Goal: Information Seeking & Learning: Find contact information

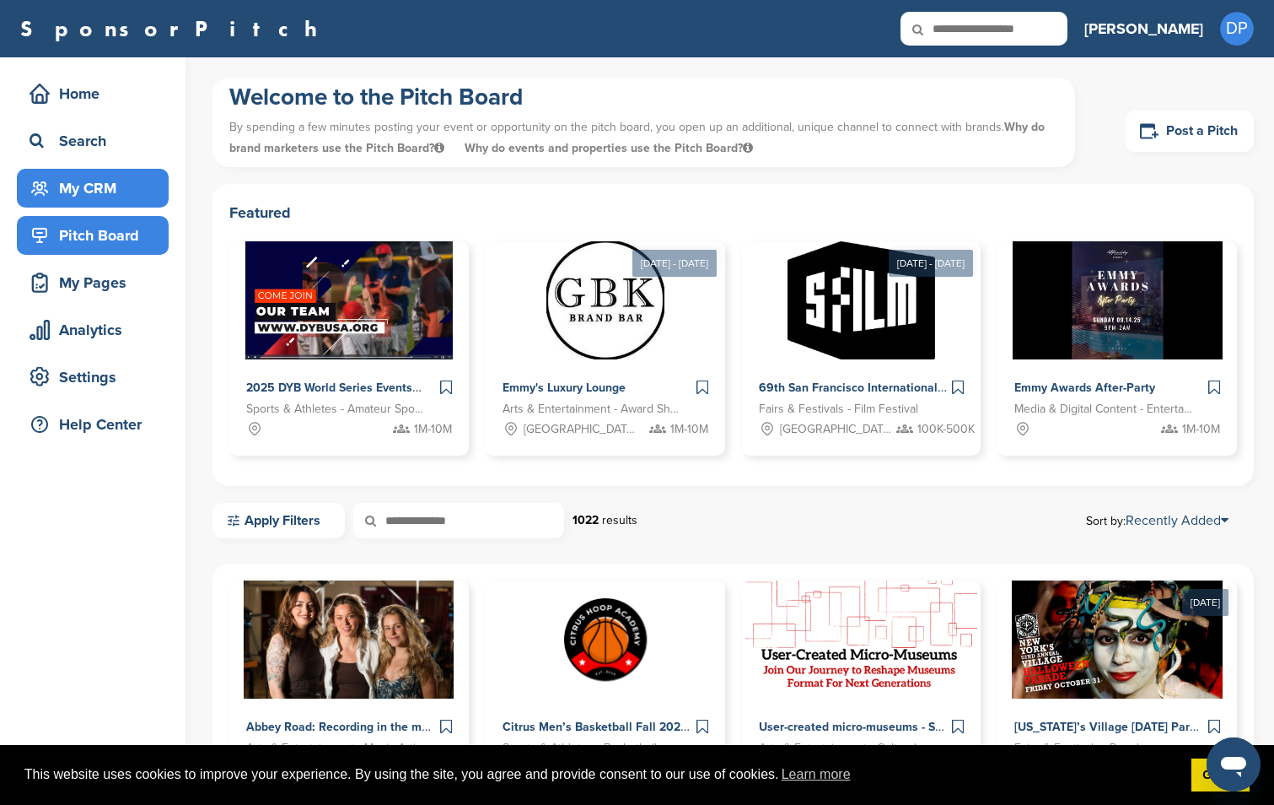
click at [100, 190] on div "My CRM" at bounding box center [96, 188] width 143 height 30
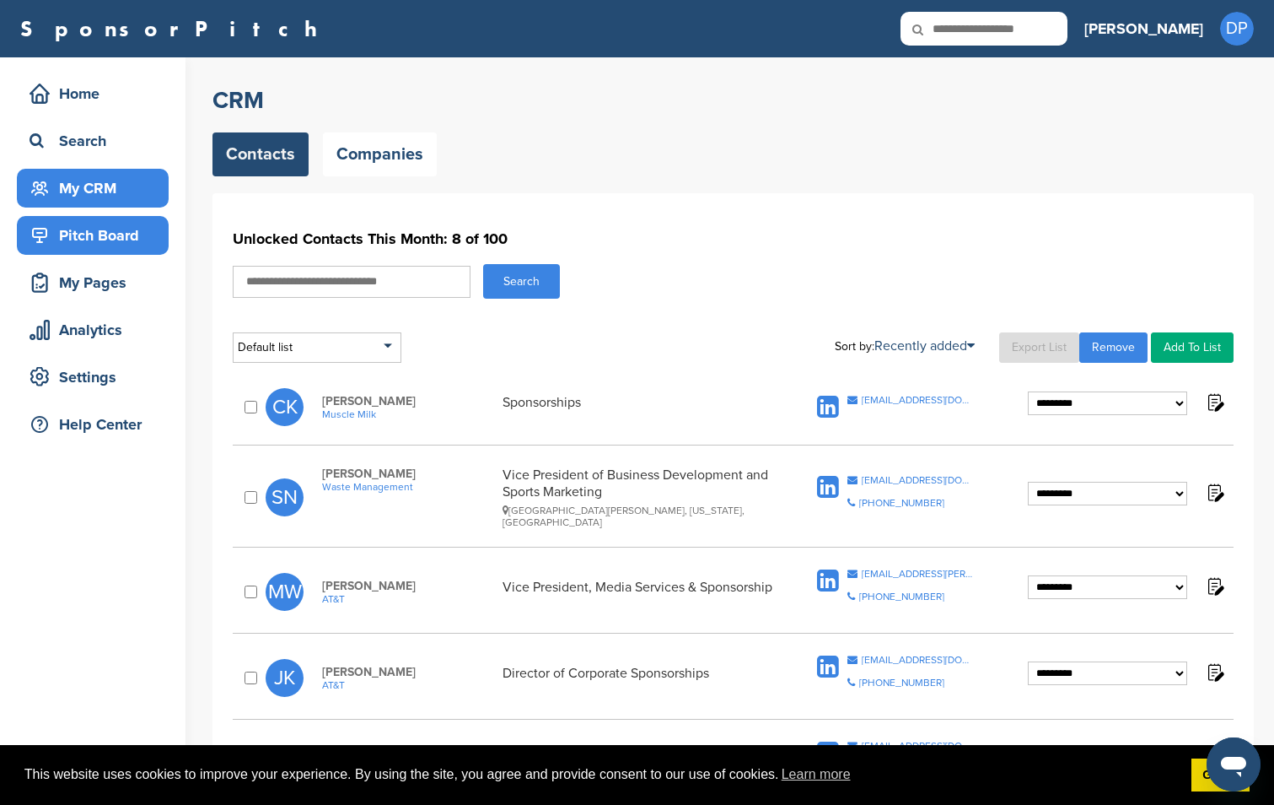
click at [95, 237] on div "Pitch Board" at bounding box center [96, 235] width 143 height 30
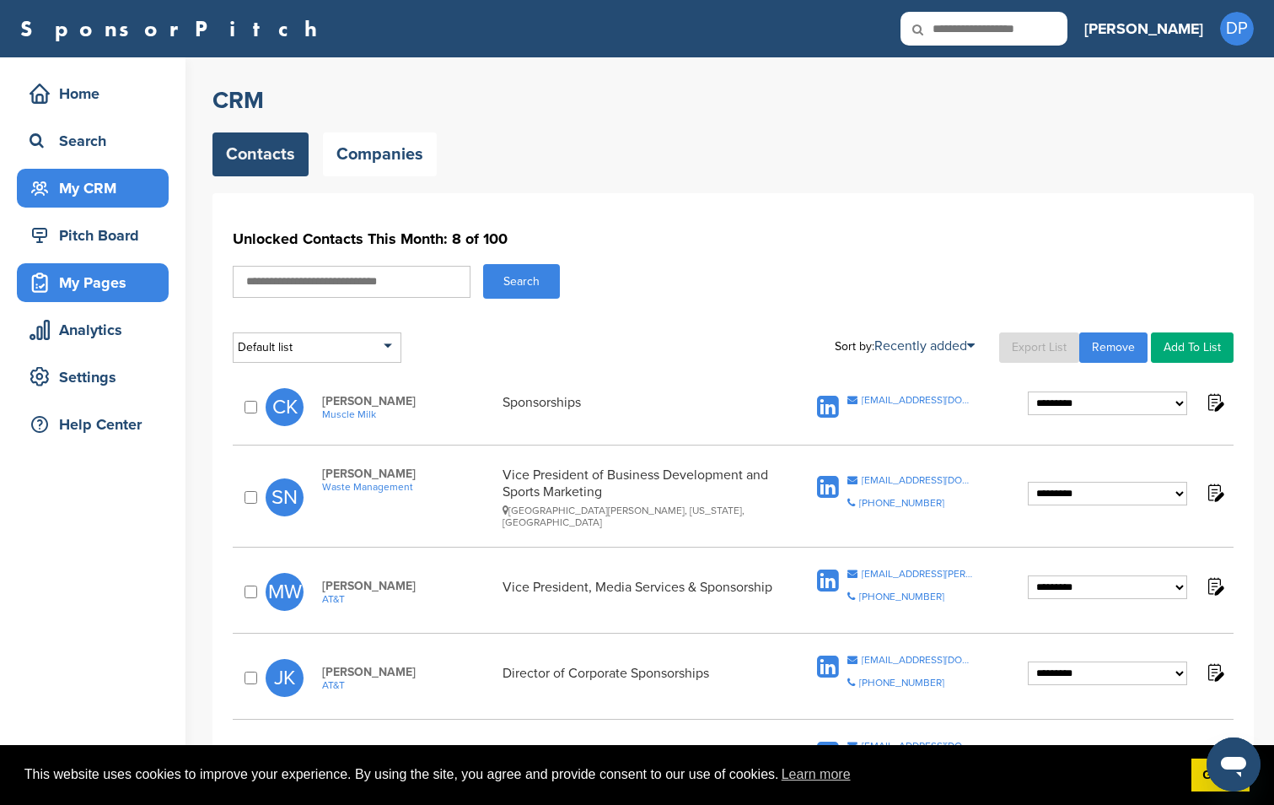
click at [107, 275] on div "My Pages" at bounding box center [96, 282] width 143 height 30
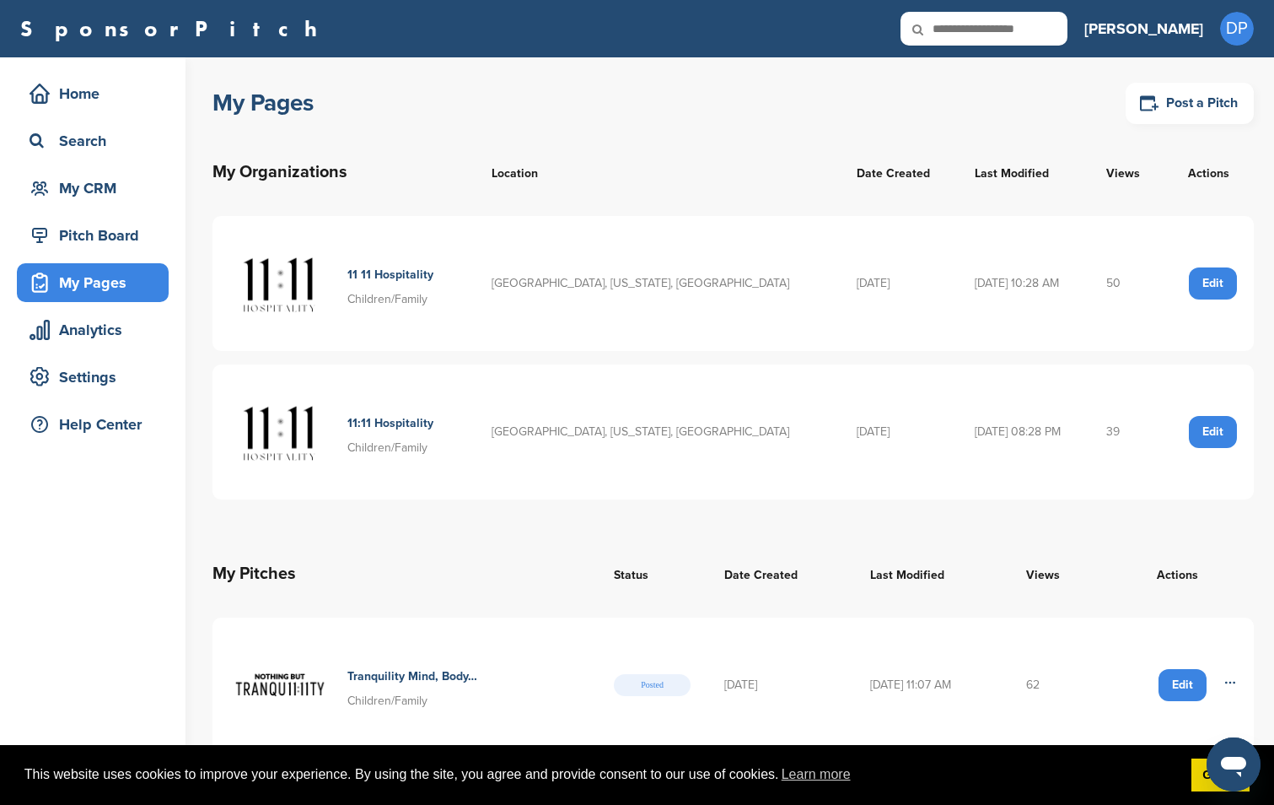
scroll to position [535, 0]
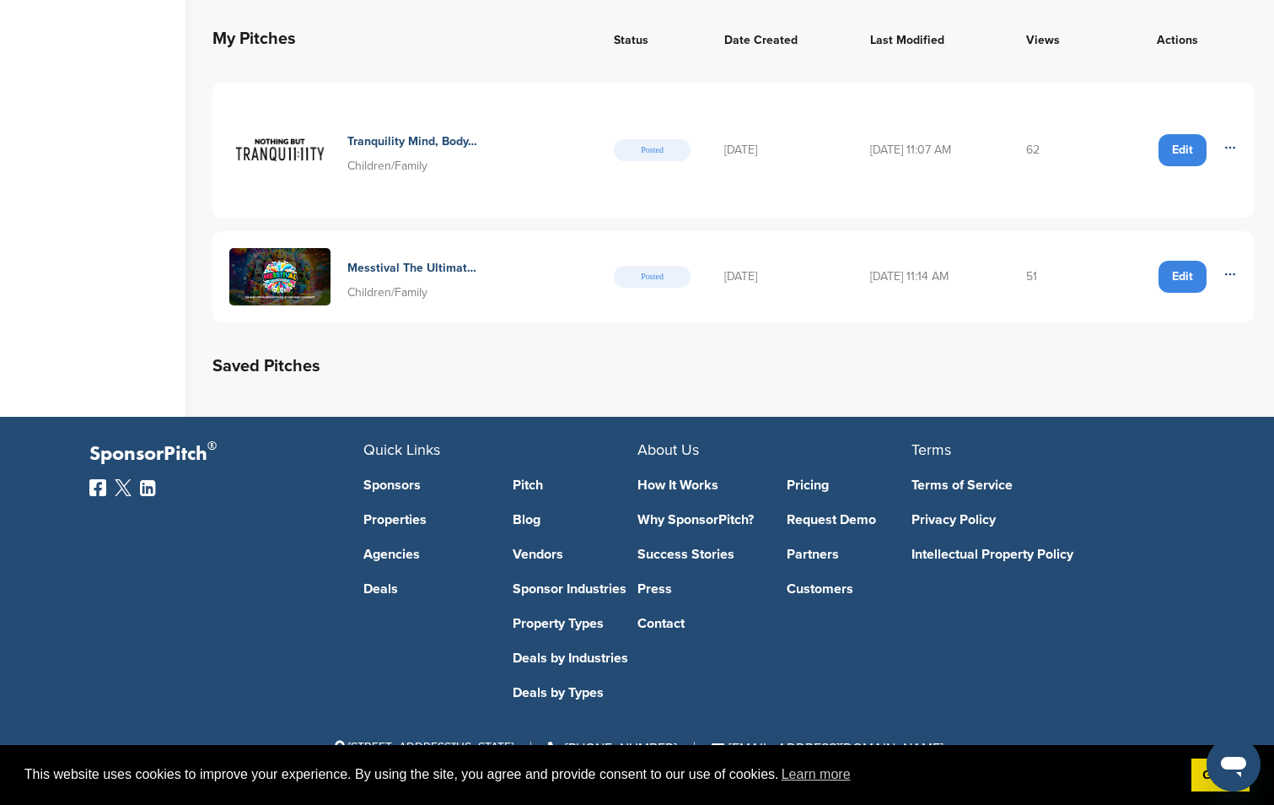
click at [412, 270] on h4 "Messtival The Ultimate Music And Learning Family Festival" at bounding box center [412, 268] width 131 height 19
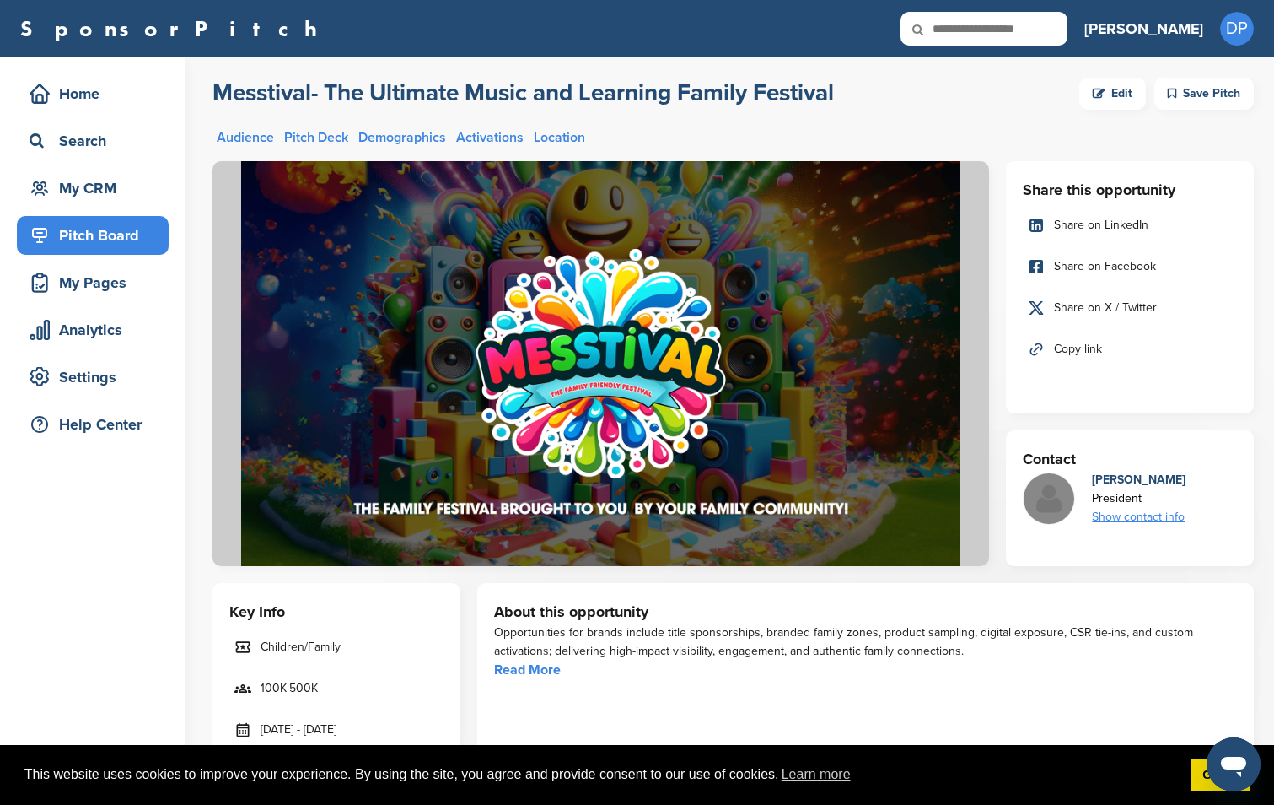
click at [113, 245] on div "Pitch Board" at bounding box center [96, 235] width 143 height 30
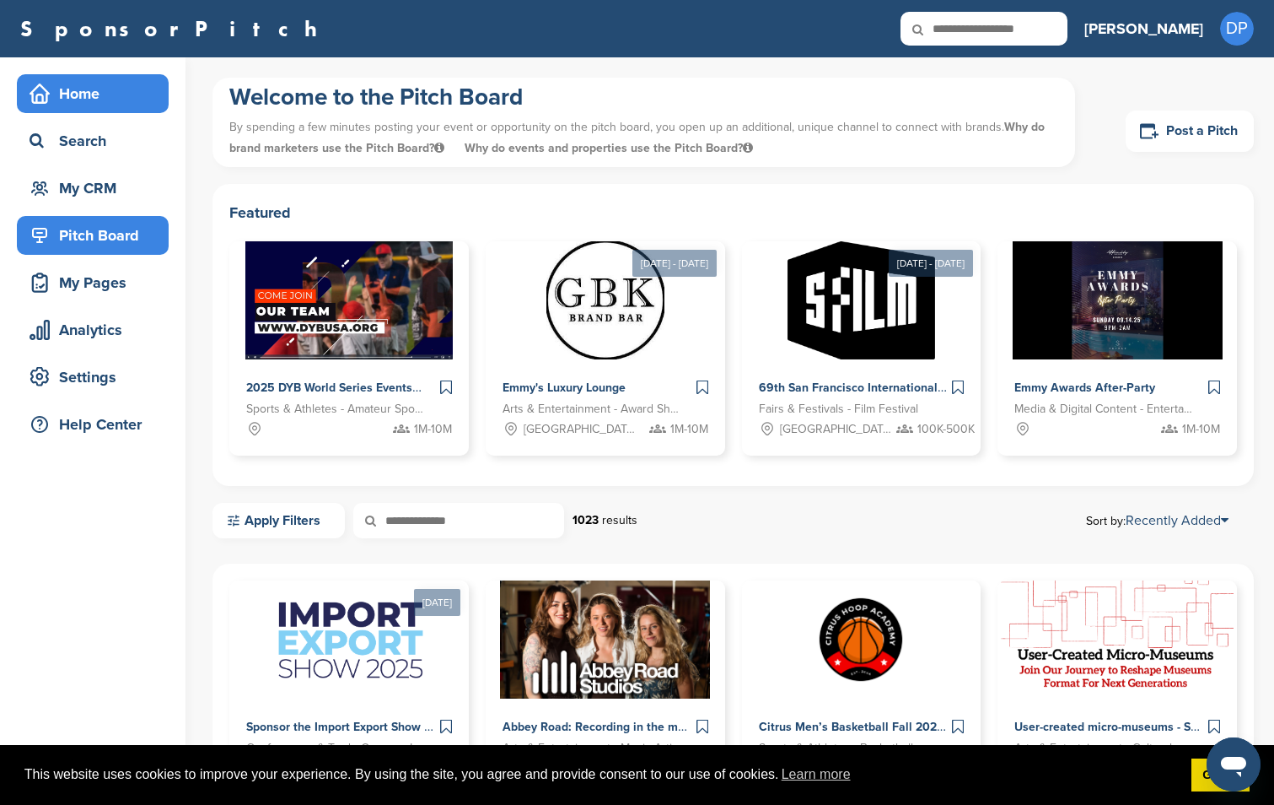
click at [91, 83] on div "Home" at bounding box center [96, 93] width 143 height 30
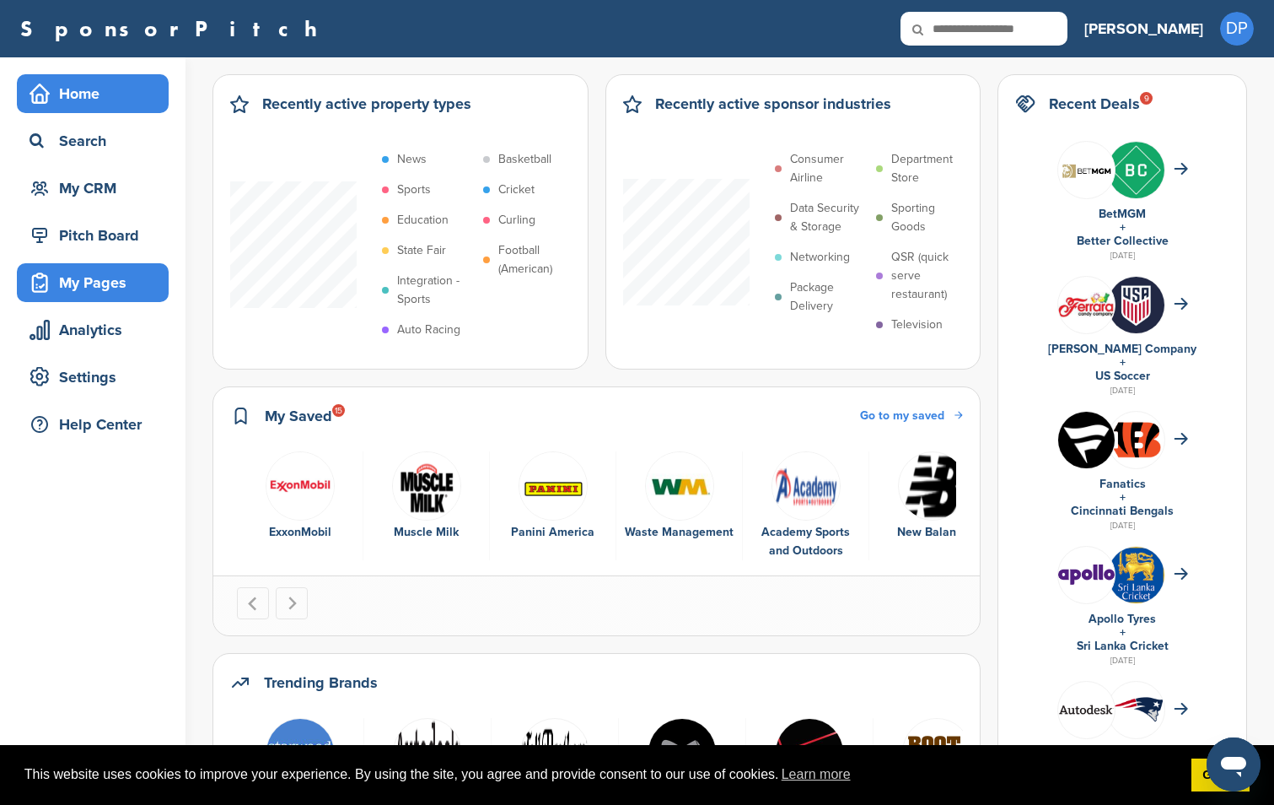
click at [120, 283] on div "My Pages" at bounding box center [96, 282] width 143 height 30
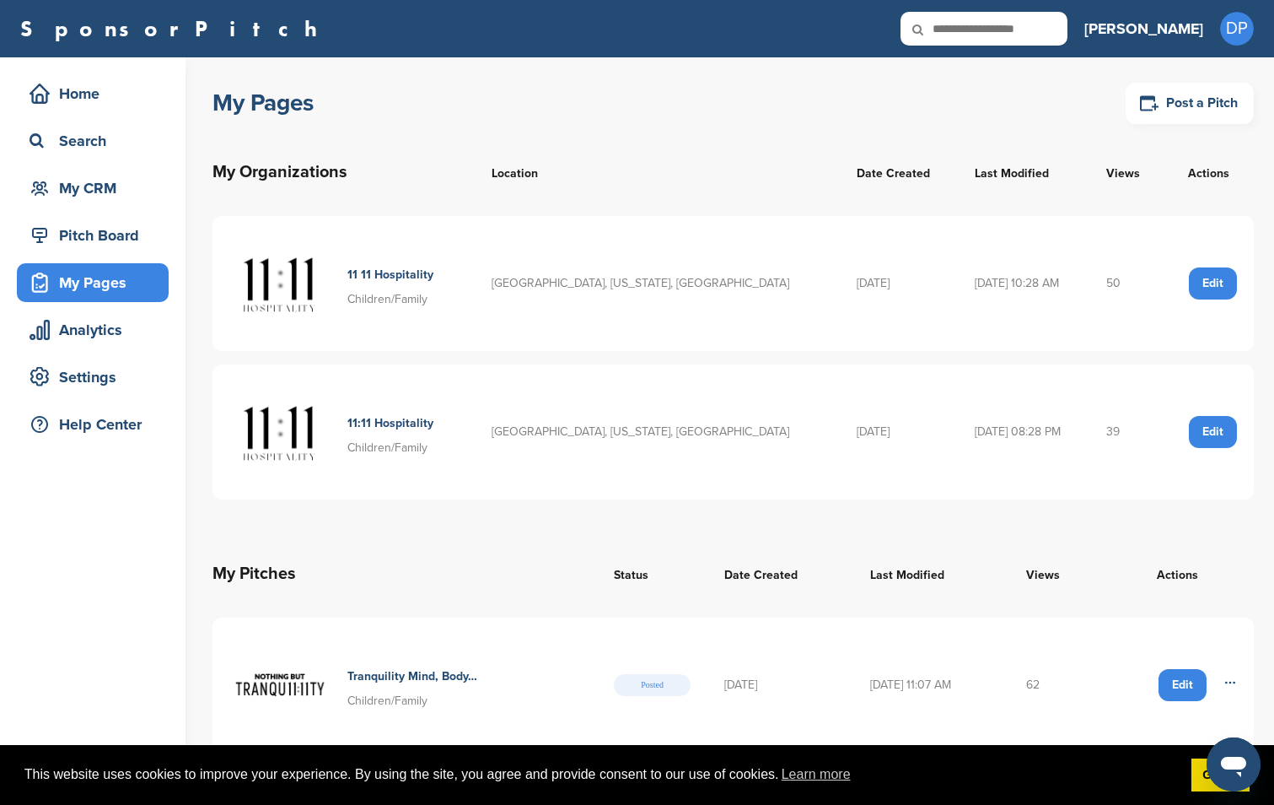
click at [112, 275] on div "My Pages" at bounding box center [96, 282] width 143 height 30
click at [107, 266] on div "My Pages" at bounding box center [93, 282] width 152 height 39
click at [110, 235] on div "Pitch Board" at bounding box center [96, 235] width 143 height 30
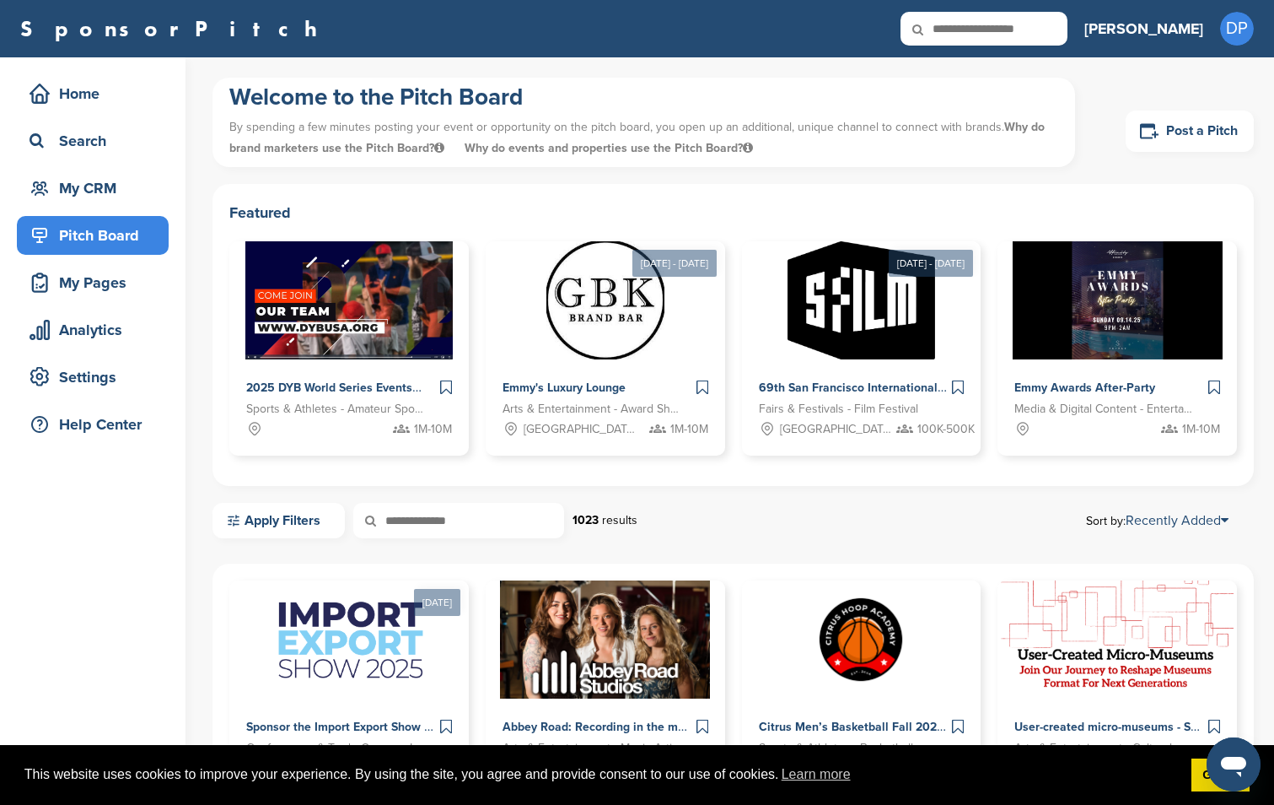
click at [104, 235] on div "Pitch Board" at bounding box center [96, 235] width 143 height 30
click at [103, 286] on div "My Pages" at bounding box center [96, 282] width 143 height 30
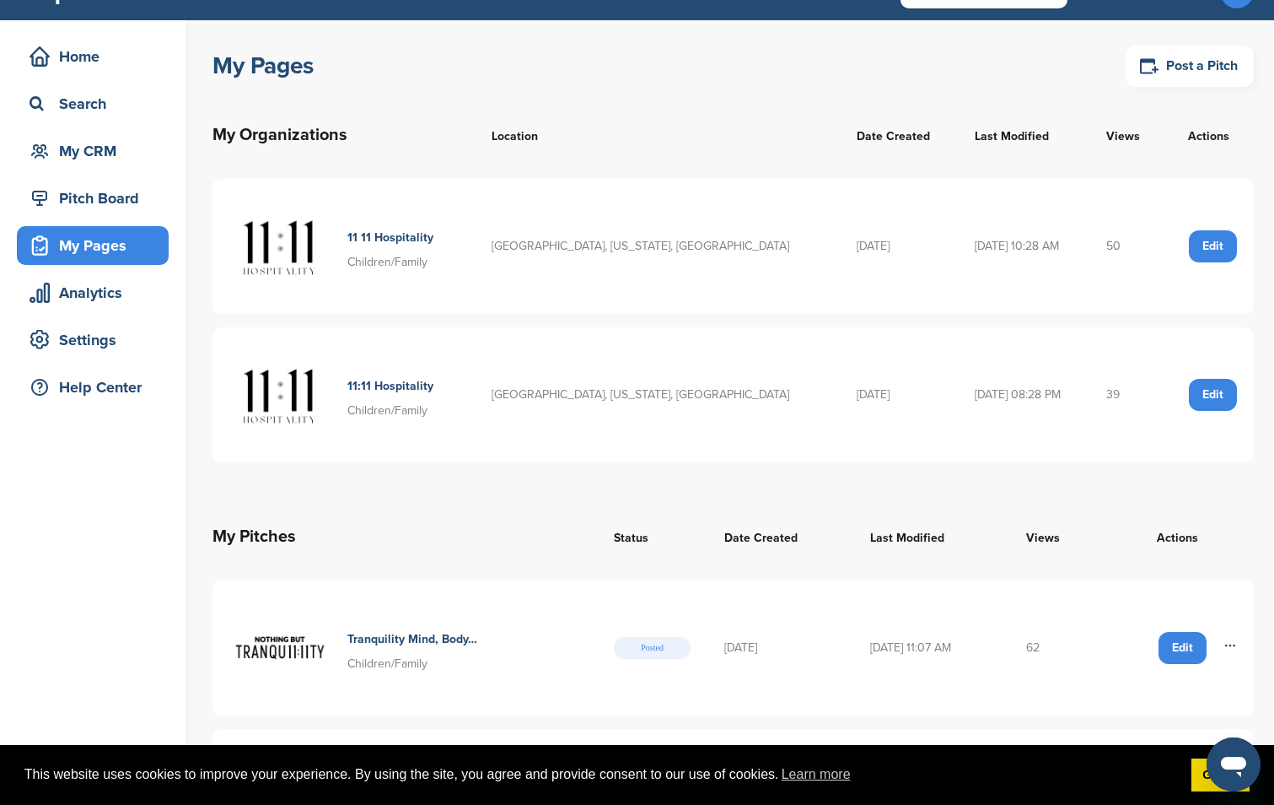
scroll to position [535, 0]
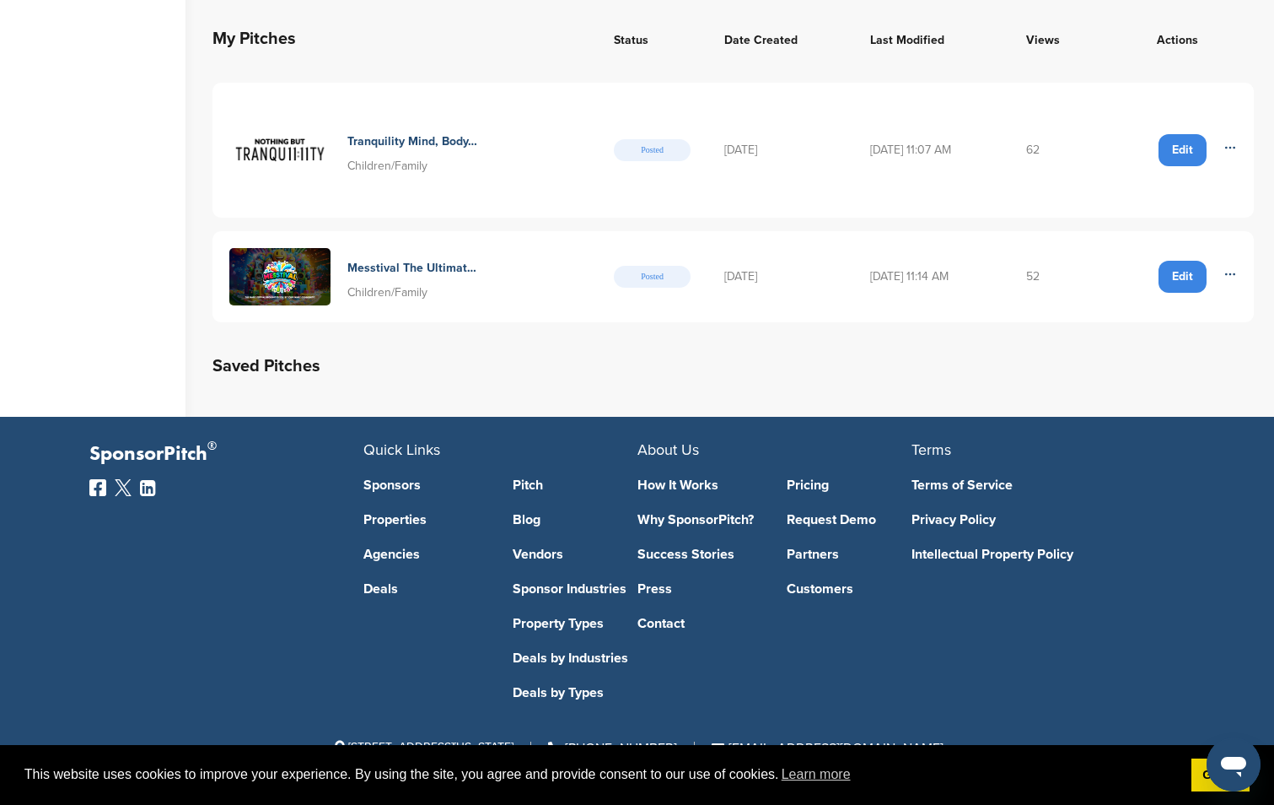
click at [502, 159] on div "Tranquility Mind, Body, And Soul Retreats Children/Family" at bounding box center [404, 150] width 351 height 101
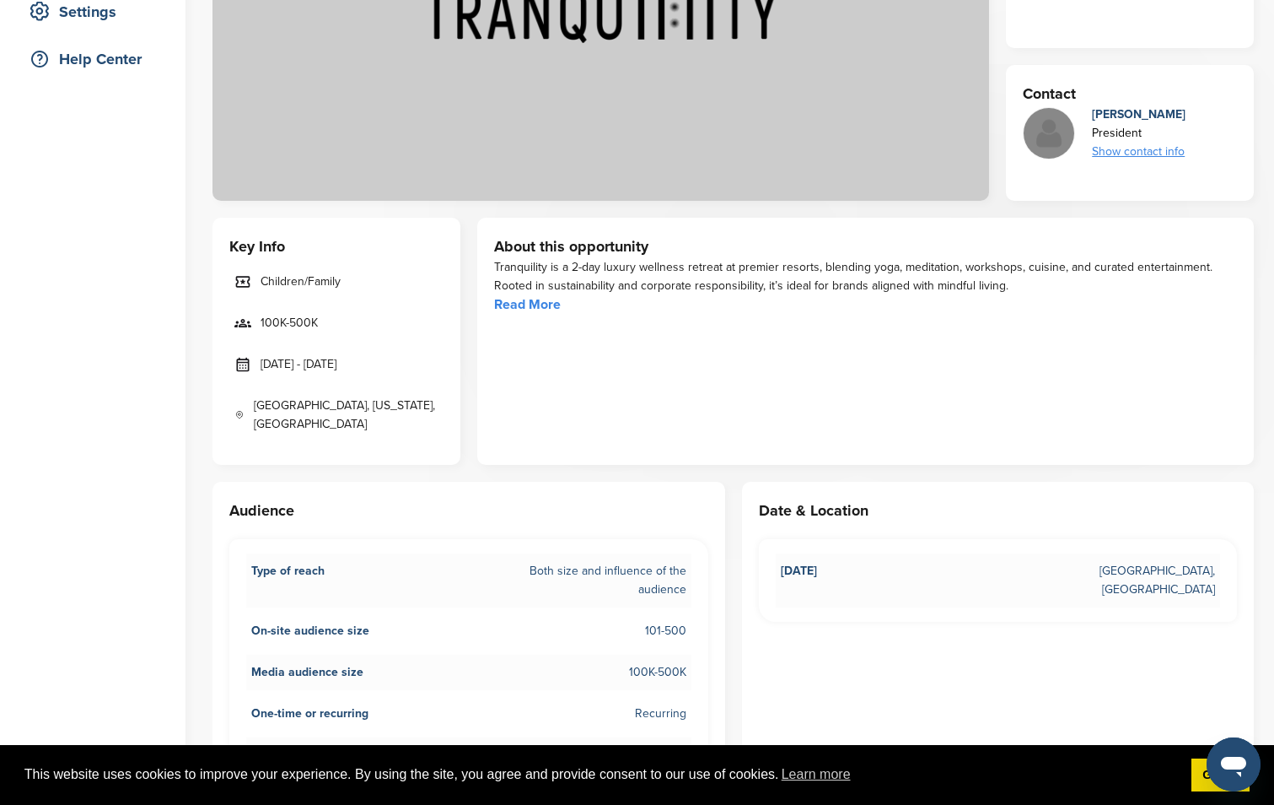
scroll to position [436, 0]
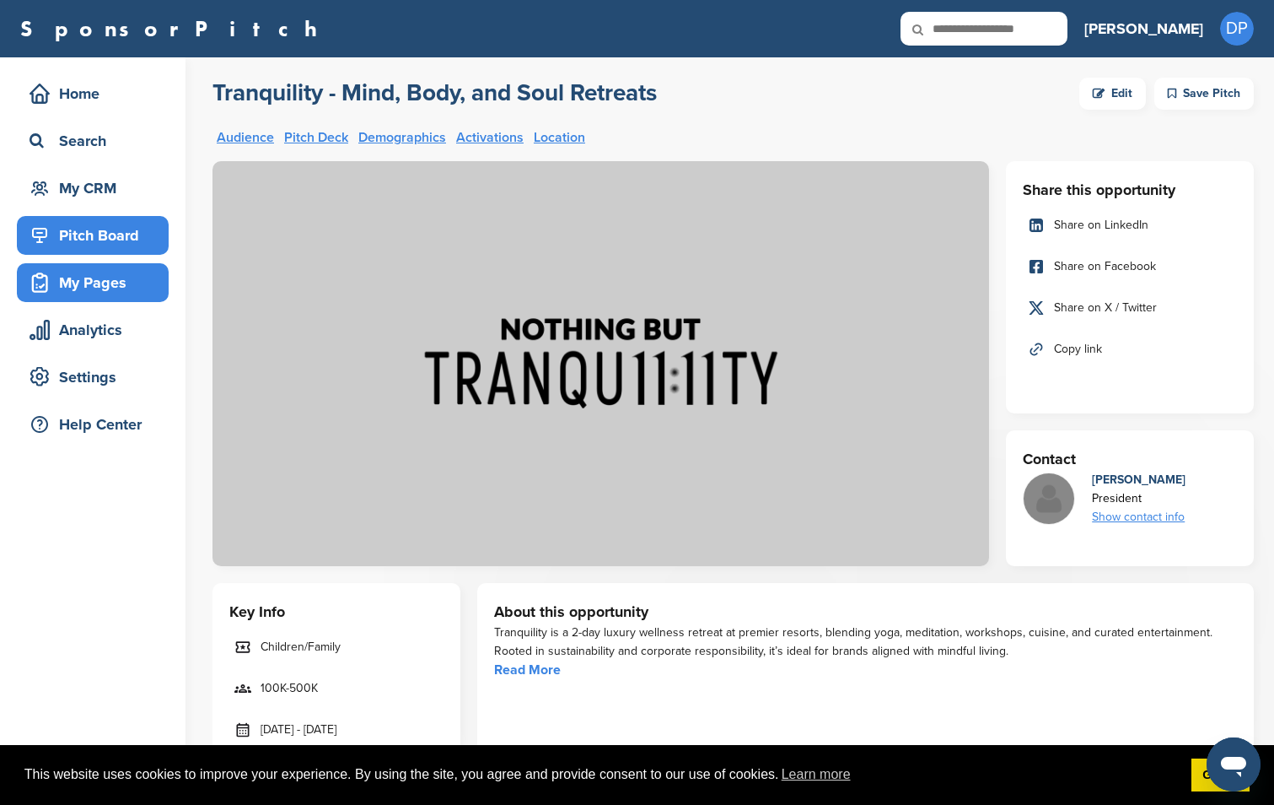
click at [84, 300] on div "My Pages" at bounding box center [93, 282] width 152 height 39
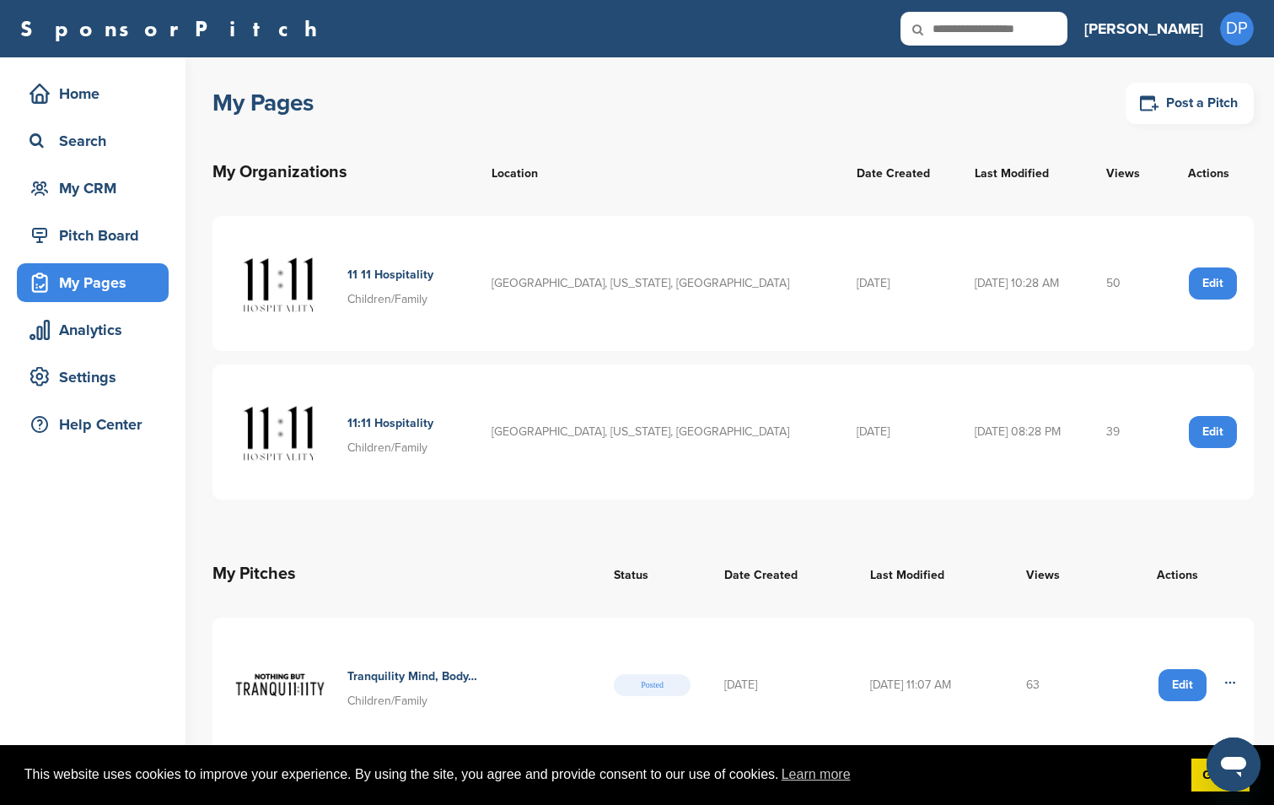
click at [99, 286] on div "My Pages" at bounding box center [96, 282] width 143 height 30
click at [1192, 773] on link "Got it!" at bounding box center [1221, 775] width 58 height 34
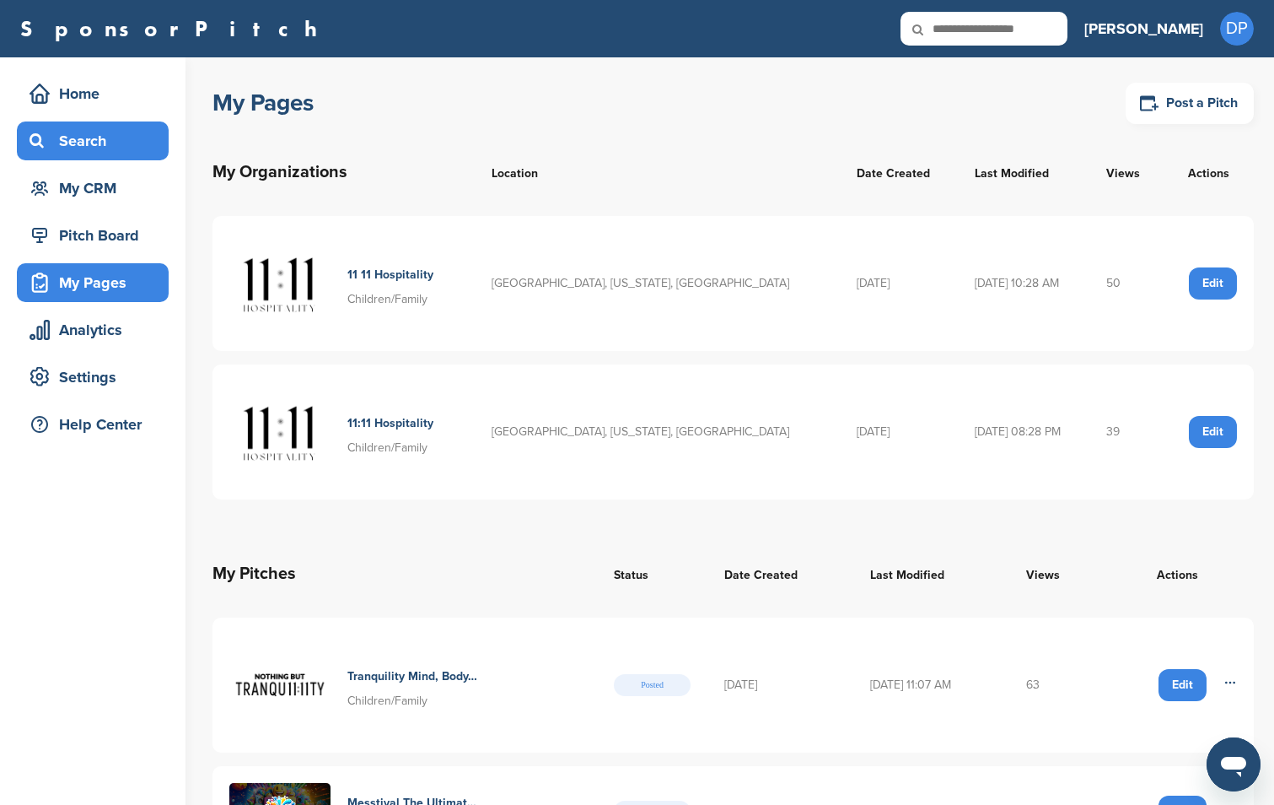
click at [73, 141] on div "Search" at bounding box center [96, 141] width 143 height 30
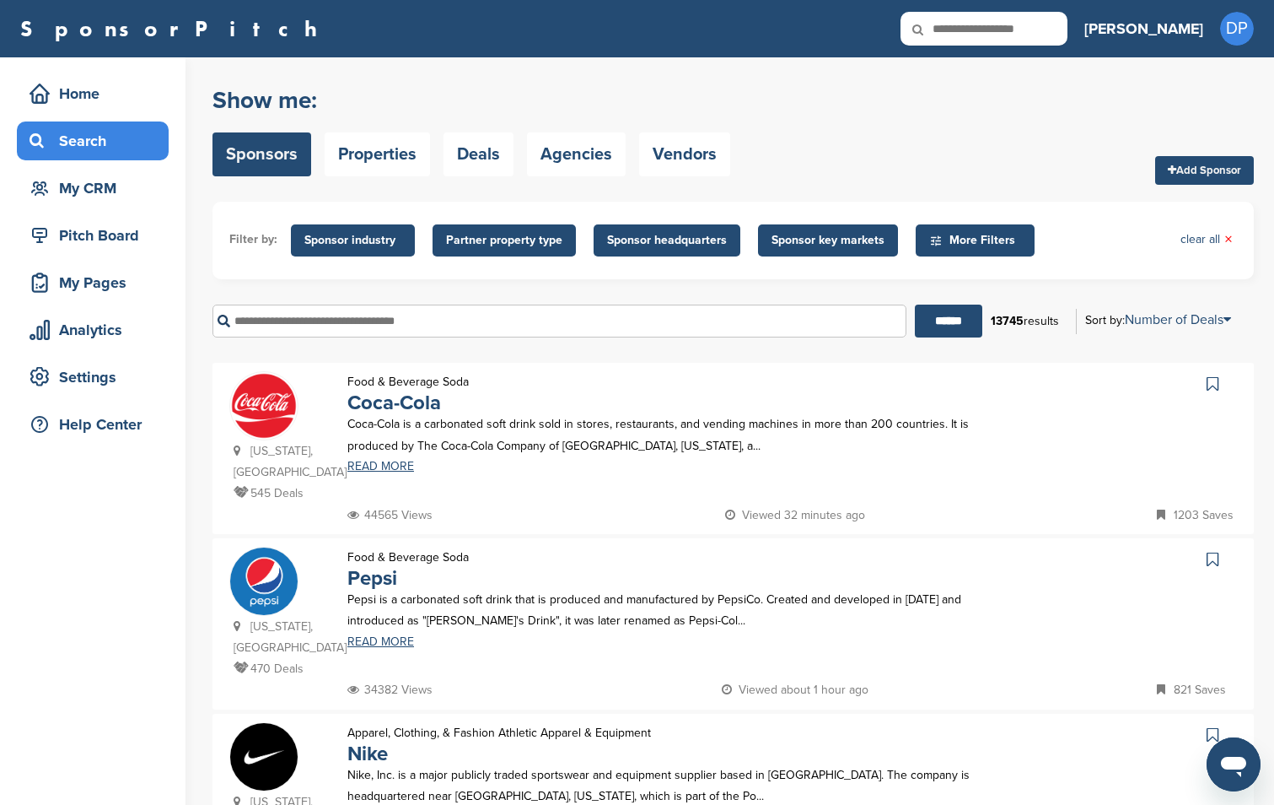
click at [487, 325] on input "text" at bounding box center [560, 320] width 694 height 33
type input "**********"
click at [938, 301] on div "**********" at bounding box center [733, 321] width 1041 height 58
click at [941, 320] on input "******" at bounding box center [948, 320] width 67 height 33
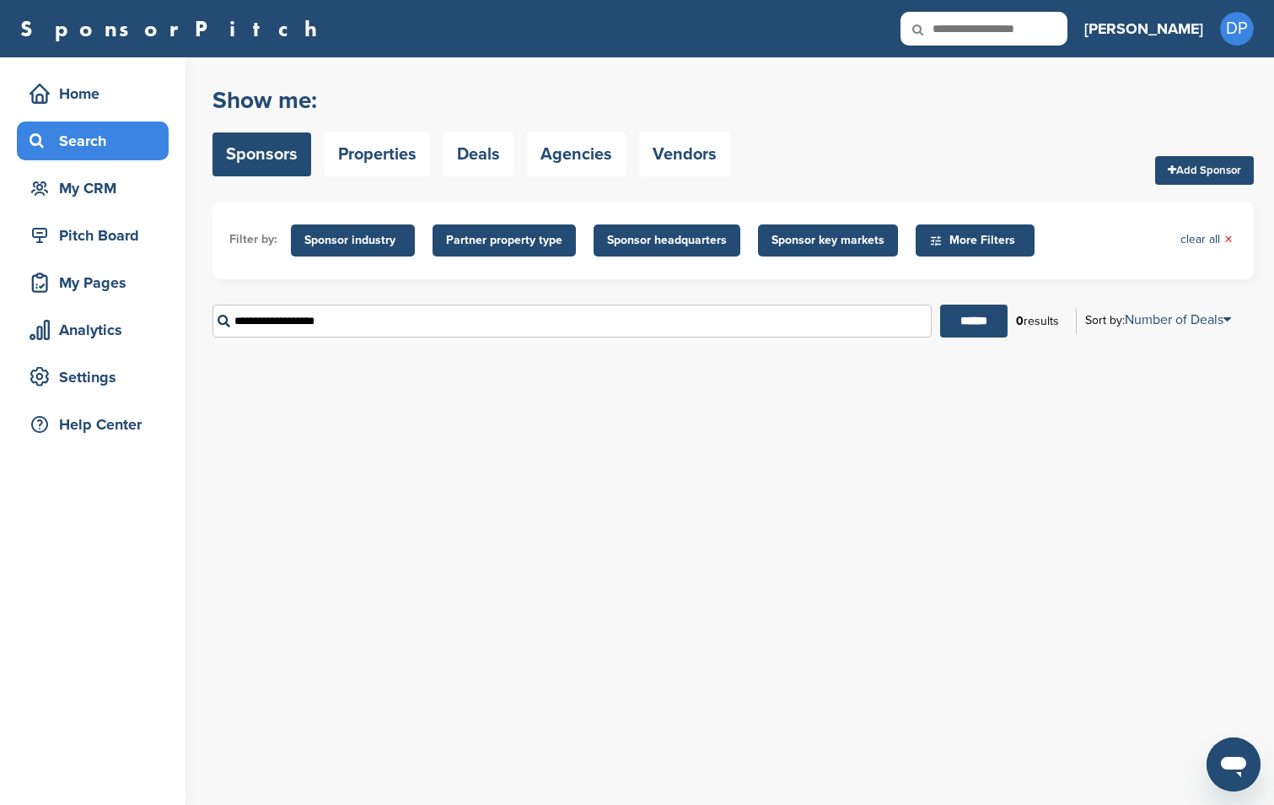
drag, startPoint x: 632, startPoint y: 323, endPoint x: -3, endPoint y: 375, distance: 638.0
click at [0, 375] on html "This website uses cookies to improve your experience. By using the site, you ag…" at bounding box center [637, 402] width 1274 height 805
click at [270, 134] on link "Sponsors" at bounding box center [262, 154] width 99 height 44
click at [265, 154] on link "Sponsors" at bounding box center [262, 154] width 99 height 44
click at [63, 147] on div "Search" at bounding box center [96, 141] width 143 height 30
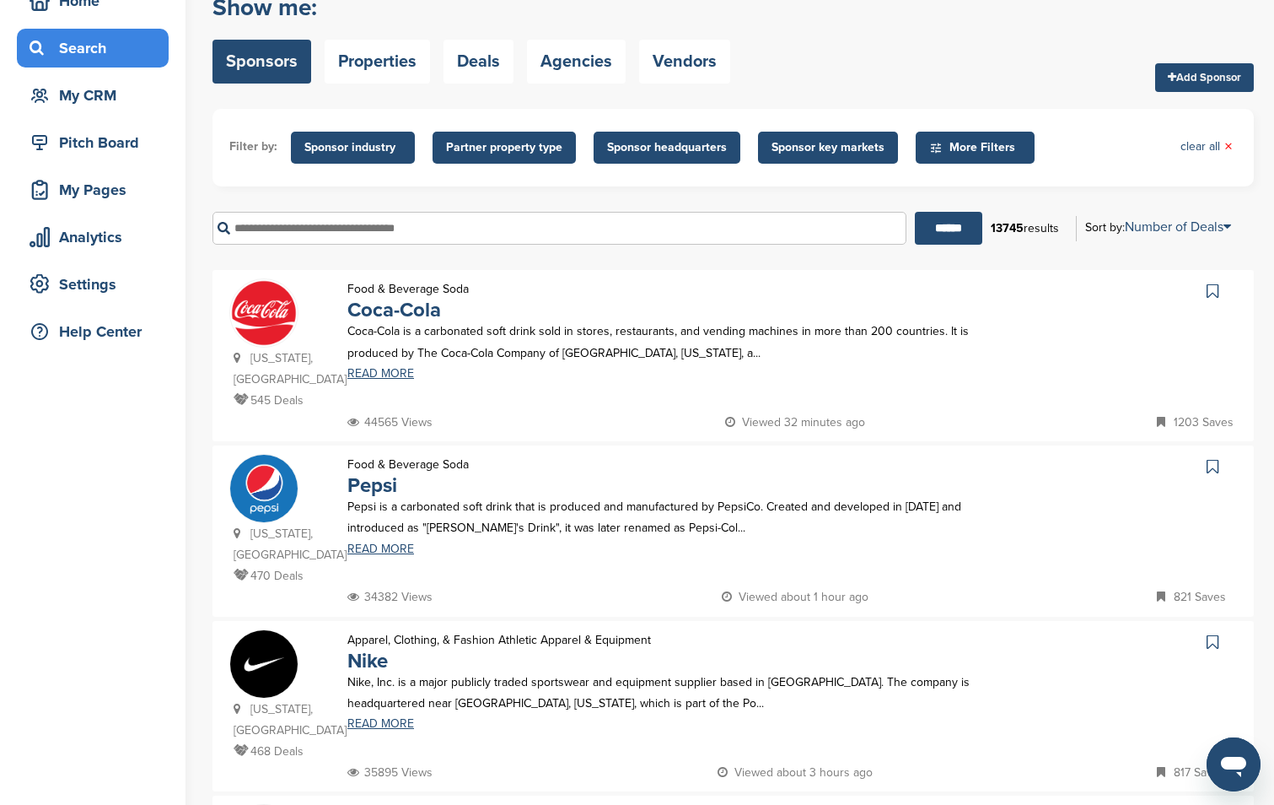
scroll to position [95, 0]
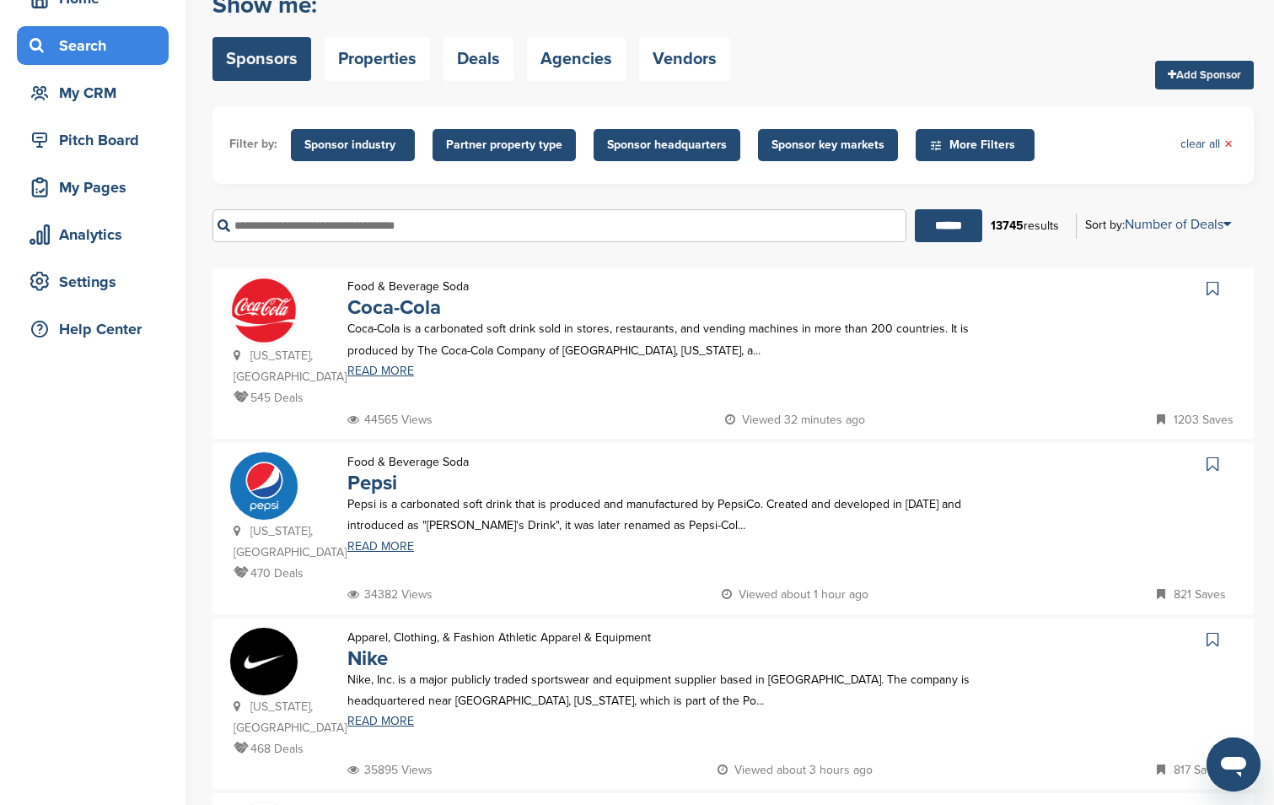
click at [1209, 288] on icon at bounding box center [1213, 288] width 12 height 17
click at [1208, 455] on icon at bounding box center [1213, 463] width 12 height 17
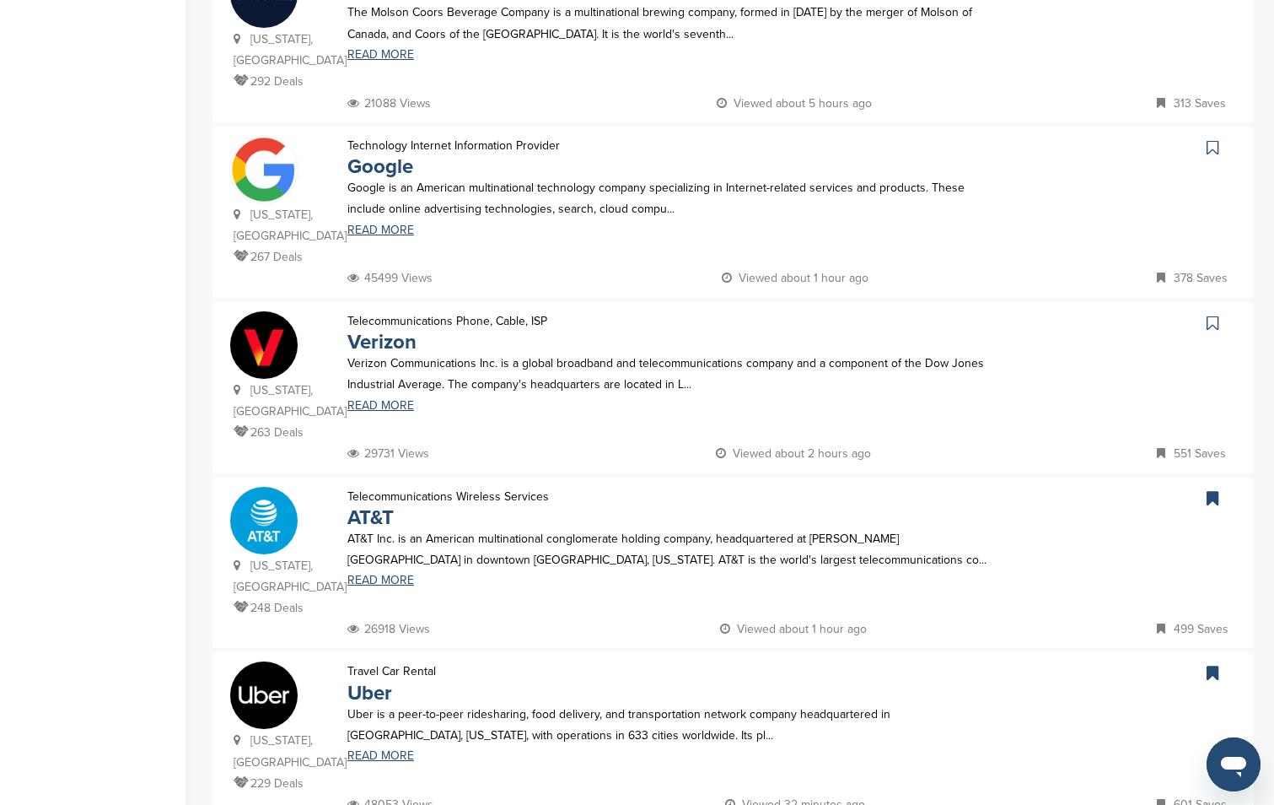
scroll to position [1678, 0]
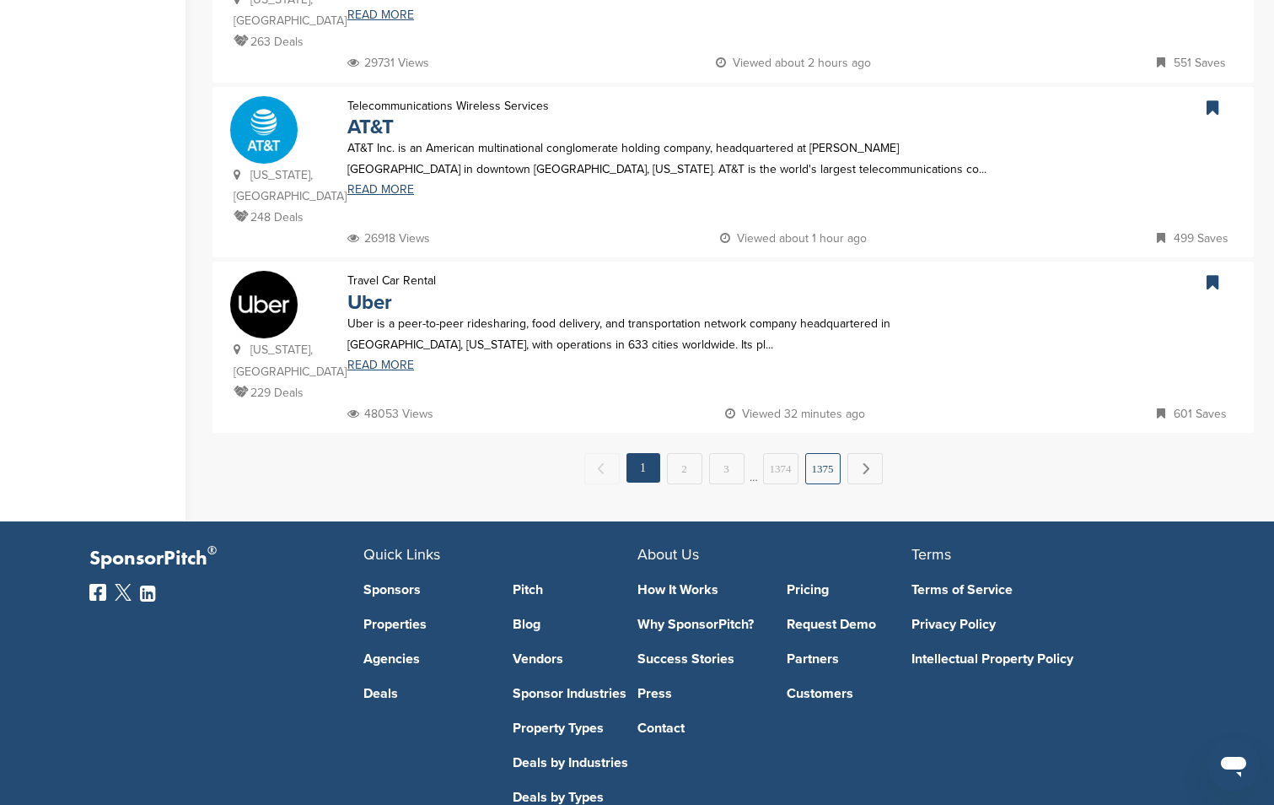
click at [835, 453] on link "1375" at bounding box center [822, 468] width 35 height 31
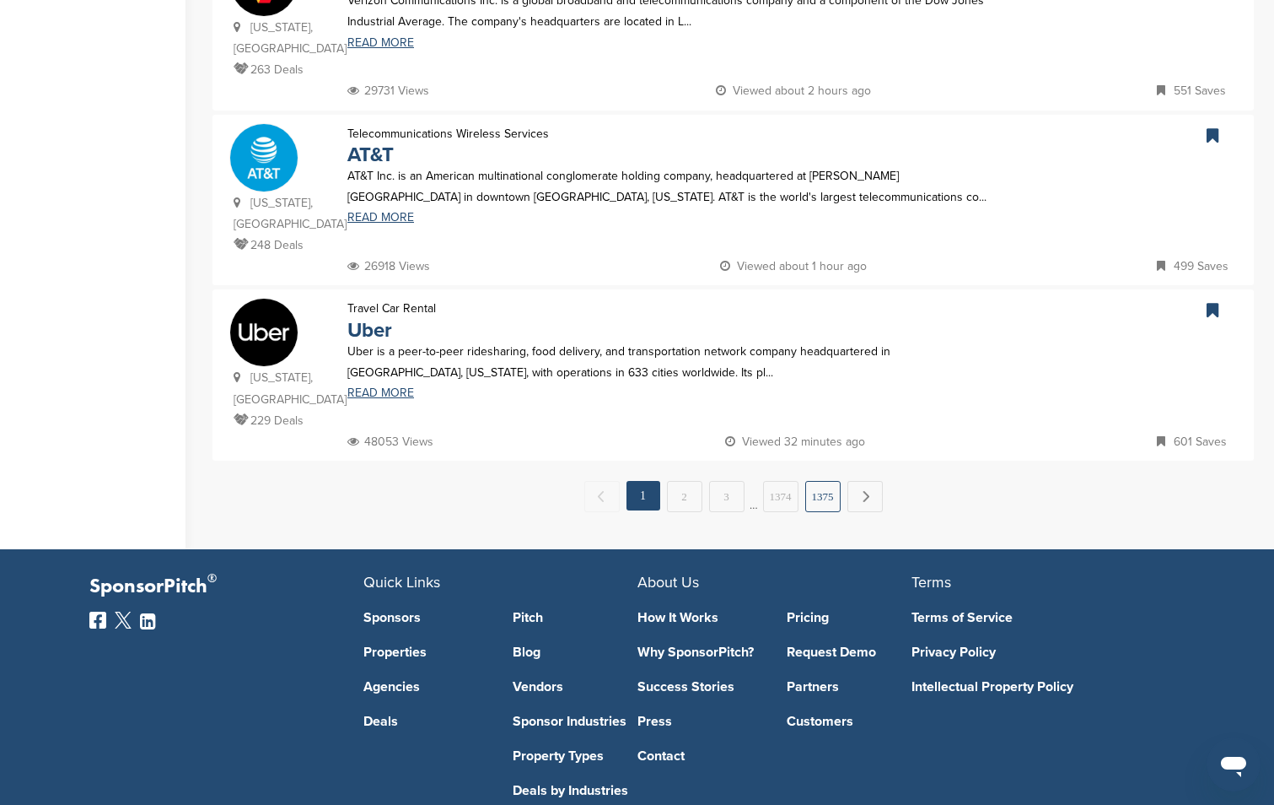
click at [823, 481] on link "1375" at bounding box center [822, 496] width 35 height 31
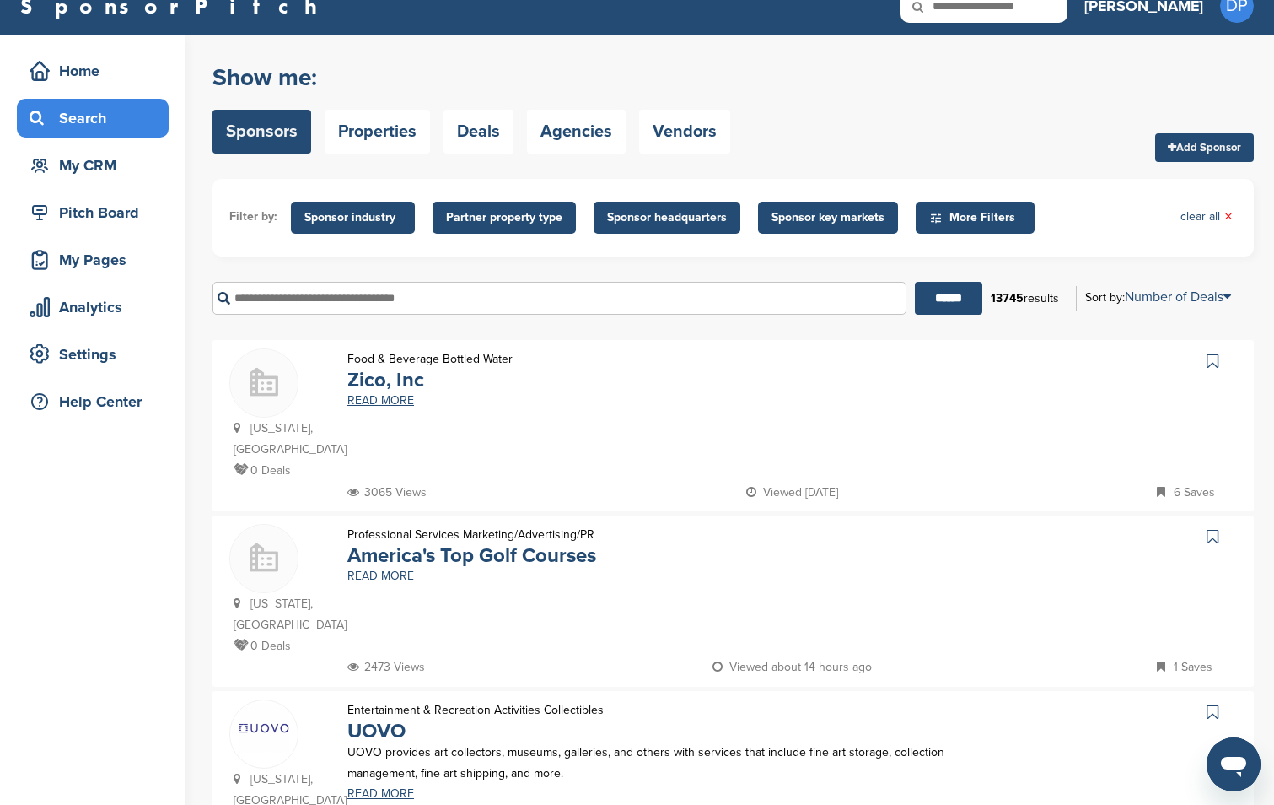
scroll to position [866, 0]
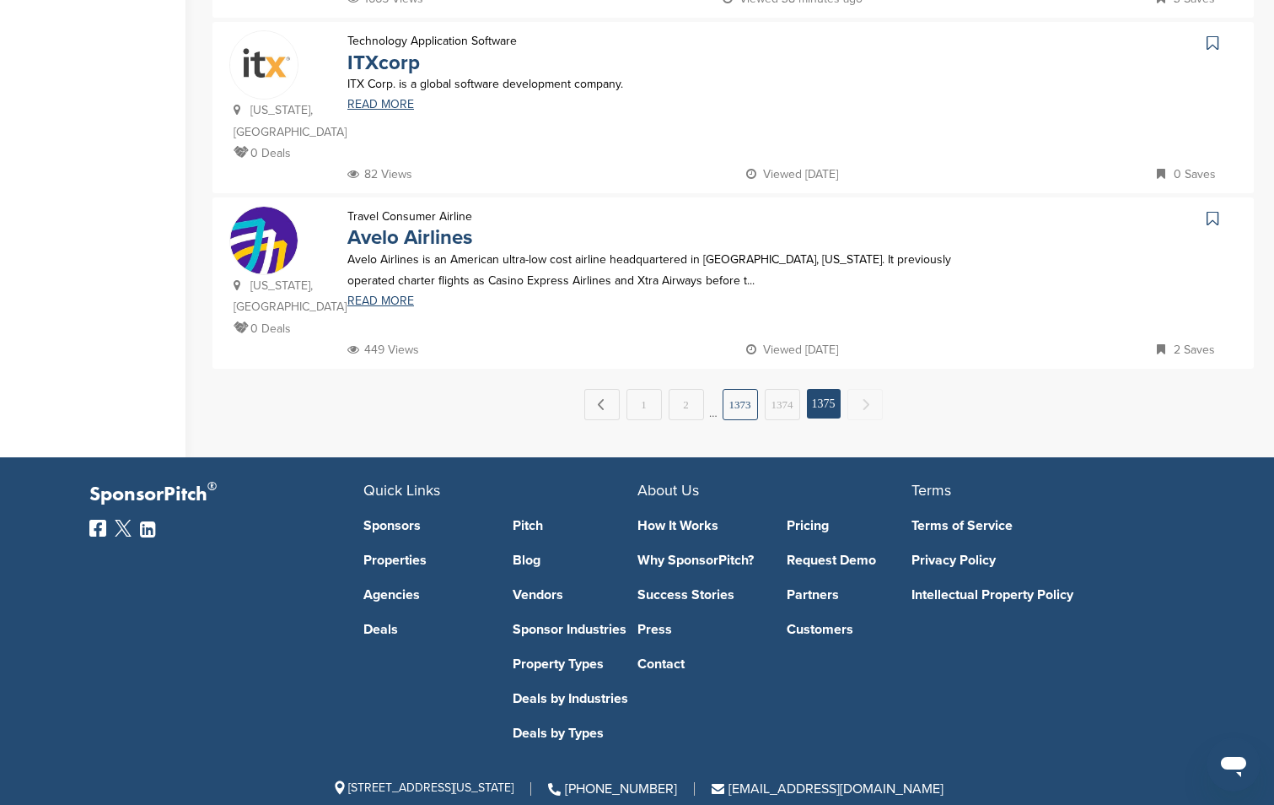
click at [740, 389] on link "1373" at bounding box center [740, 404] width 35 height 31
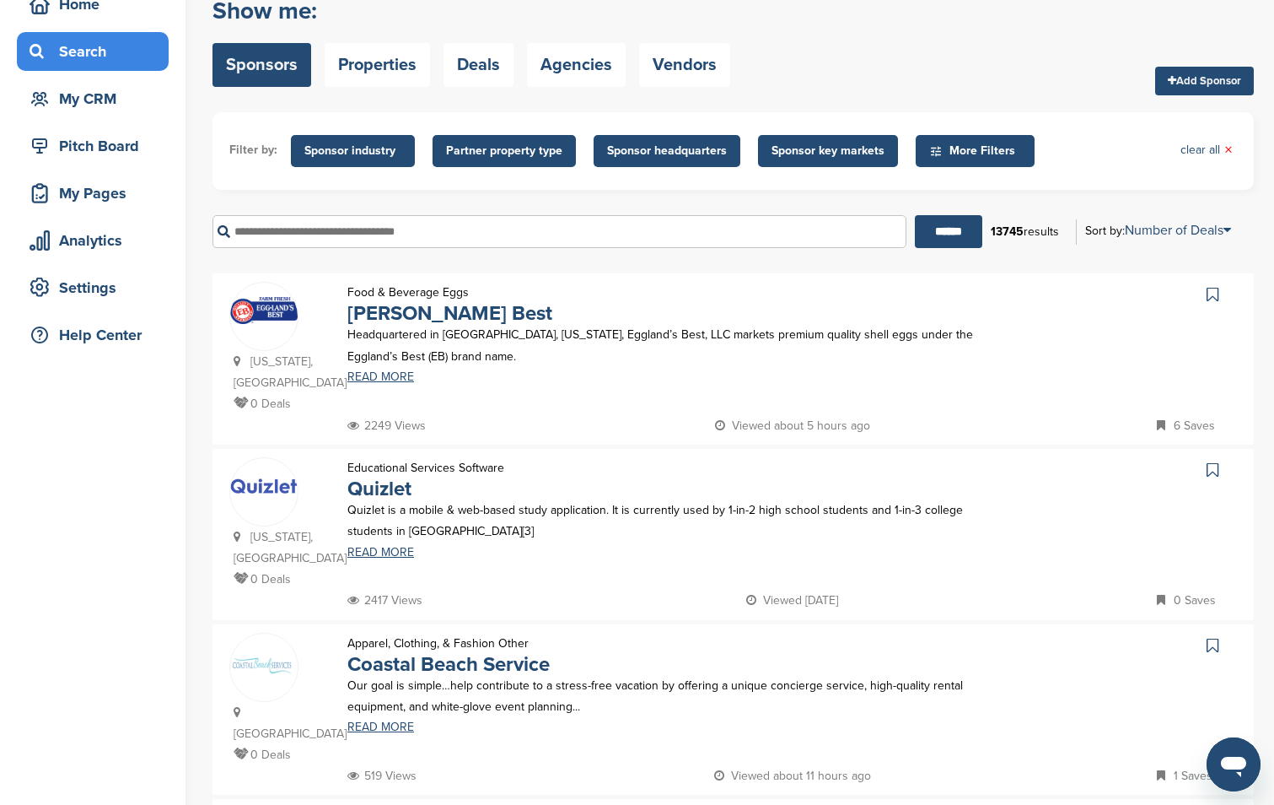
scroll to position [0, 0]
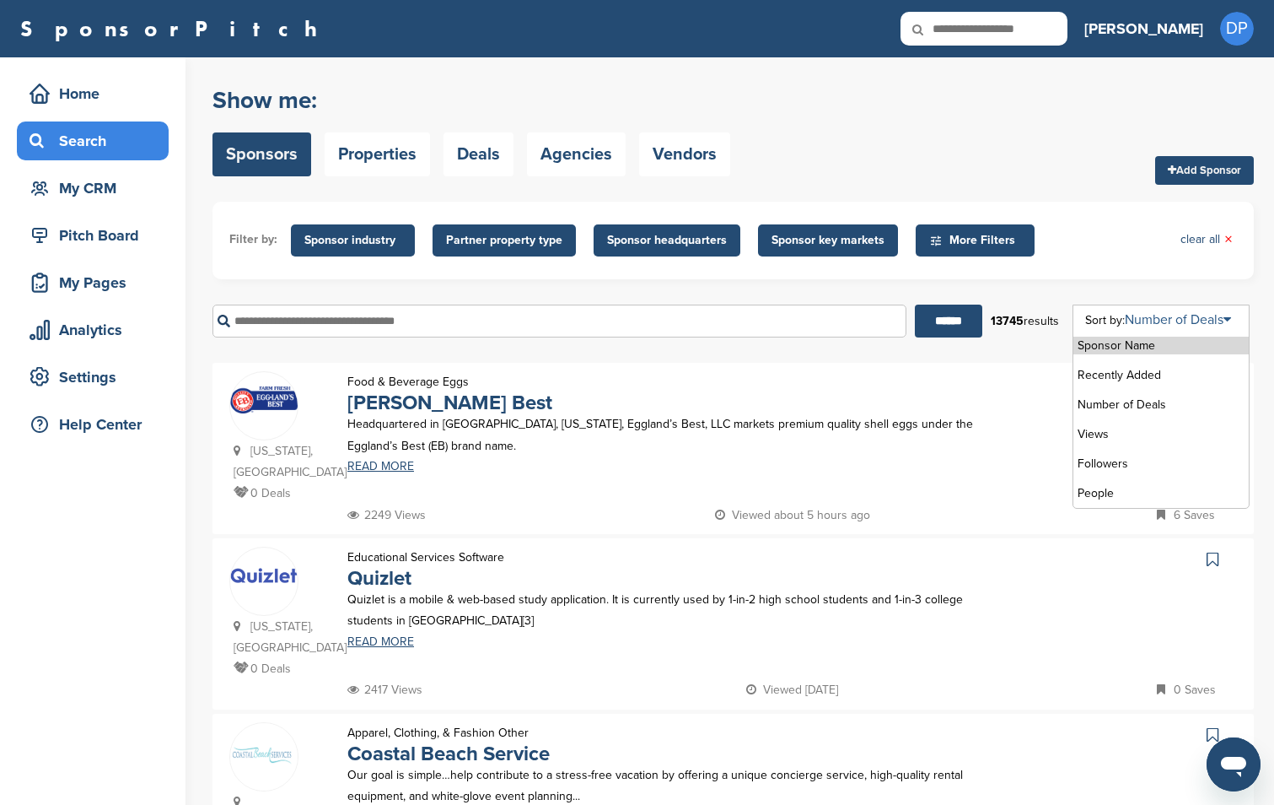
click at [1189, 320] on link "Number of Deals" at bounding box center [1178, 319] width 106 height 17
click at [1122, 256] on ul "Filter by: Sponsor industry Sponsor Industry × Apparel, Clothing, & Fashion Acc…" at bounding box center [733, 240] width 1008 height 44
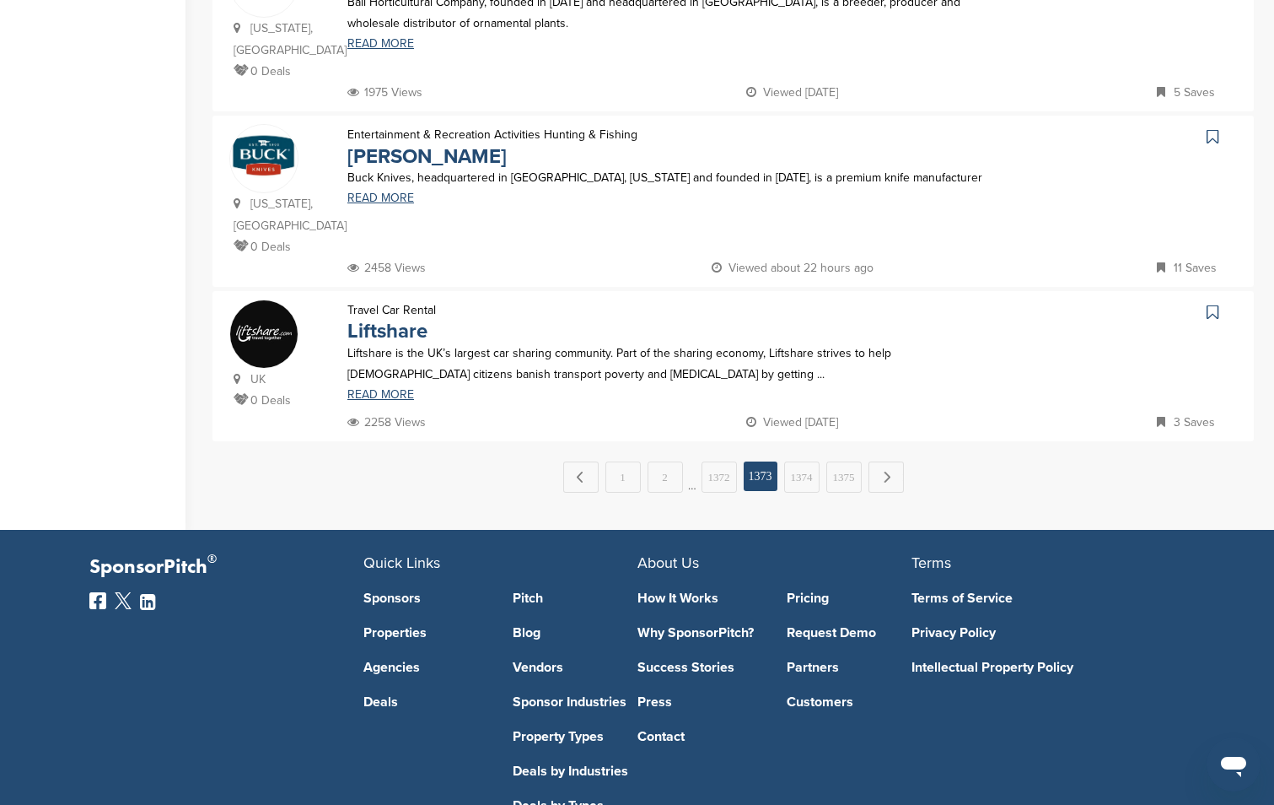
scroll to position [1678, 0]
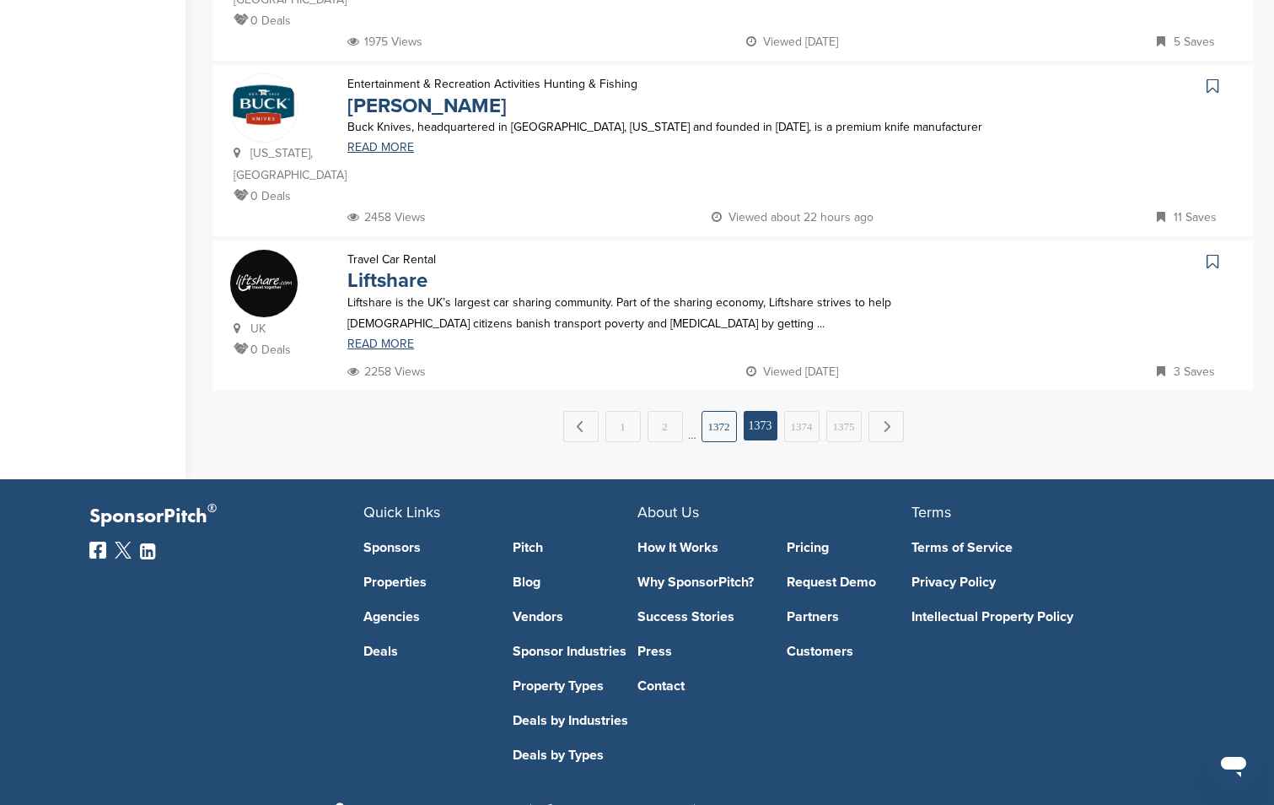
click at [708, 411] on link "1372" at bounding box center [719, 426] width 35 height 31
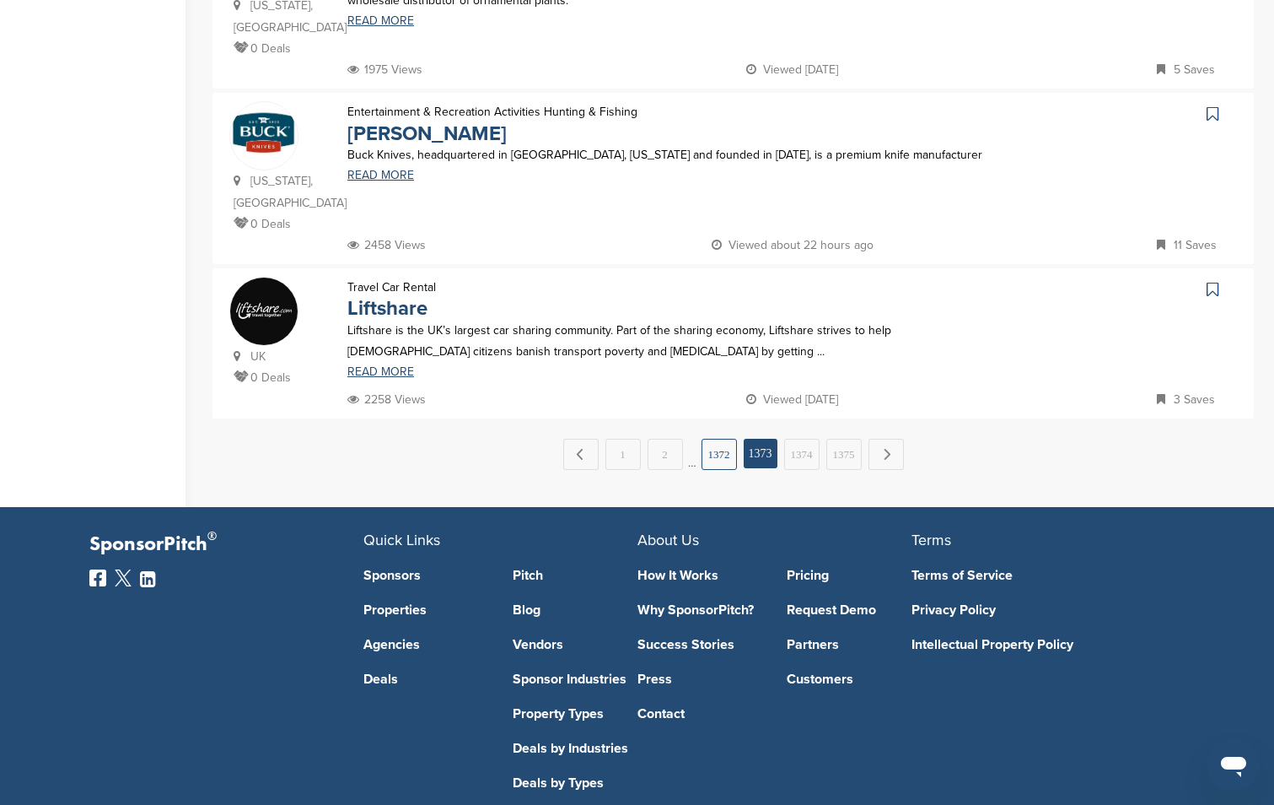
click at [717, 439] on link "1372" at bounding box center [719, 454] width 35 height 31
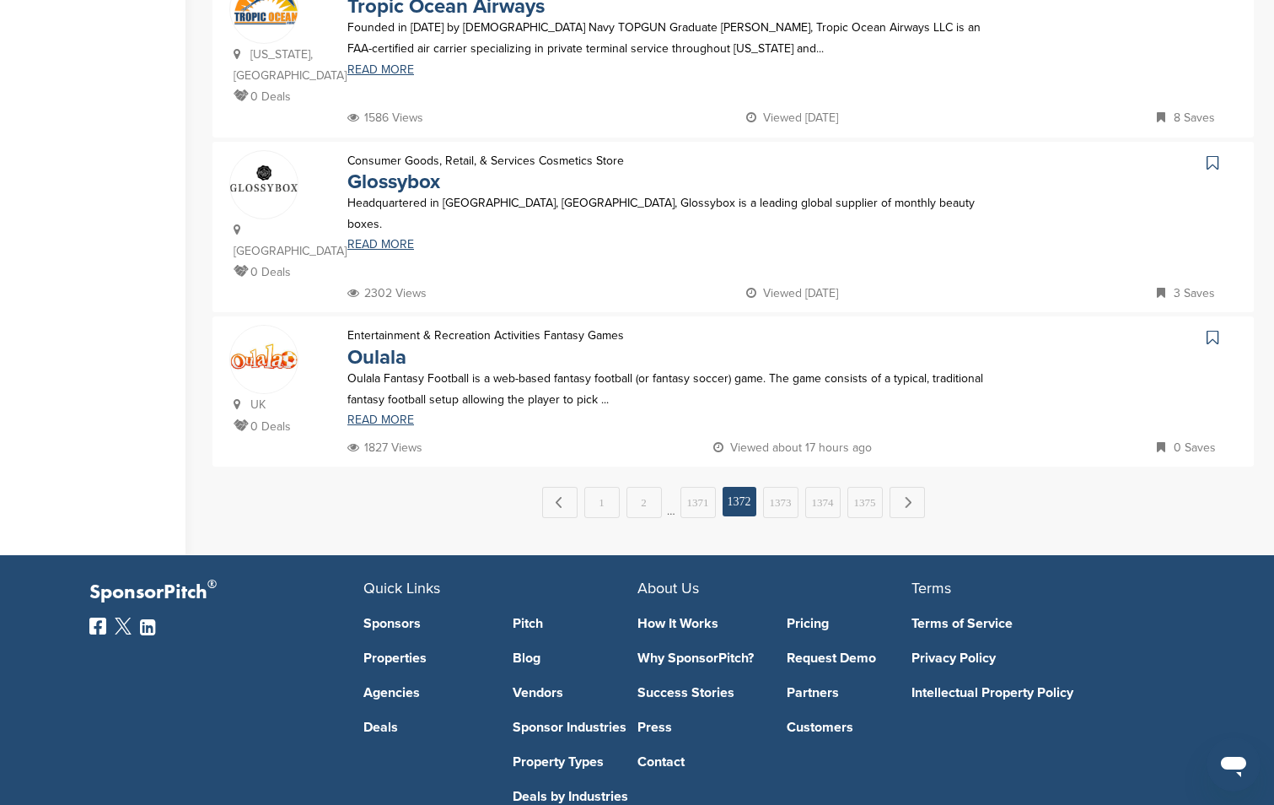
scroll to position [1636, 0]
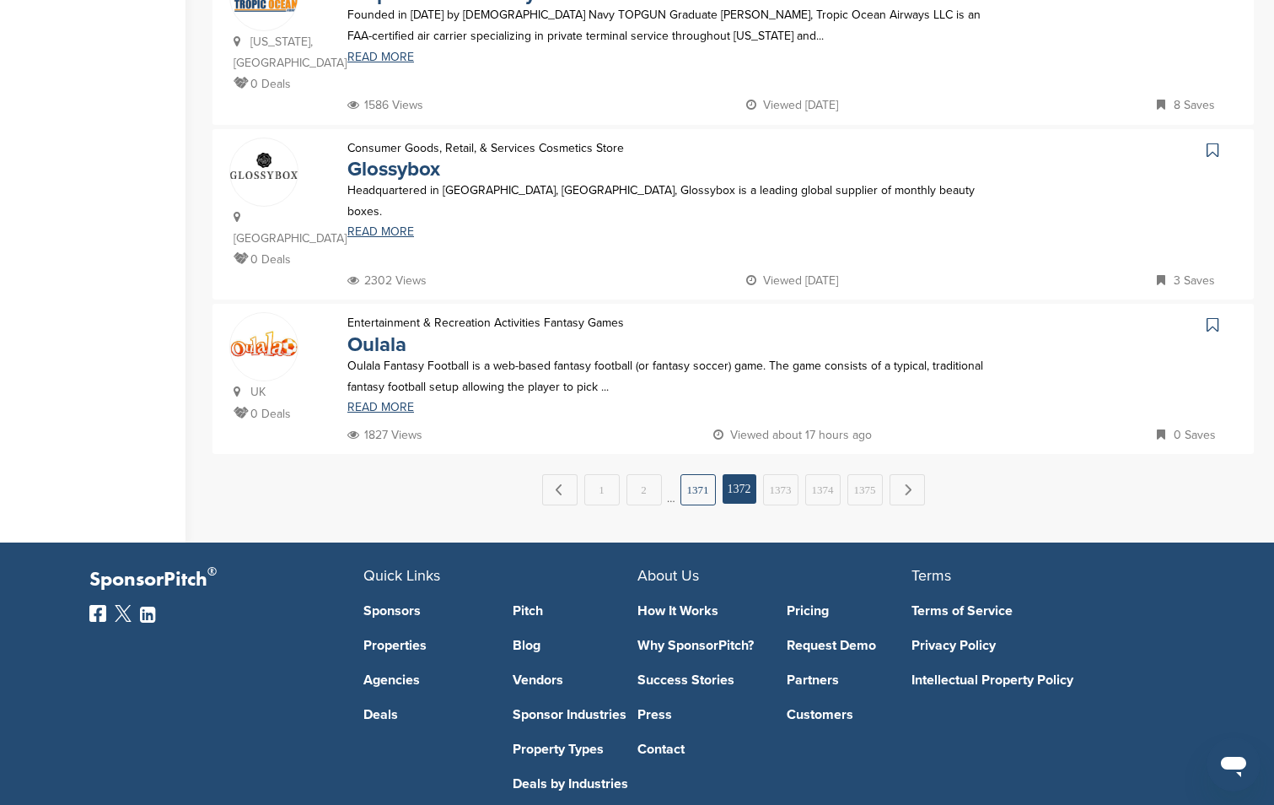
click at [695, 474] on link "1371" at bounding box center [698, 489] width 35 height 31
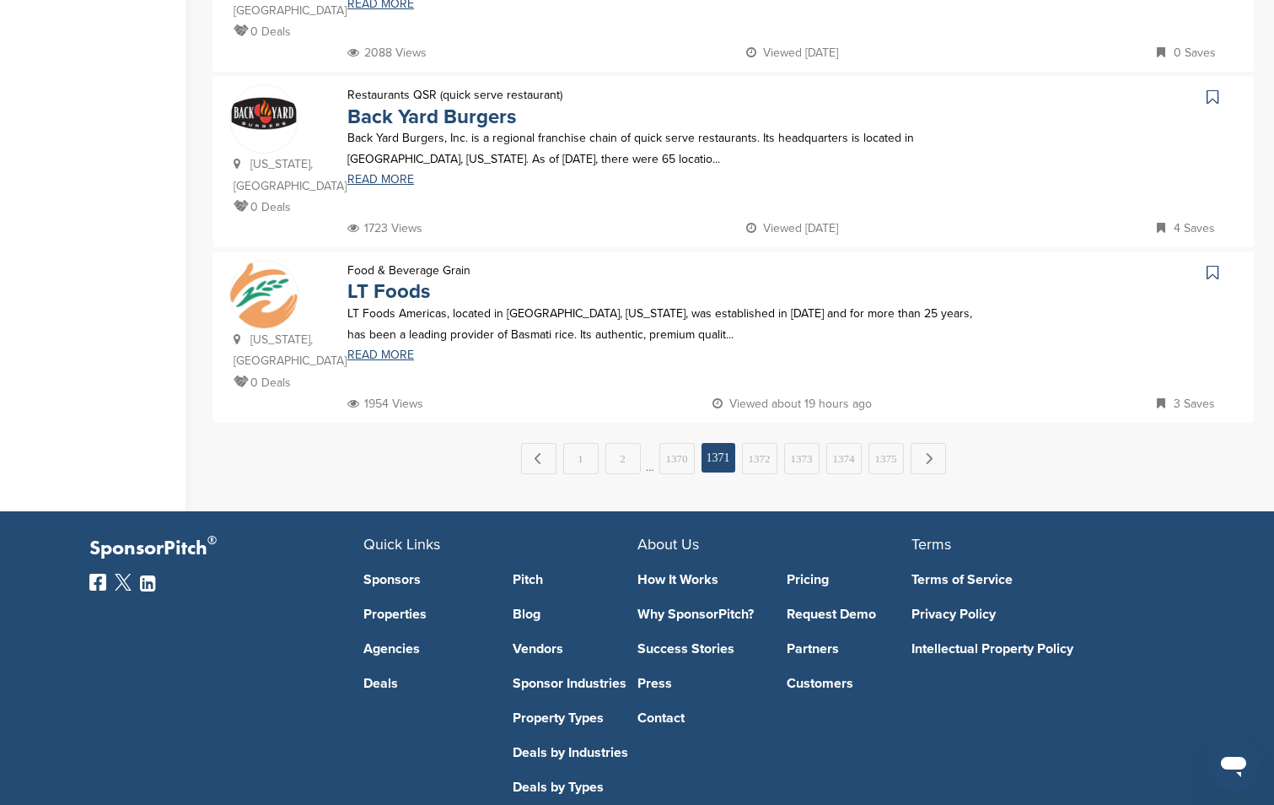
scroll to position [1678, 0]
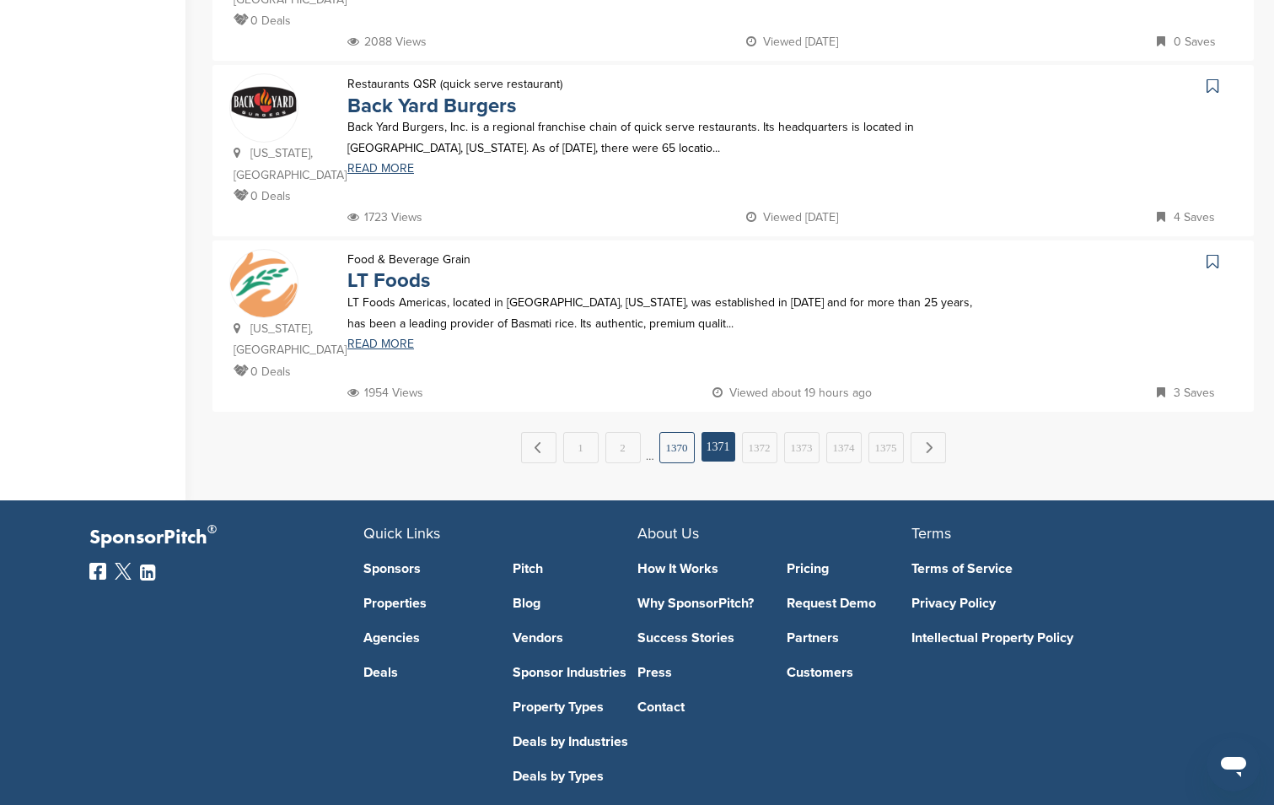
click at [663, 432] on link "1370" at bounding box center [676, 447] width 35 height 31
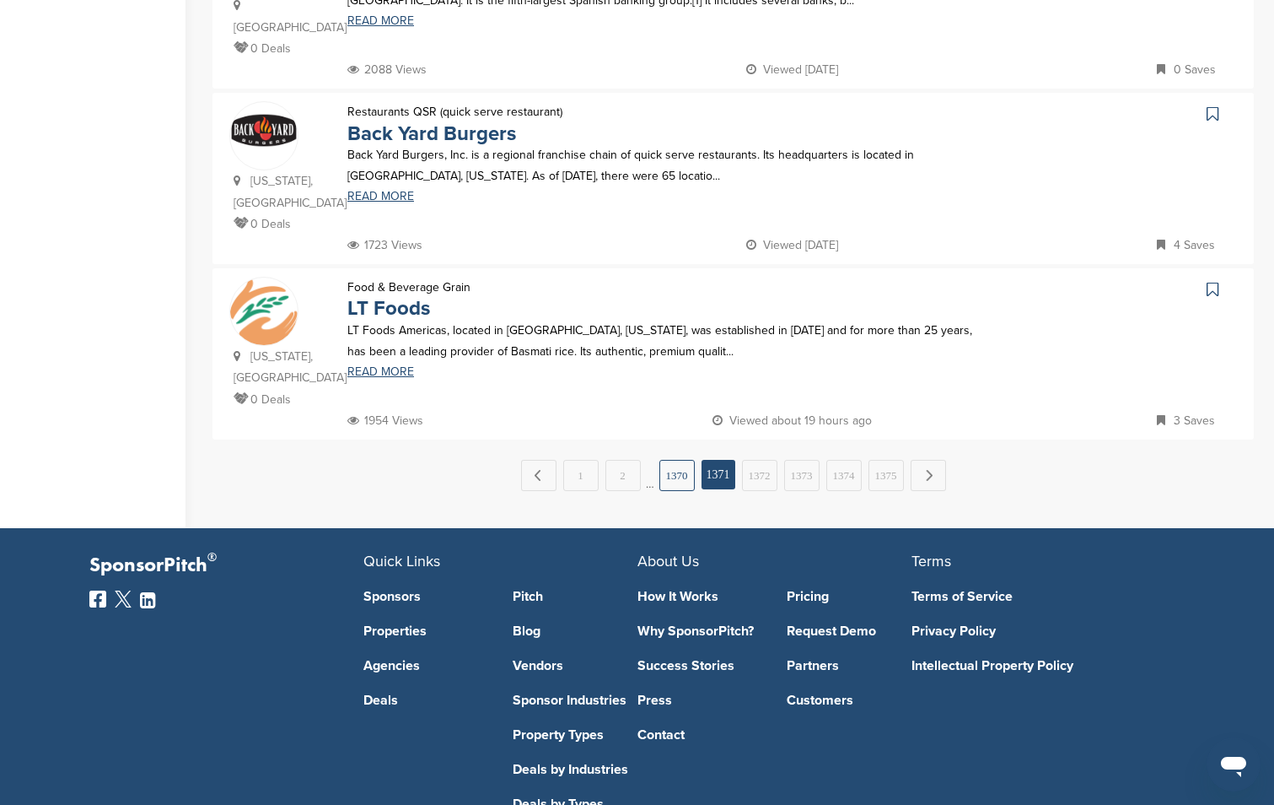
click at [671, 460] on link "1370" at bounding box center [676, 475] width 35 height 31
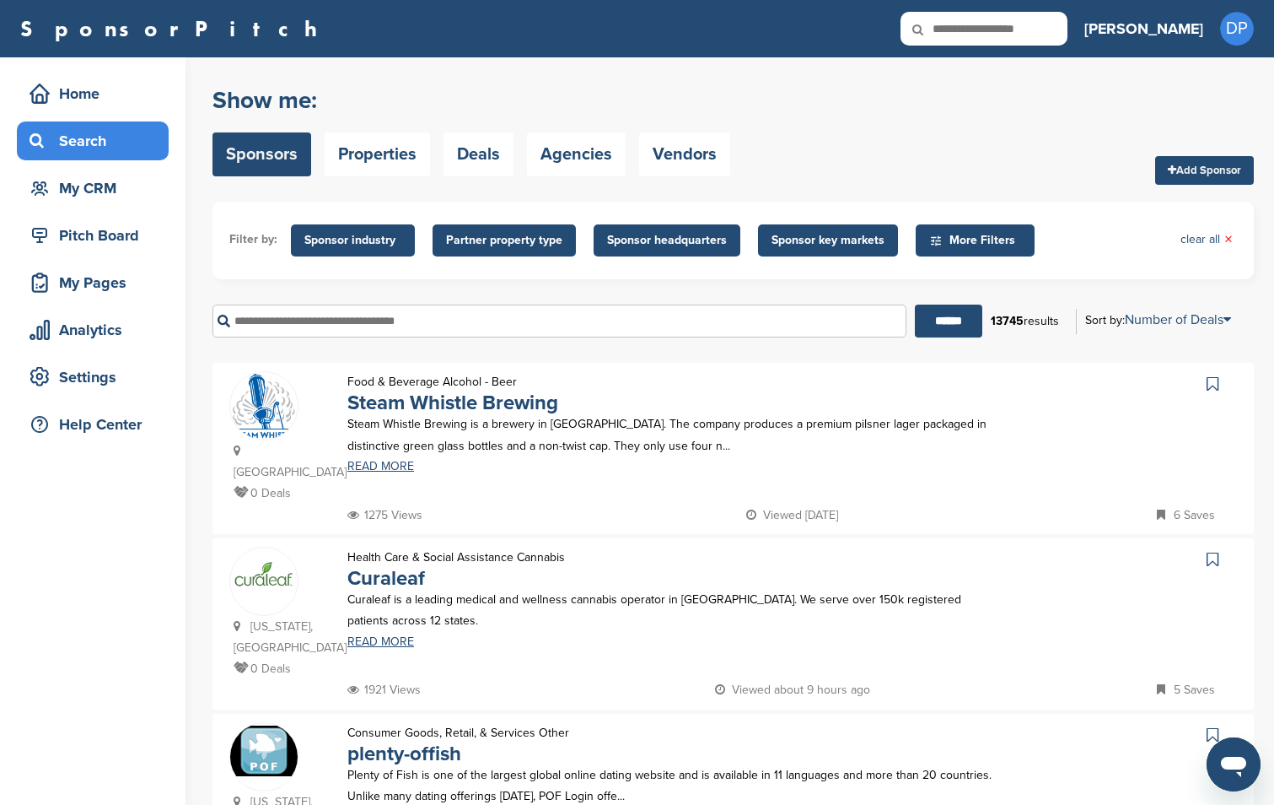
scroll to position [1742, 0]
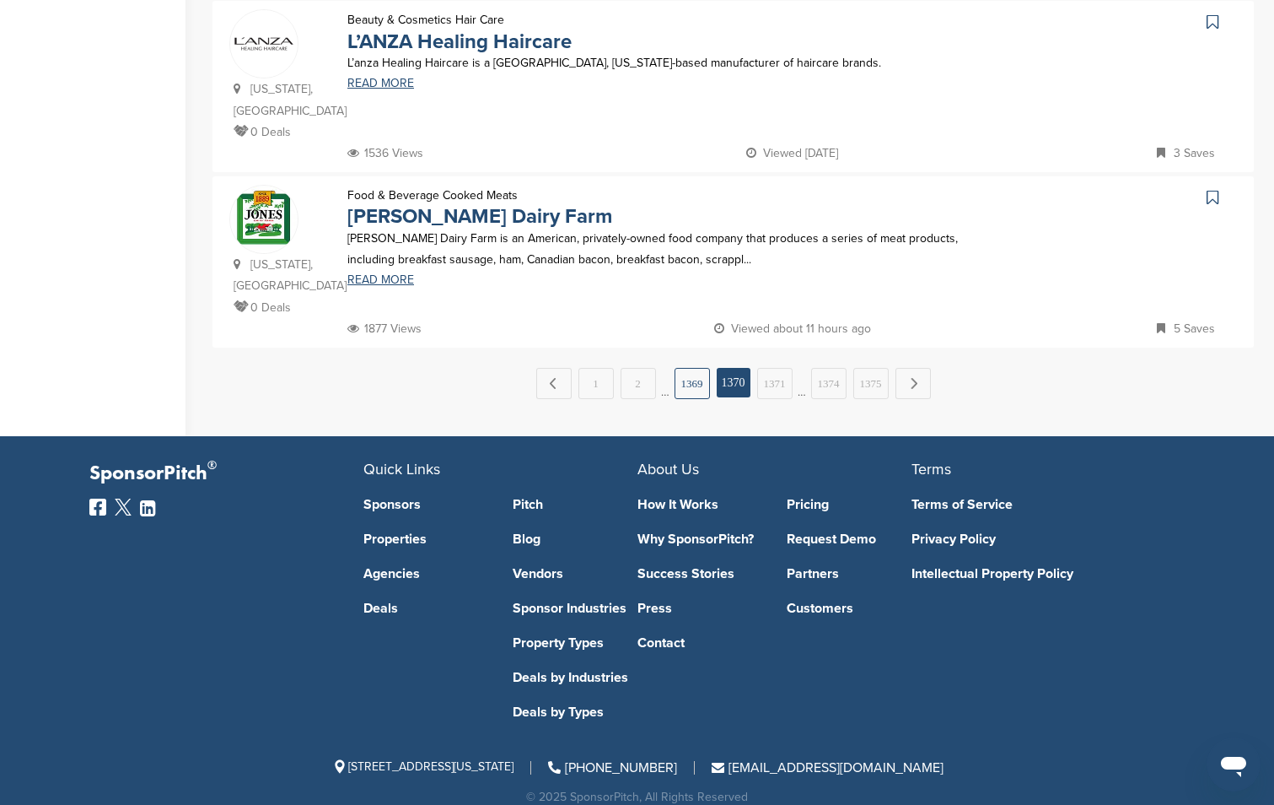
click at [681, 368] on link "1369" at bounding box center [692, 383] width 35 height 31
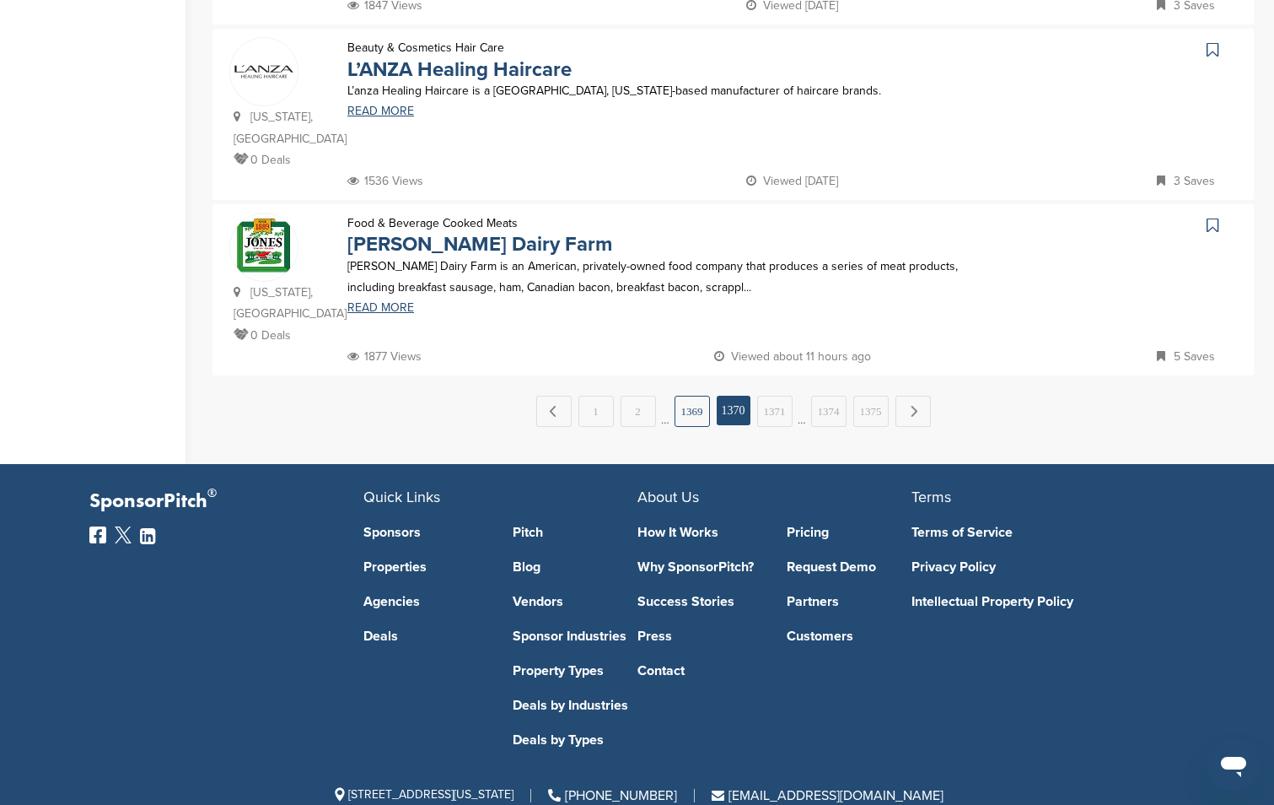
click at [685, 396] on link "1369" at bounding box center [692, 411] width 35 height 31
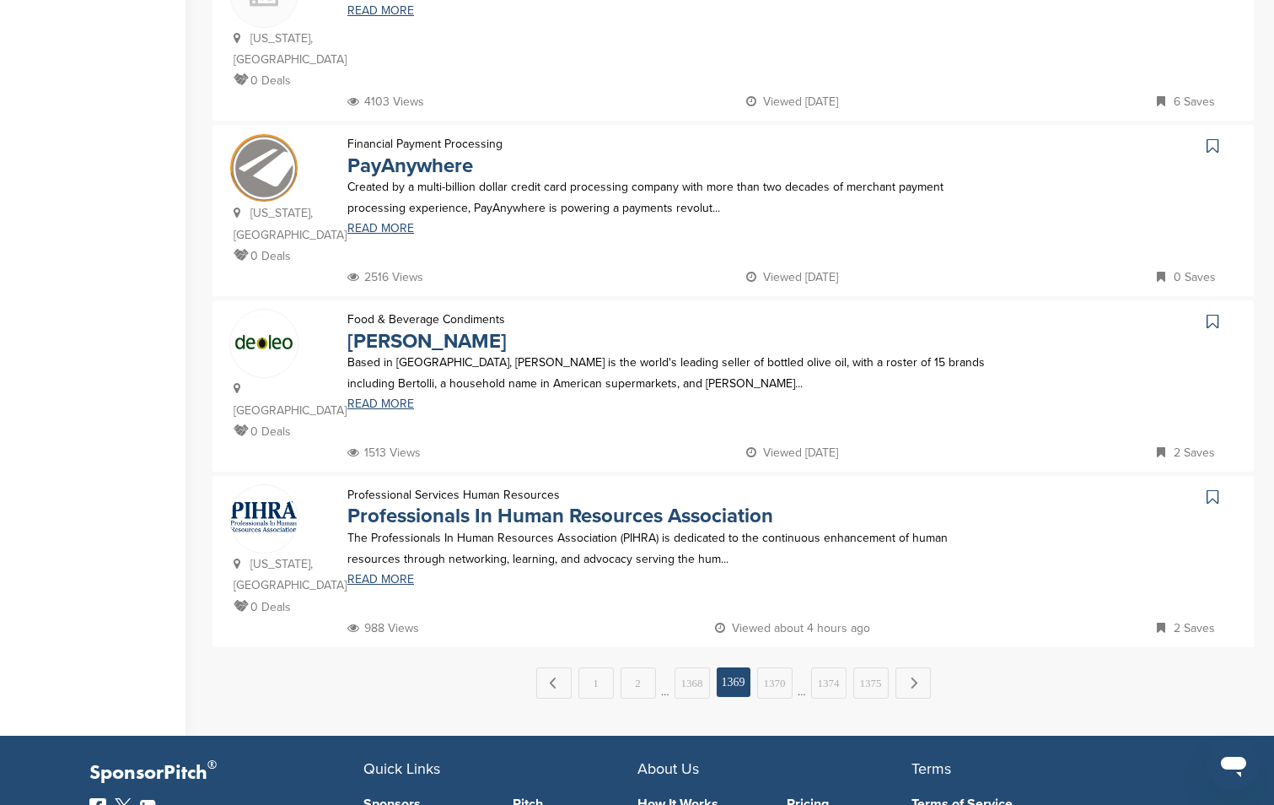
scroll to position [1678, 0]
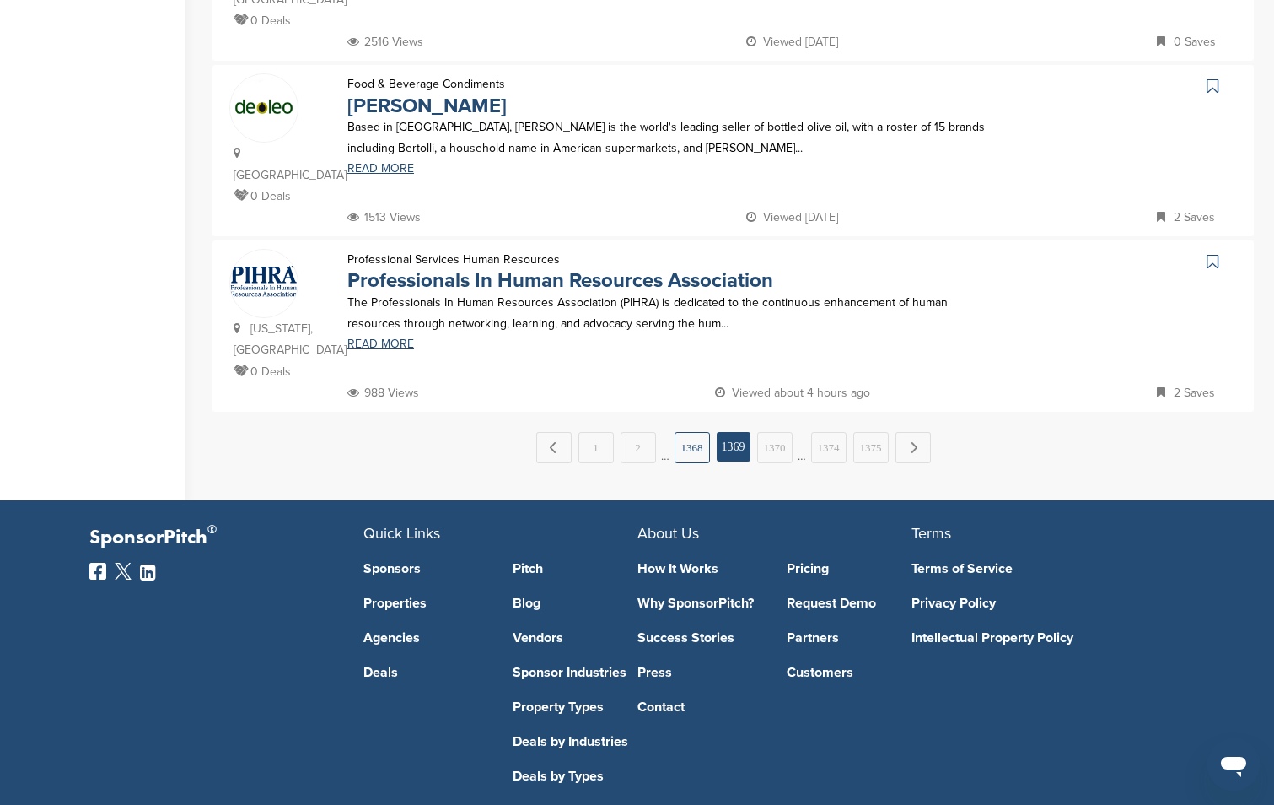
click at [688, 432] on link "1368" at bounding box center [692, 447] width 35 height 31
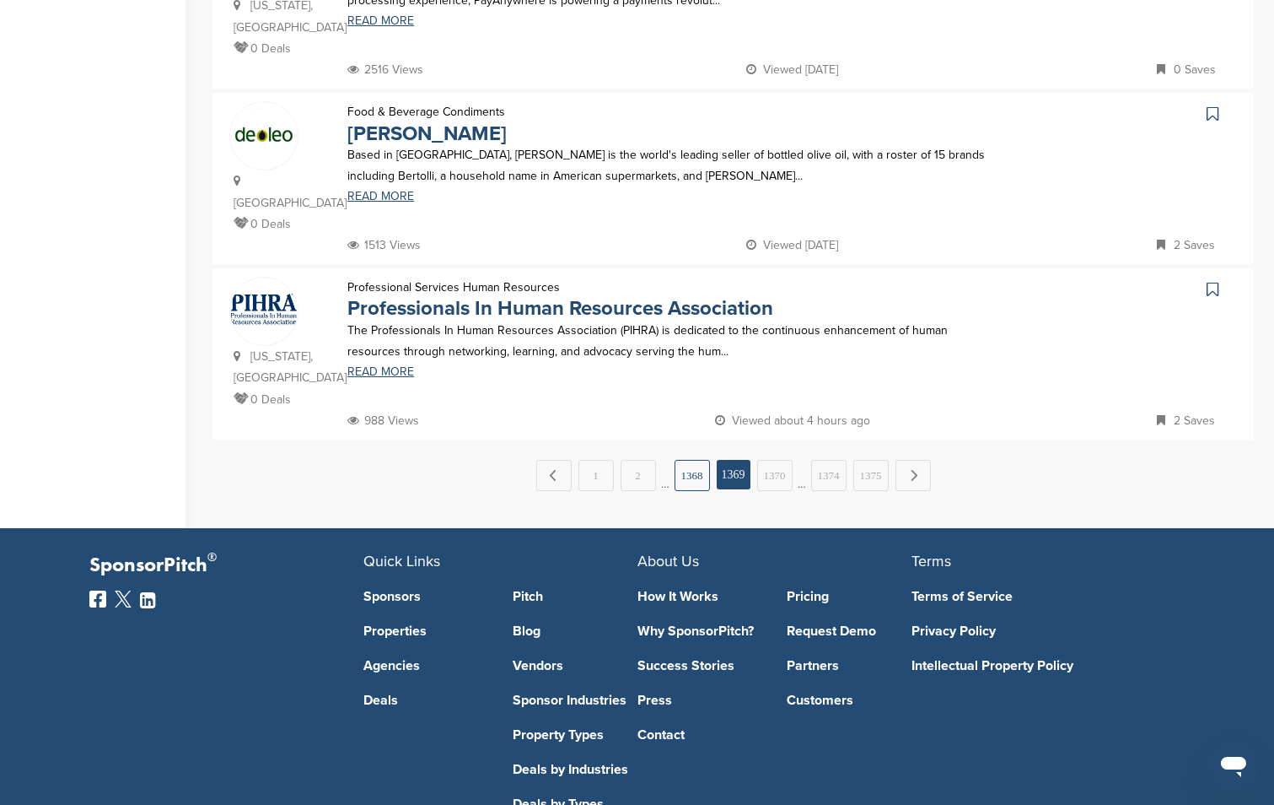
click at [686, 460] on link "1368" at bounding box center [692, 475] width 35 height 31
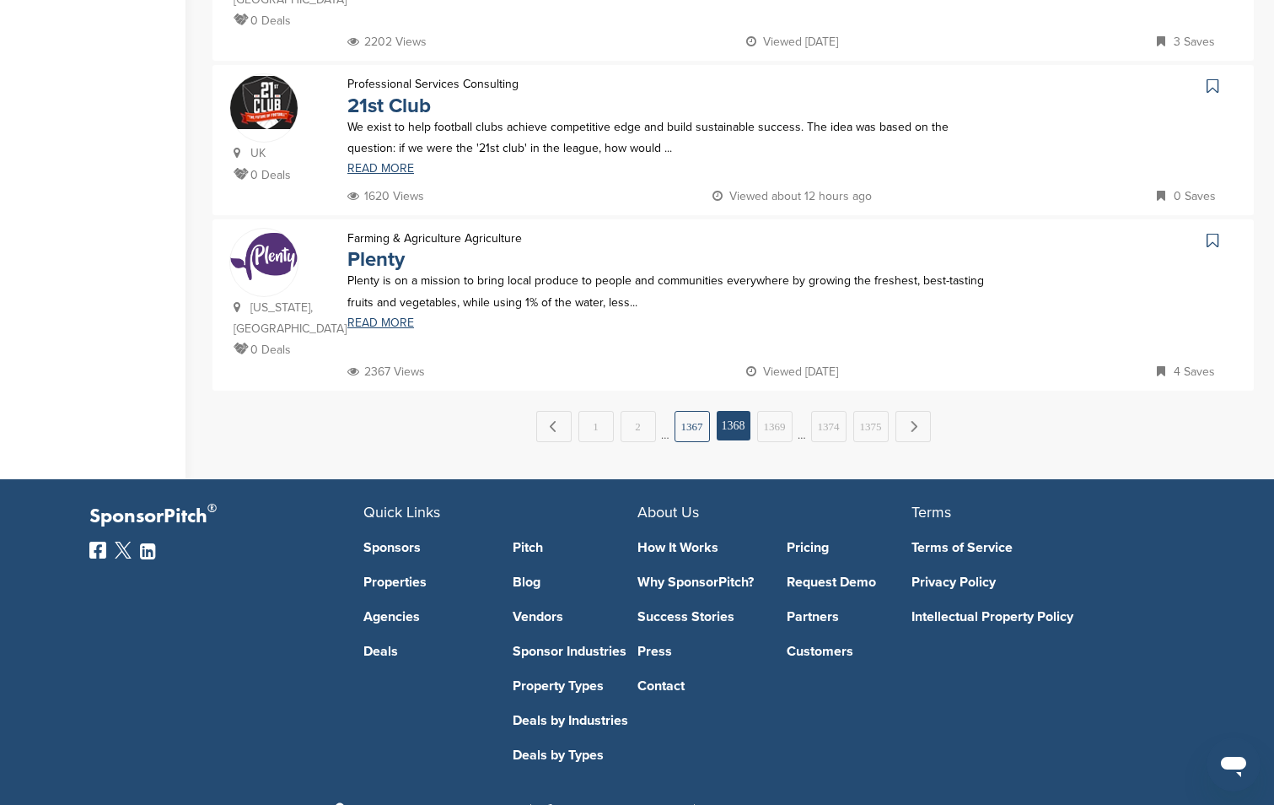
click at [696, 411] on link "1367" at bounding box center [692, 426] width 35 height 31
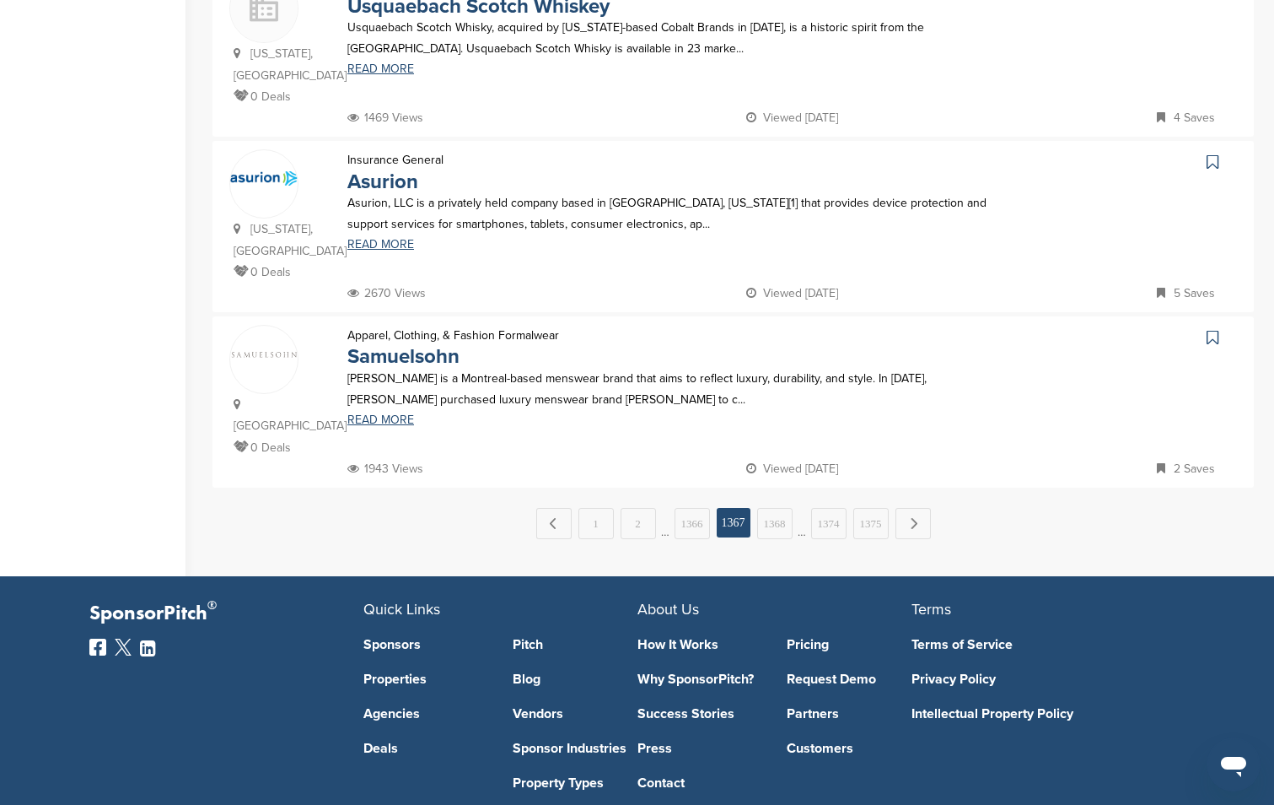
scroll to position [1699, 0]
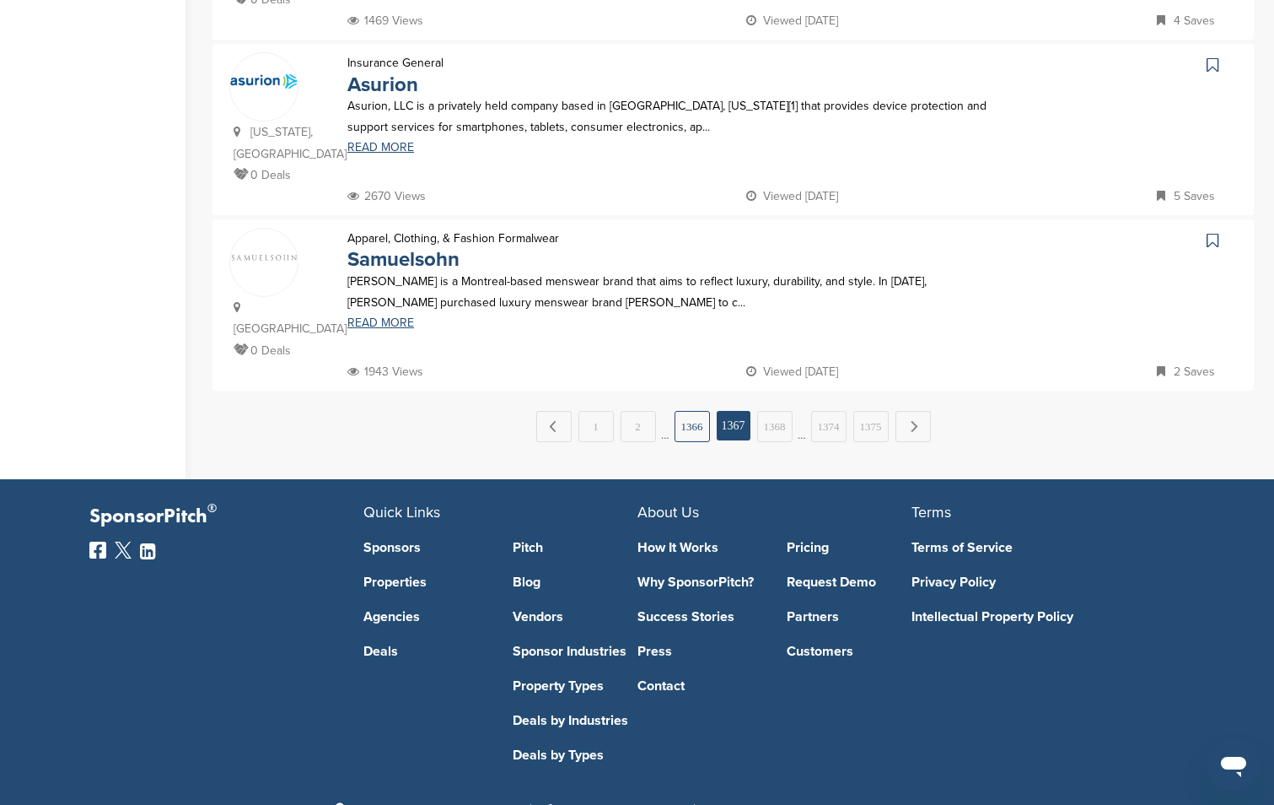
click at [696, 411] on link "1366" at bounding box center [692, 426] width 35 height 31
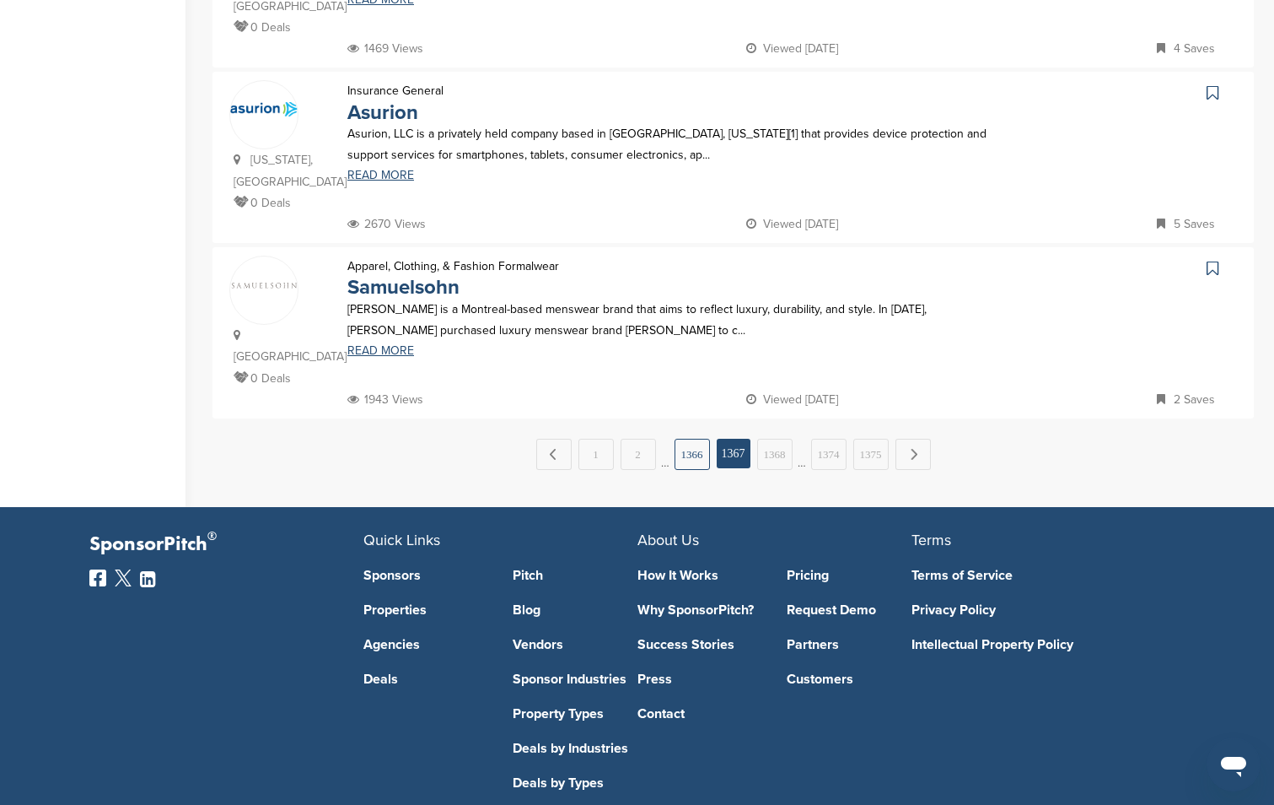
click at [695, 439] on link "1366" at bounding box center [692, 454] width 35 height 31
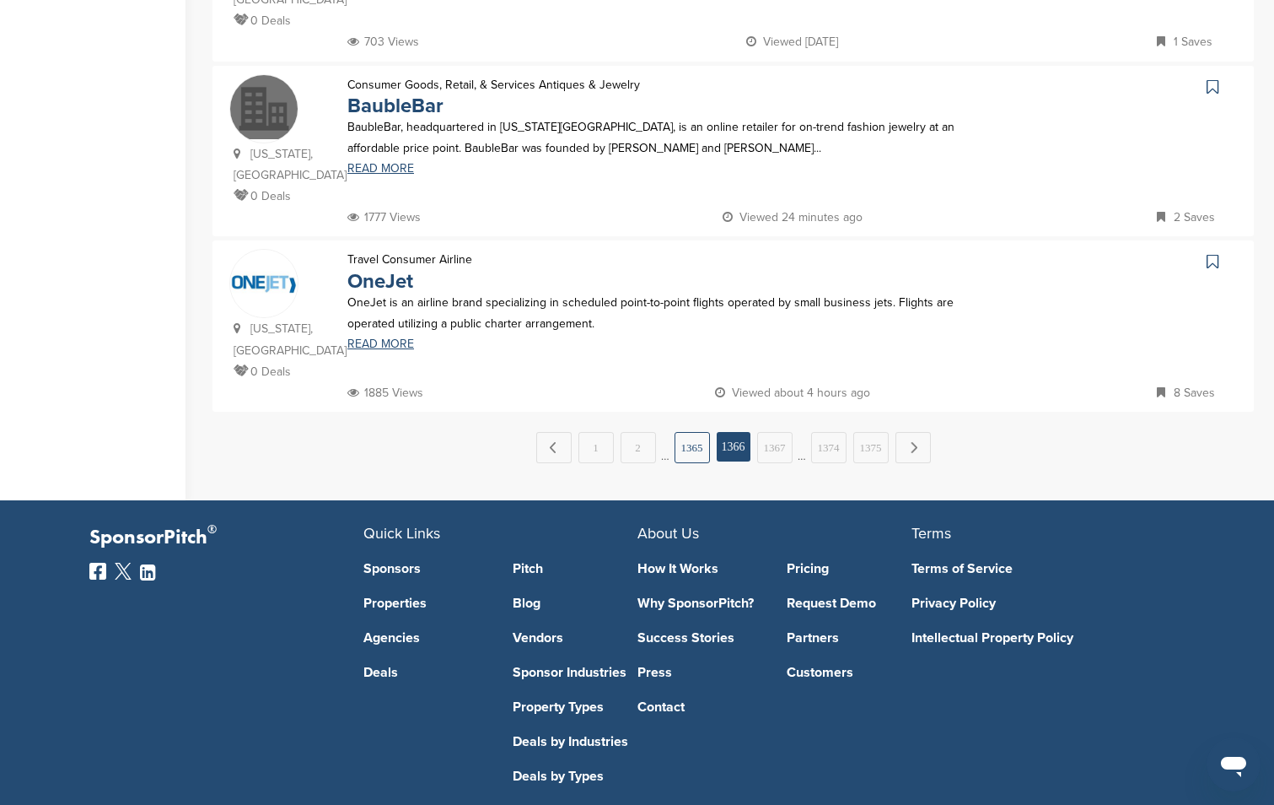
click at [703, 432] on link "1365" at bounding box center [692, 447] width 35 height 31
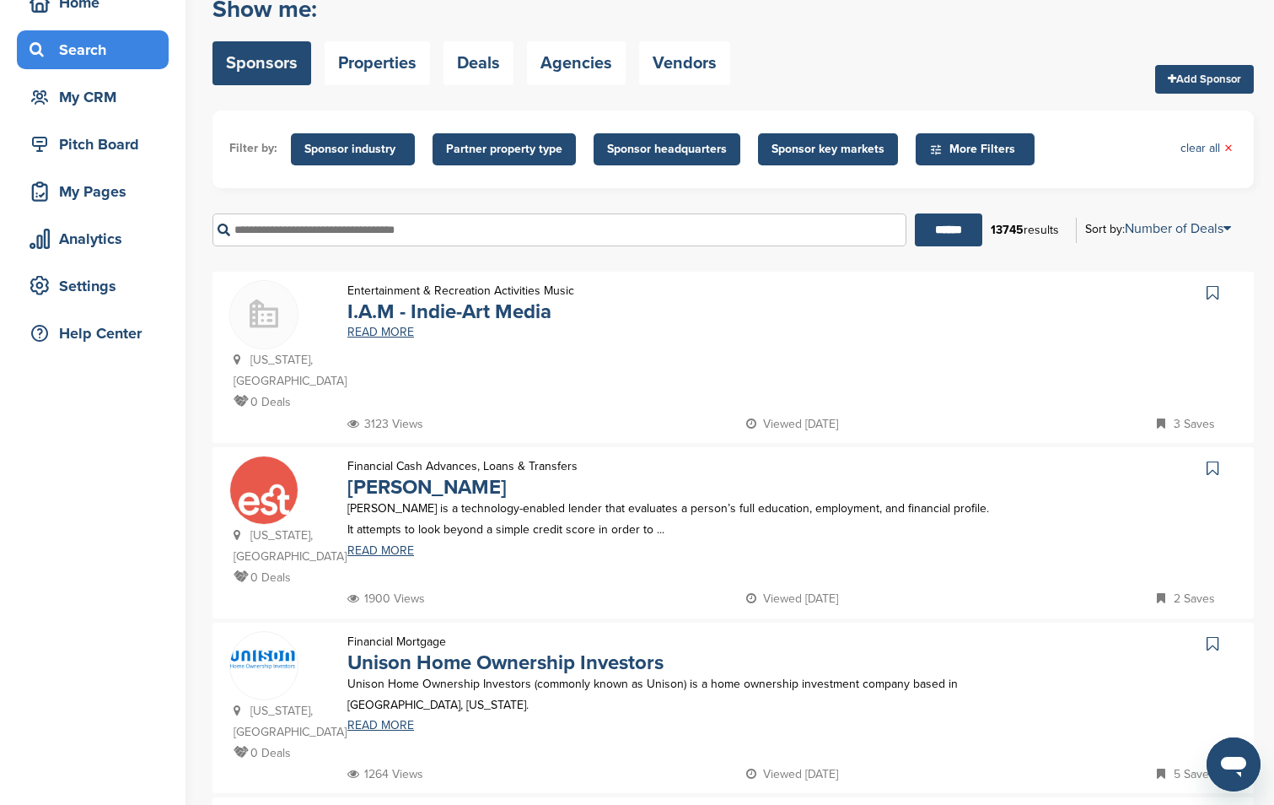
scroll to position [0, 0]
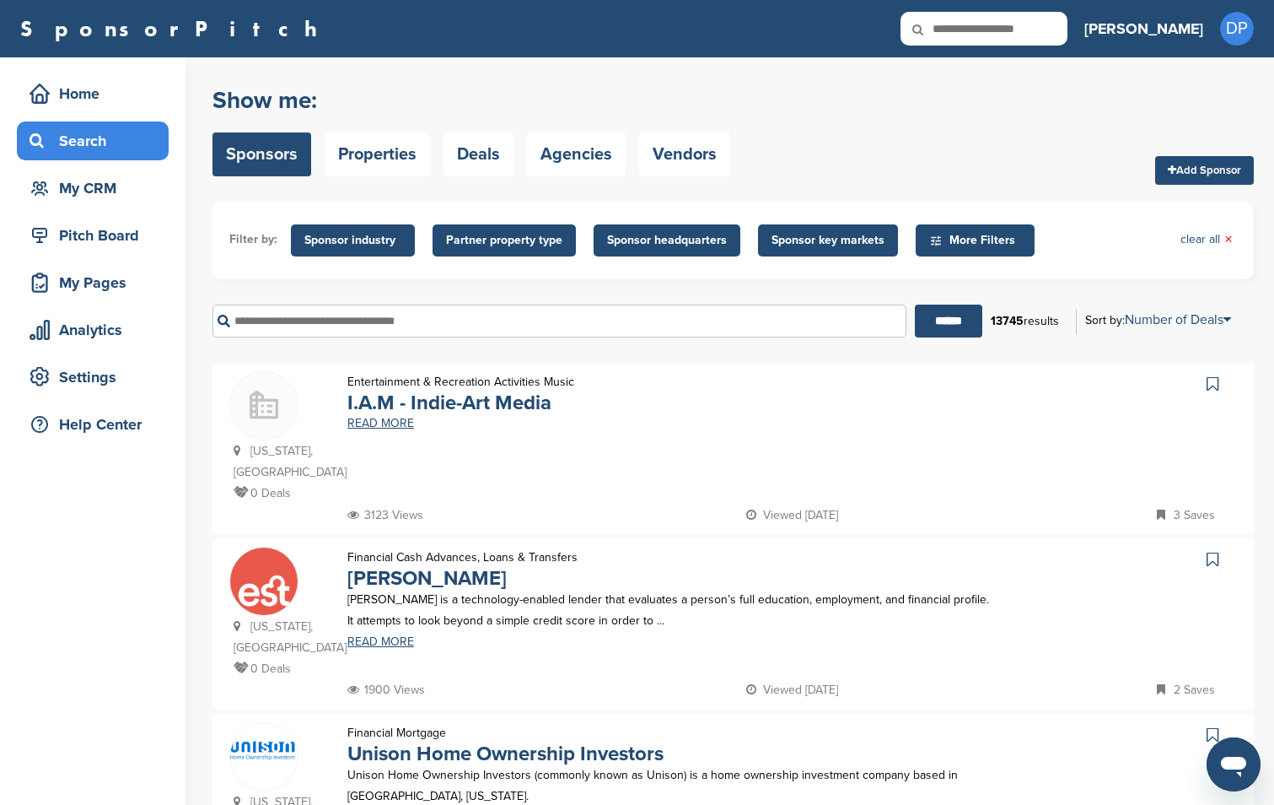
click at [1074, 265] on div "Filter by: Sponsor industry Sponsor Industry × Apparel, Clothing, & Fashion Acc…" at bounding box center [733, 241] width 1041 height 78
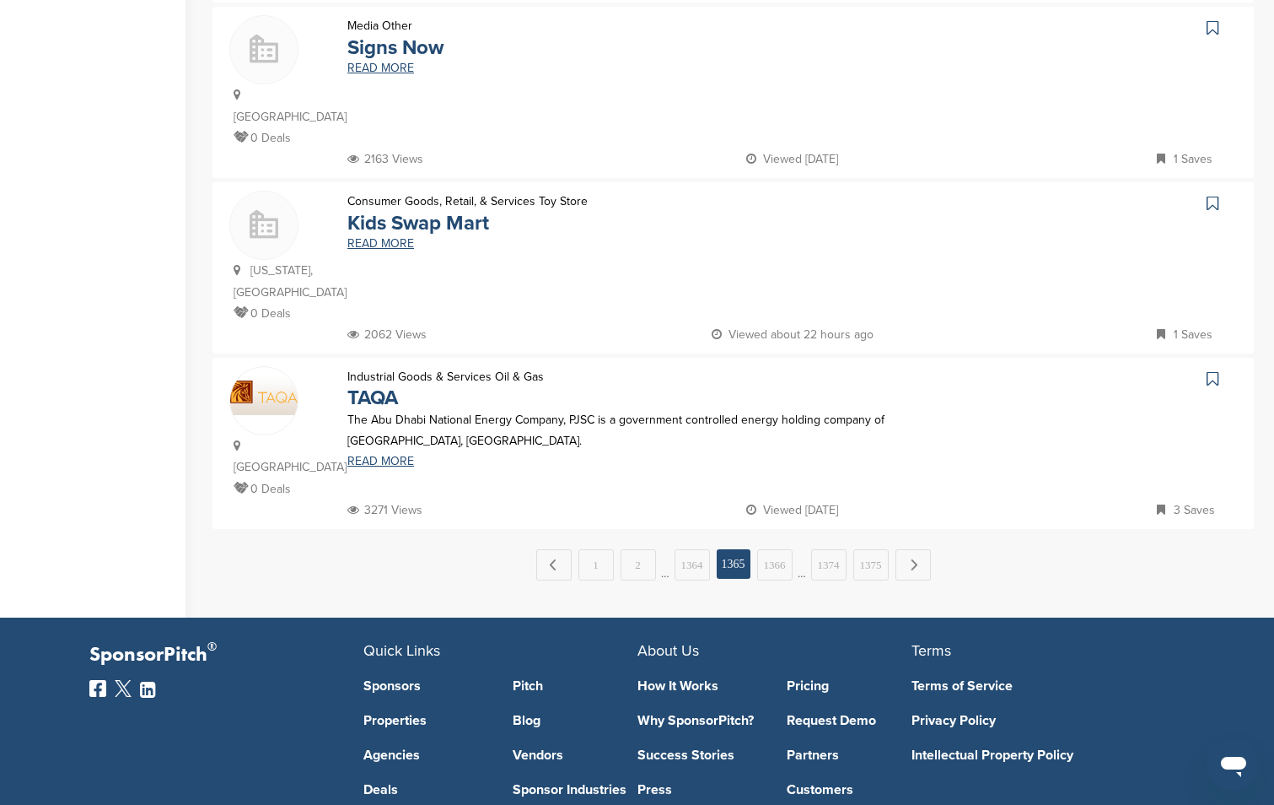
scroll to position [1597, 0]
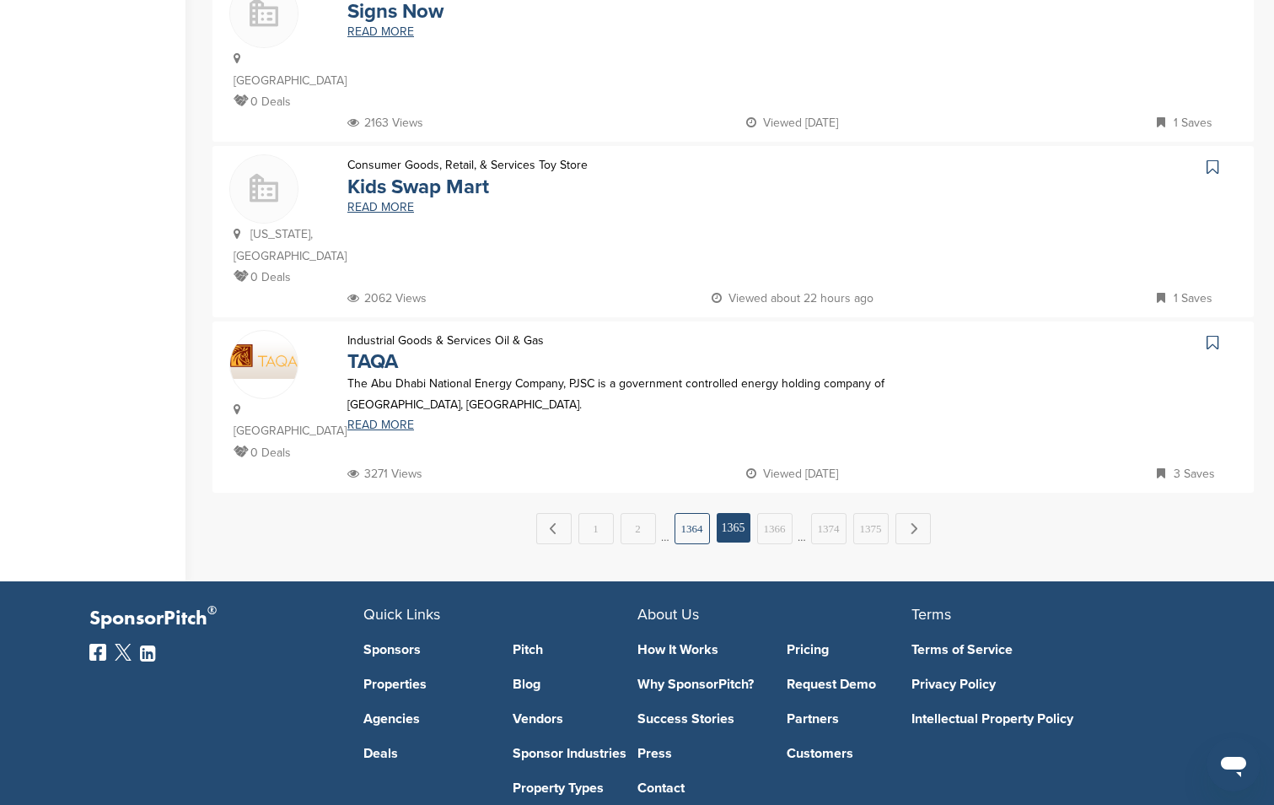
click at [694, 513] on link "1364" at bounding box center [692, 528] width 35 height 31
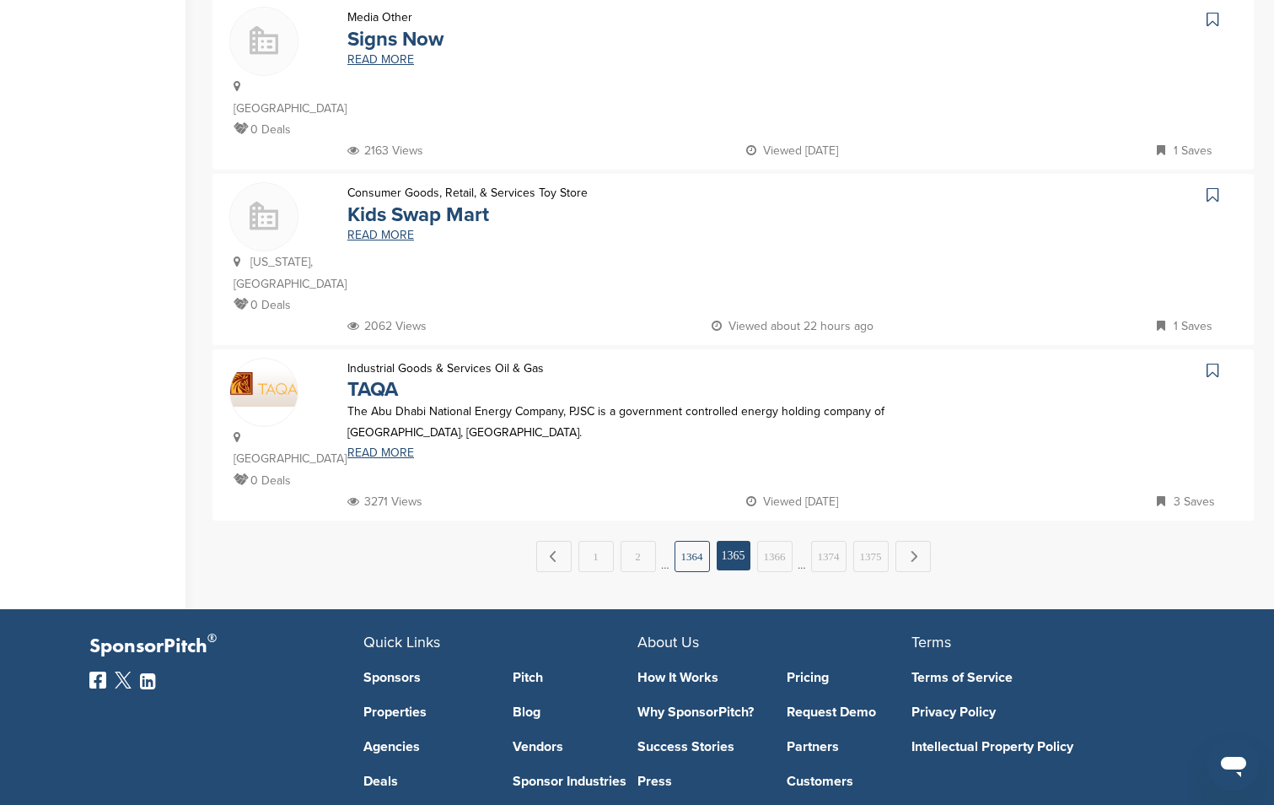
click at [691, 541] on link "1364" at bounding box center [692, 556] width 35 height 31
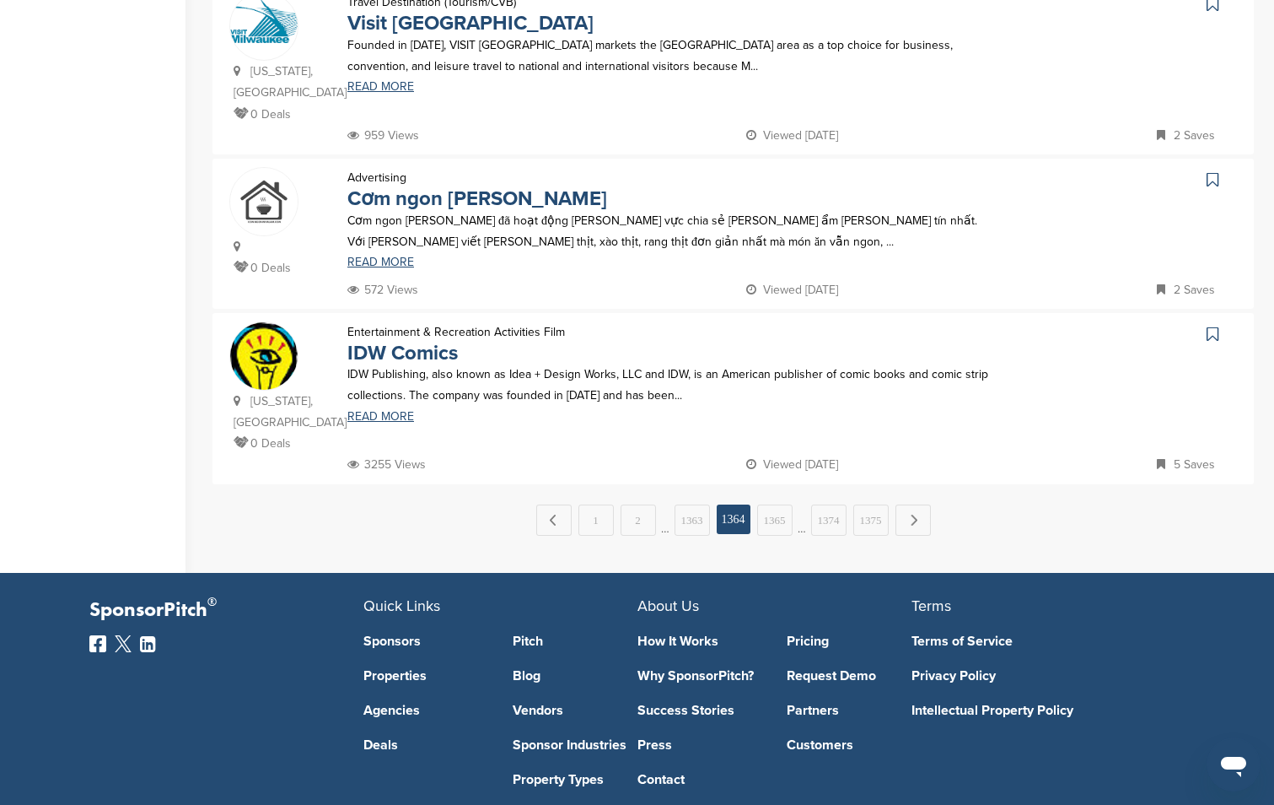
scroll to position [1699, 0]
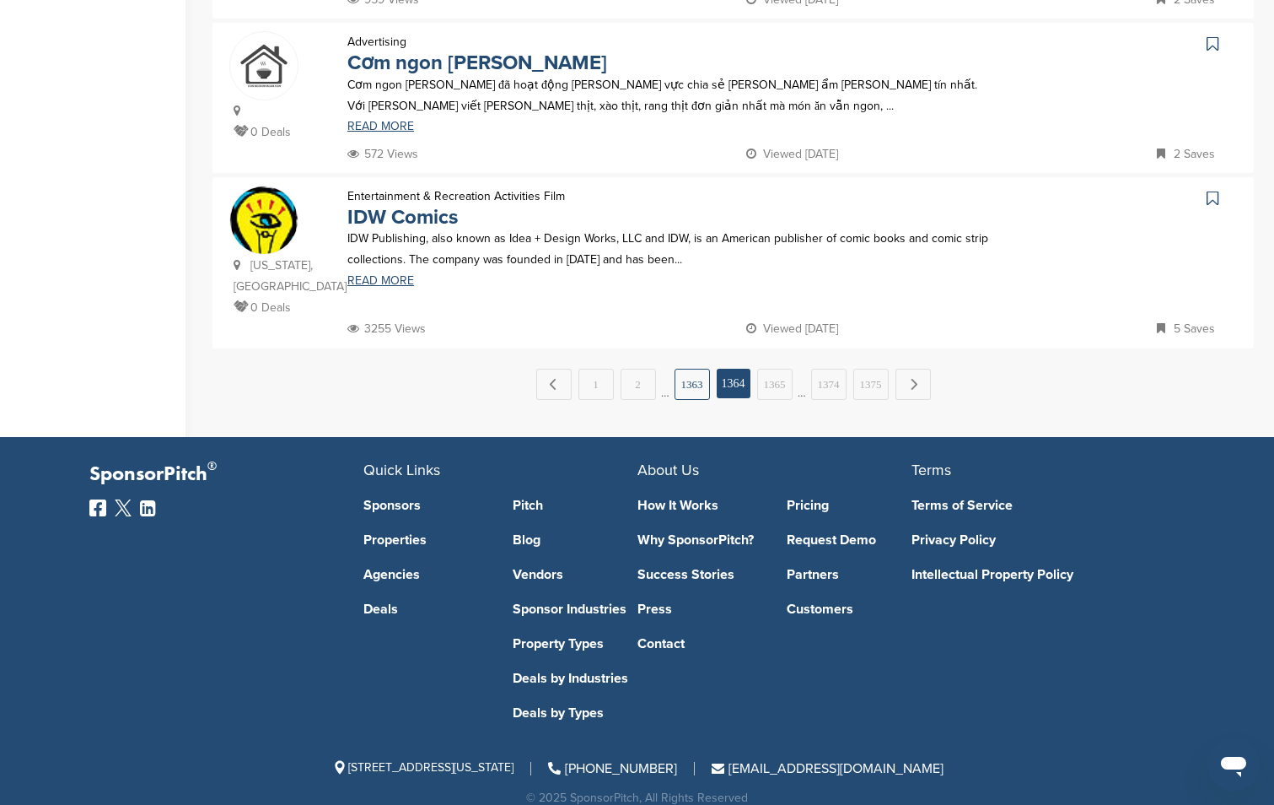
click at [692, 371] on link "1363" at bounding box center [692, 384] width 35 height 31
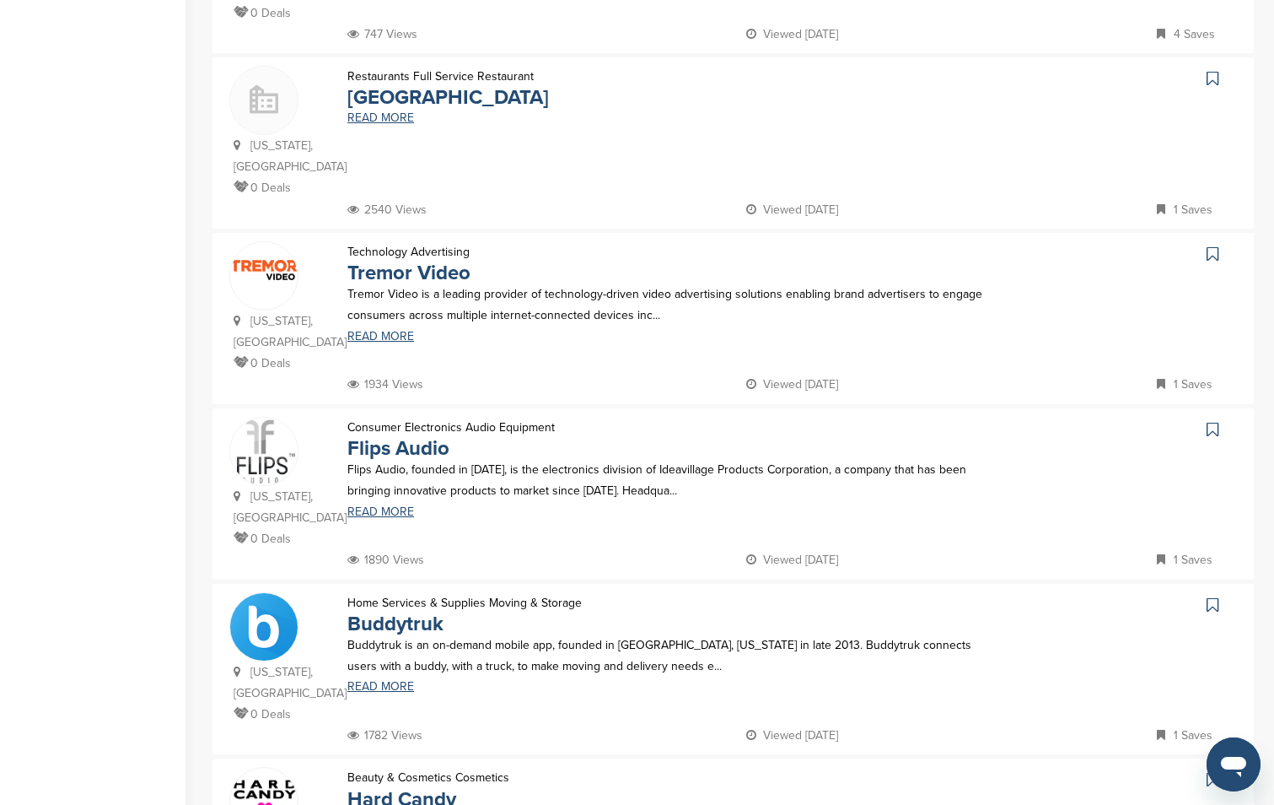
scroll to position [1742, 0]
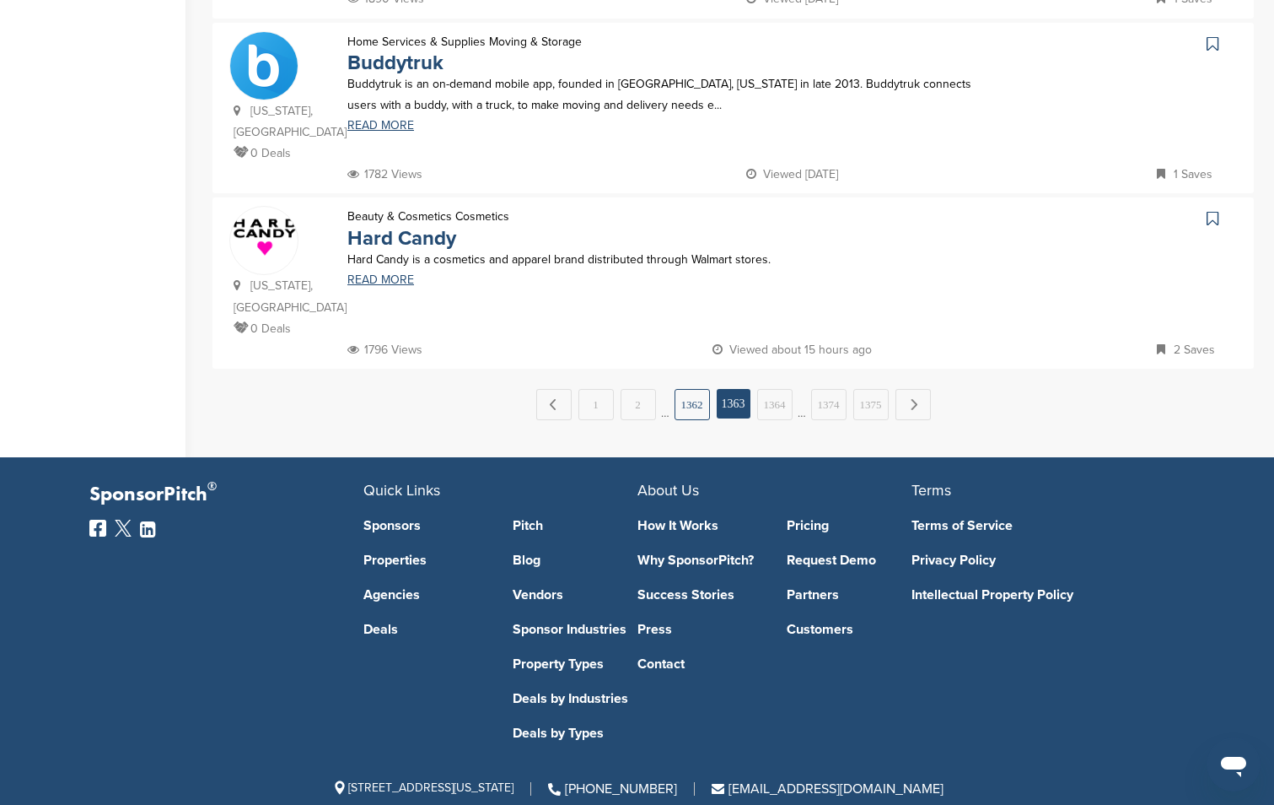
click at [682, 389] on link "1362" at bounding box center [692, 404] width 35 height 31
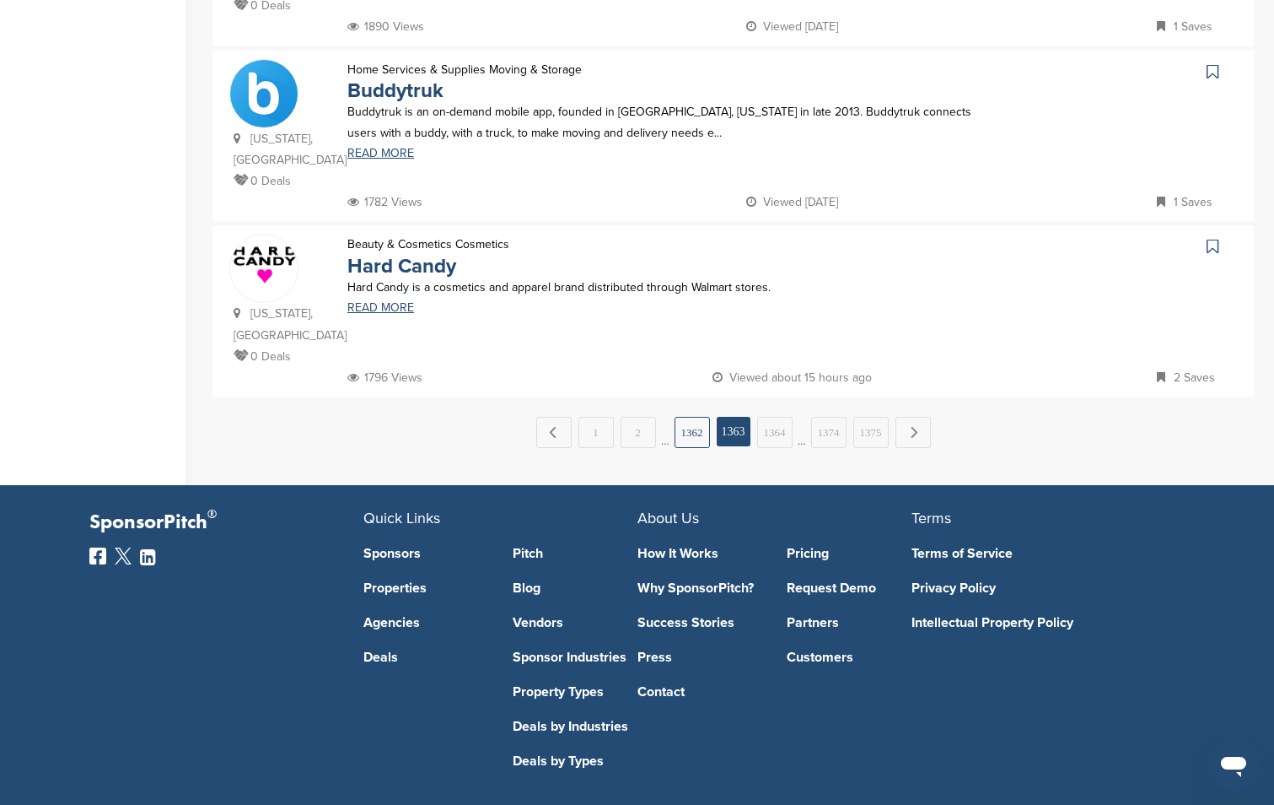
click at [681, 417] on link "1362" at bounding box center [692, 432] width 35 height 31
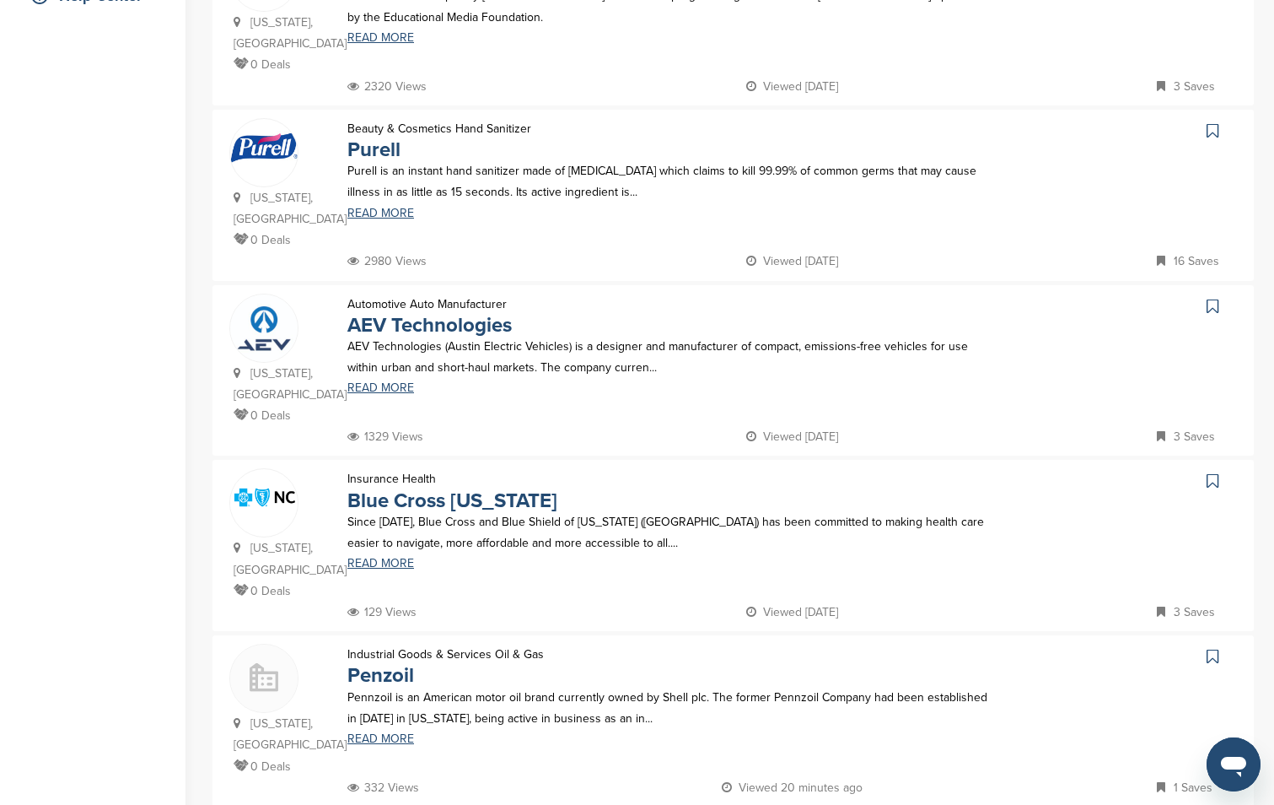
scroll to position [1615, 0]
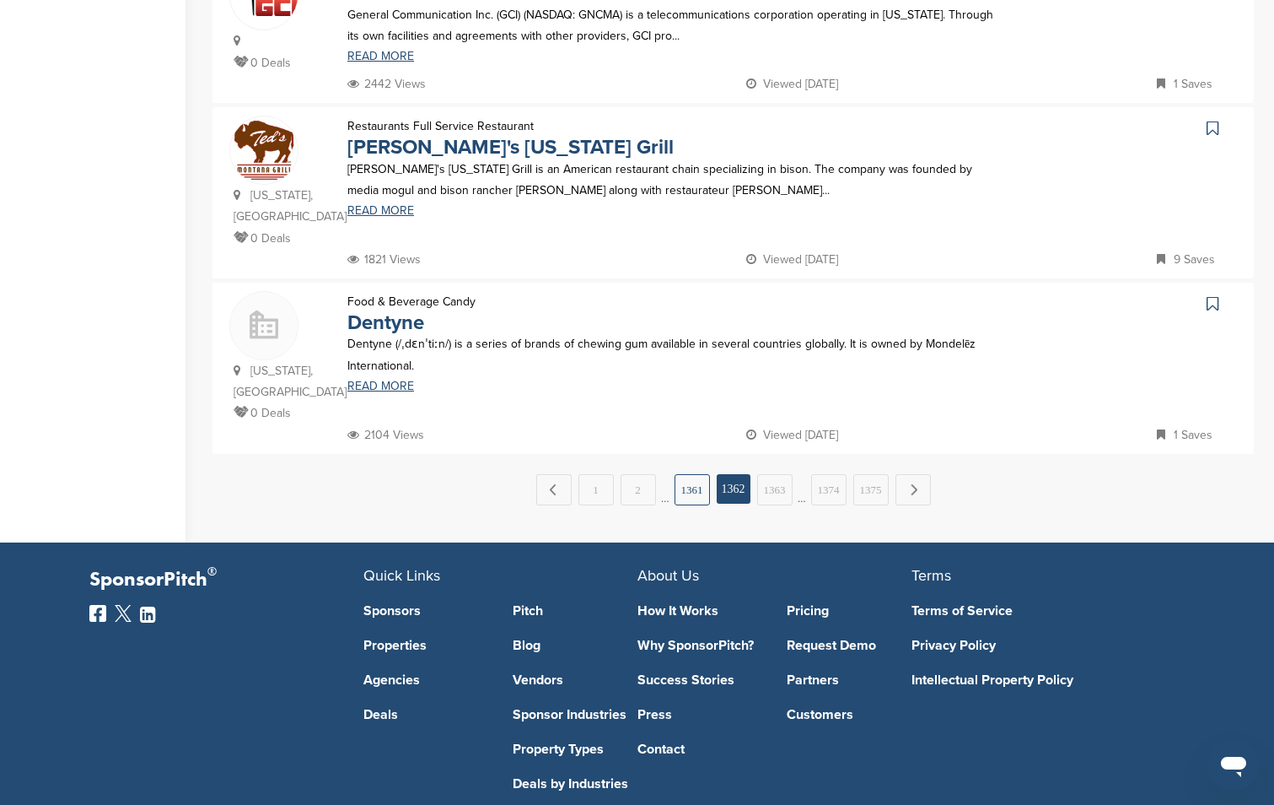
click at [692, 474] on link "1361" at bounding box center [692, 489] width 35 height 31
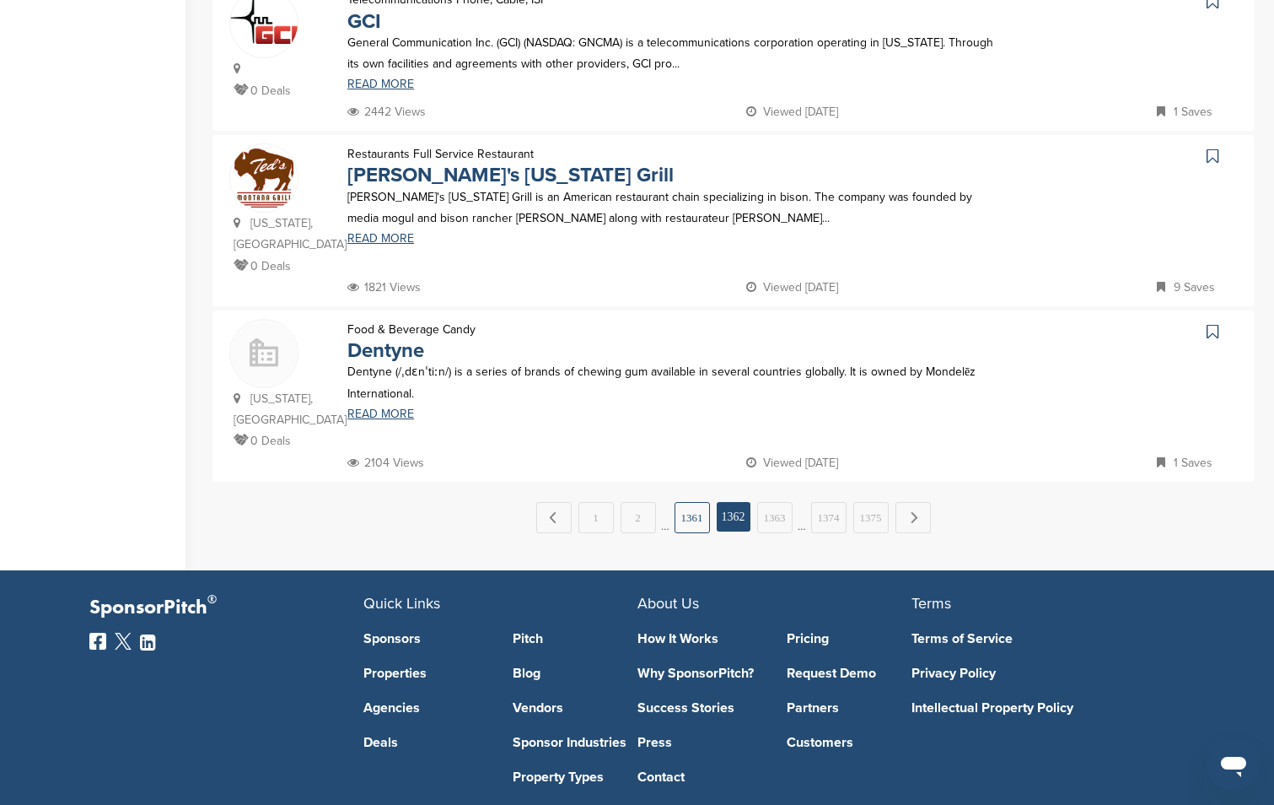
click at [686, 502] on link "1361" at bounding box center [692, 517] width 35 height 31
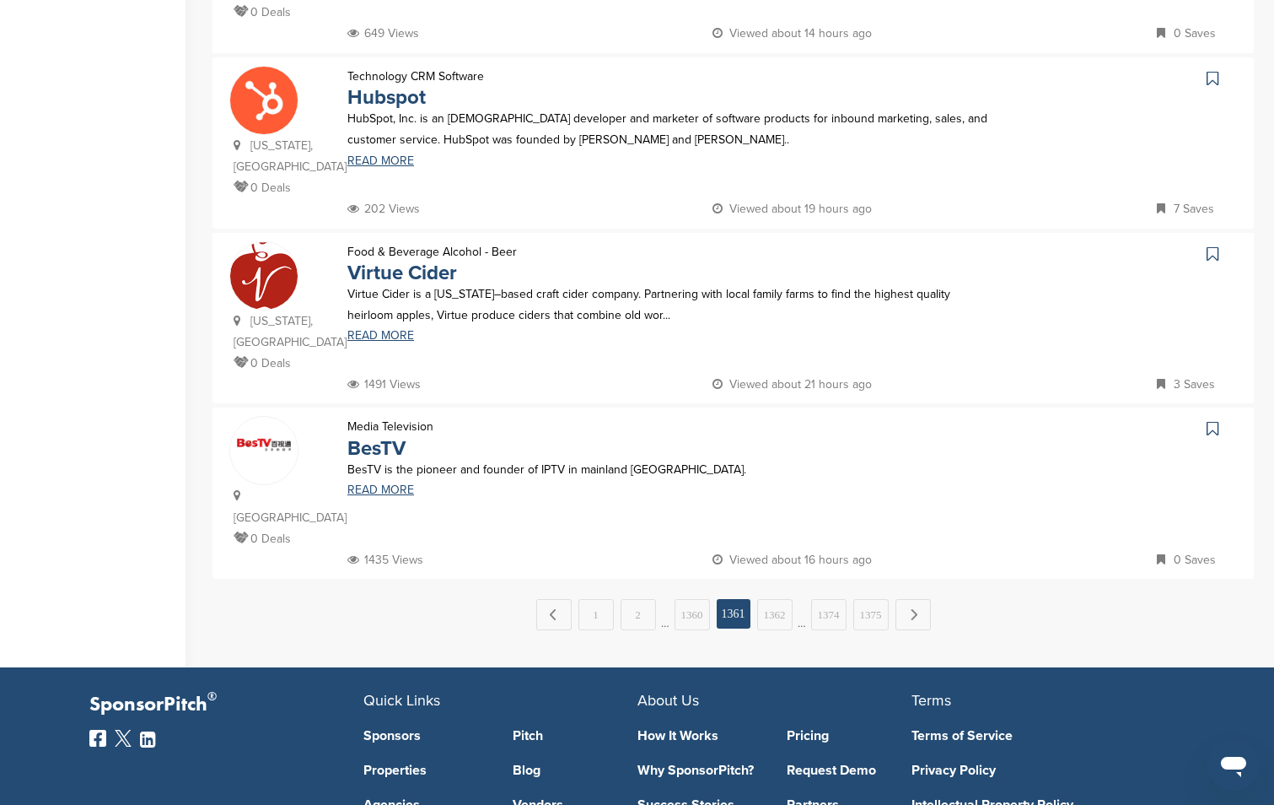
scroll to position [1678, 0]
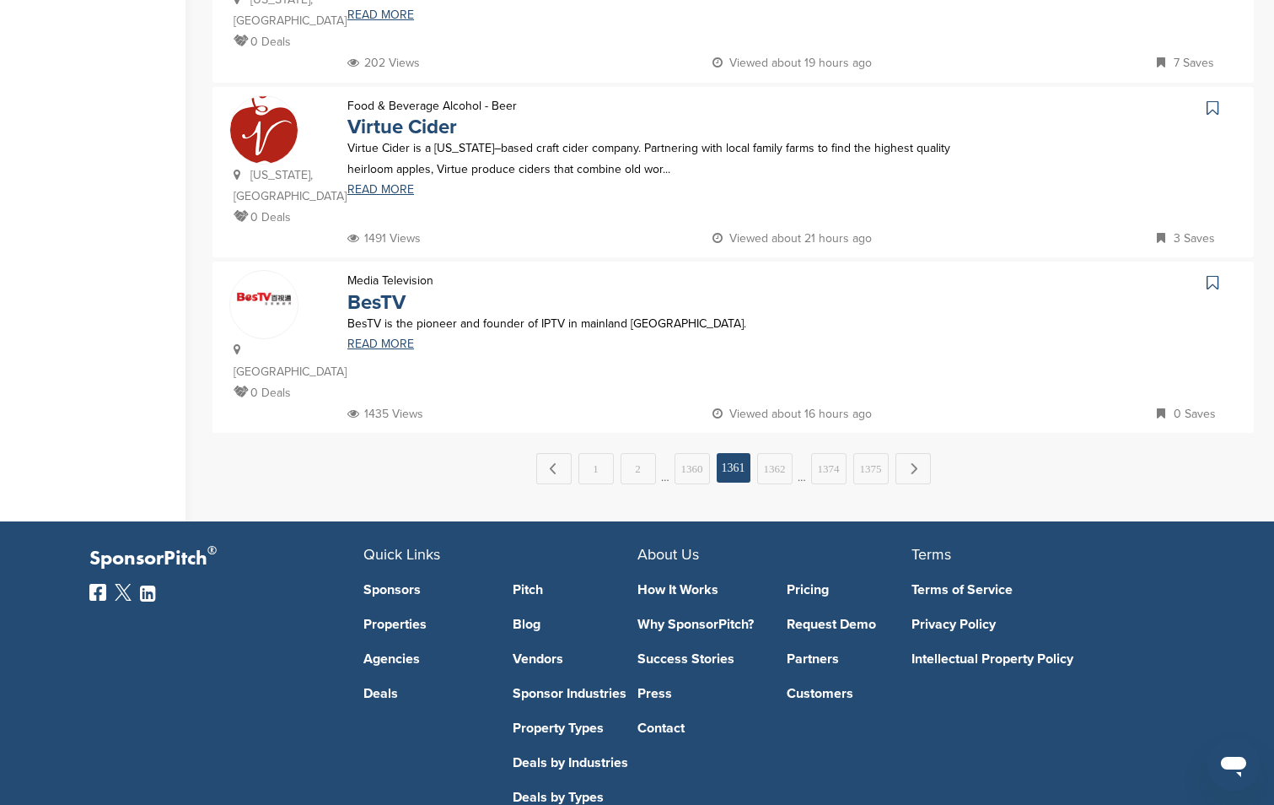
click at [666, 453] on span "…" at bounding box center [665, 468] width 8 height 30
click at [681, 453] on link "1360" at bounding box center [692, 468] width 35 height 31
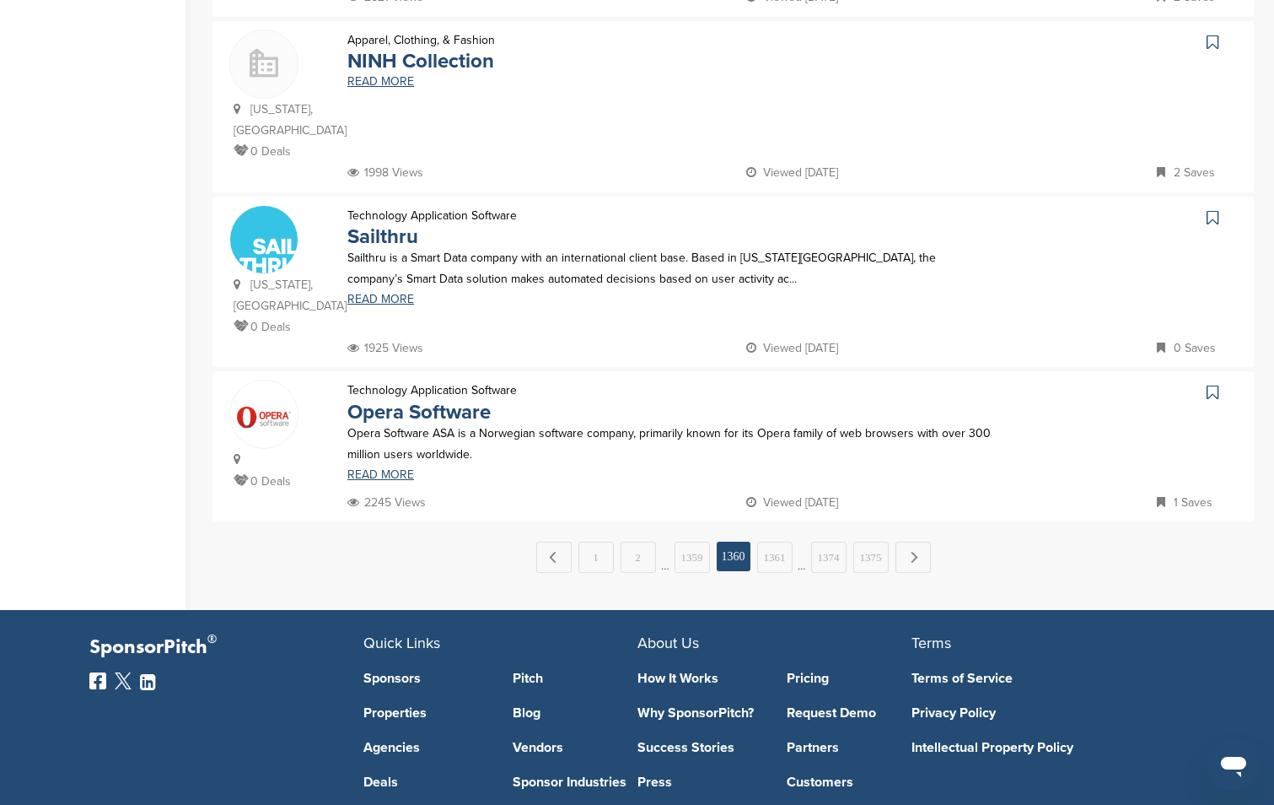
scroll to position [1699, 0]
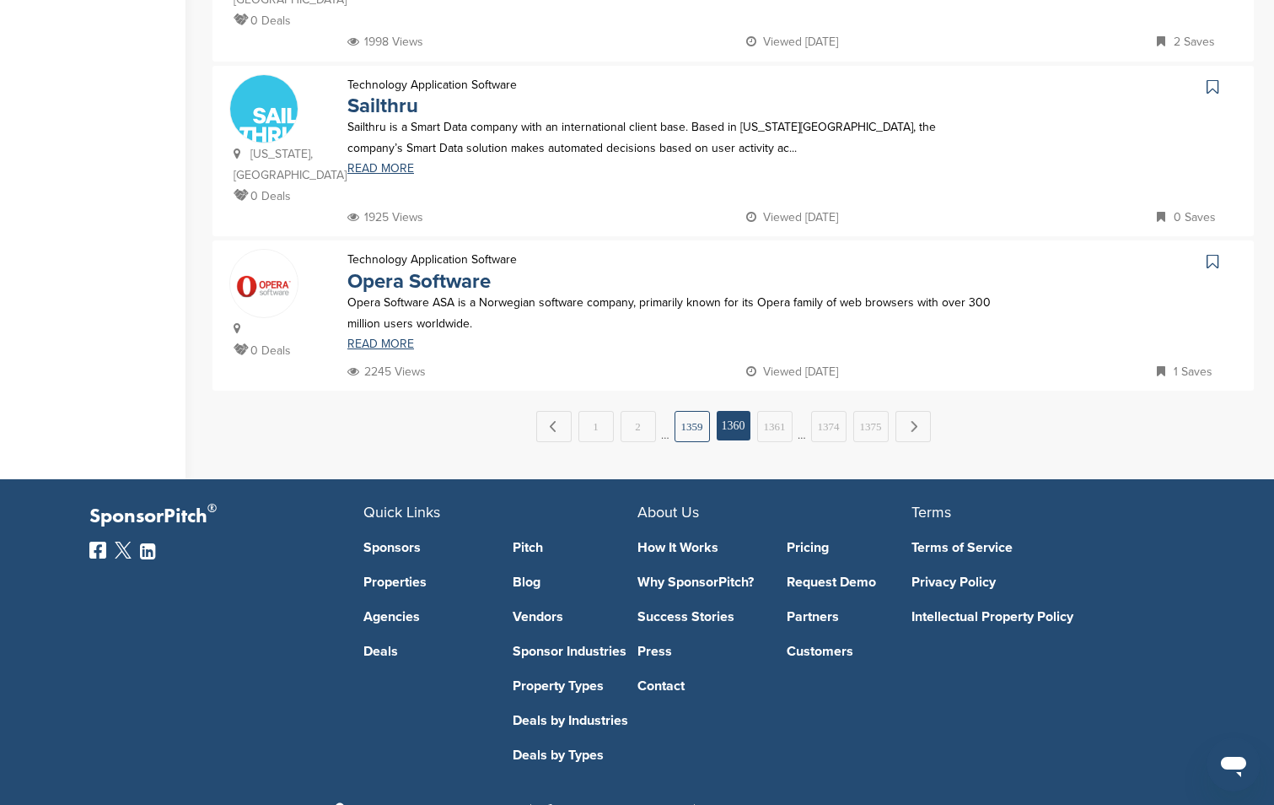
click at [684, 411] on link "1359" at bounding box center [692, 426] width 35 height 31
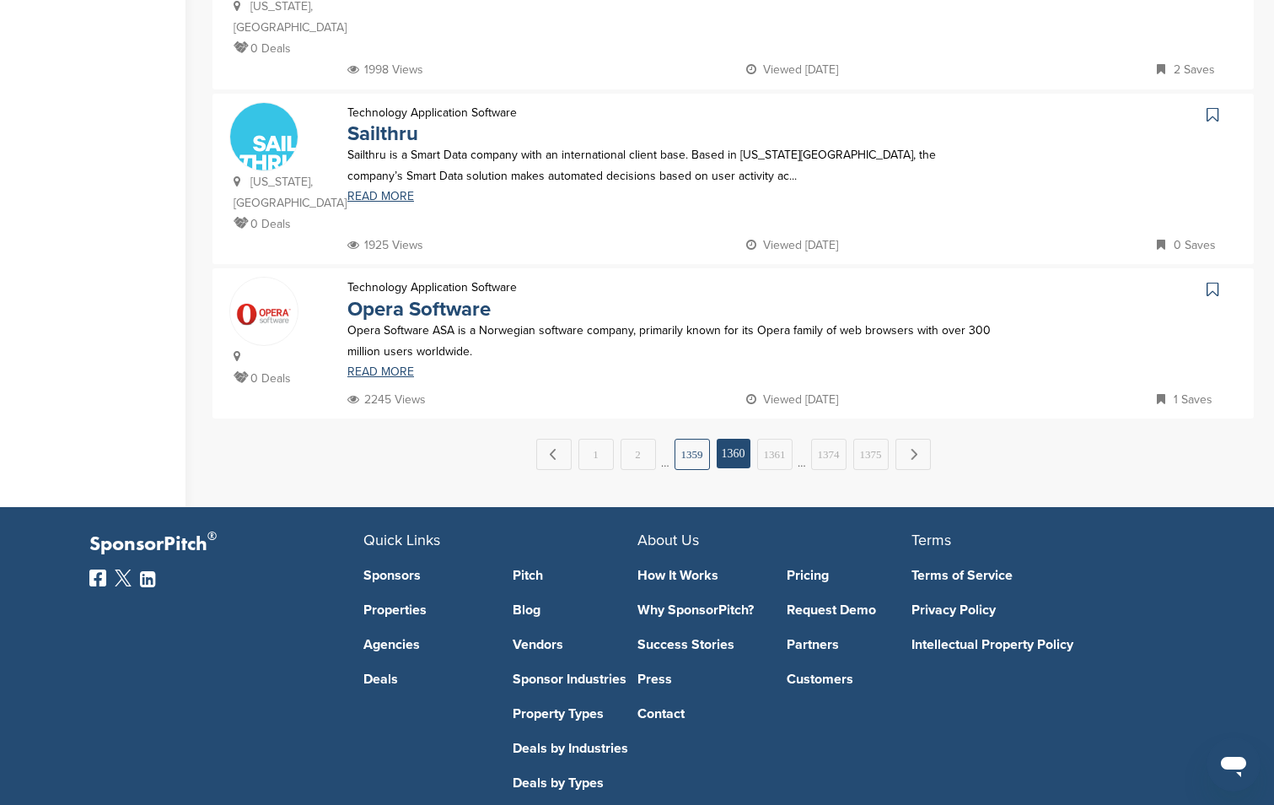
click at [683, 439] on link "1359" at bounding box center [692, 454] width 35 height 31
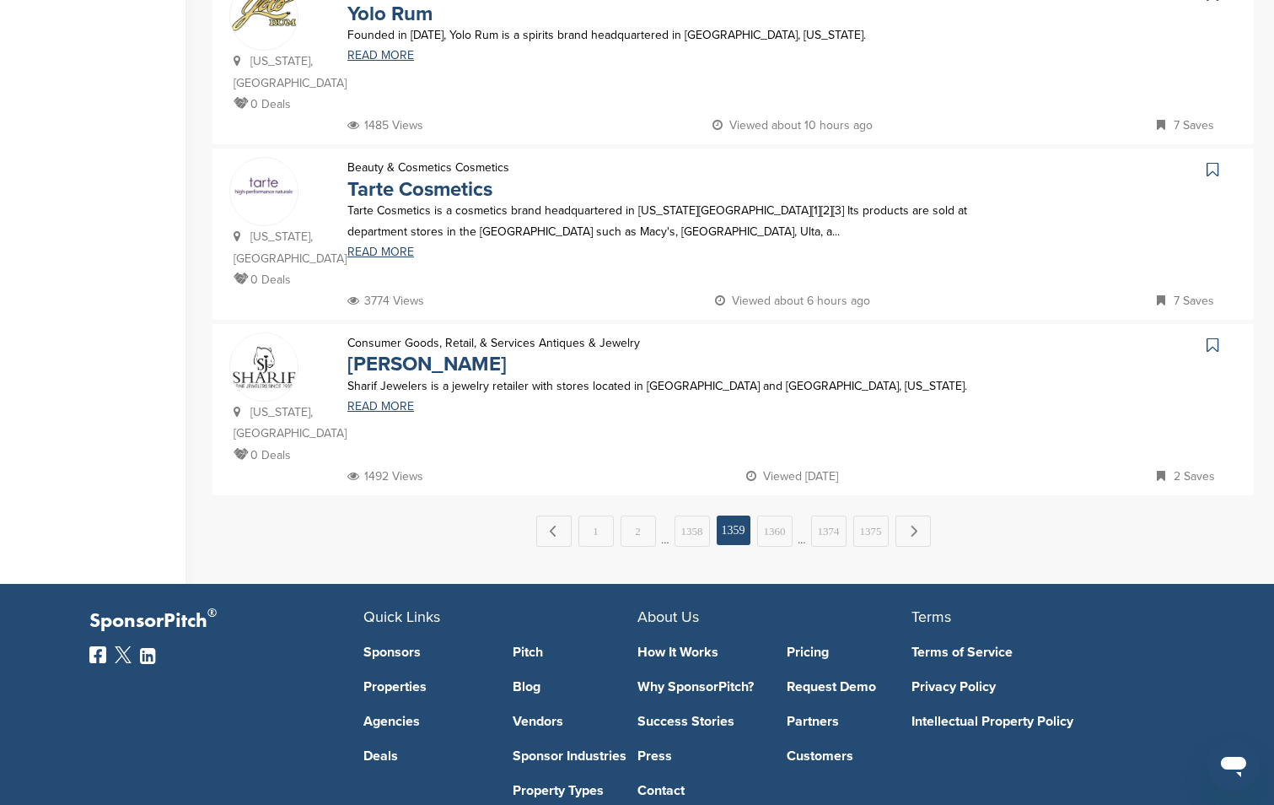
scroll to position [0, 0]
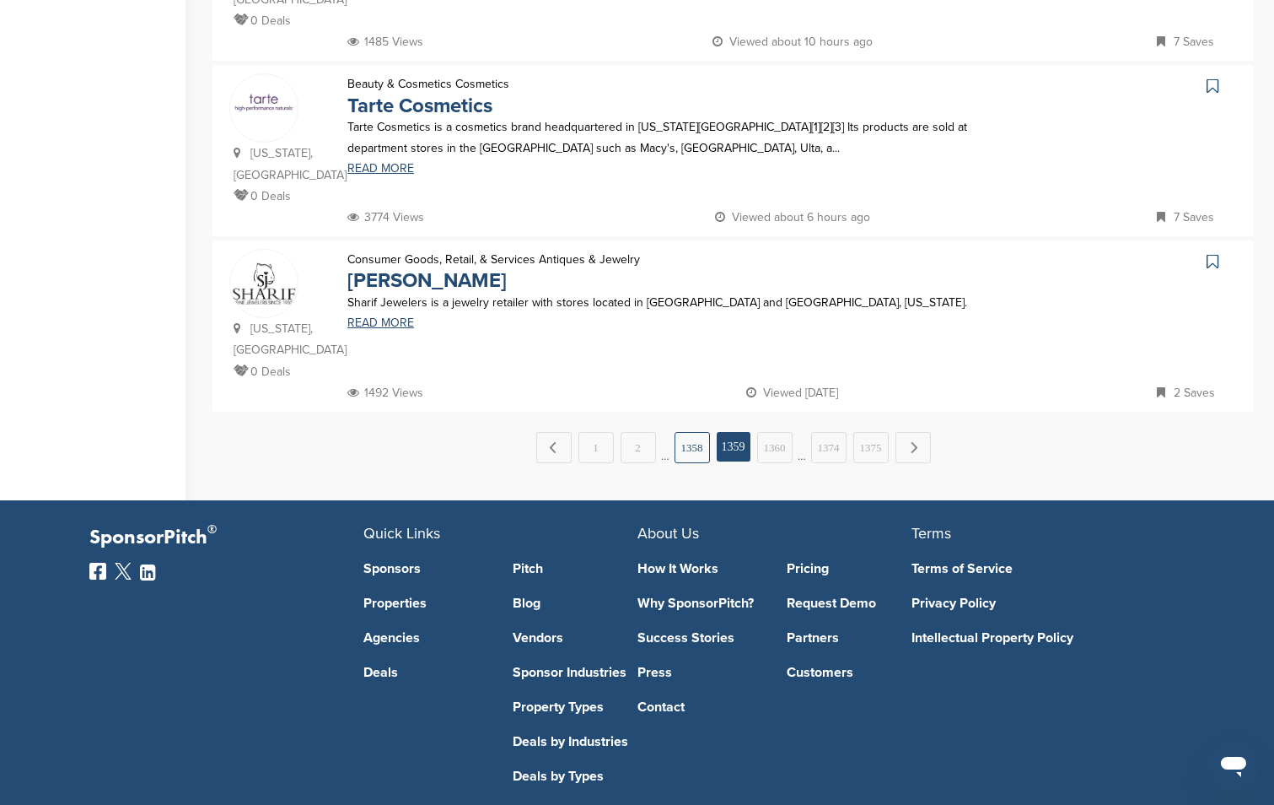
click at [689, 432] on link "1358" at bounding box center [692, 447] width 35 height 31
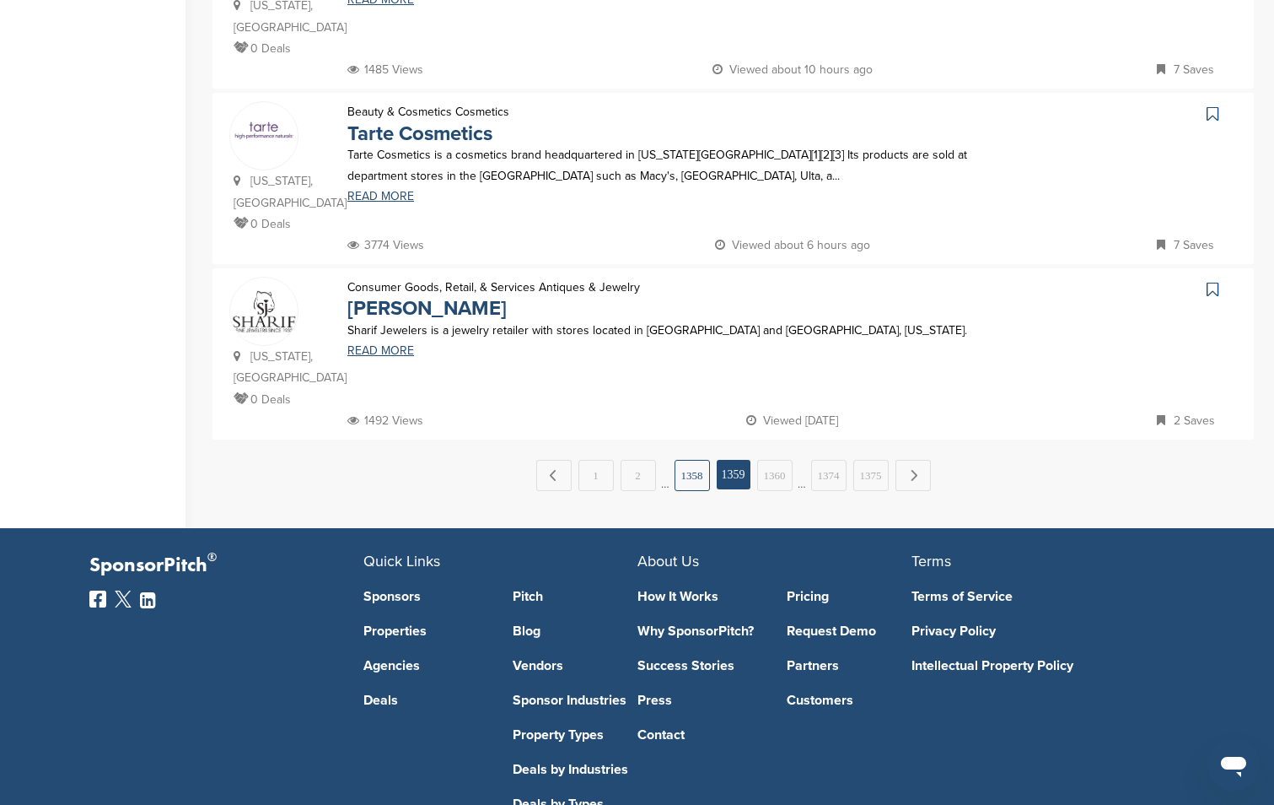
click at [692, 460] on link "1358" at bounding box center [692, 475] width 35 height 31
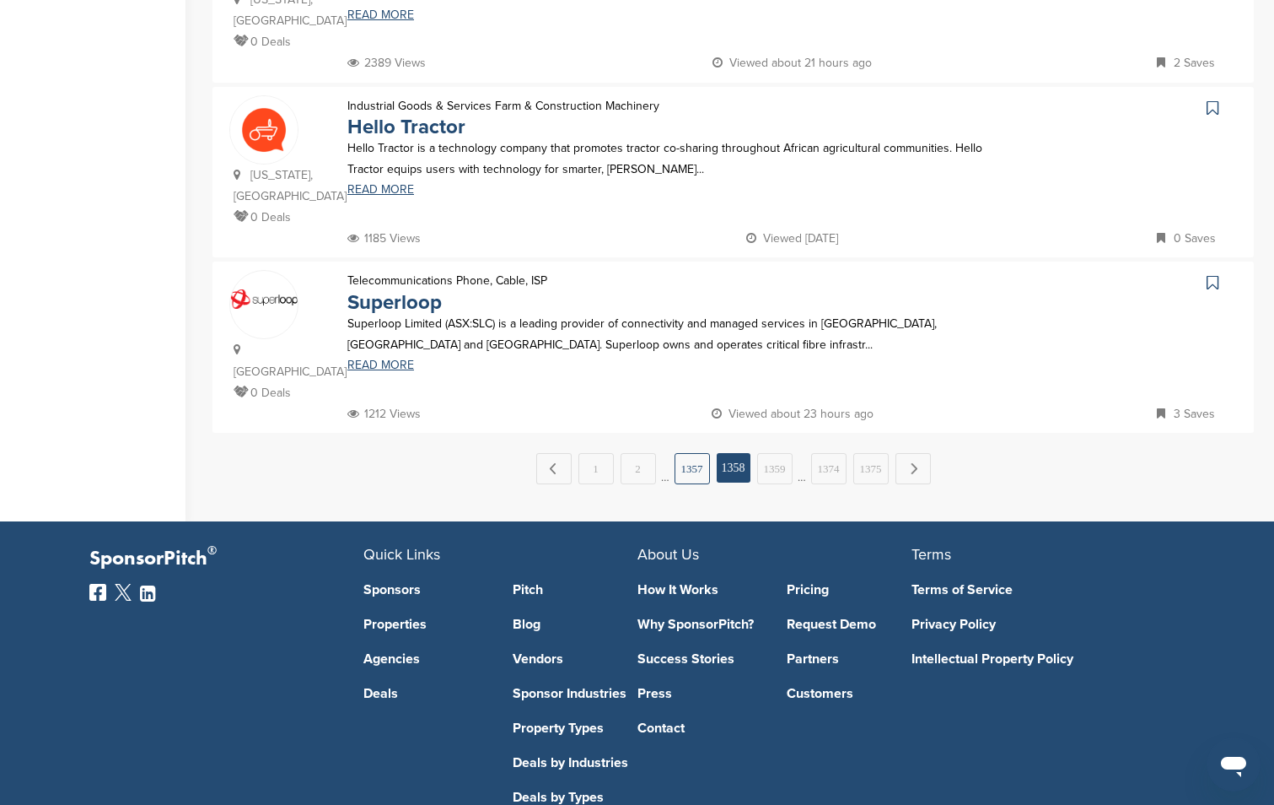
click at [689, 453] on link "1357" at bounding box center [692, 468] width 35 height 31
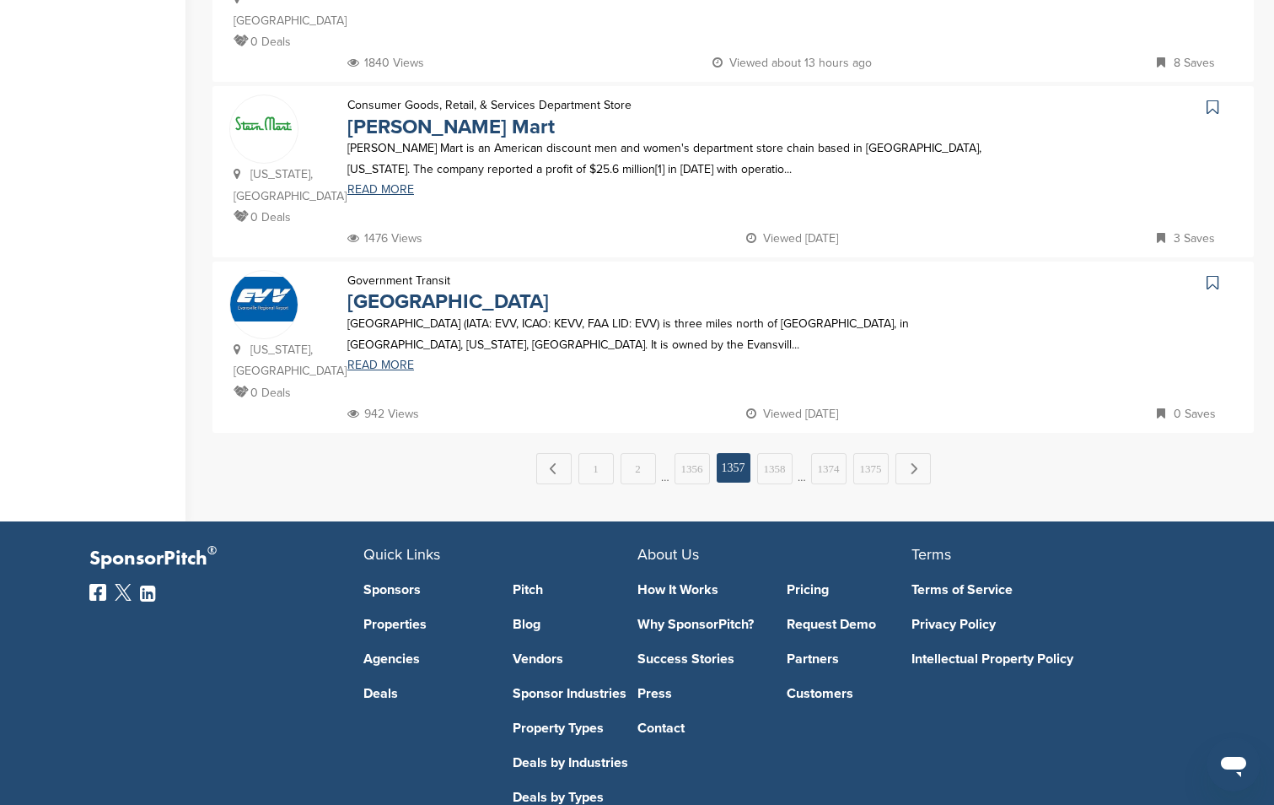
click at [668, 453] on span "…" at bounding box center [665, 468] width 8 height 30
click at [683, 453] on link "1356" at bounding box center [692, 468] width 35 height 31
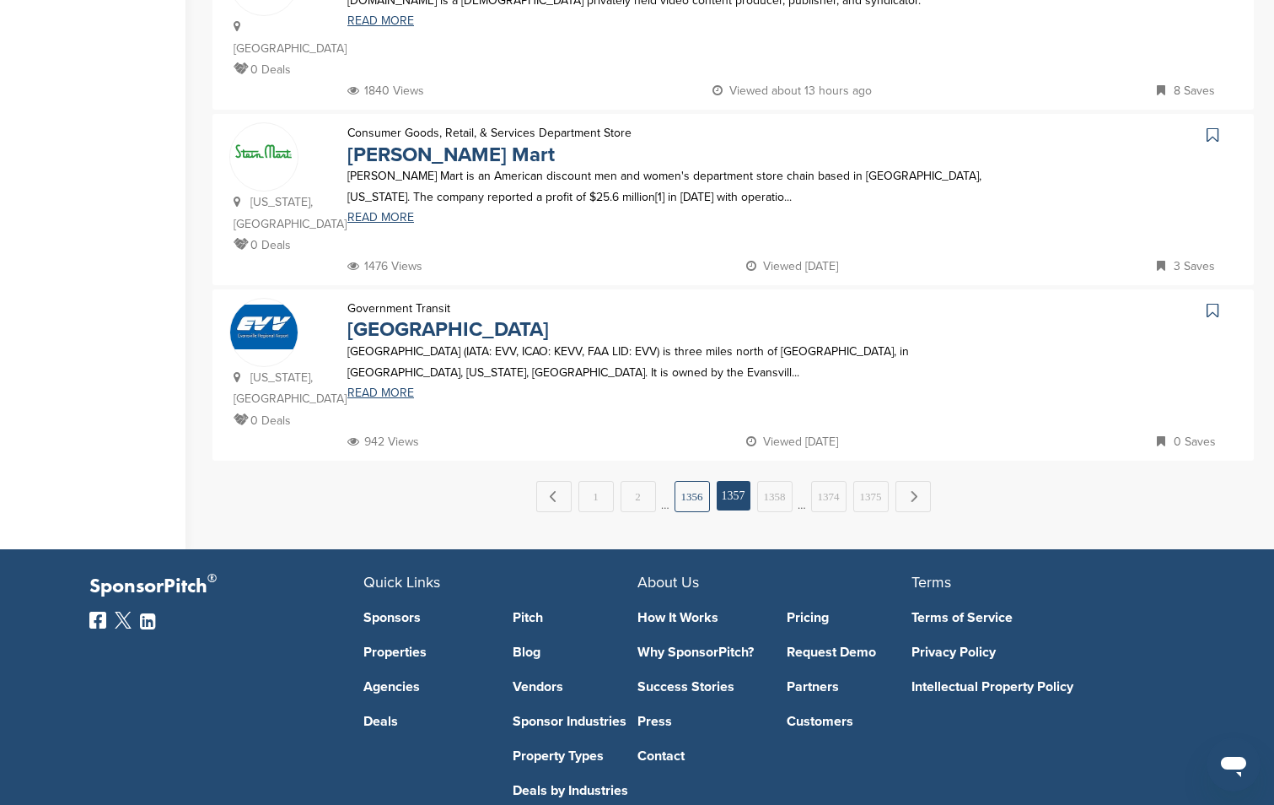
click at [686, 481] on link "1356" at bounding box center [692, 496] width 35 height 31
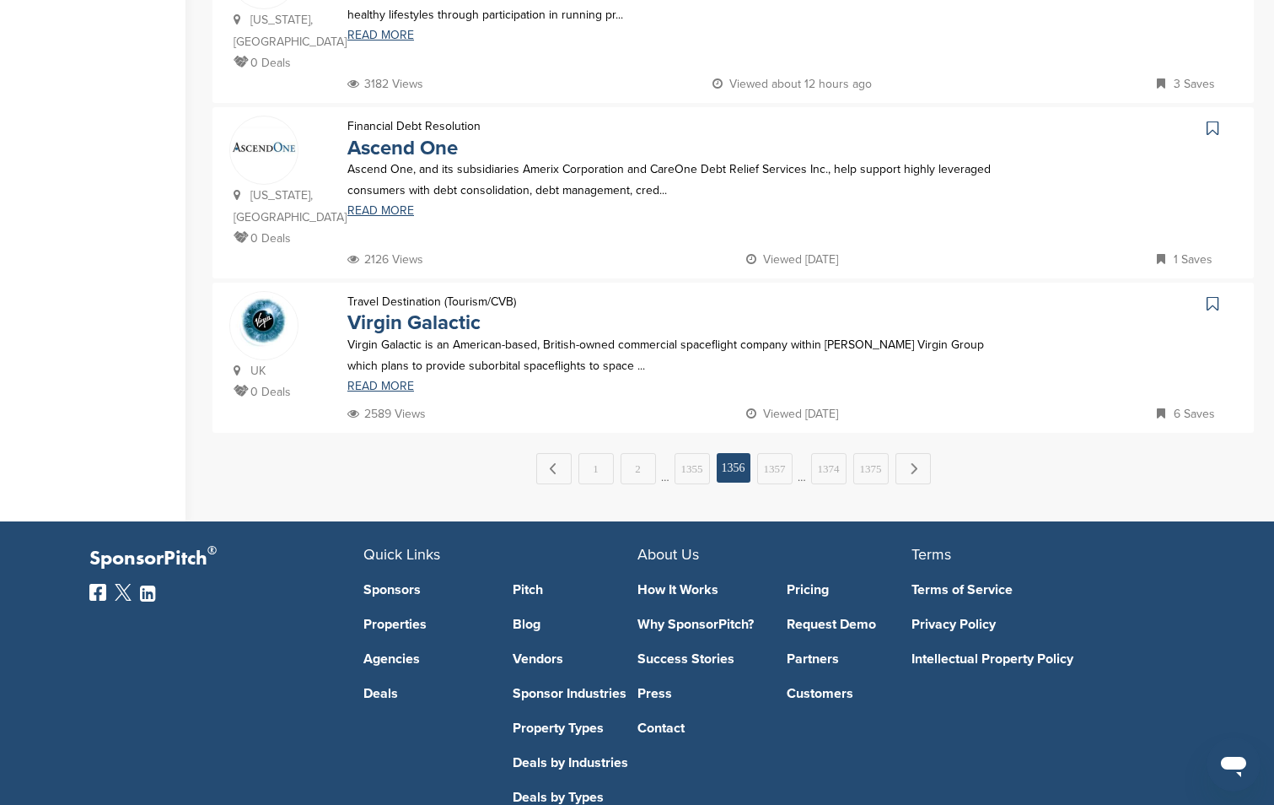
scroll to position [1657, 0]
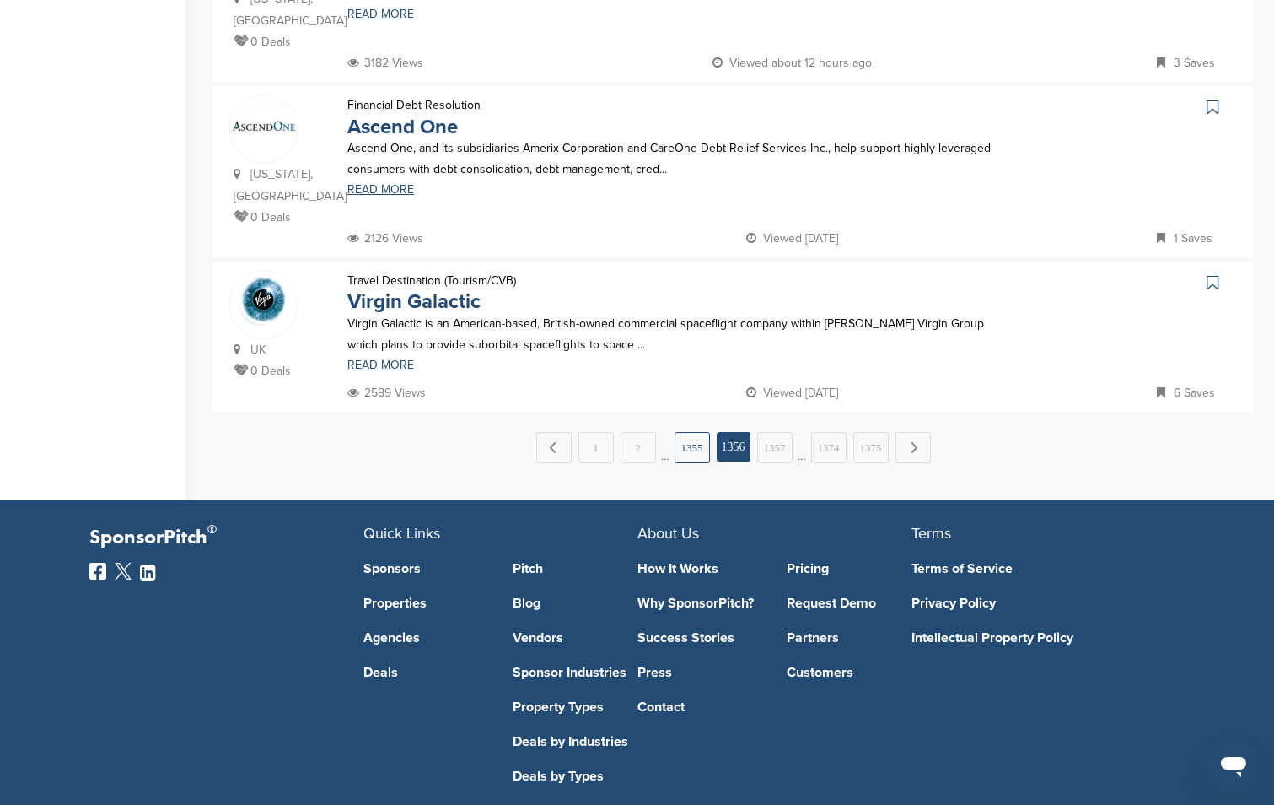
click at [691, 432] on link "1355" at bounding box center [692, 447] width 35 height 31
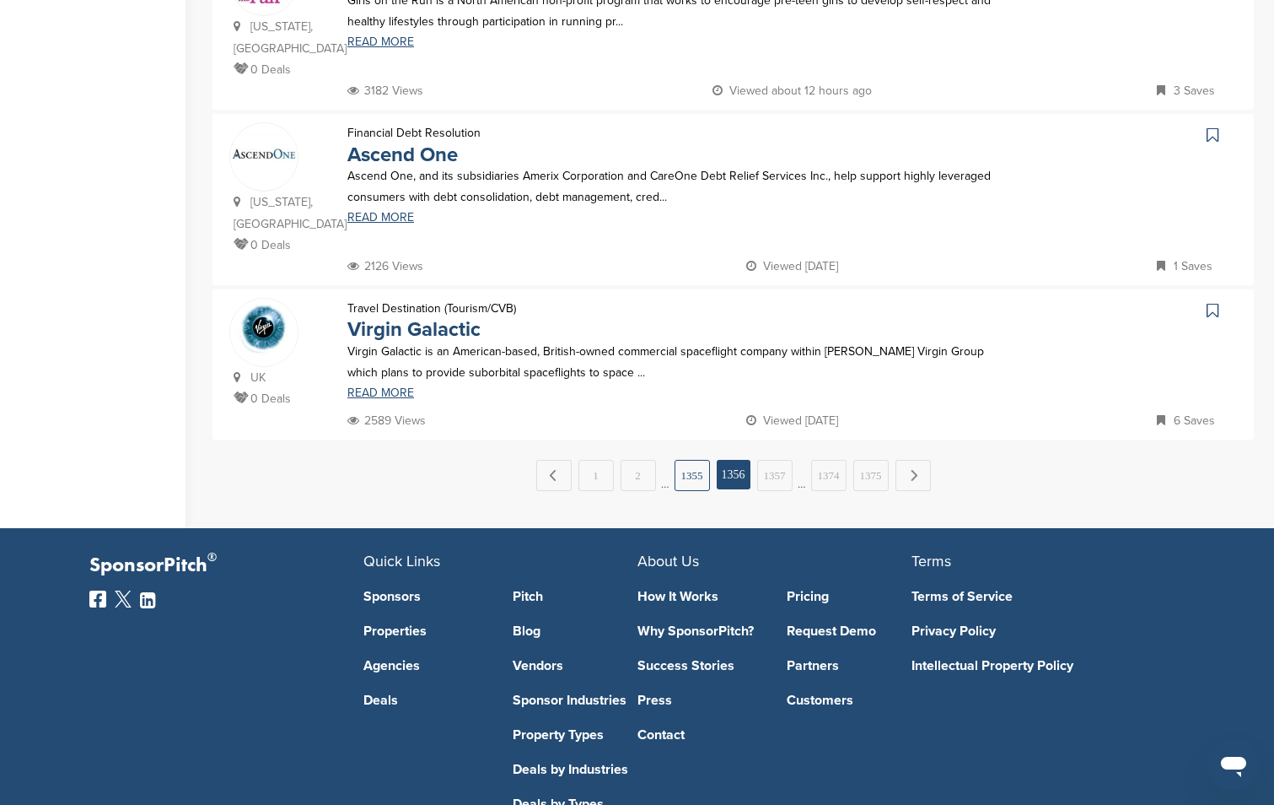
click at [689, 460] on link "1355" at bounding box center [692, 475] width 35 height 31
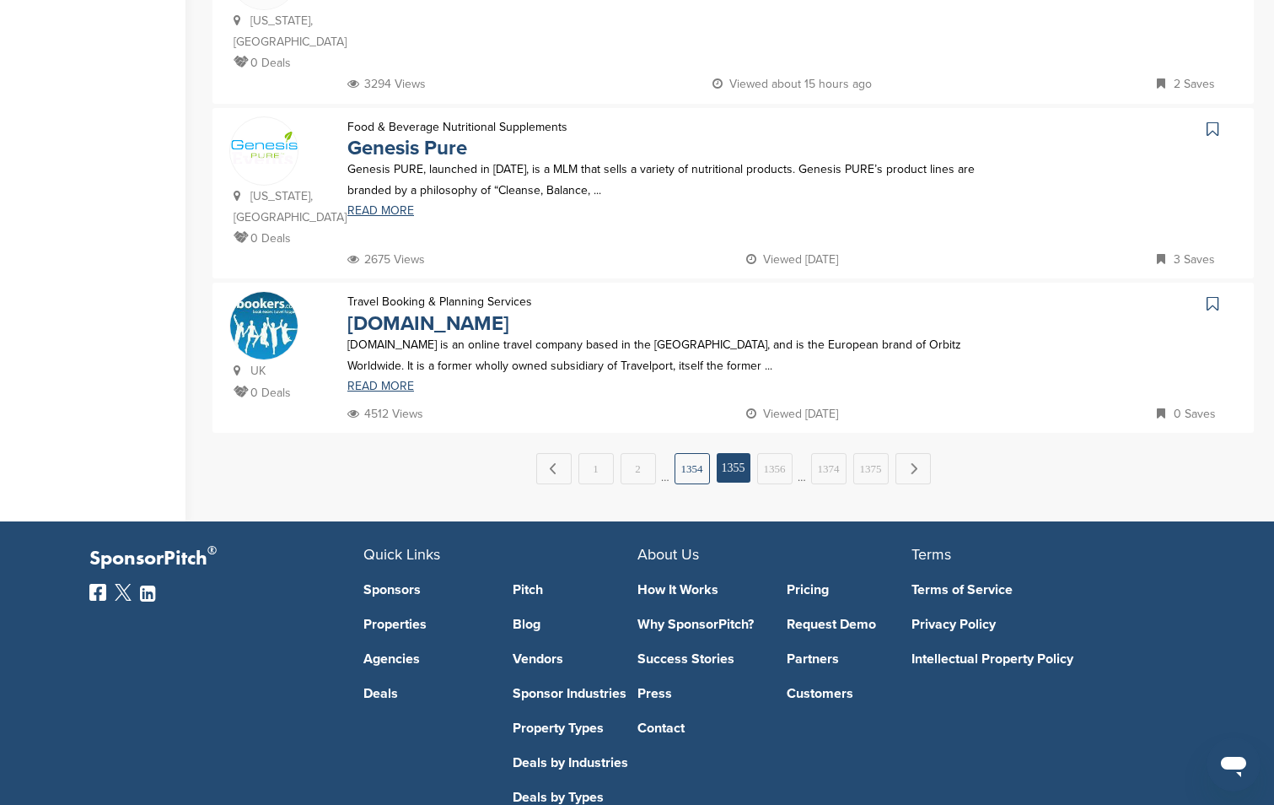
click at [688, 453] on link "1354" at bounding box center [692, 468] width 35 height 31
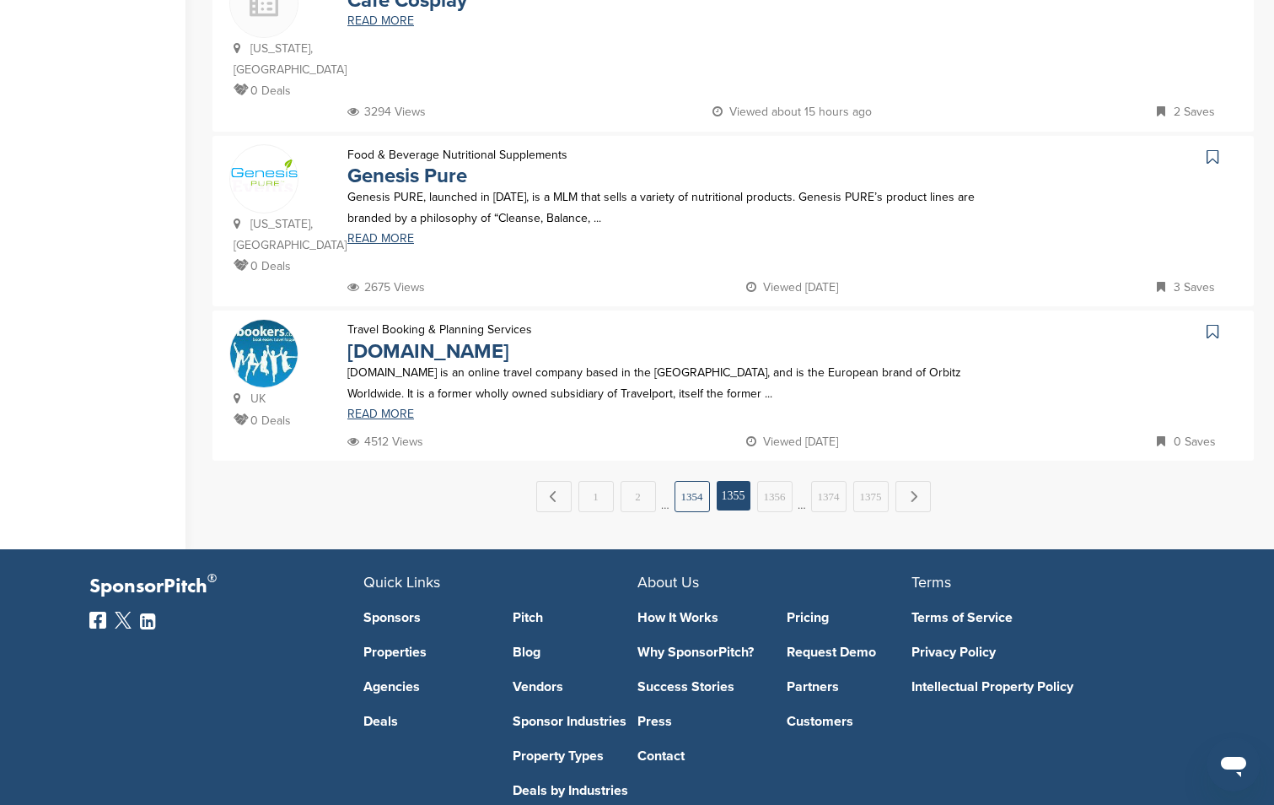
click at [686, 481] on link "1354" at bounding box center [692, 496] width 35 height 31
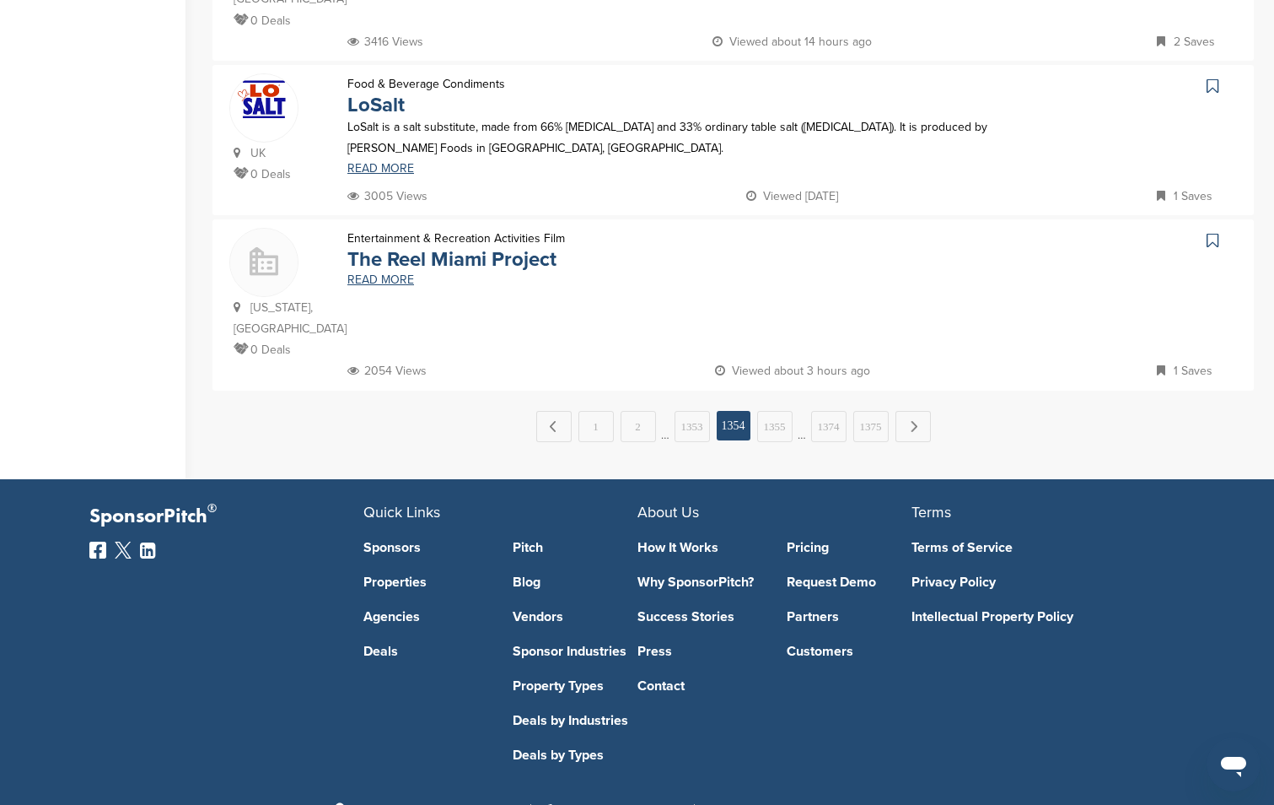
click at [700, 411] on link "1353" at bounding box center [692, 426] width 35 height 31
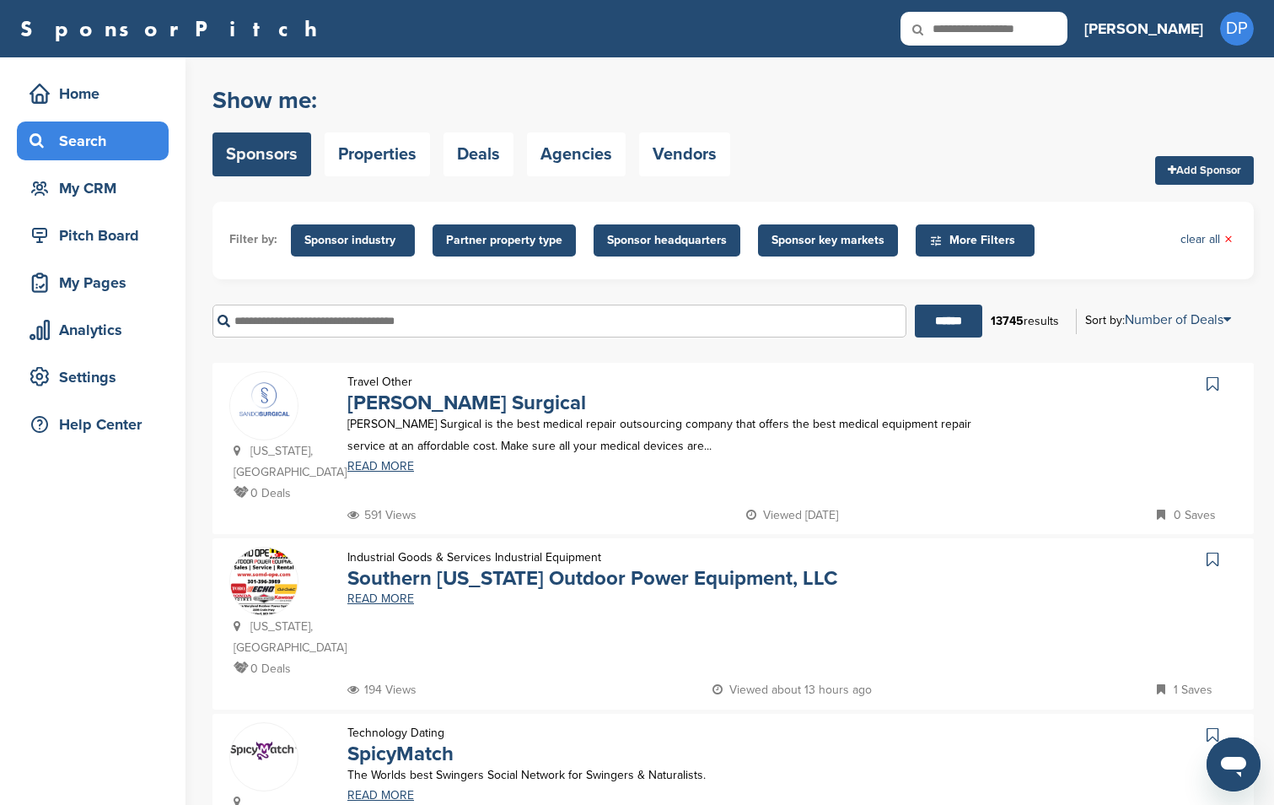
click at [691, 391] on div "Travel Other Sando Surgical Sando Surgical is the best medical repair outsourci…" at bounding box center [671, 437] width 680 height 133
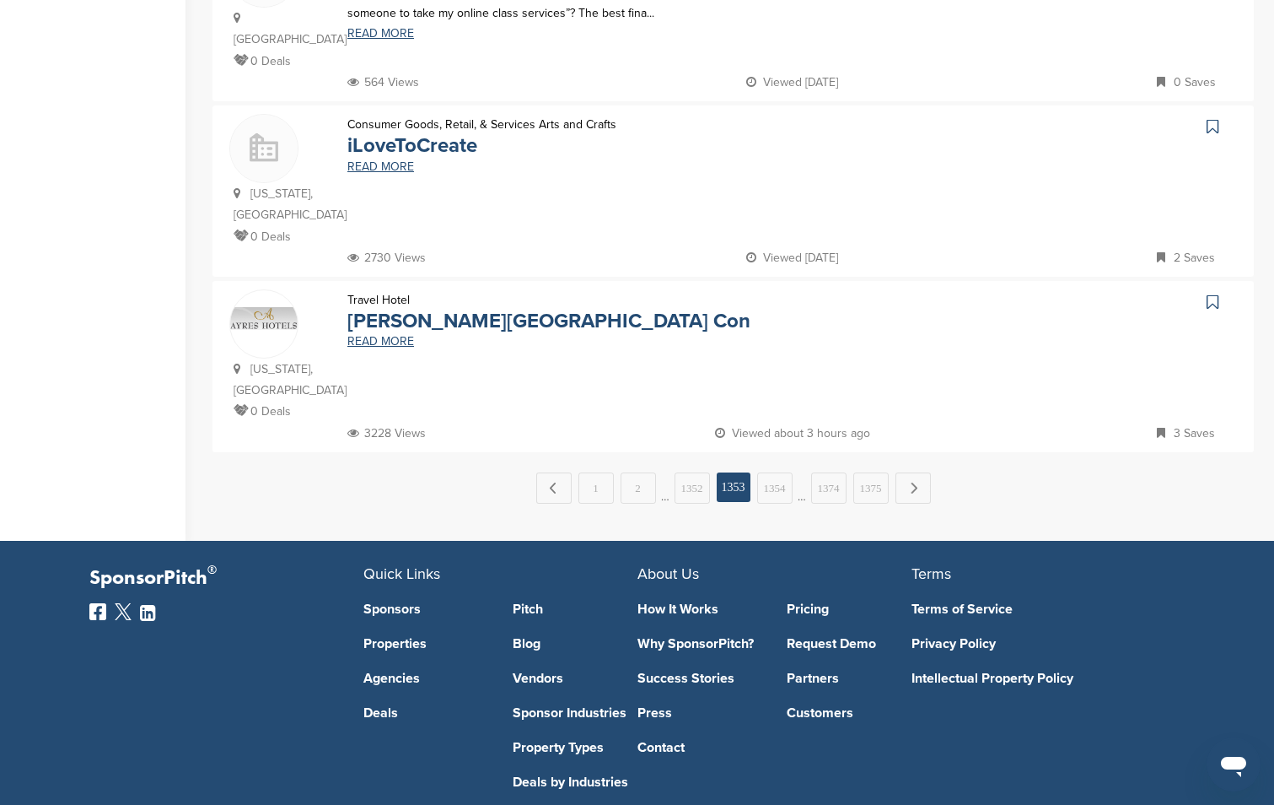
scroll to position [1657, 0]
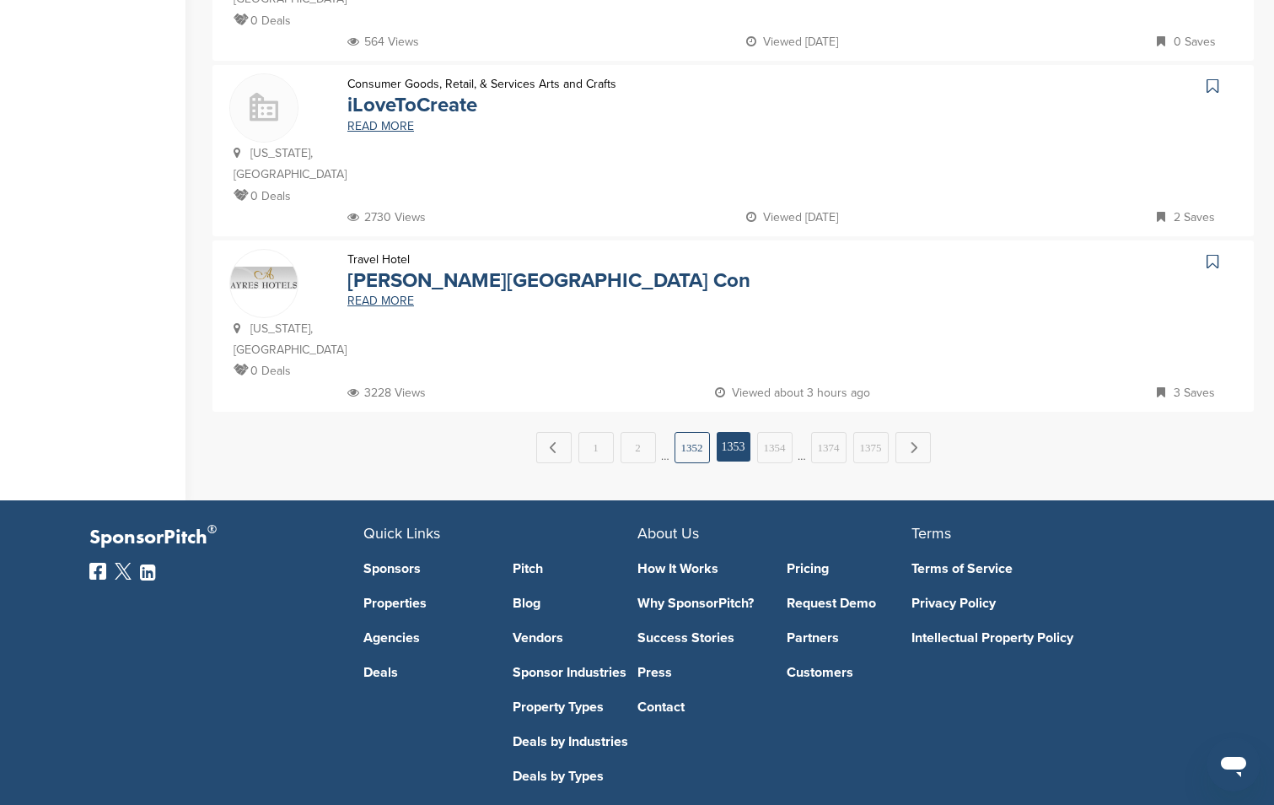
click at [690, 432] on link "1352" at bounding box center [692, 447] width 35 height 31
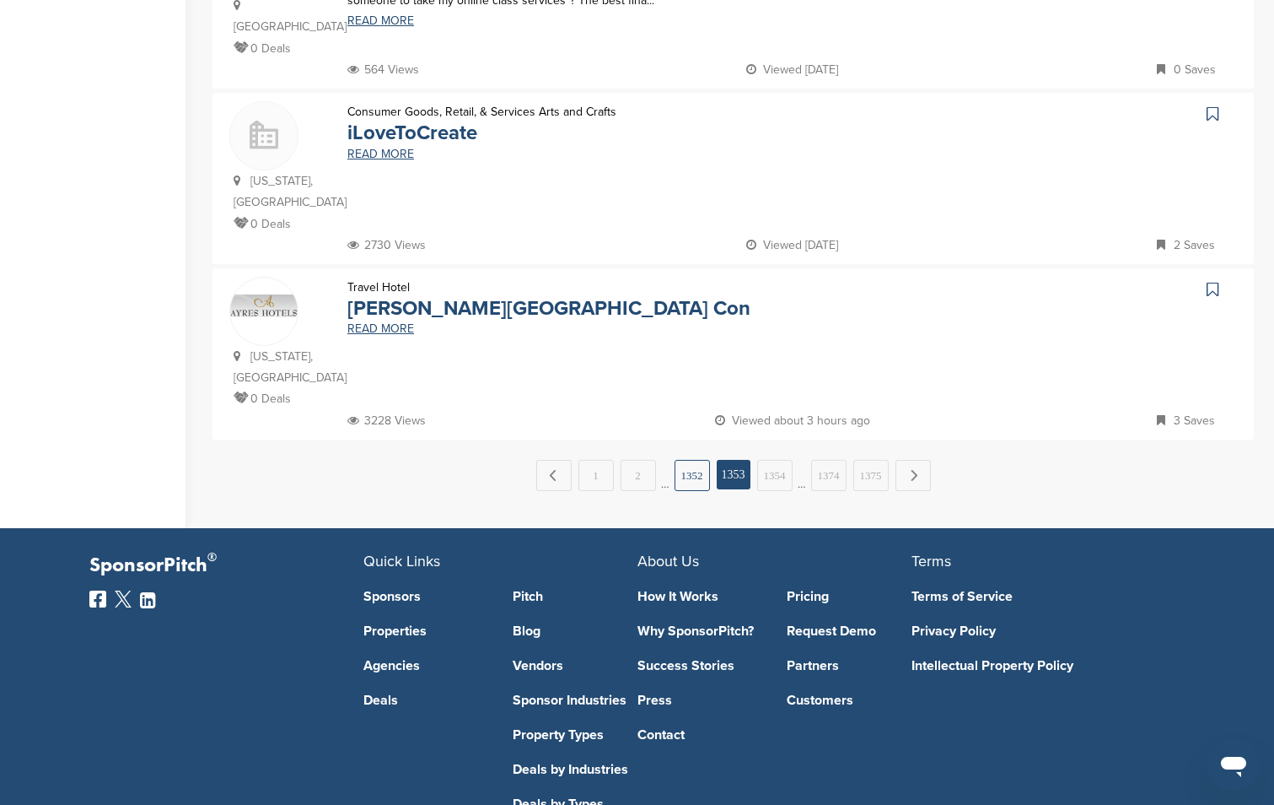
click at [689, 460] on link "1352" at bounding box center [692, 475] width 35 height 31
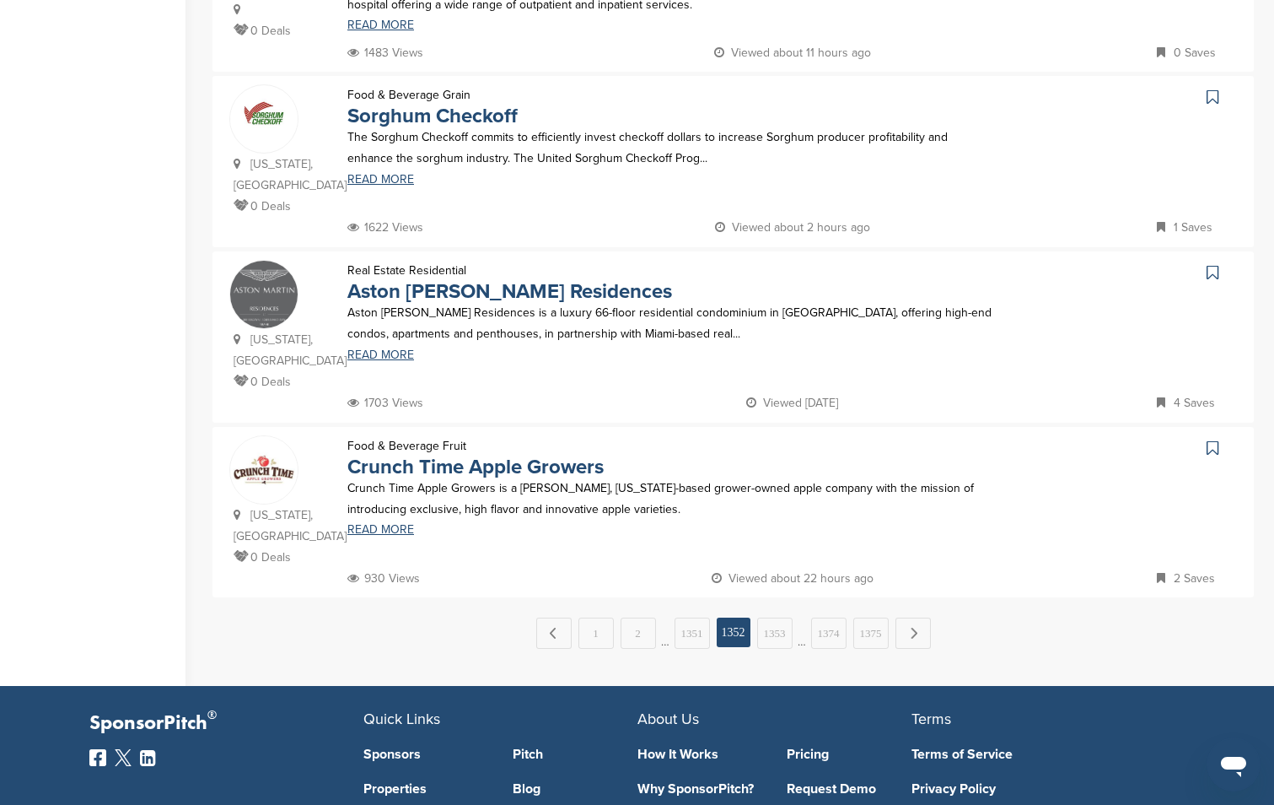
scroll to position [1636, 0]
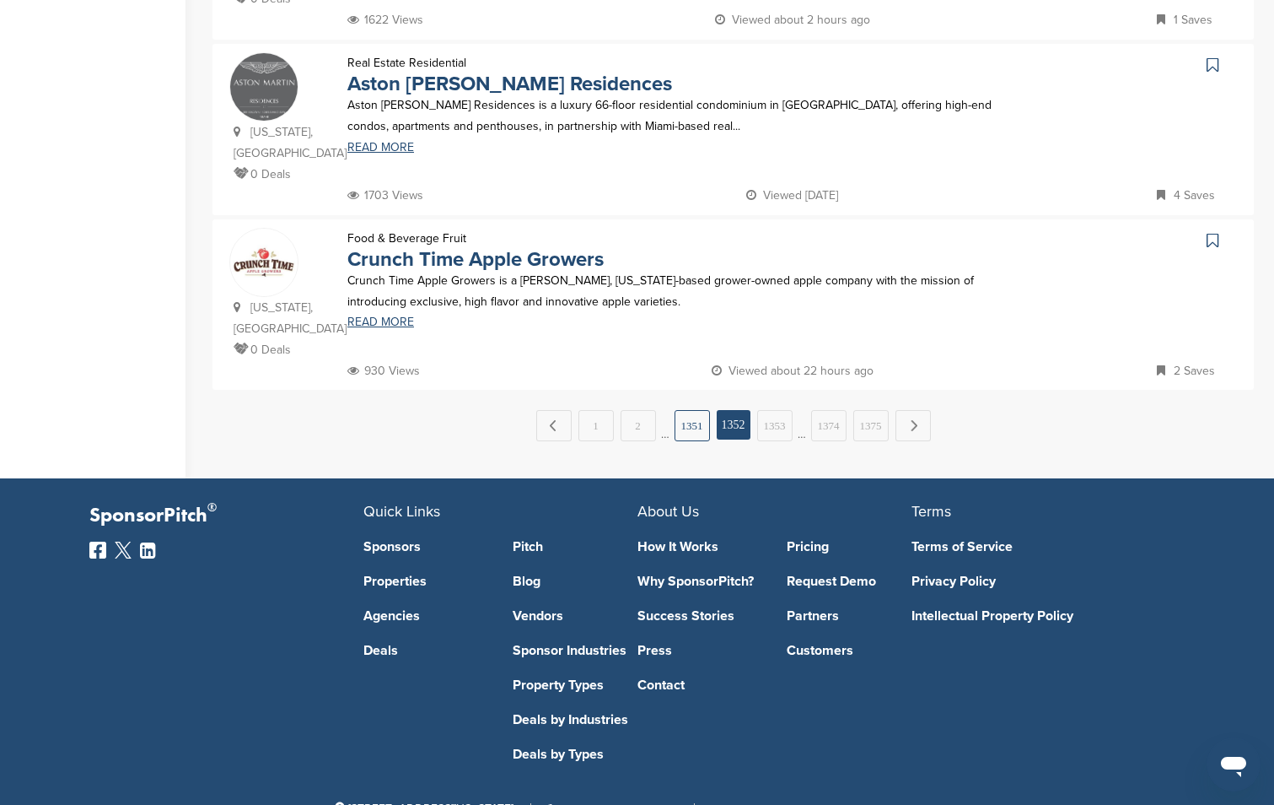
click at [679, 410] on link "1351" at bounding box center [692, 425] width 35 height 31
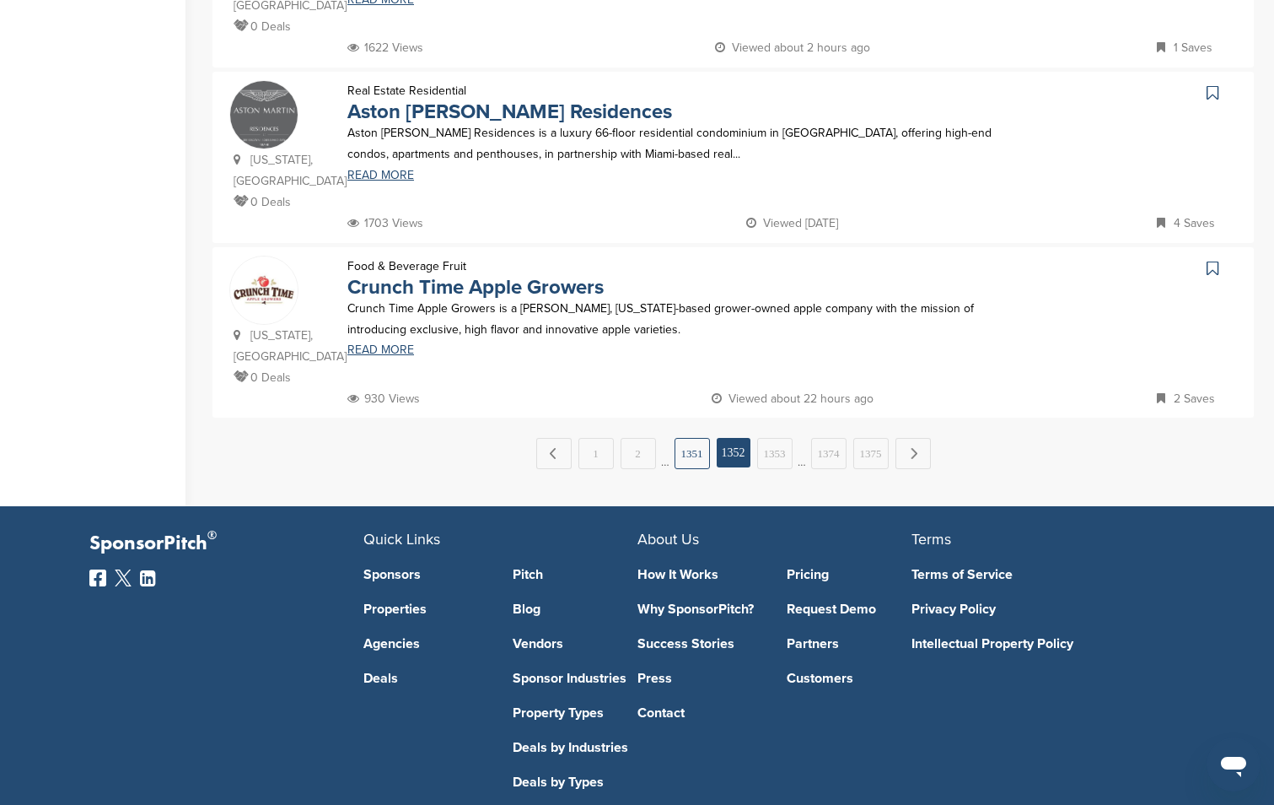
click at [685, 438] on link "1351" at bounding box center [692, 453] width 35 height 31
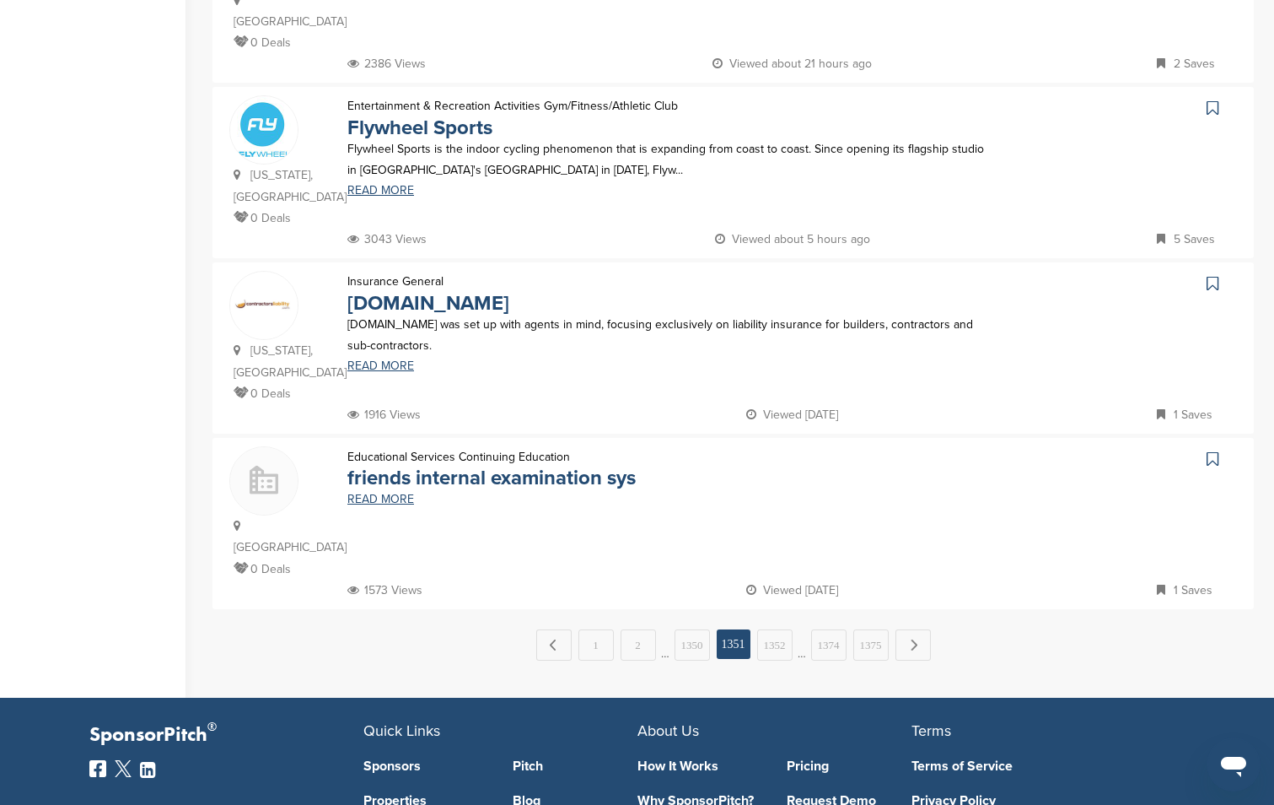
scroll to position [1615, 0]
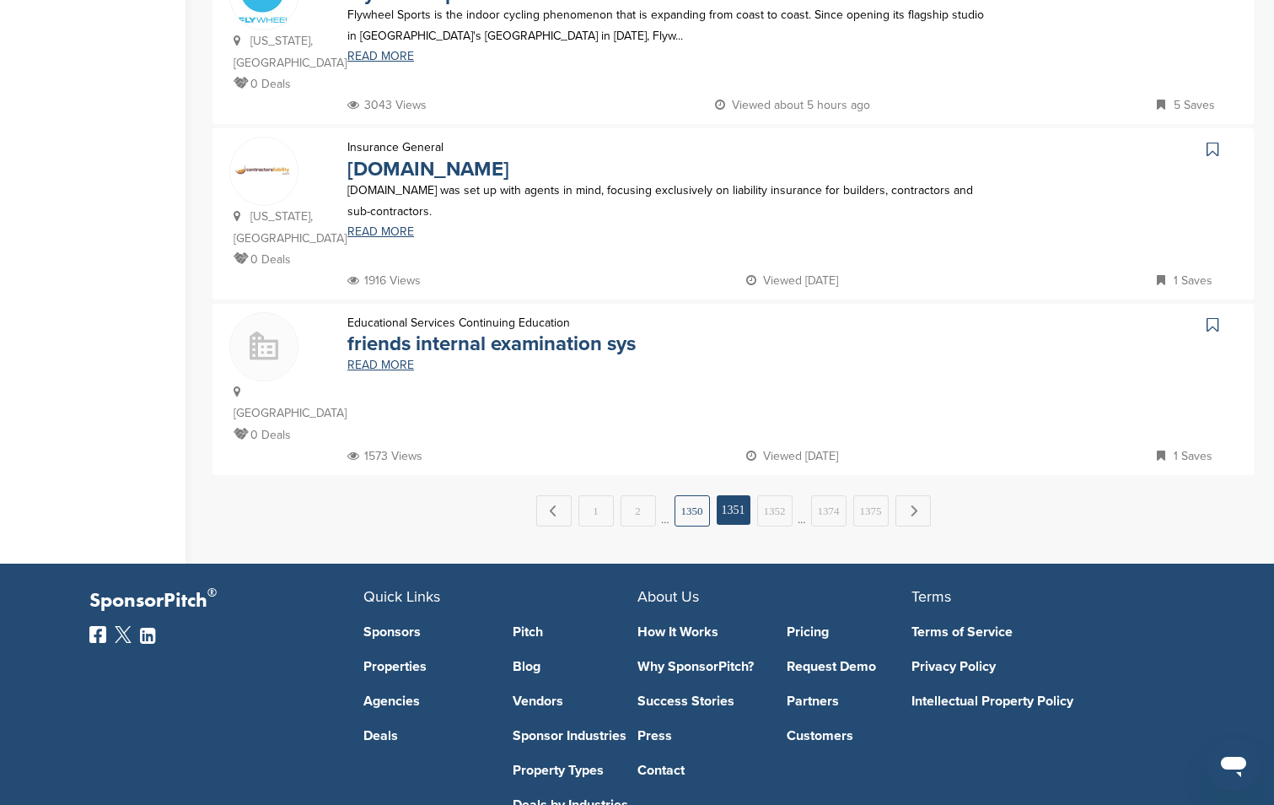
click at [680, 495] on link "1350" at bounding box center [692, 510] width 35 height 31
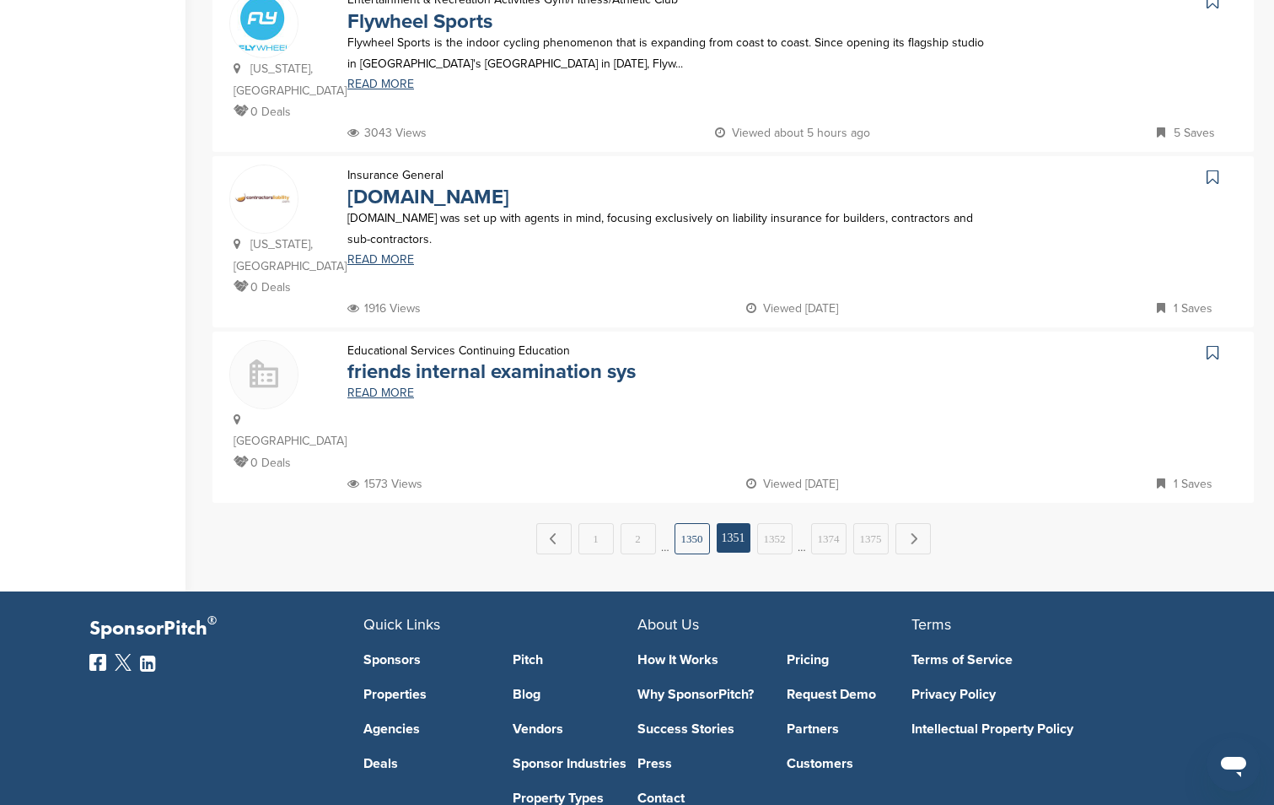
click at [693, 523] on link "1350" at bounding box center [692, 538] width 35 height 31
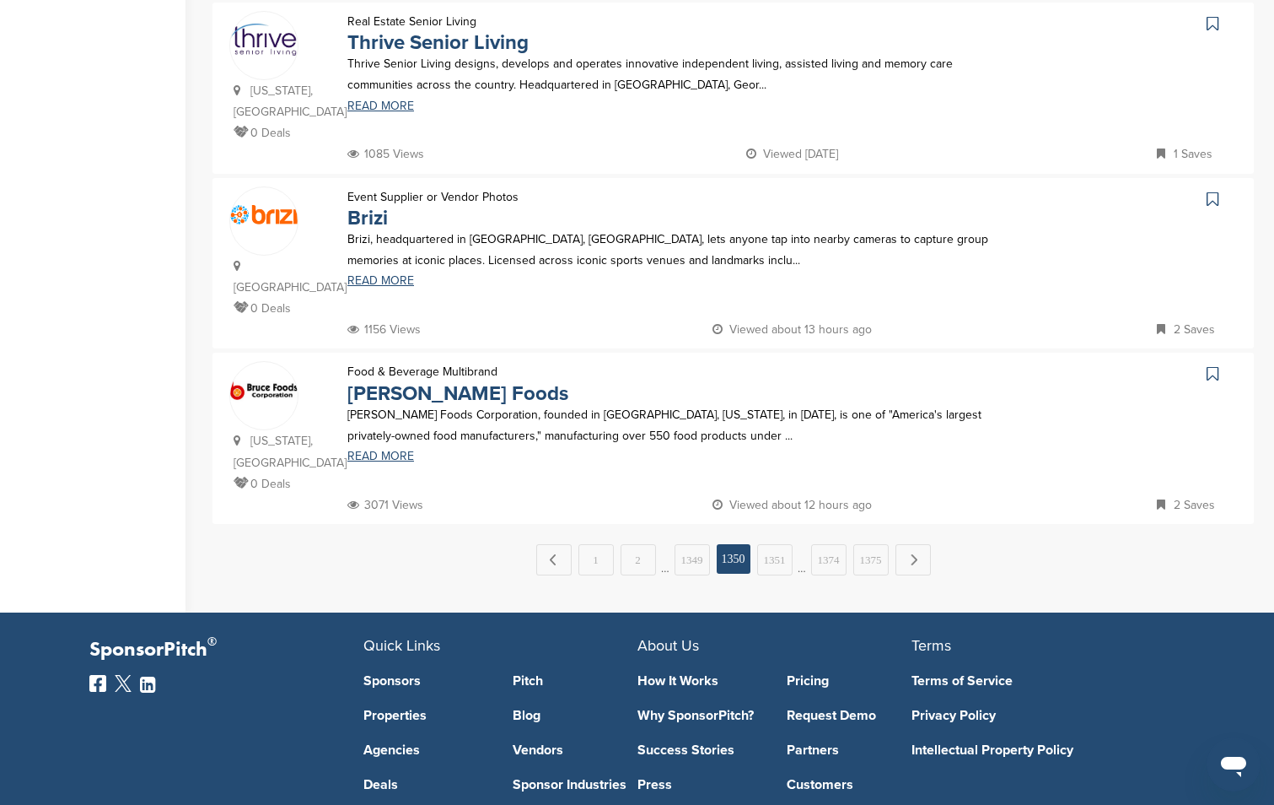
scroll to position [0, 0]
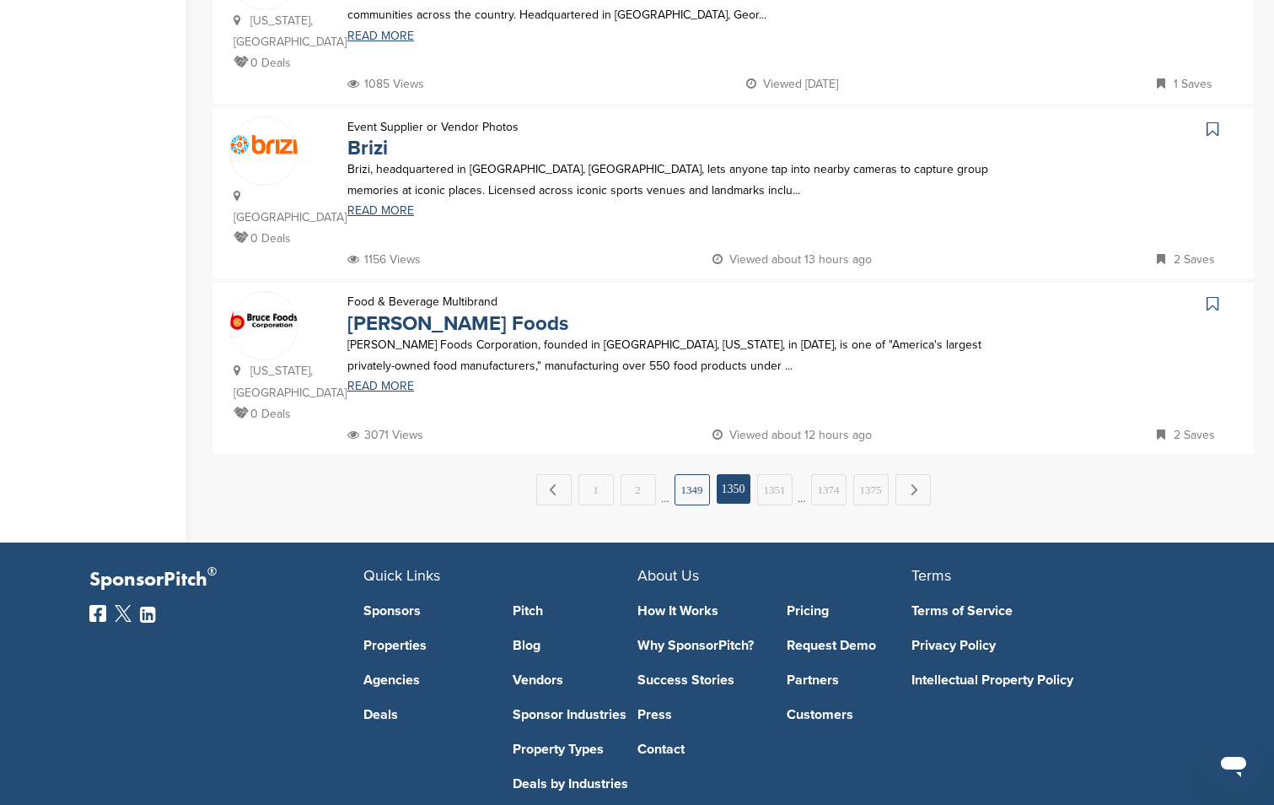
click at [683, 474] on link "1349" at bounding box center [692, 489] width 35 height 31
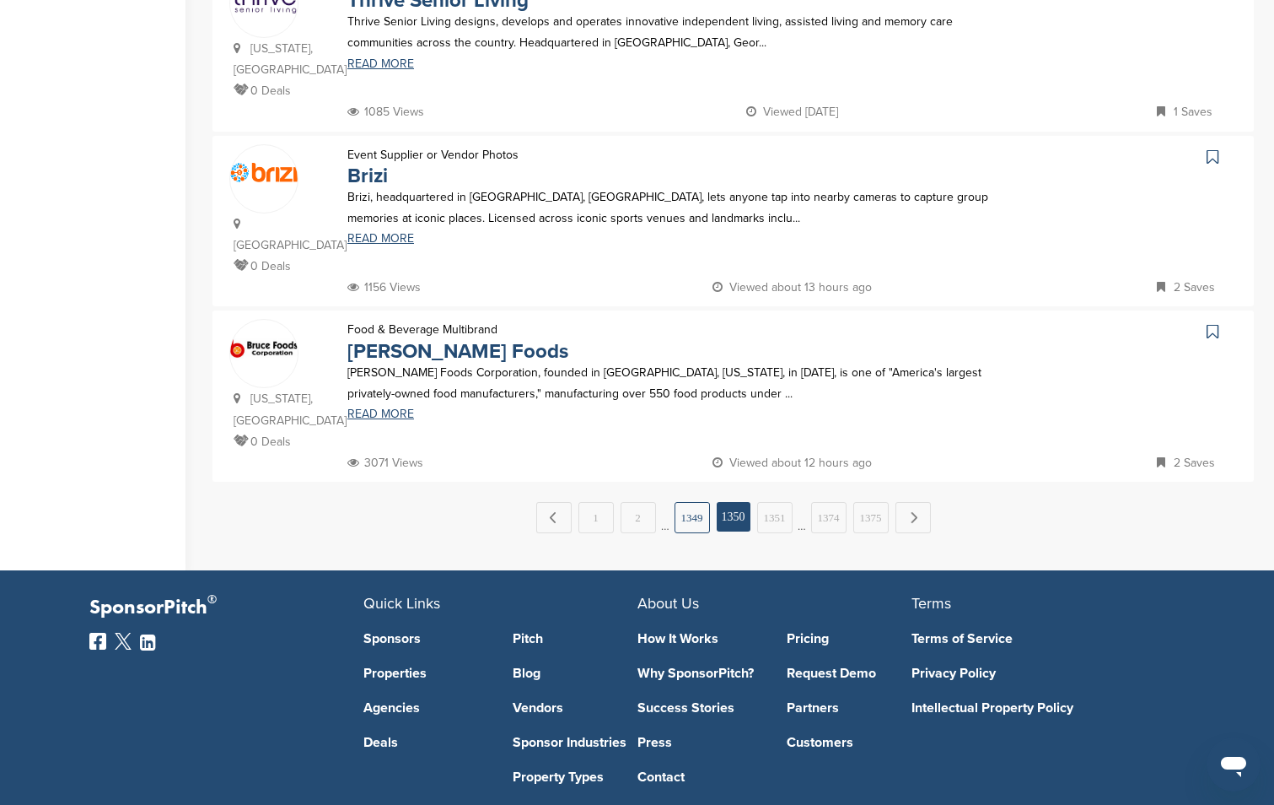
click at [683, 502] on link "1349" at bounding box center [692, 517] width 35 height 31
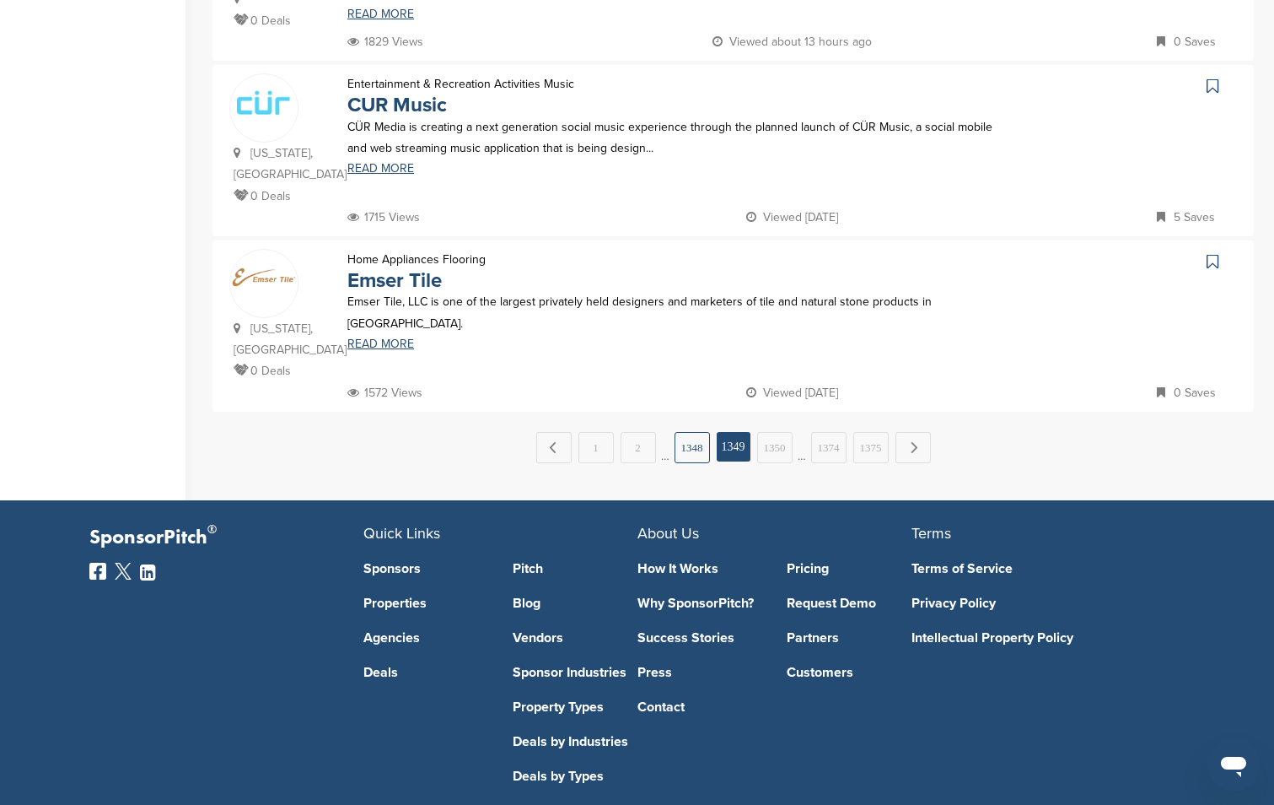
click at [688, 432] on link "1348" at bounding box center [692, 447] width 35 height 31
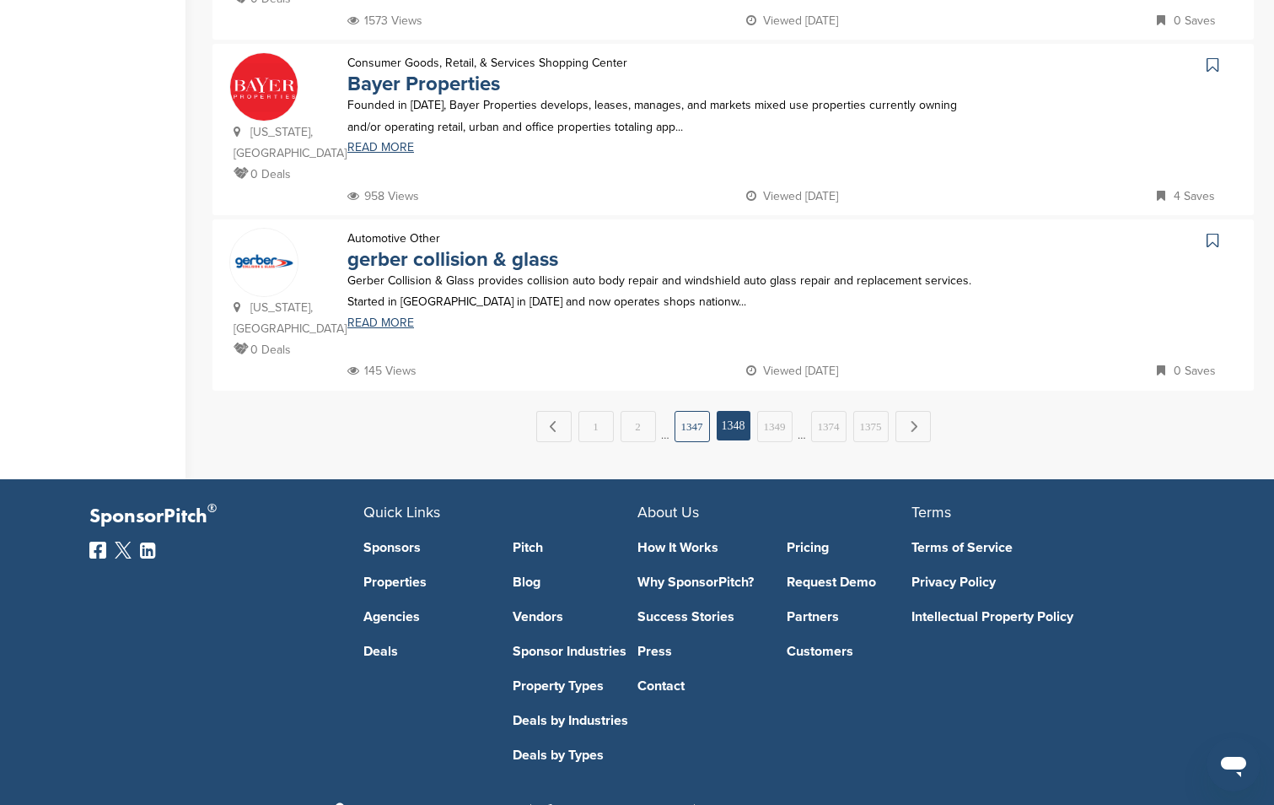
click at [693, 411] on link "1347" at bounding box center [692, 426] width 35 height 31
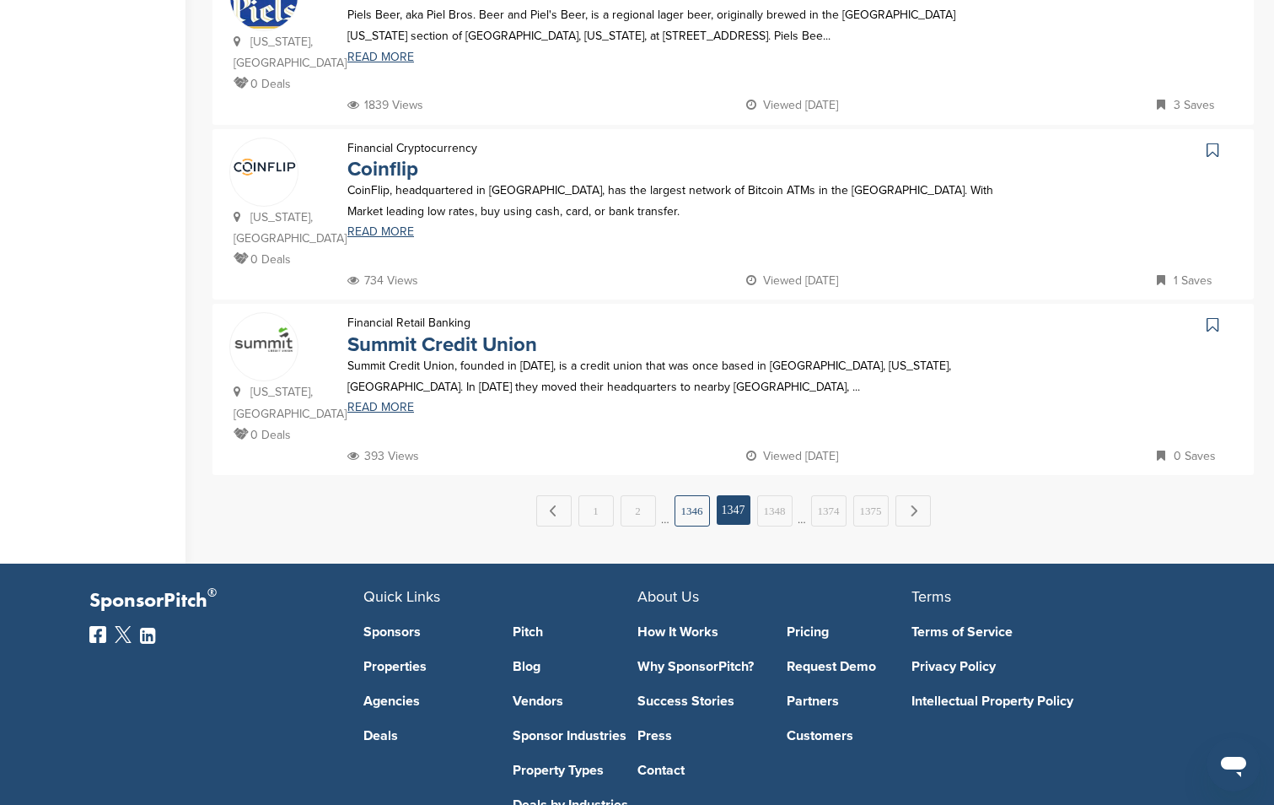
click at [686, 495] on link "1346" at bounding box center [692, 510] width 35 height 31
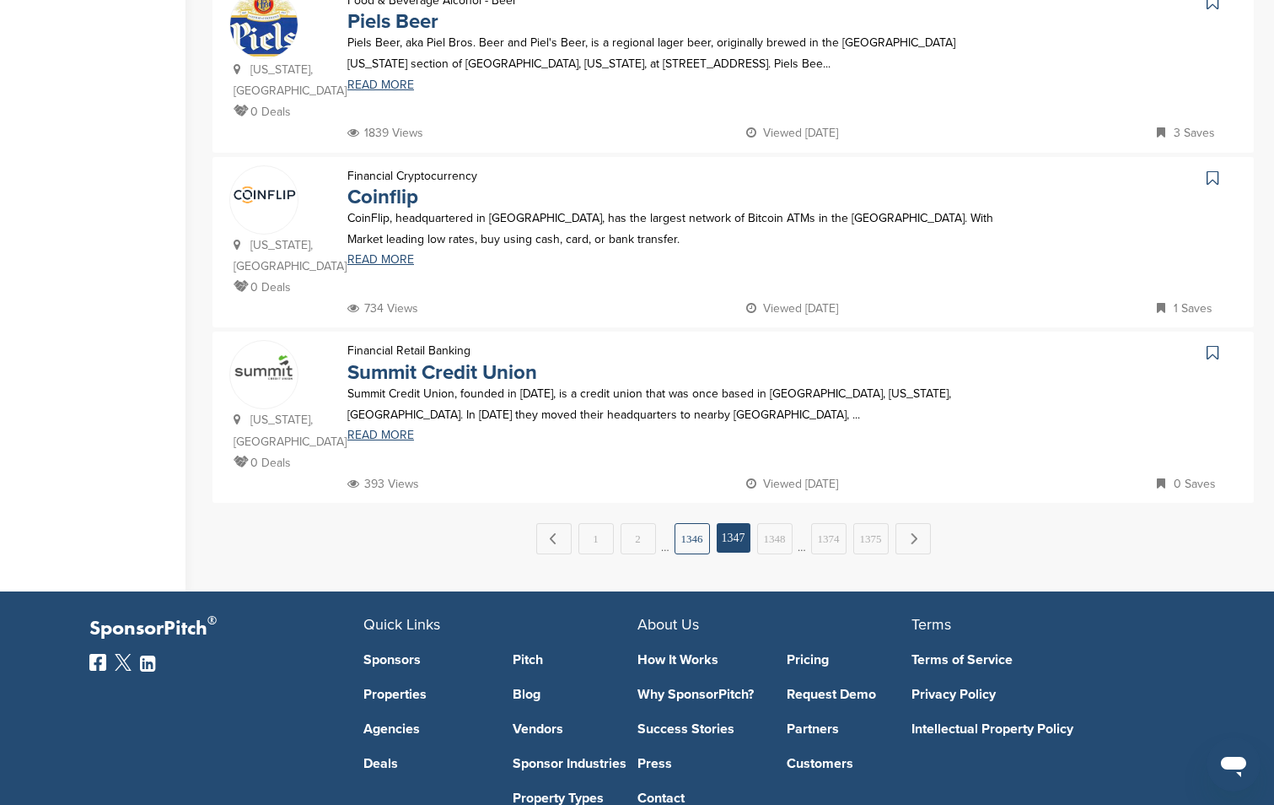
click at [697, 523] on link "1346" at bounding box center [692, 538] width 35 height 31
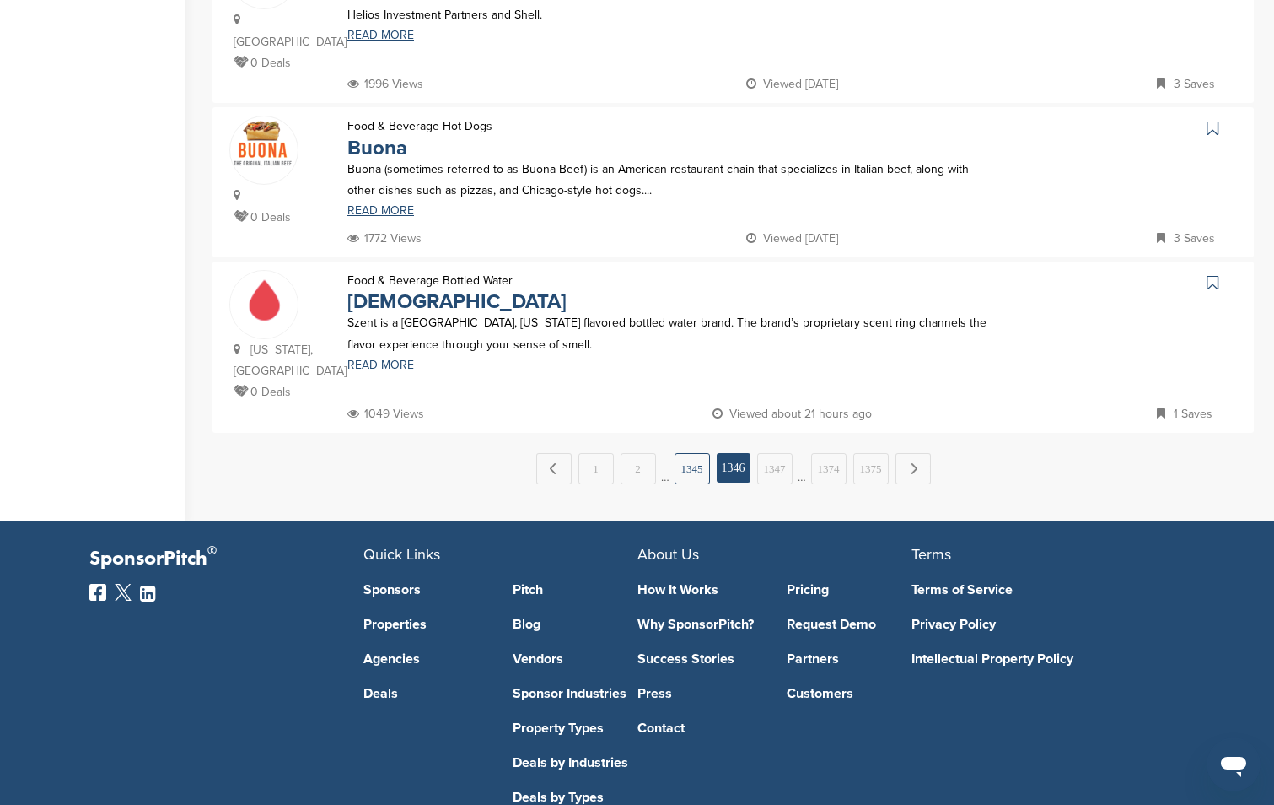
click at [694, 453] on link "1345" at bounding box center [692, 468] width 35 height 31
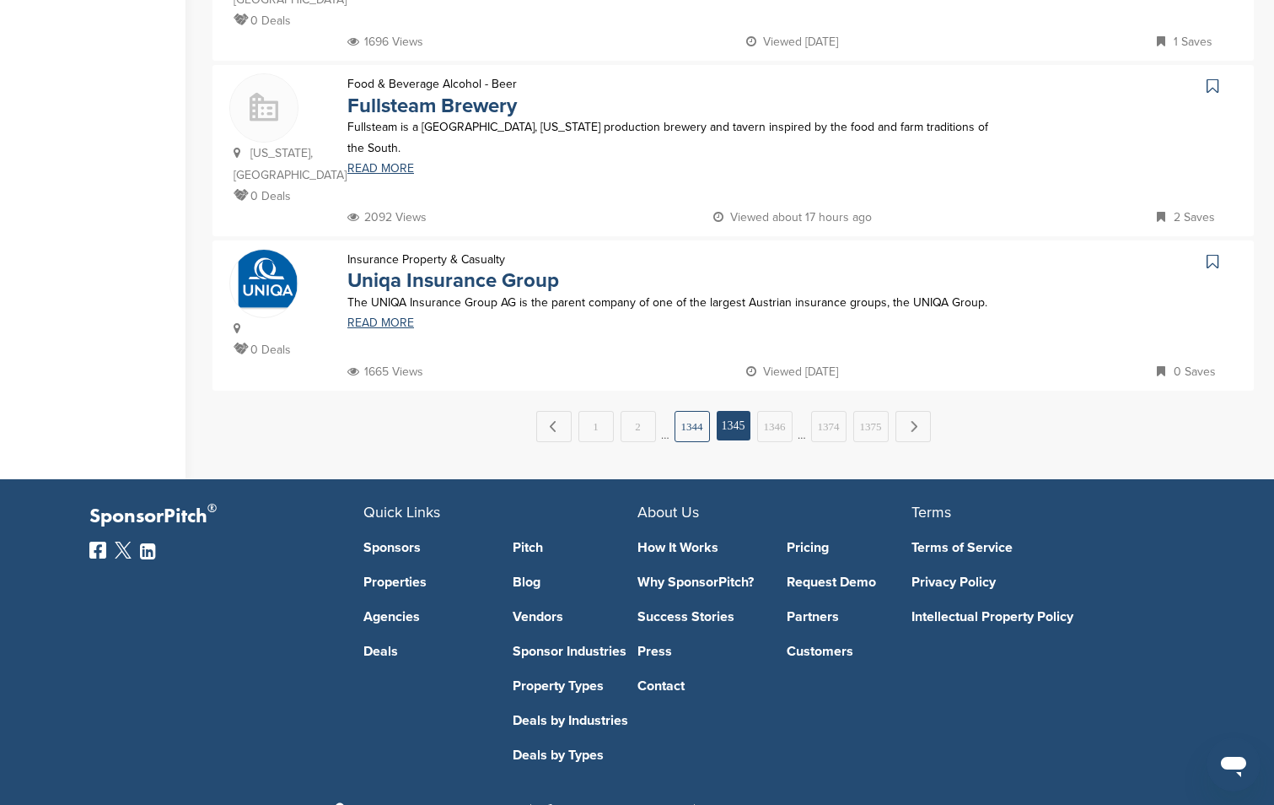
click at [696, 411] on link "1344" at bounding box center [692, 426] width 35 height 31
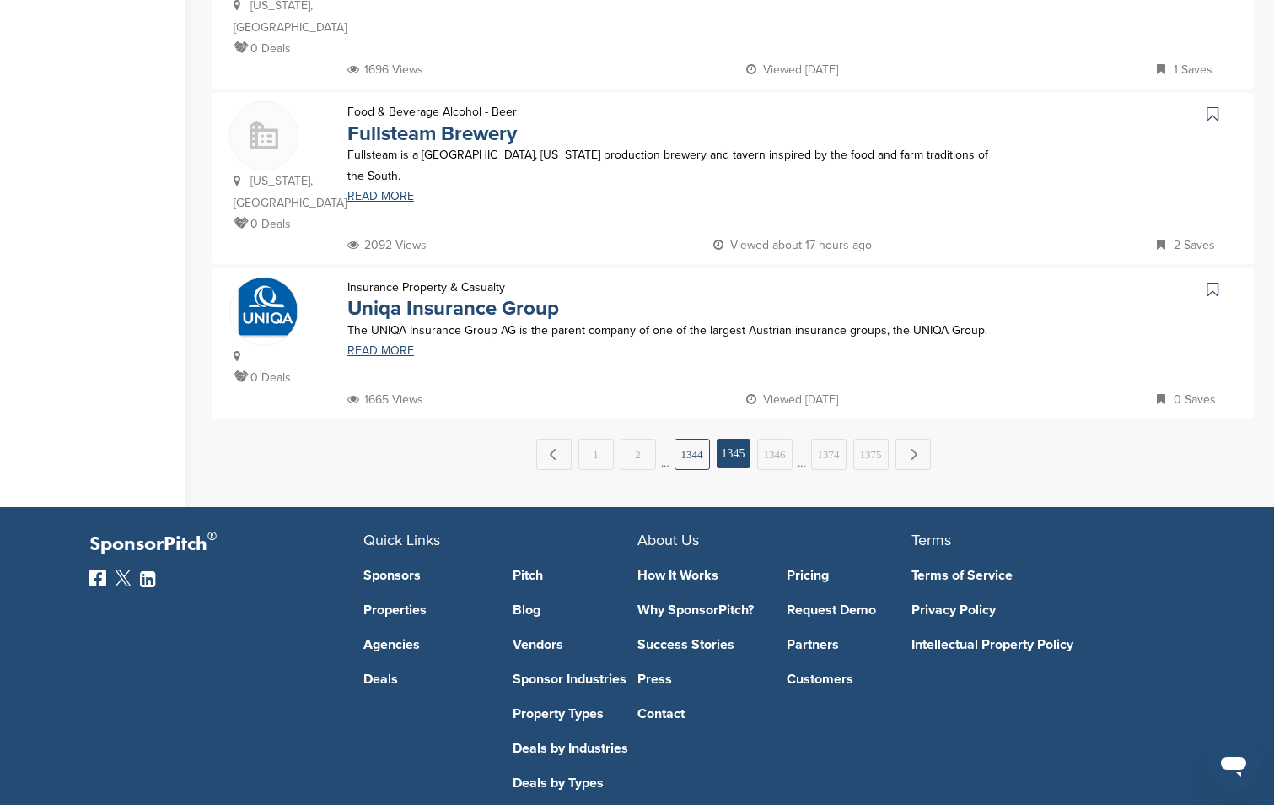
click at [696, 439] on link "1344" at bounding box center [692, 454] width 35 height 31
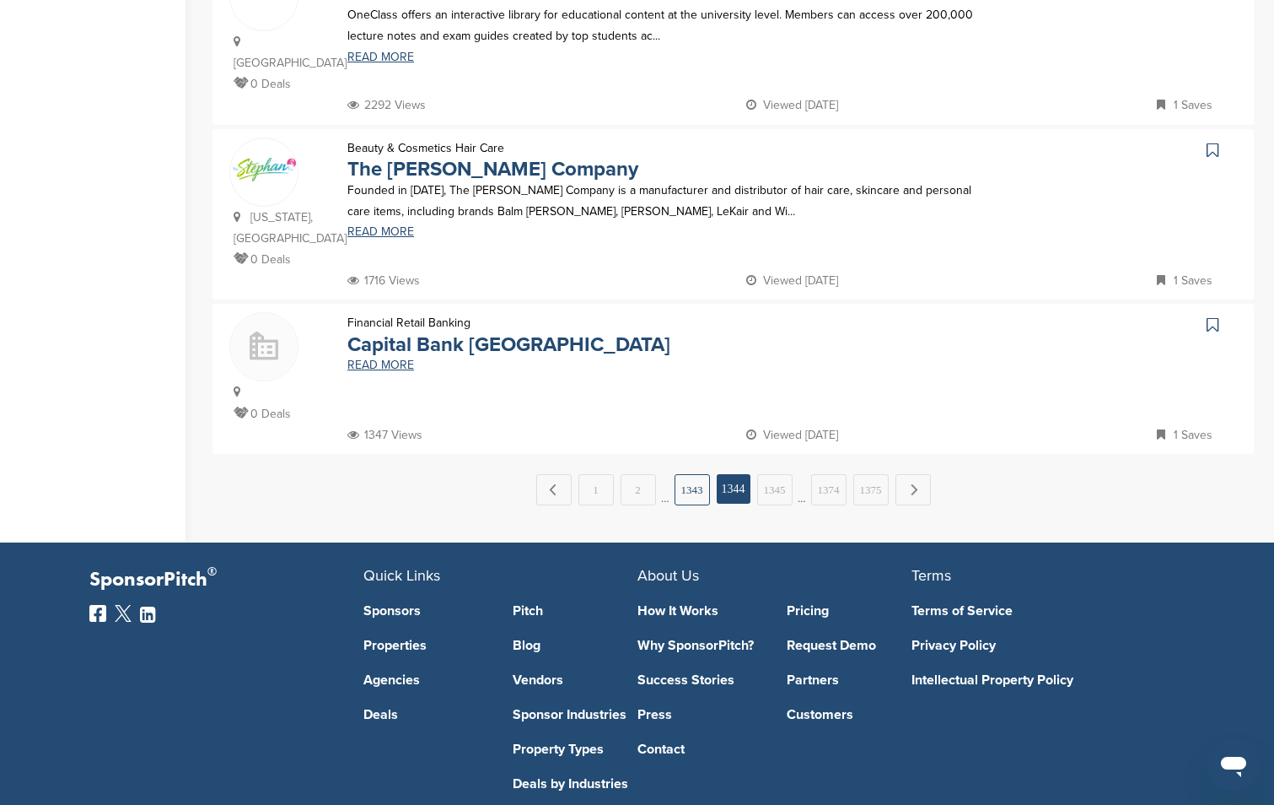
click at [694, 474] on link "1343" at bounding box center [692, 489] width 35 height 31
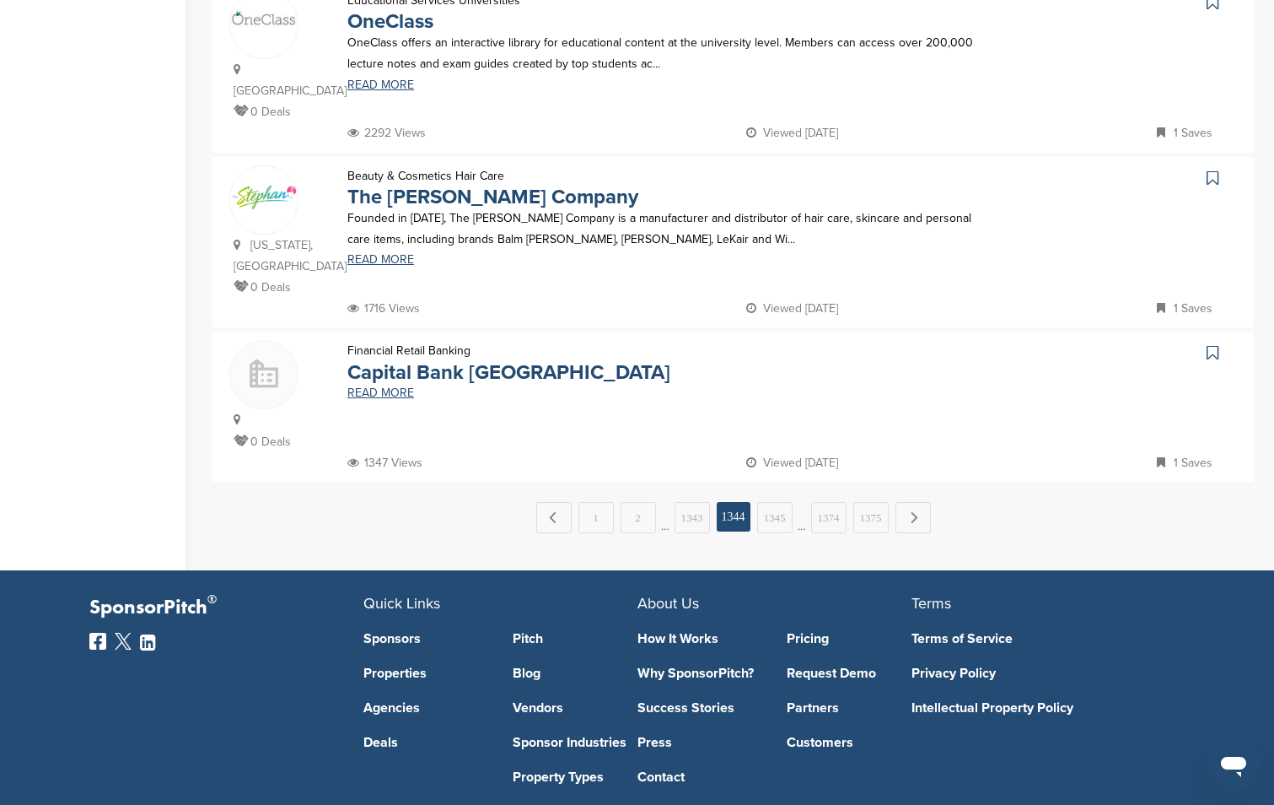
click at [695, 502] on link "1343" at bounding box center [692, 517] width 35 height 31
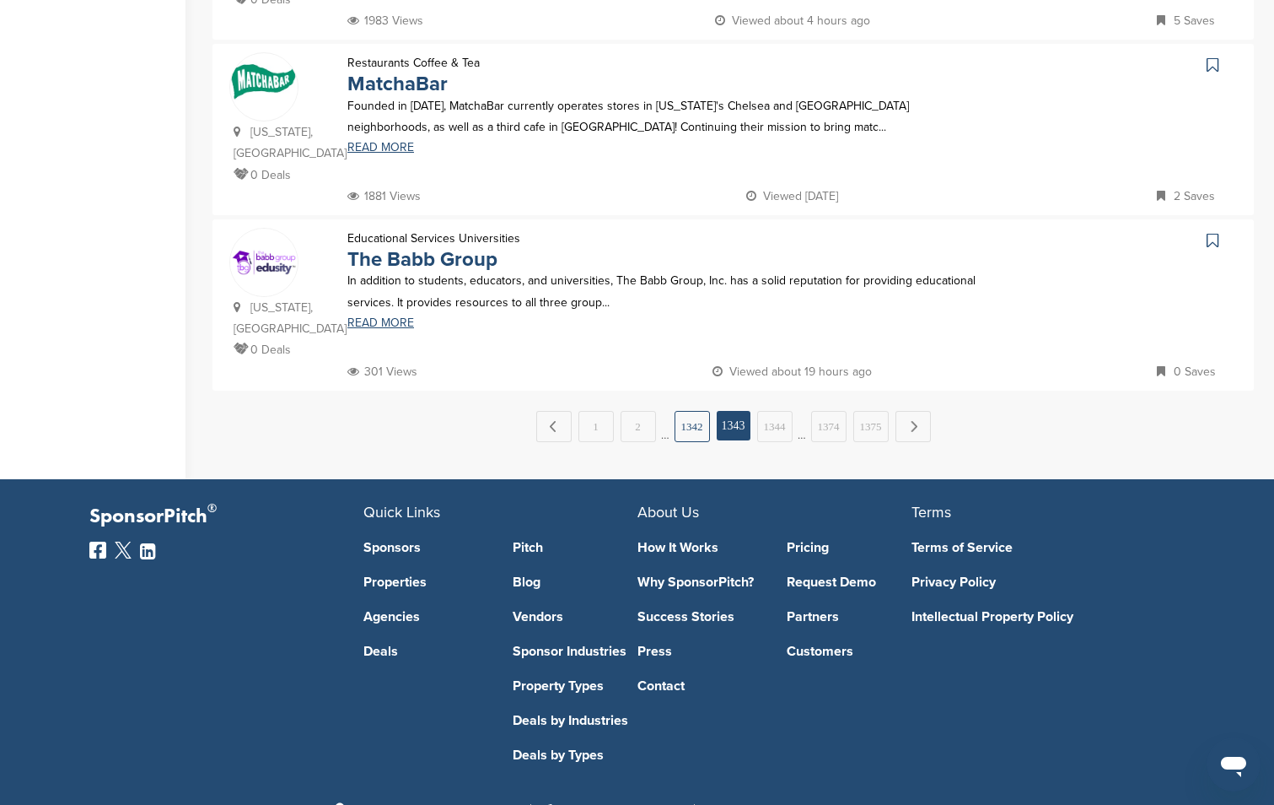
click at [679, 411] on link "1342" at bounding box center [692, 426] width 35 height 31
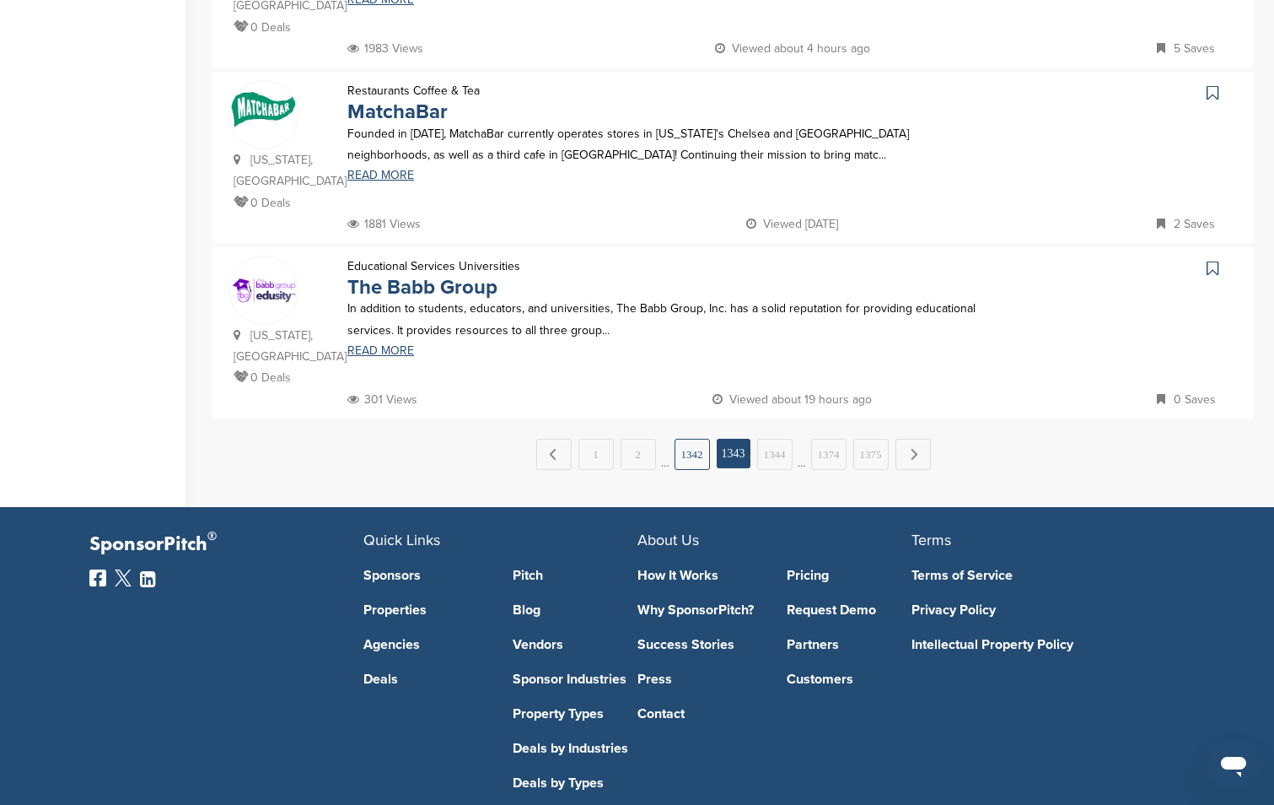
click at [686, 439] on link "1342" at bounding box center [692, 454] width 35 height 31
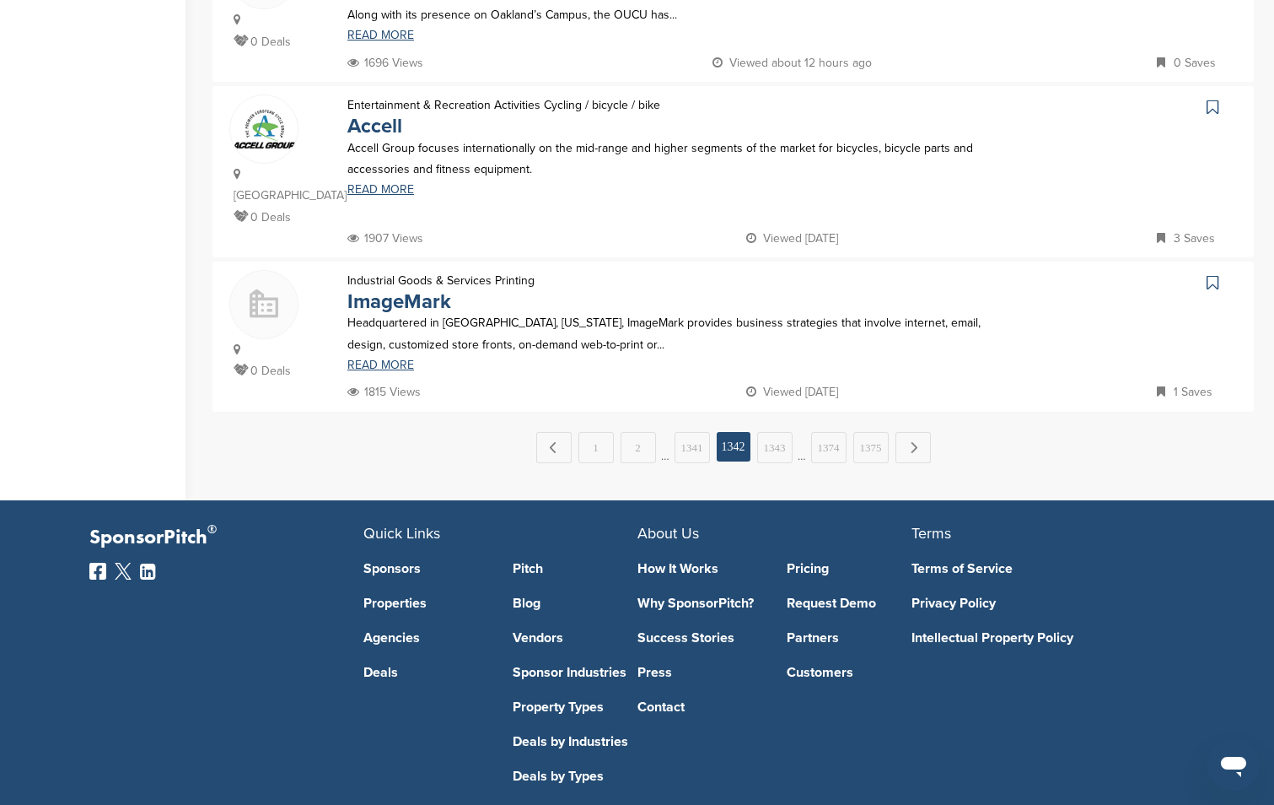
click at [662, 432] on span "…" at bounding box center [665, 447] width 8 height 30
click at [684, 432] on link "1341" at bounding box center [692, 447] width 35 height 31
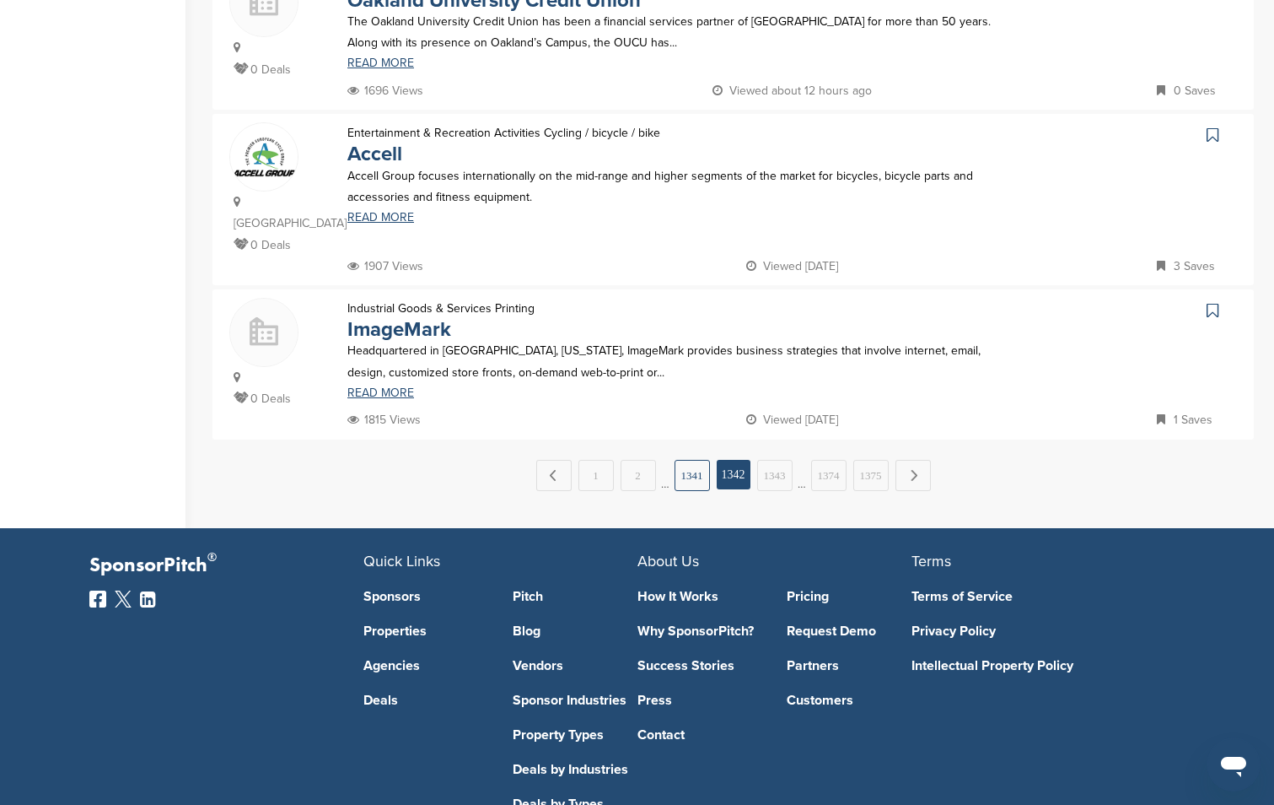
click at [688, 460] on link "1341" at bounding box center [692, 475] width 35 height 31
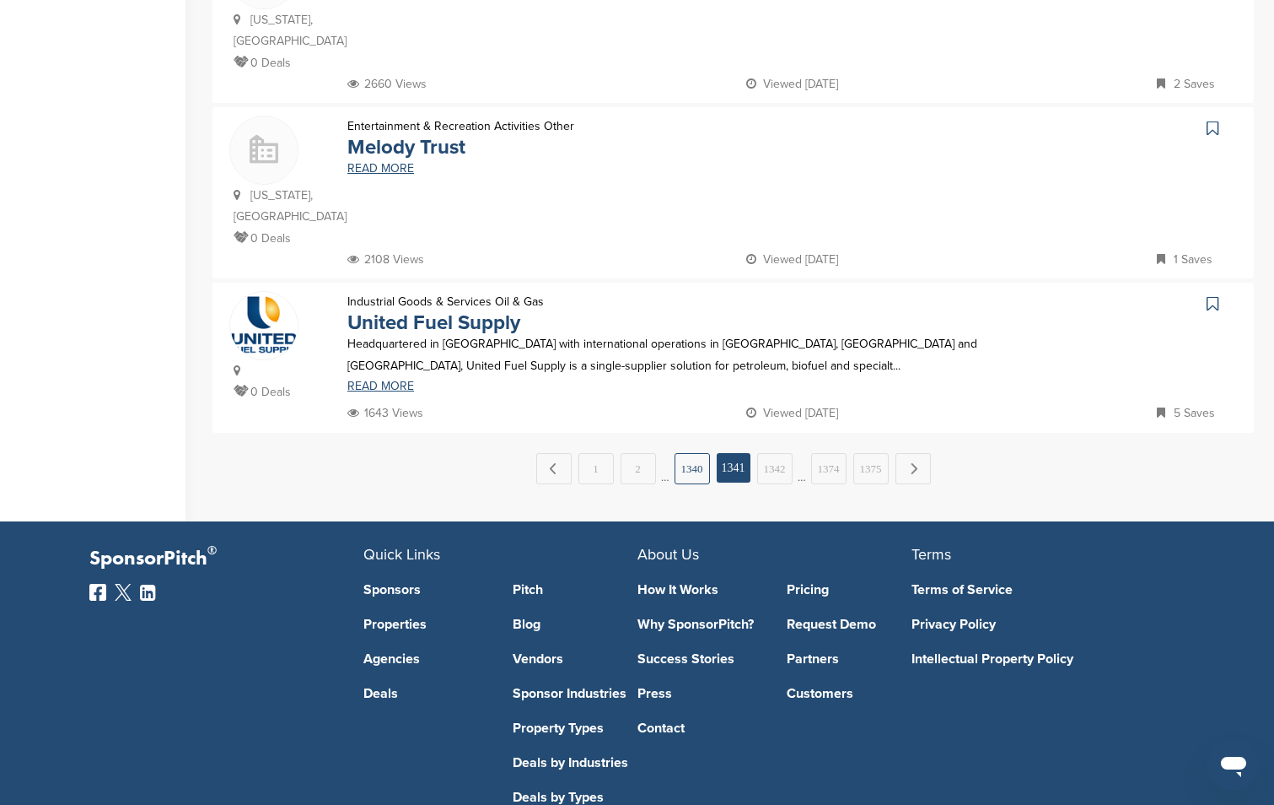
click at [690, 453] on link "1340" at bounding box center [692, 468] width 35 height 31
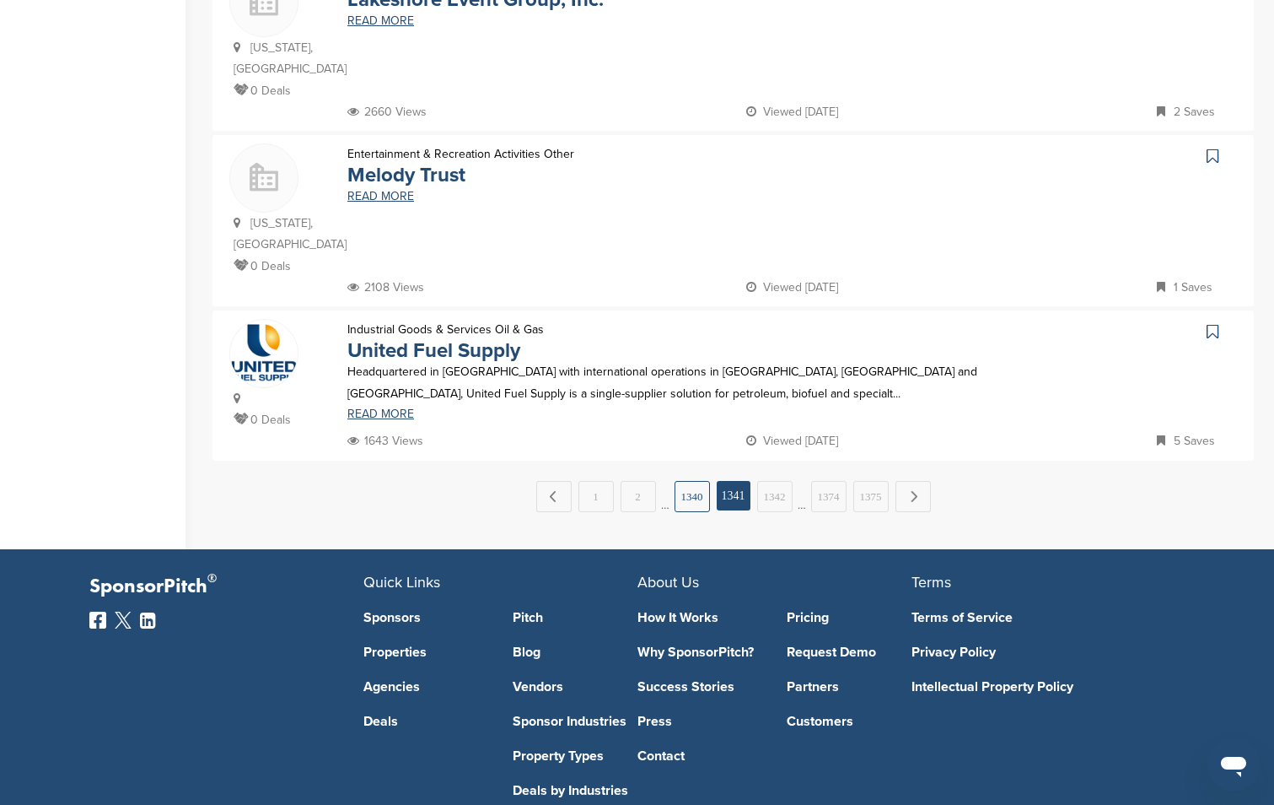
click at [690, 481] on link "1340" at bounding box center [692, 496] width 35 height 31
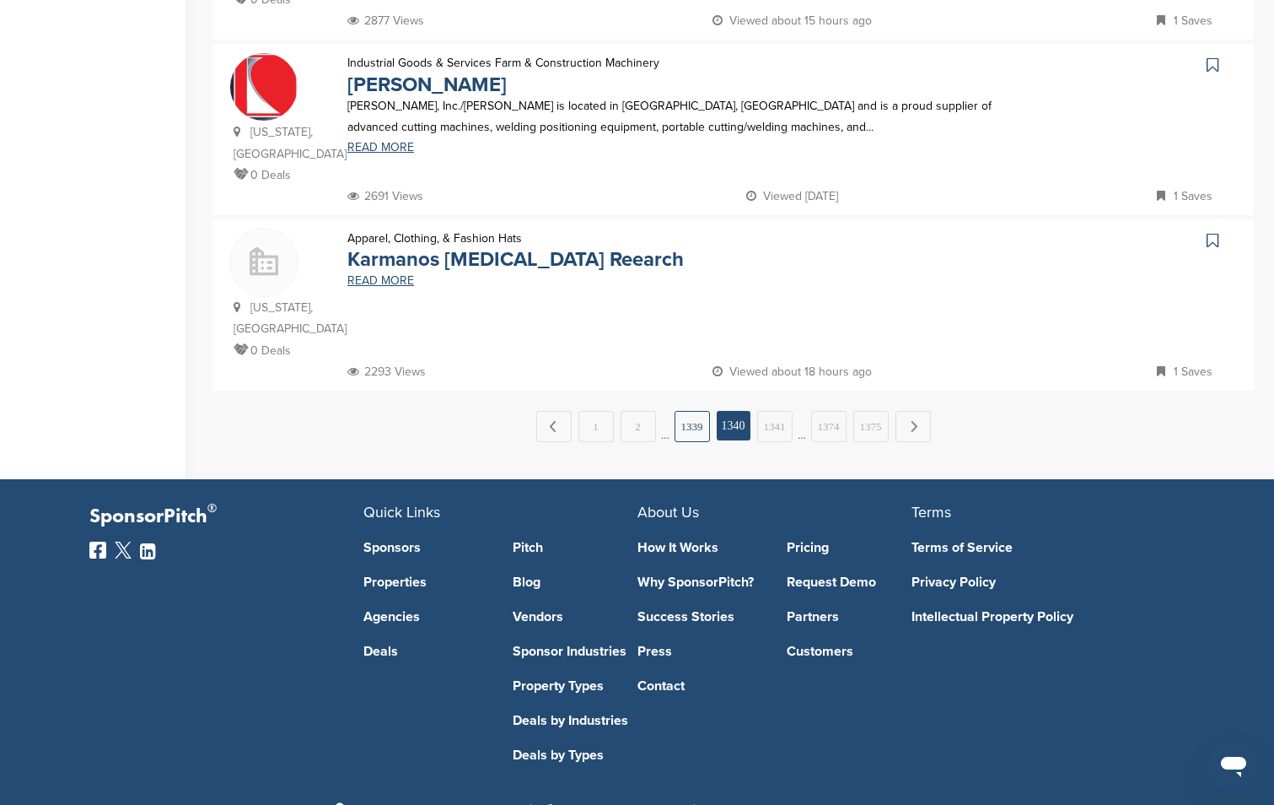
click at [681, 411] on link "1339" at bounding box center [692, 426] width 35 height 31
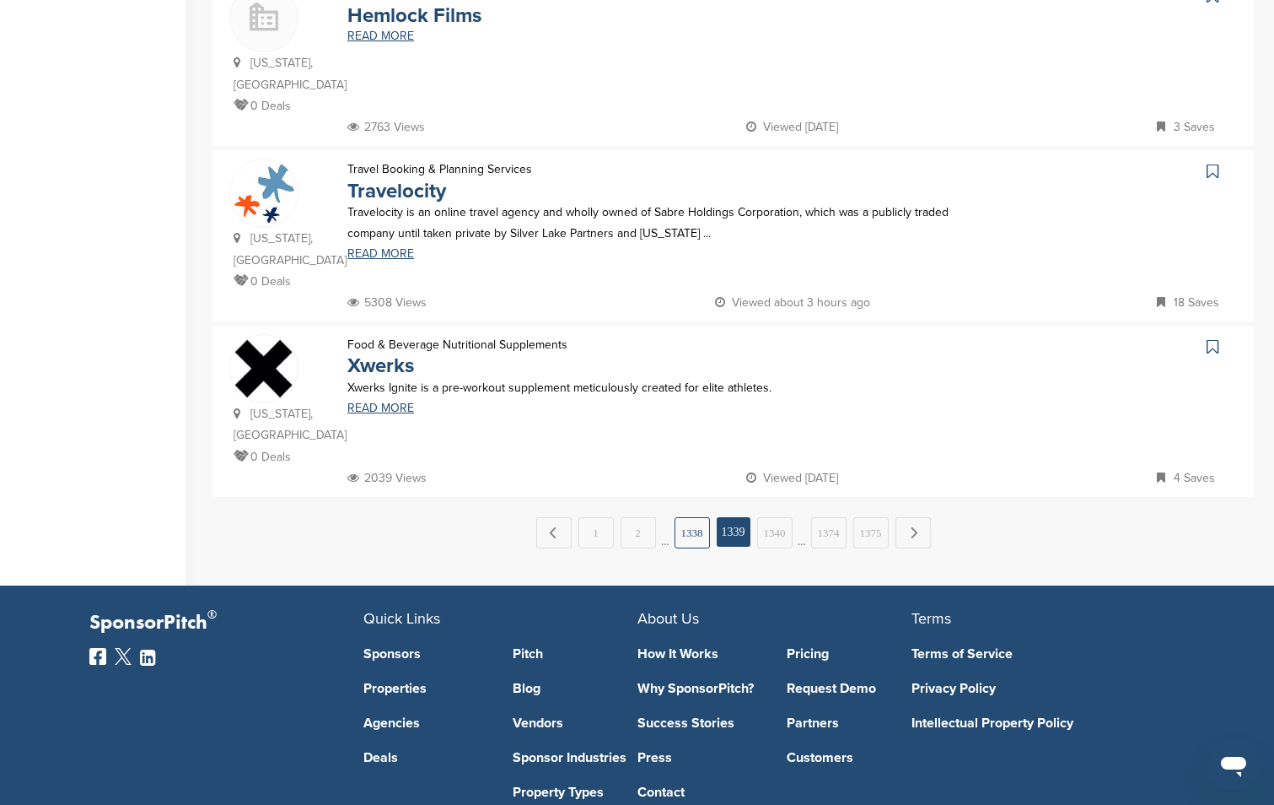
click at [691, 517] on link "1338" at bounding box center [692, 532] width 35 height 31
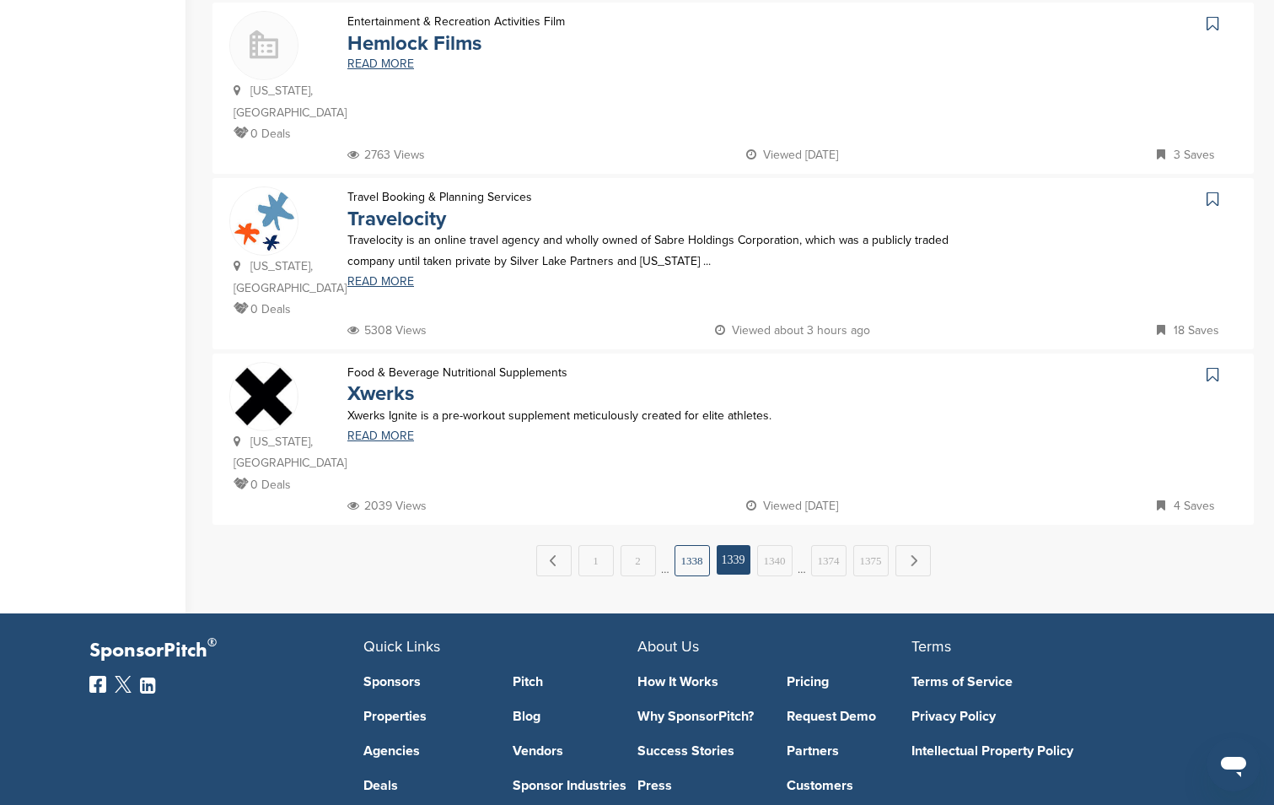
click at [692, 545] on link "1338" at bounding box center [692, 560] width 35 height 31
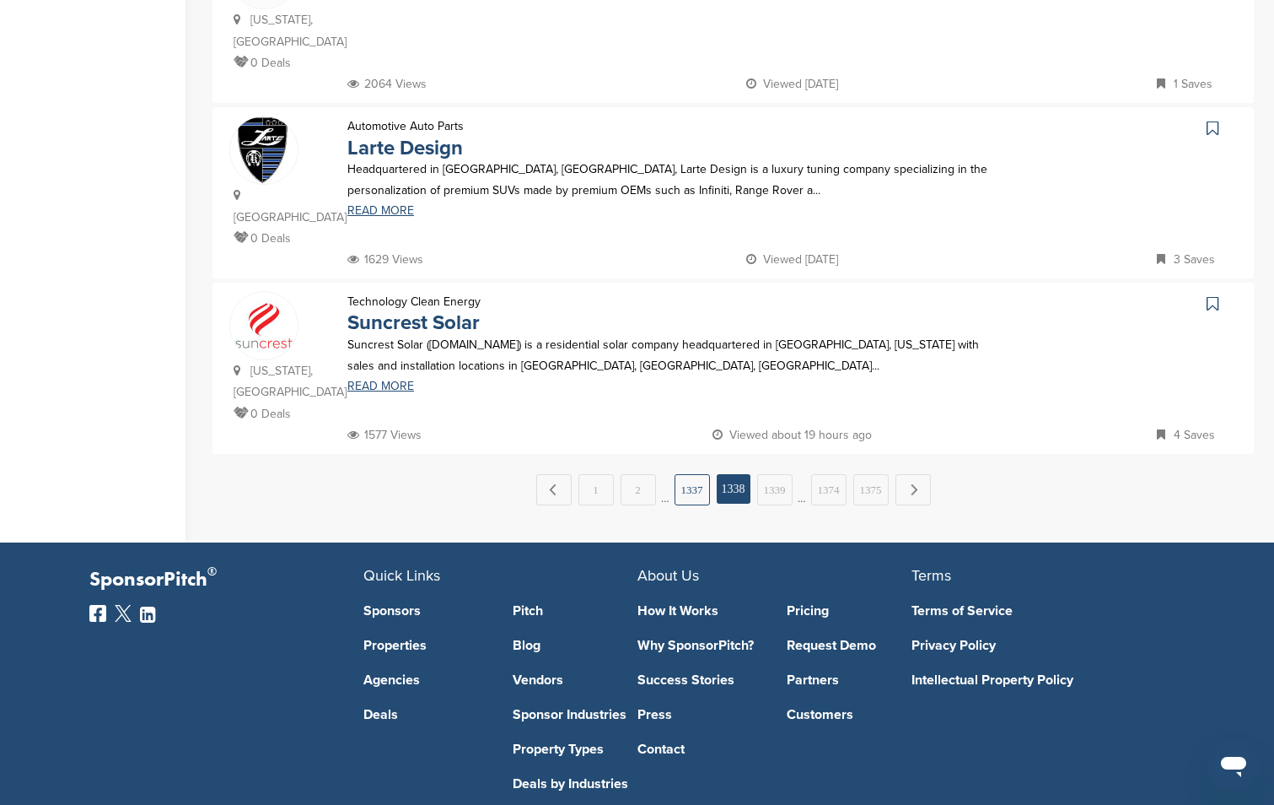
click at [688, 474] on link "1337" at bounding box center [692, 489] width 35 height 31
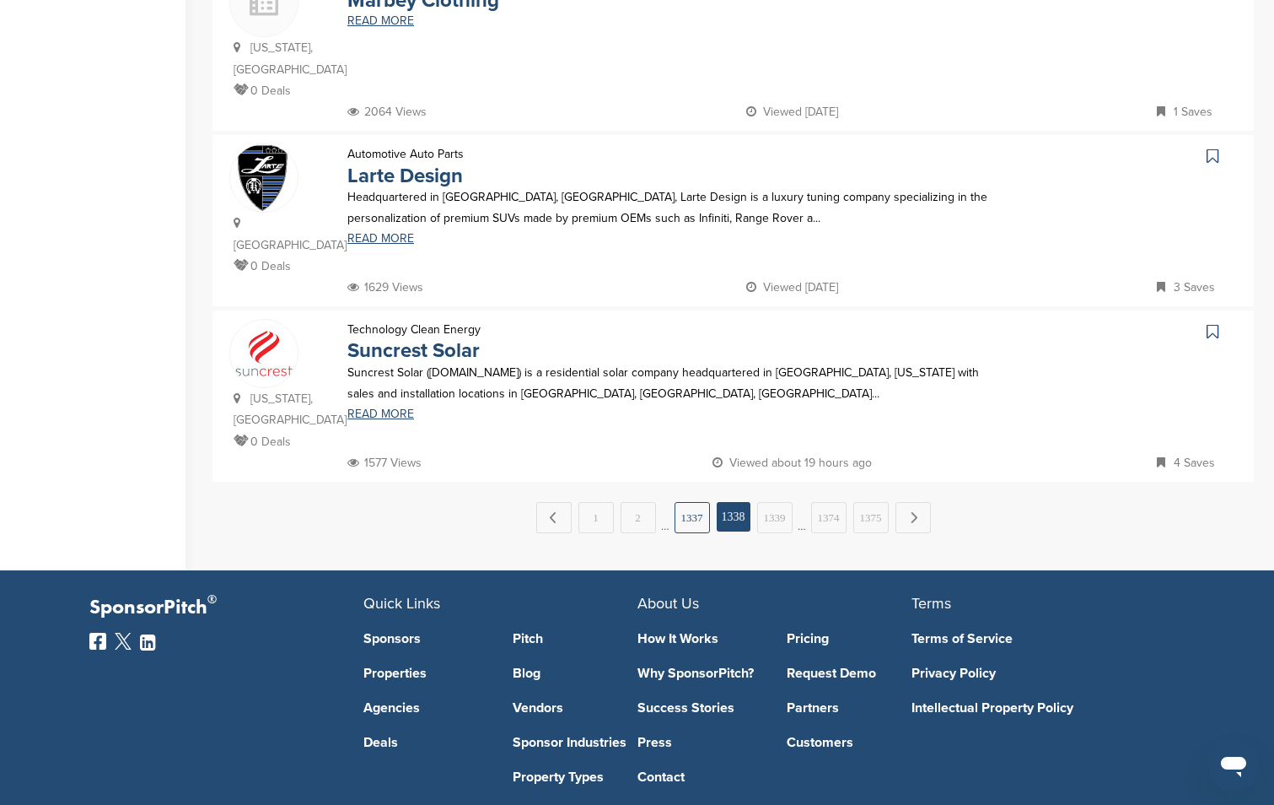
click at [689, 502] on link "1337" at bounding box center [692, 517] width 35 height 31
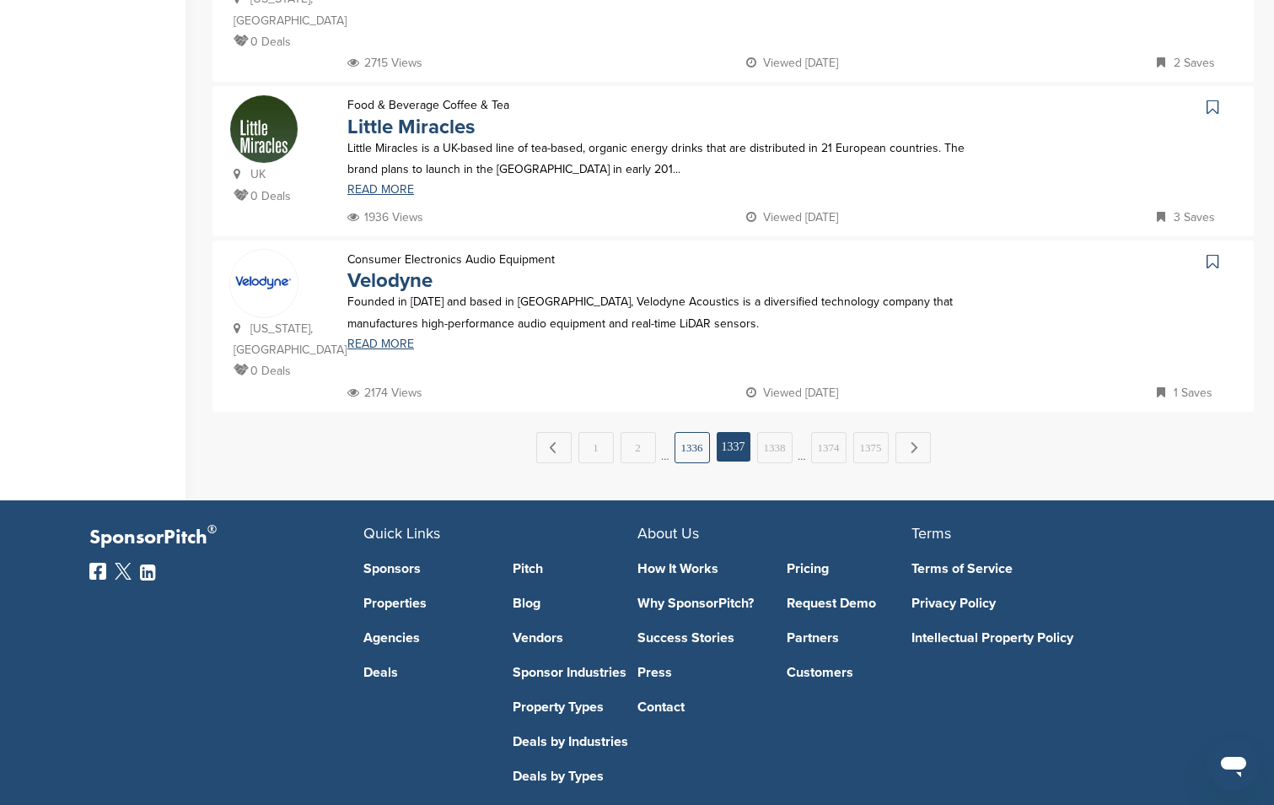
click at [686, 432] on link "1336" at bounding box center [692, 447] width 35 height 31
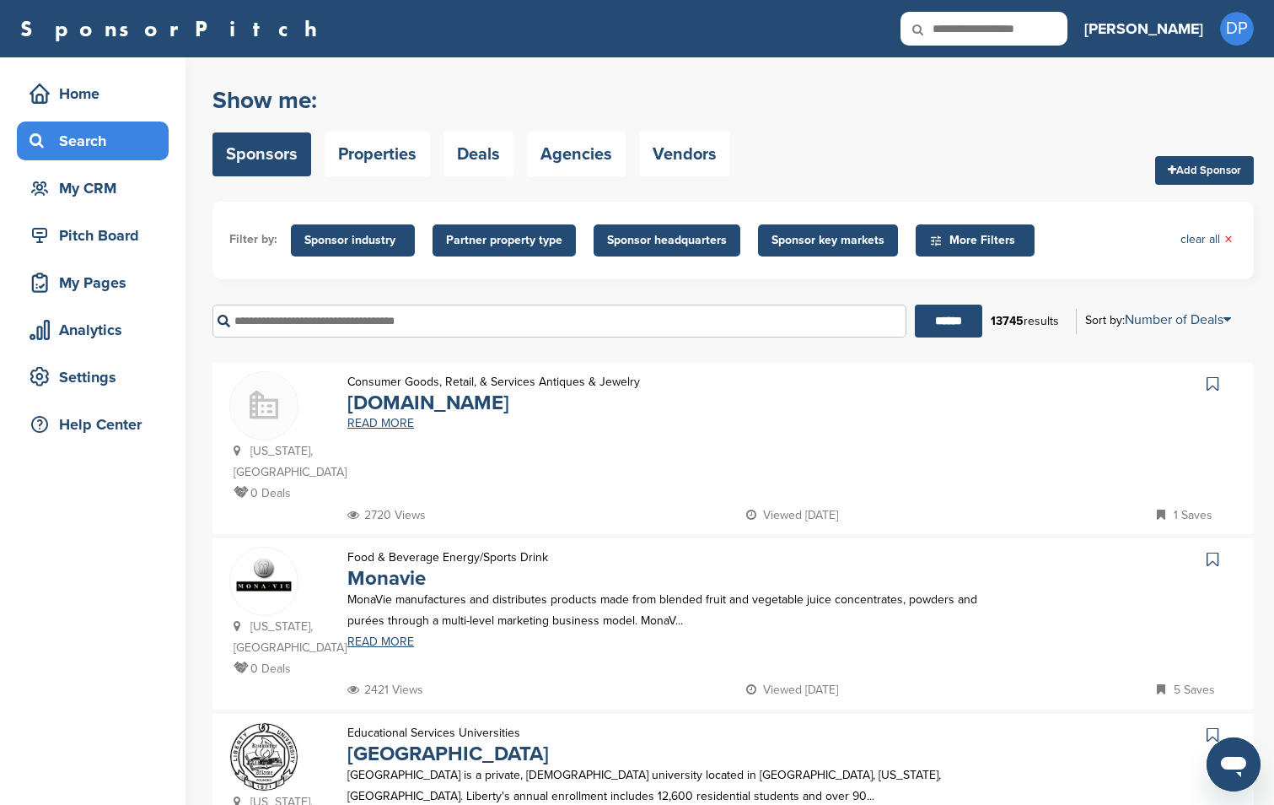
click at [469, 235] on span "Partner property type" at bounding box center [504, 240] width 116 height 19
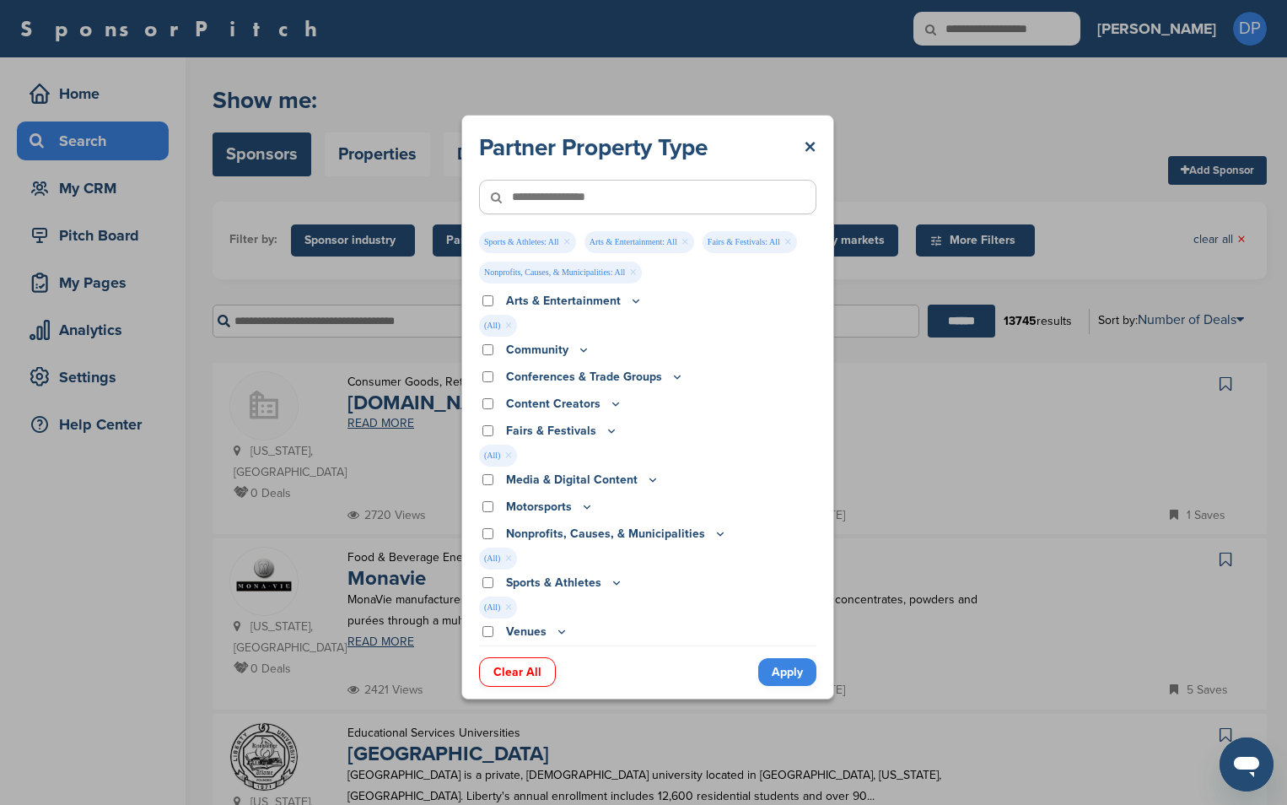
click at [787, 674] on link "Apply" at bounding box center [787, 672] width 58 height 28
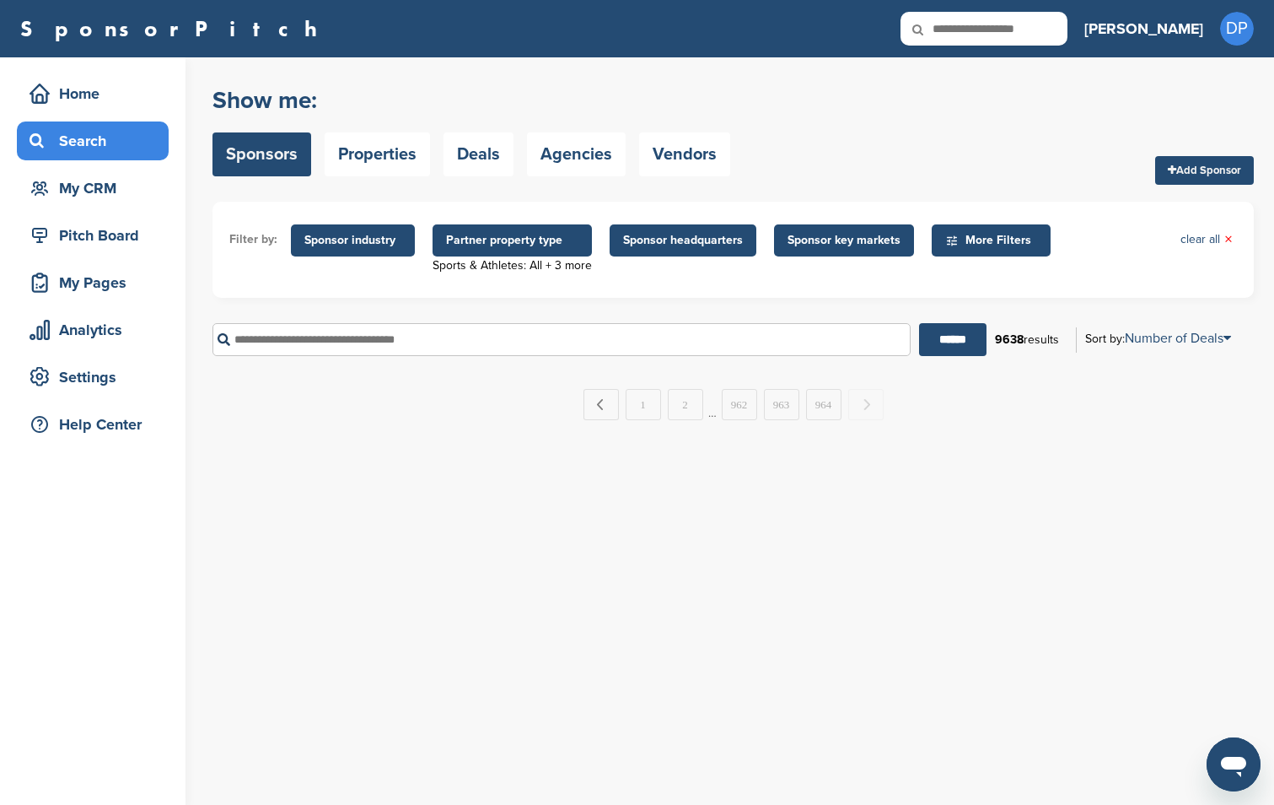
click at [562, 243] on span "Partner property type" at bounding box center [512, 240] width 132 height 19
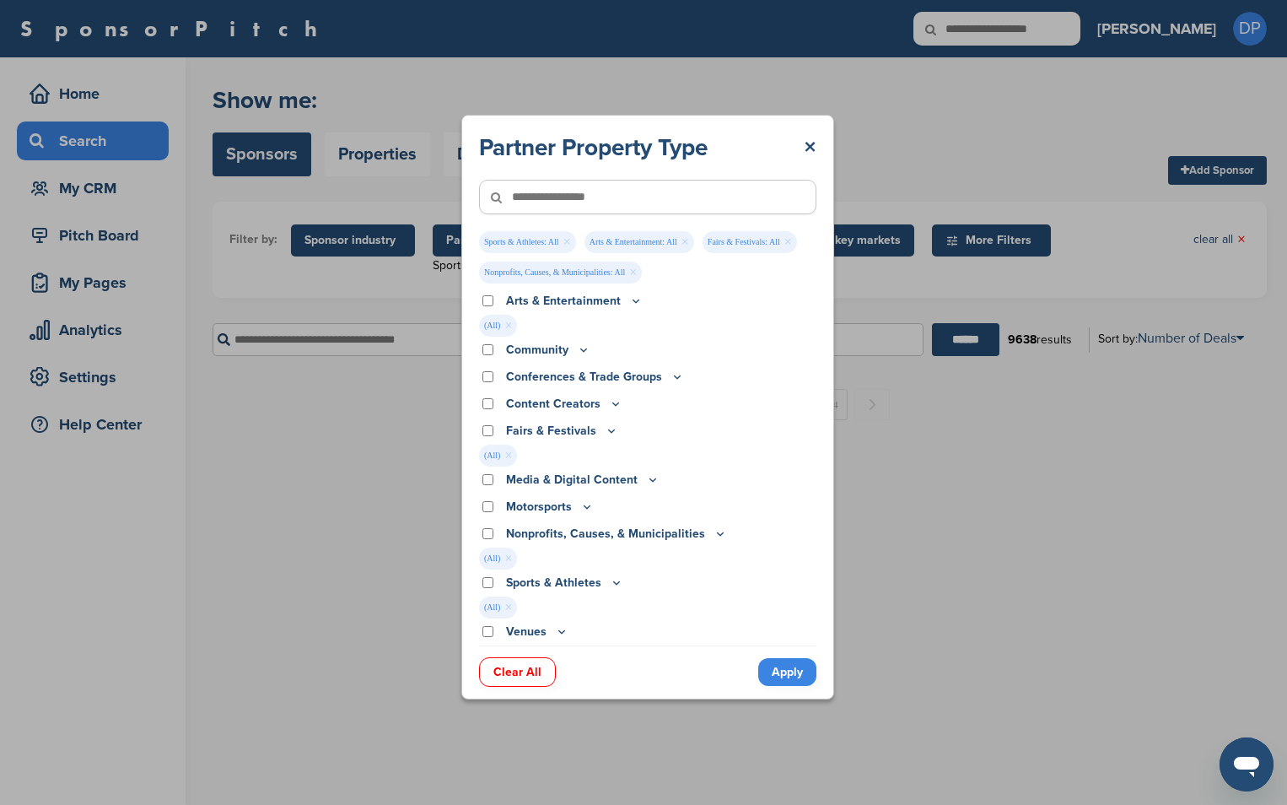
click at [996, 369] on div "Partner Property Type × Sports & Athletes: All × Arts & Entertainment: All × Fa…" at bounding box center [647, 406] width 1295 height 813
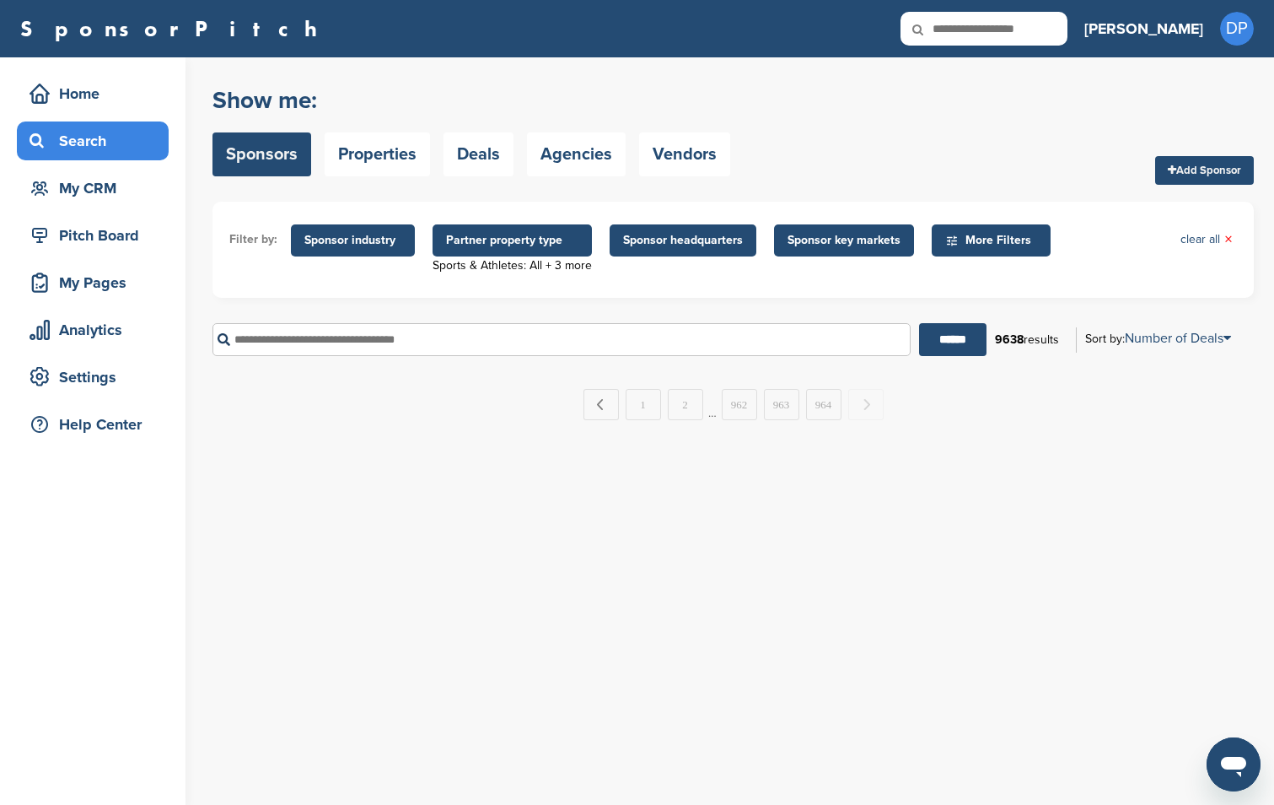
click at [562, 232] on span "Partner property type" at bounding box center [512, 240] width 132 height 19
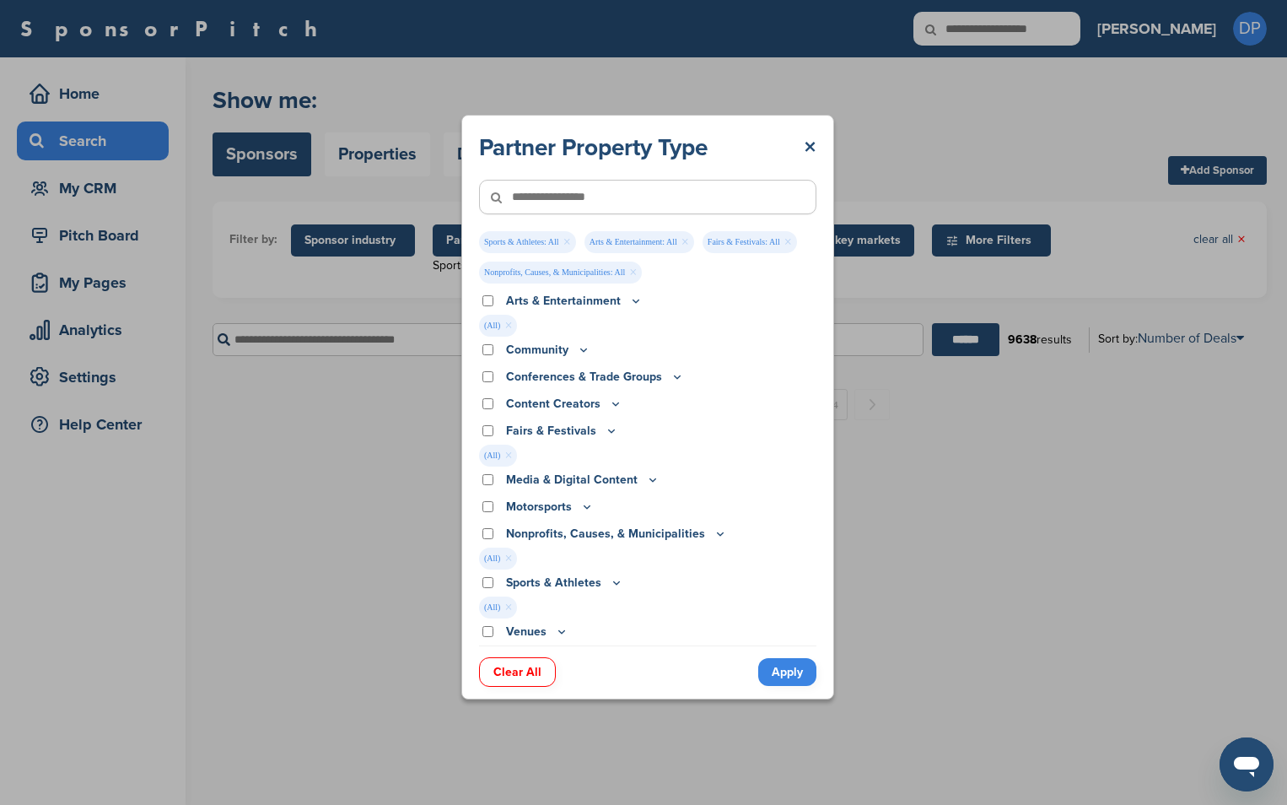
click at [526, 678] on link "Clear All" at bounding box center [517, 672] width 77 height 30
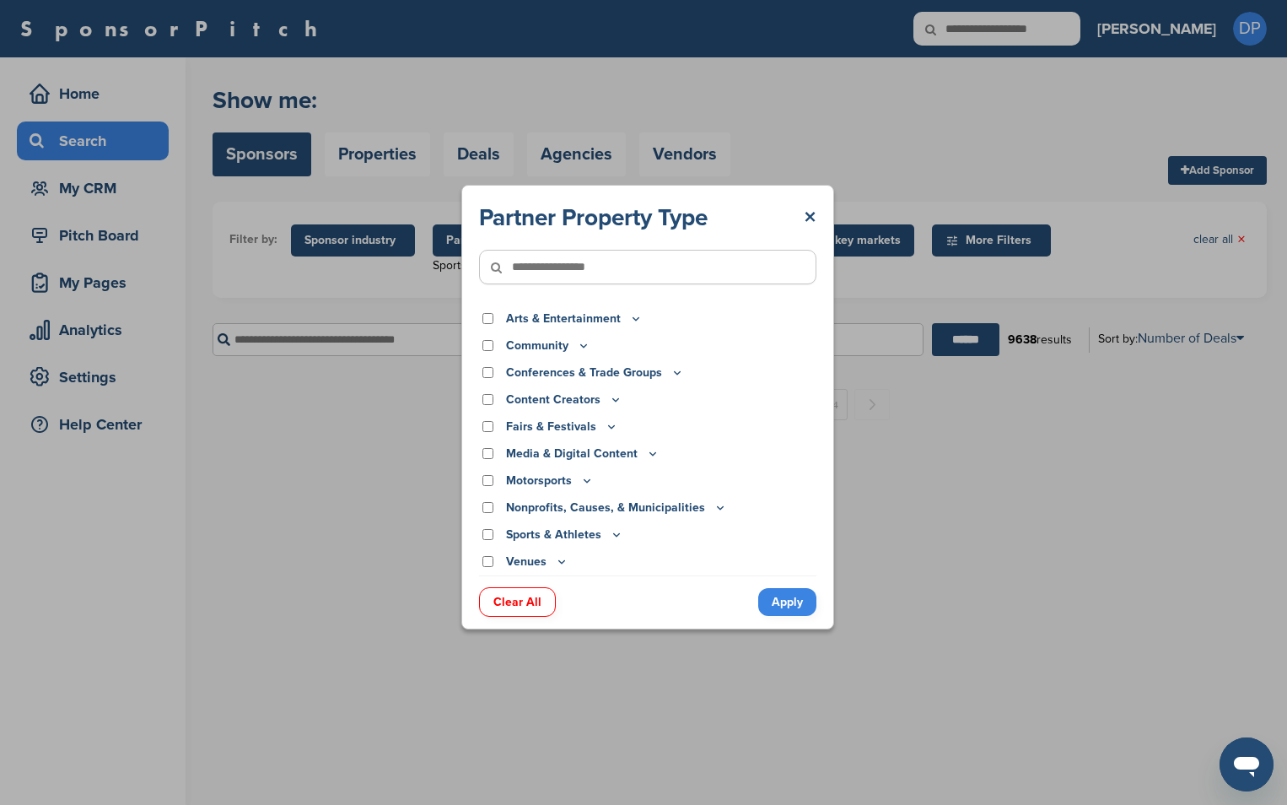
click at [528, 667] on div "Partner Property Type × Arts & Entertainment Actor/Actress Amusement Park Aquar…" at bounding box center [647, 406] width 1295 height 813
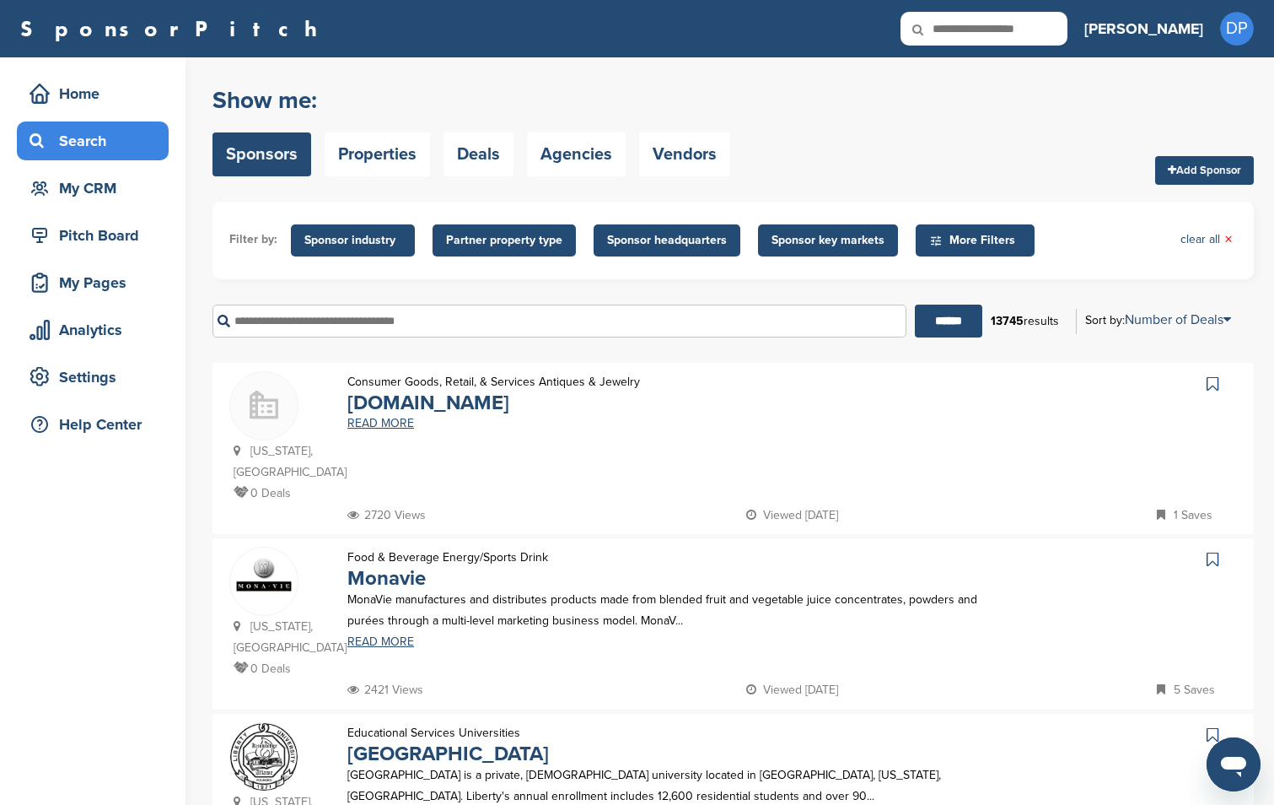
click at [688, 247] on span "Sponsor headquarters" at bounding box center [667, 240] width 120 height 19
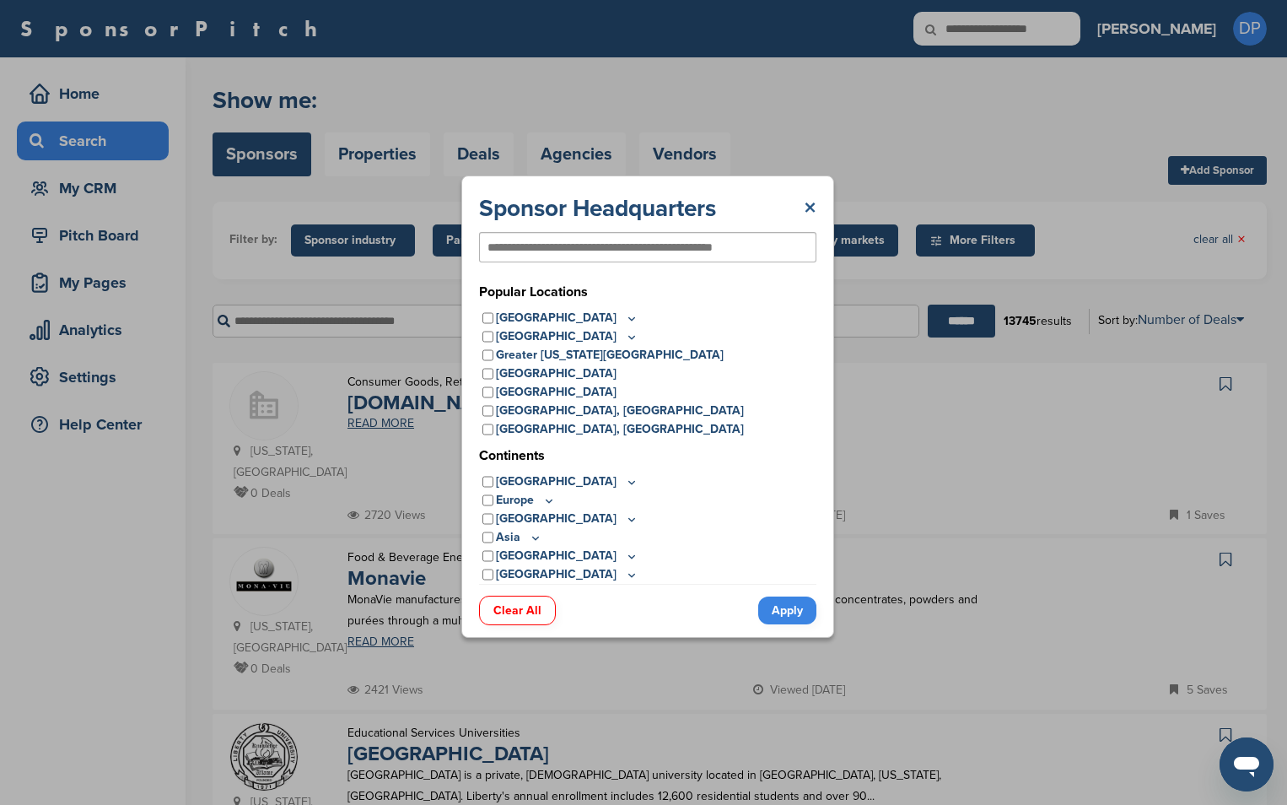
click at [821, 206] on div "Sponsor Headquarters × Popular Locations United States Midwest Illinois Indiana…" at bounding box center [647, 406] width 373 height 462
click at [810, 211] on link "×" at bounding box center [810, 208] width 13 height 30
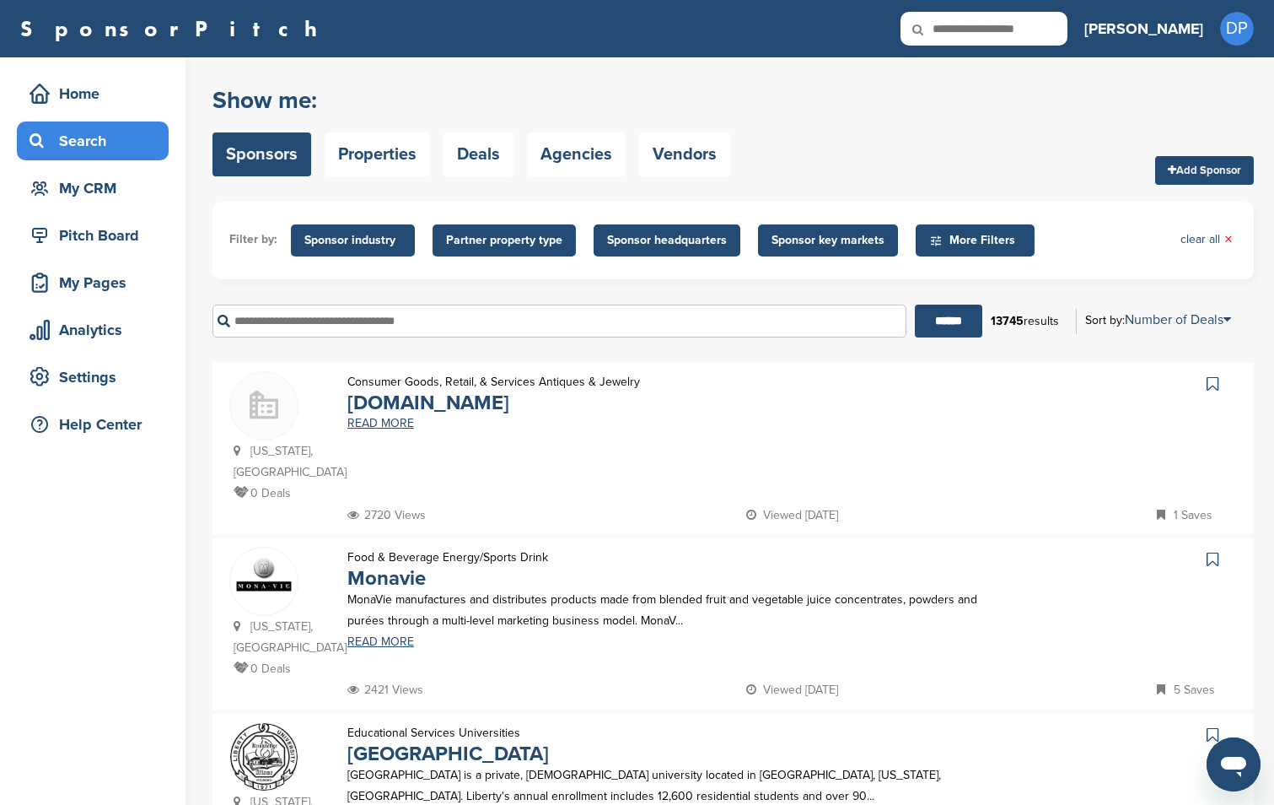
click at [998, 237] on span "More Filters" at bounding box center [977, 240] width 97 height 19
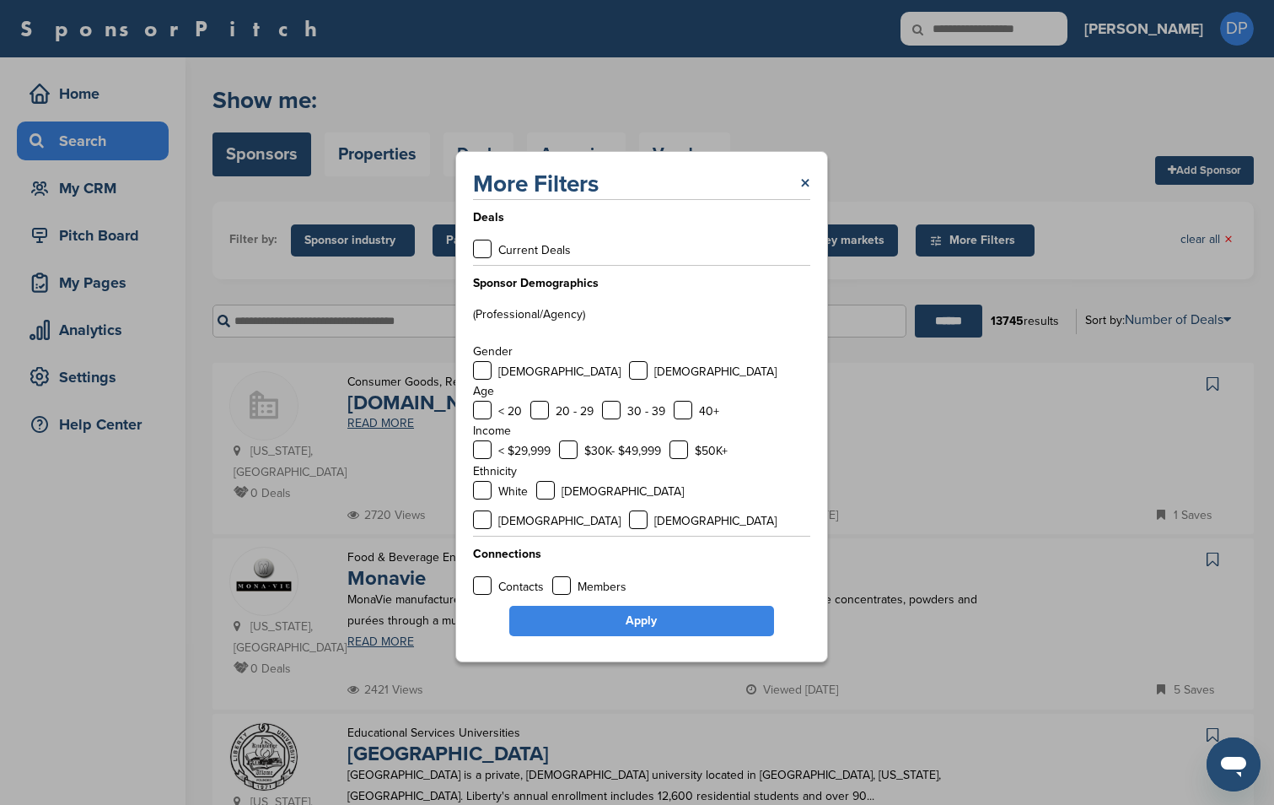
scroll to position [843, 0]
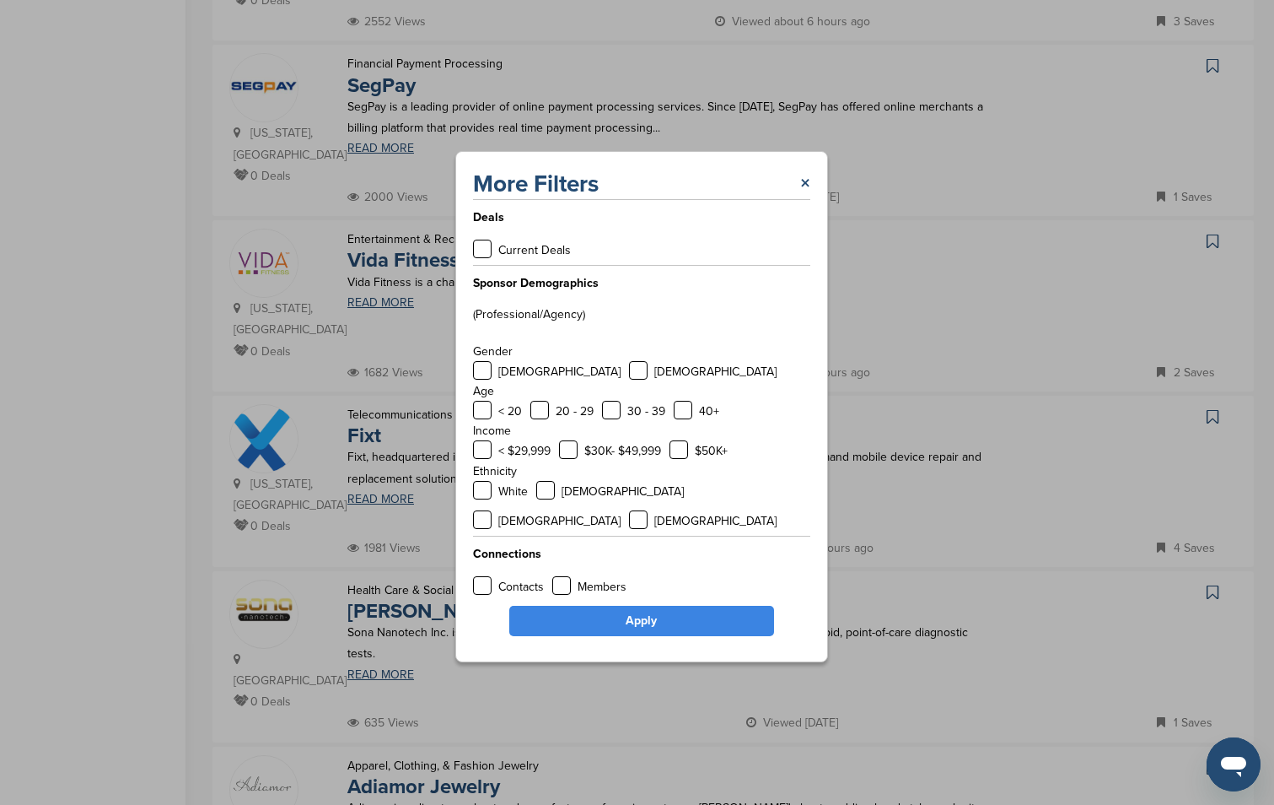
click at [818, 196] on div "More Filters × Deals Current Deals Sponsor Demographics (Professional/Agency) G…" at bounding box center [641, 406] width 373 height 511
click at [808, 199] on link "×" at bounding box center [805, 184] width 10 height 30
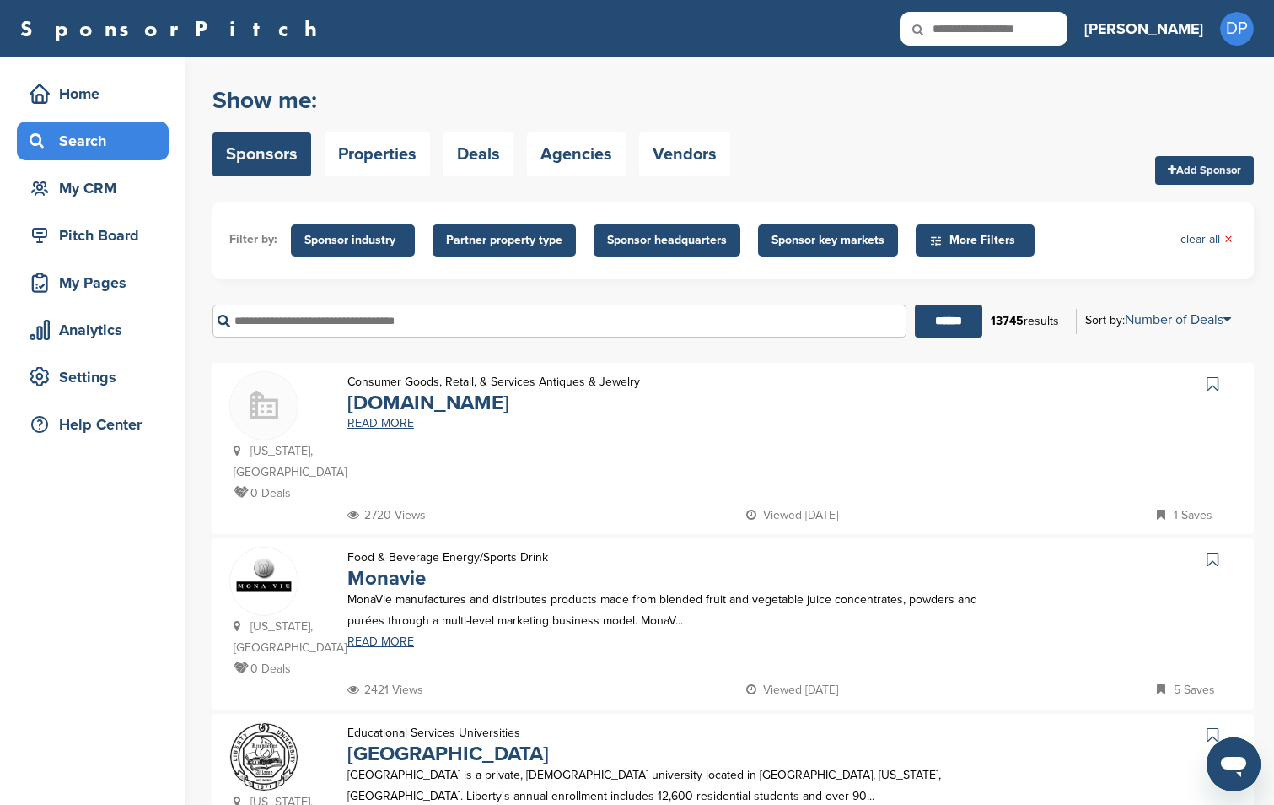
scroll to position [1615, 0]
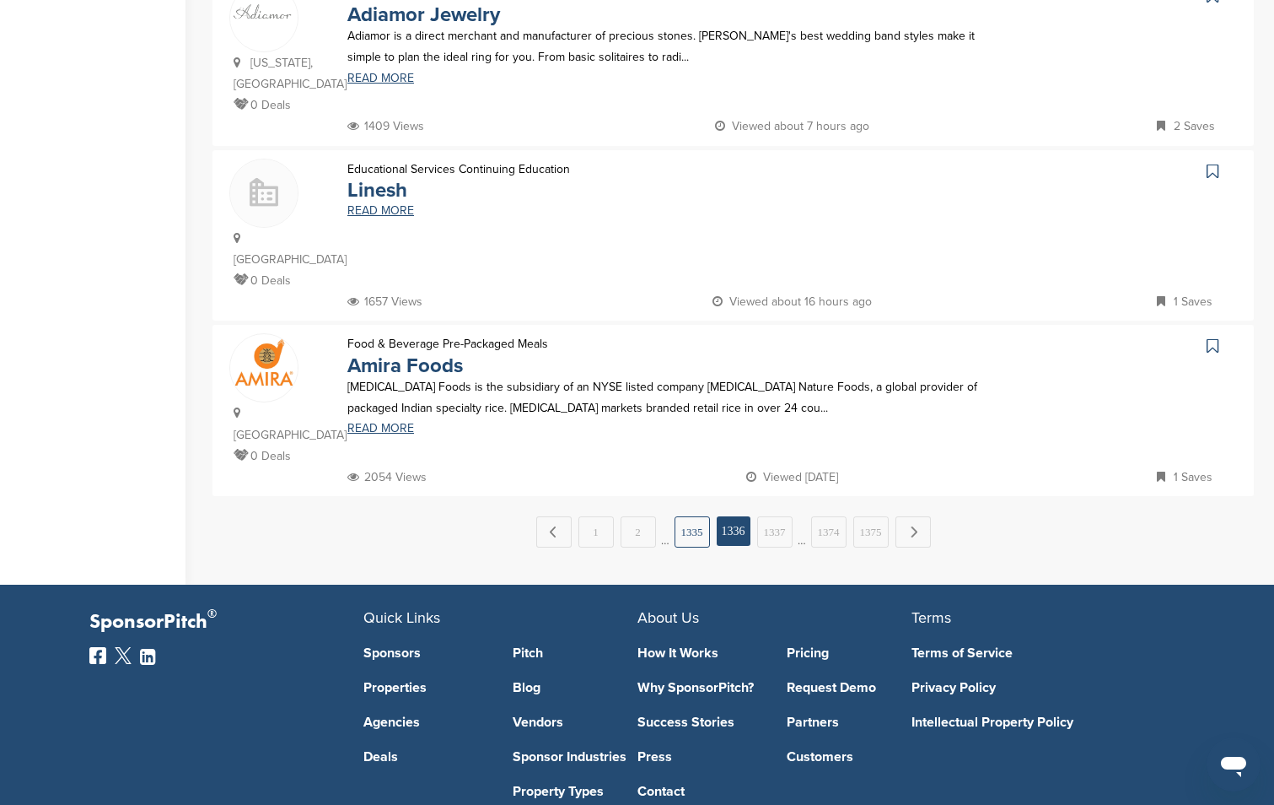
click at [693, 516] on link "1335" at bounding box center [692, 531] width 35 height 31
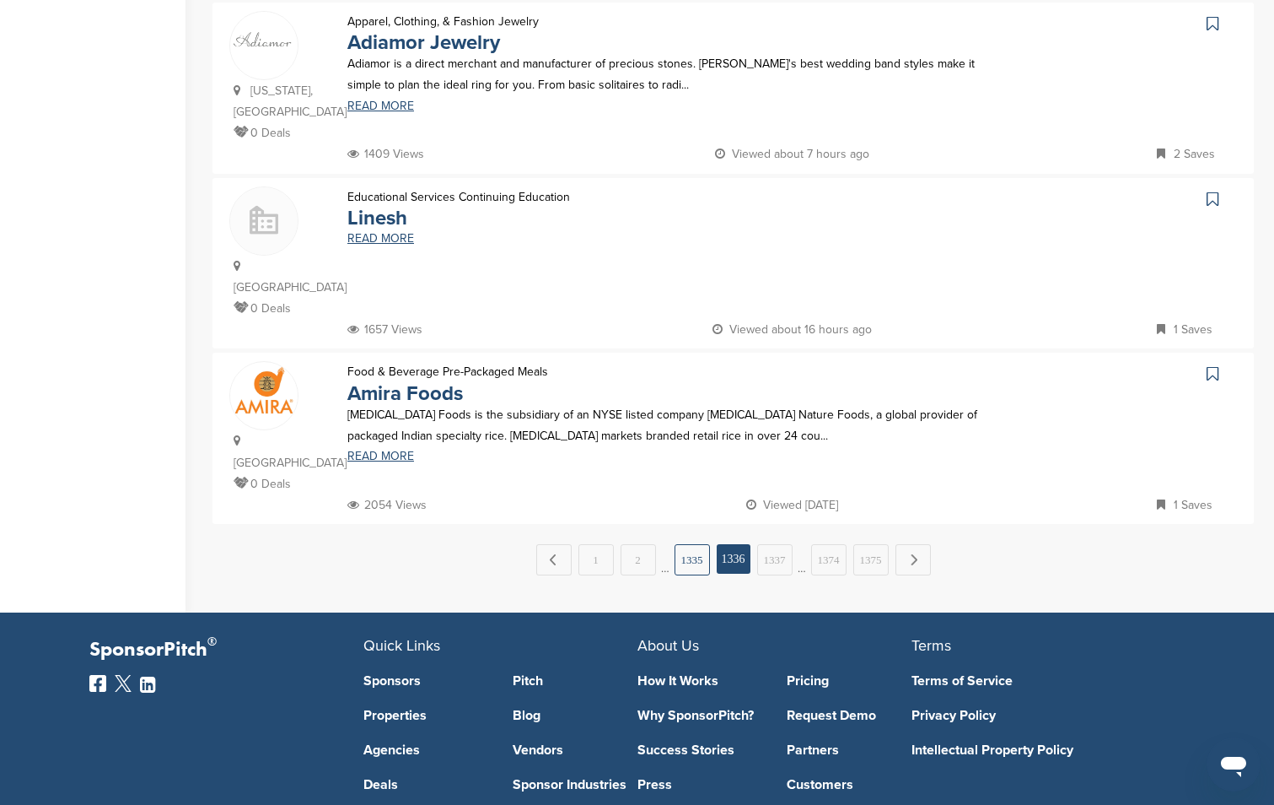
click at [690, 544] on link "1335" at bounding box center [692, 559] width 35 height 31
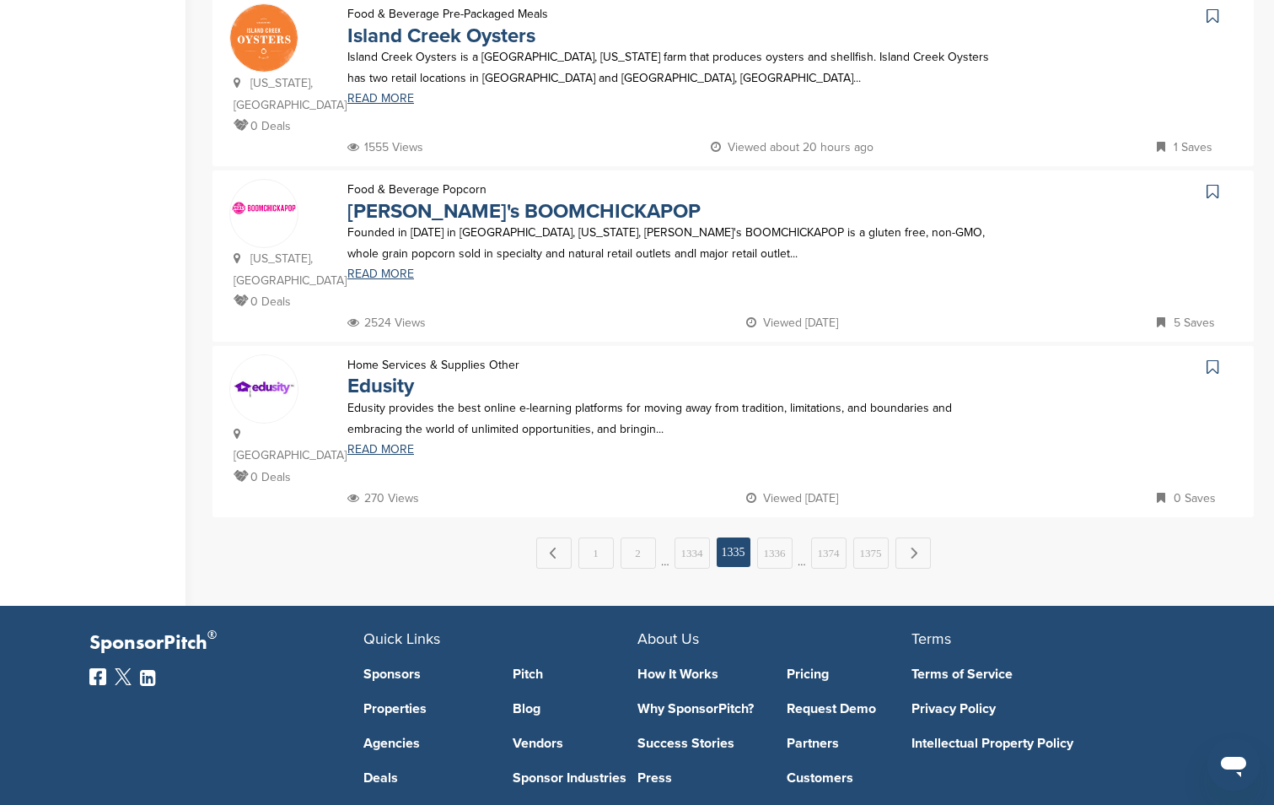
scroll to position [1699, 0]
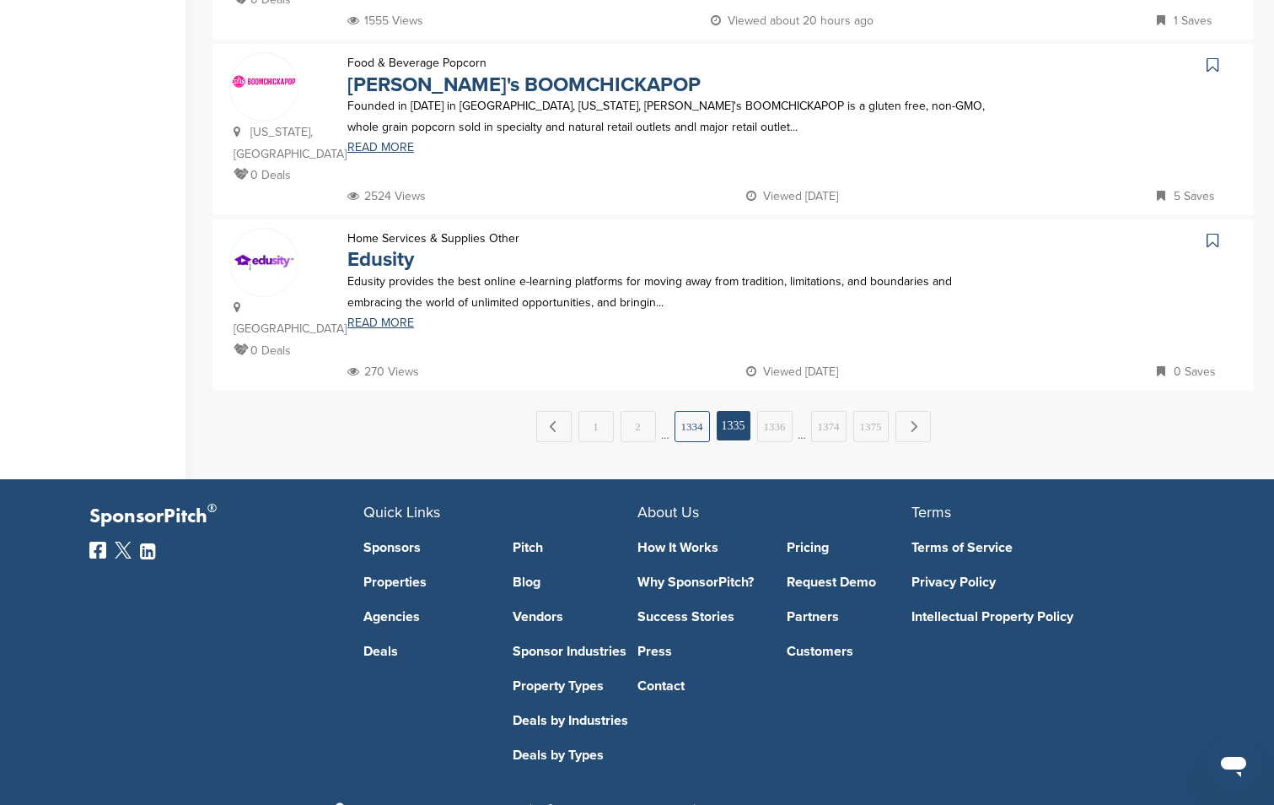
click at [695, 411] on link "1334" at bounding box center [692, 426] width 35 height 31
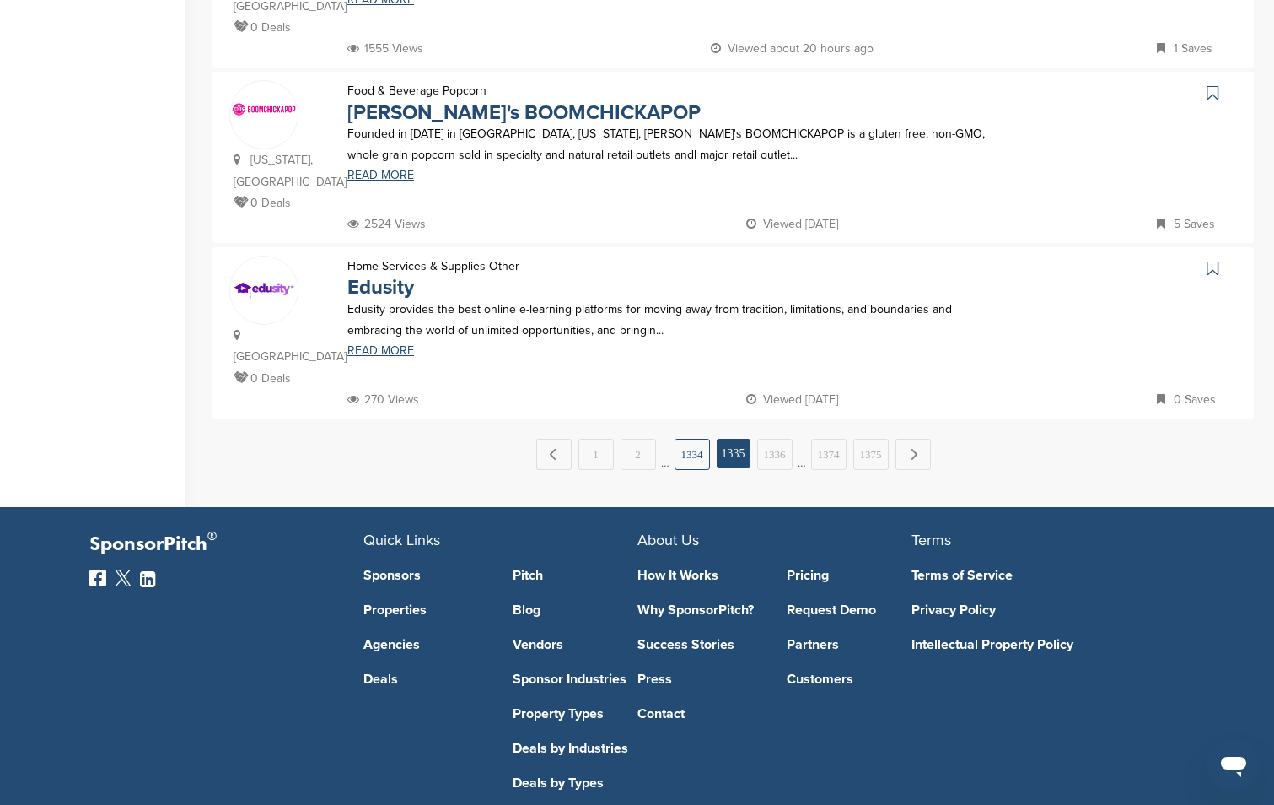
click at [688, 439] on link "1334" at bounding box center [692, 454] width 35 height 31
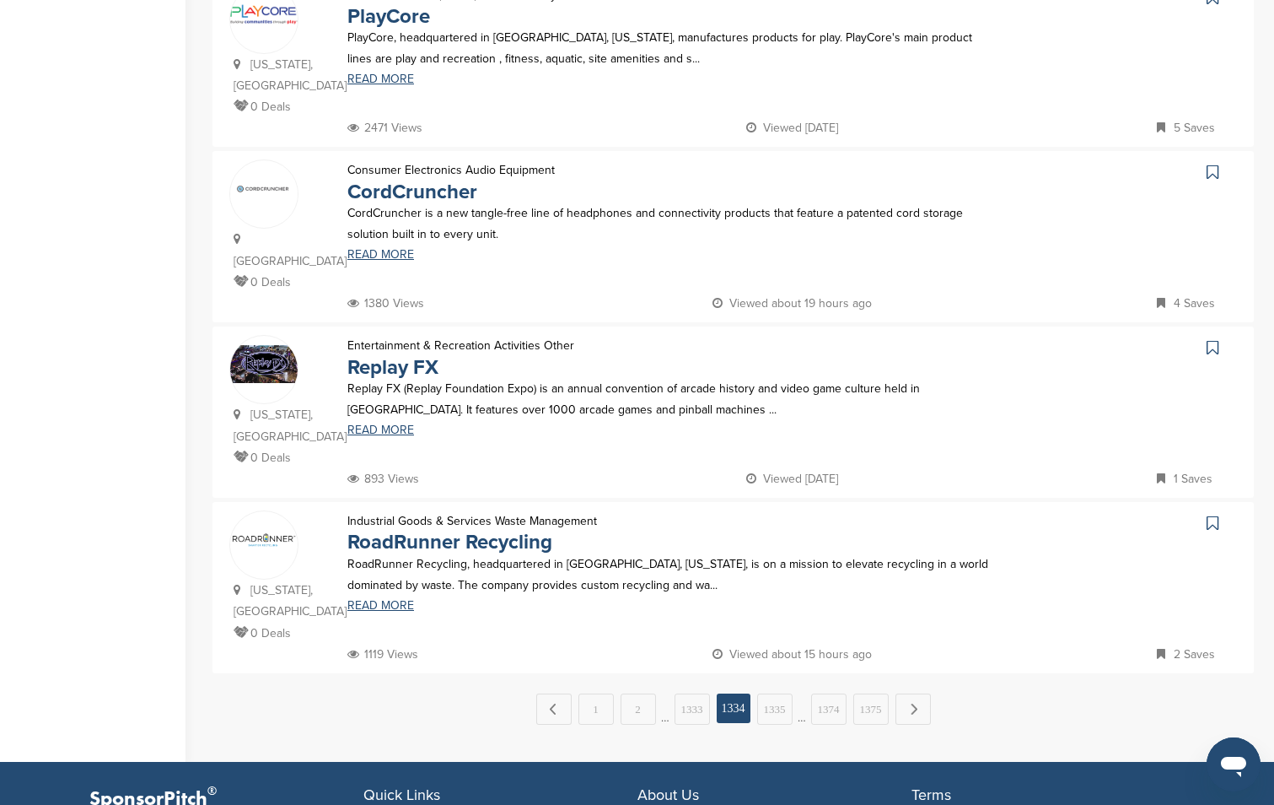
scroll to position [1678, 0]
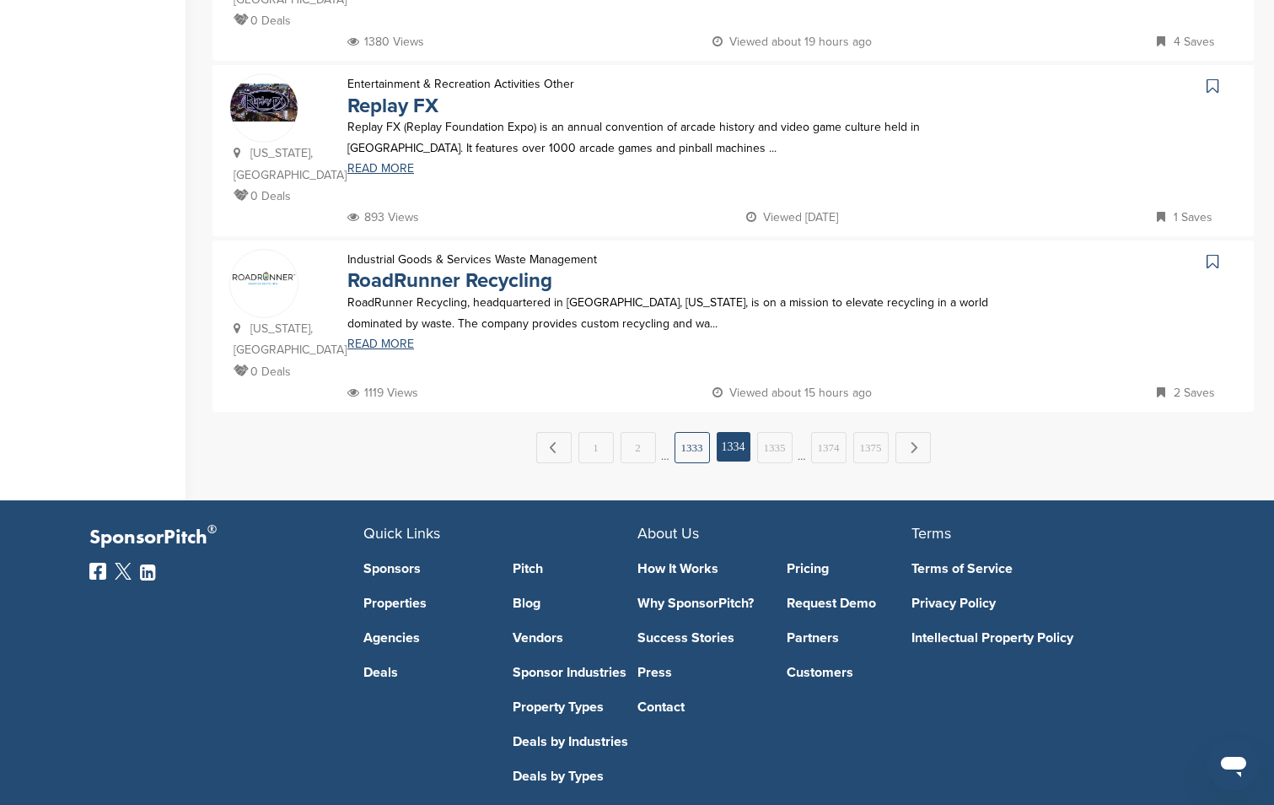
click at [689, 432] on link "1333" at bounding box center [692, 447] width 35 height 31
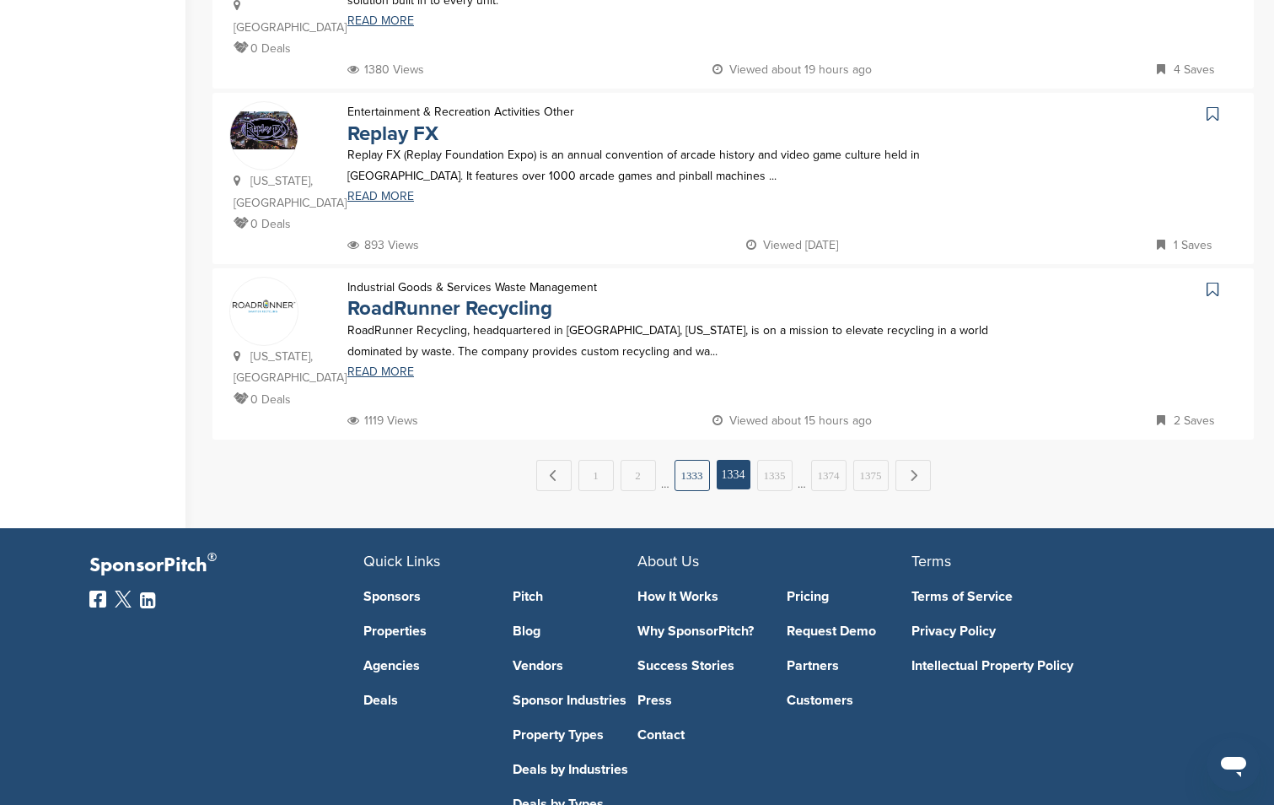
click at [689, 460] on link "1333" at bounding box center [692, 475] width 35 height 31
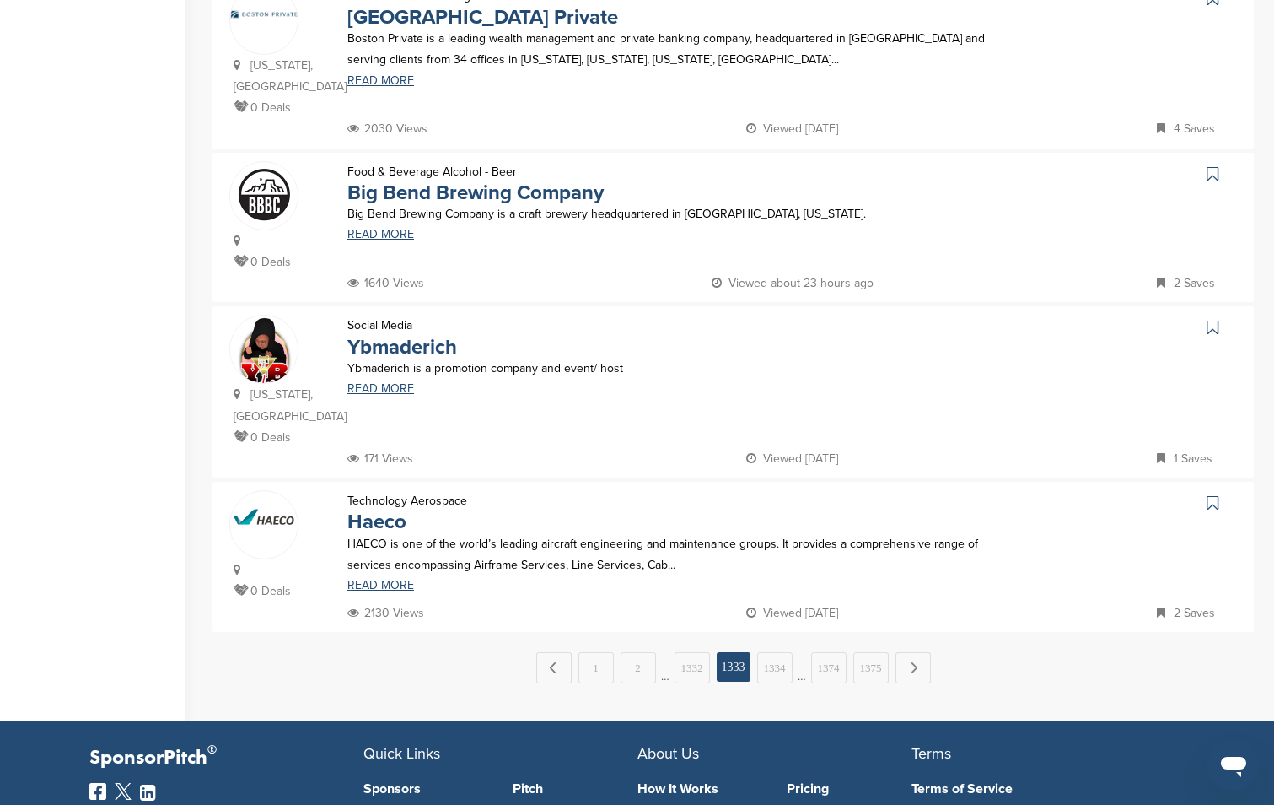
scroll to position [1657, 0]
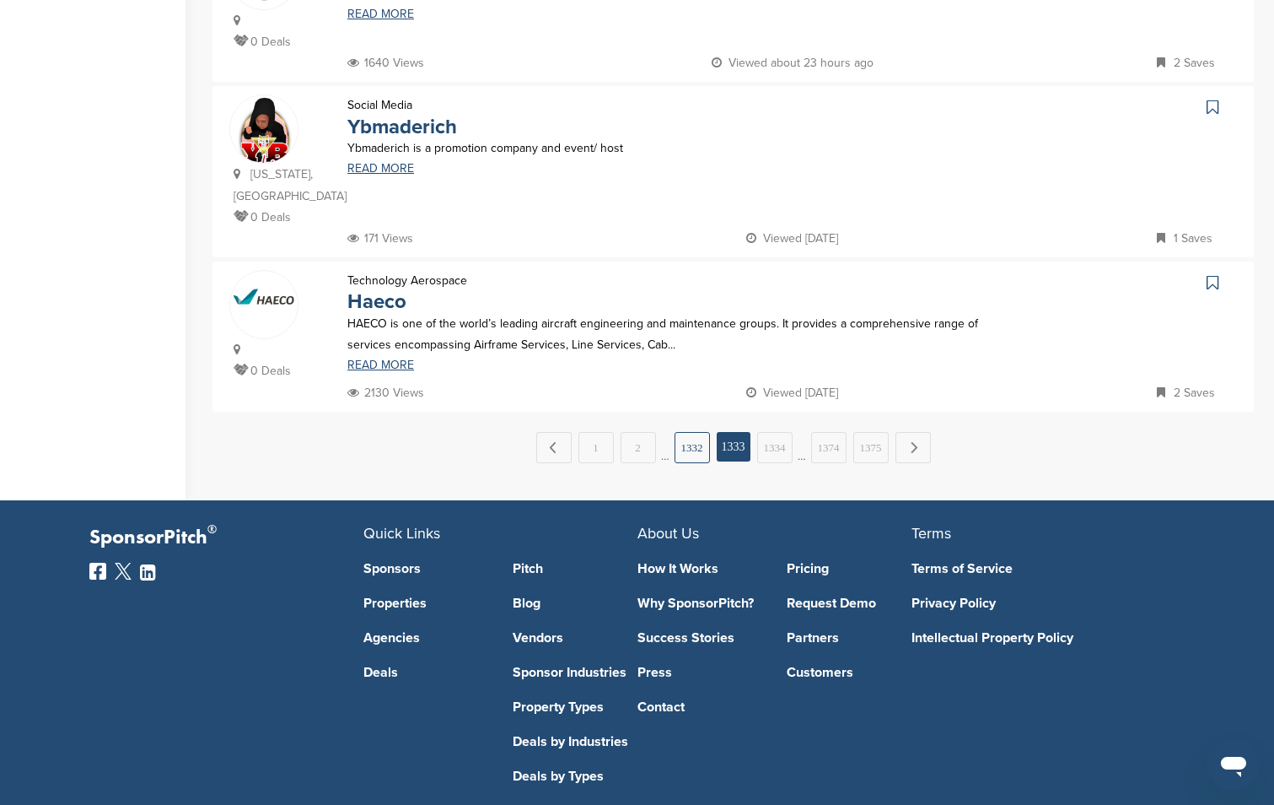
click at [692, 432] on link "1332" at bounding box center [692, 447] width 35 height 31
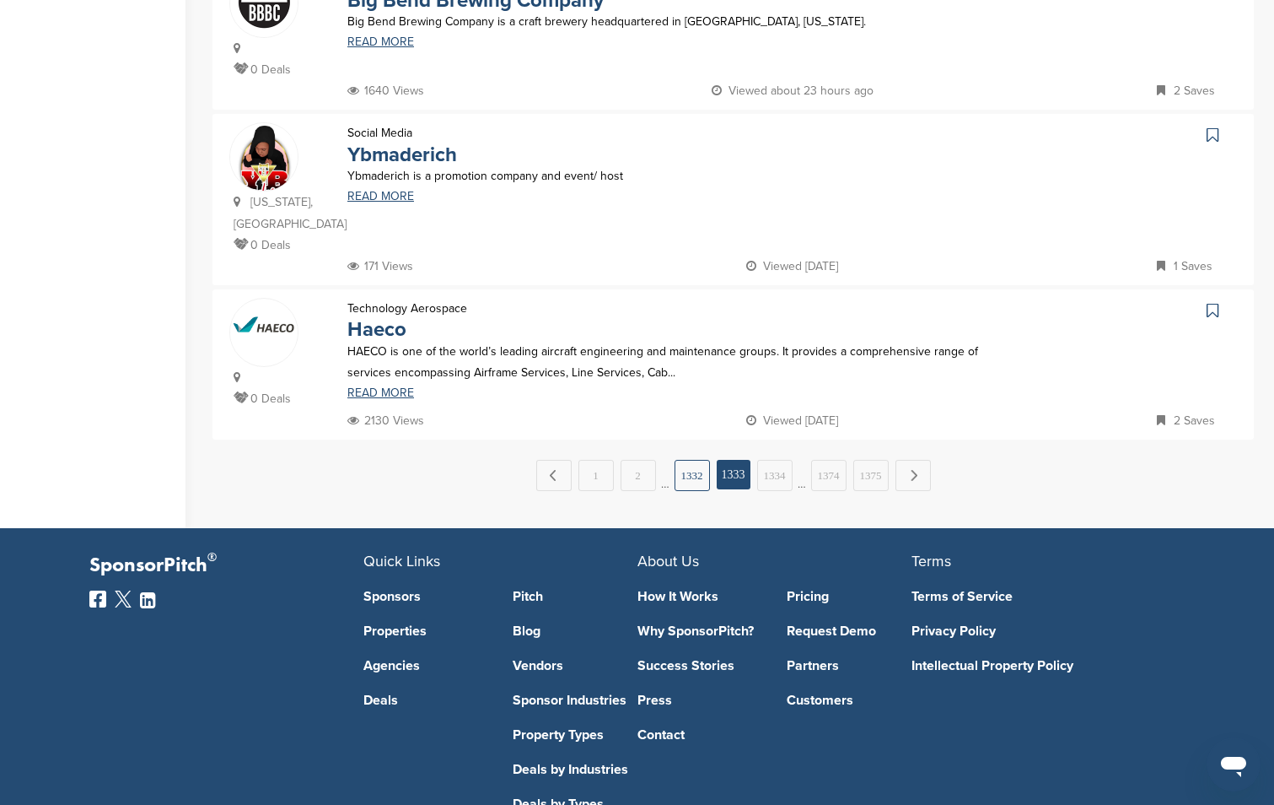
click at [691, 460] on link "1332" at bounding box center [692, 475] width 35 height 31
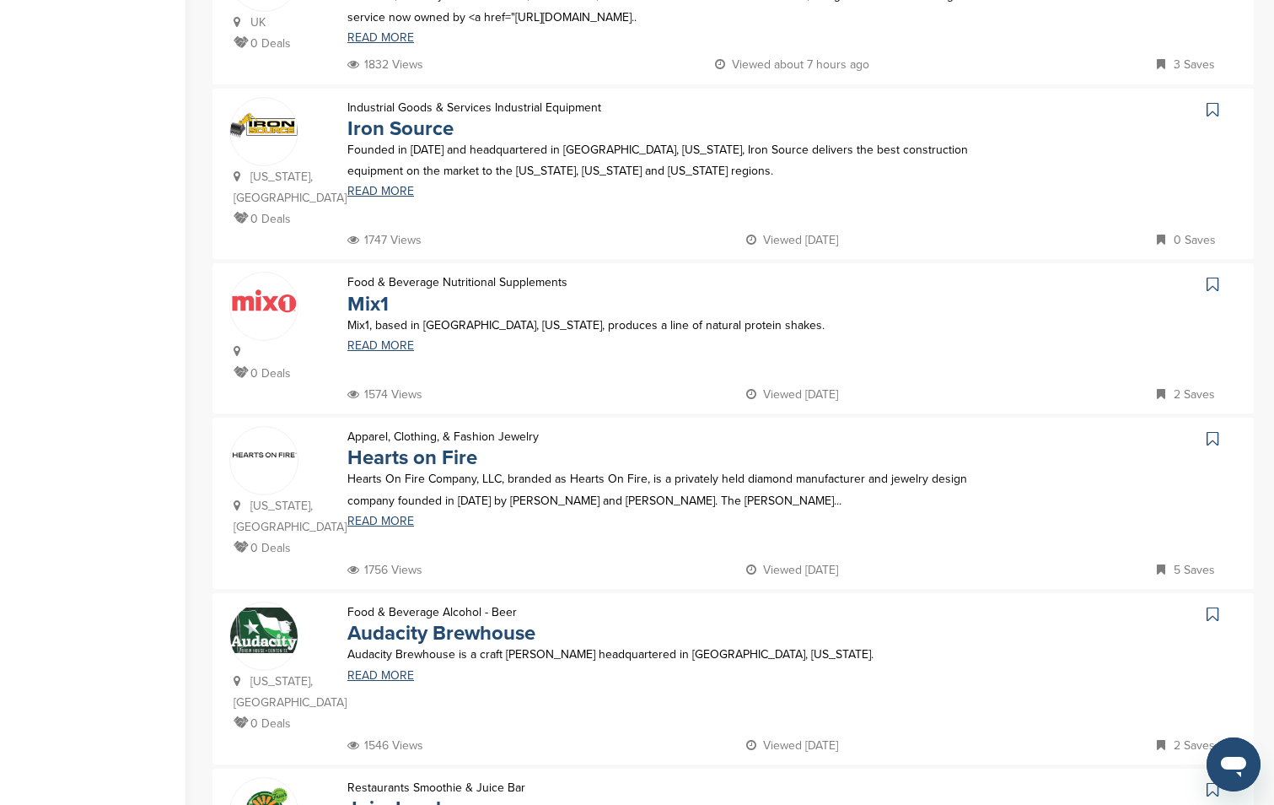
scroll to position [1678, 0]
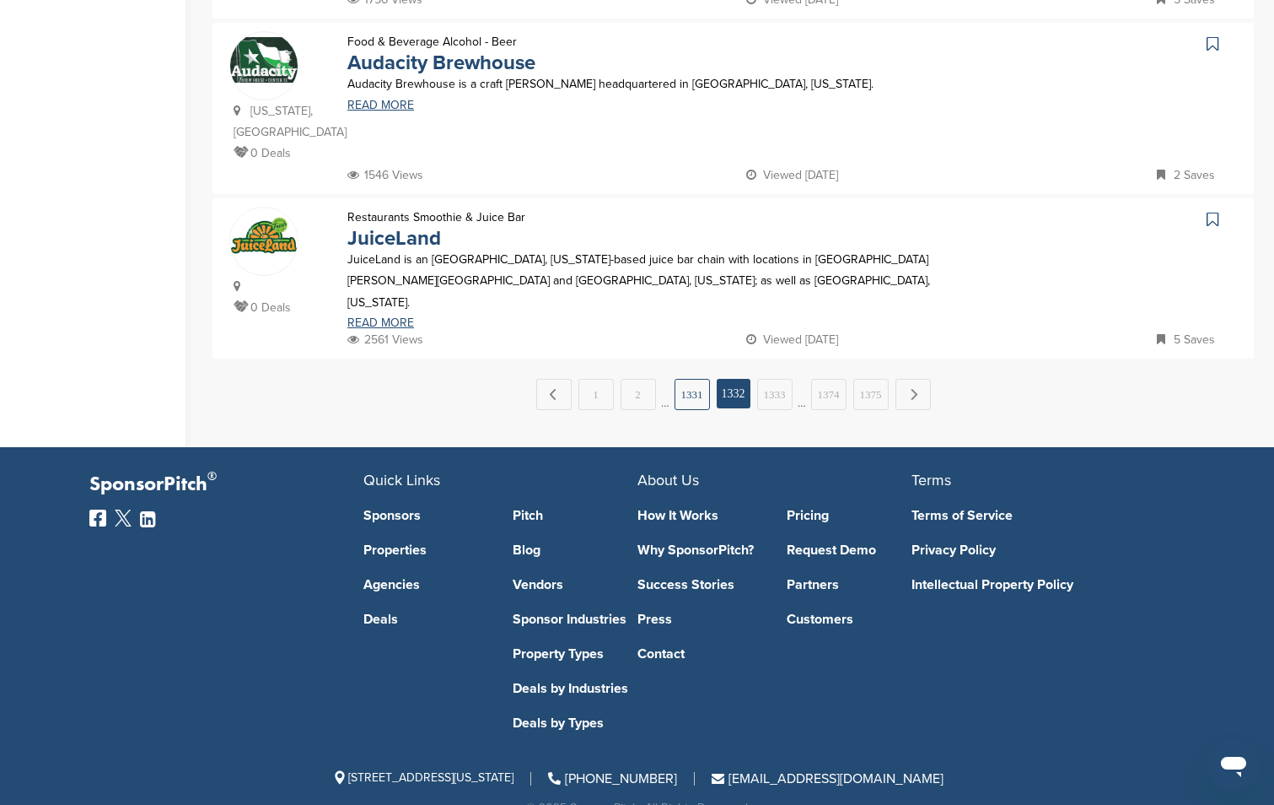
click at [692, 379] on link "1331" at bounding box center [692, 394] width 35 height 31
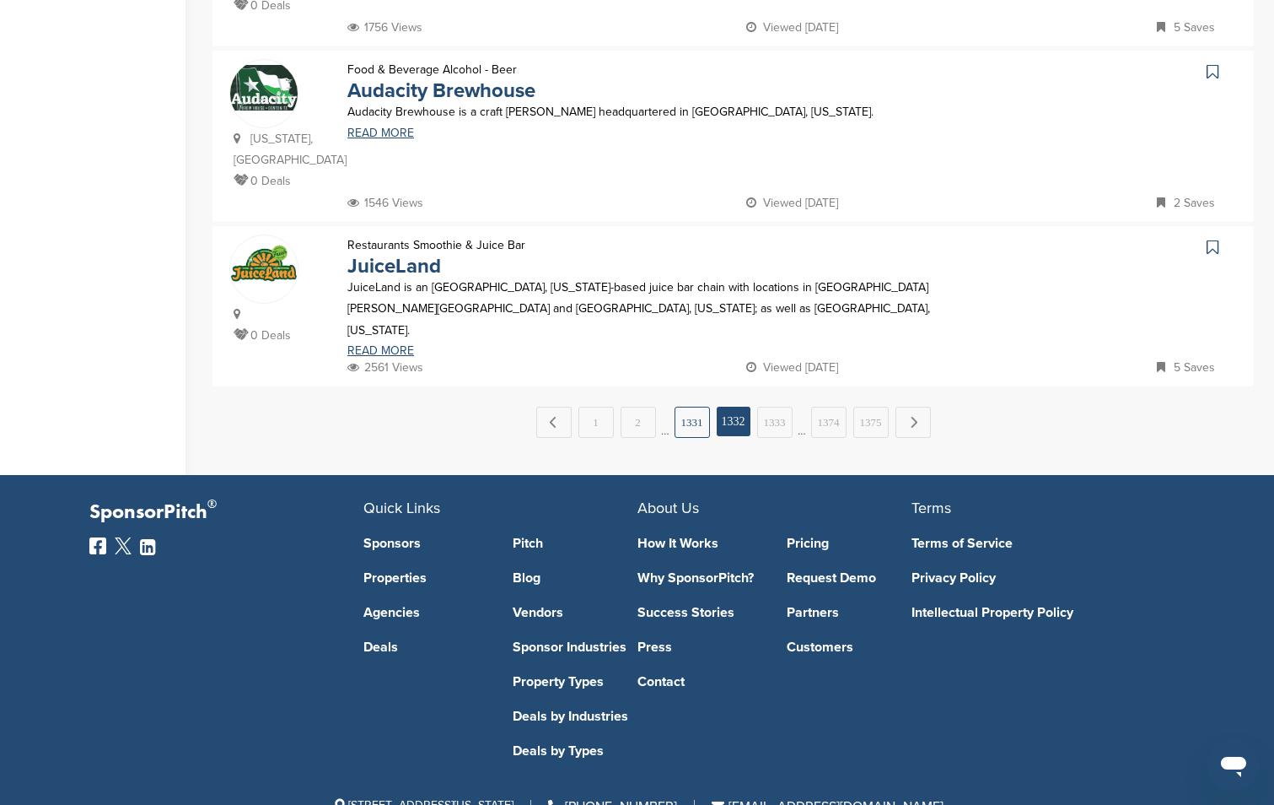
click at [690, 406] on link "1331" at bounding box center [692, 421] width 35 height 31
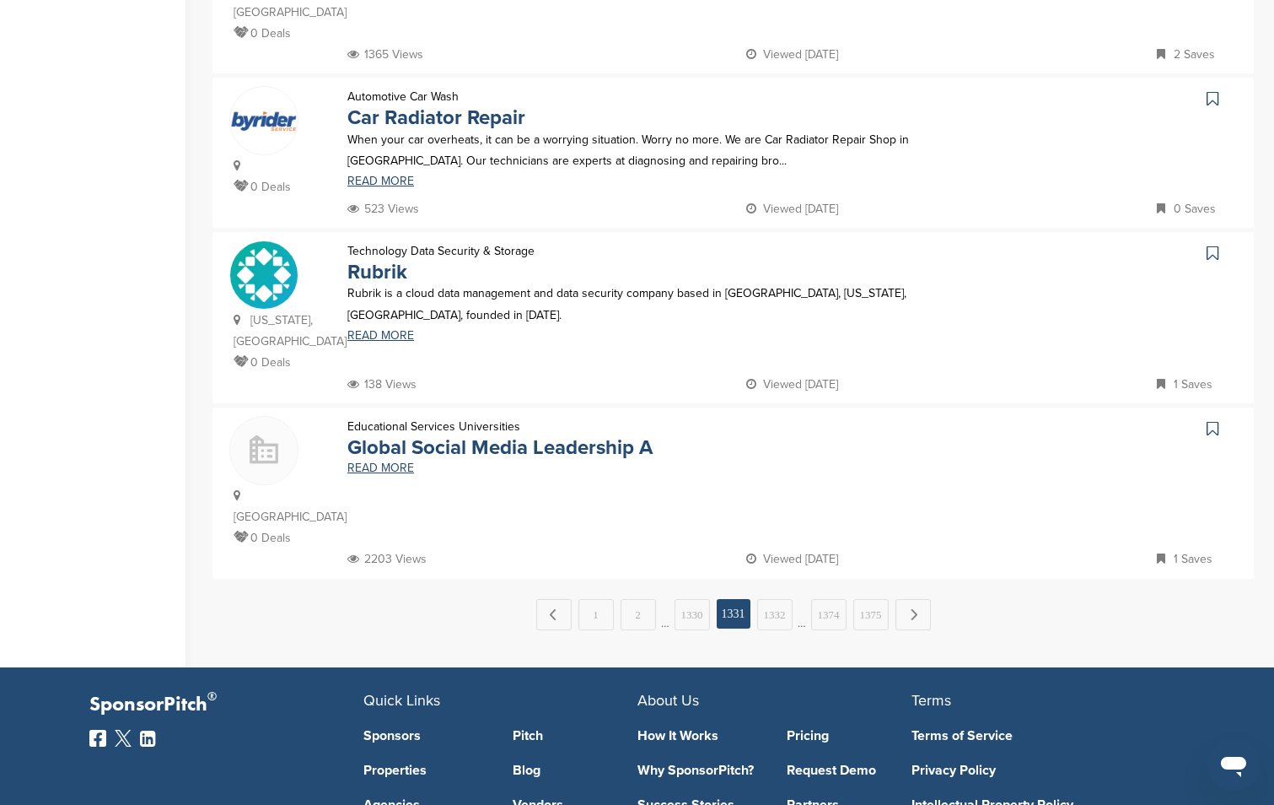
scroll to position [1657, 0]
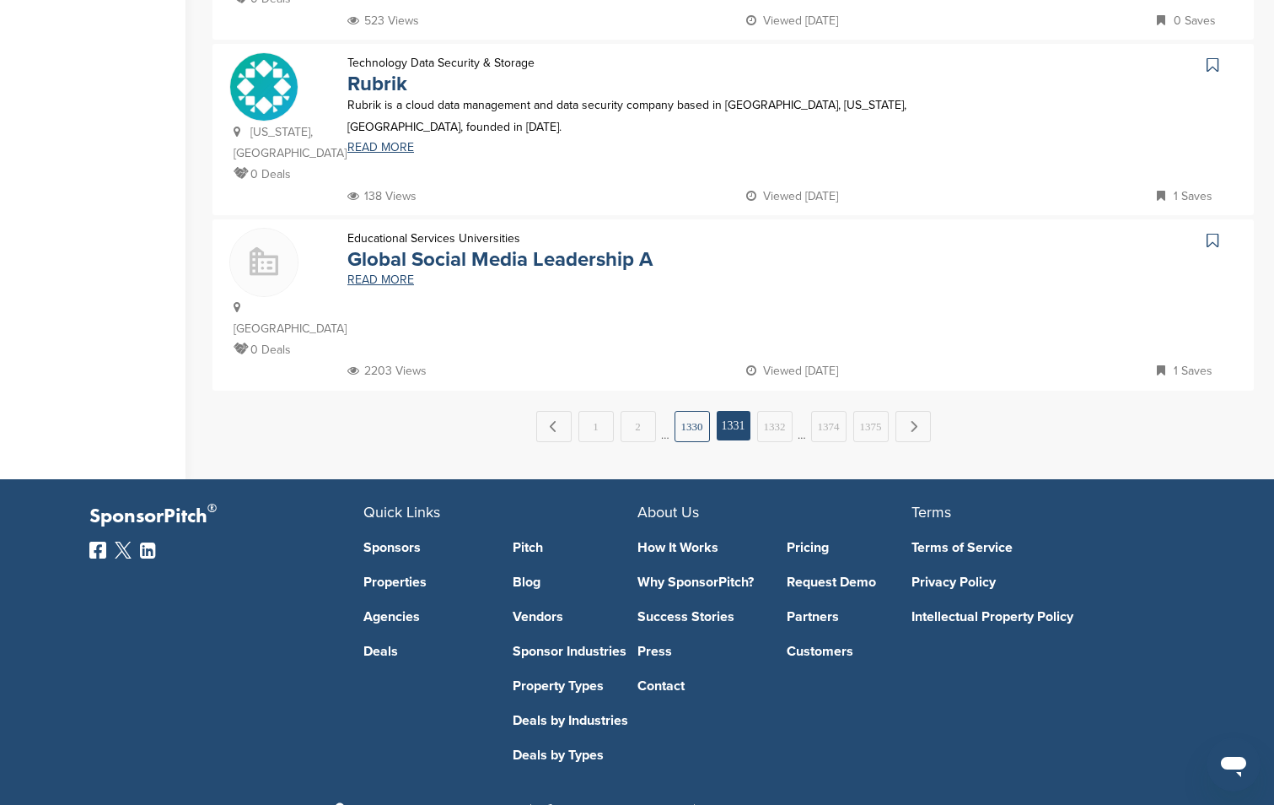
click at [693, 411] on link "1330" at bounding box center [692, 426] width 35 height 31
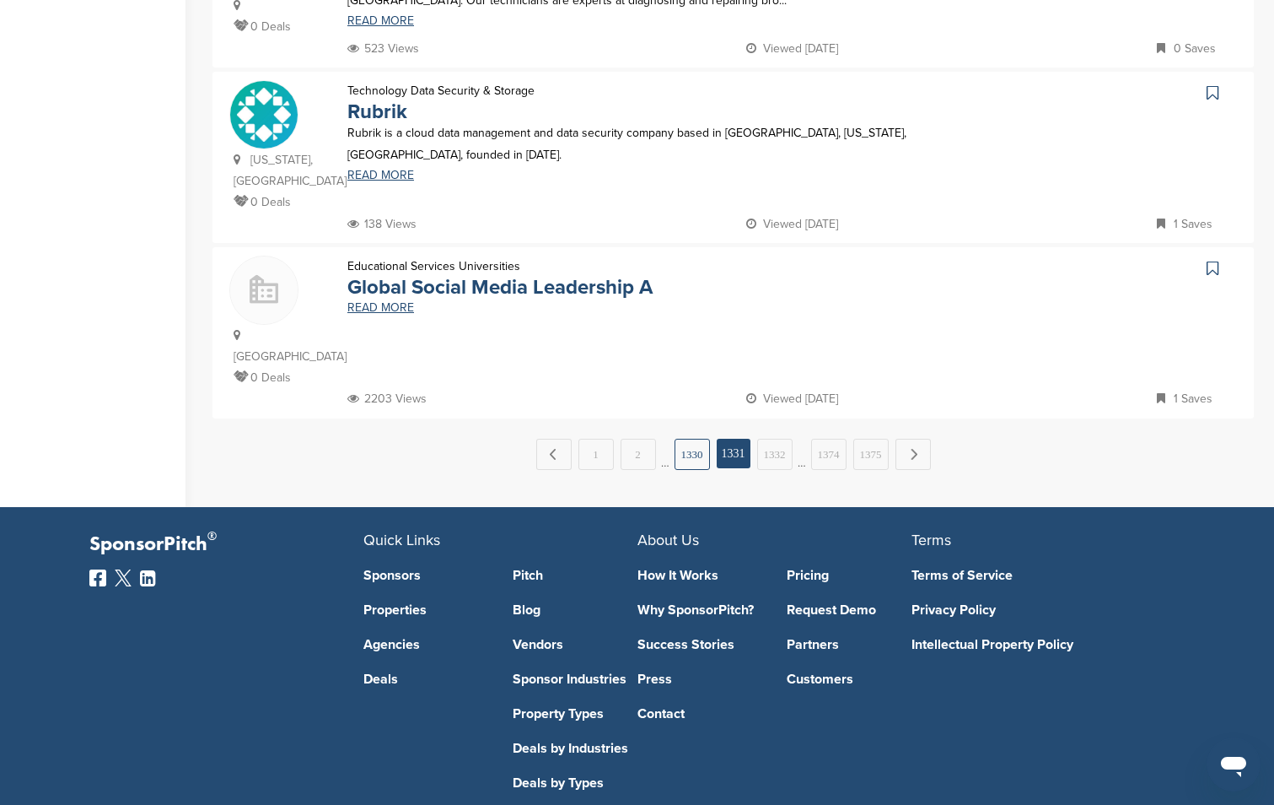
click at [692, 439] on link "1330" at bounding box center [692, 454] width 35 height 31
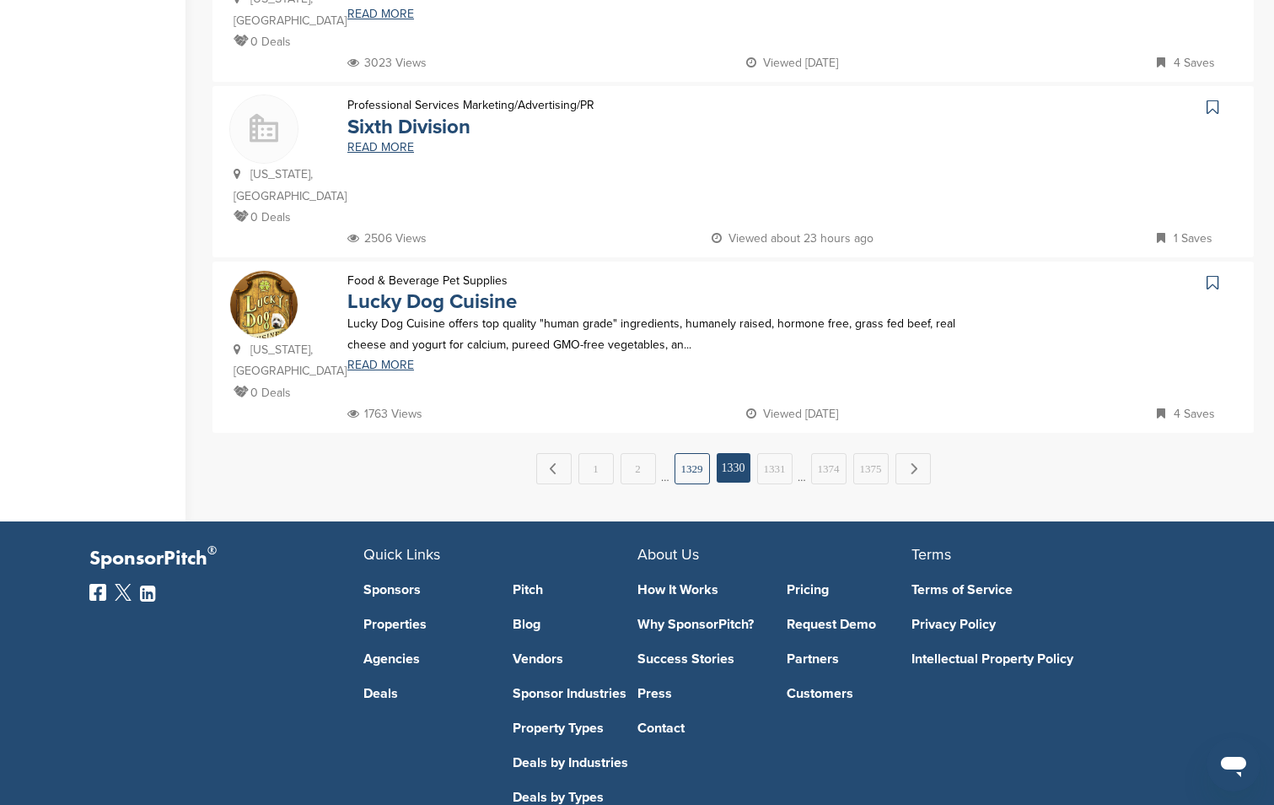
click at [692, 453] on link "1329" at bounding box center [692, 468] width 35 height 31
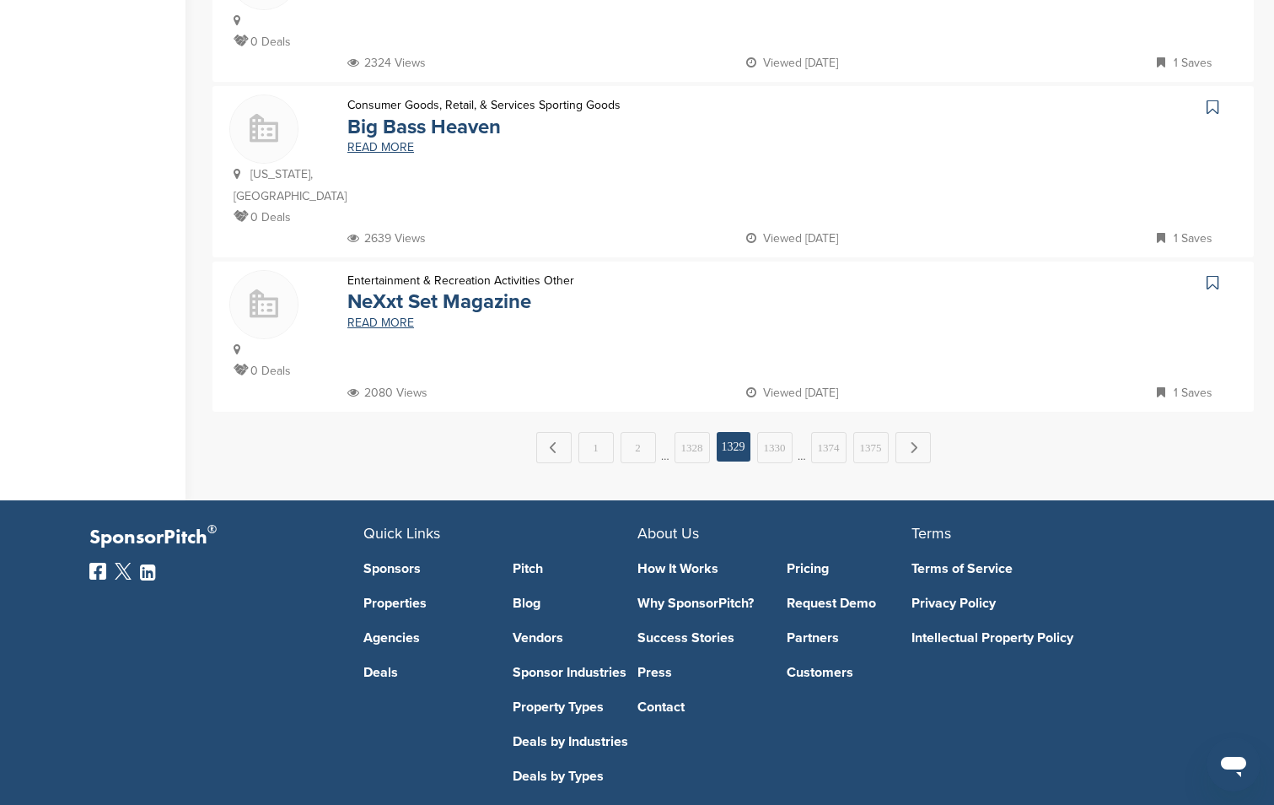
scroll to position [0, 0]
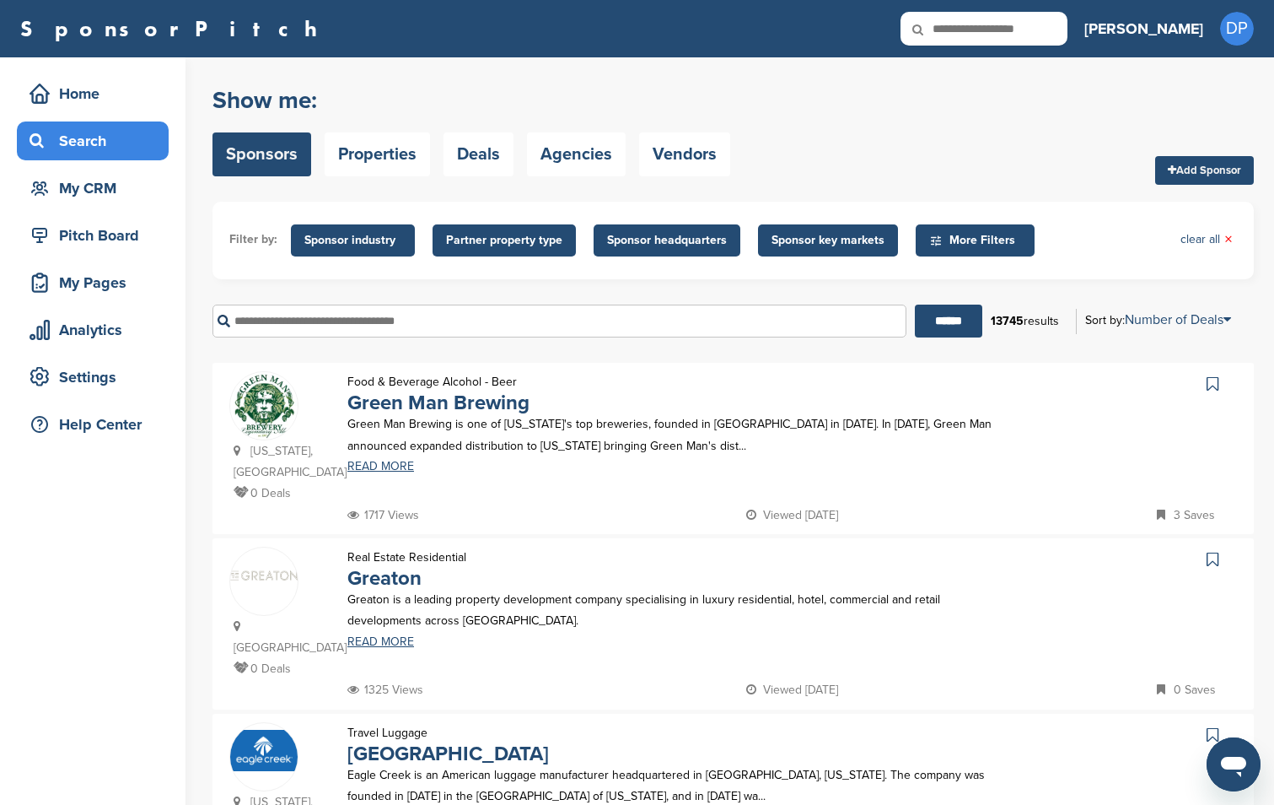
click at [690, 382] on div "Food & Beverage Alcohol - Beer Green Man Brewing Green Man Brewing is one of No…" at bounding box center [671, 437] width 680 height 133
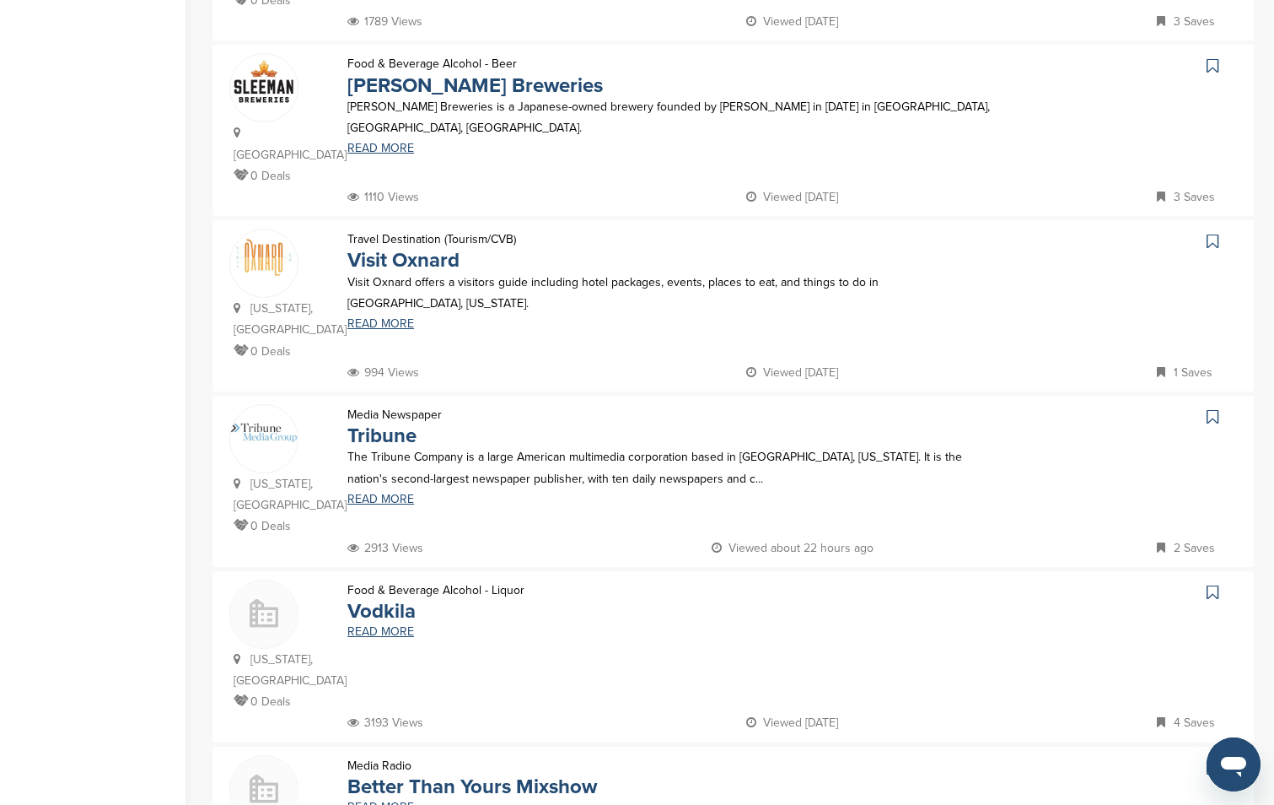
scroll to position [1678, 0]
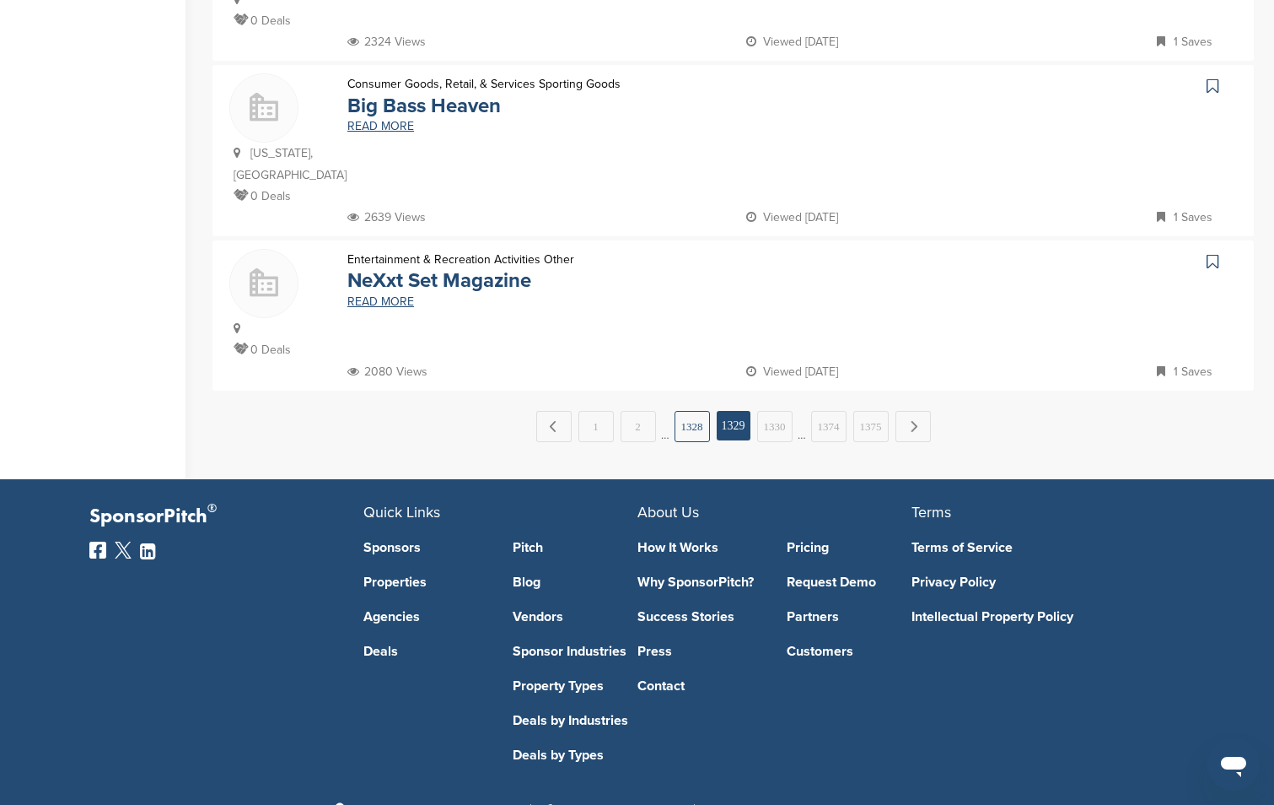
click at [689, 411] on link "1328" at bounding box center [692, 426] width 35 height 31
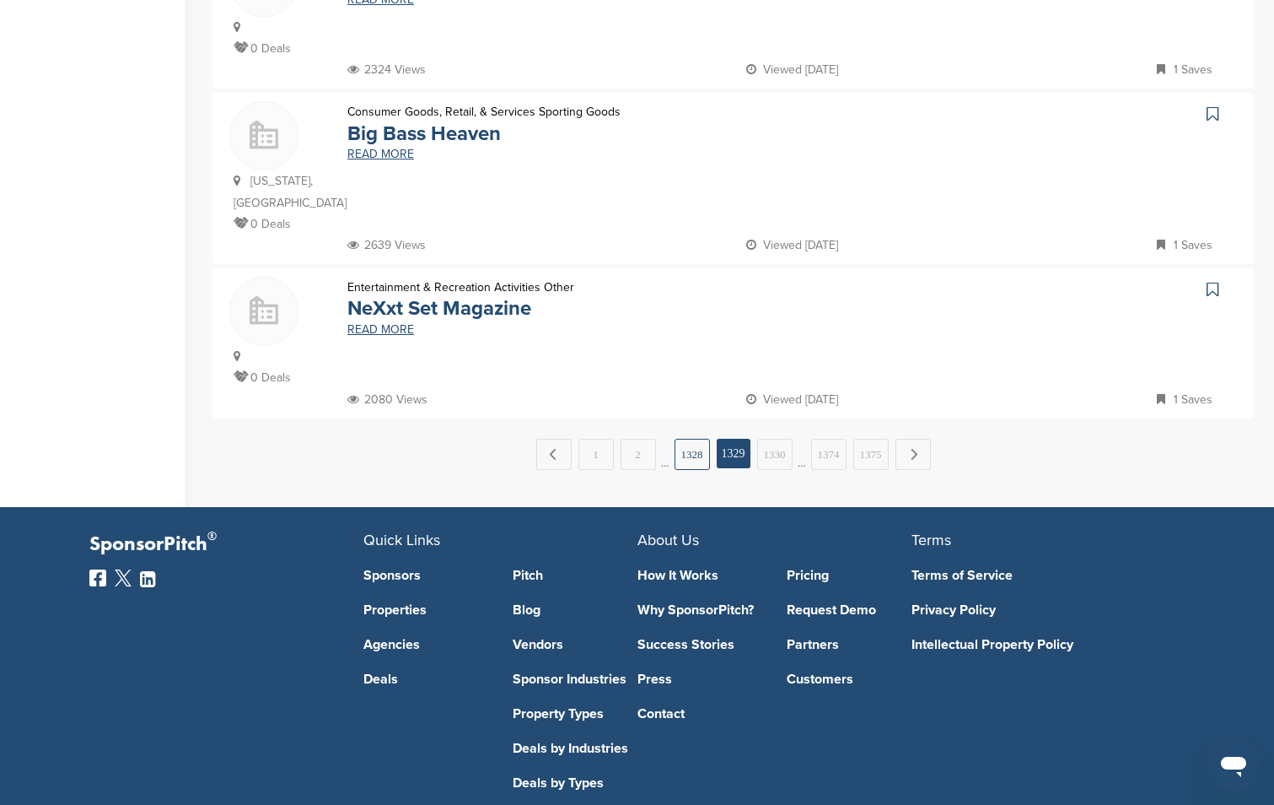
click at [689, 439] on link "1328" at bounding box center [692, 454] width 35 height 31
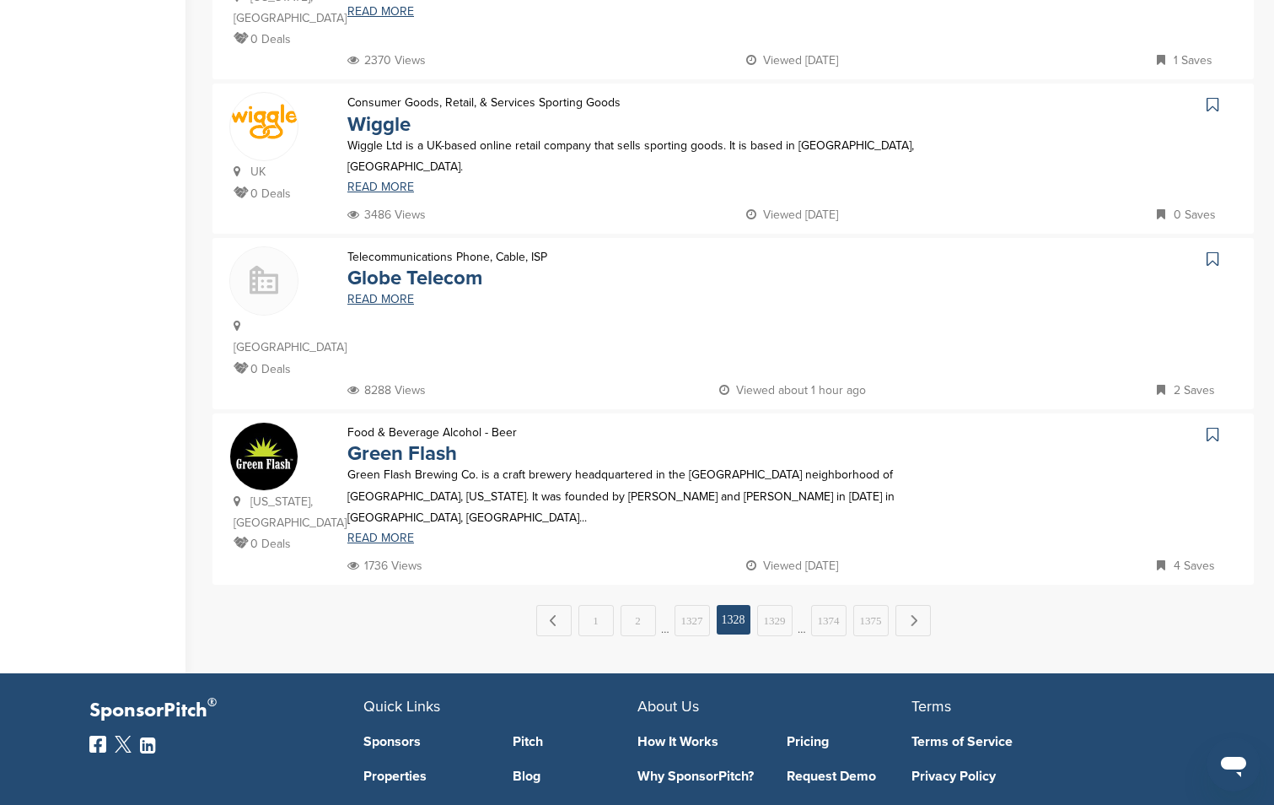
scroll to position [1636, 0]
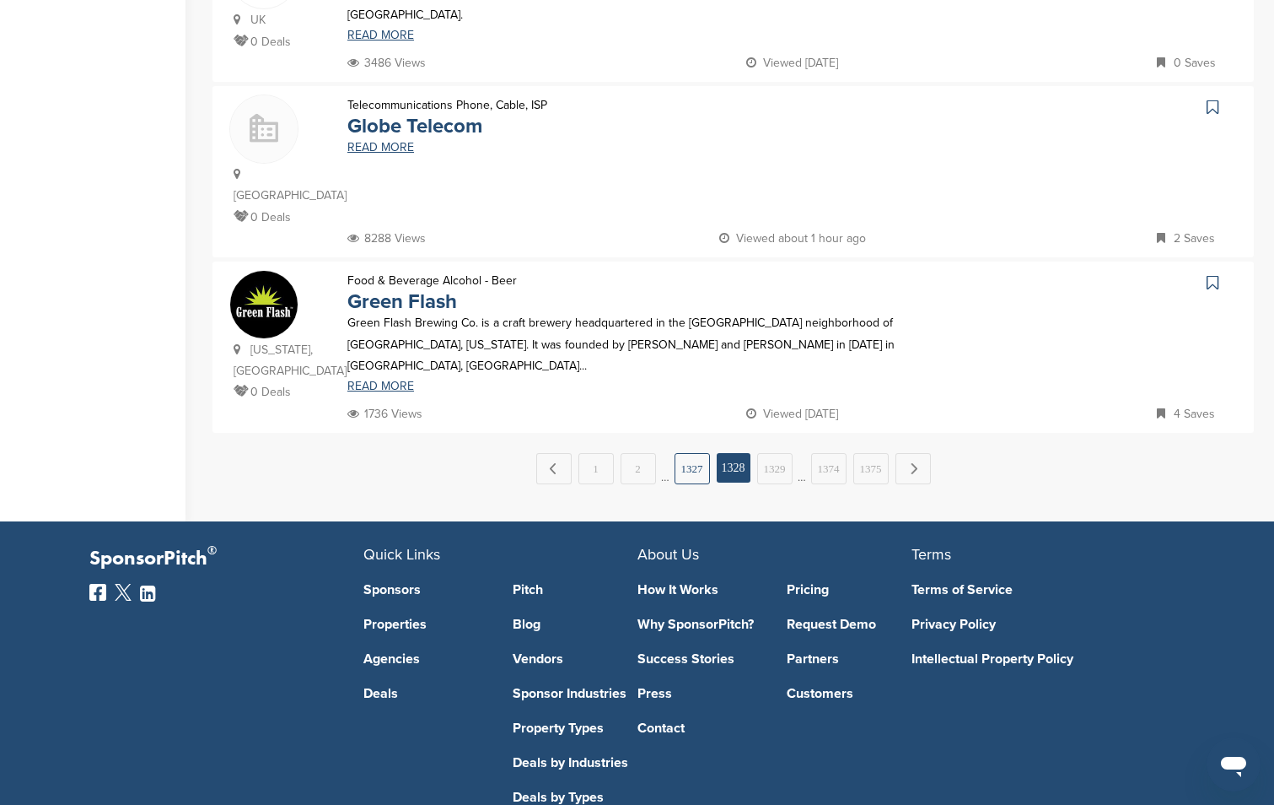
click at [693, 453] on link "1327" at bounding box center [692, 468] width 35 height 31
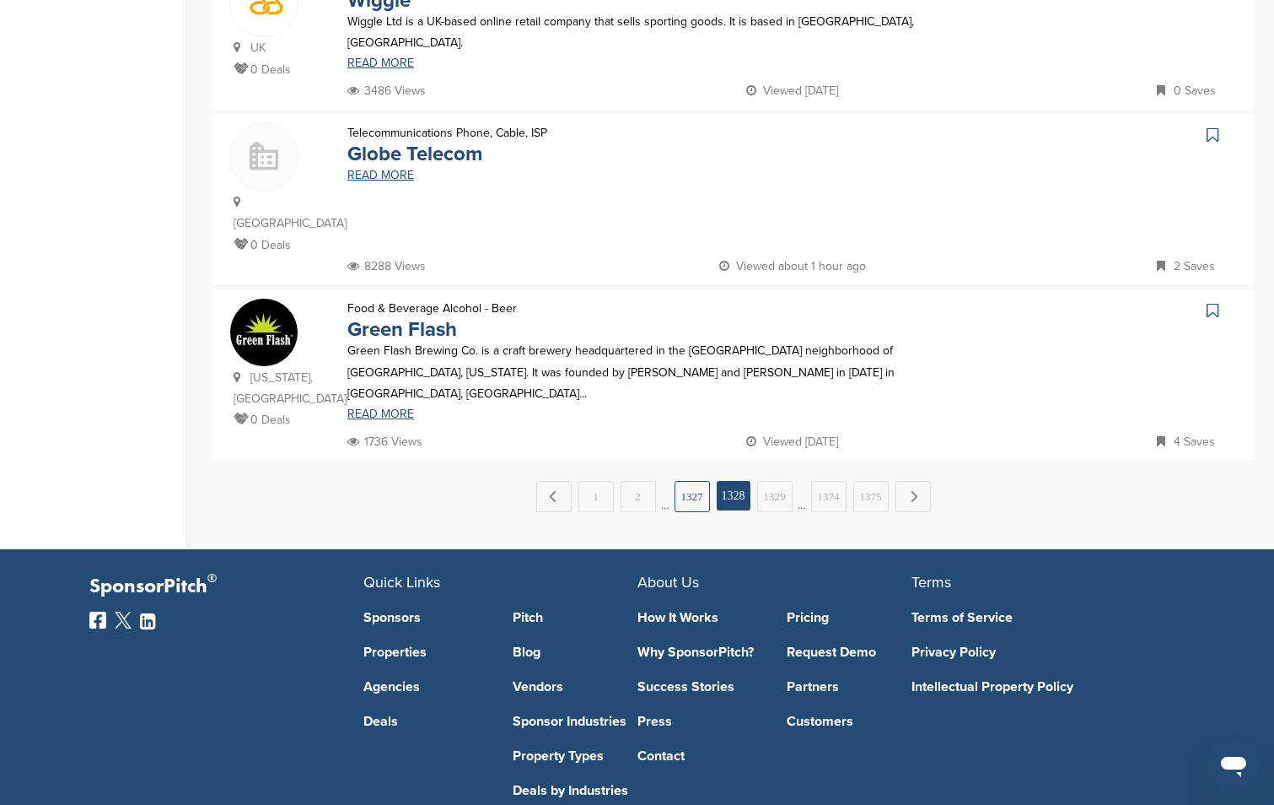
click at [693, 481] on link "1327" at bounding box center [692, 496] width 35 height 31
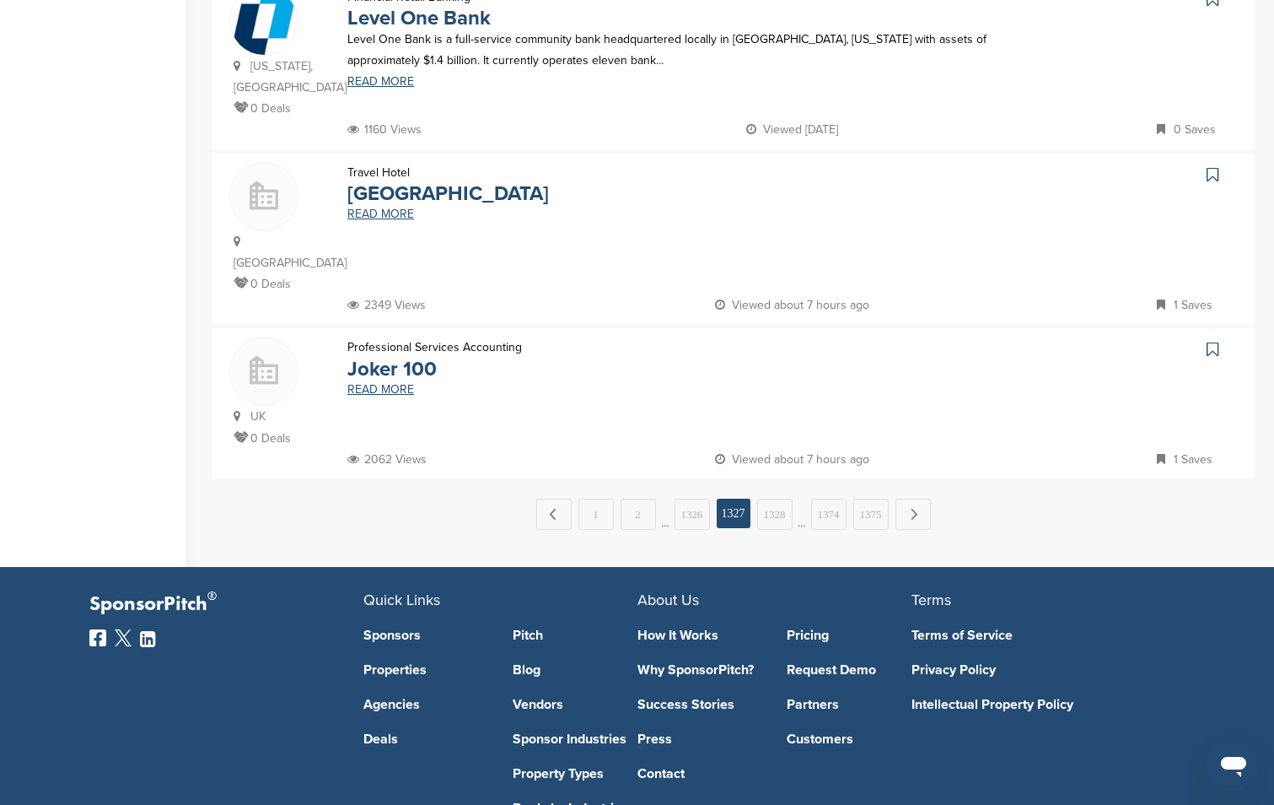
scroll to position [1657, 0]
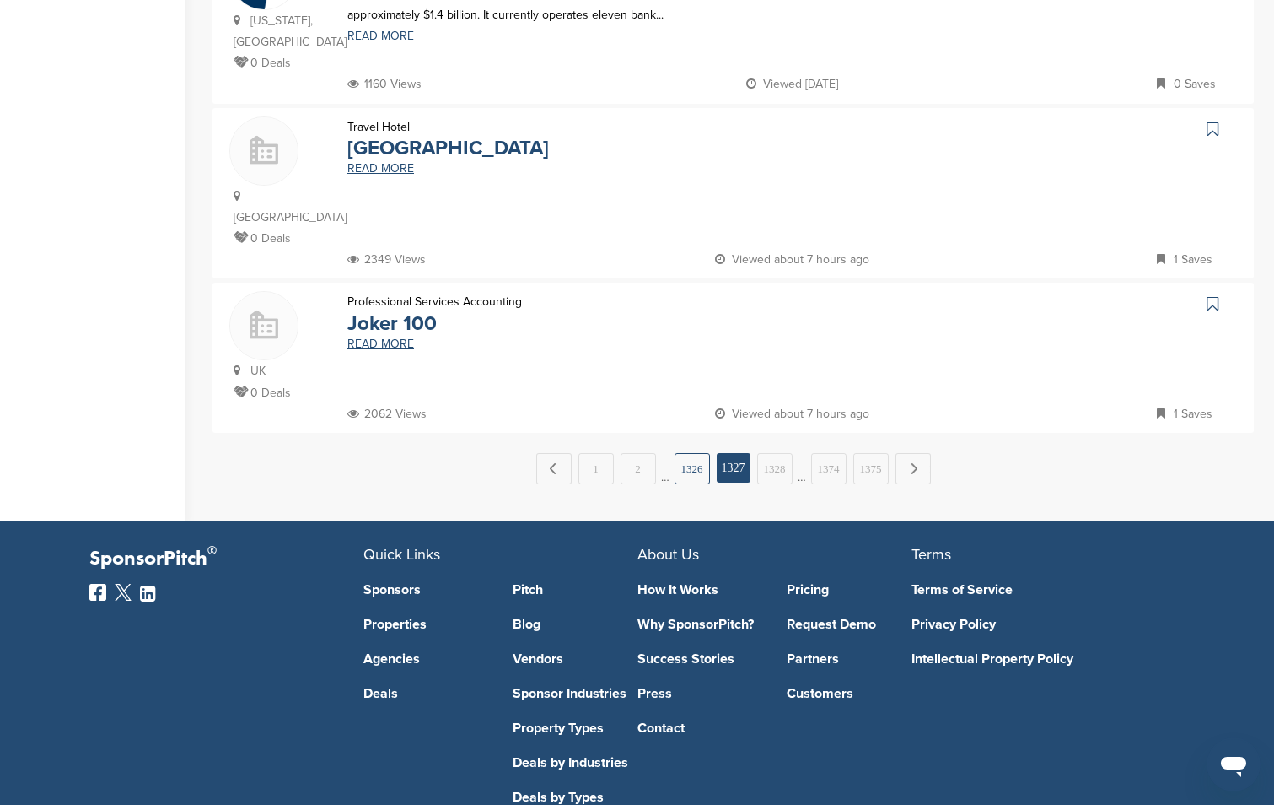
click at [700, 453] on link "1326" at bounding box center [692, 468] width 35 height 31
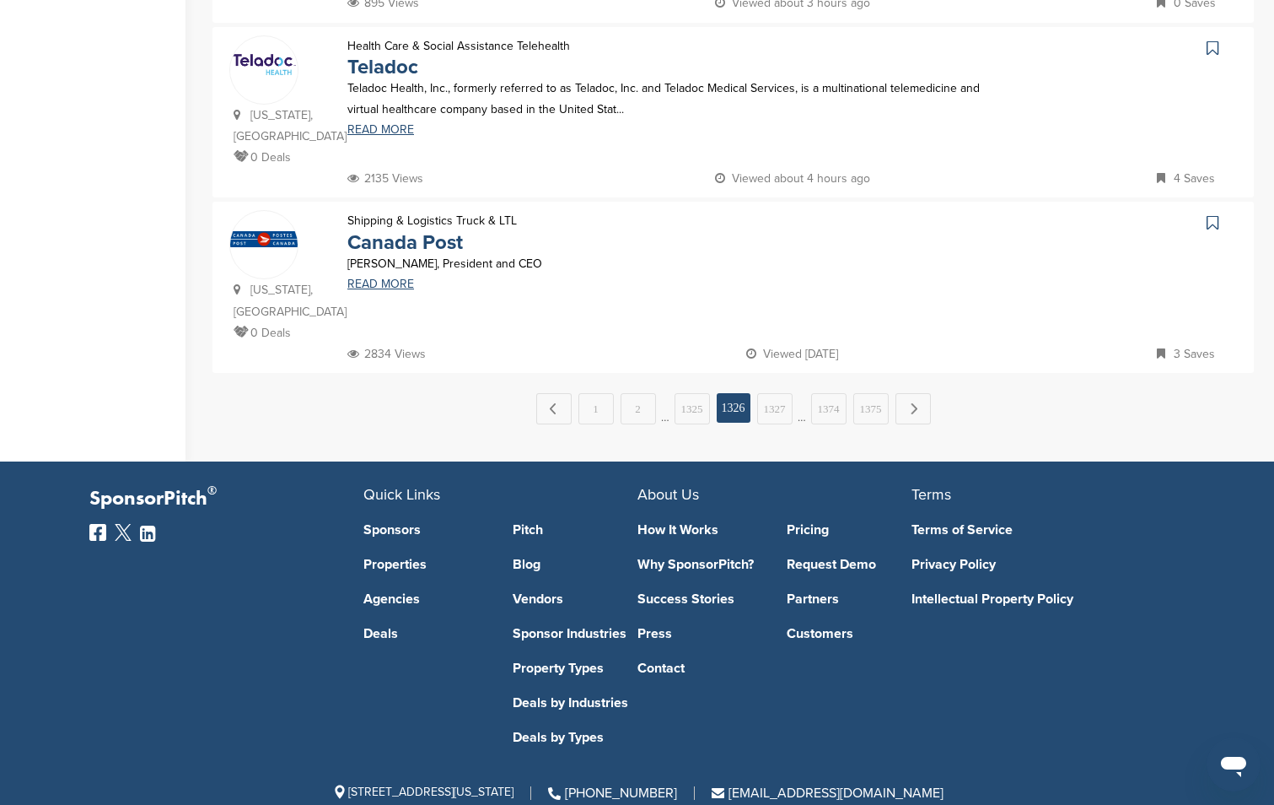
scroll to position [1742, 0]
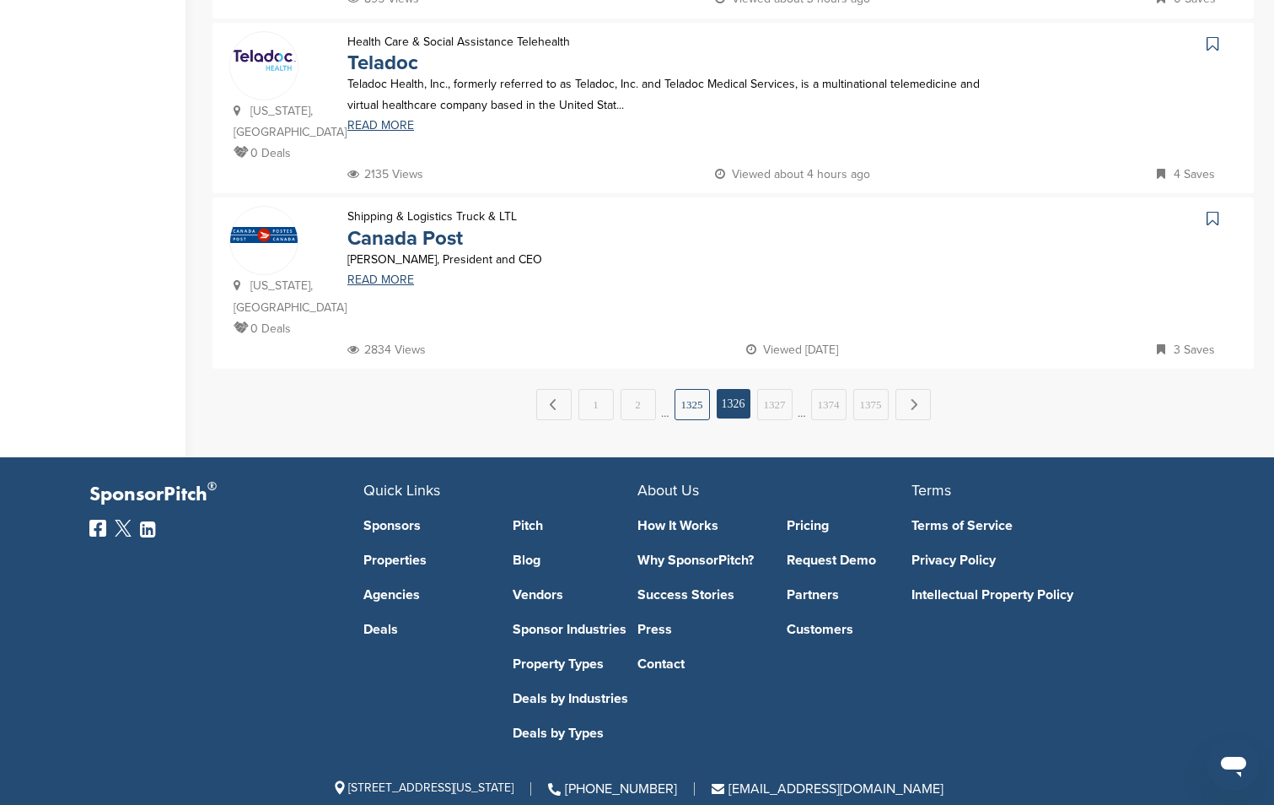
click at [675, 389] on link "1325" at bounding box center [692, 404] width 35 height 31
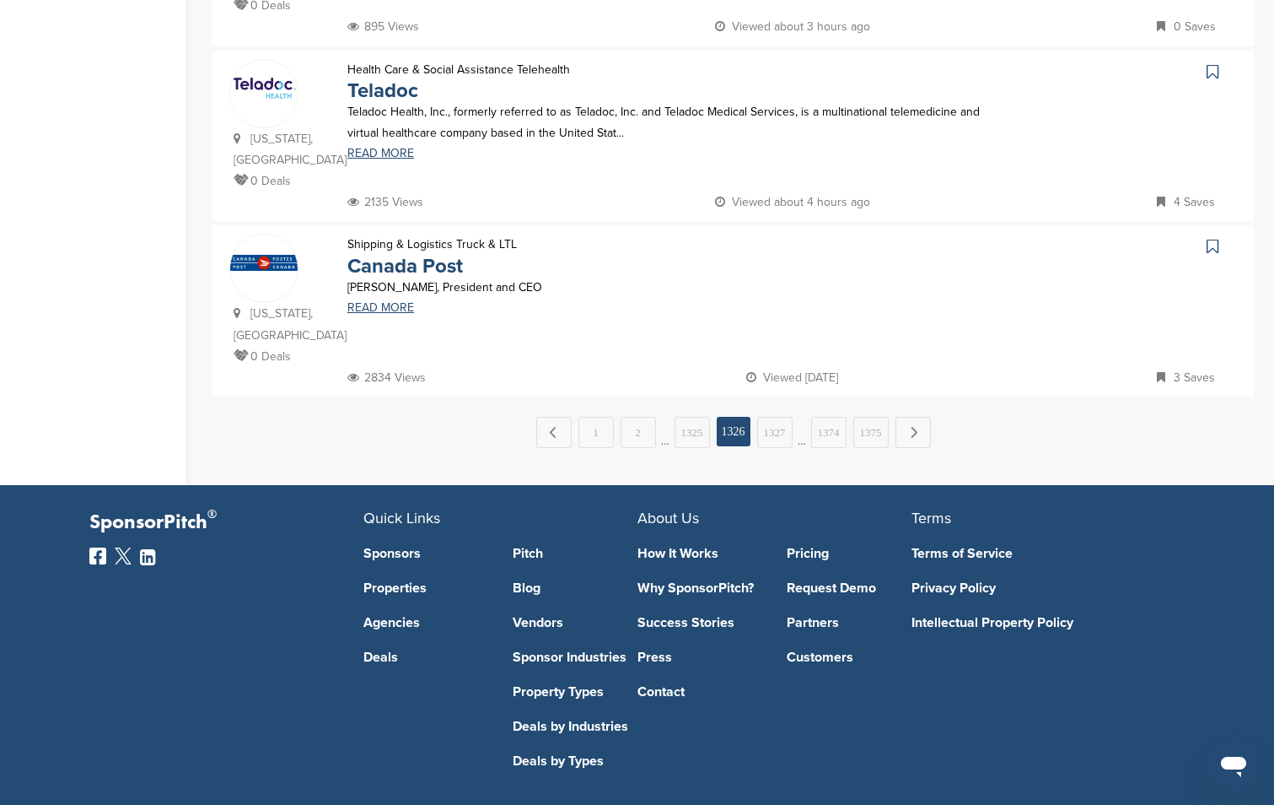
click at [700, 417] on link "1325" at bounding box center [692, 432] width 35 height 31
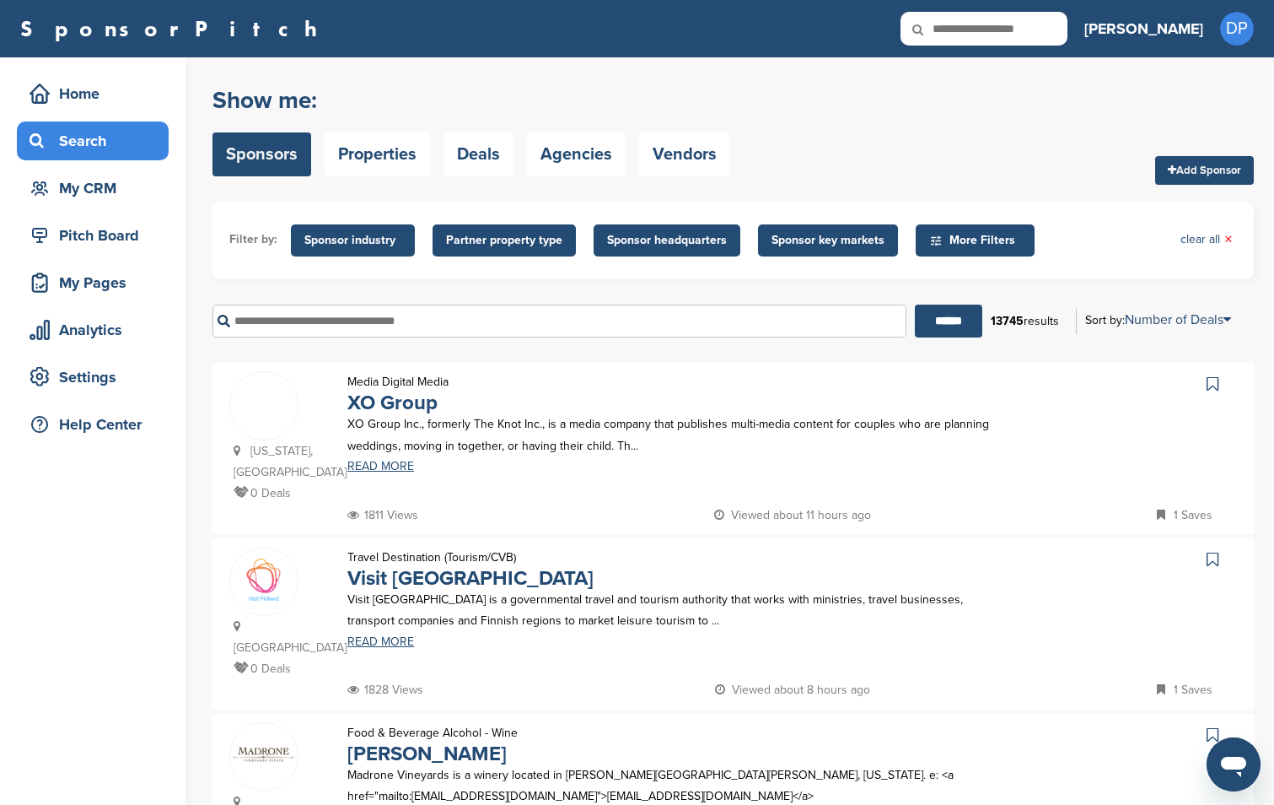
scroll to position [1657, 0]
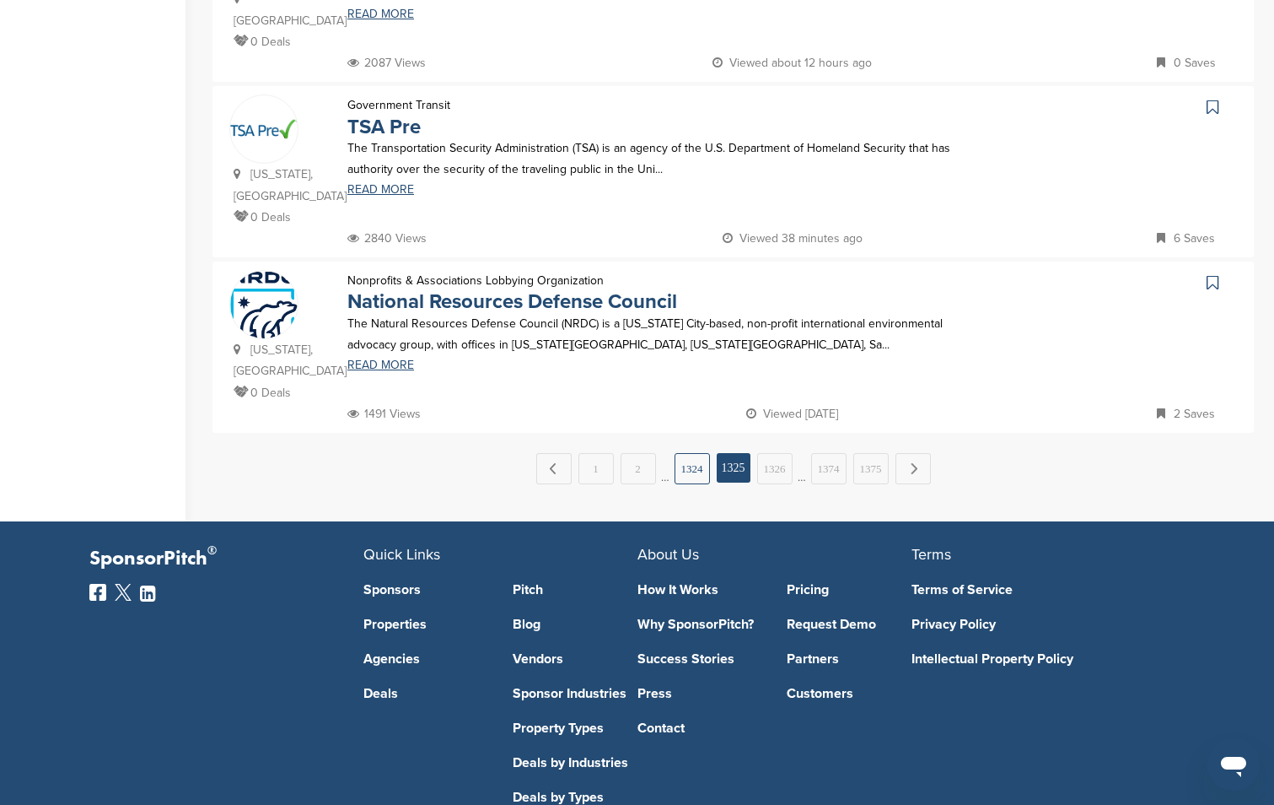
click at [687, 453] on link "1324" at bounding box center [692, 468] width 35 height 31
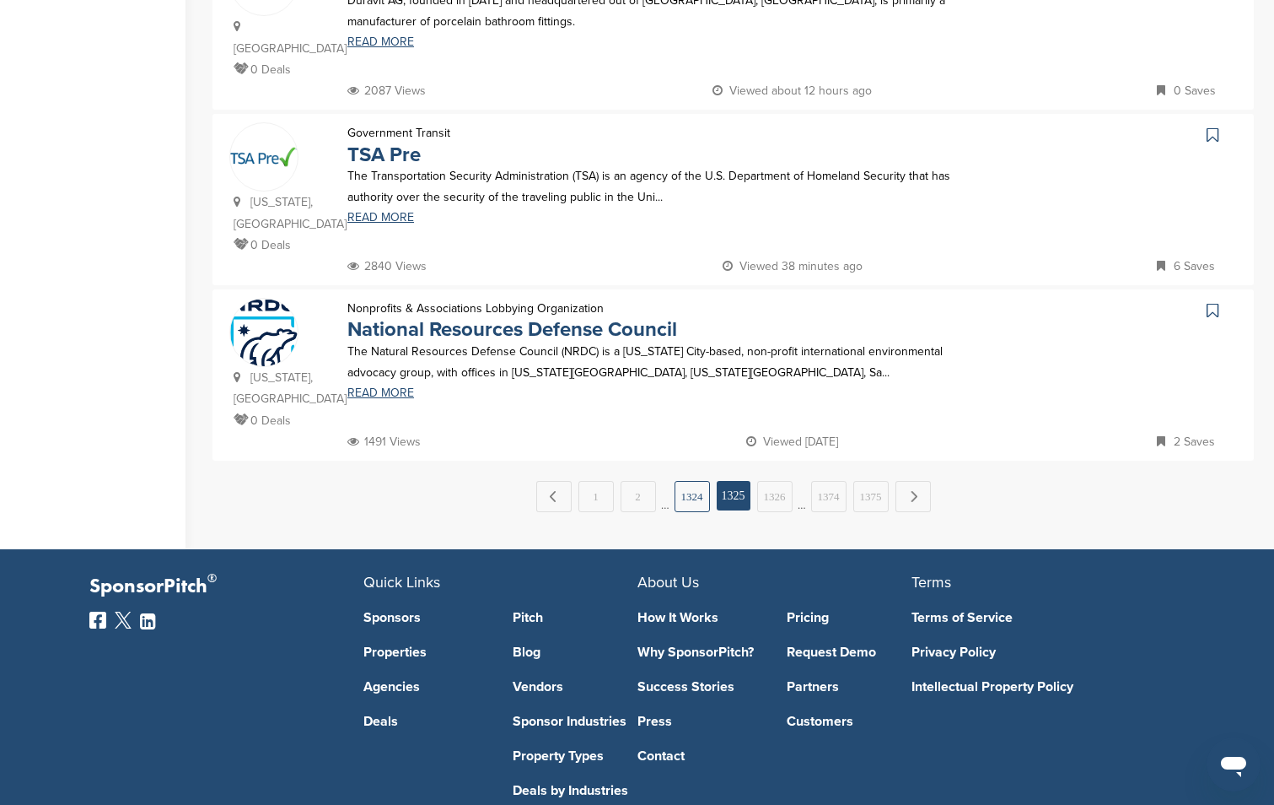
click at [694, 481] on link "1324" at bounding box center [692, 496] width 35 height 31
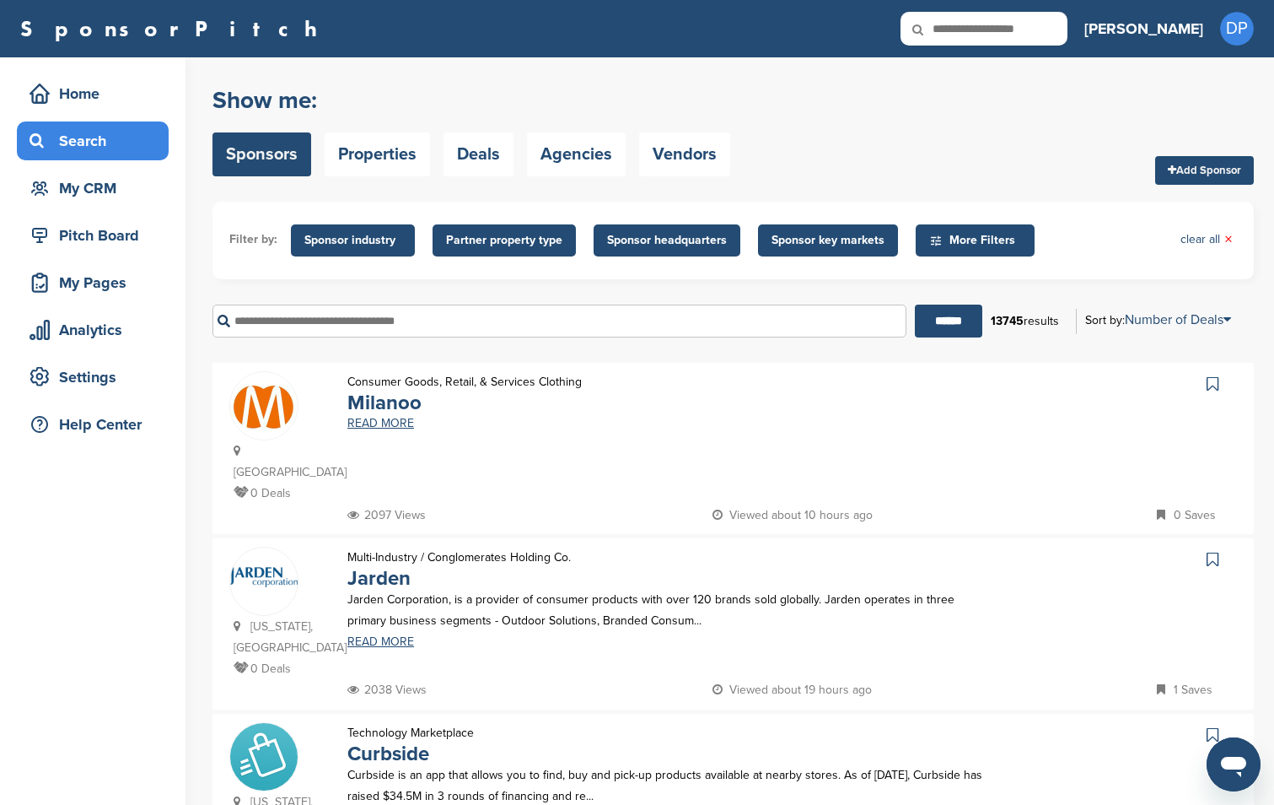
scroll to position [1636, 0]
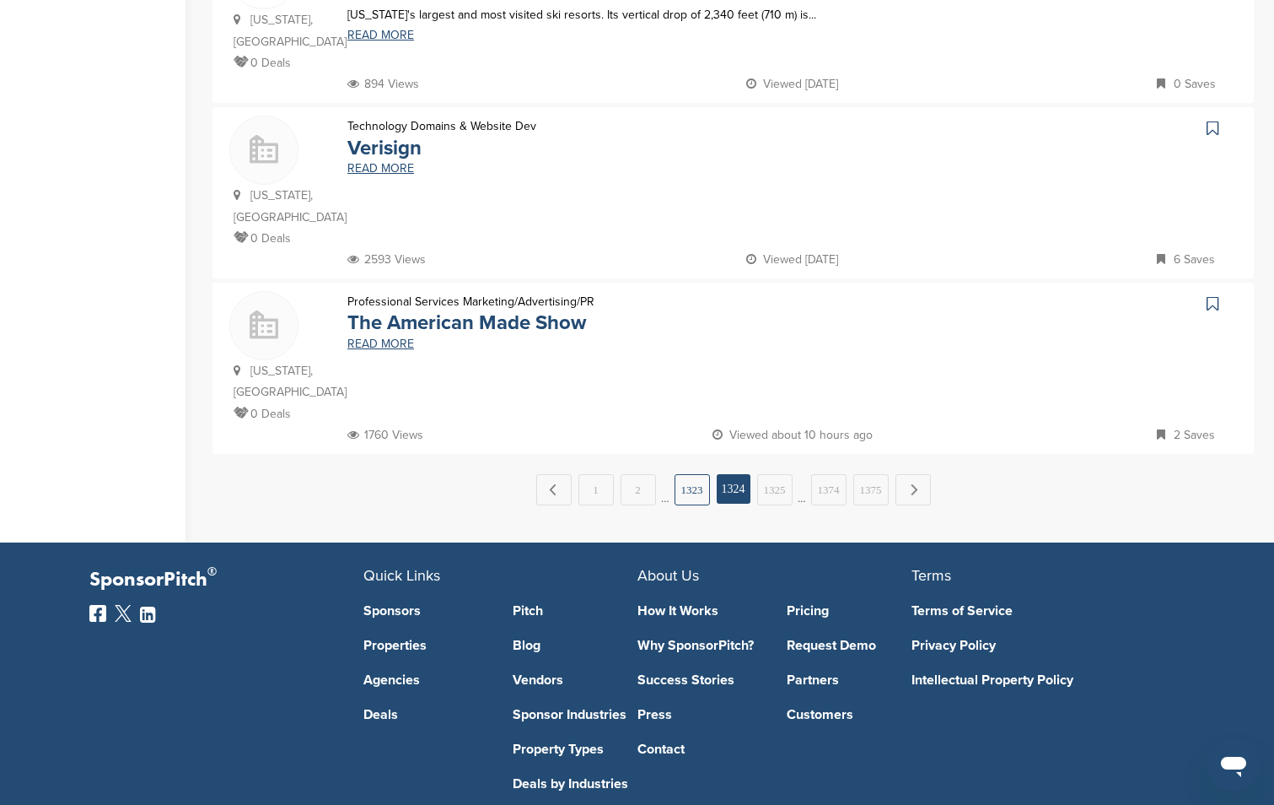
click at [680, 474] on link "1323" at bounding box center [692, 489] width 35 height 31
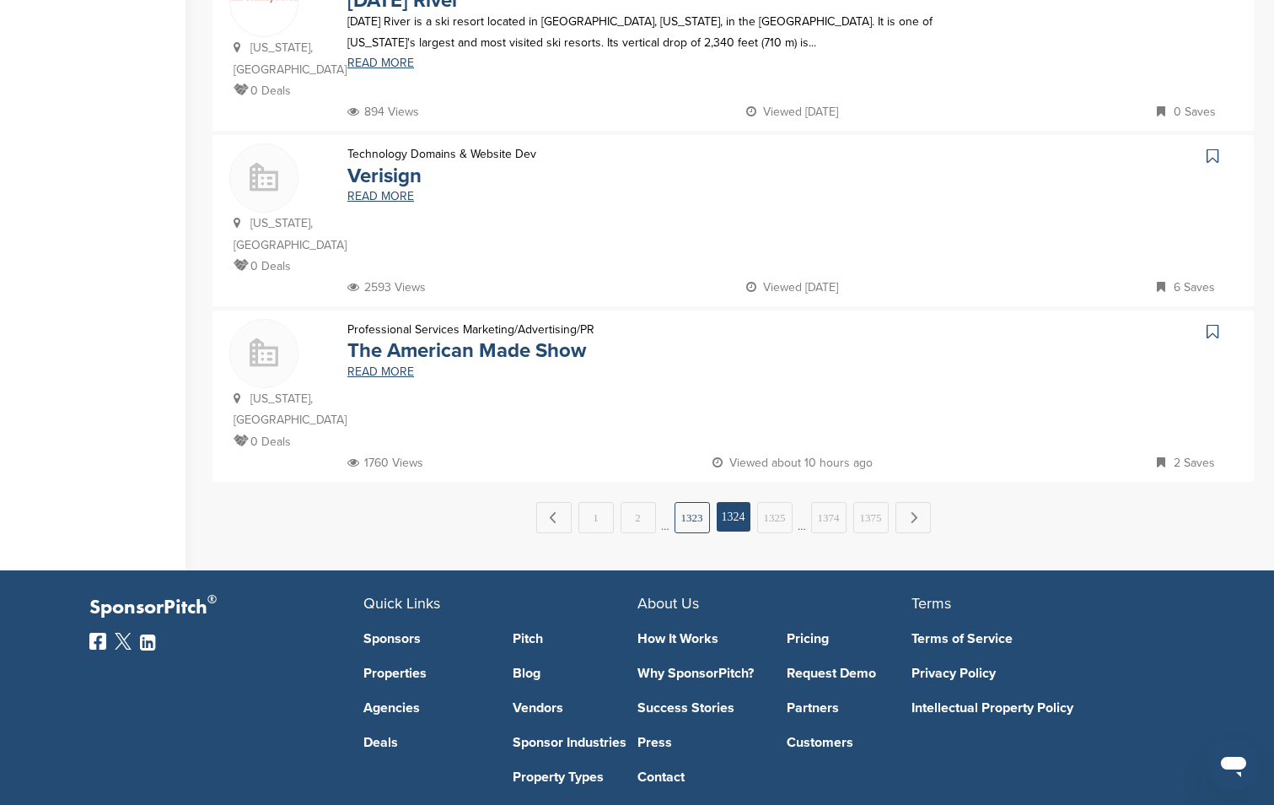
click at [688, 502] on link "1323" at bounding box center [692, 517] width 35 height 31
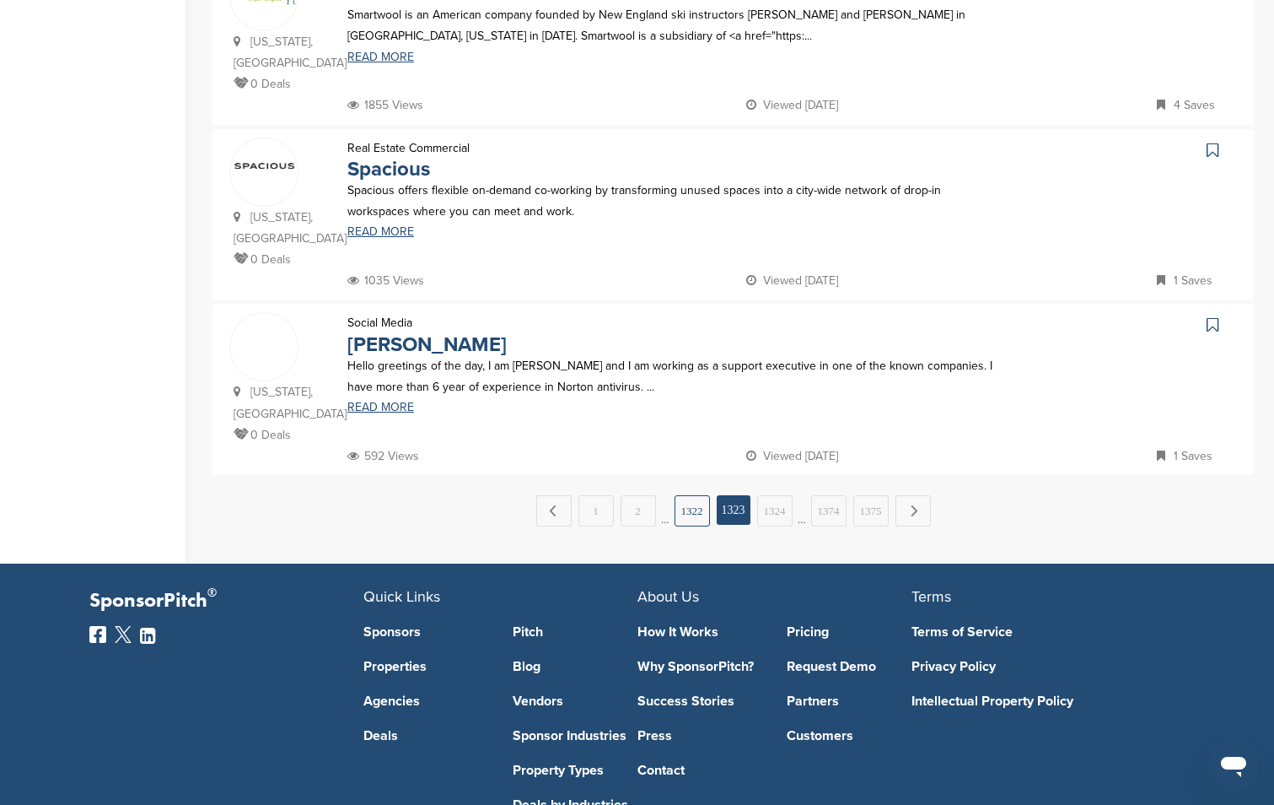
click at [696, 495] on link "1322" at bounding box center [692, 510] width 35 height 31
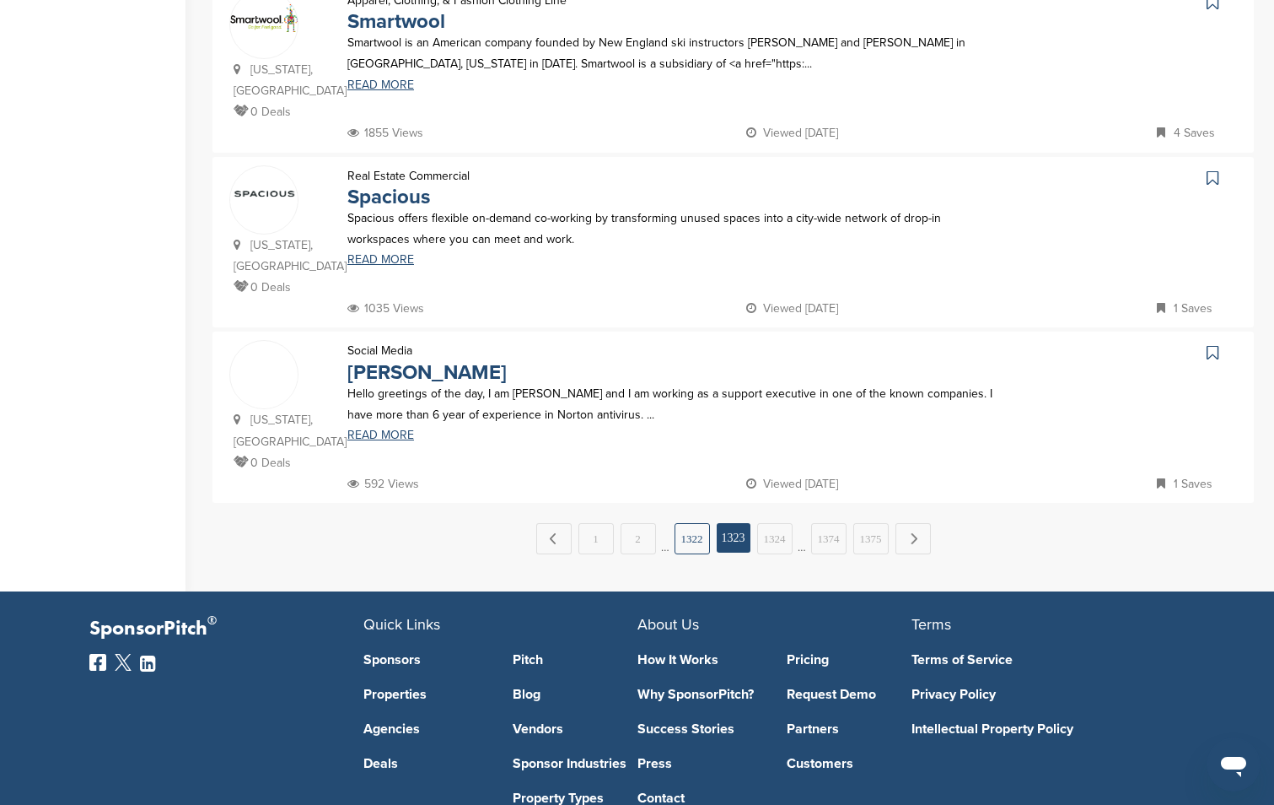
click at [697, 523] on link "1322" at bounding box center [692, 538] width 35 height 31
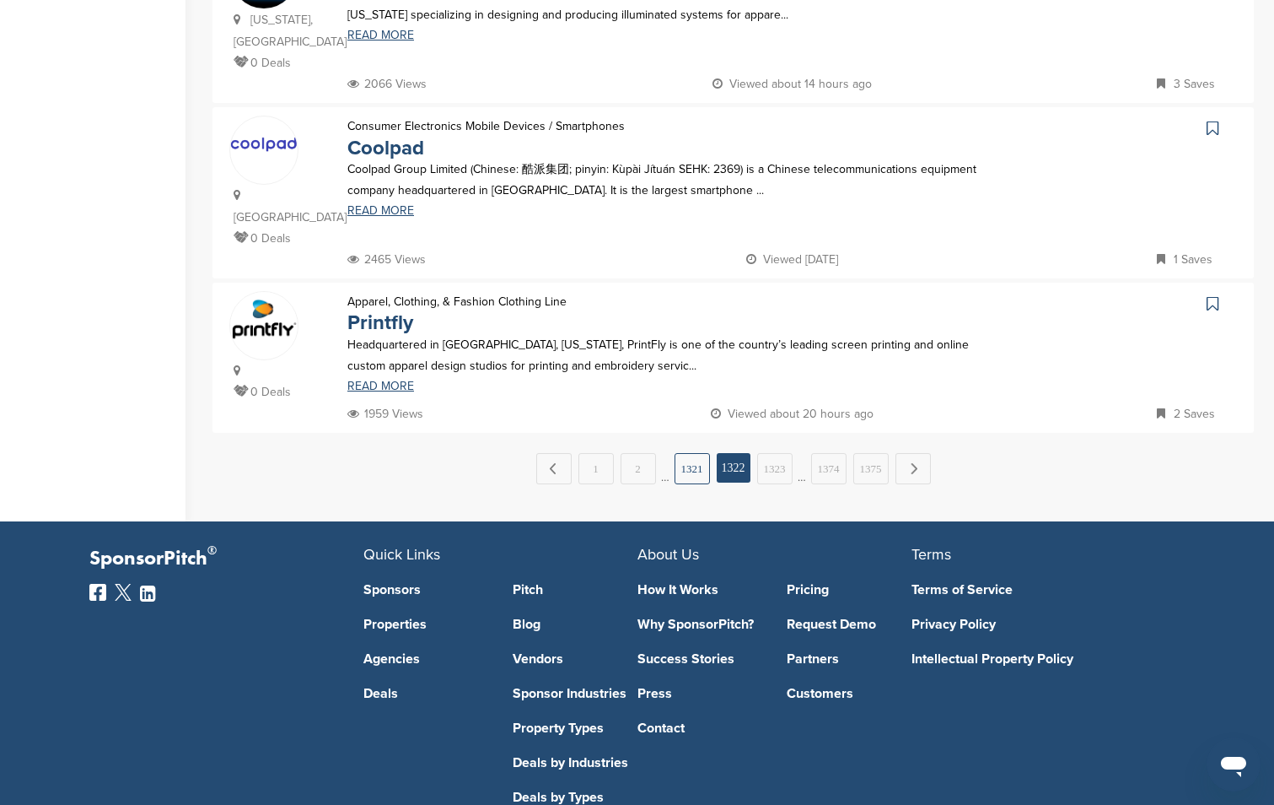
click at [685, 453] on link "1321" at bounding box center [692, 468] width 35 height 31
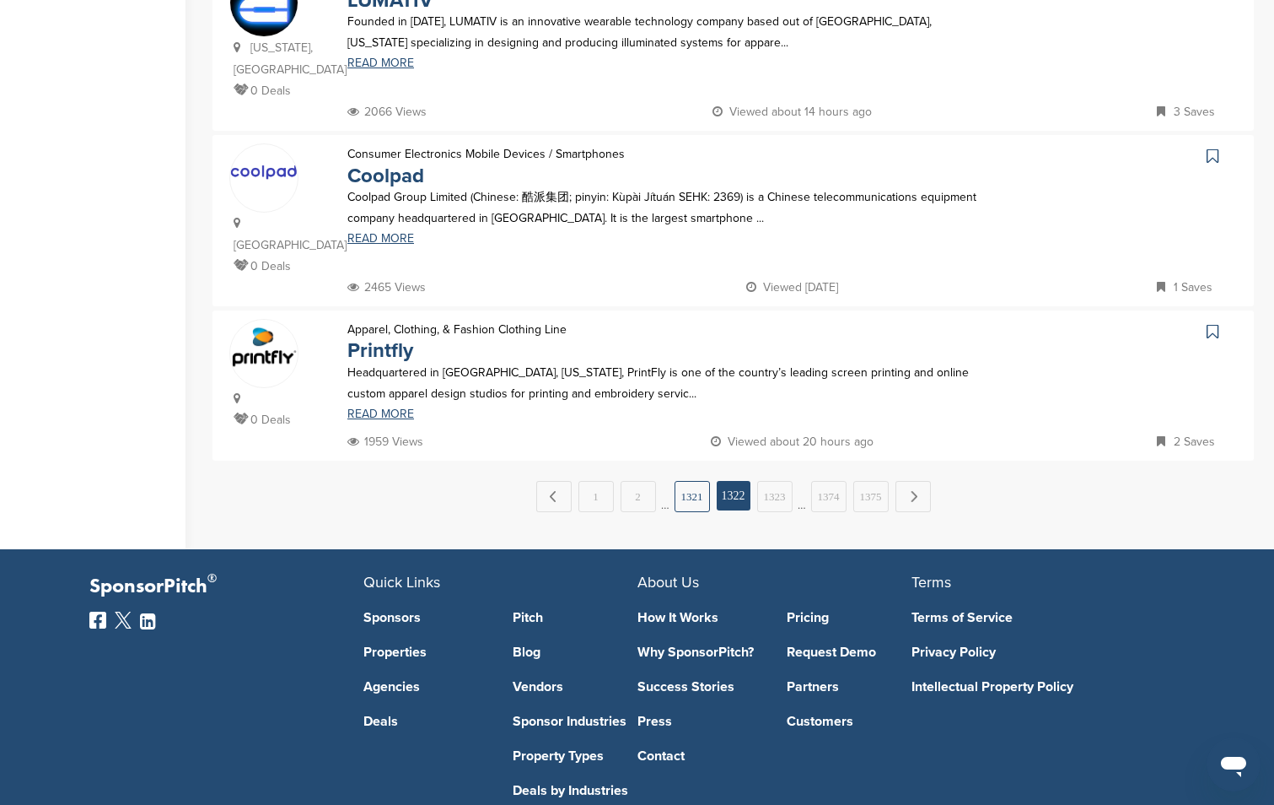
click at [694, 481] on link "1321" at bounding box center [692, 496] width 35 height 31
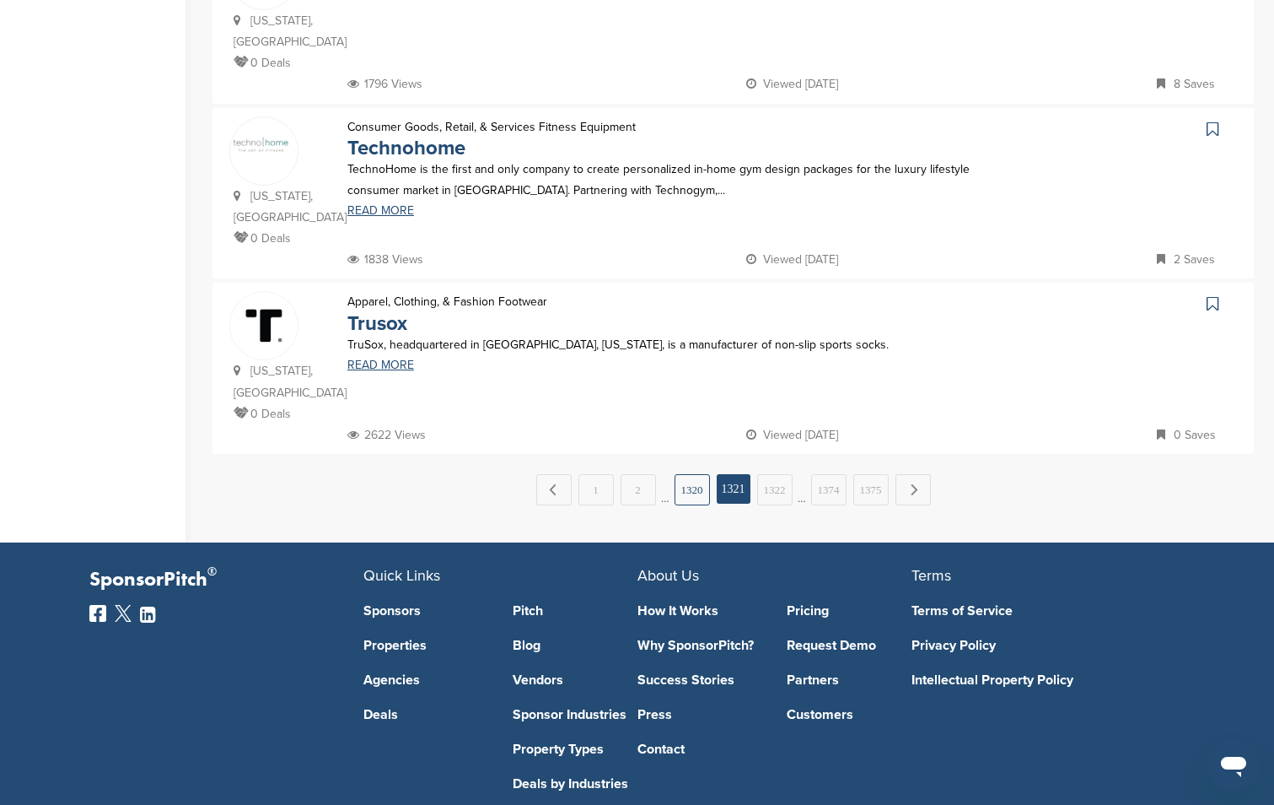
click at [687, 474] on link "1320" at bounding box center [692, 489] width 35 height 31
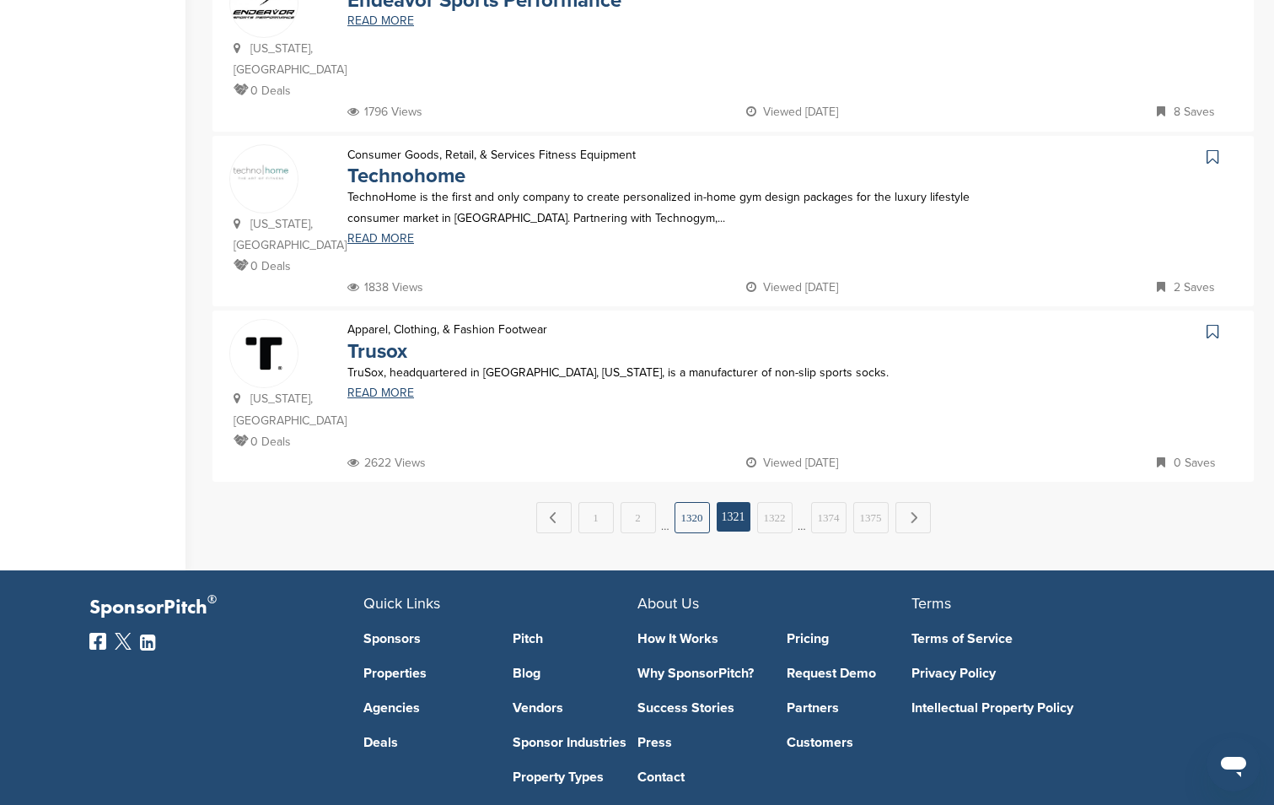
click at [686, 502] on link "1320" at bounding box center [692, 517] width 35 height 31
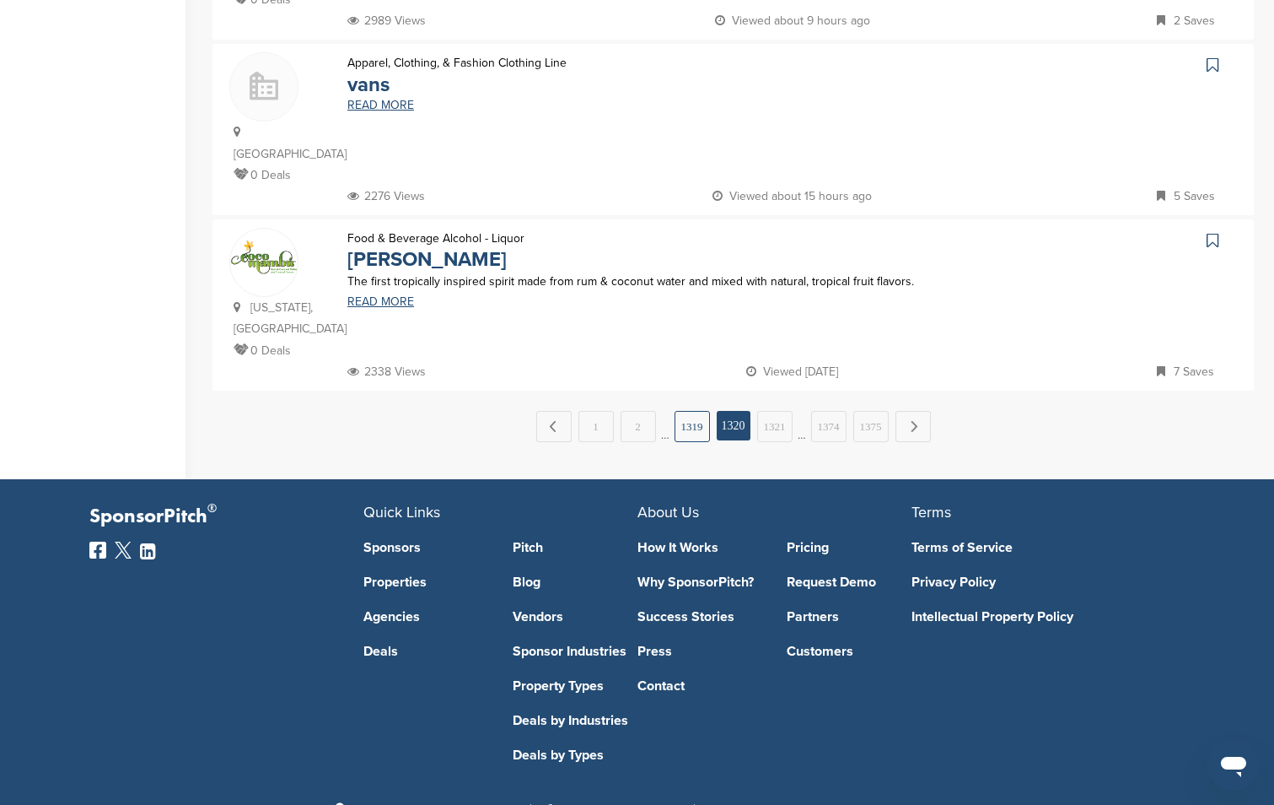
click at [702, 411] on link "1319" at bounding box center [692, 426] width 35 height 31
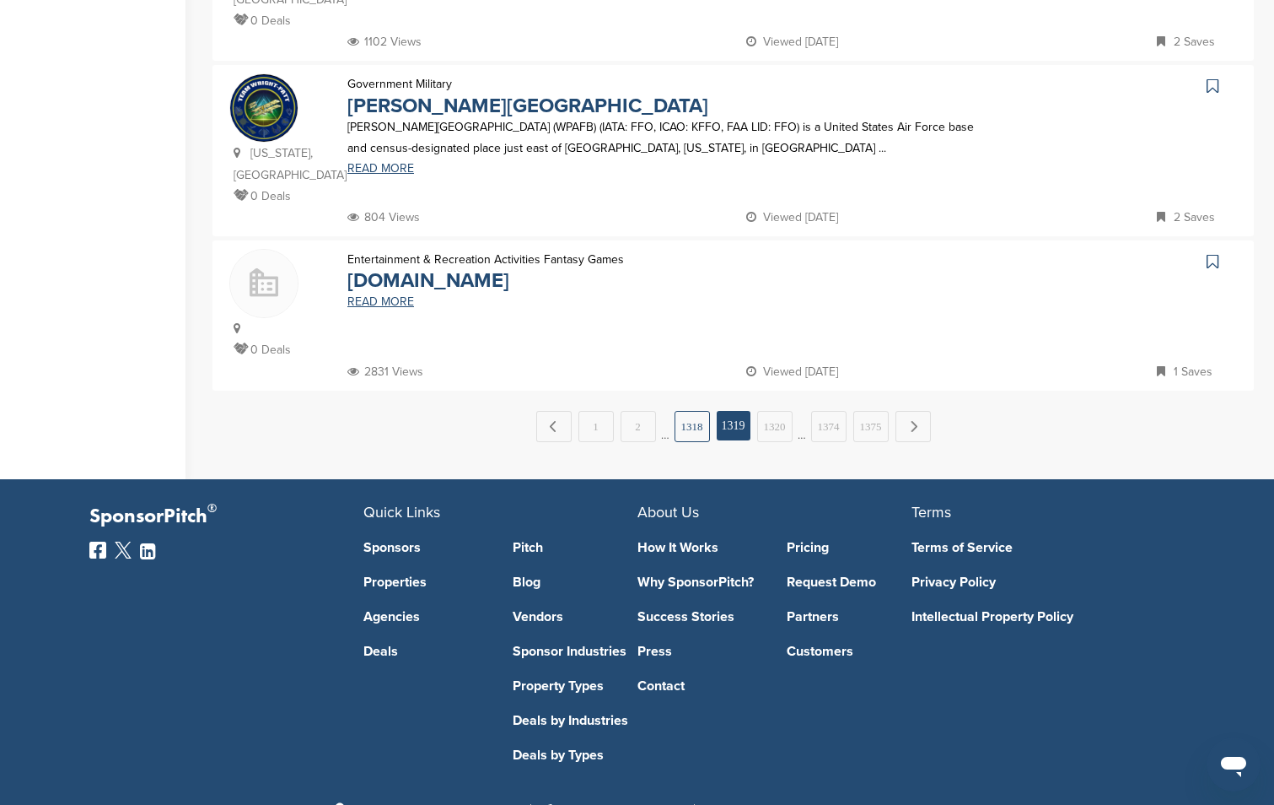
click at [691, 411] on link "1318" at bounding box center [692, 426] width 35 height 31
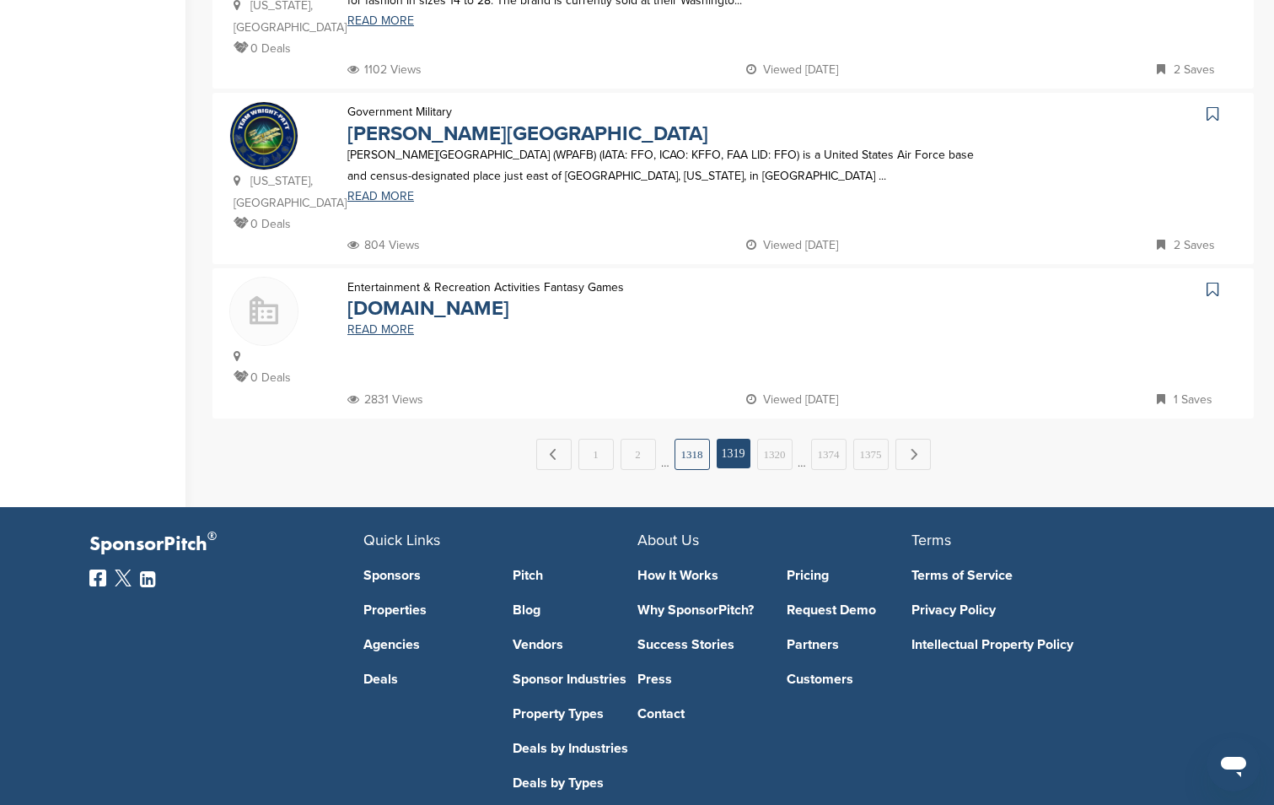
click at [692, 439] on link "1318" at bounding box center [692, 454] width 35 height 31
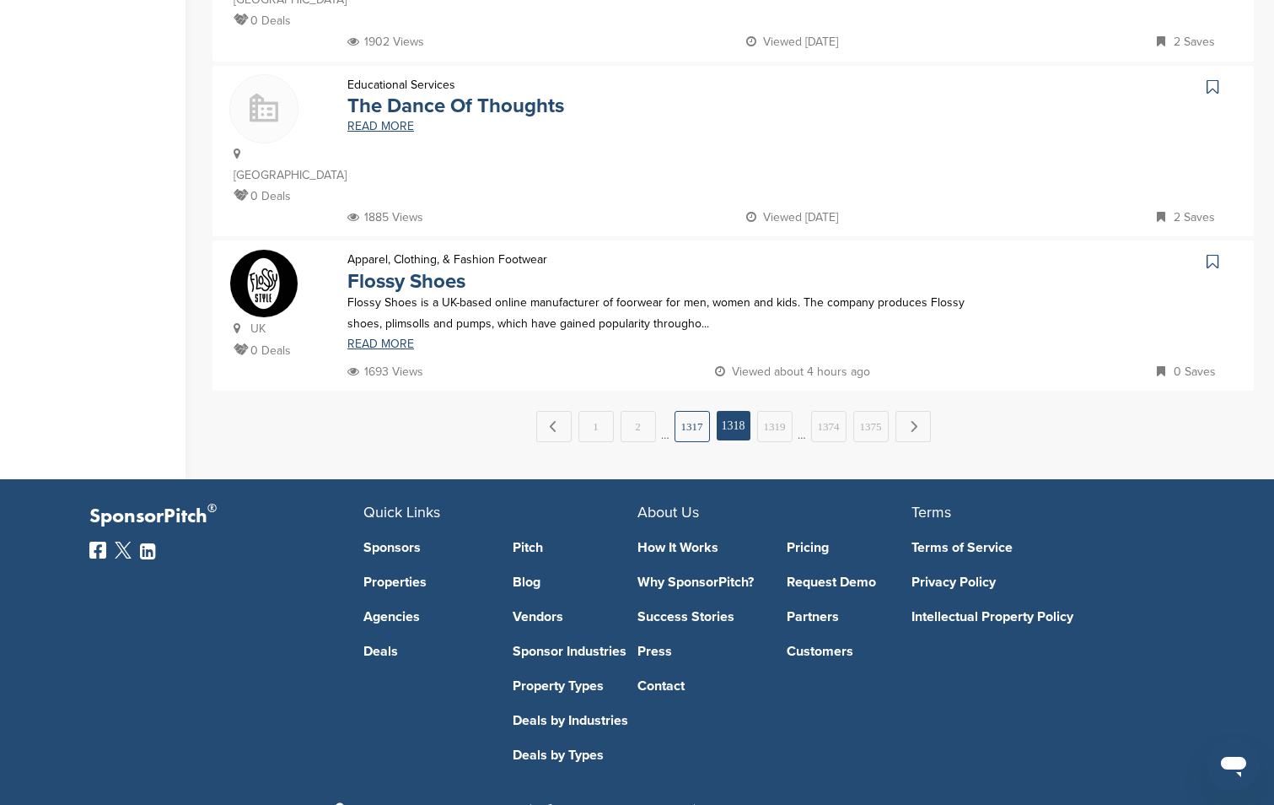
click at [695, 411] on link "1317" at bounding box center [692, 426] width 35 height 31
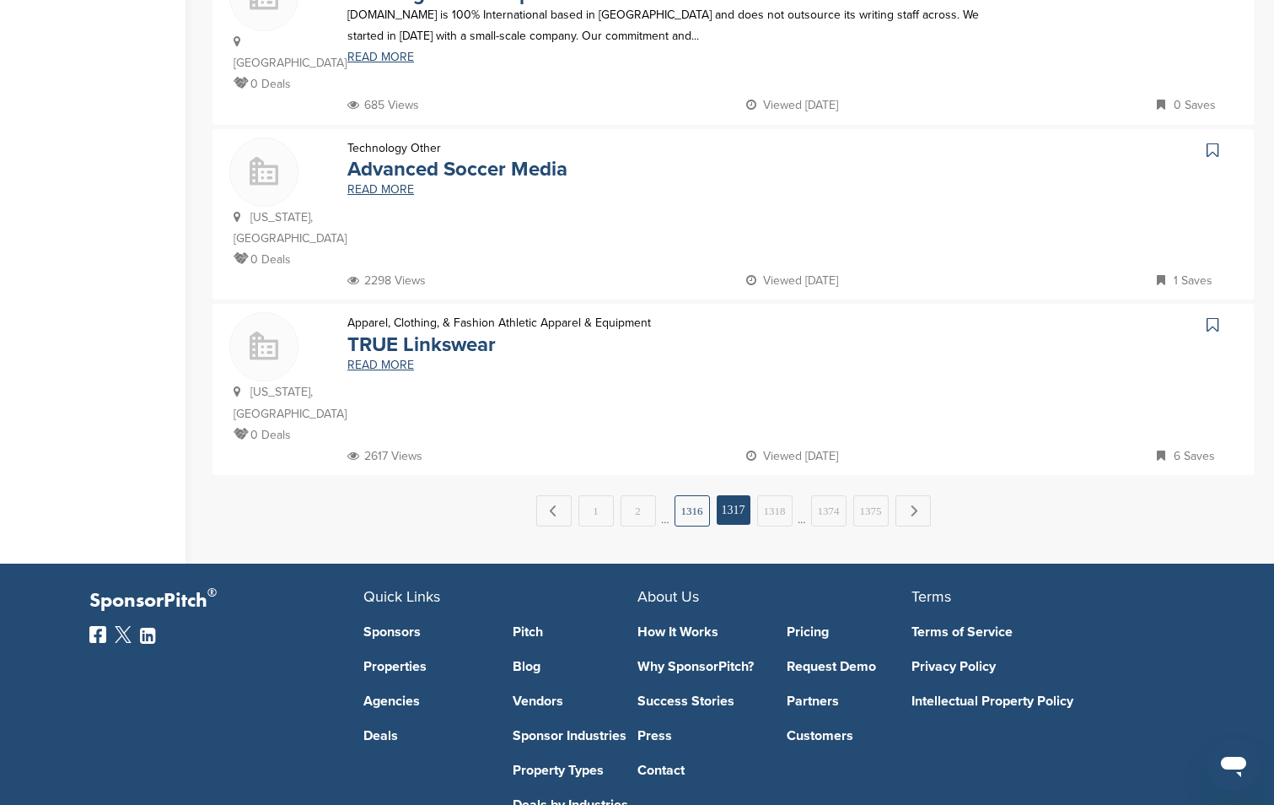
click at [692, 495] on link "1316" at bounding box center [692, 510] width 35 height 31
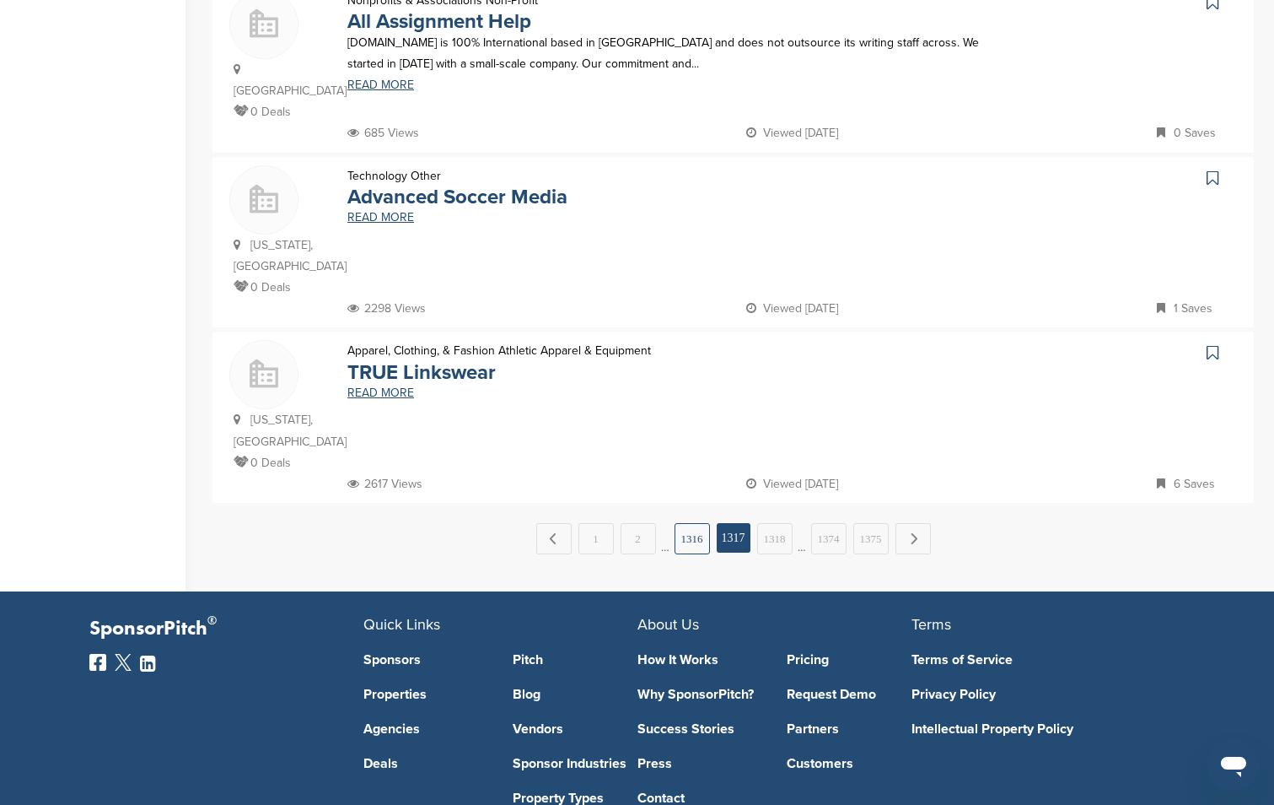
click at [691, 523] on link "1316" at bounding box center [692, 538] width 35 height 31
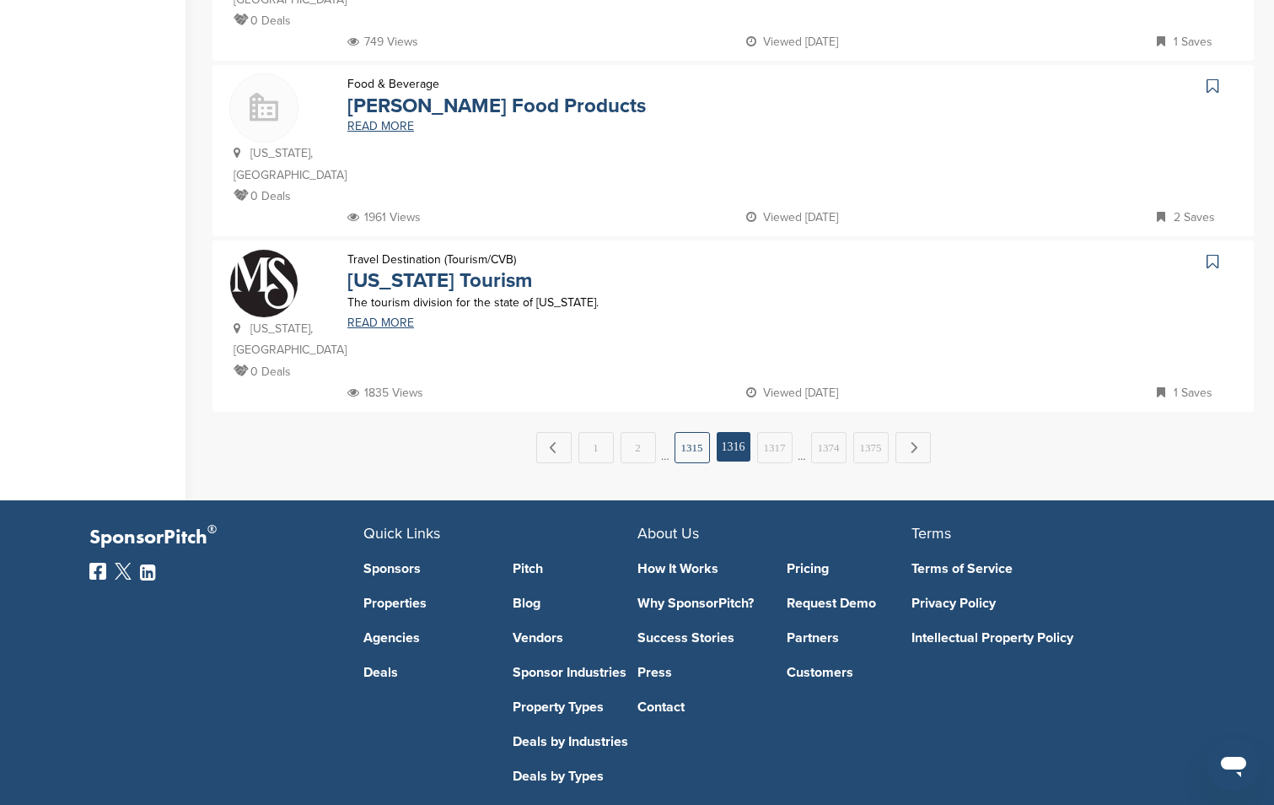
click at [691, 432] on link "1315" at bounding box center [692, 447] width 35 height 31
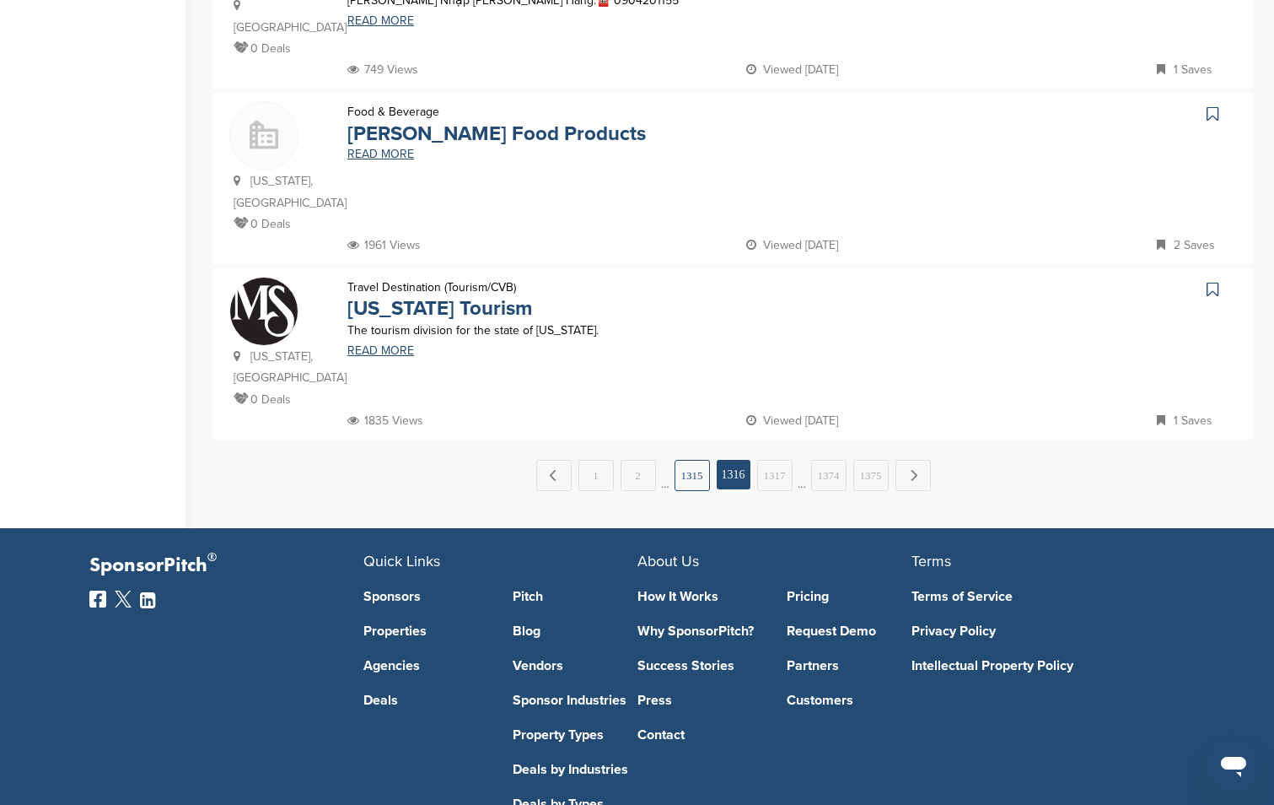
click at [699, 460] on link "1315" at bounding box center [692, 475] width 35 height 31
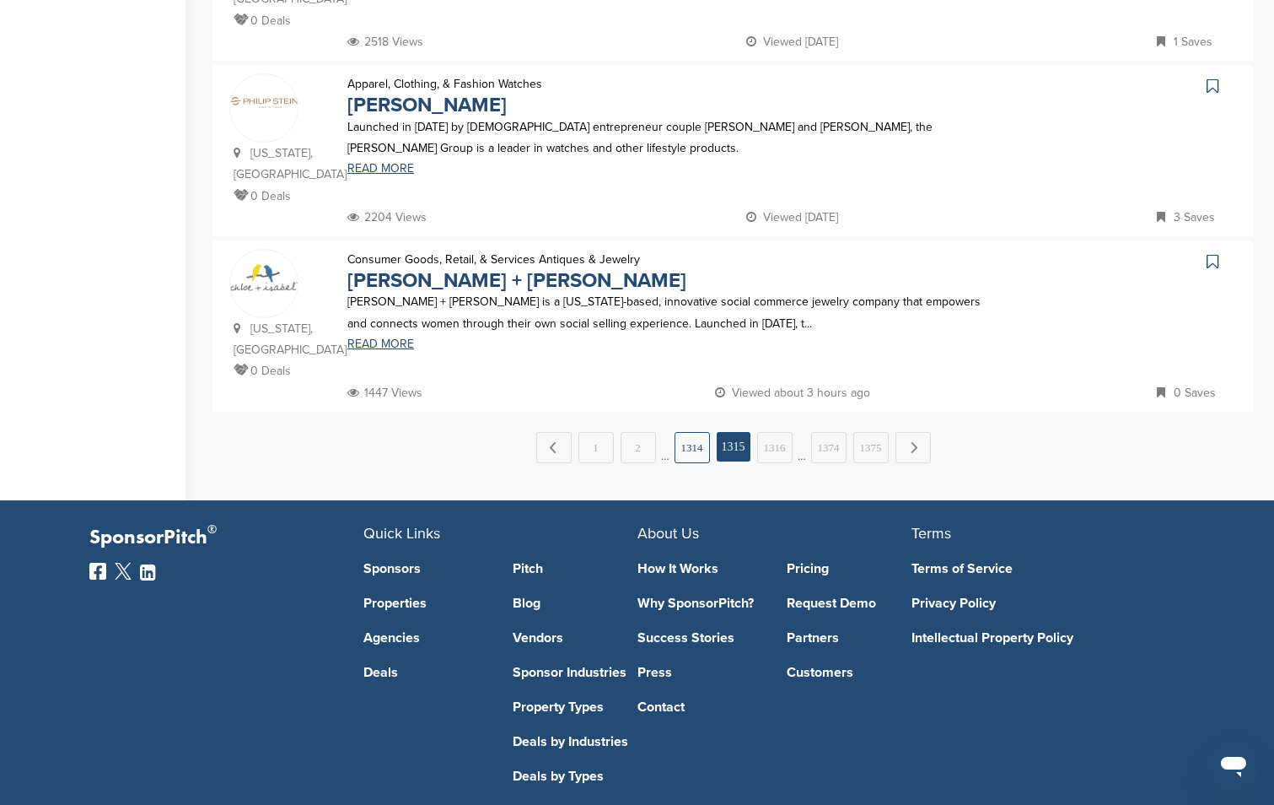
click at [682, 432] on link "1314" at bounding box center [692, 447] width 35 height 31
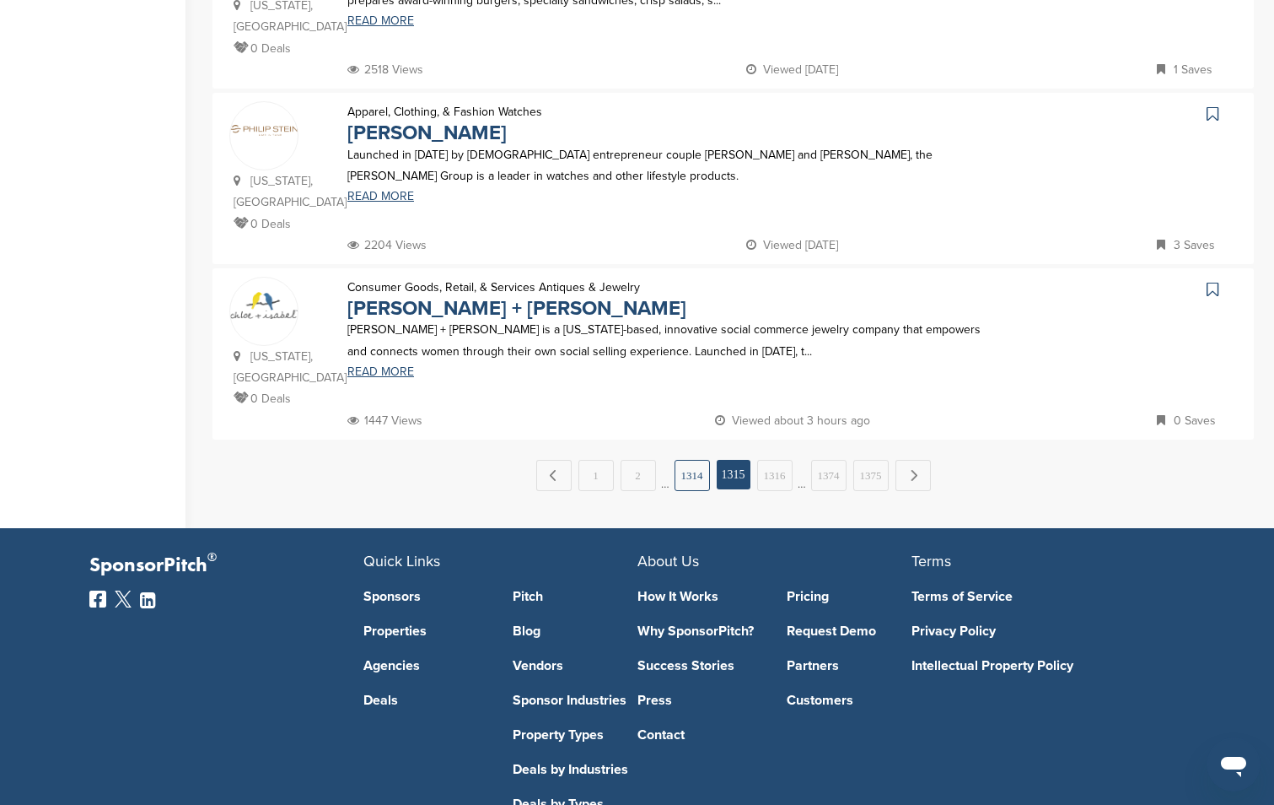
click at [687, 460] on link "1314" at bounding box center [692, 475] width 35 height 31
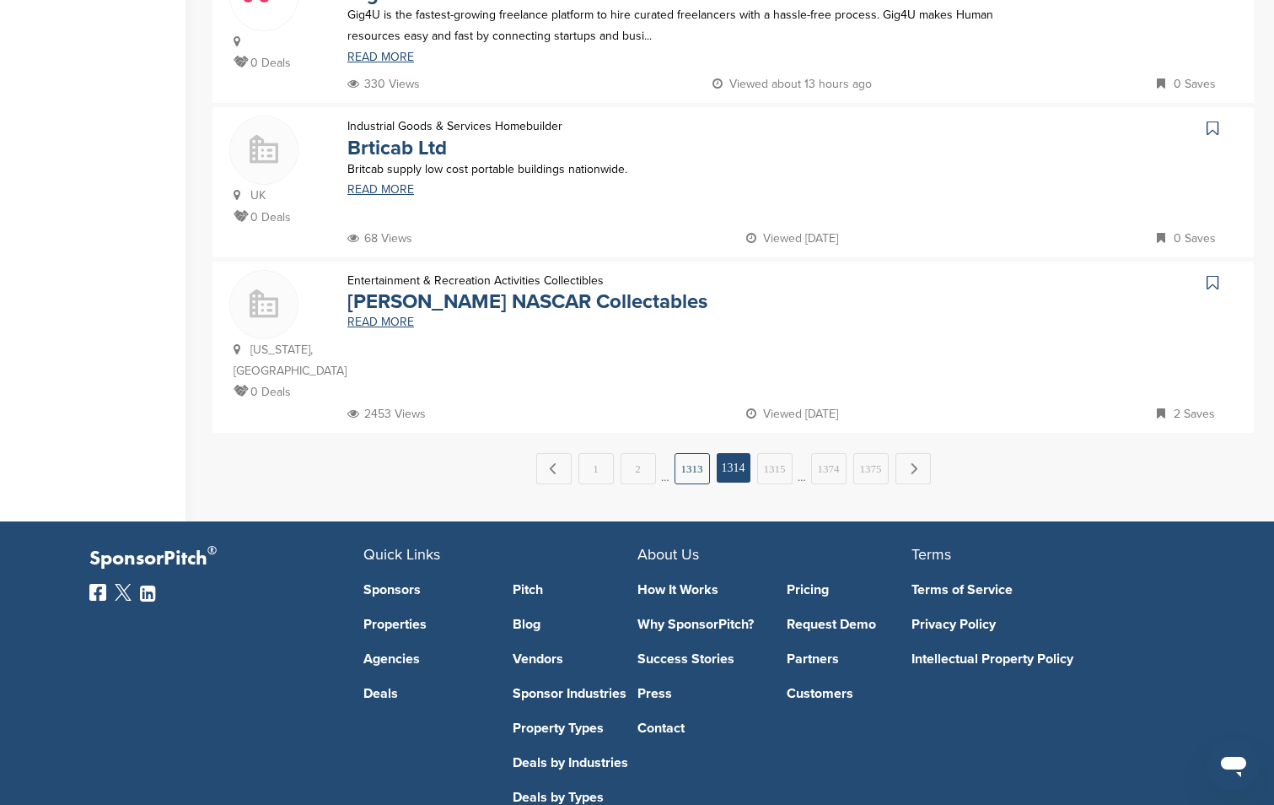
click at [687, 453] on link "1313" at bounding box center [692, 468] width 35 height 31
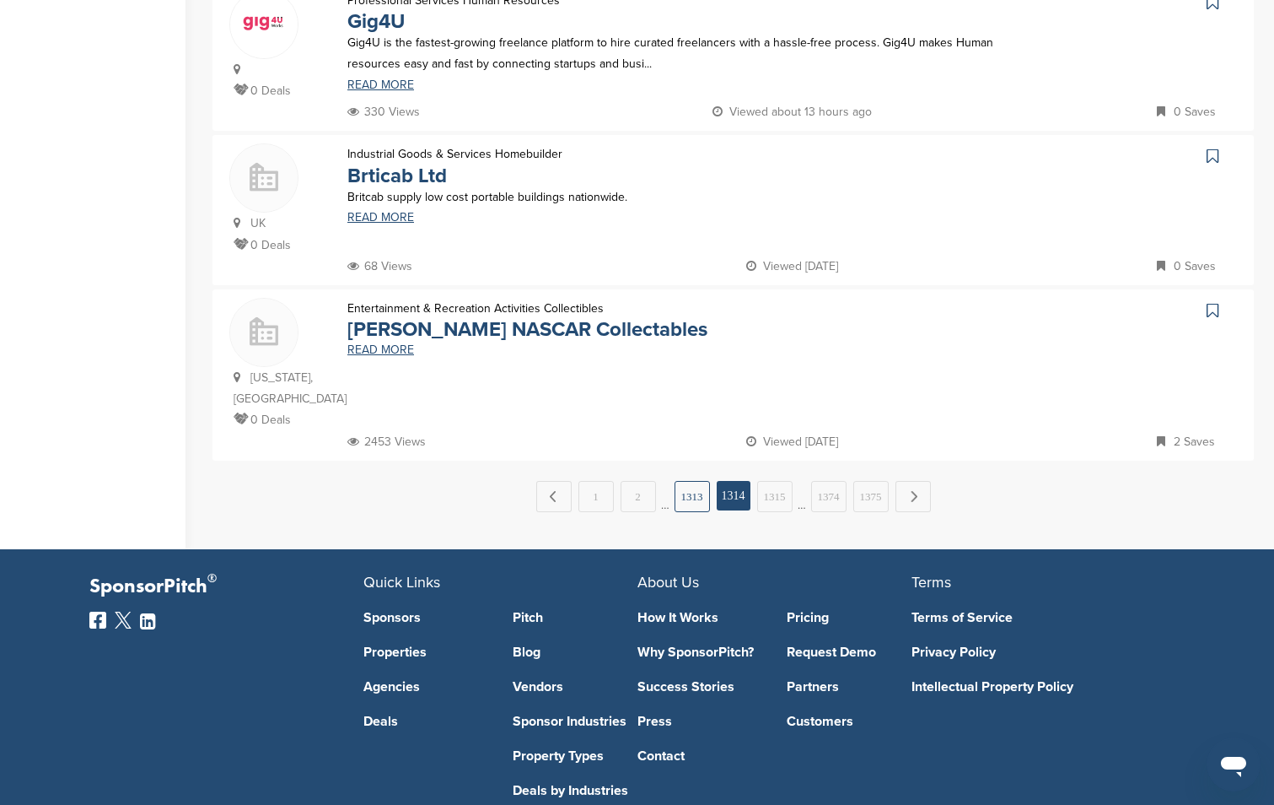
click at [687, 481] on link "1313" at bounding box center [692, 496] width 35 height 31
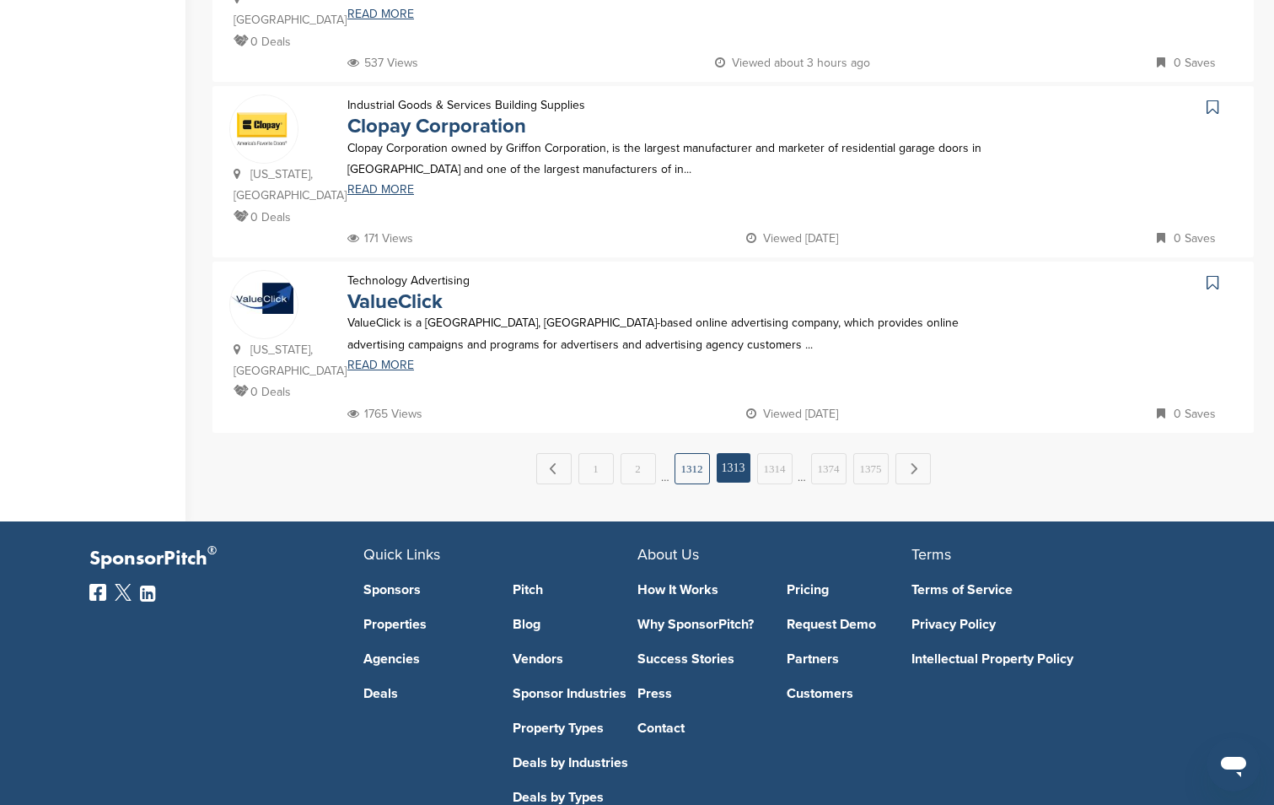
click at [690, 453] on link "1312" at bounding box center [692, 468] width 35 height 31
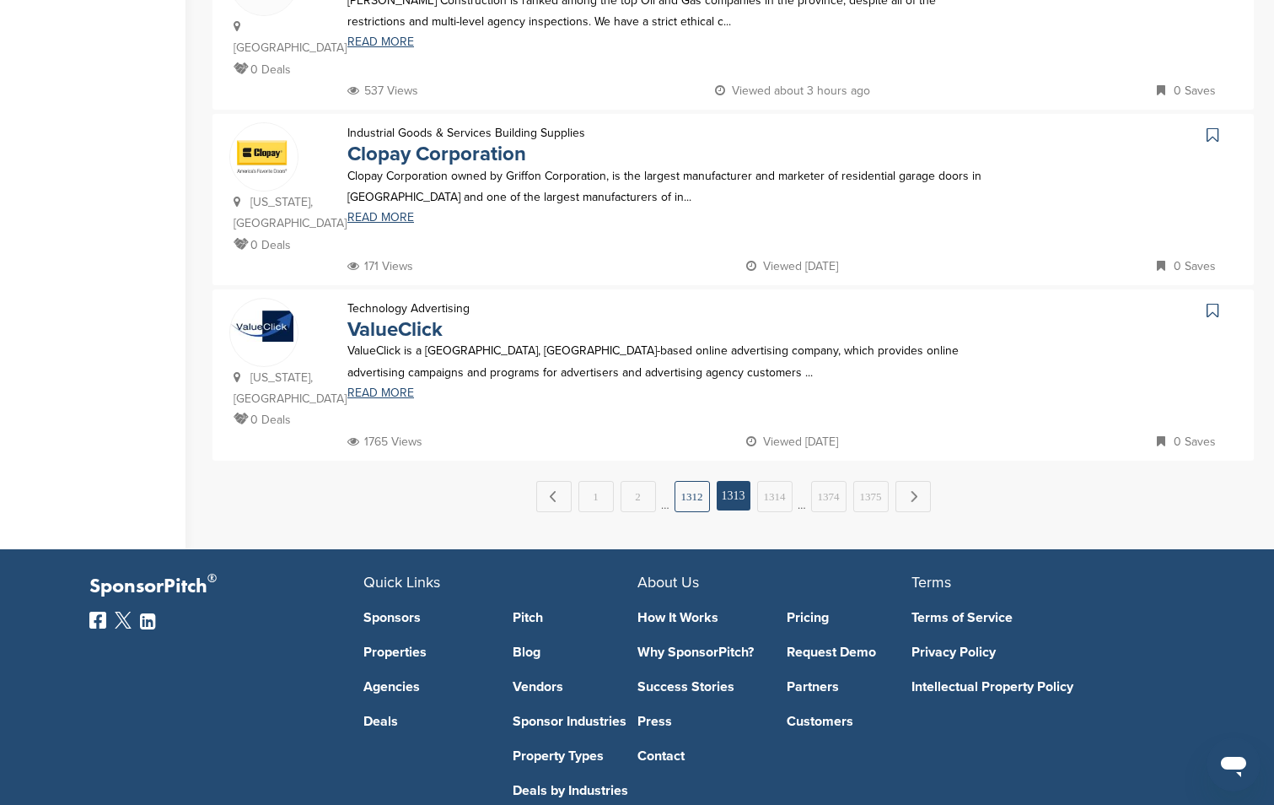
click at [689, 481] on link "1312" at bounding box center [692, 496] width 35 height 31
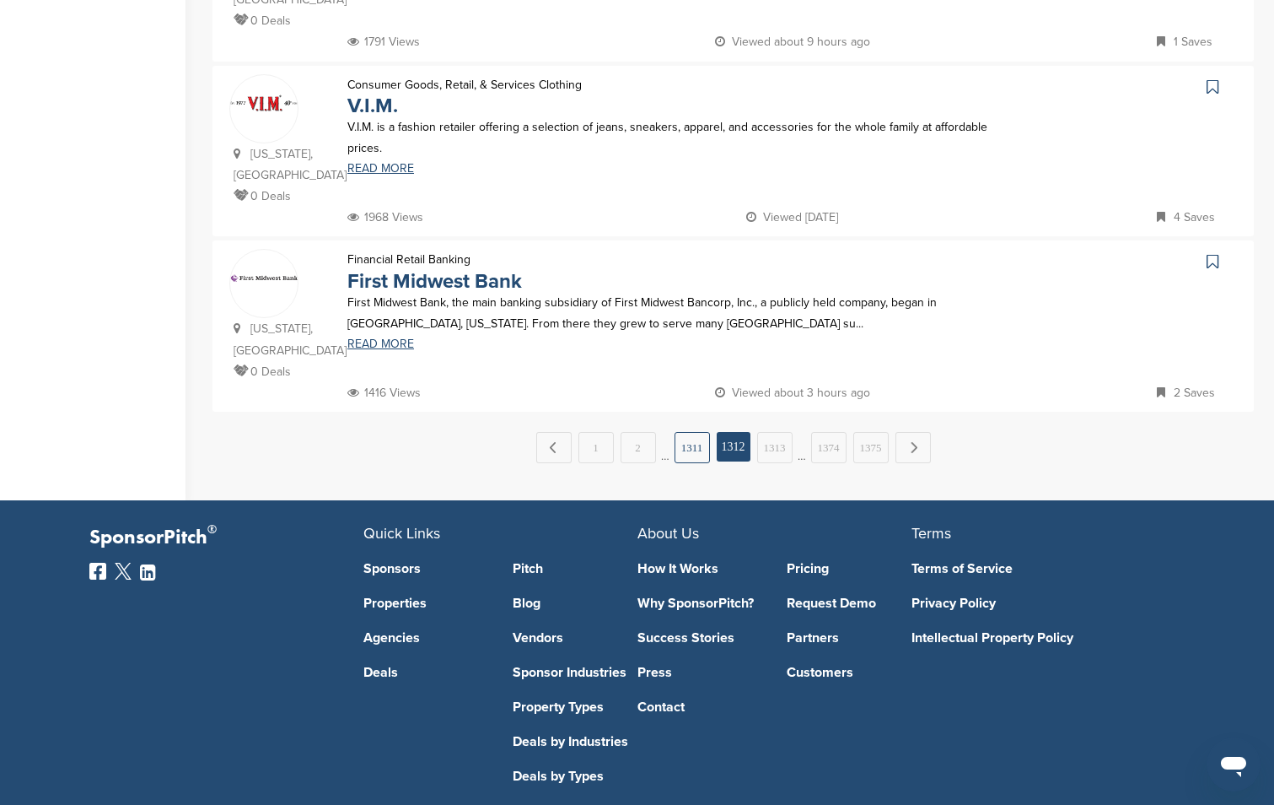
click at [688, 432] on link "1311" at bounding box center [692, 447] width 35 height 31
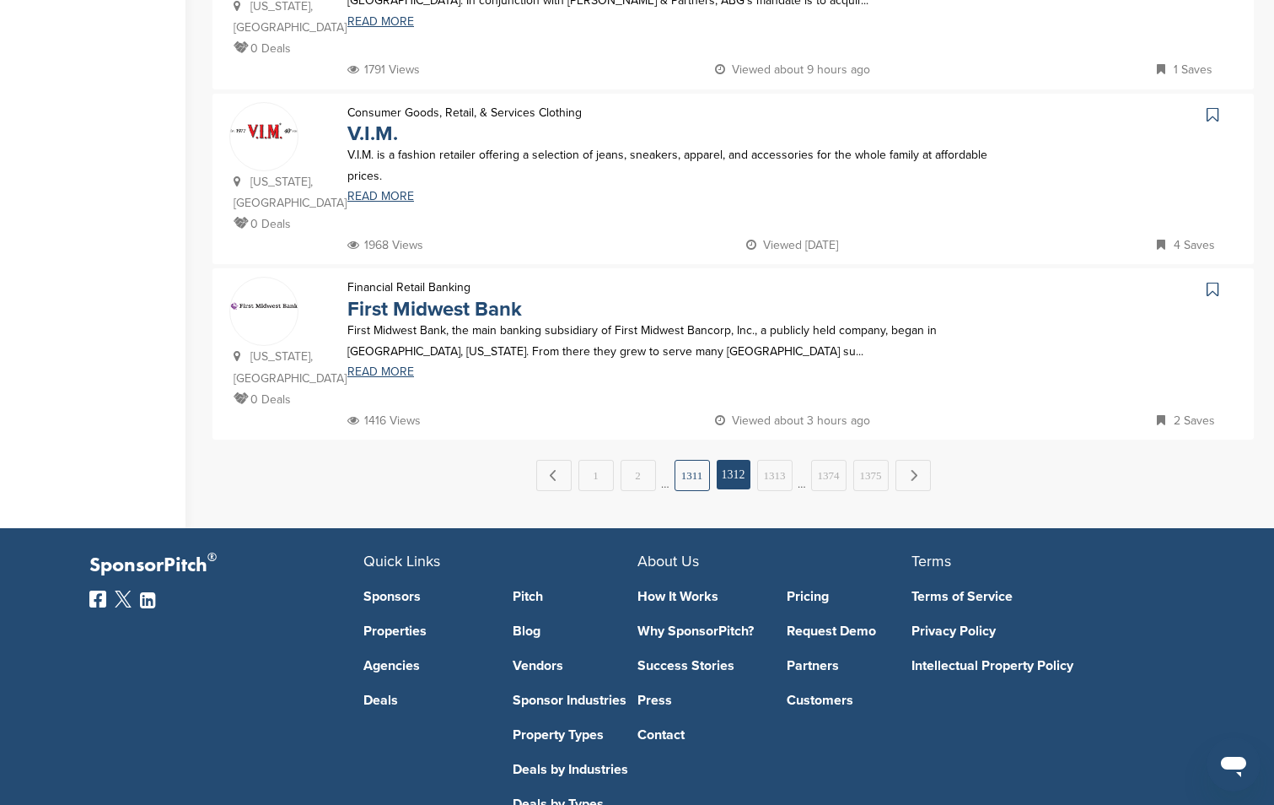
click at [689, 460] on link "1311" at bounding box center [692, 475] width 35 height 31
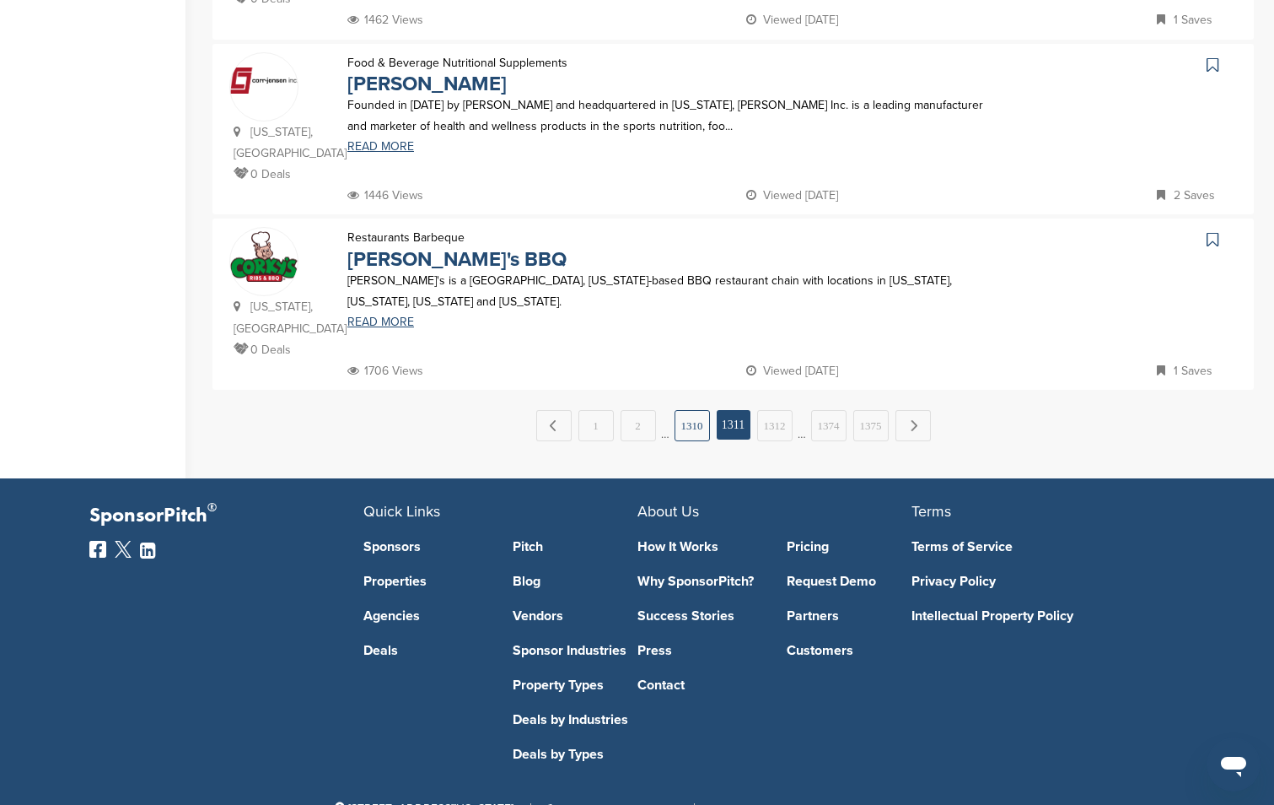
click at [686, 410] on link "1310" at bounding box center [692, 425] width 35 height 31
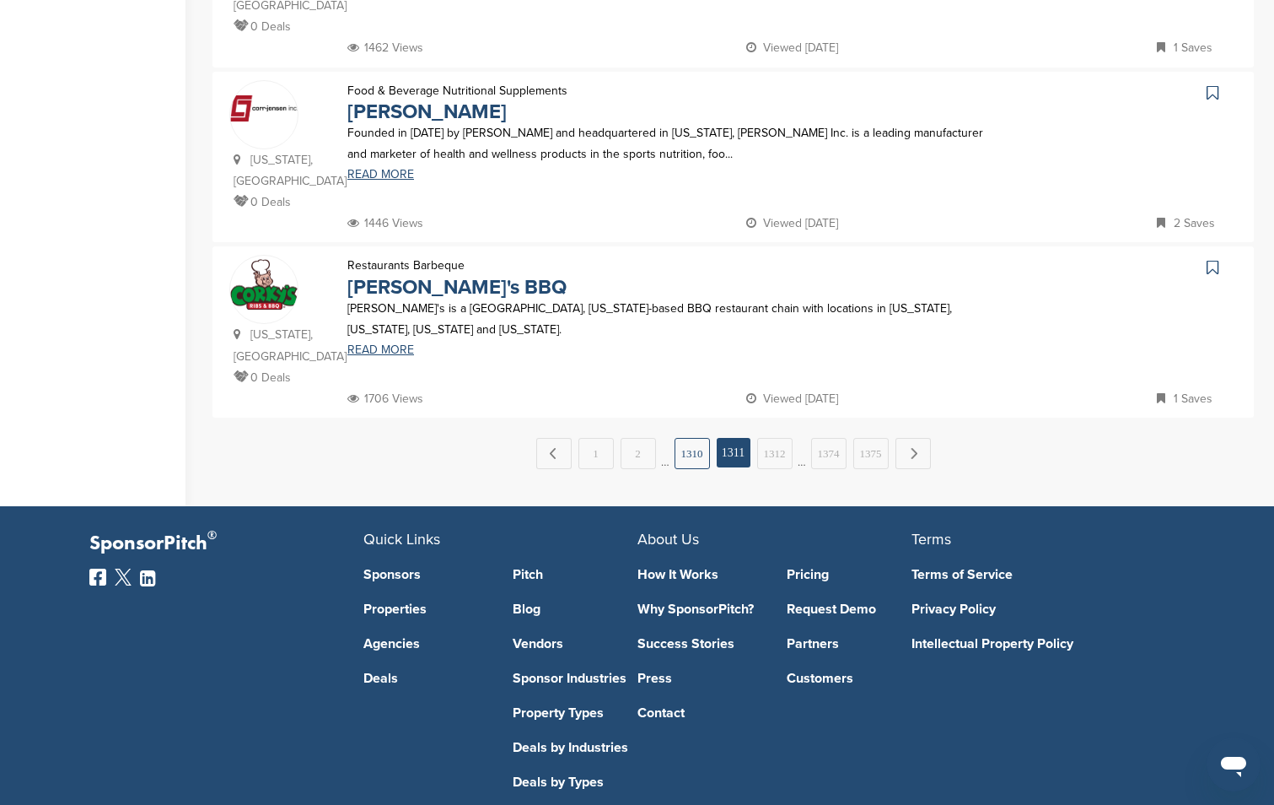
click at [689, 438] on link "1310" at bounding box center [692, 453] width 35 height 31
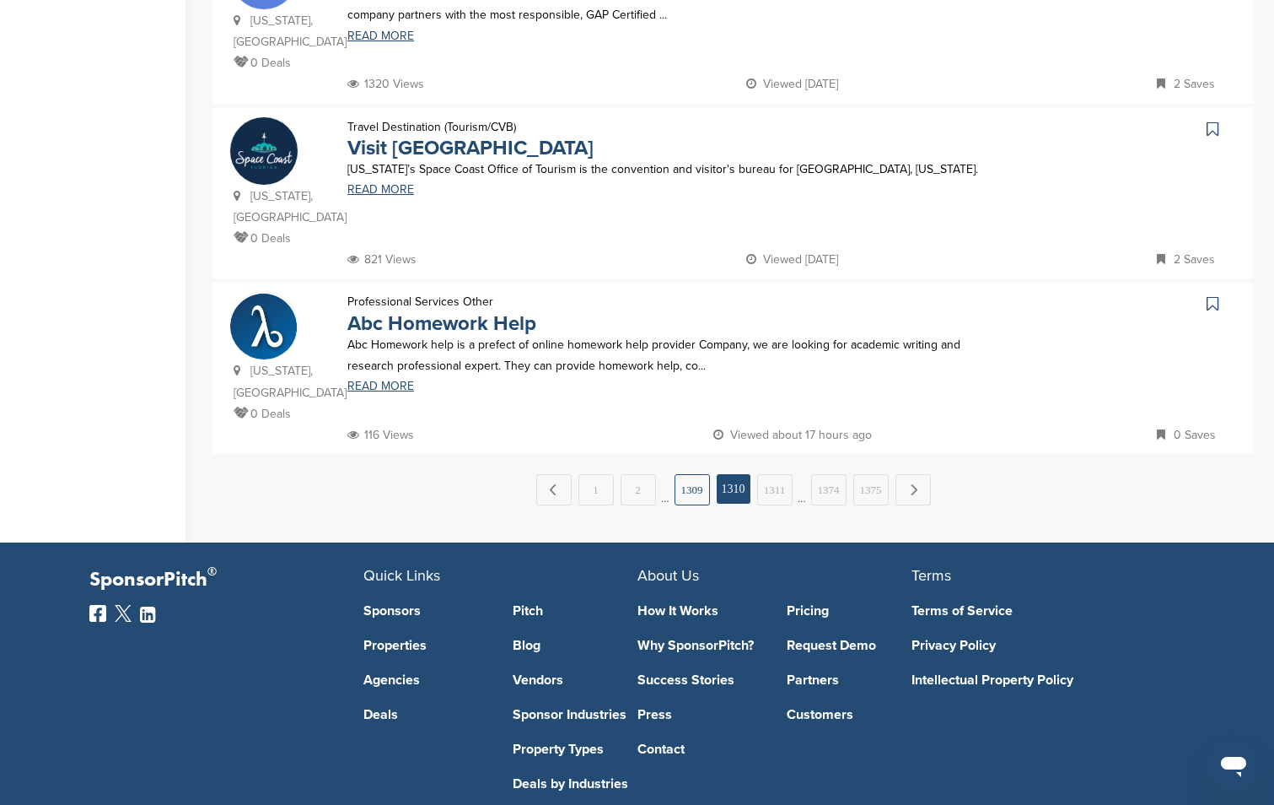
click at [688, 474] on link "1309" at bounding box center [692, 489] width 35 height 31
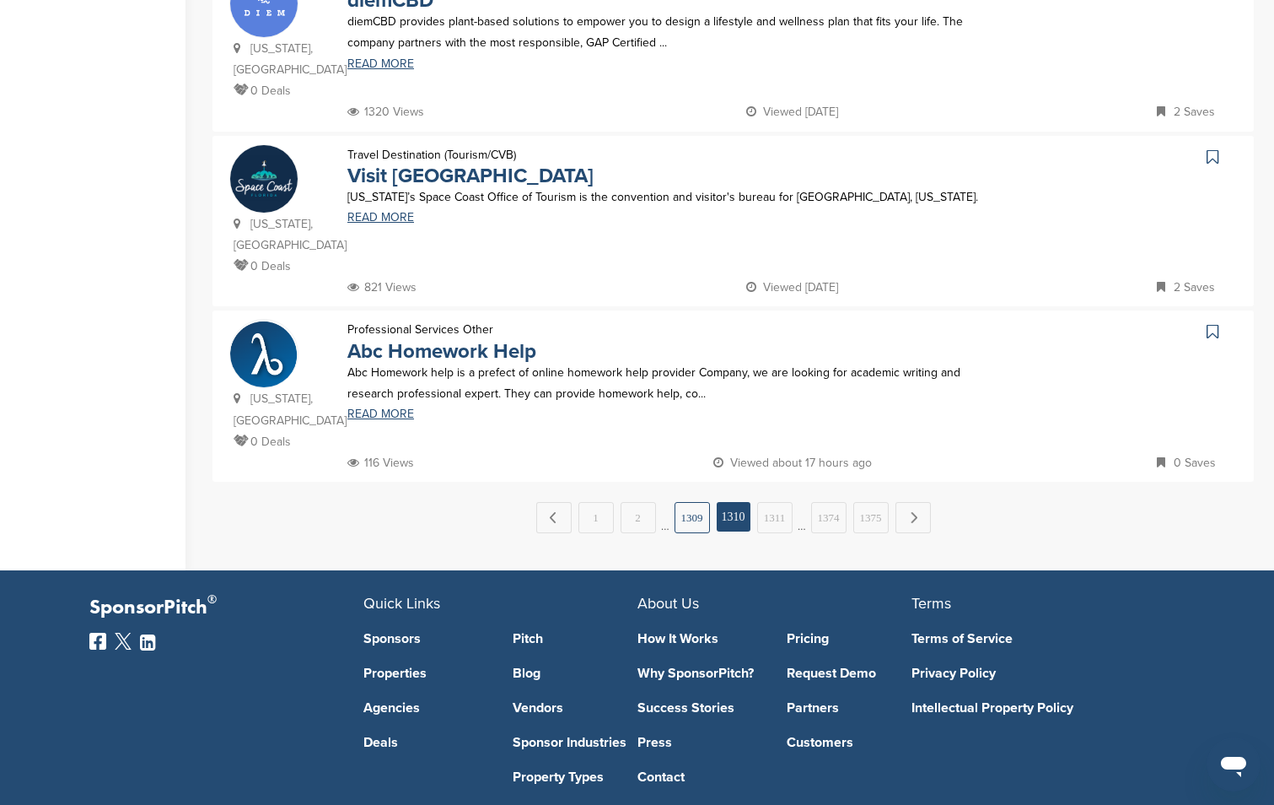
click at [684, 502] on link "1309" at bounding box center [692, 517] width 35 height 31
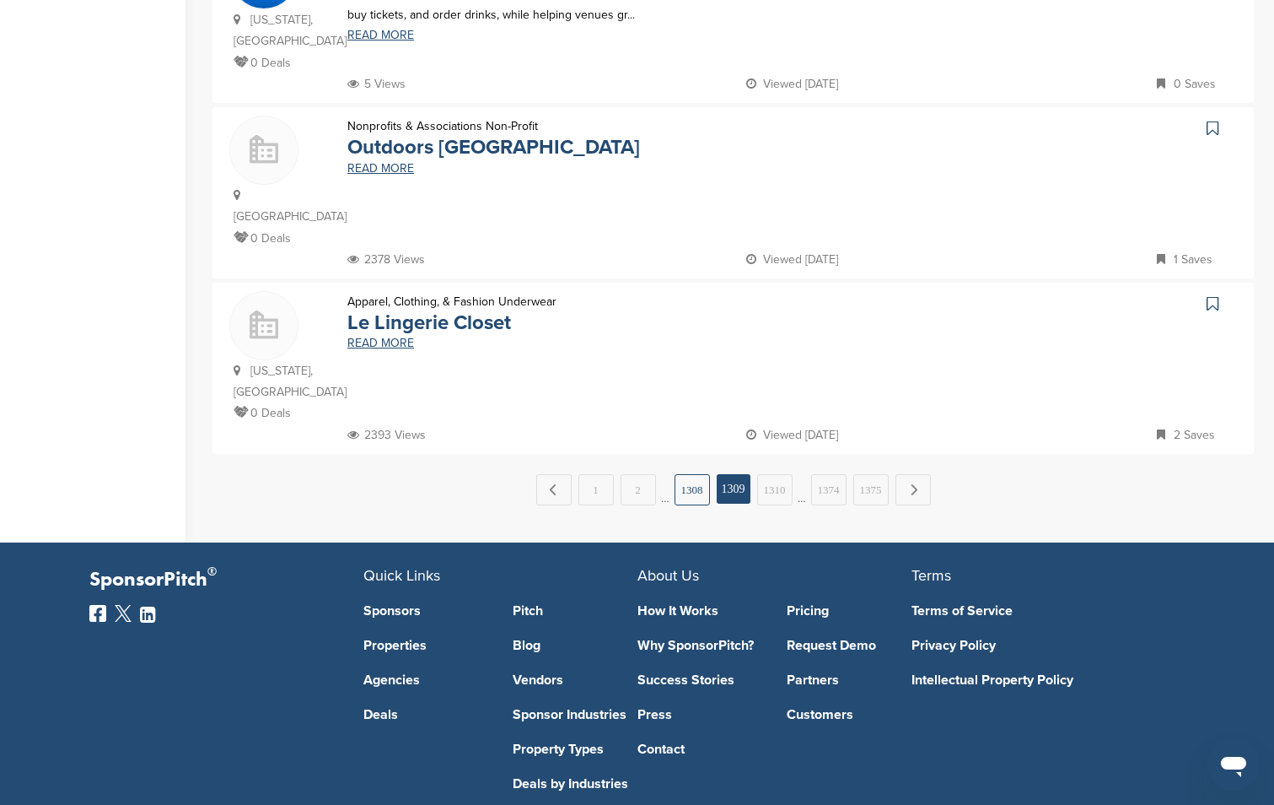
click at [686, 474] on link "1308" at bounding box center [692, 489] width 35 height 31
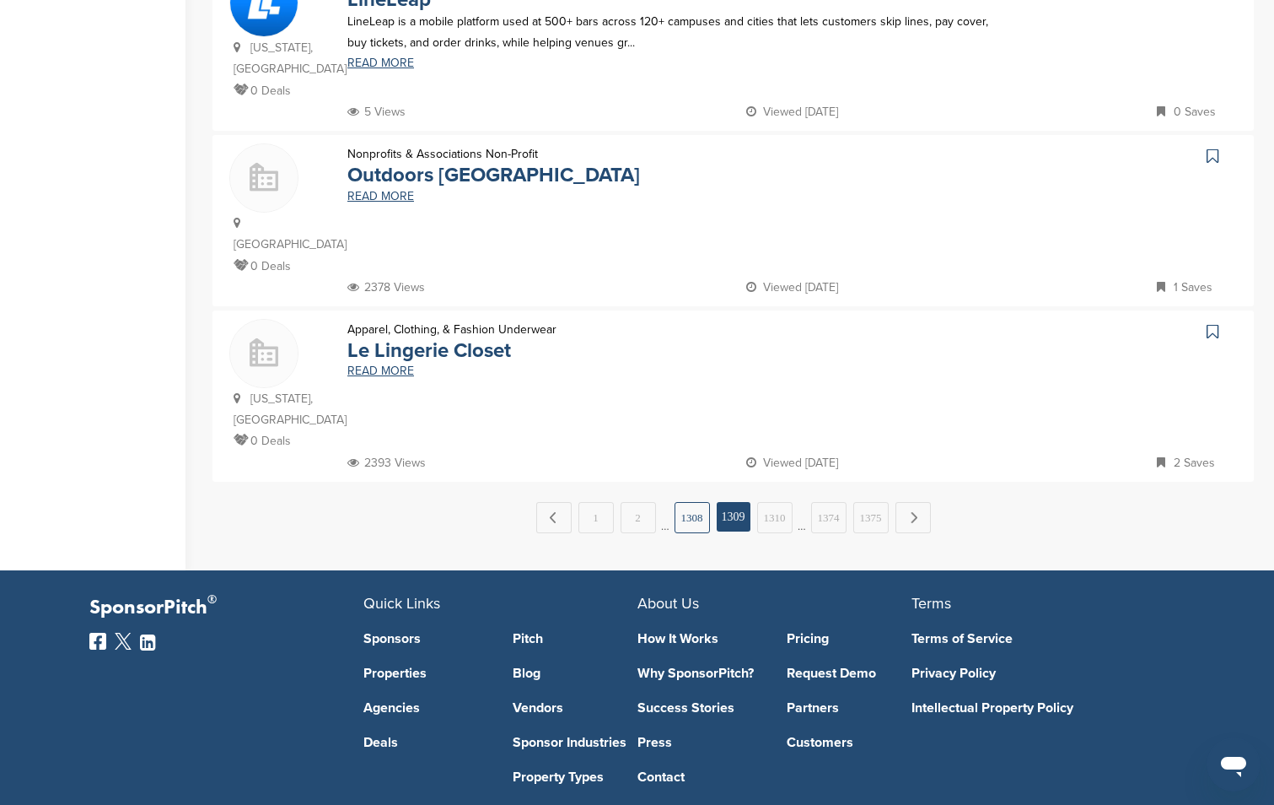
click at [691, 502] on link "1308" at bounding box center [692, 517] width 35 height 31
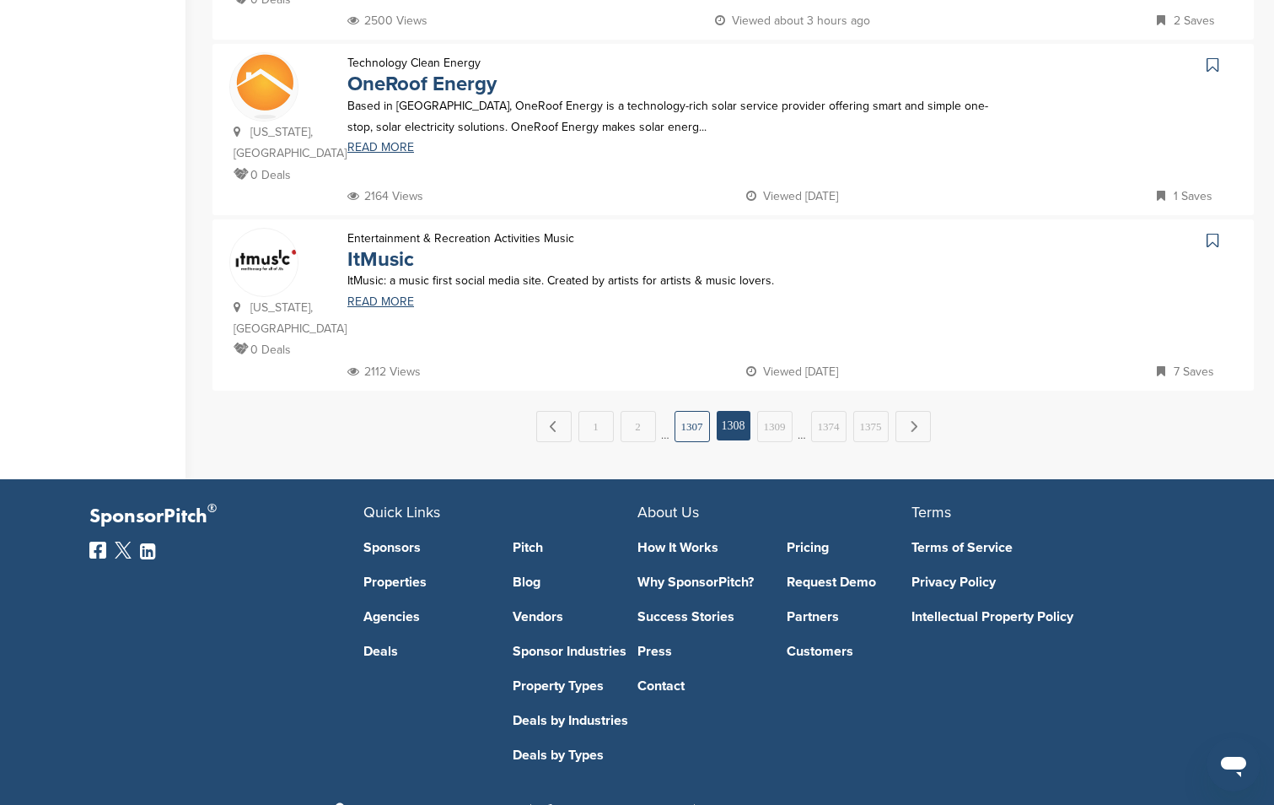
click at [691, 411] on link "1307" at bounding box center [692, 426] width 35 height 31
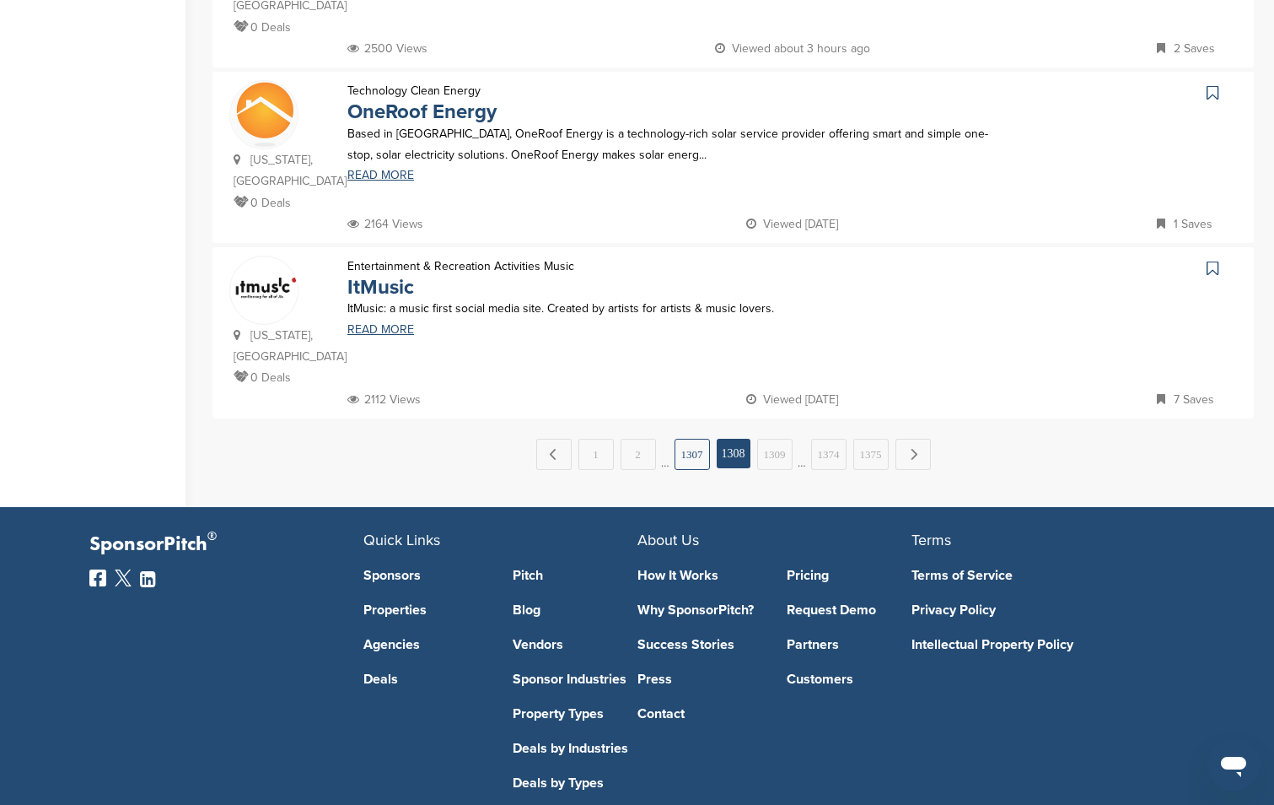
click at [694, 439] on link "1307" at bounding box center [692, 454] width 35 height 31
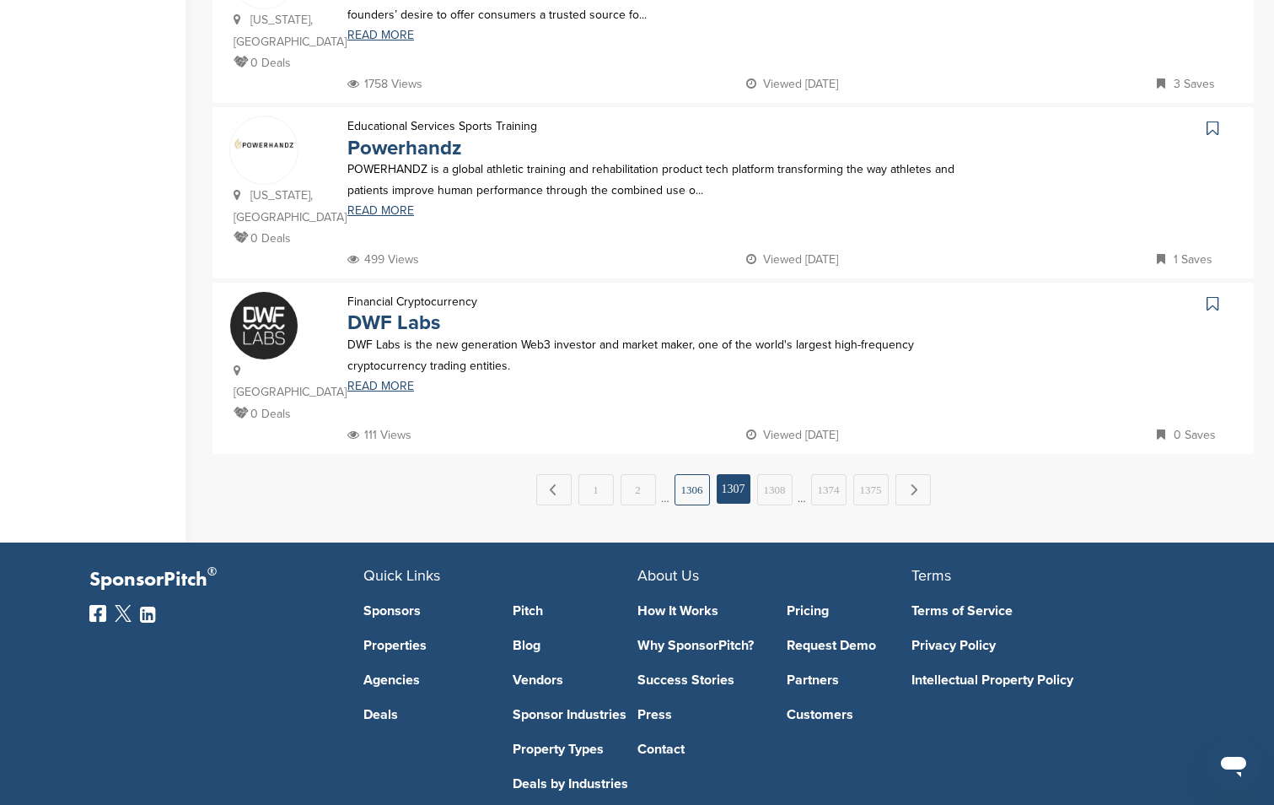
click at [692, 474] on link "1306" at bounding box center [692, 489] width 35 height 31
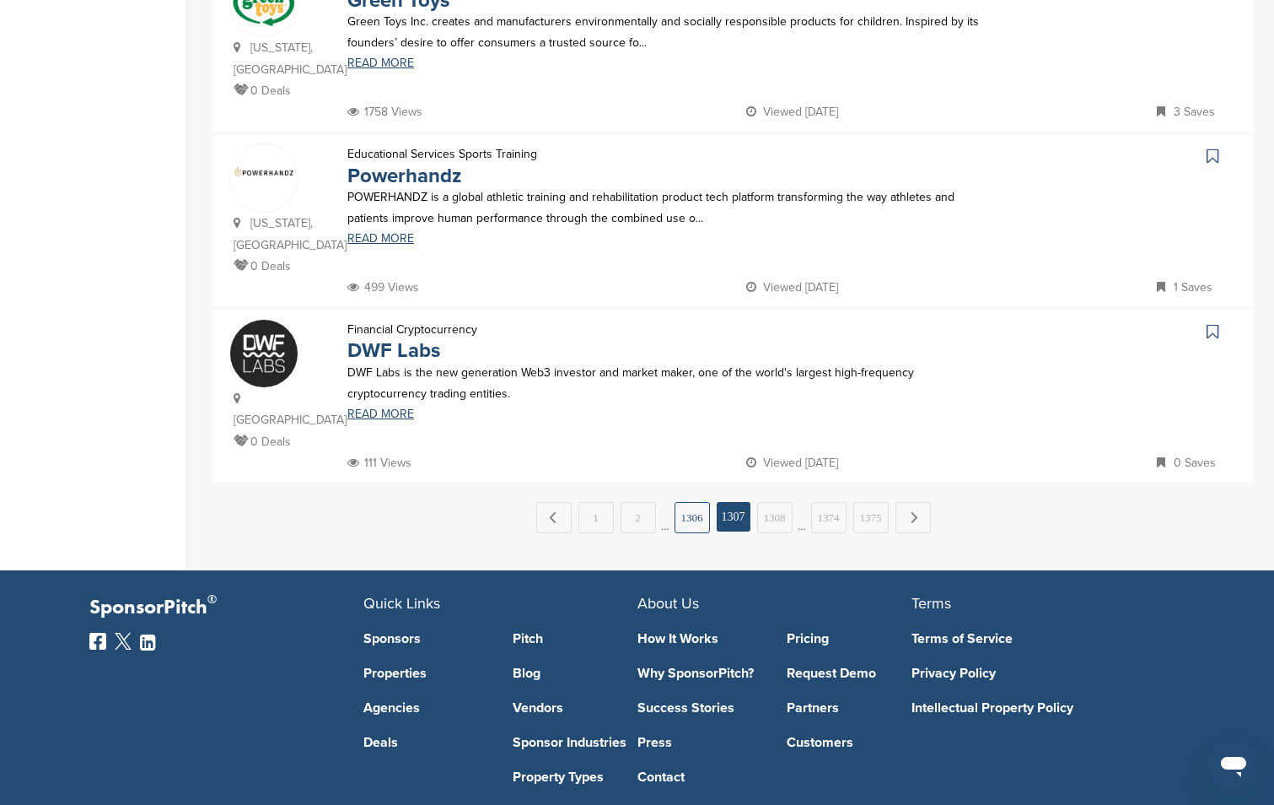
click at [692, 502] on link "1306" at bounding box center [692, 517] width 35 height 31
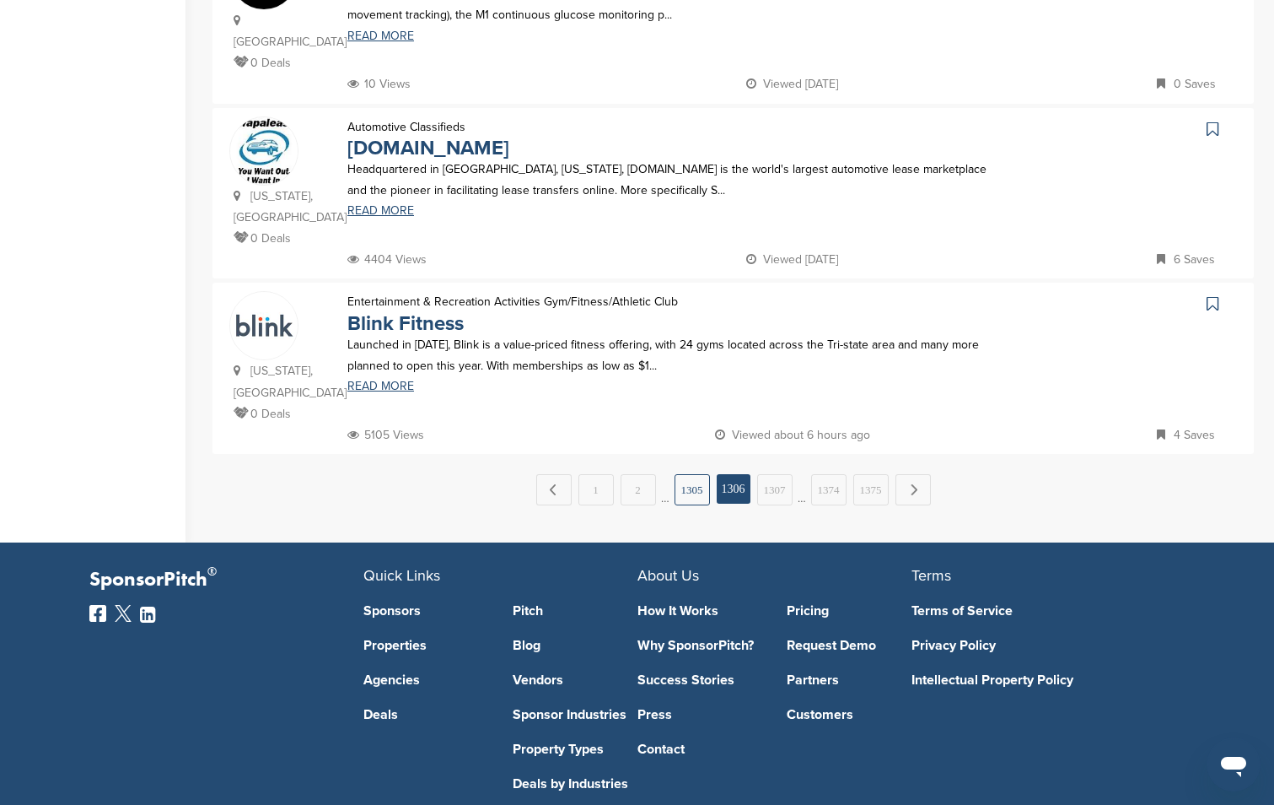
click at [692, 474] on link "1305" at bounding box center [692, 489] width 35 height 31
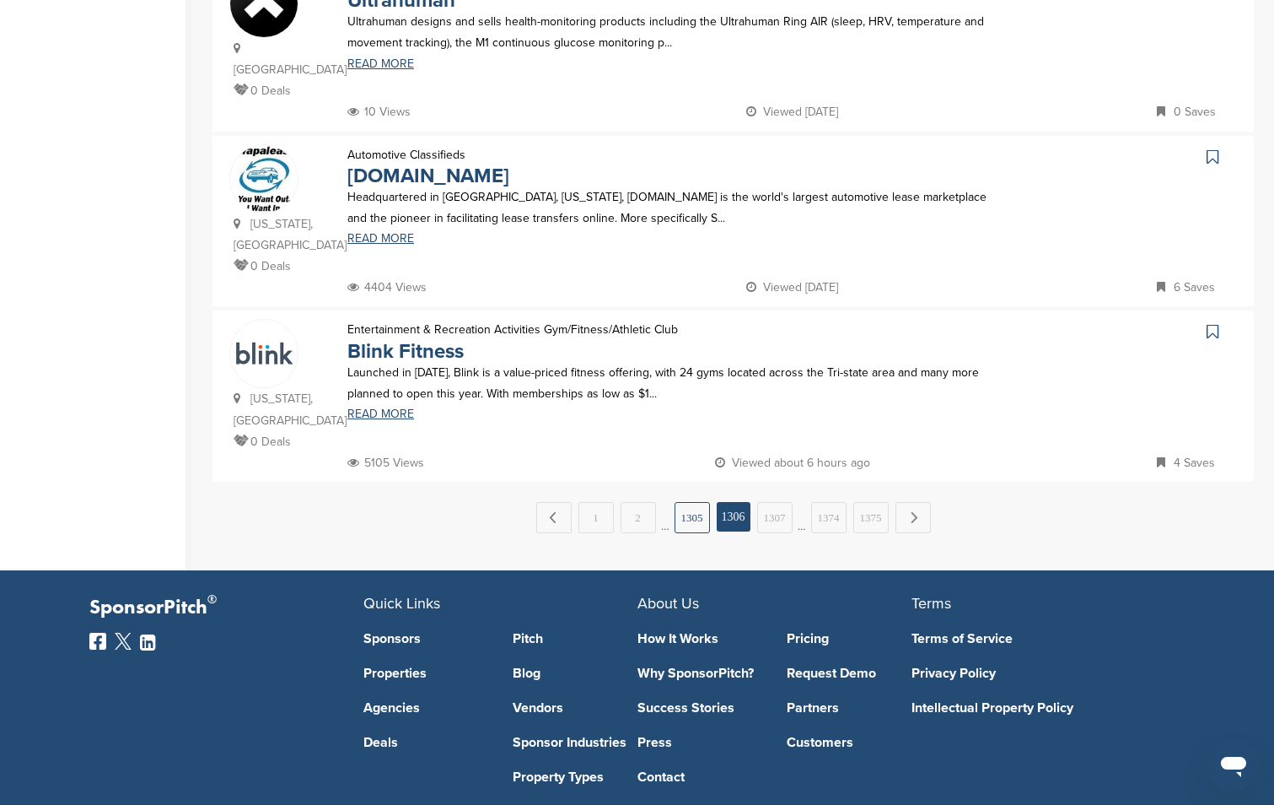
click at [691, 502] on link "1305" at bounding box center [692, 517] width 35 height 31
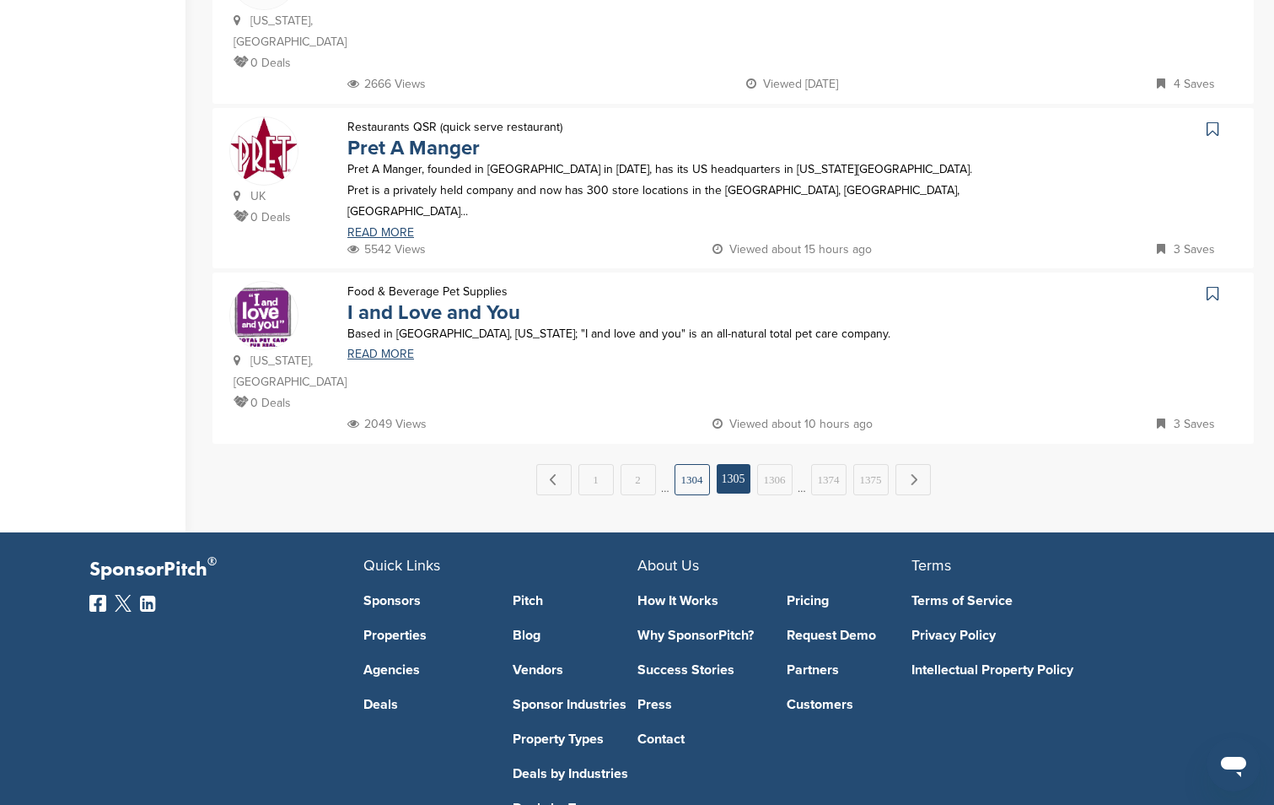
click at [690, 464] on link "1304" at bounding box center [692, 479] width 35 height 31
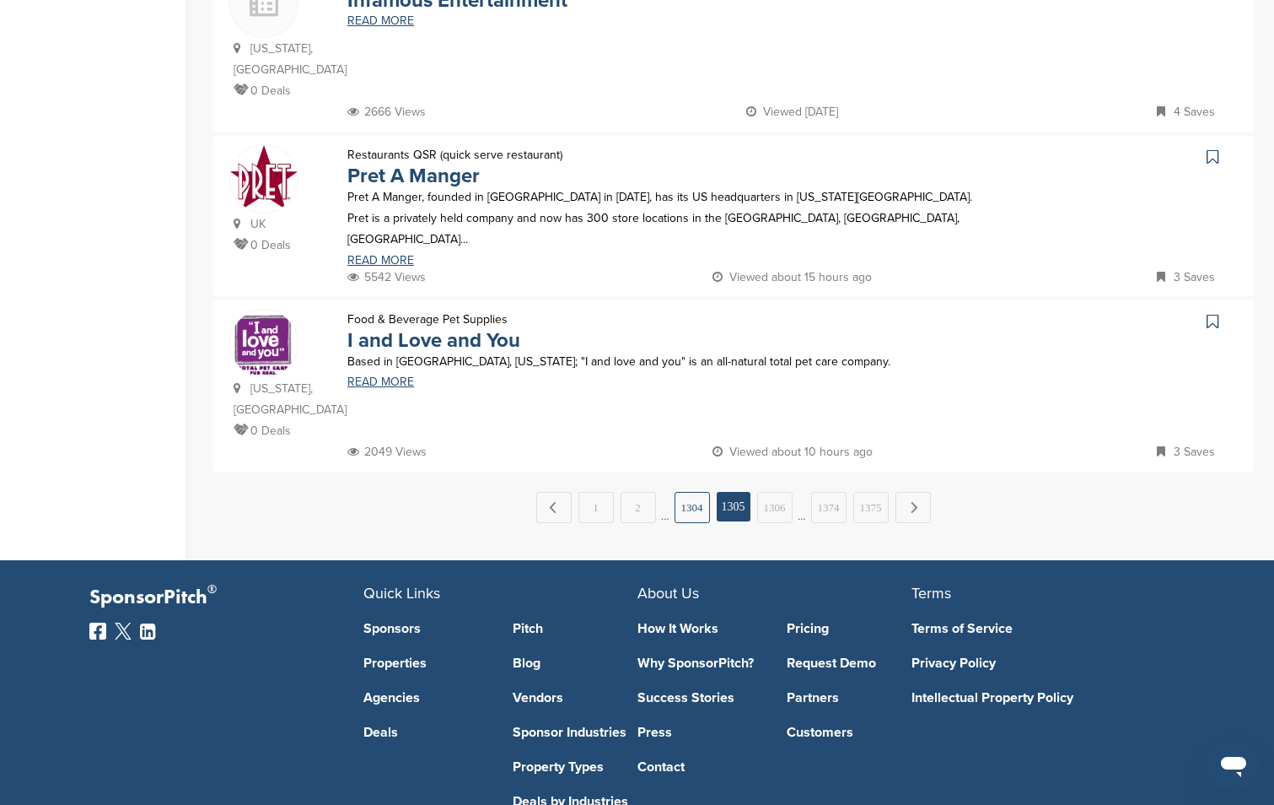
click at [688, 492] on link "1304" at bounding box center [692, 507] width 35 height 31
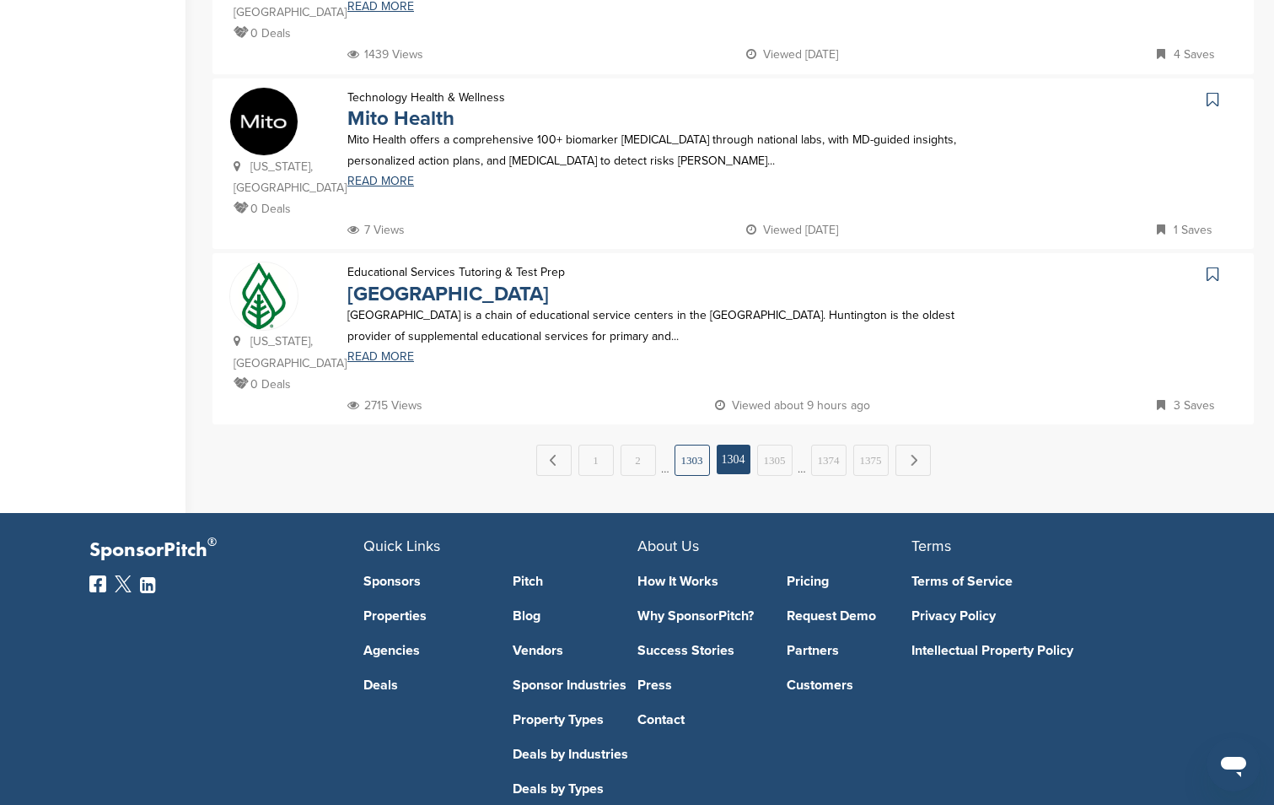
click at [686, 444] on link "1303" at bounding box center [692, 459] width 35 height 31
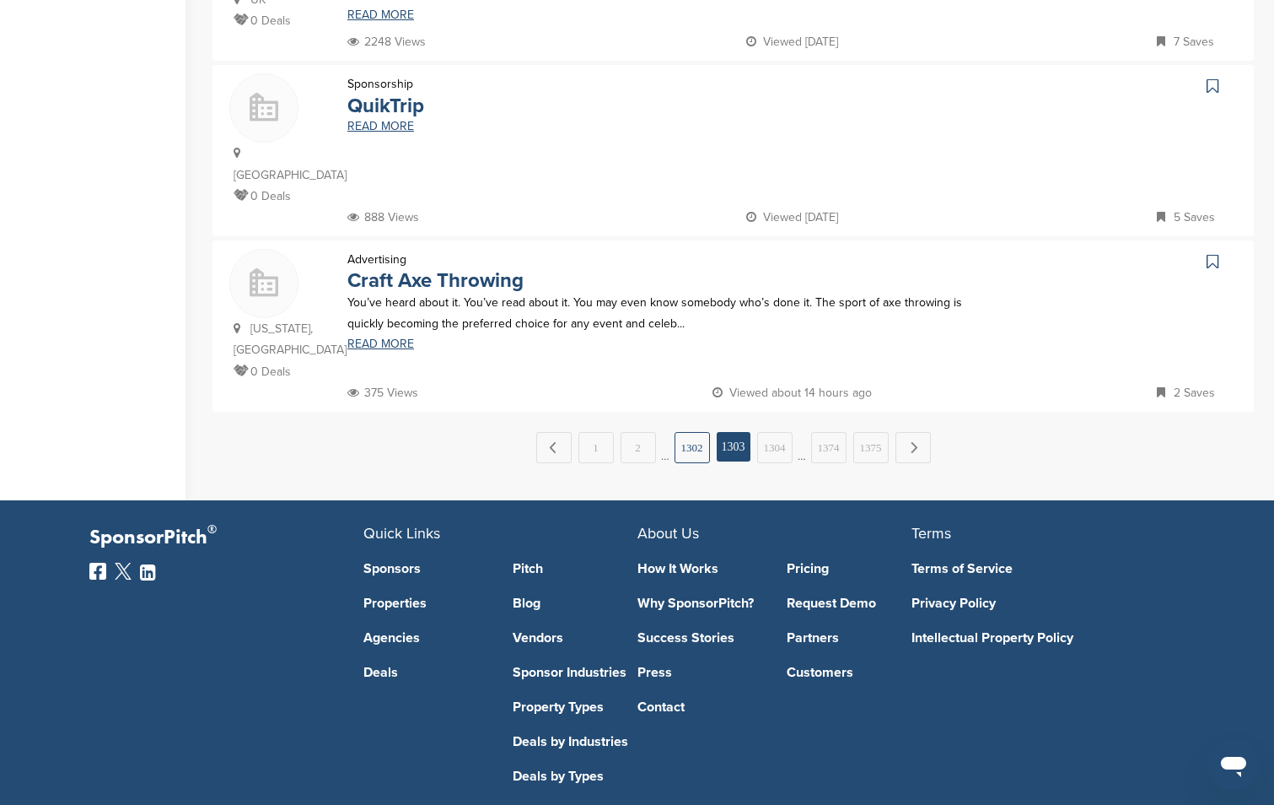
click at [683, 432] on link "1302" at bounding box center [692, 447] width 35 height 31
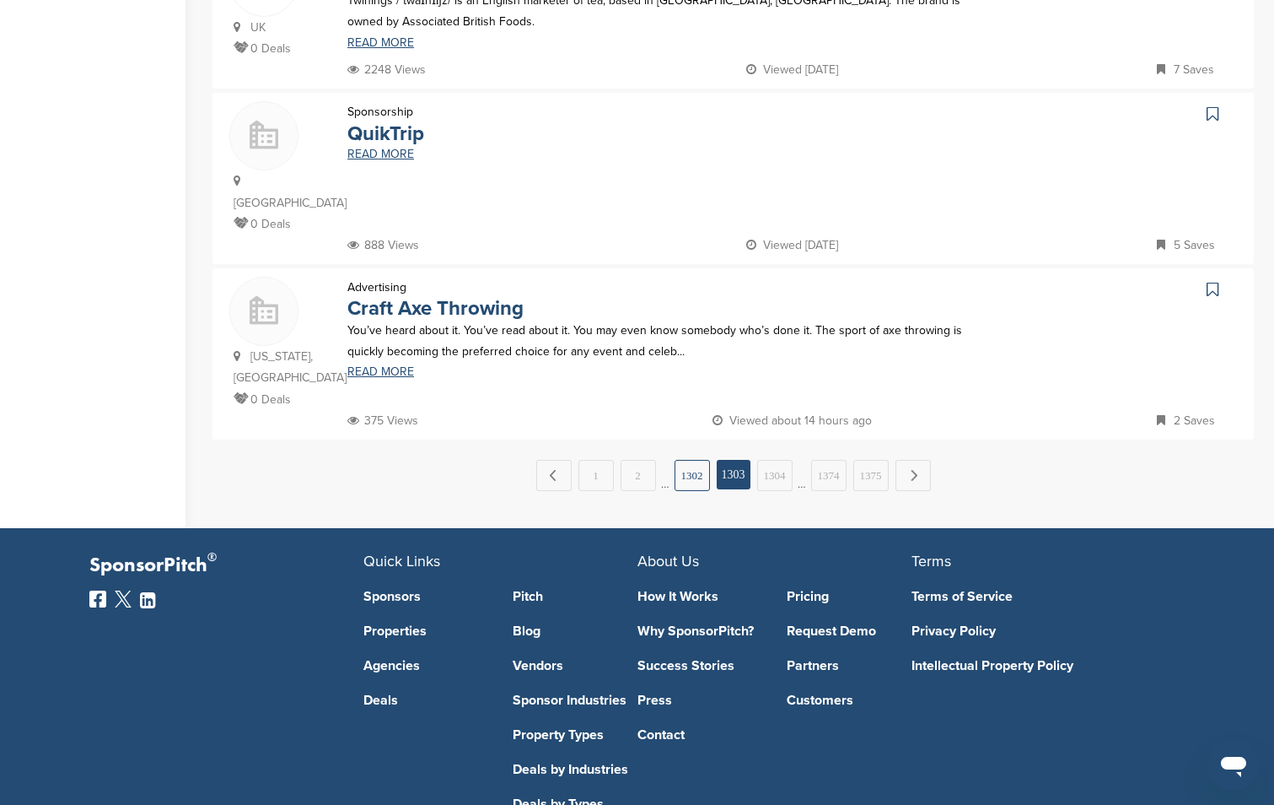
click at [696, 460] on link "1302" at bounding box center [692, 475] width 35 height 31
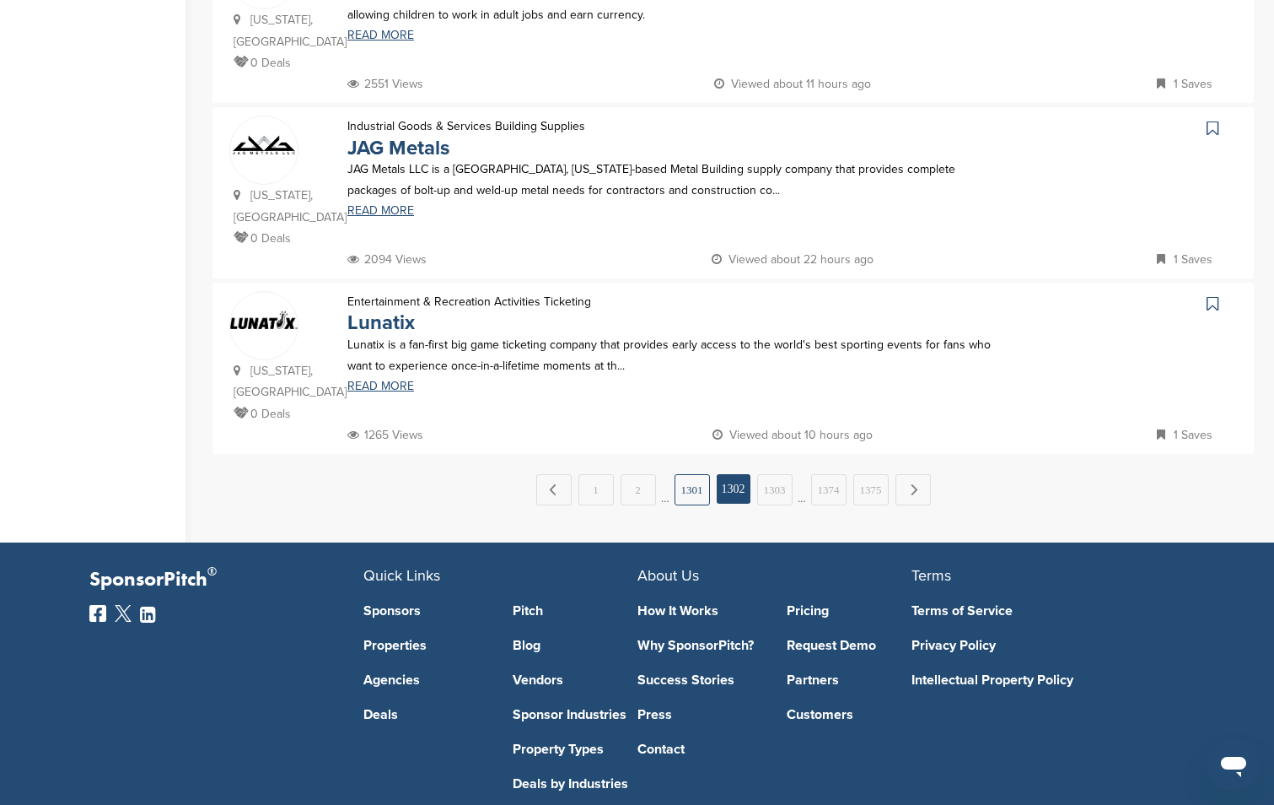
click at [688, 474] on link "1301" at bounding box center [692, 489] width 35 height 31
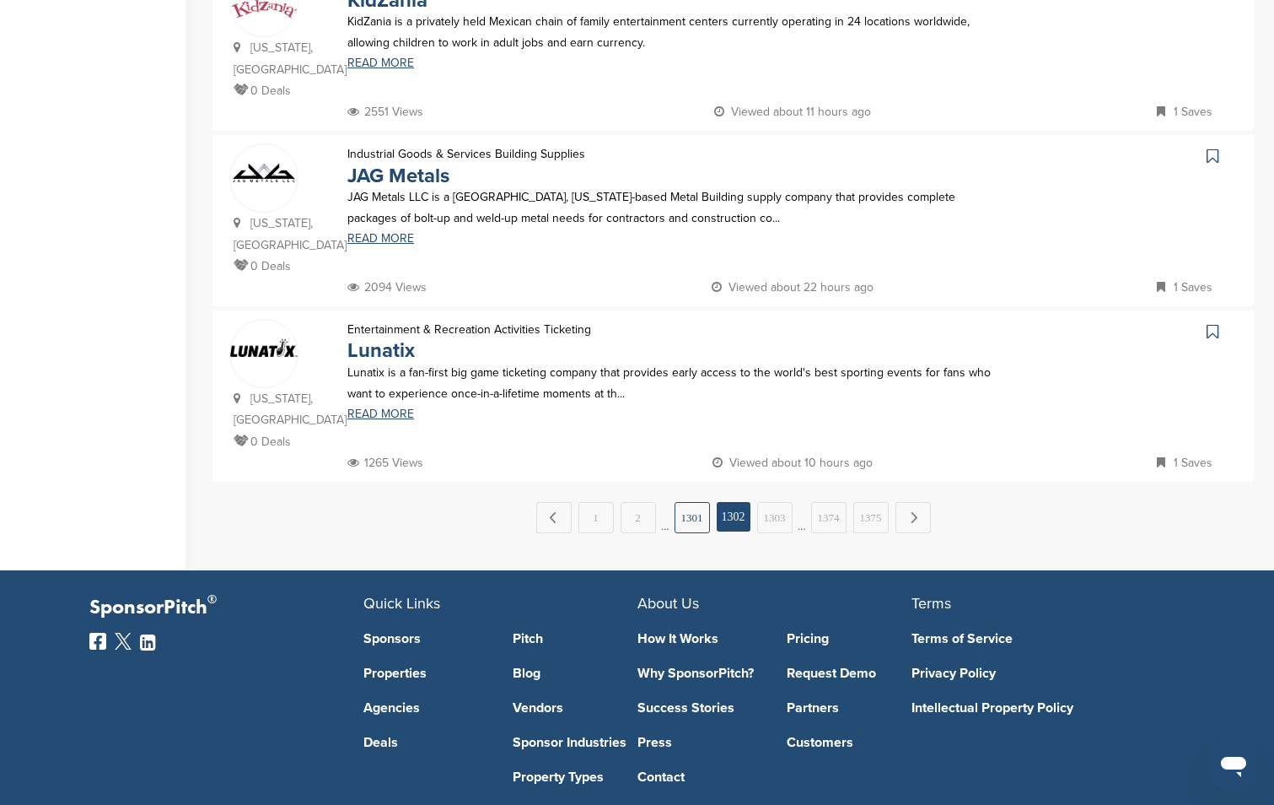
click at [692, 502] on link "1301" at bounding box center [692, 517] width 35 height 31
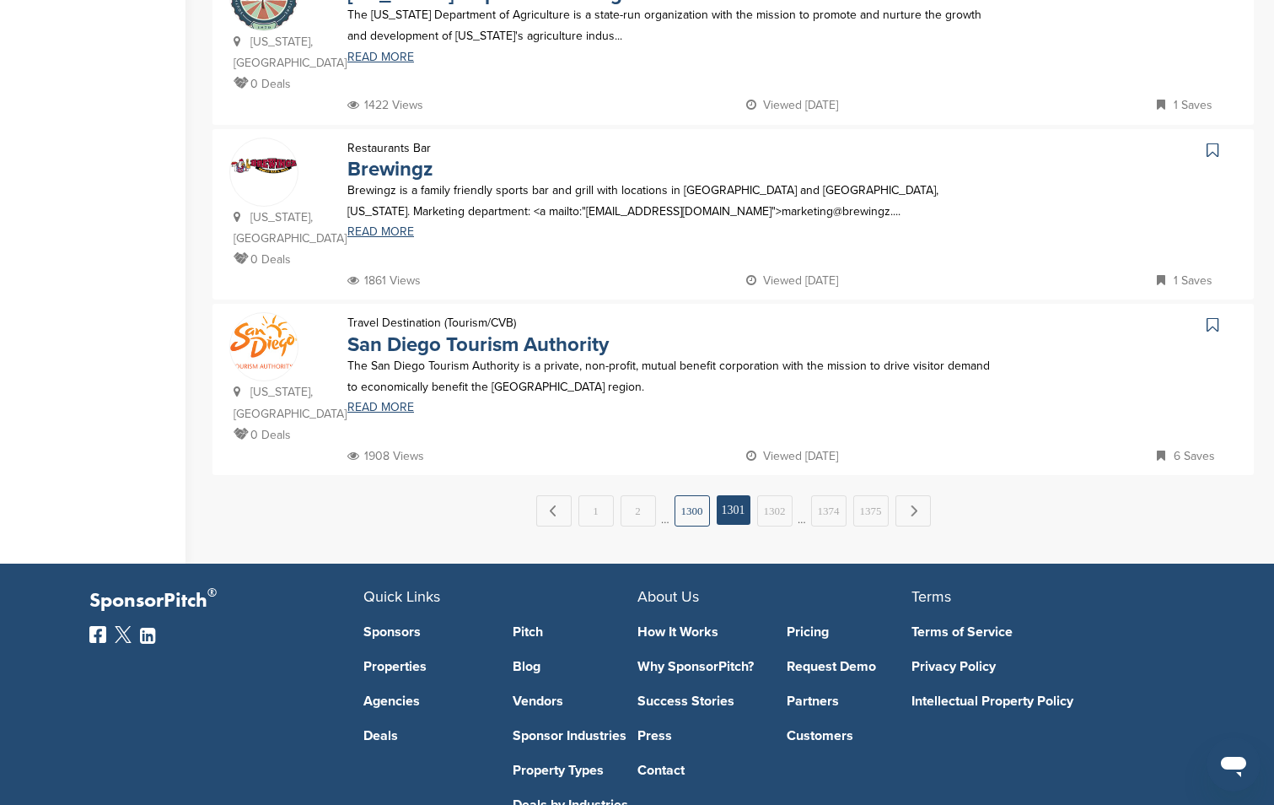
click at [689, 495] on link "1300" at bounding box center [692, 510] width 35 height 31
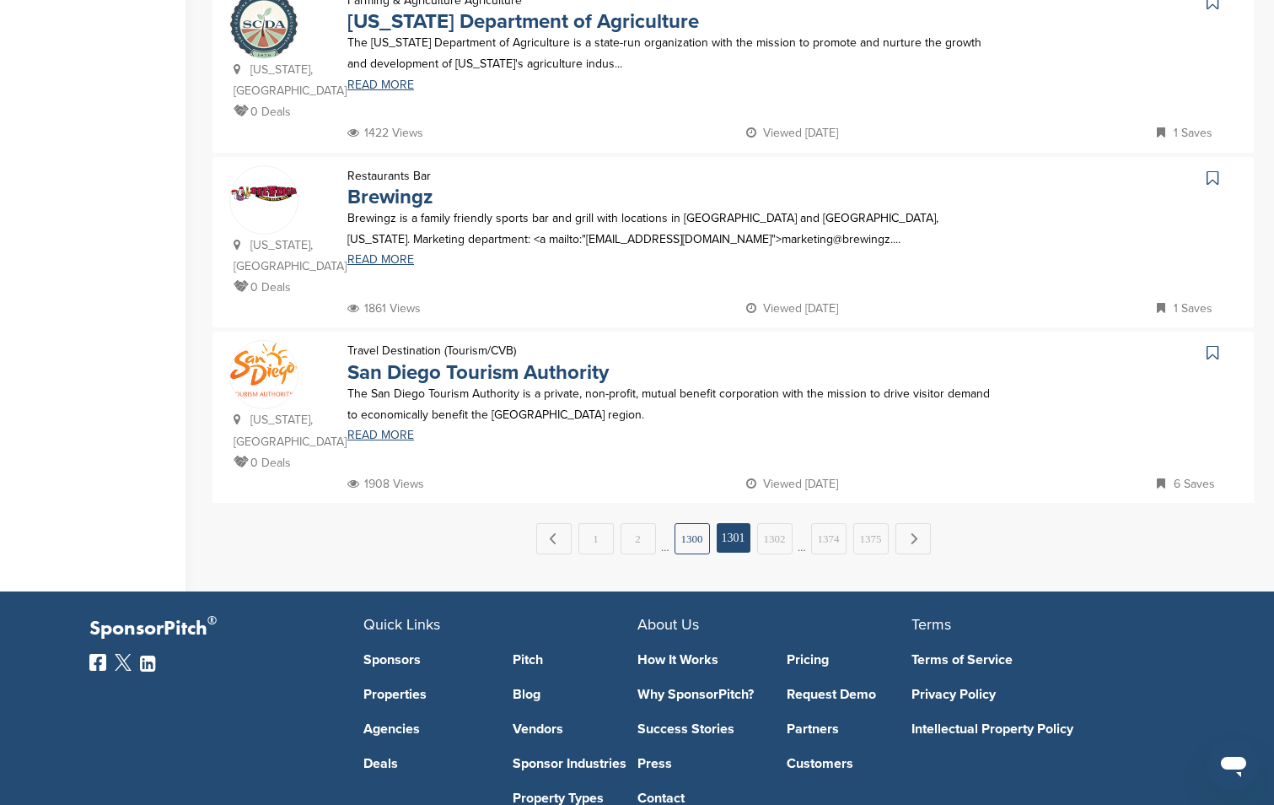
click at [695, 523] on link "1300" at bounding box center [692, 538] width 35 height 31
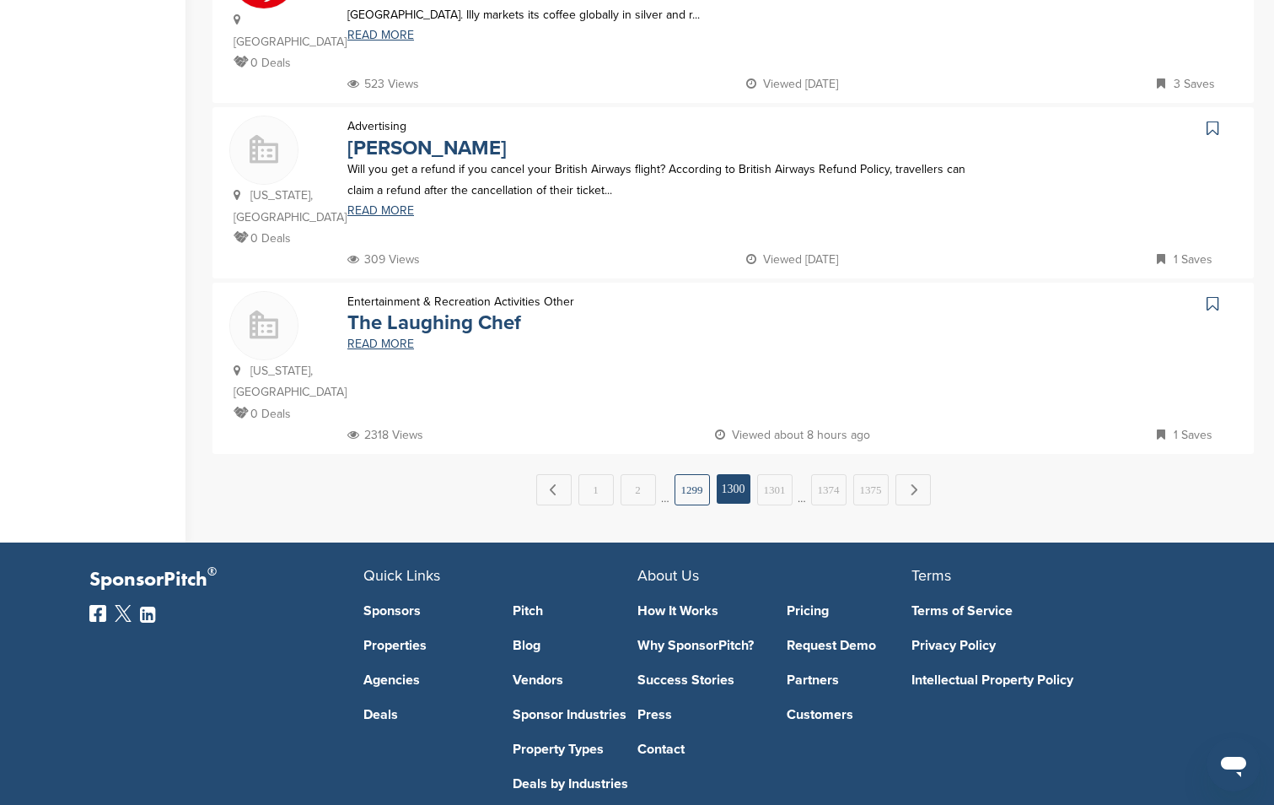
click at [686, 474] on link "1299" at bounding box center [692, 489] width 35 height 31
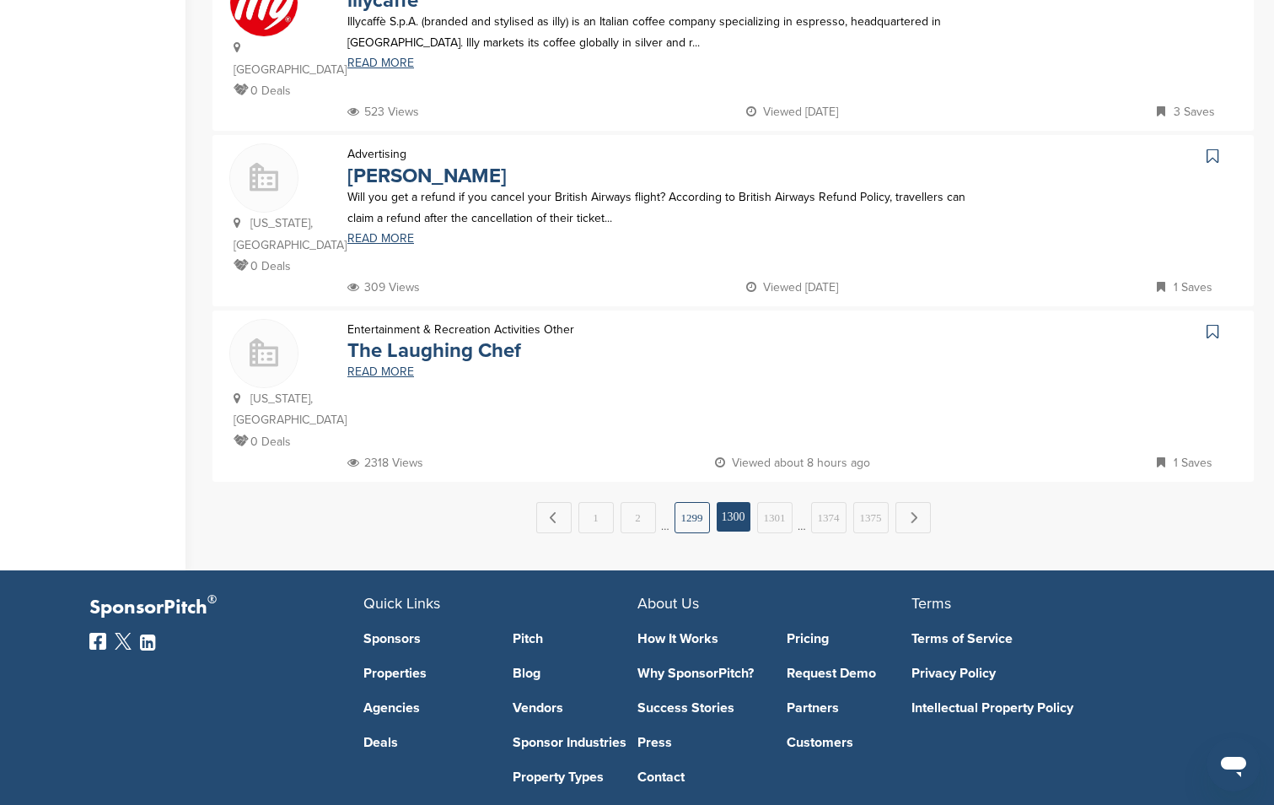
click at [693, 502] on link "1299" at bounding box center [692, 517] width 35 height 31
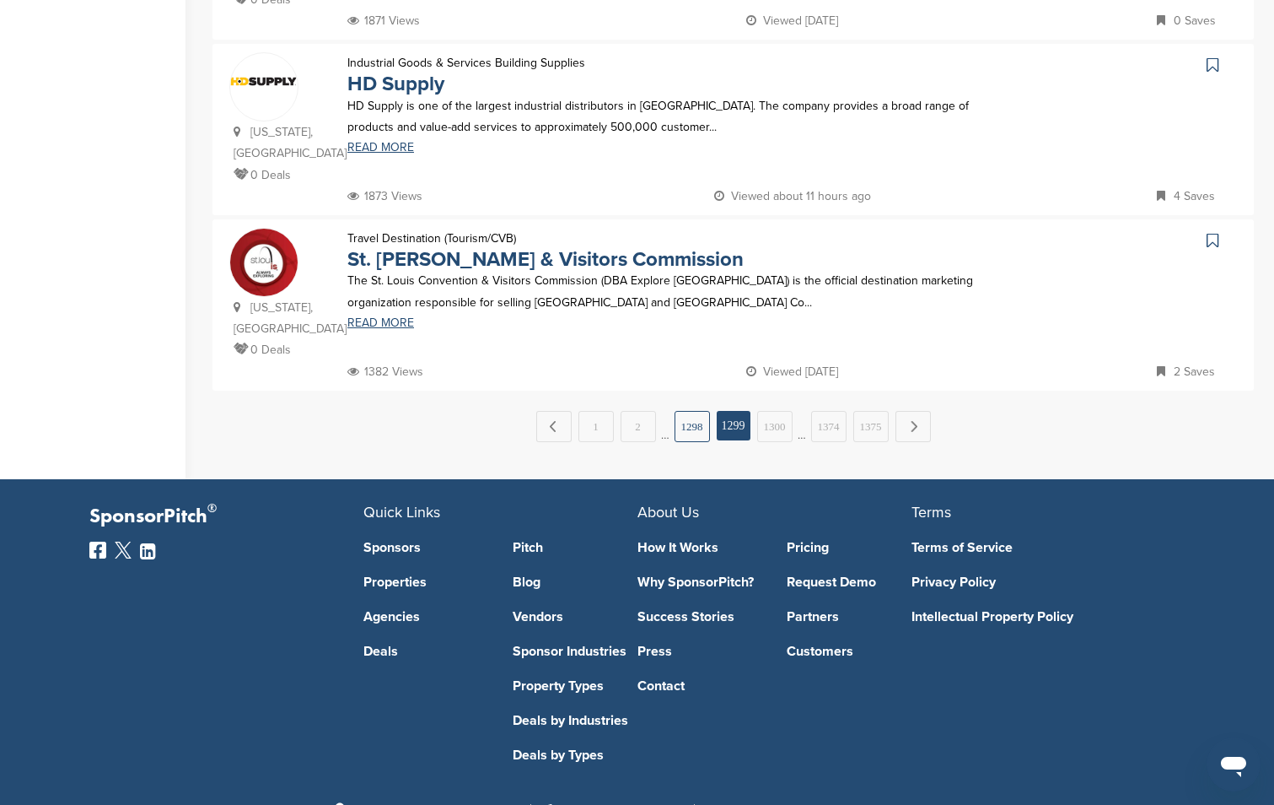
click at [692, 411] on link "1298" at bounding box center [692, 426] width 35 height 31
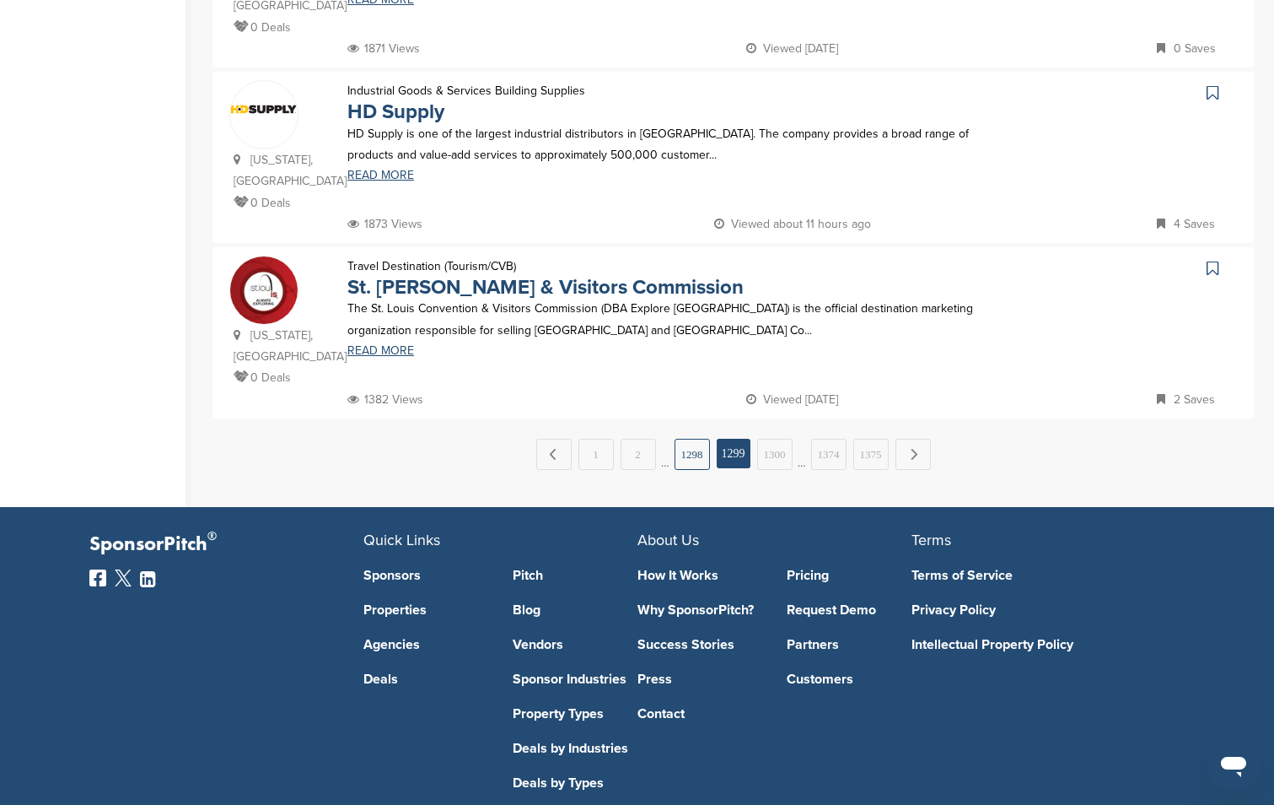
click at [699, 439] on link "1298" at bounding box center [692, 454] width 35 height 31
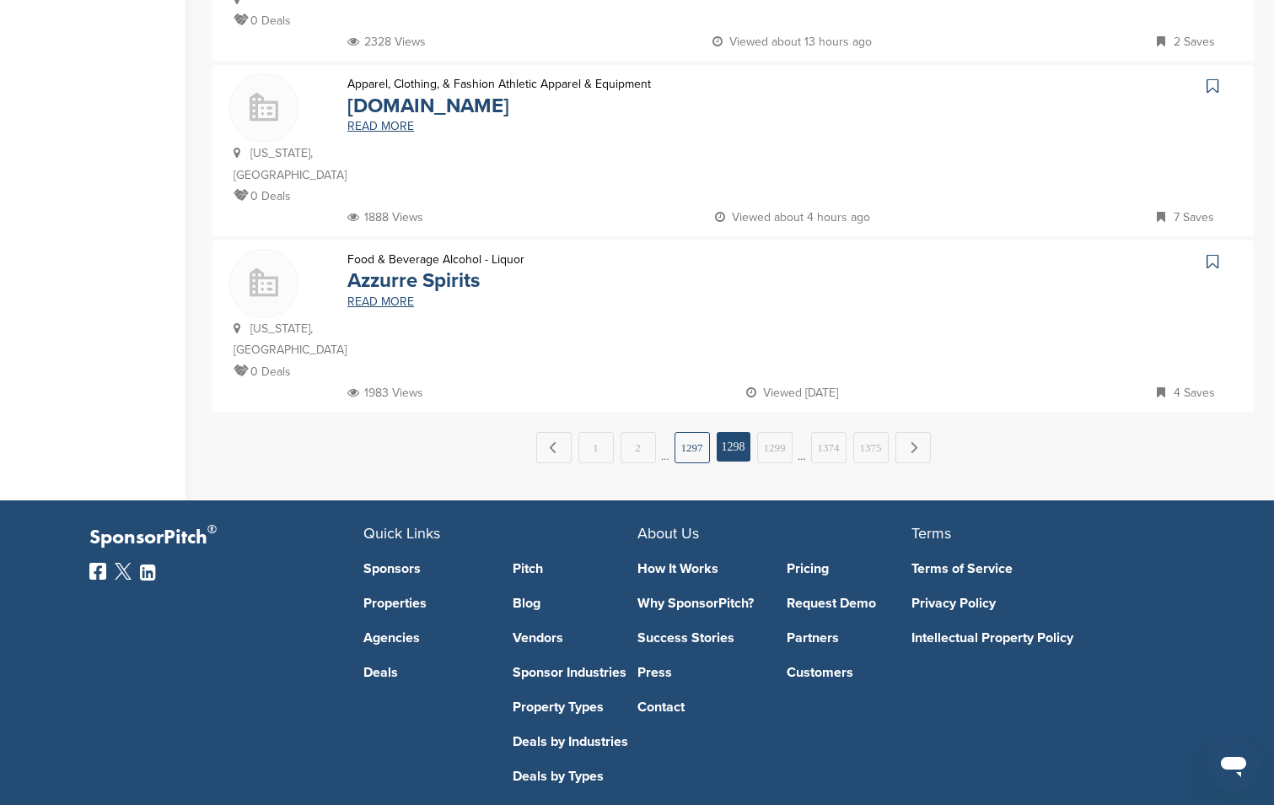
click at [684, 432] on link "1297" at bounding box center [692, 447] width 35 height 31
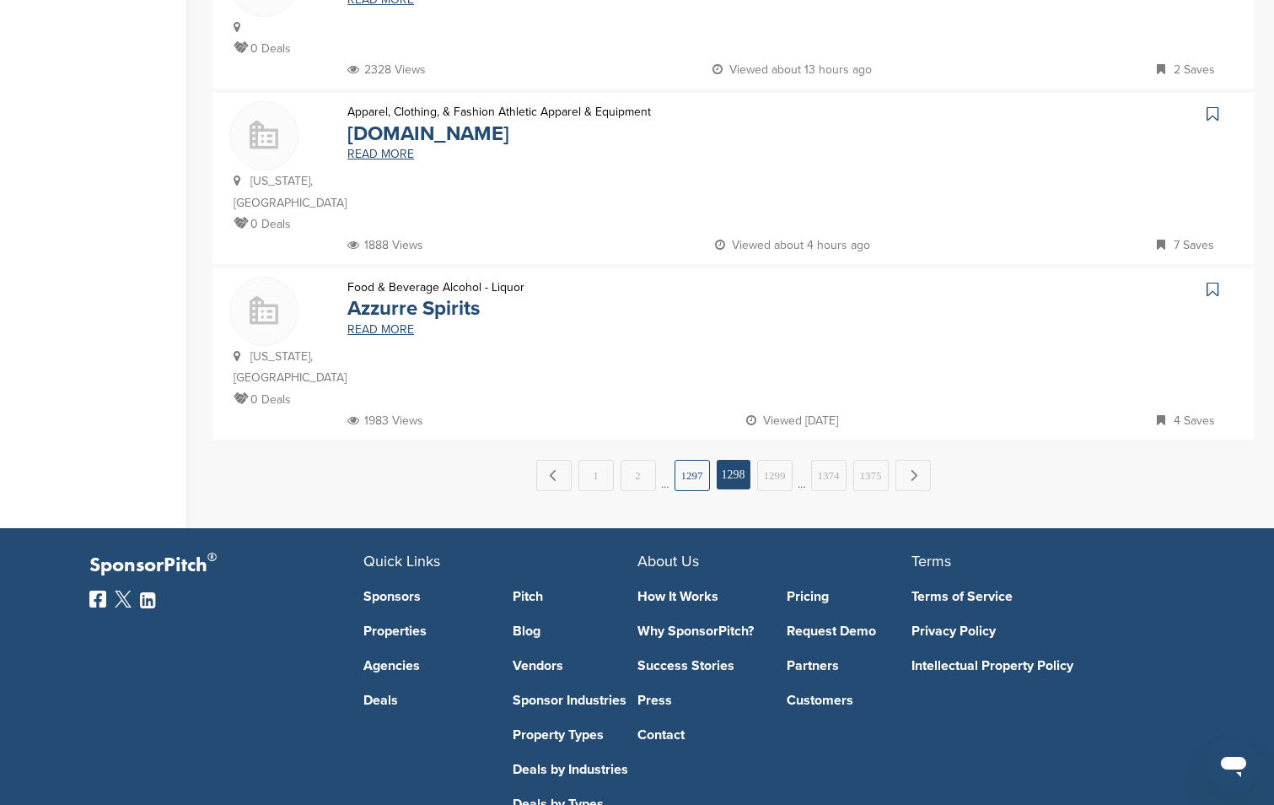
click at [693, 460] on link "1297" at bounding box center [692, 475] width 35 height 31
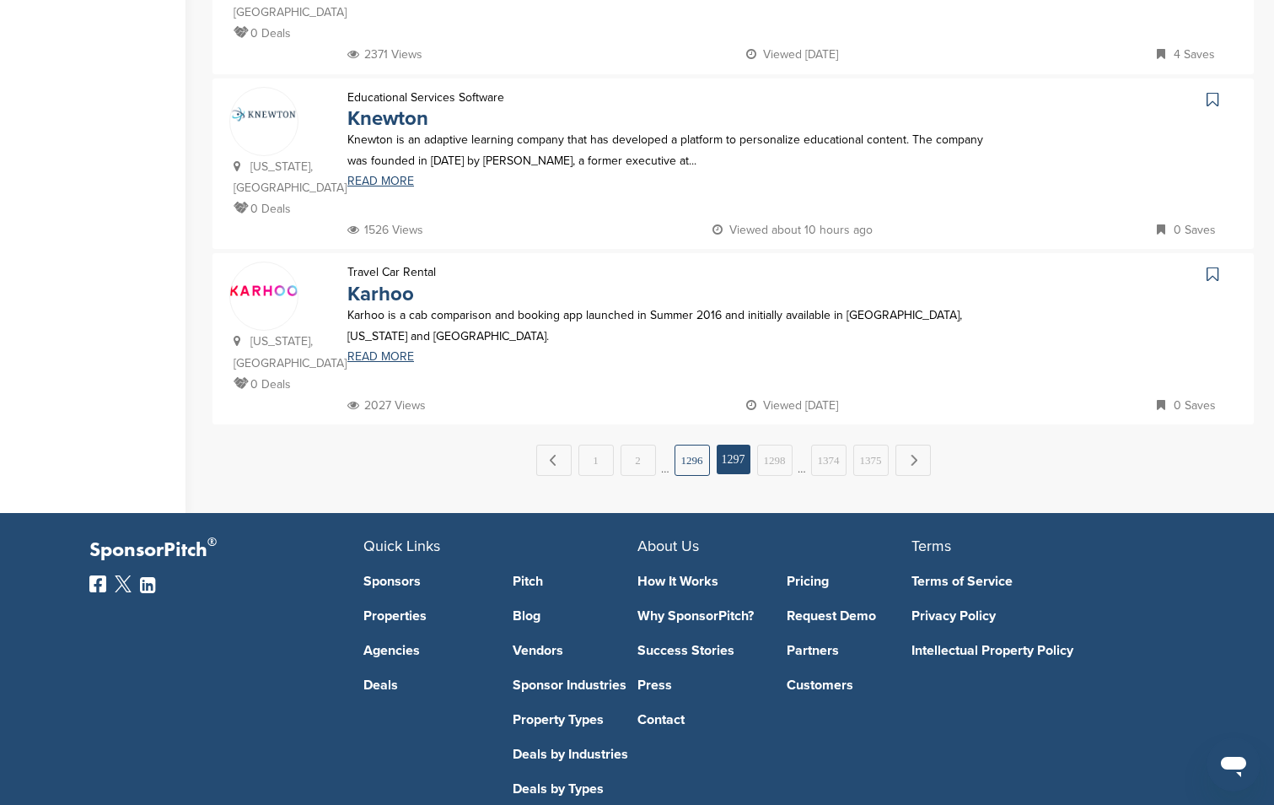
click at [686, 444] on link "1296" at bounding box center [692, 459] width 35 height 31
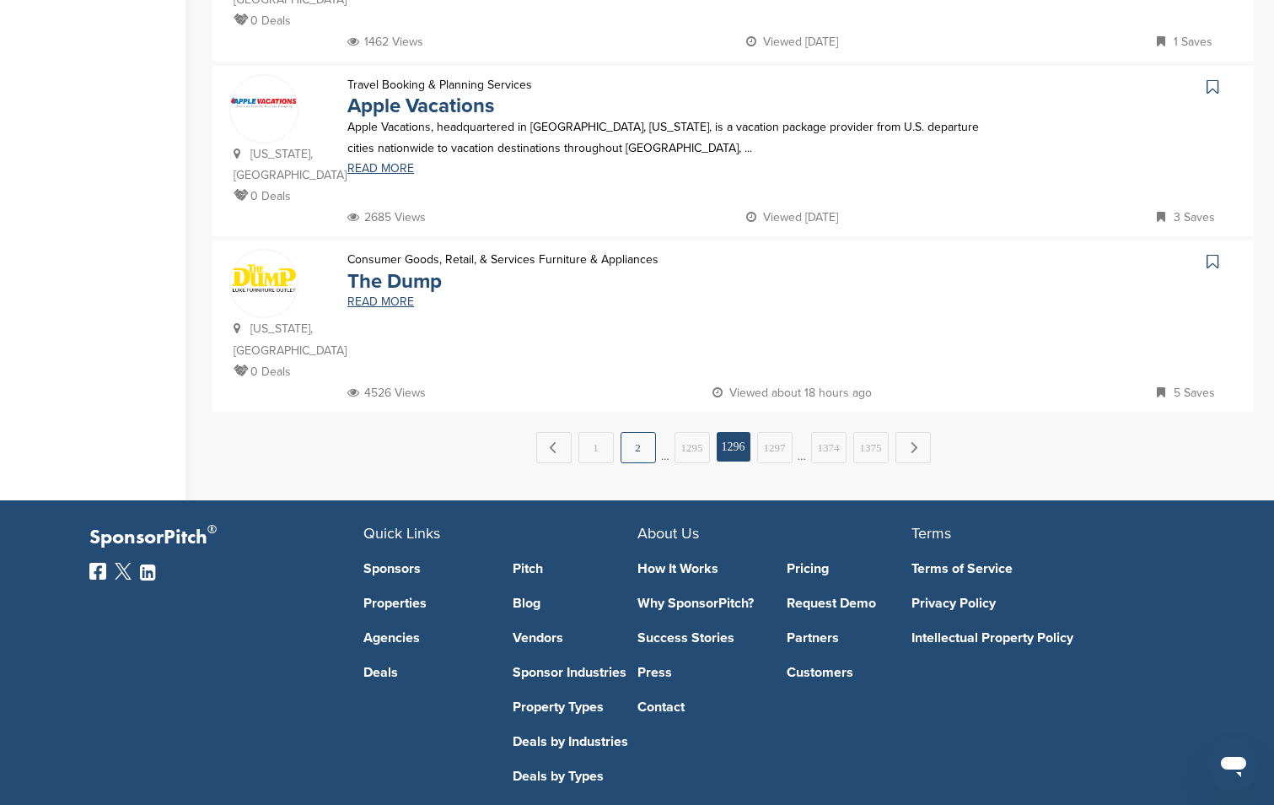
click at [632, 432] on link "2" at bounding box center [638, 447] width 35 height 31
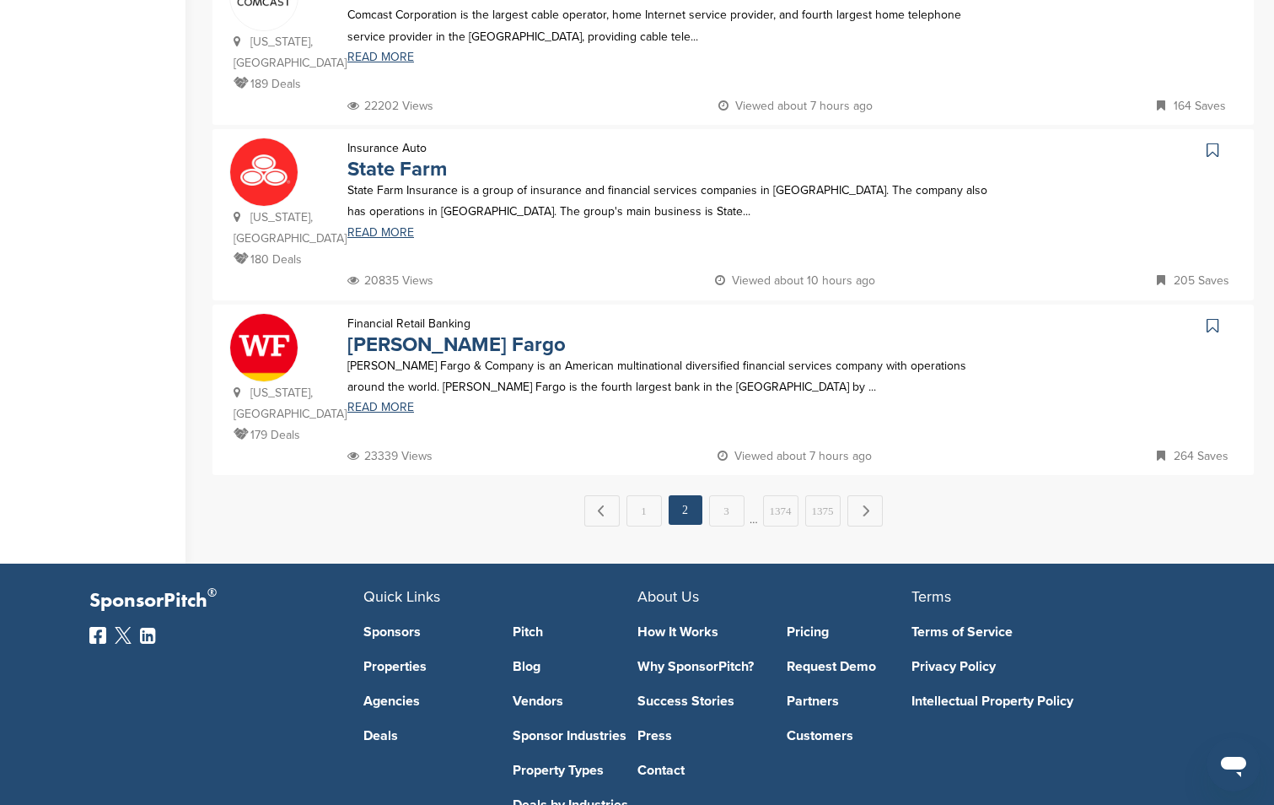
click at [733, 495] on link "3" at bounding box center [726, 510] width 35 height 31
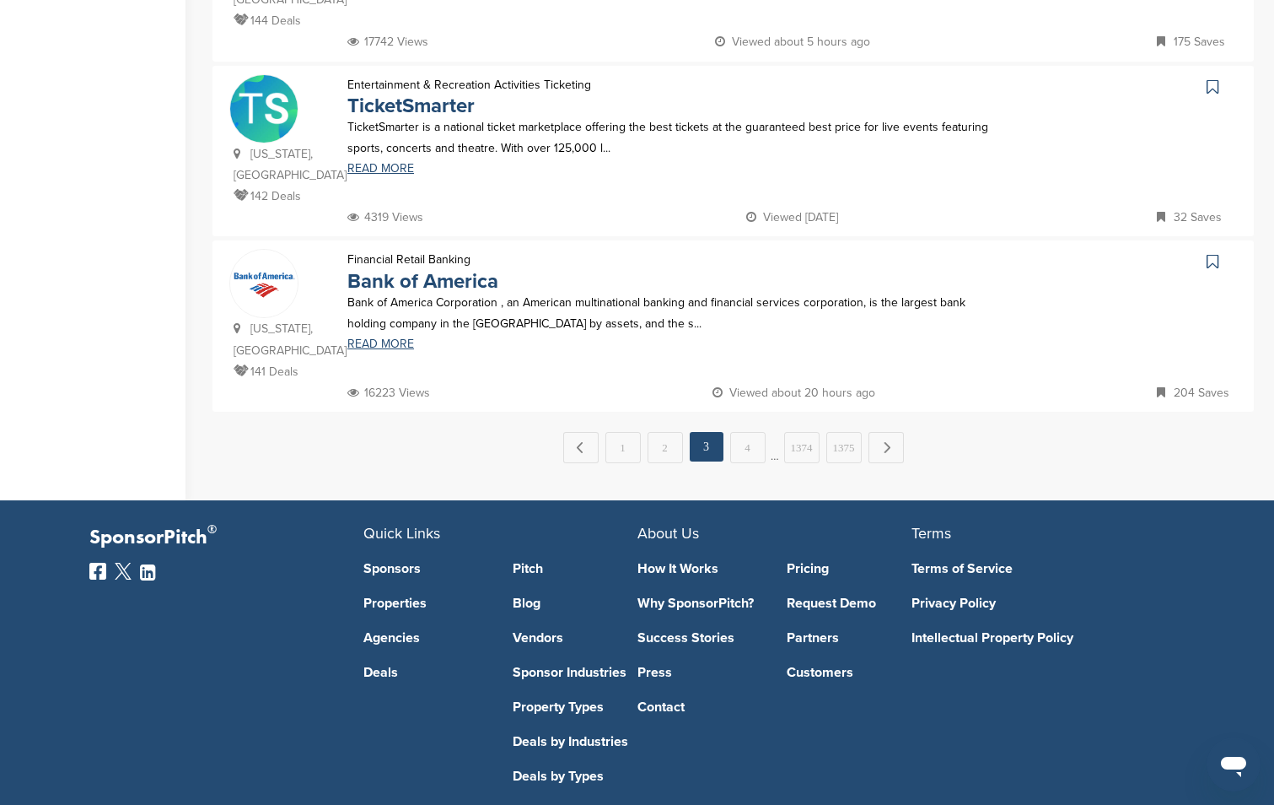
click at [1215, 78] on icon at bounding box center [1213, 86] width 12 height 17
click at [1211, 253] on icon at bounding box center [1213, 261] width 12 height 17
click at [740, 432] on link "4" at bounding box center [747, 447] width 35 height 31
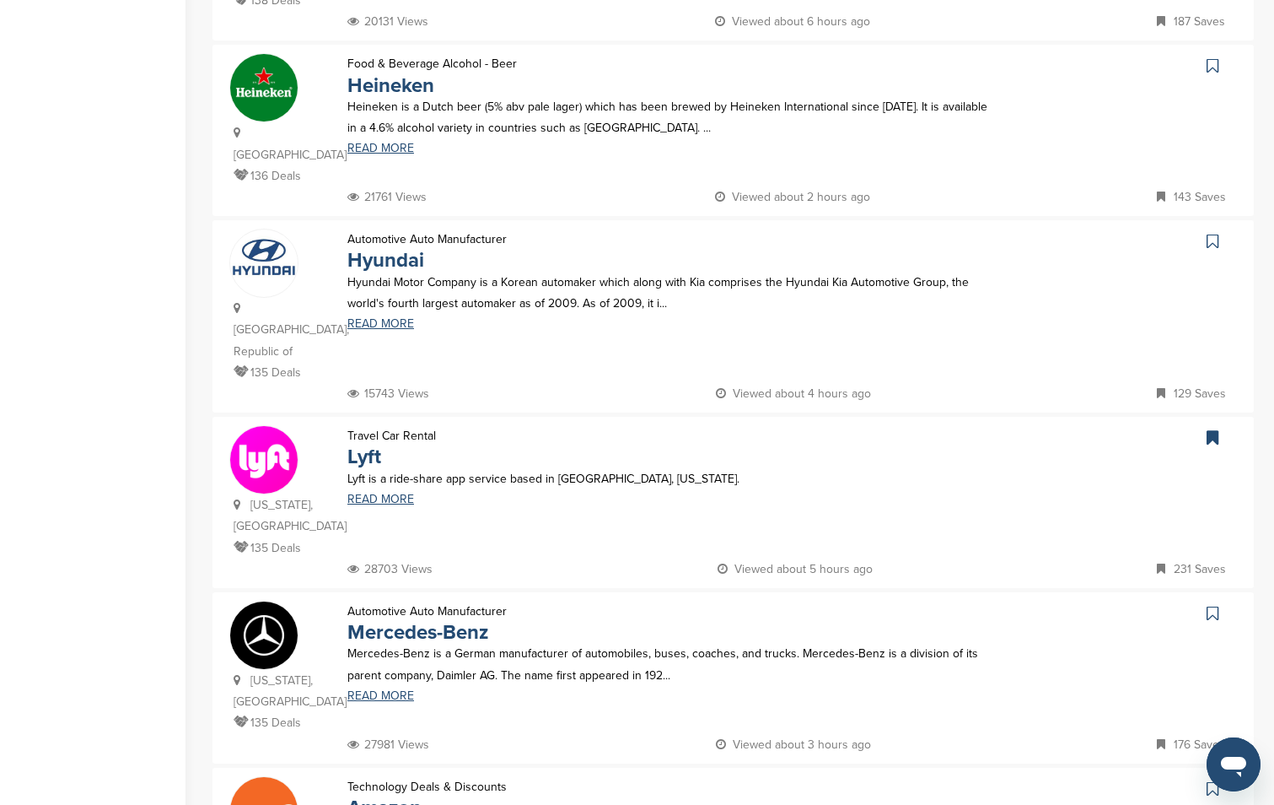
scroll to position [1721, 0]
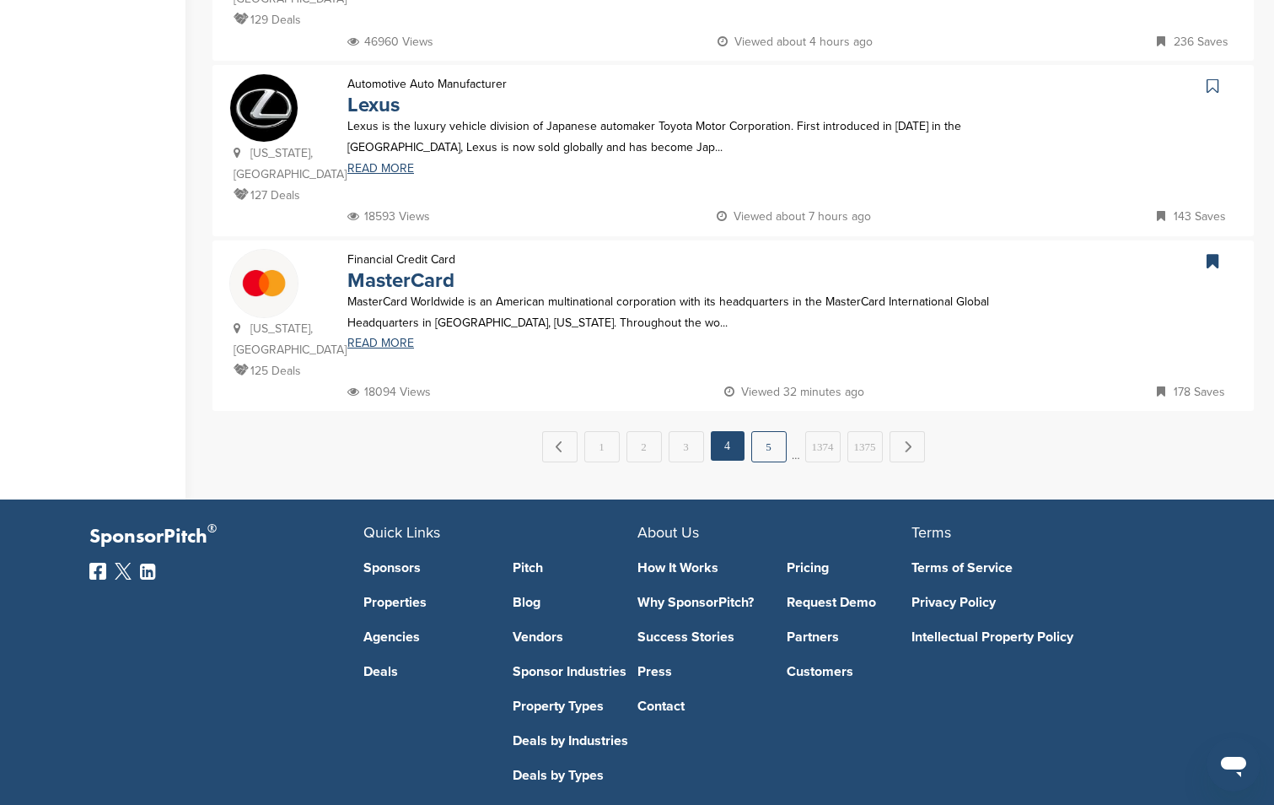
click at [768, 431] on link "5" at bounding box center [768, 446] width 35 height 31
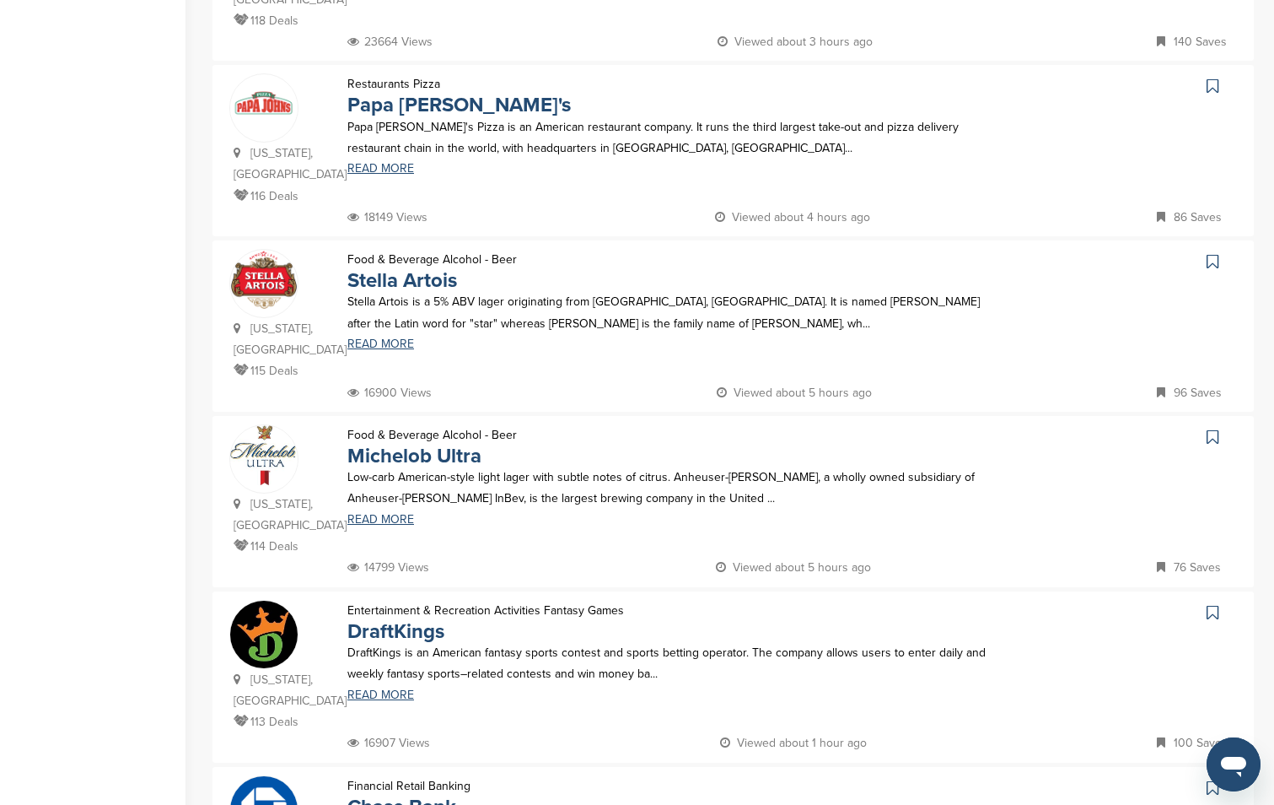
scroll to position [1687, 0]
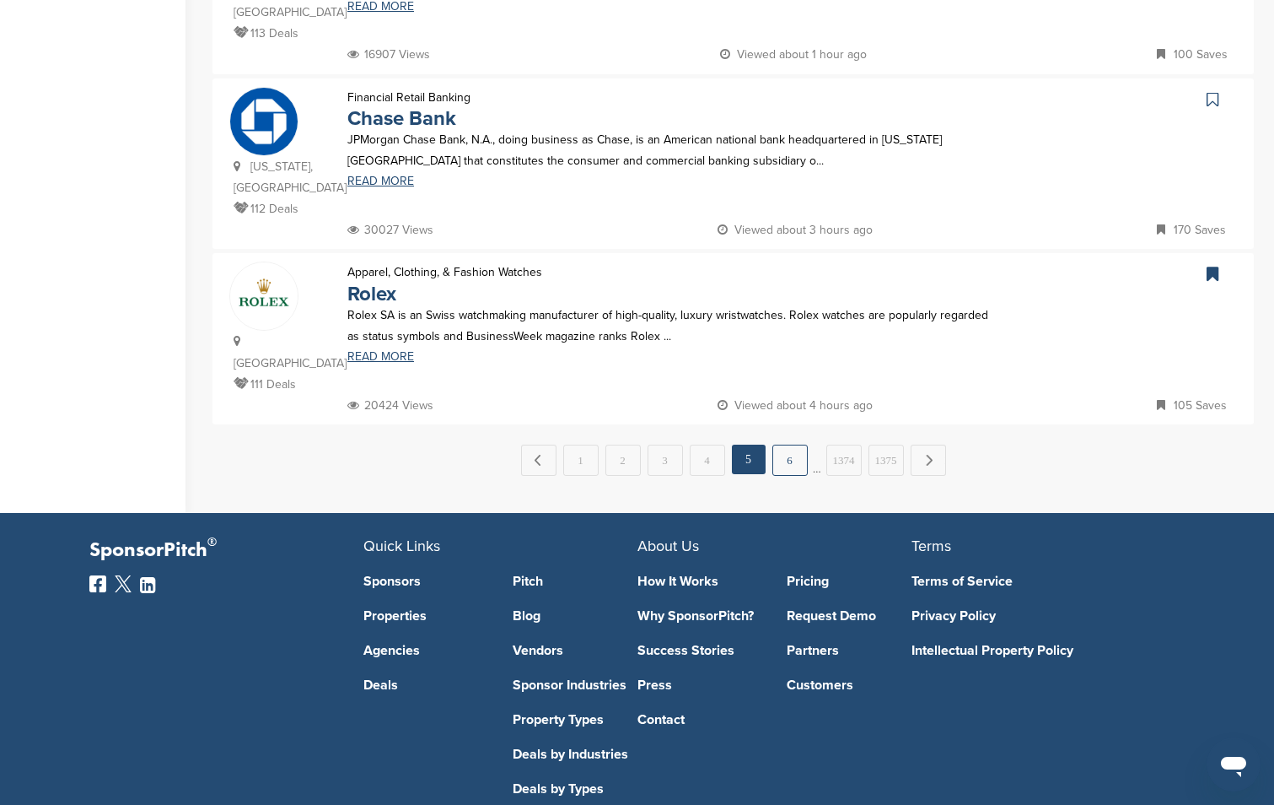
click at [799, 444] on link "6" at bounding box center [789, 459] width 35 height 31
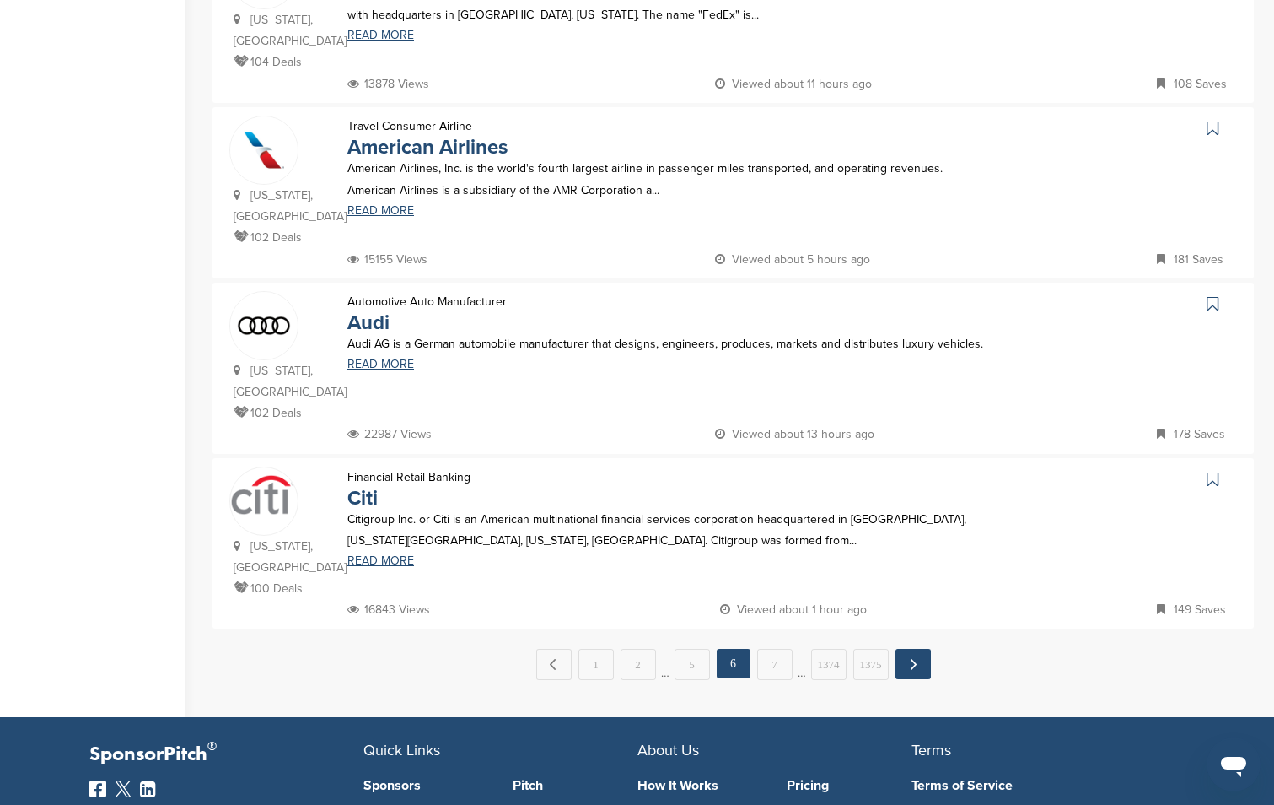
scroll to position [1678, 0]
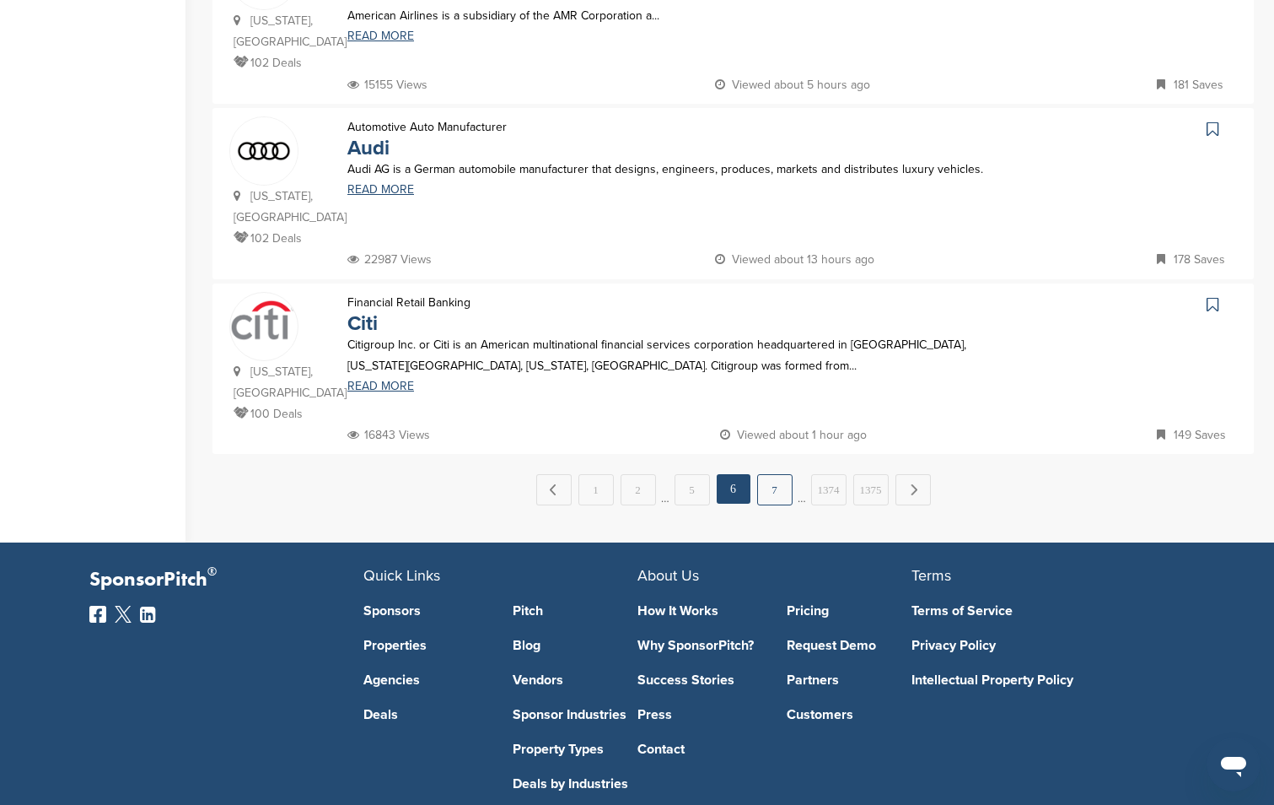
click at [773, 474] on link "7" at bounding box center [774, 489] width 35 height 31
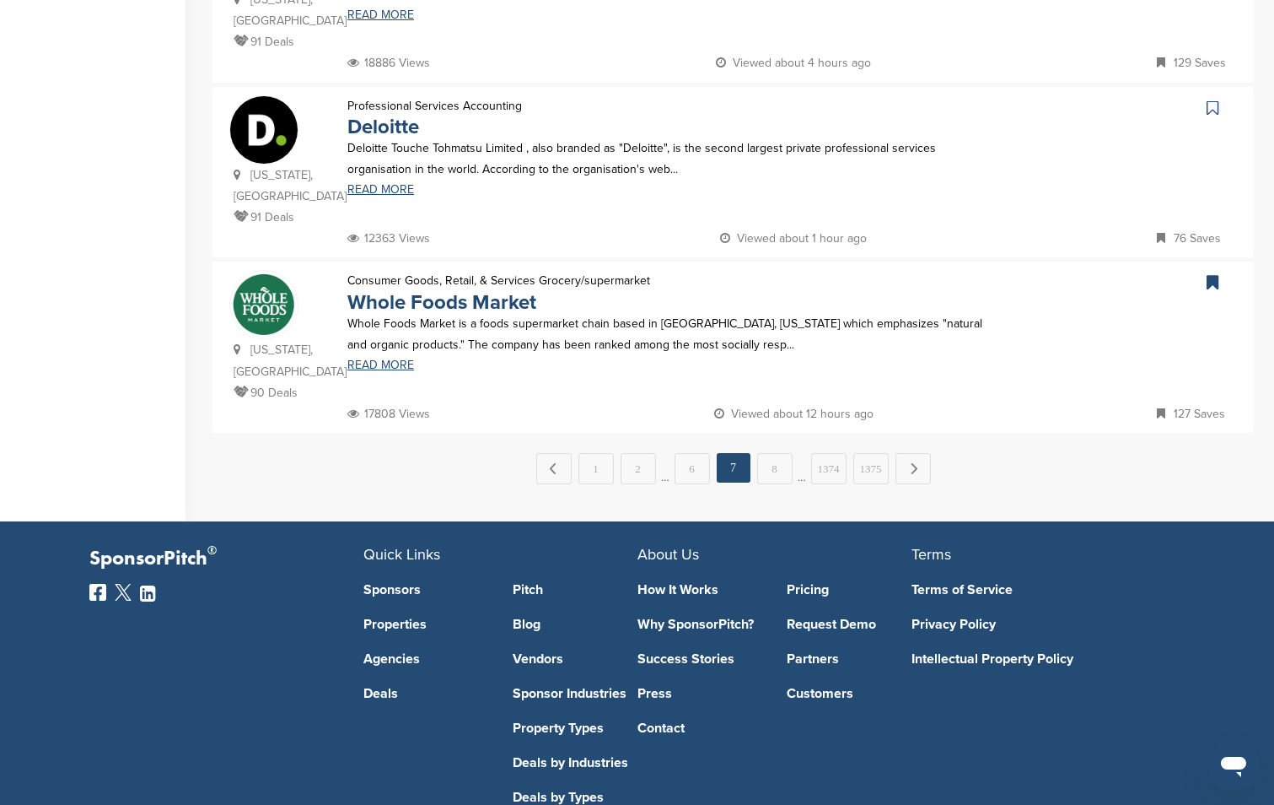
scroll to position [0, 0]
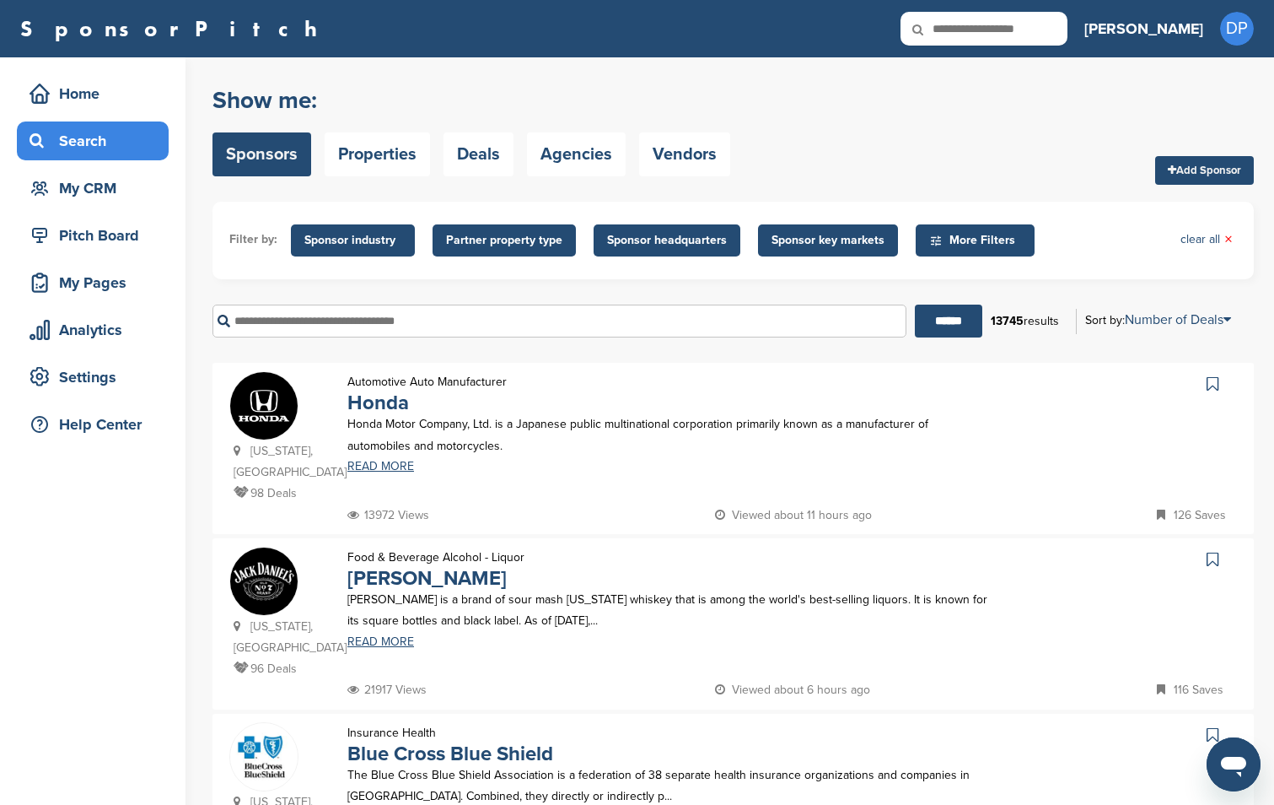
click at [772, 381] on div "Automotive Auto Manufacturer Honda Honda Motor Company, Ltd. is a Japanese publ…" at bounding box center [671, 437] width 680 height 133
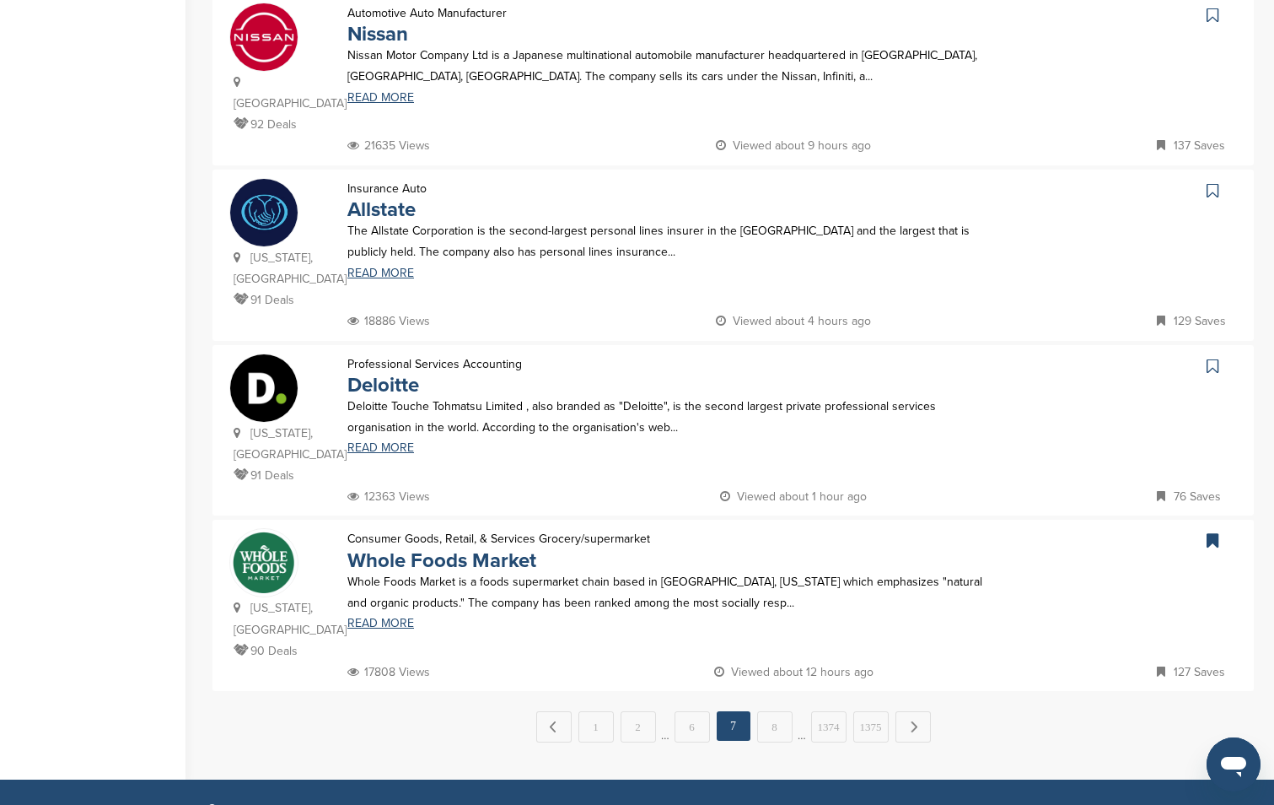
scroll to position [1678, 0]
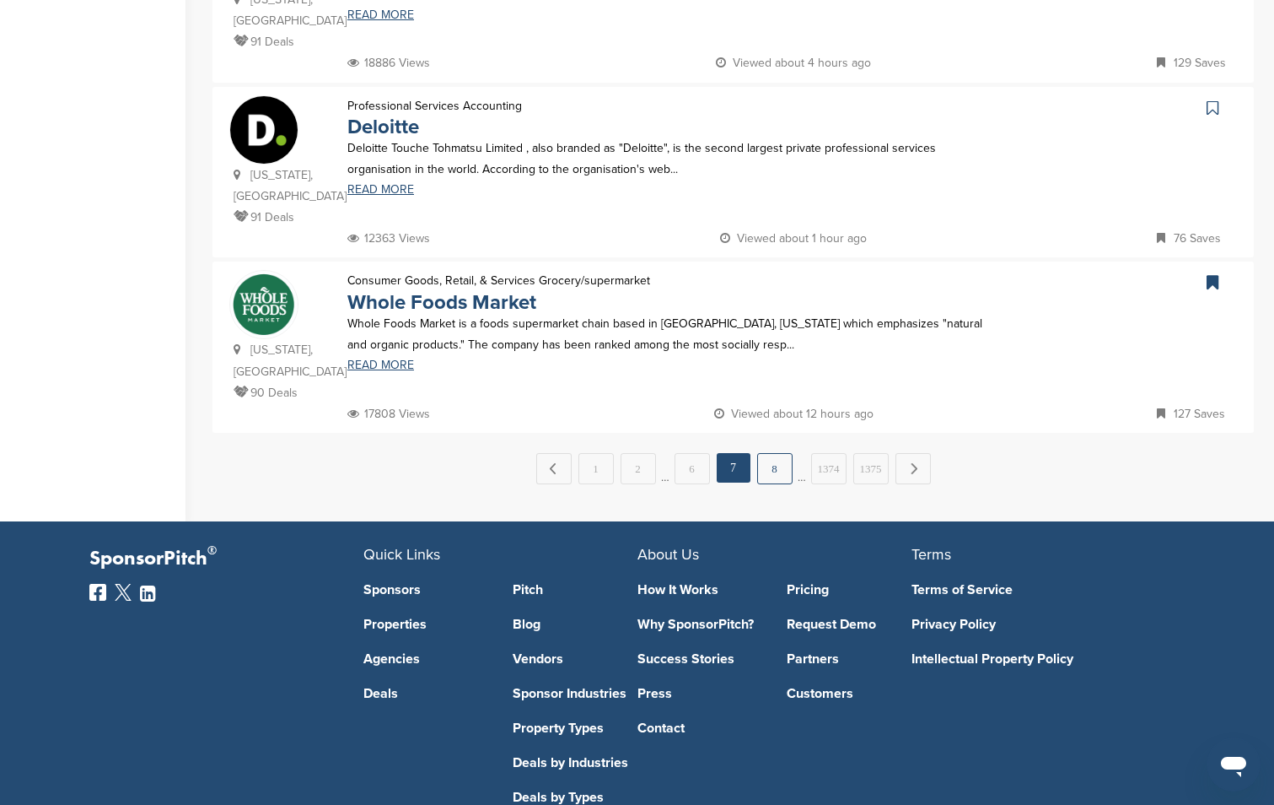
click at [774, 453] on link "8" at bounding box center [774, 468] width 35 height 31
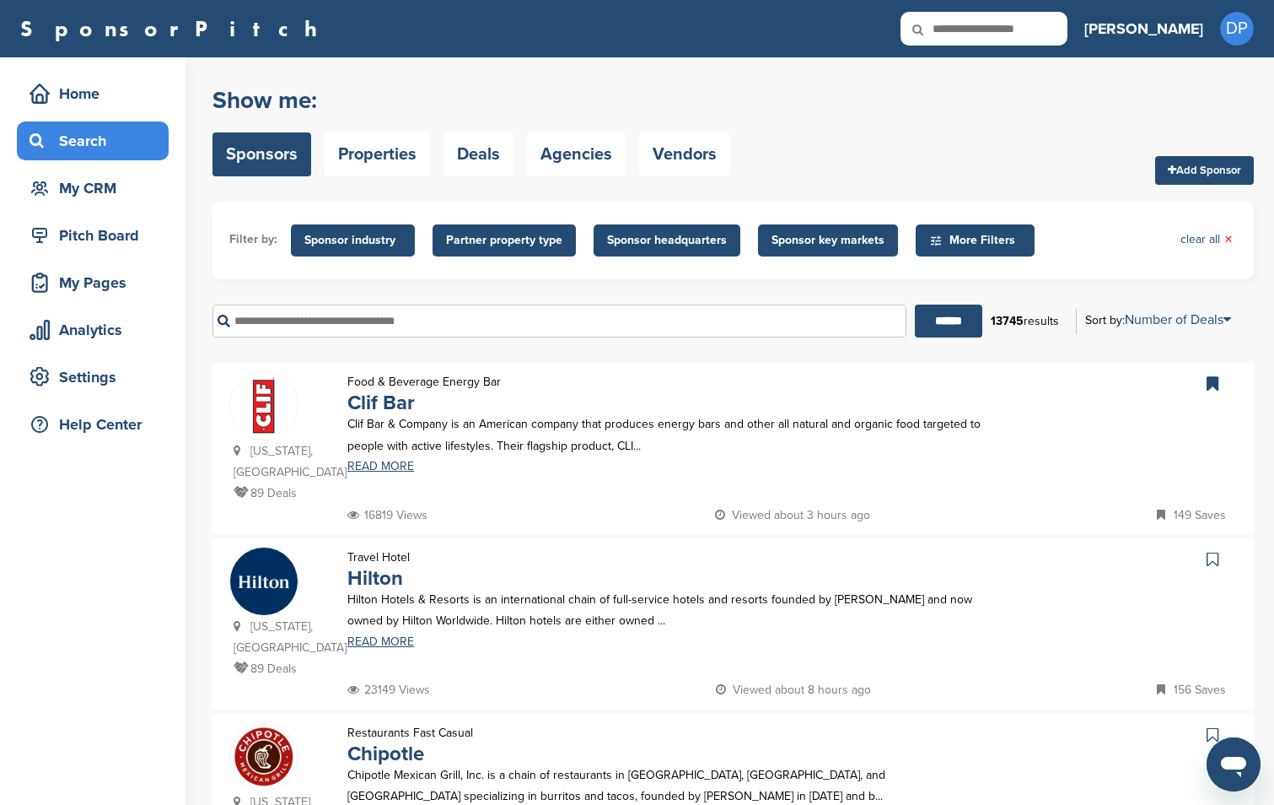
scroll to position [1636, 0]
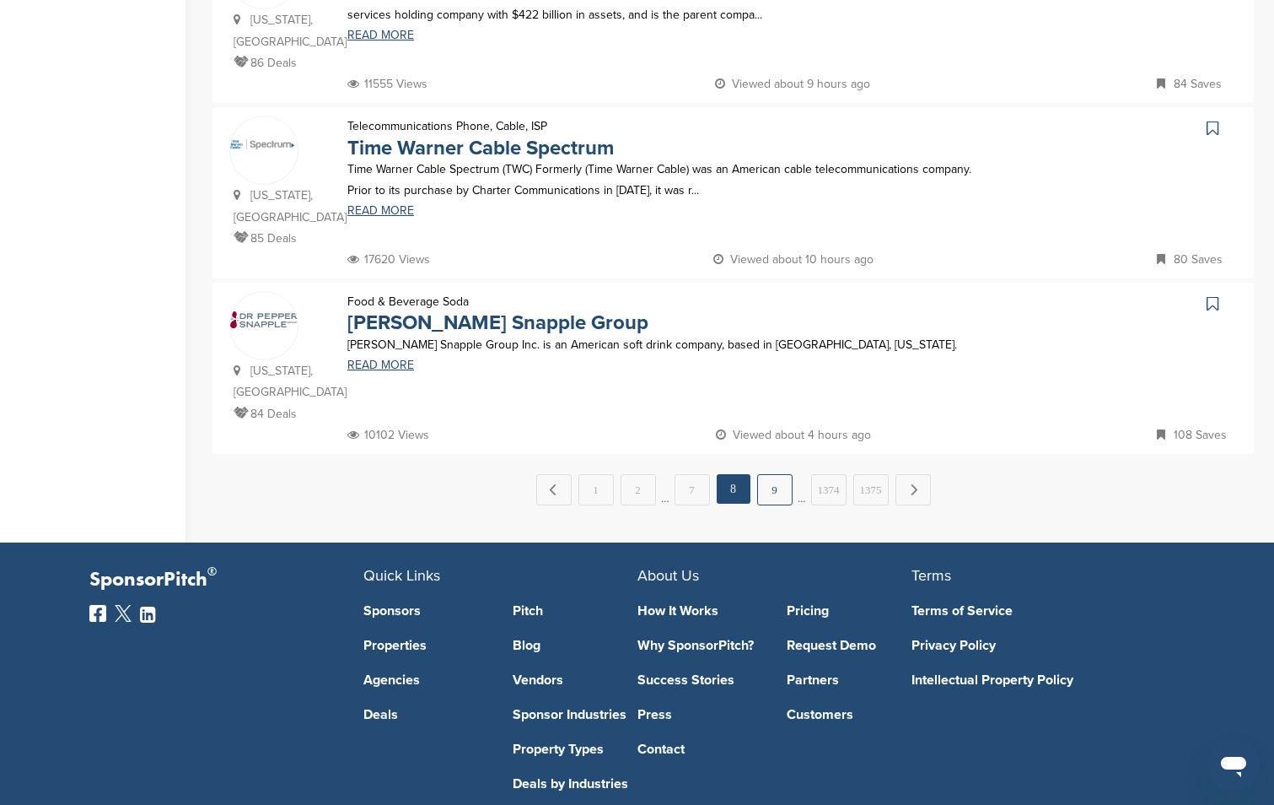
click at [775, 474] on link "9" at bounding box center [774, 489] width 35 height 31
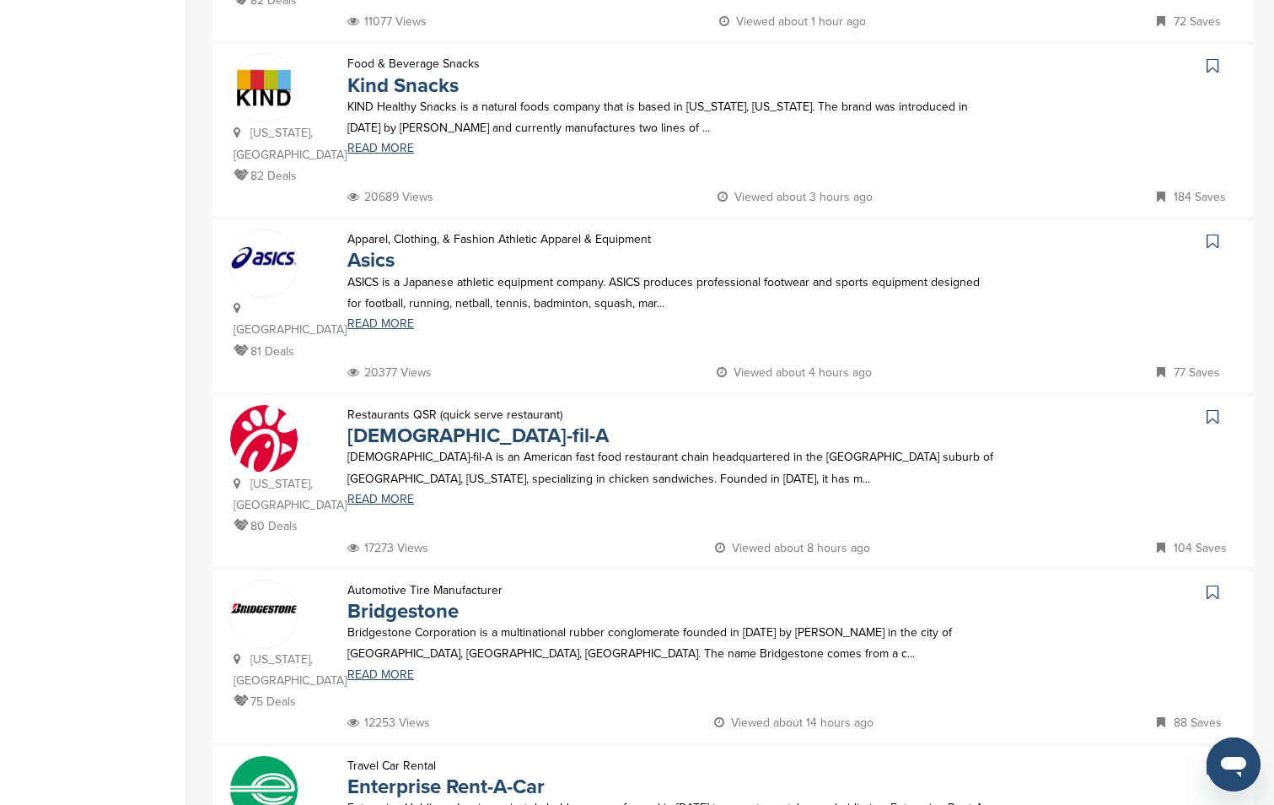
scroll to position [1687, 0]
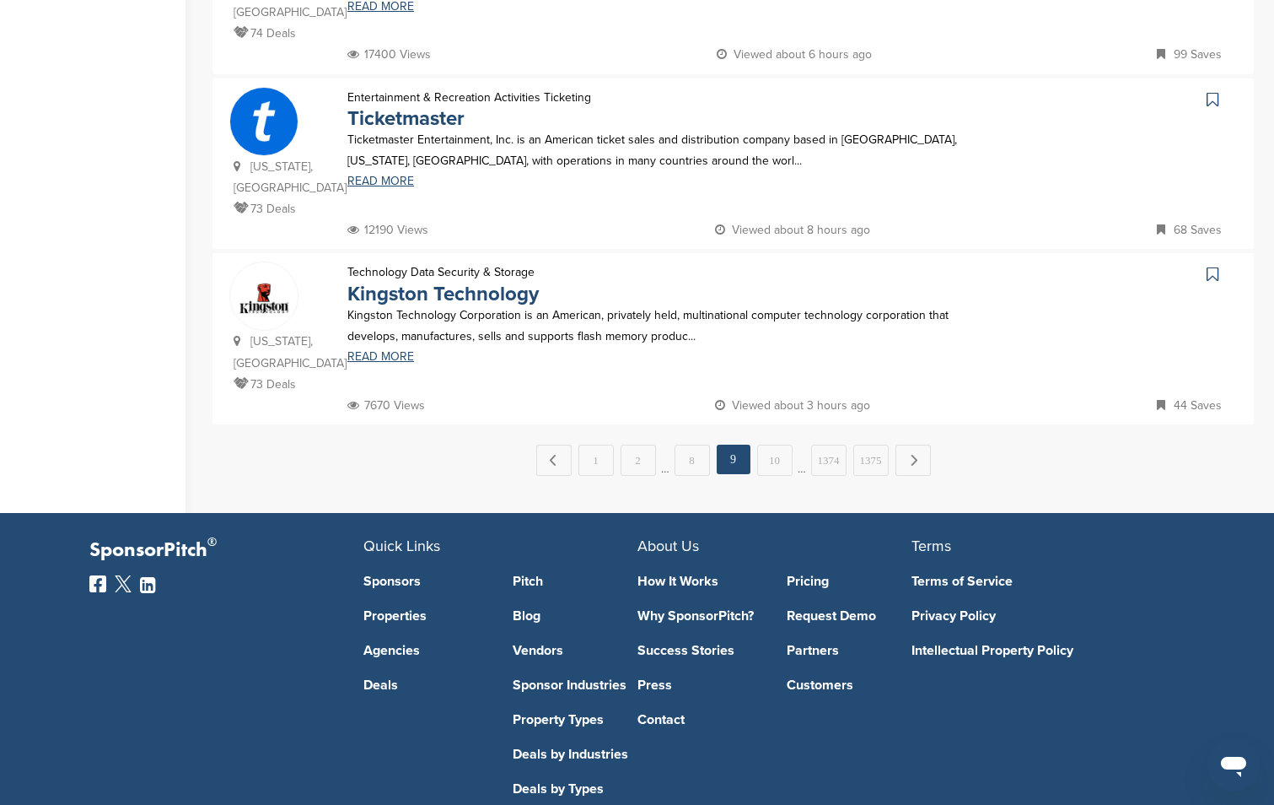
click at [1219, 87] on link at bounding box center [1215, 99] width 24 height 25
click at [772, 444] on link "10" at bounding box center [774, 459] width 35 height 31
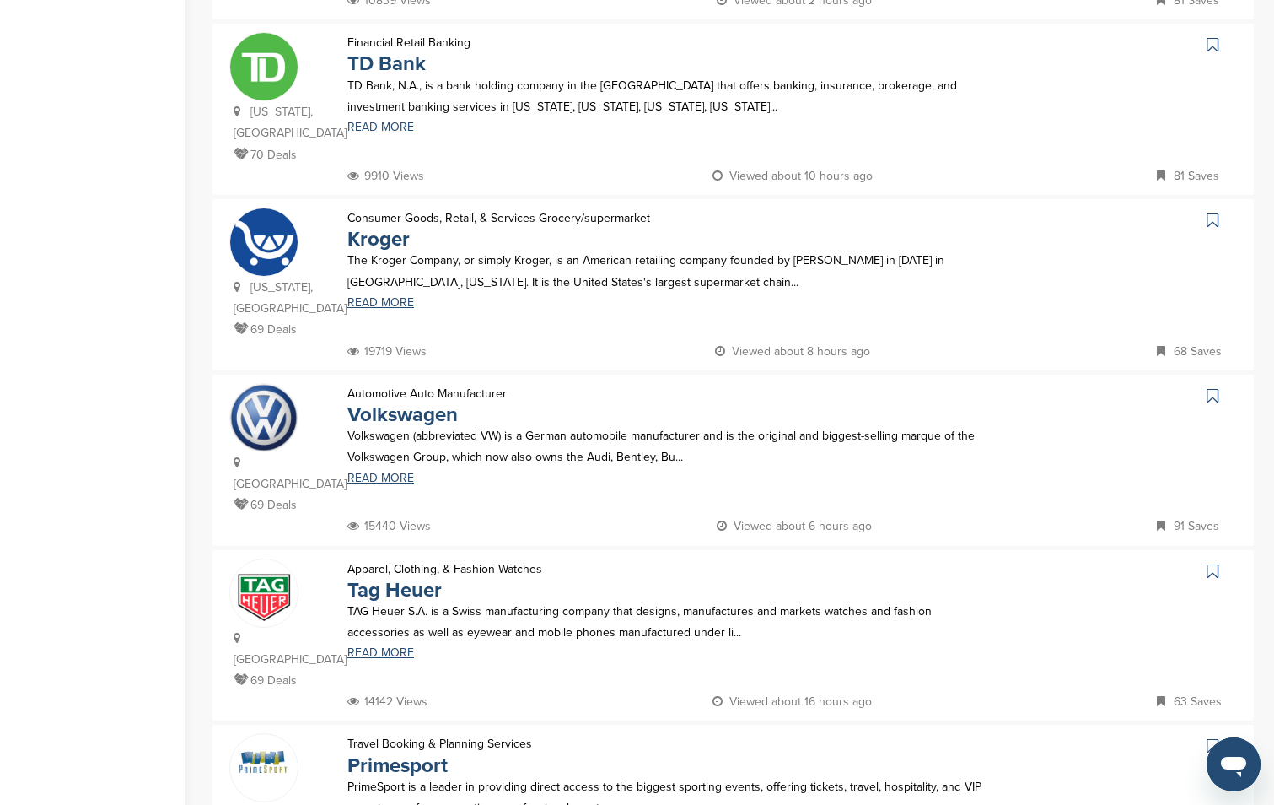
scroll to position [1678, 0]
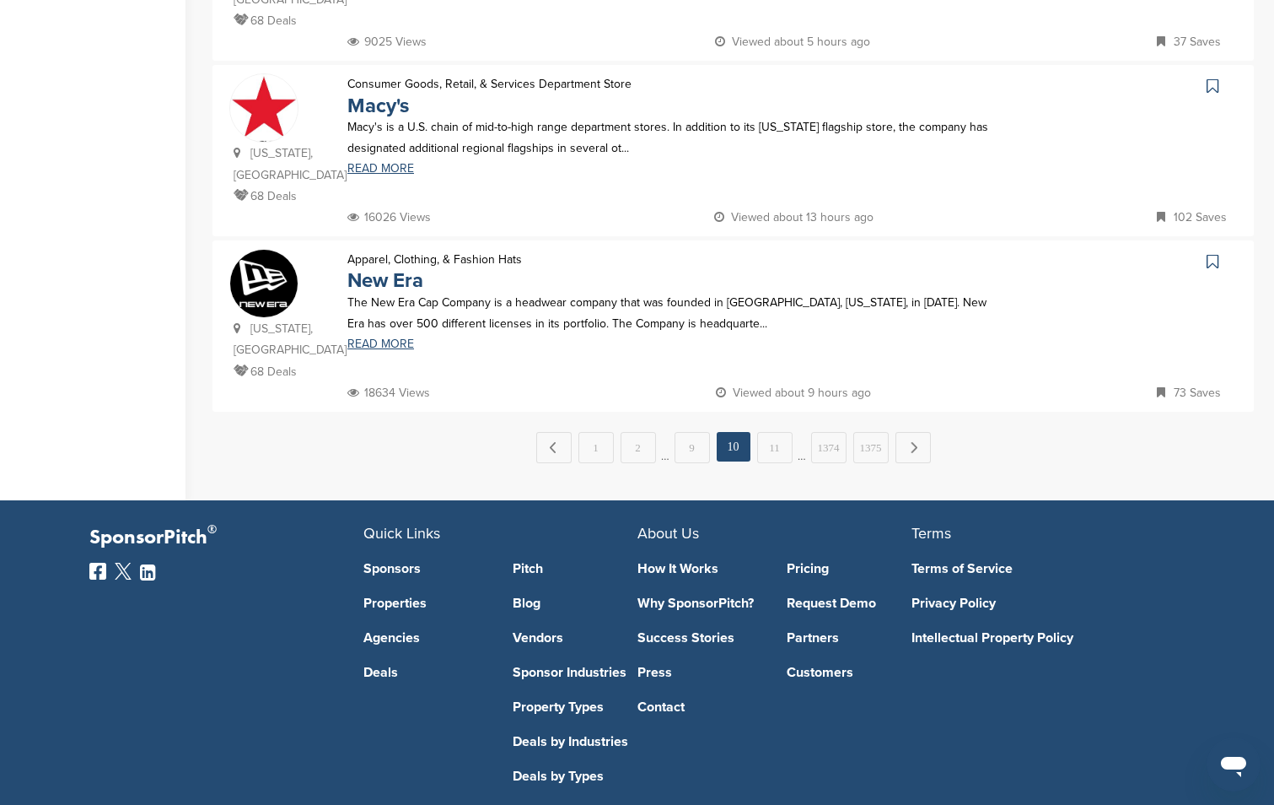
click at [1209, 253] on icon at bounding box center [1213, 261] width 12 height 17
click at [777, 432] on link "11" at bounding box center [774, 447] width 35 height 31
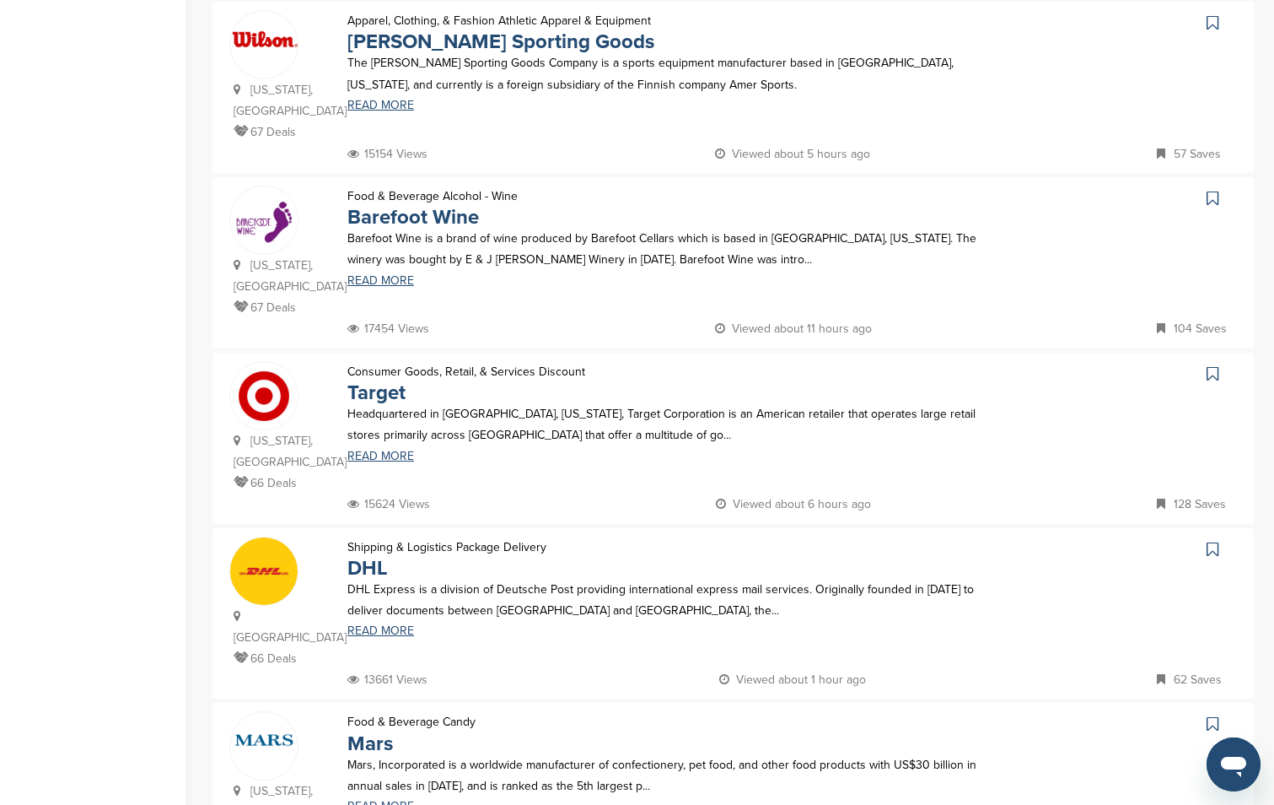
scroll to position [1262, 0]
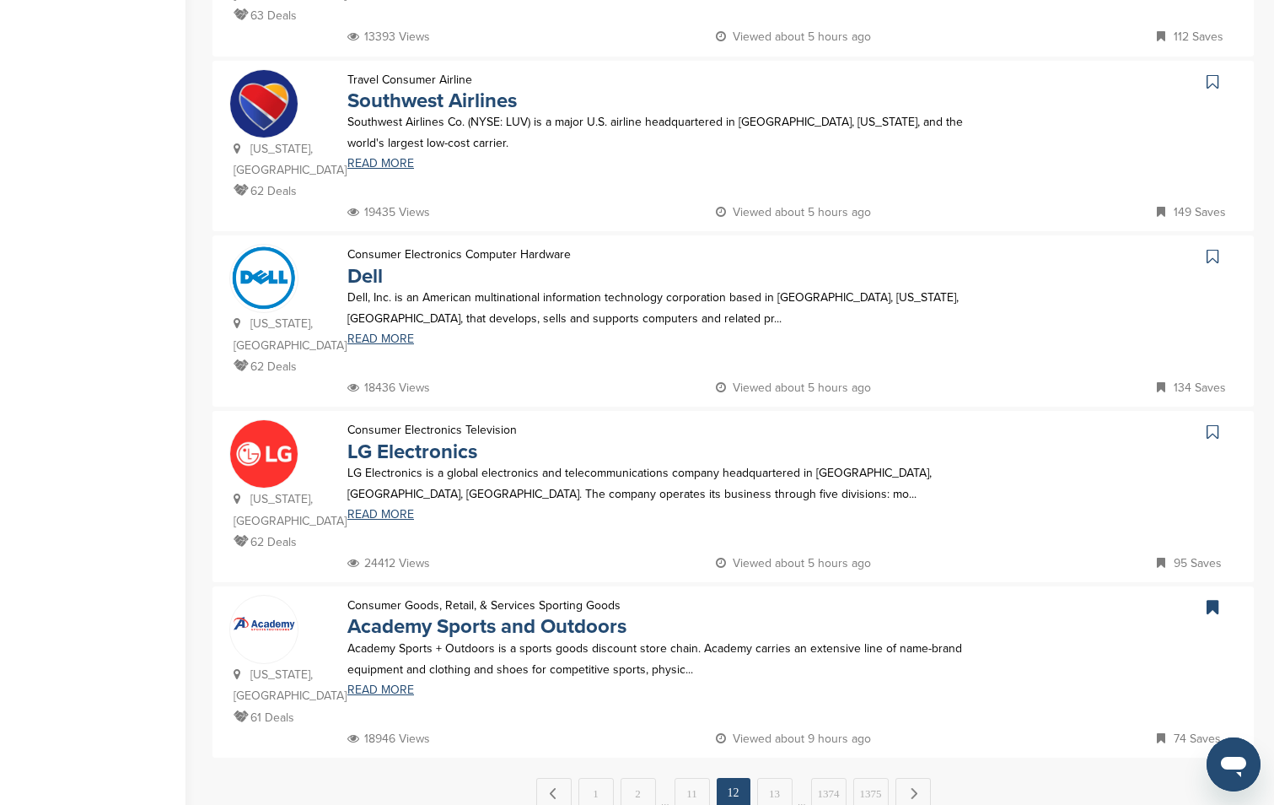
scroll to position [1348, 0]
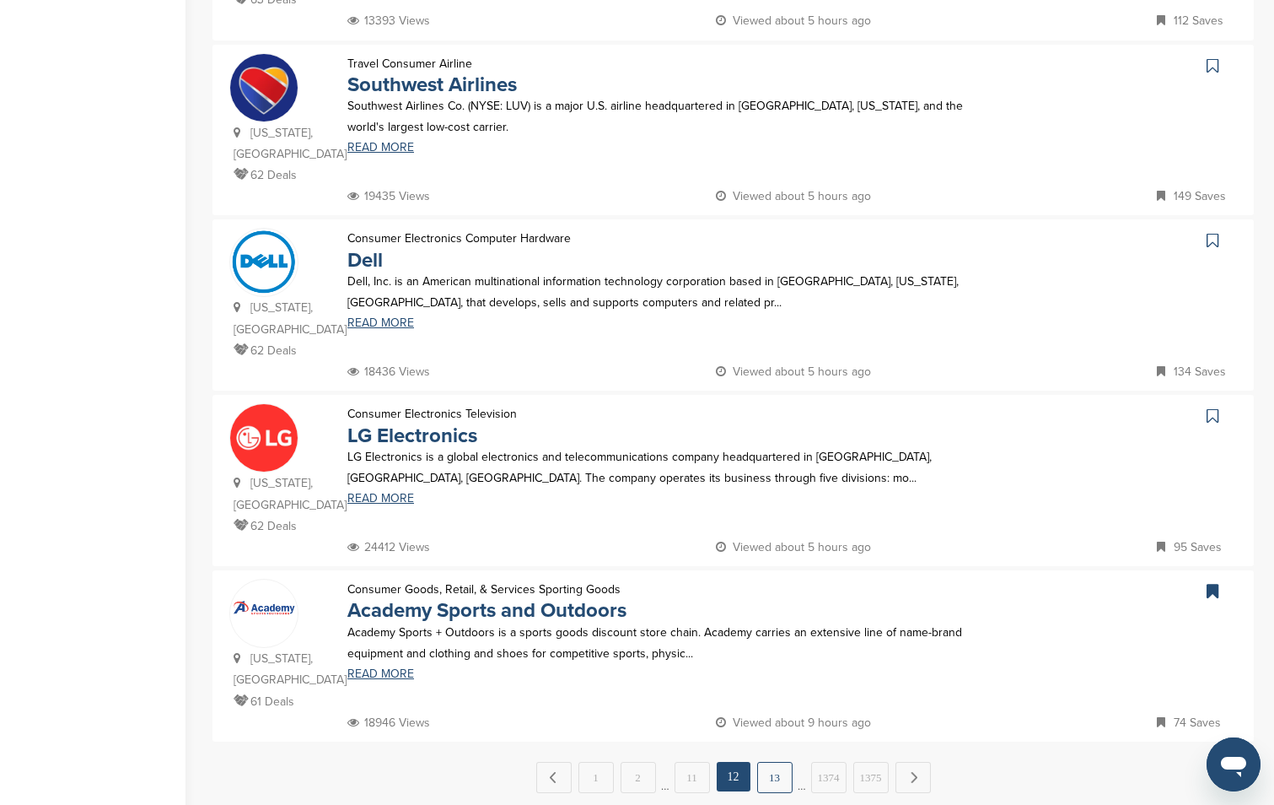
click at [778, 762] on link "13" at bounding box center [774, 777] width 35 height 31
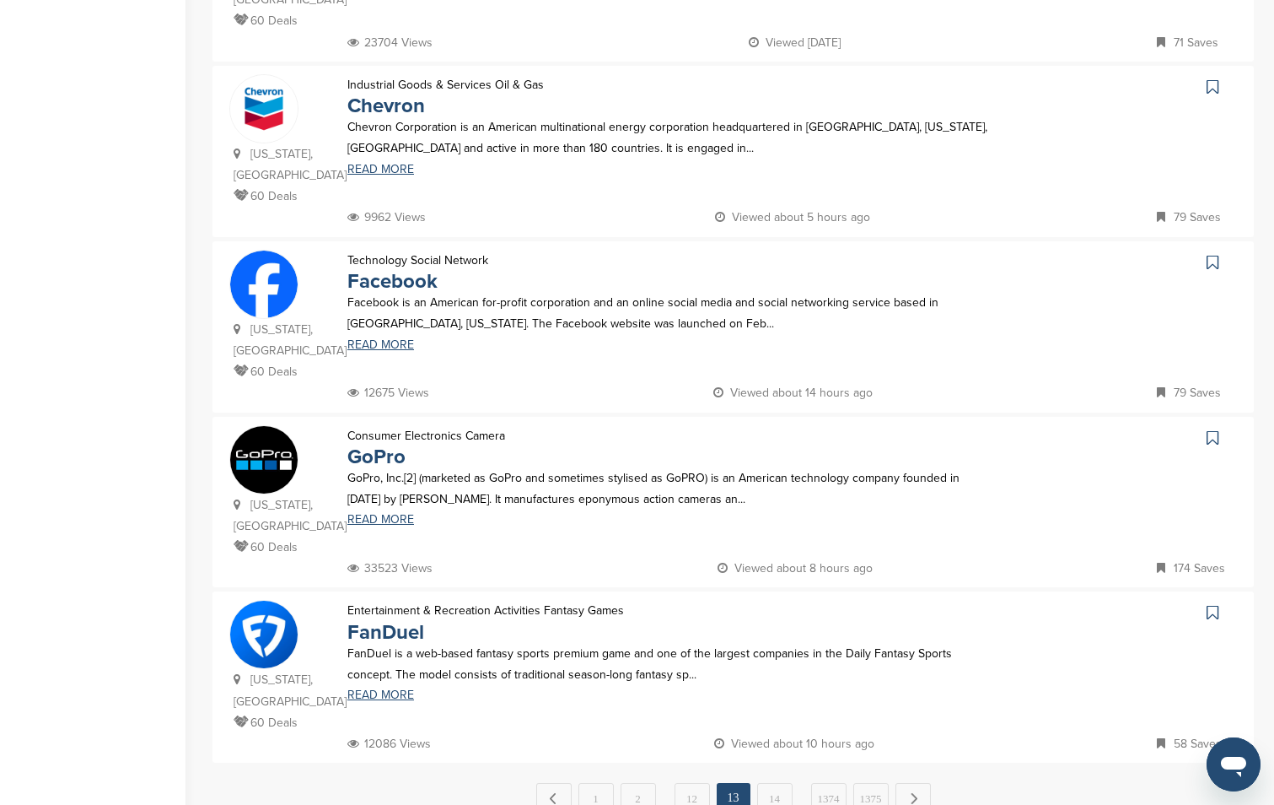
scroll to position [0, 0]
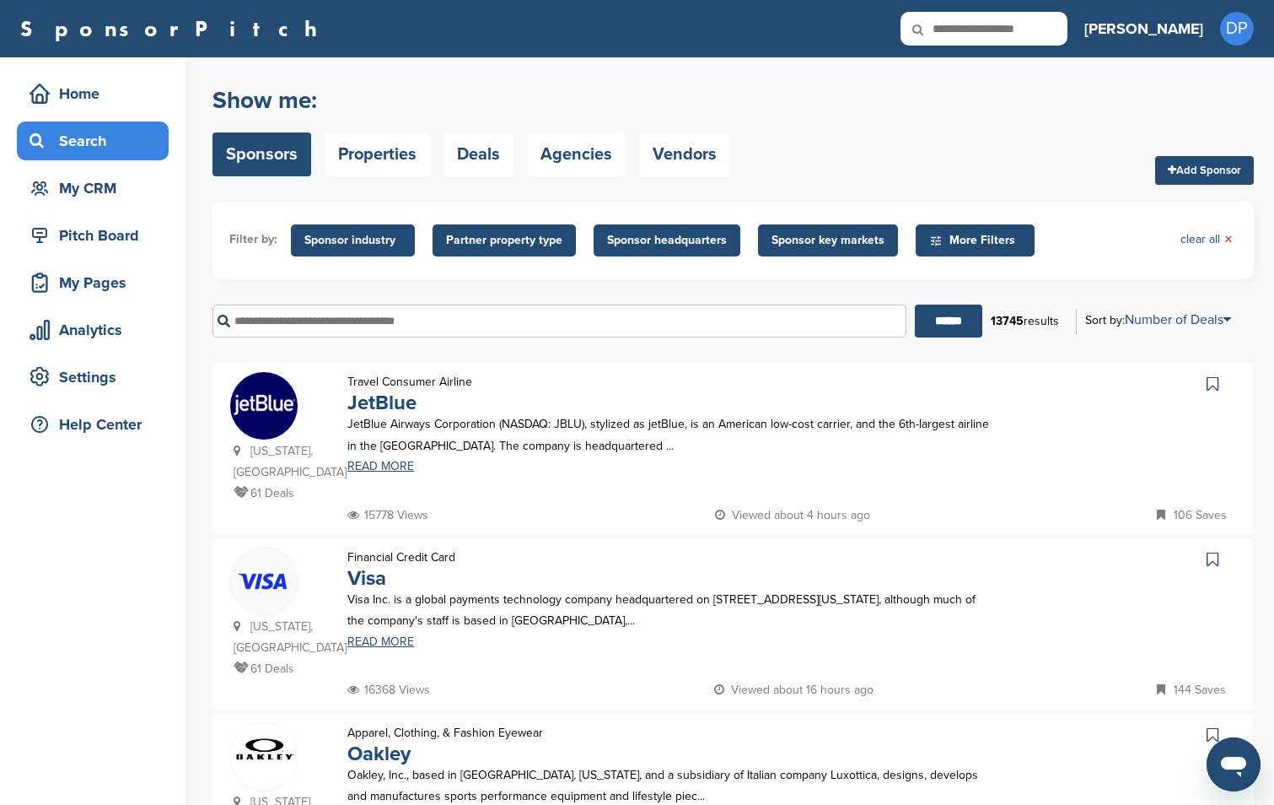
click at [1211, 553] on icon at bounding box center [1213, 559] width 12 height 17
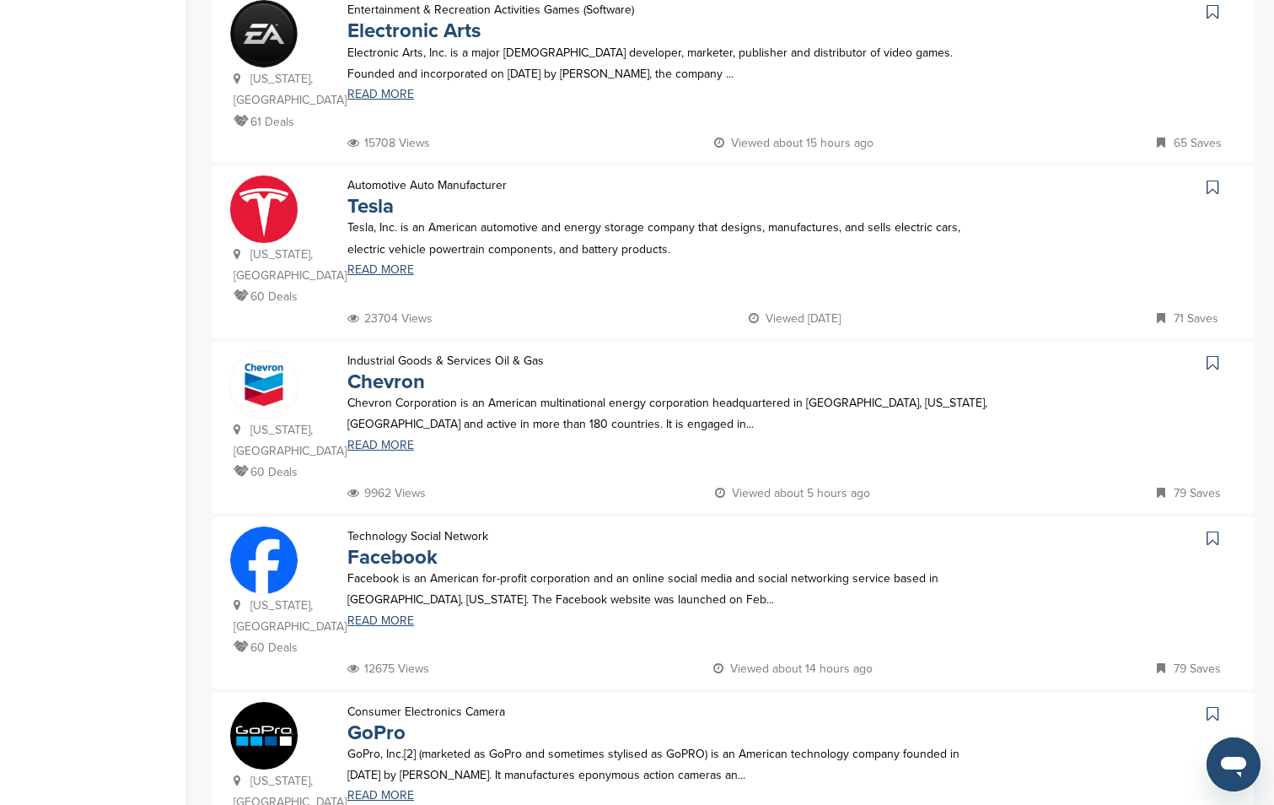
scroll to position [1687, 0]
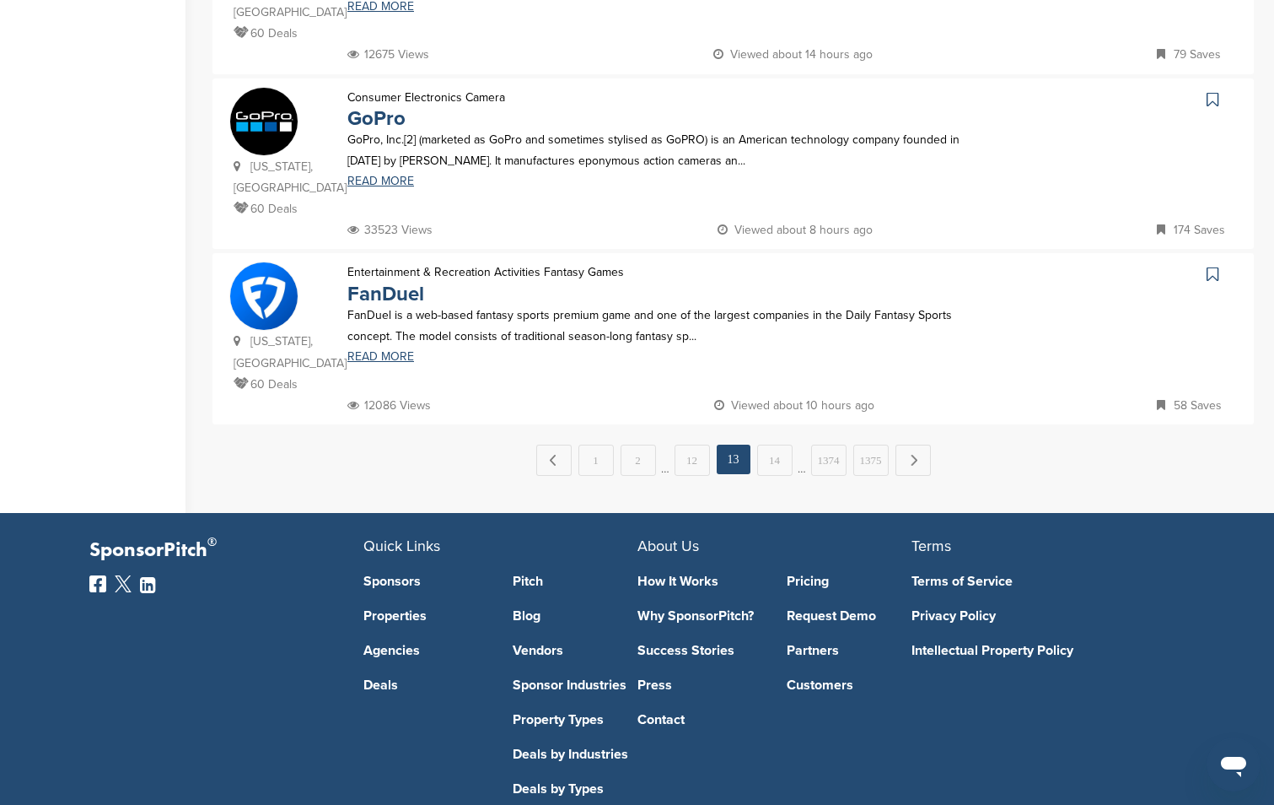
click at [1213, 91] on icon at bounding box center [1213, 99] width 12 height 17
click at [767, 444] on link "14" at bounding box center [774, 459] width 35 height 31
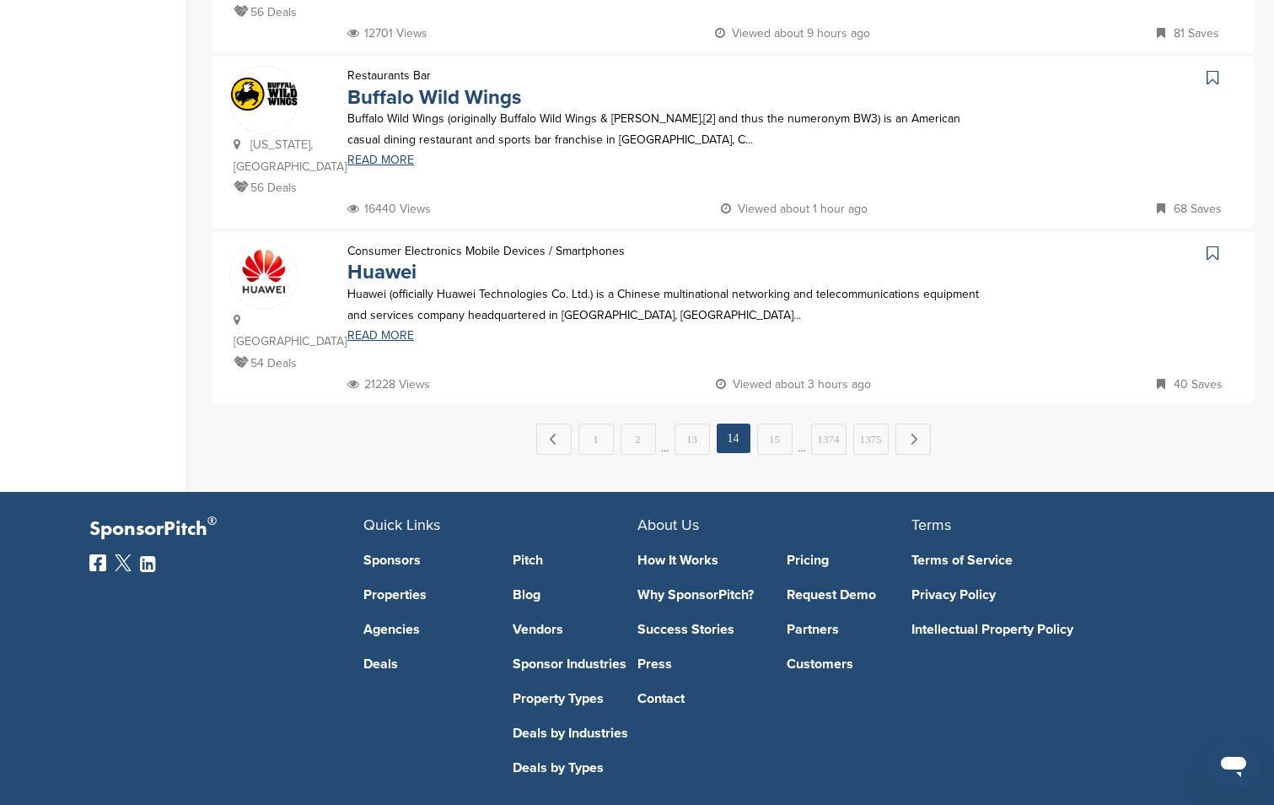
scroll to position [0, 0]
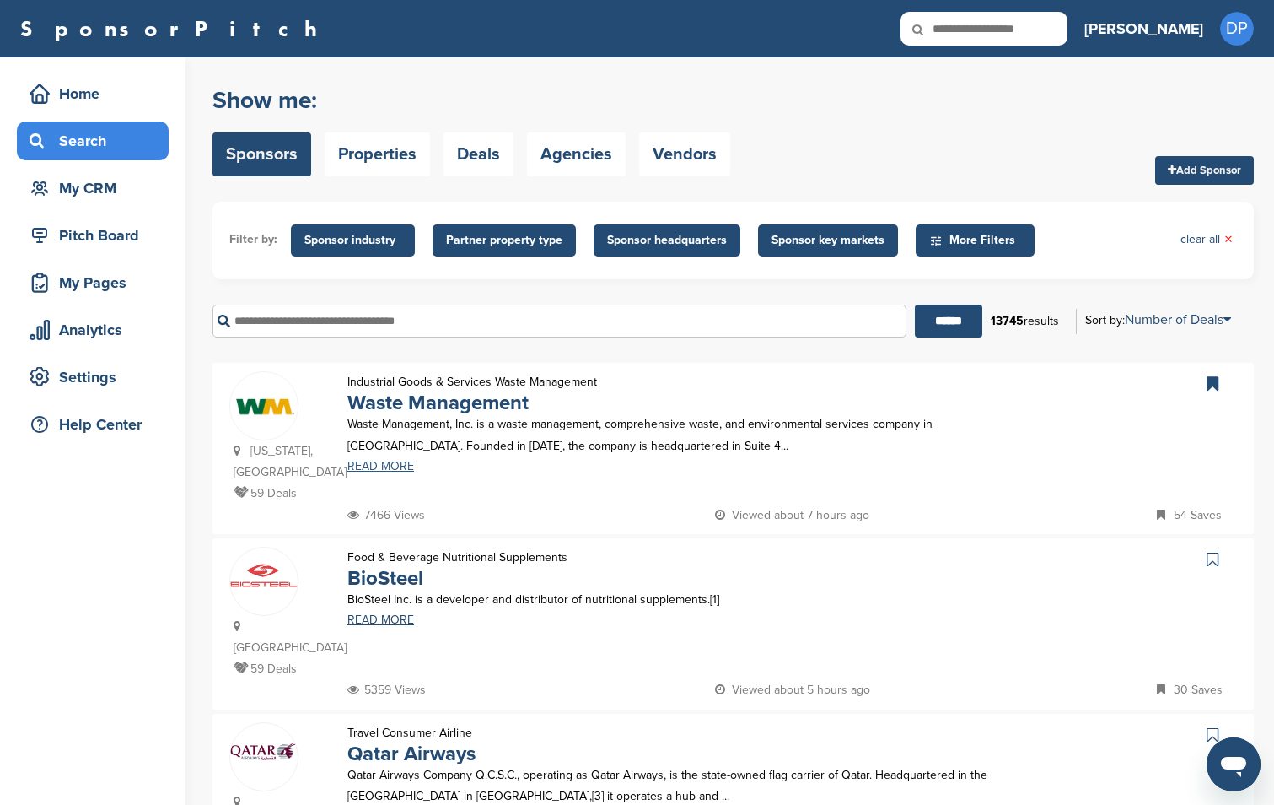
click at [770, 470] on link "READ MORE" at bounding box center [670, 466] width 646 height 12
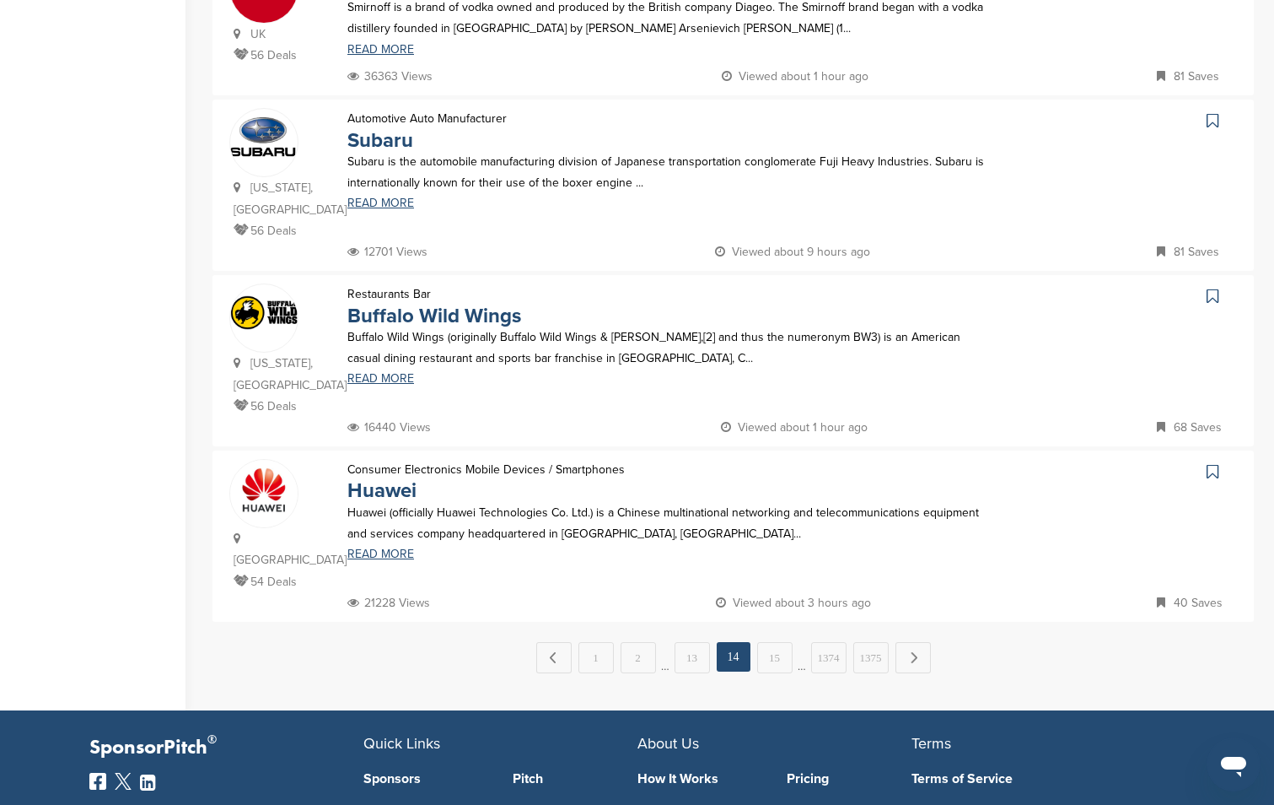
scroll to position [1657, 0]
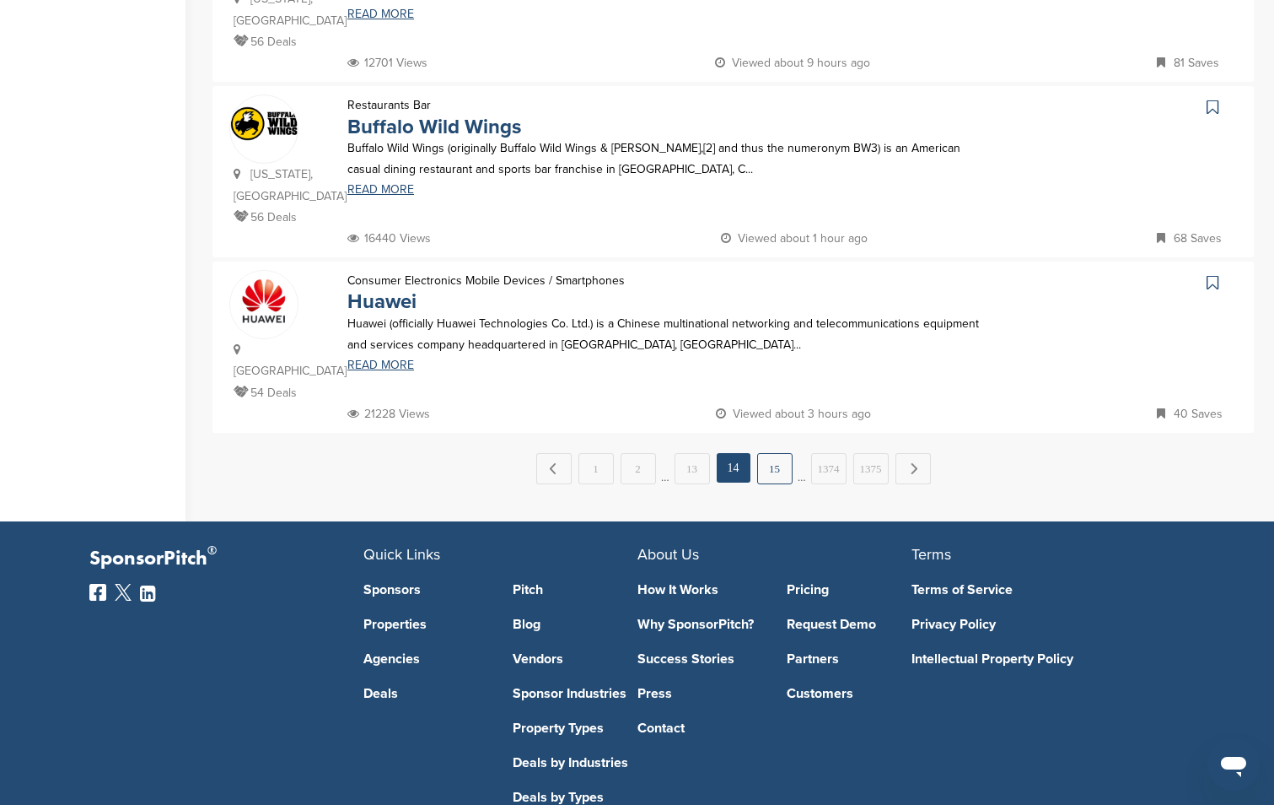
click at [774, 453] on link "15" at bounding box center [774, 468] width 35 height 31
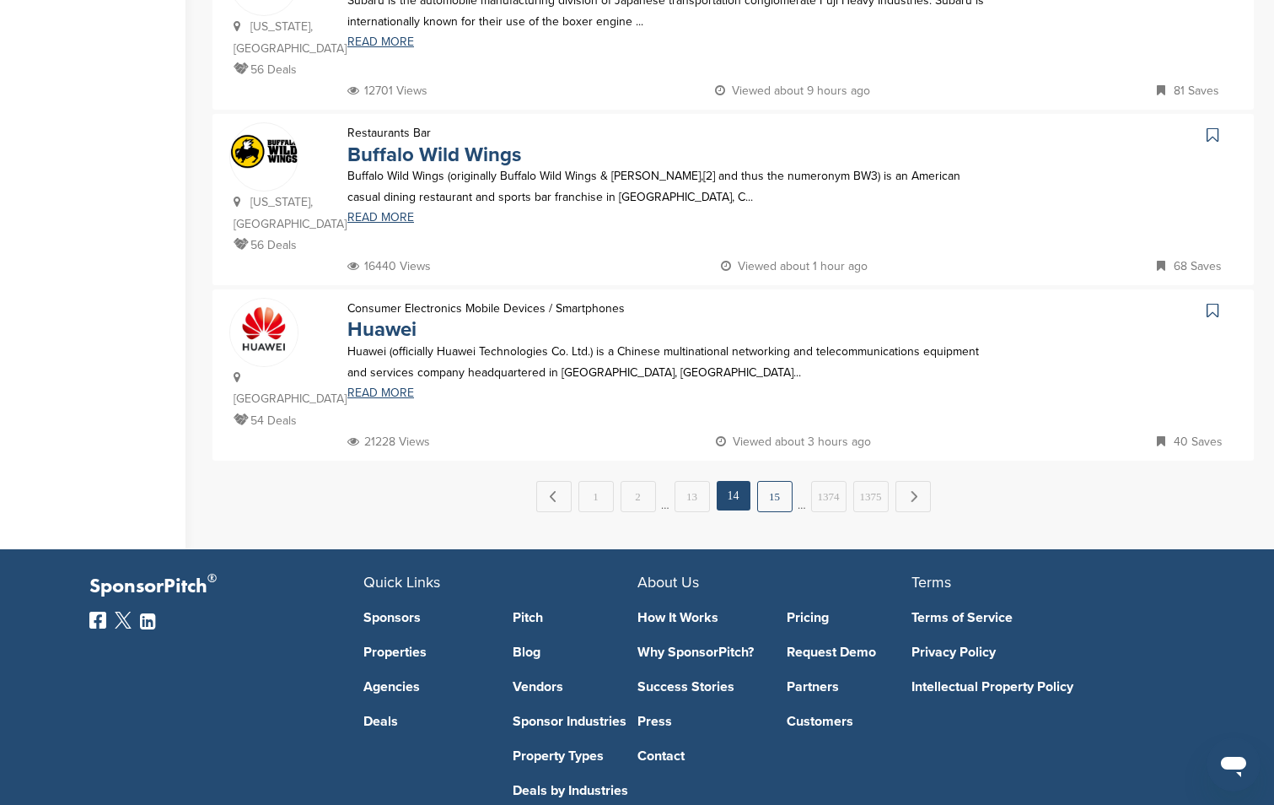
click at [774, 481] on link "15" at bounding box center [774, 496] width 35 height 31
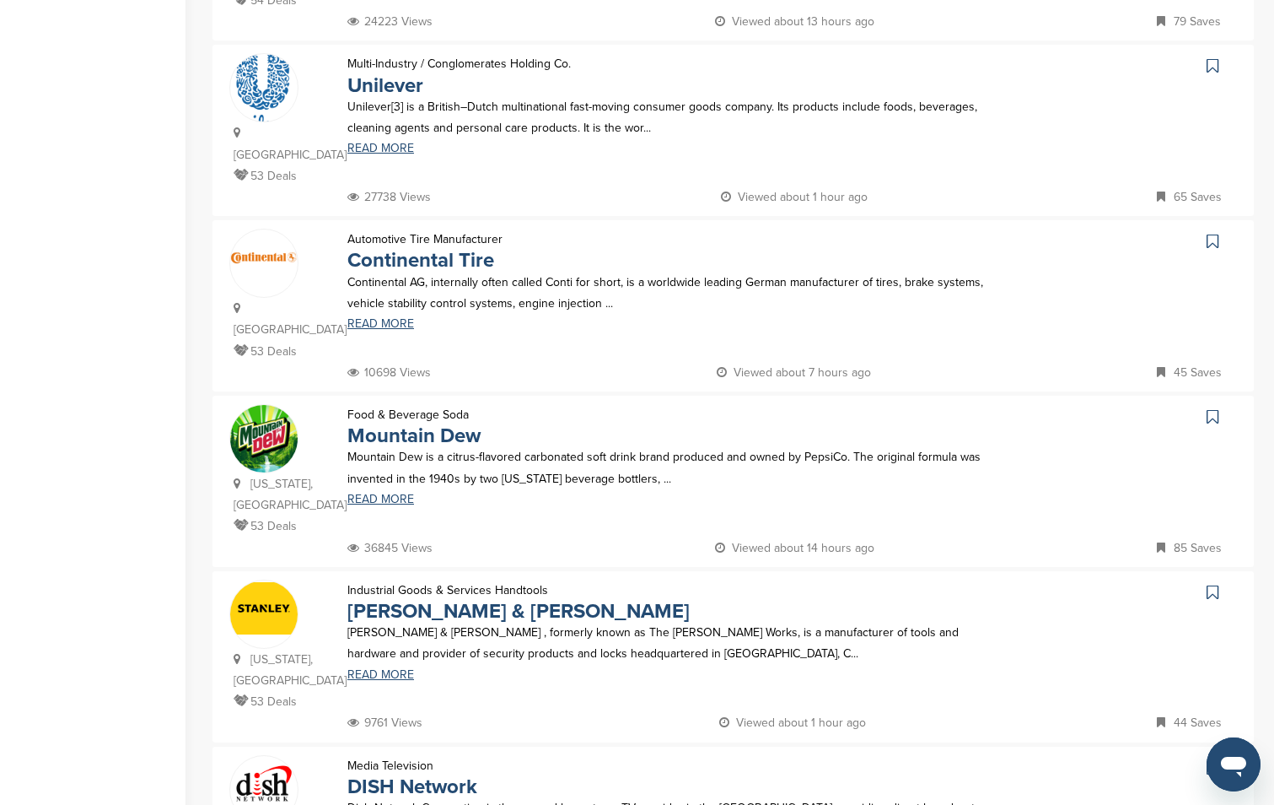
scroll to position [1678, 0]
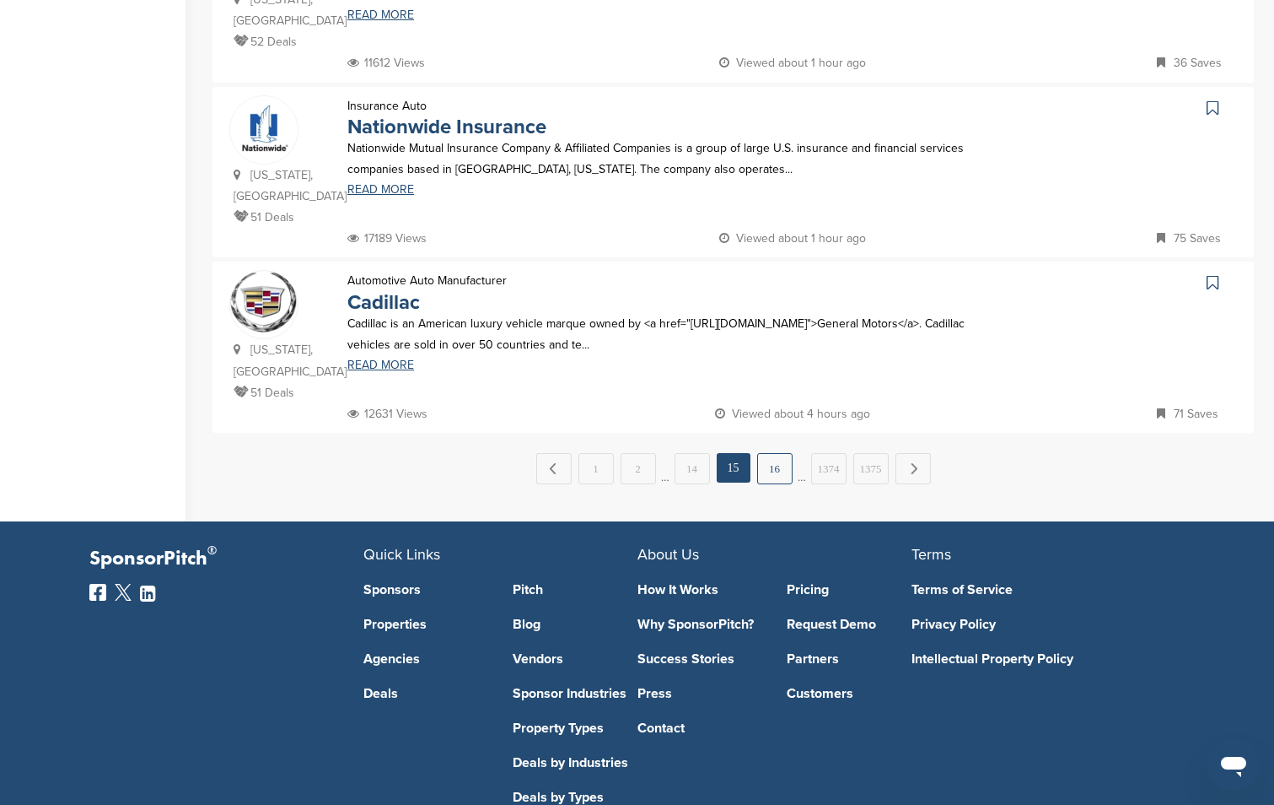
click at [780, 453] on link "16" at bounding box center [774, 468] width 35 height 31
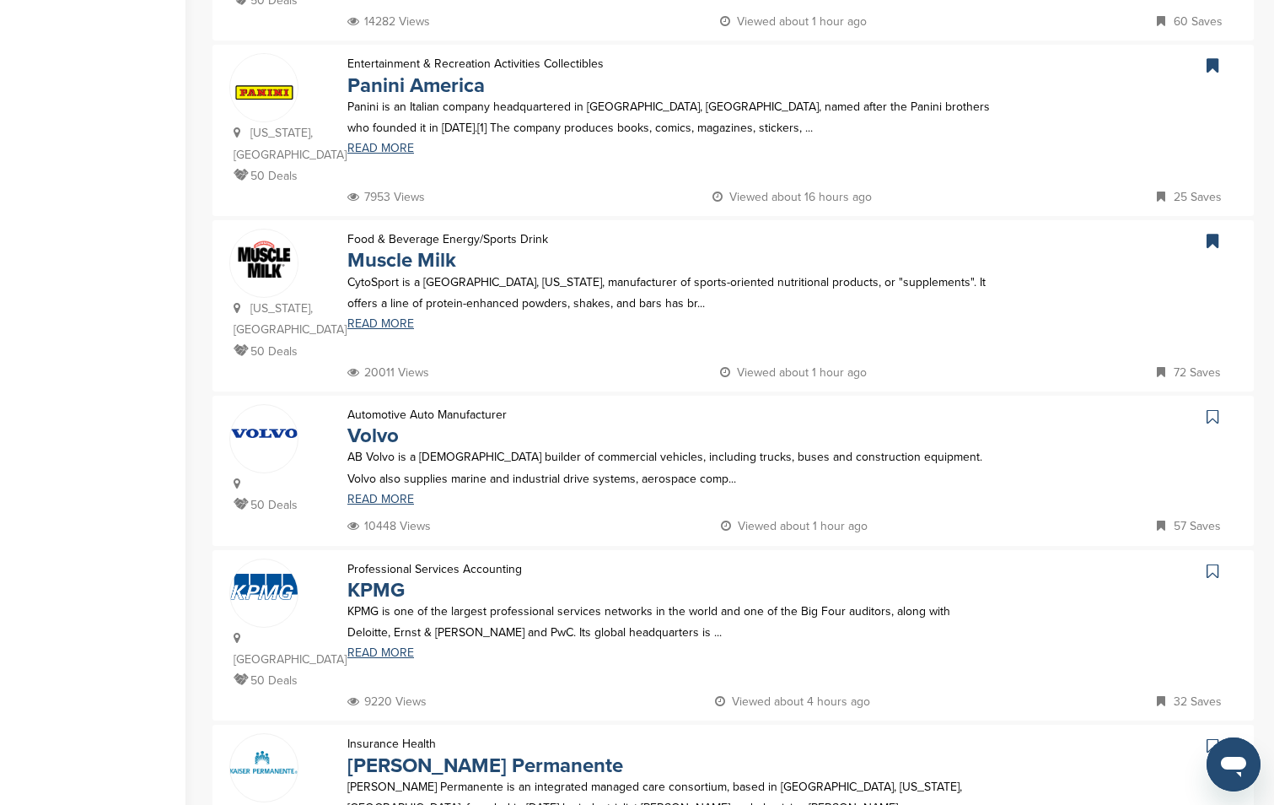
scroll to position [1636, 0]
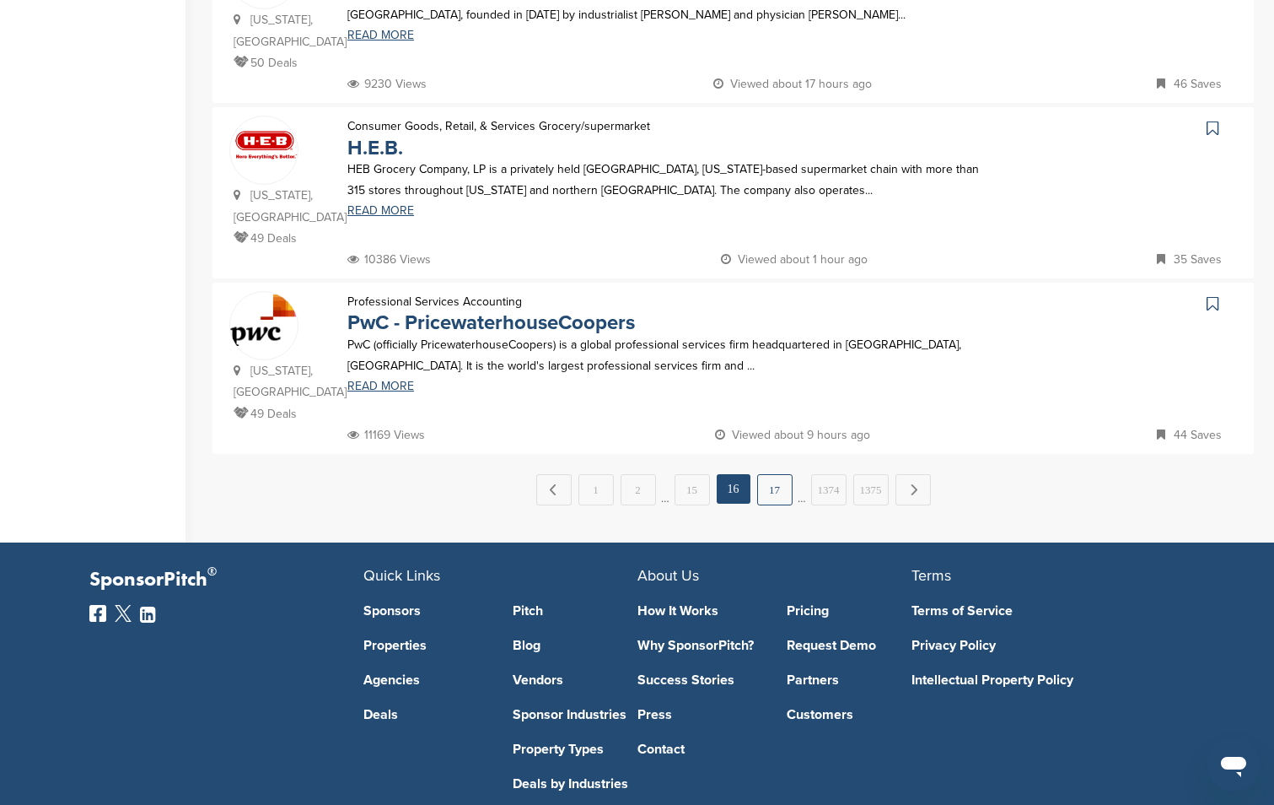
click at [780, 474] on link "17" at bounding box center [774, 489] width 35 height 31
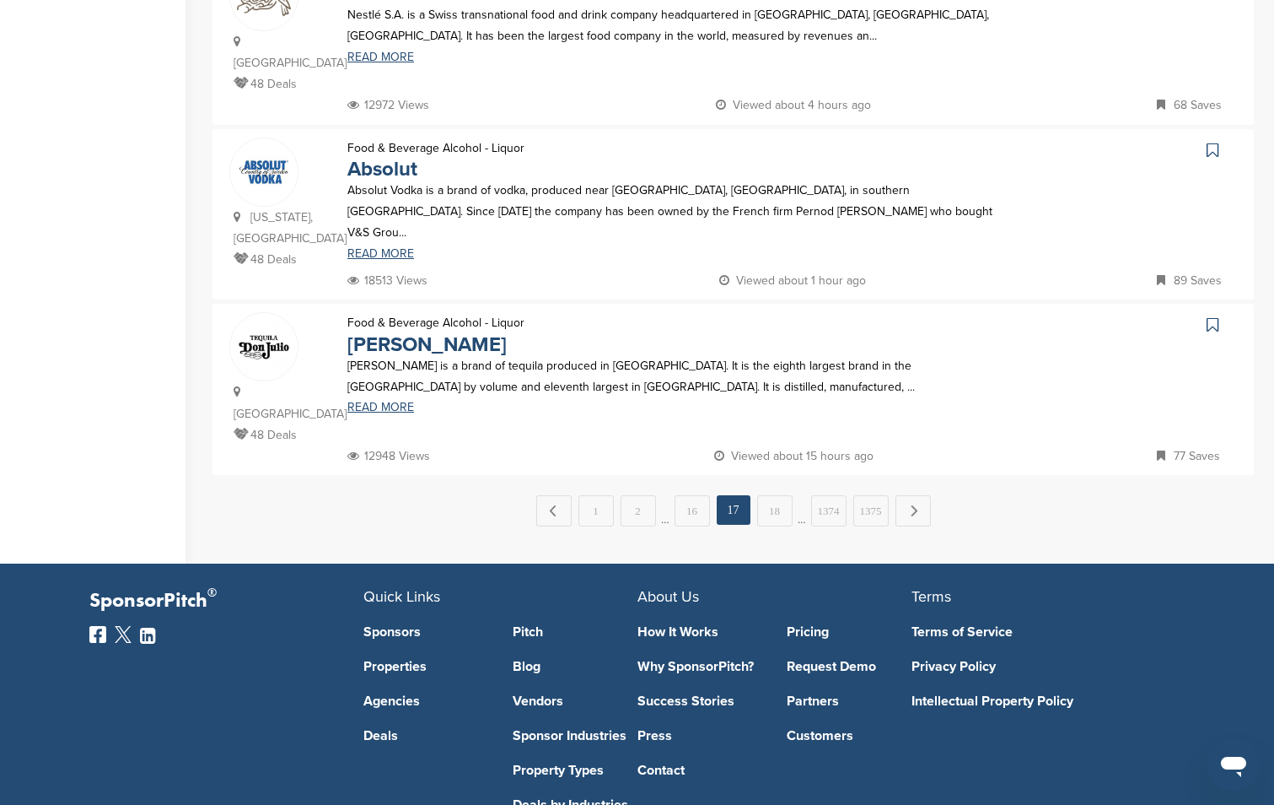
scroll to position [793, 0]
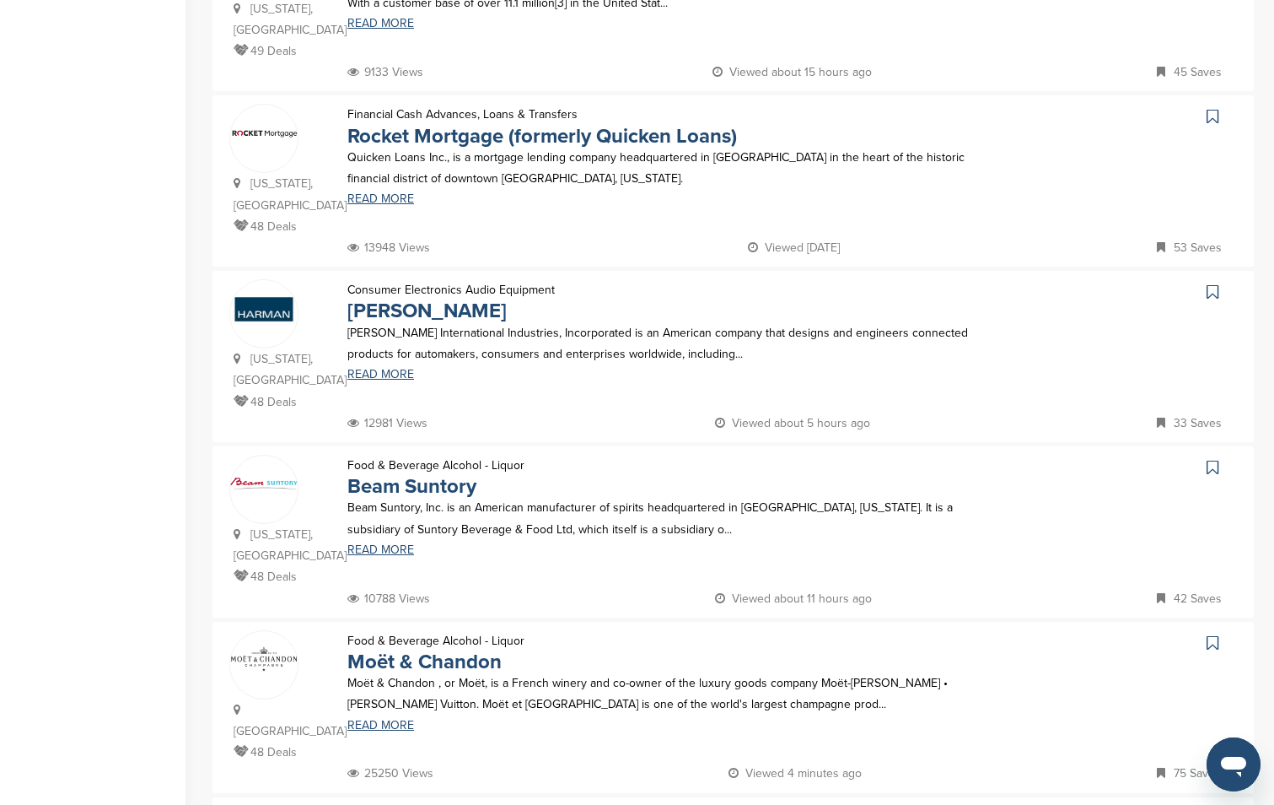
click at [1208, 804] on icon at bounding box center [1213, 818] width 12 height 17
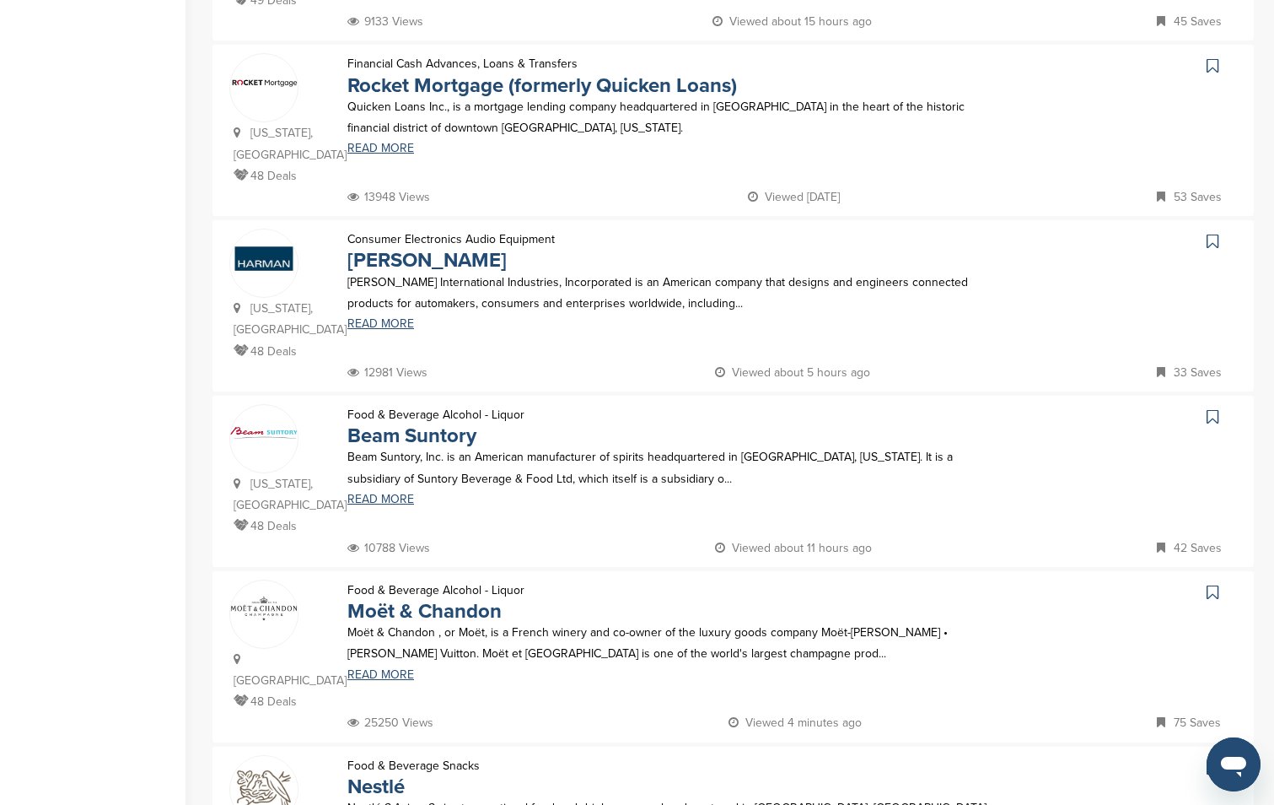
scroll to position [1636, 0]
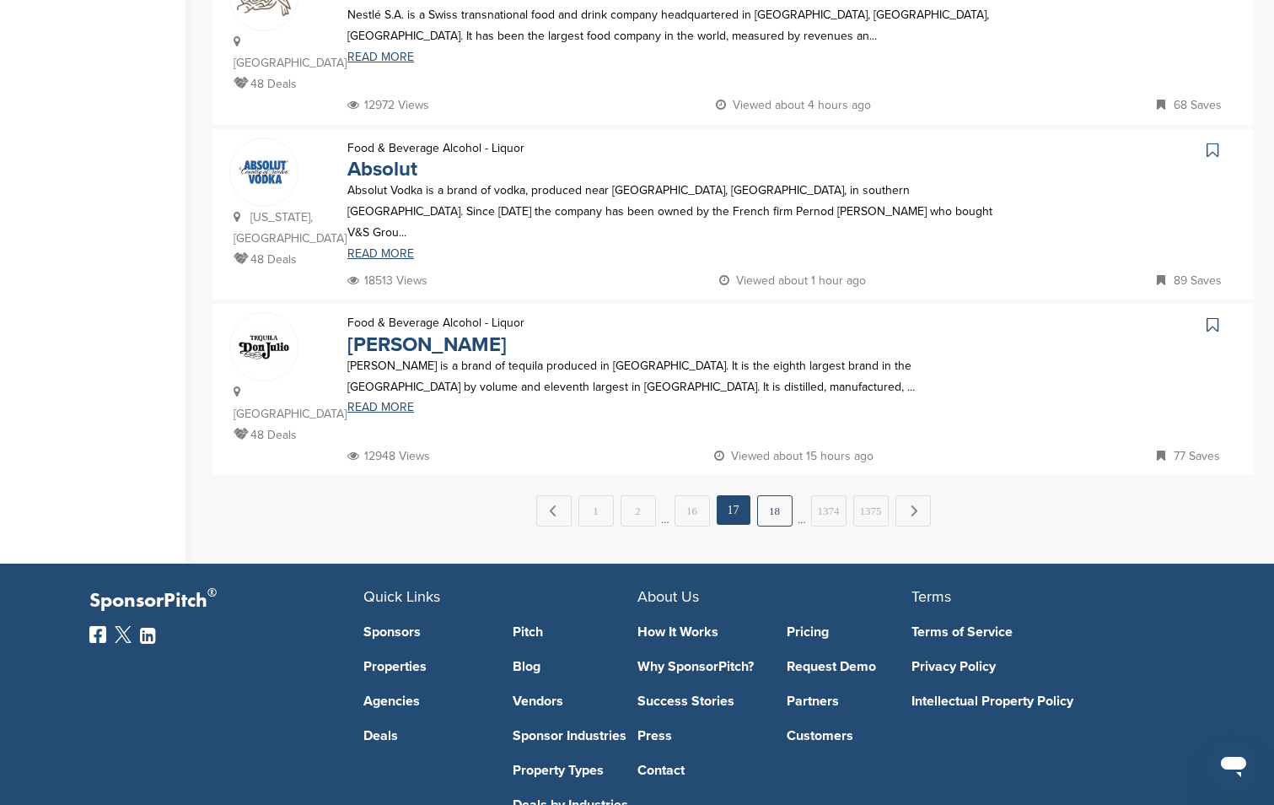
click at [767, 495] on link "18" at bounding box center [774, 510] width 35 height 31
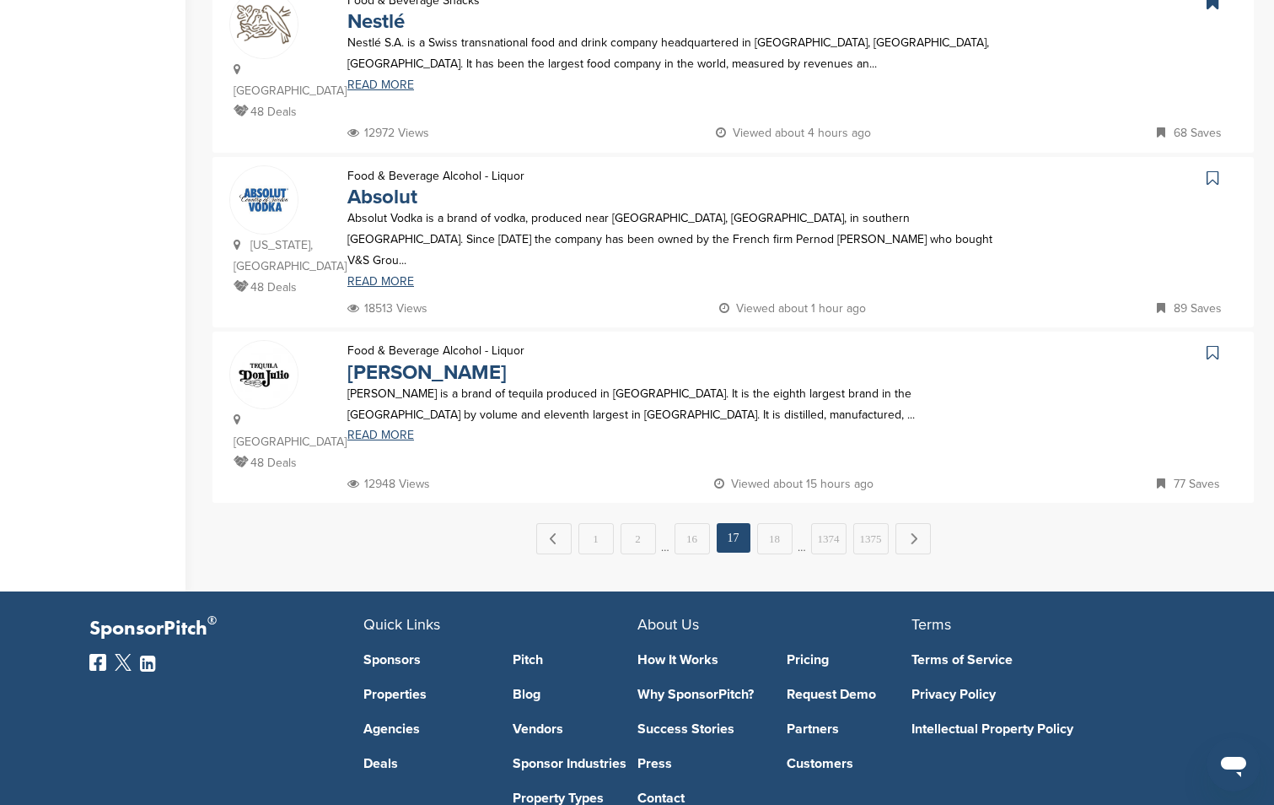
scroll to position [0, 0]
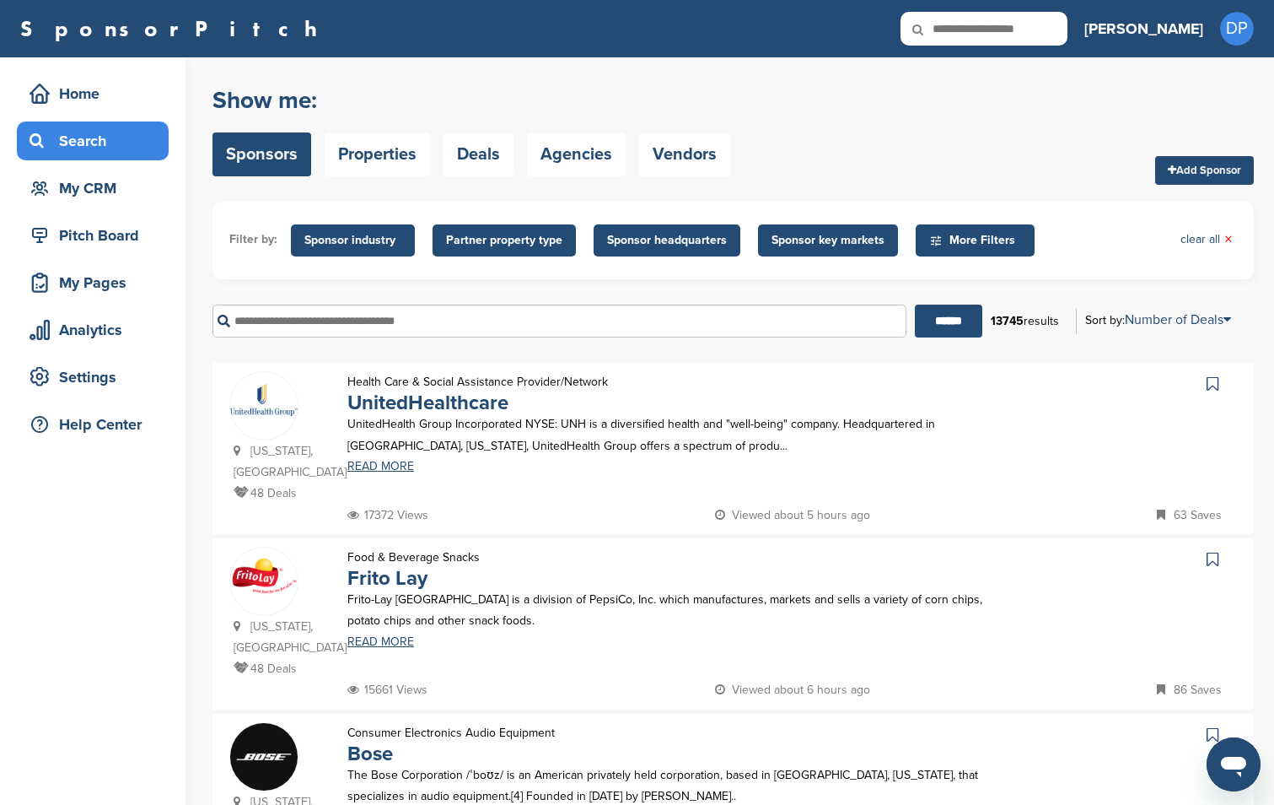
click at [773, 396] on div "Health Care & Social Assistance Provider/Network UnitedHealthcare UnitedHealth …" at bounding box center [671, 437] width 680 height 133
click at [1213, 726] on icon at bounding box center [1213, 734] width 12 height 17
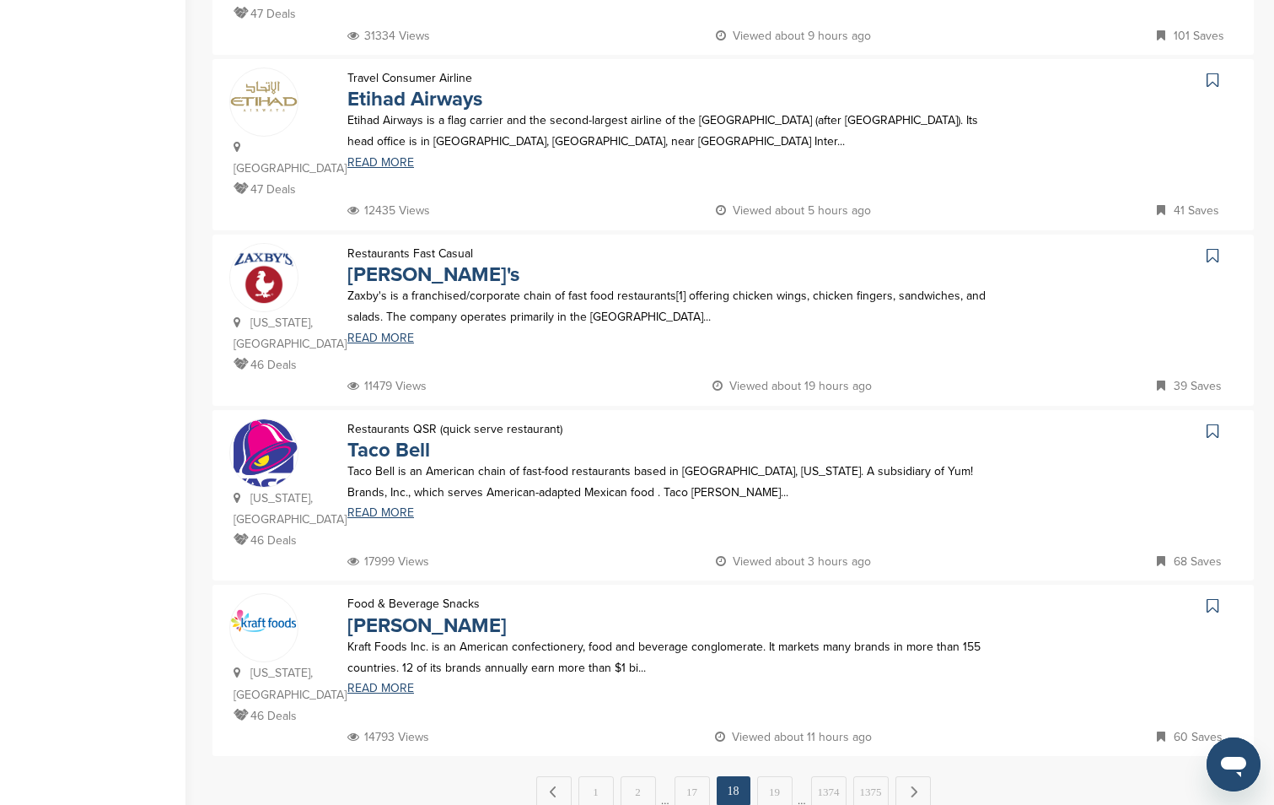
scroll to position [1423, 0]
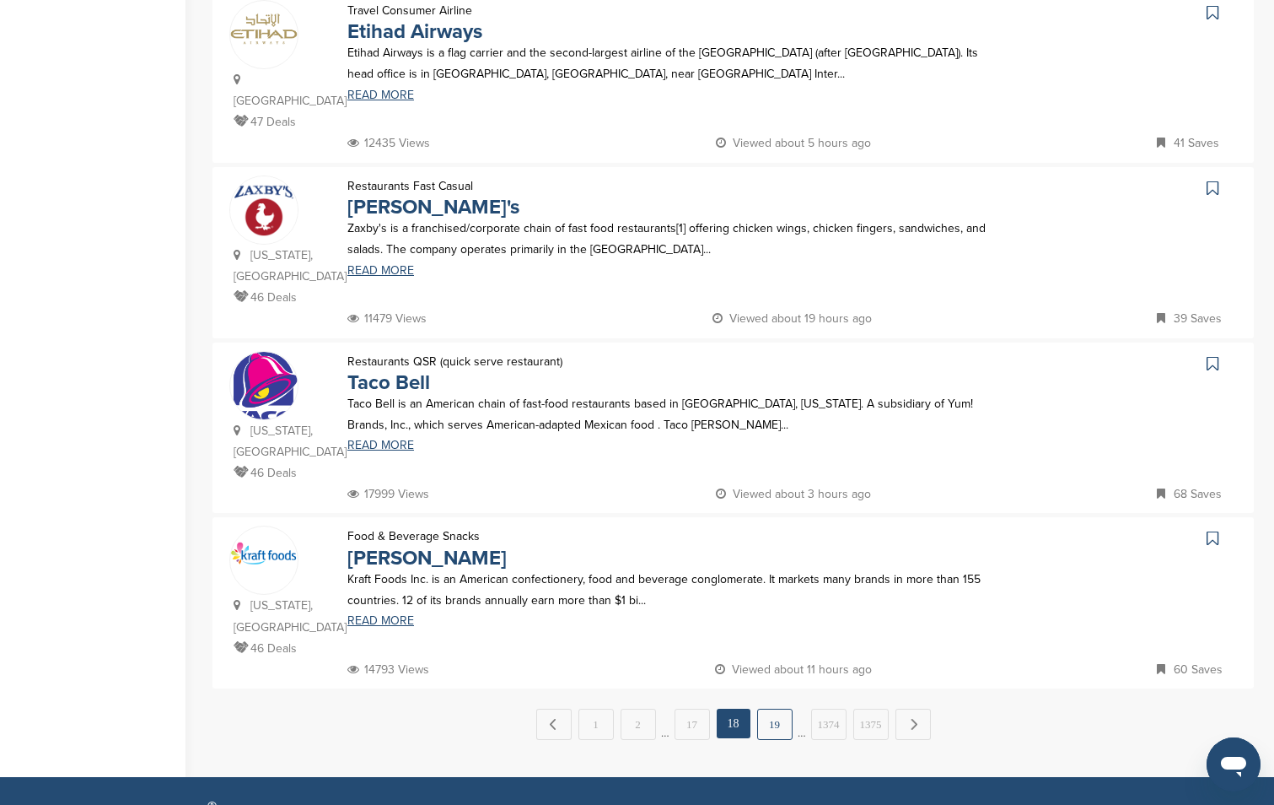
click at [766, 708] on link "19" at bounding box center [774, 723] width 35 height 31
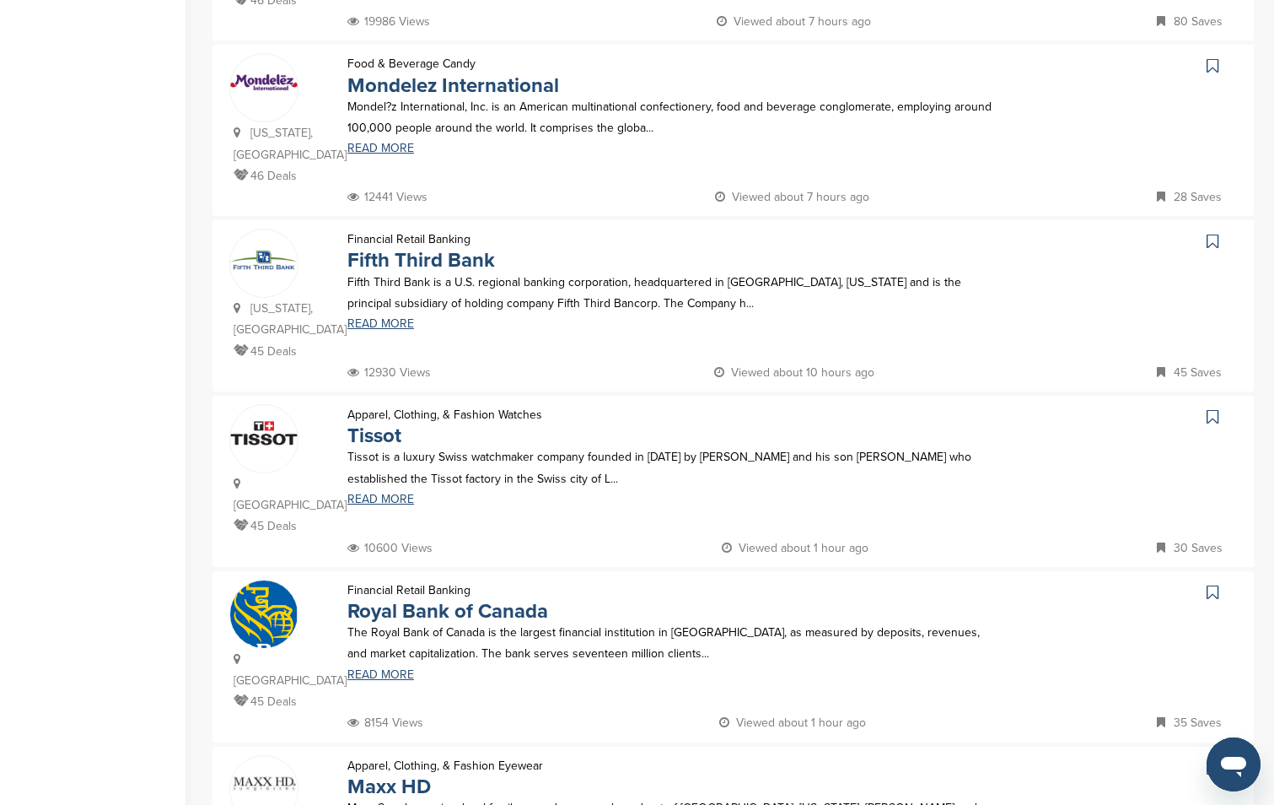
scroll to position [1615, 0]
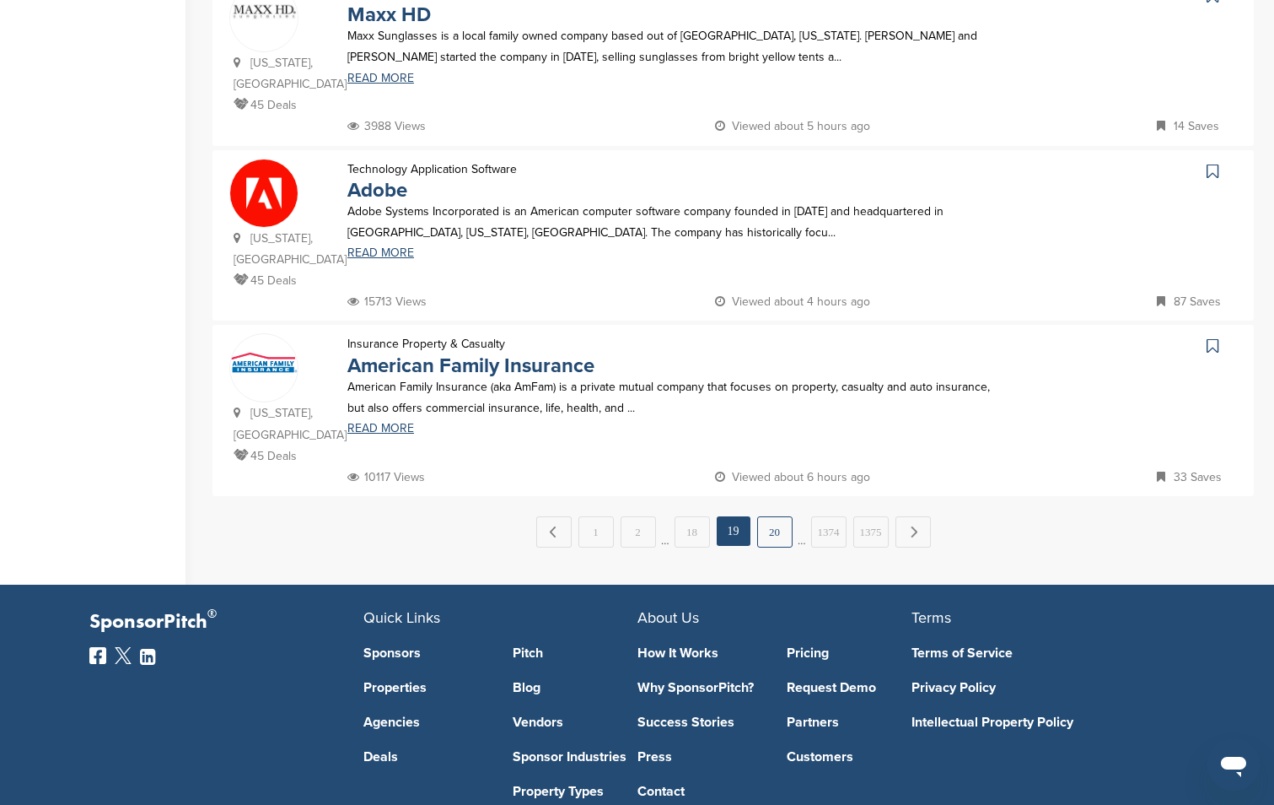
click at [763, 516] on link "20" at bounding box center [774, 531] width 35 height 31
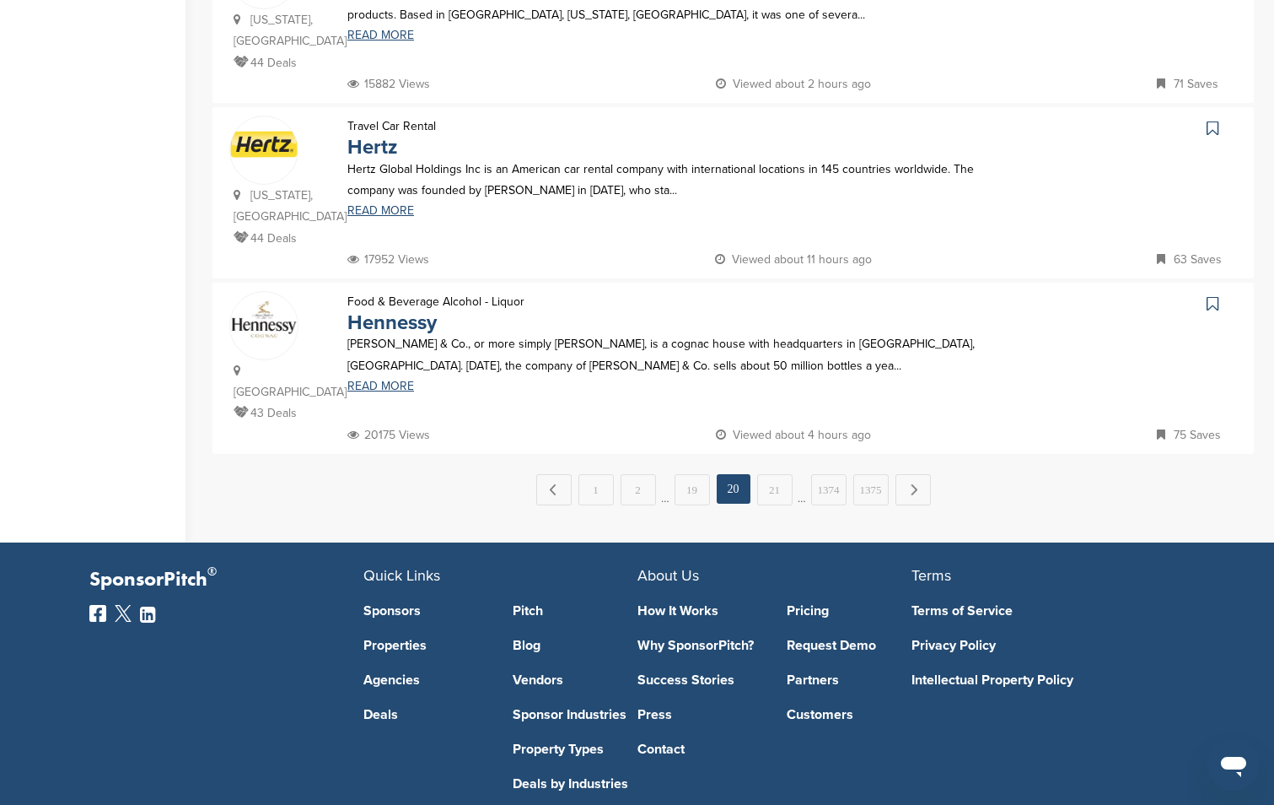
scroll to position [0, 0]
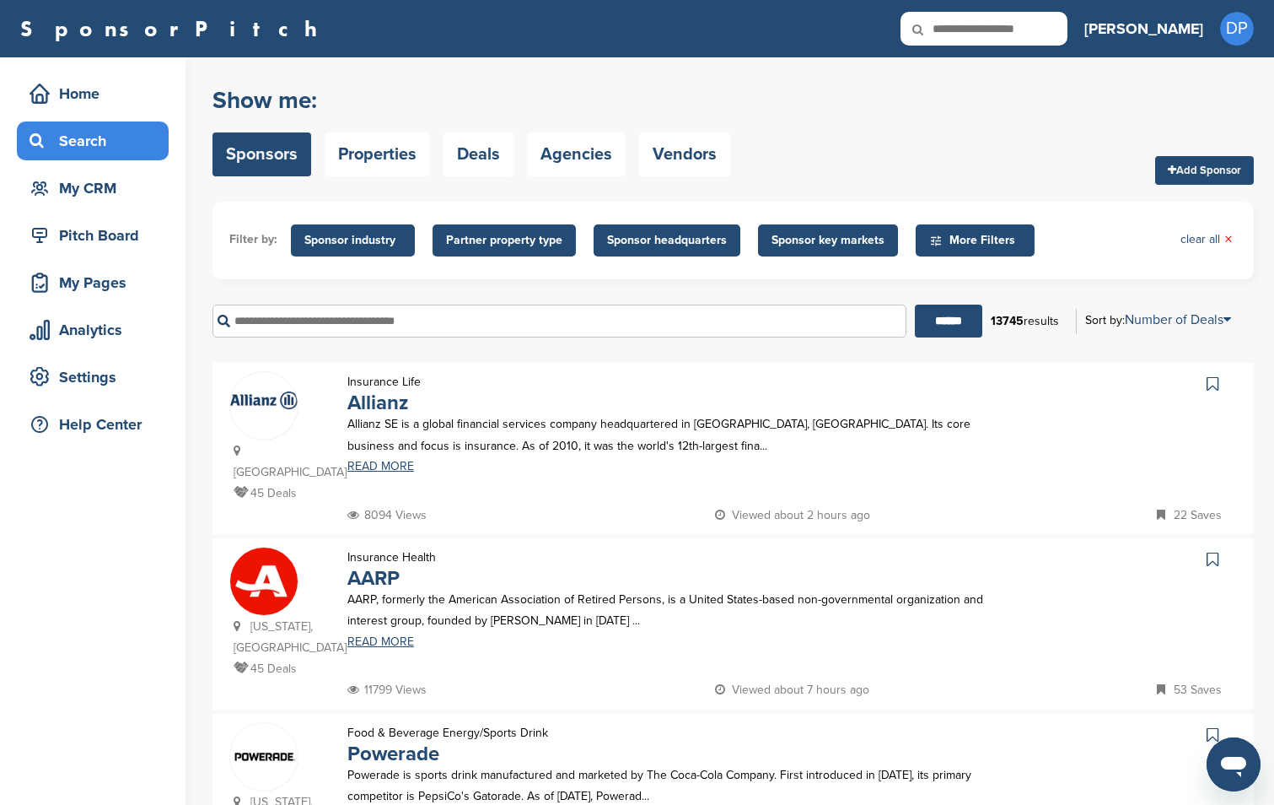
click at [1217, 726] on icon at bounding box center [1213, 734] width 12 height 17
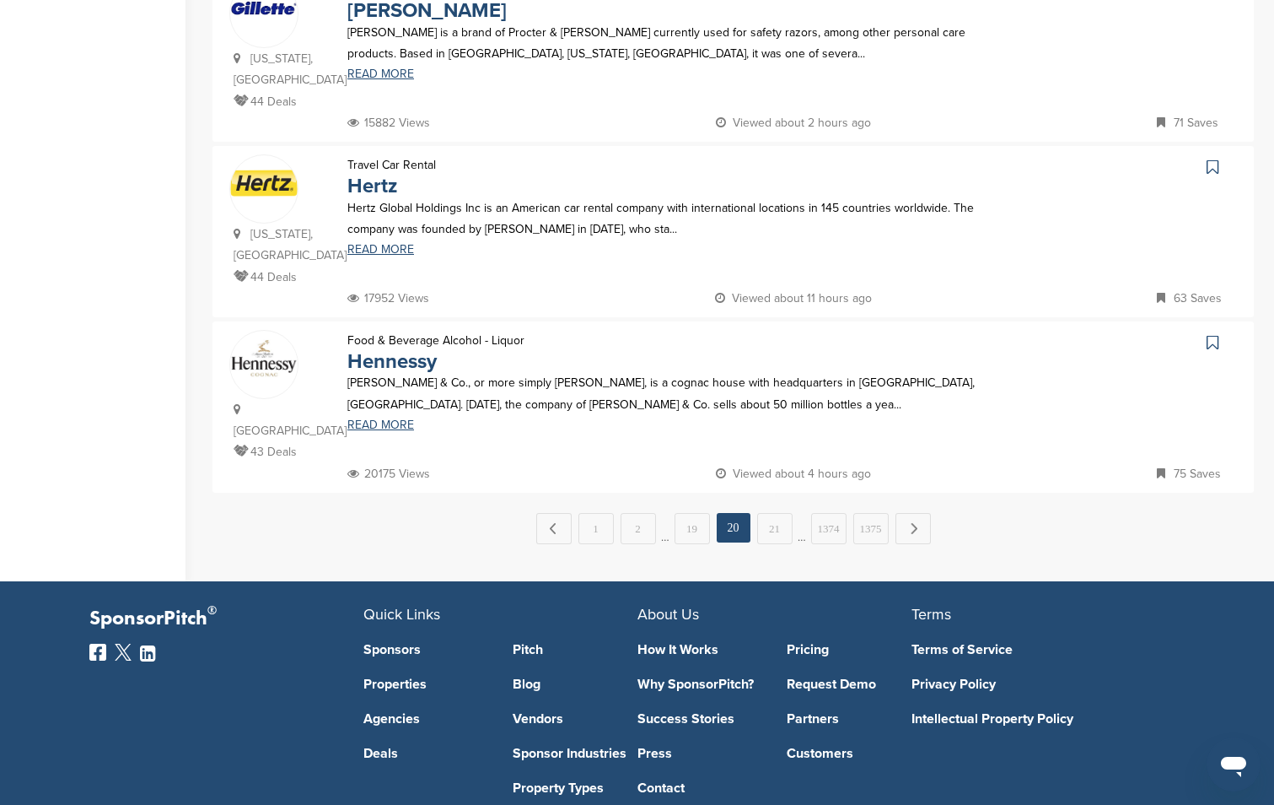
scroll to position [1590, 0]
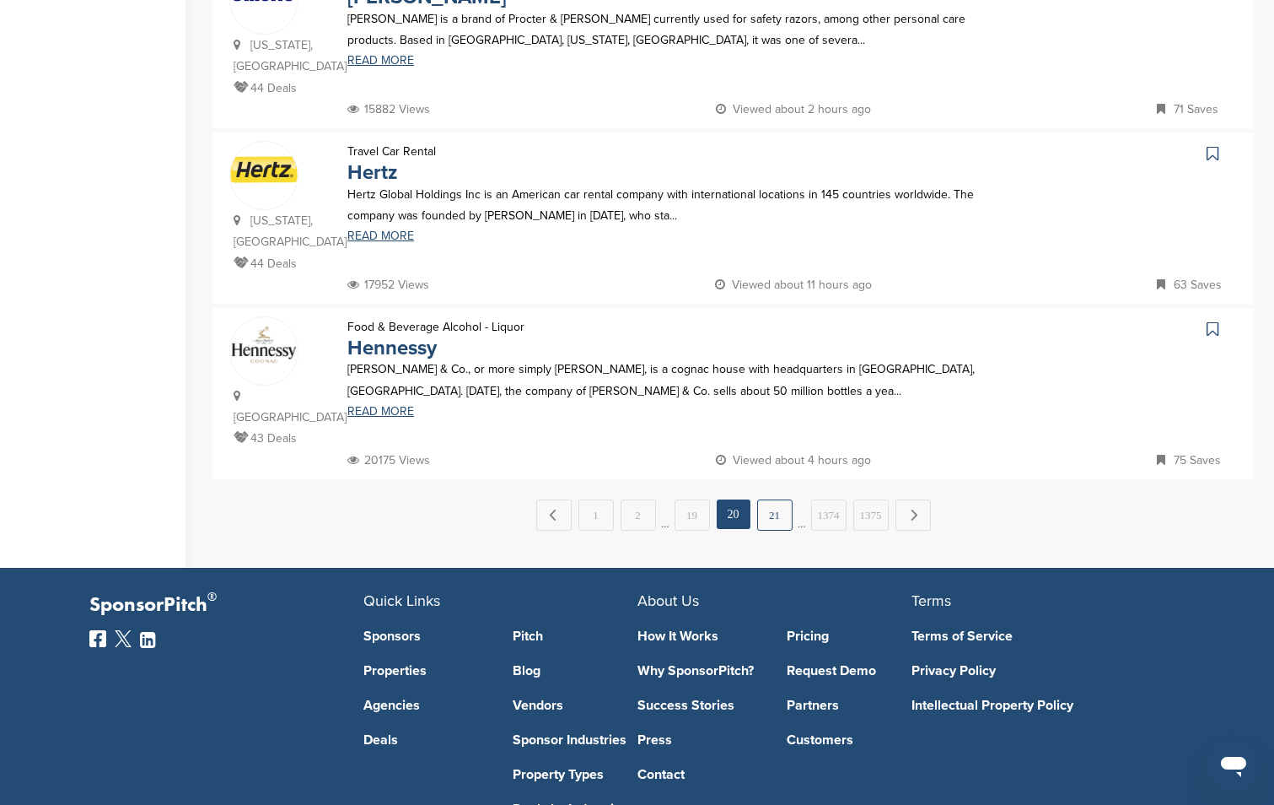
click at [761, 499] on link "21" at bounding box center [774, 514] width 35 height 31
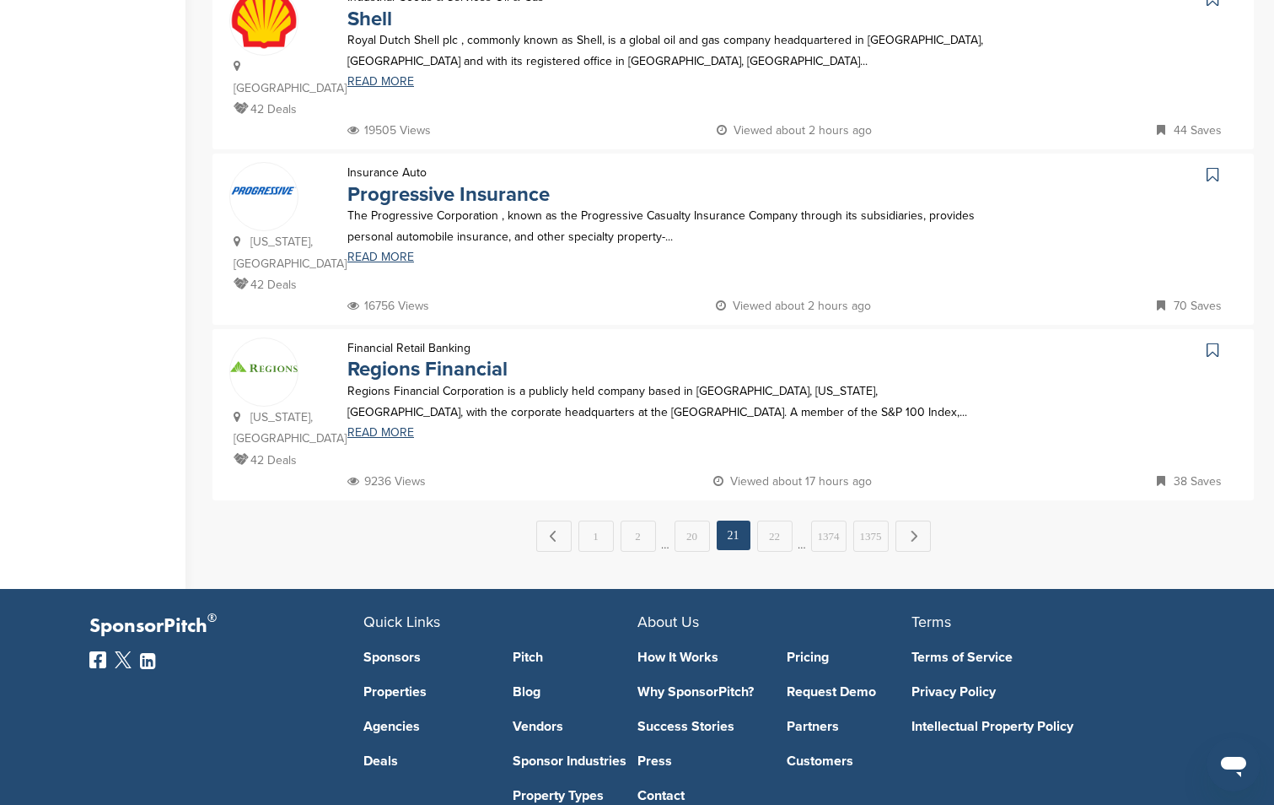
scroll to position [0, 0]
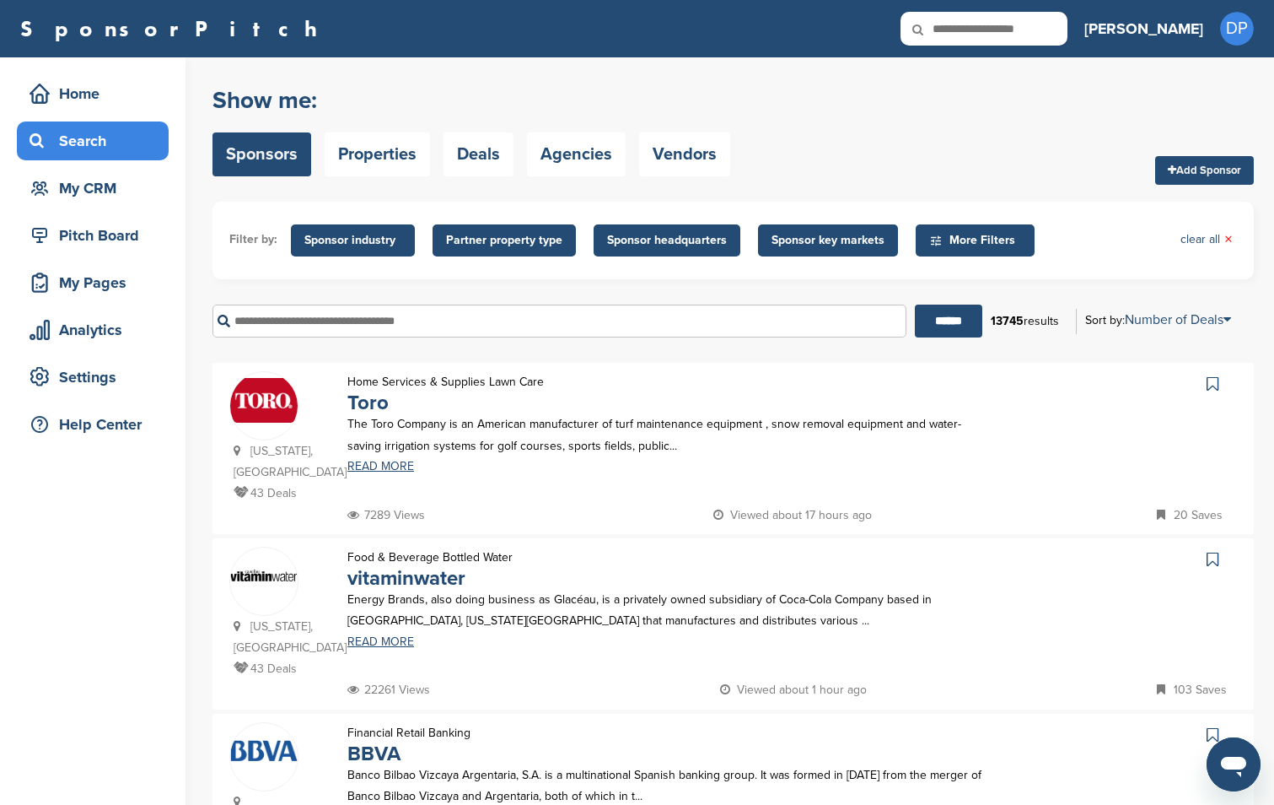
click at [776, 474] on div "Home Services & Supplies Lawn Care Toro The Toro Company is an American manufac…" at bounding box center [671, 437] width 680 height 133
click at [1217, 572] on link at bounding box center [1215, 558] width 24 height 25
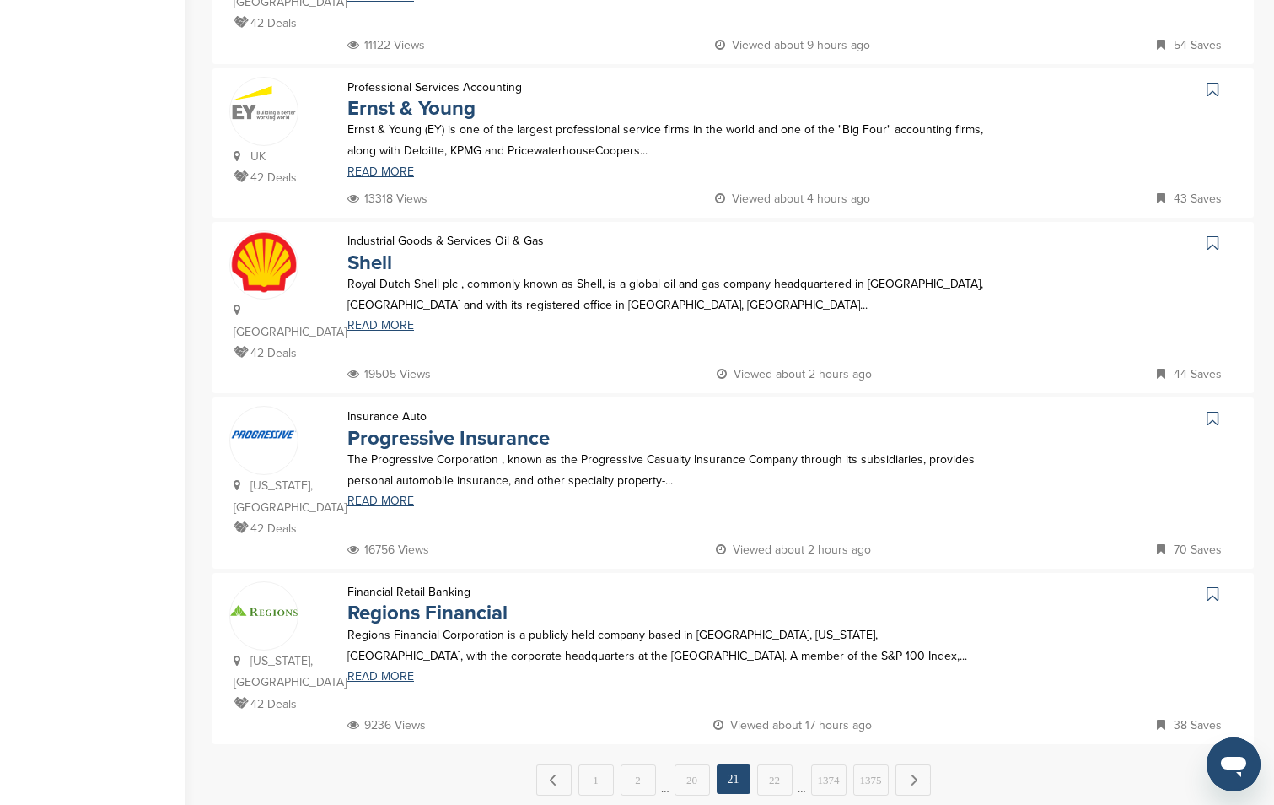
scroll to position [1367, 0]
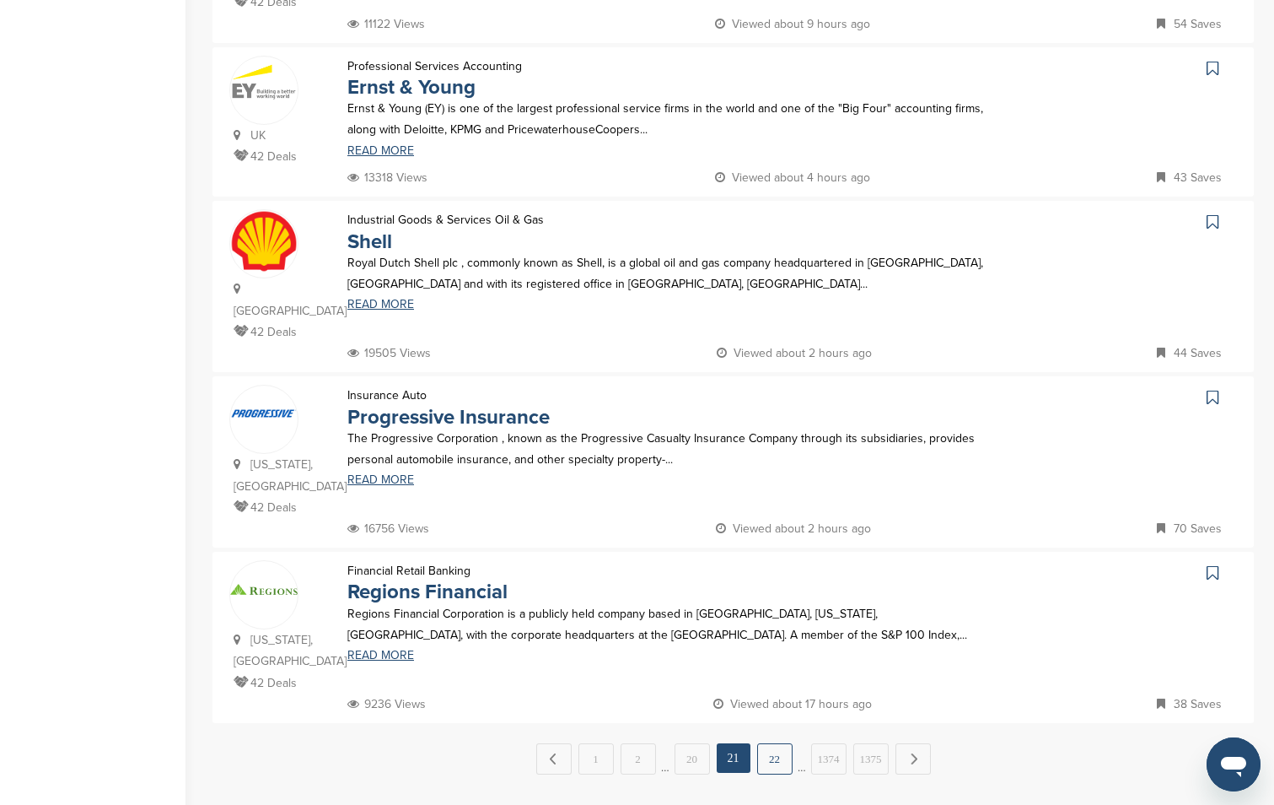
click at [778, 743] on link "22" at bounding box center [774, 758] width 35 height 31
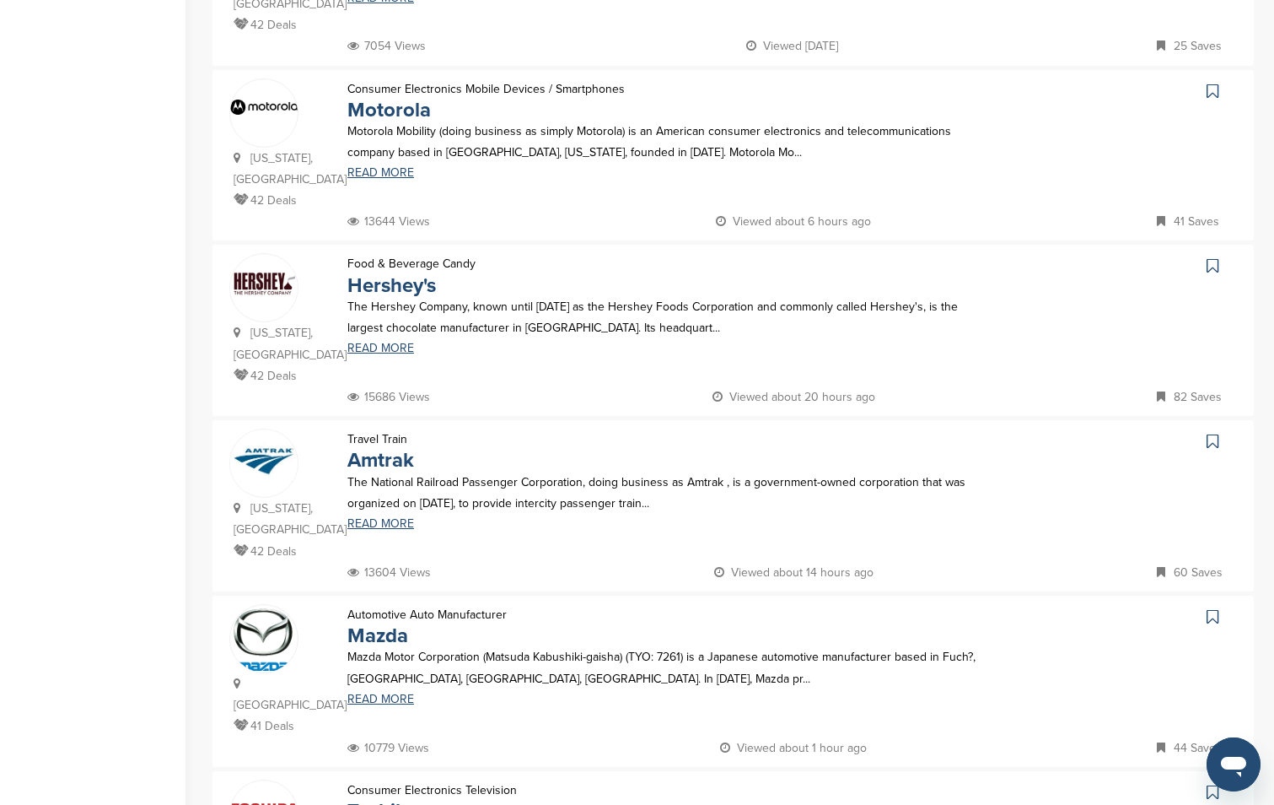
scroll to position [670, 0]
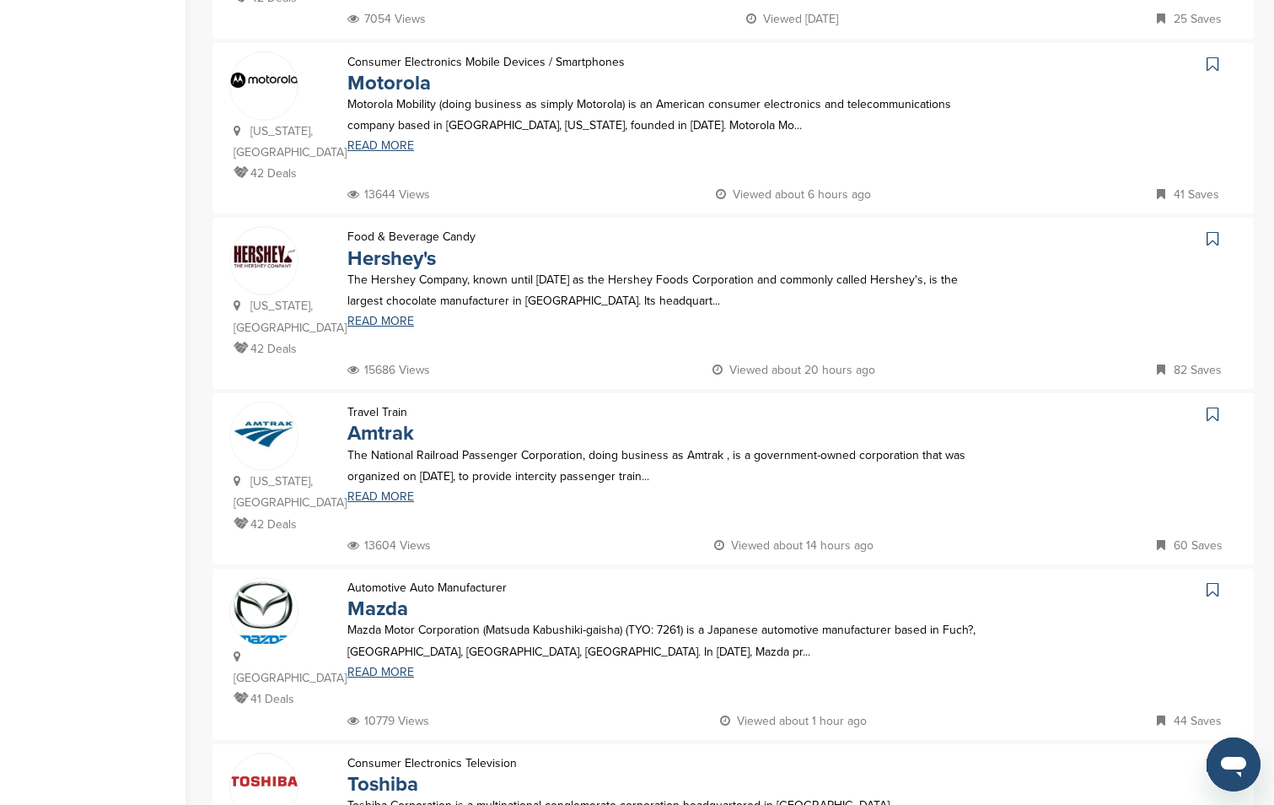
click at [1209, 230] on icon at bounding box center [1213, 238] width 12 height 17
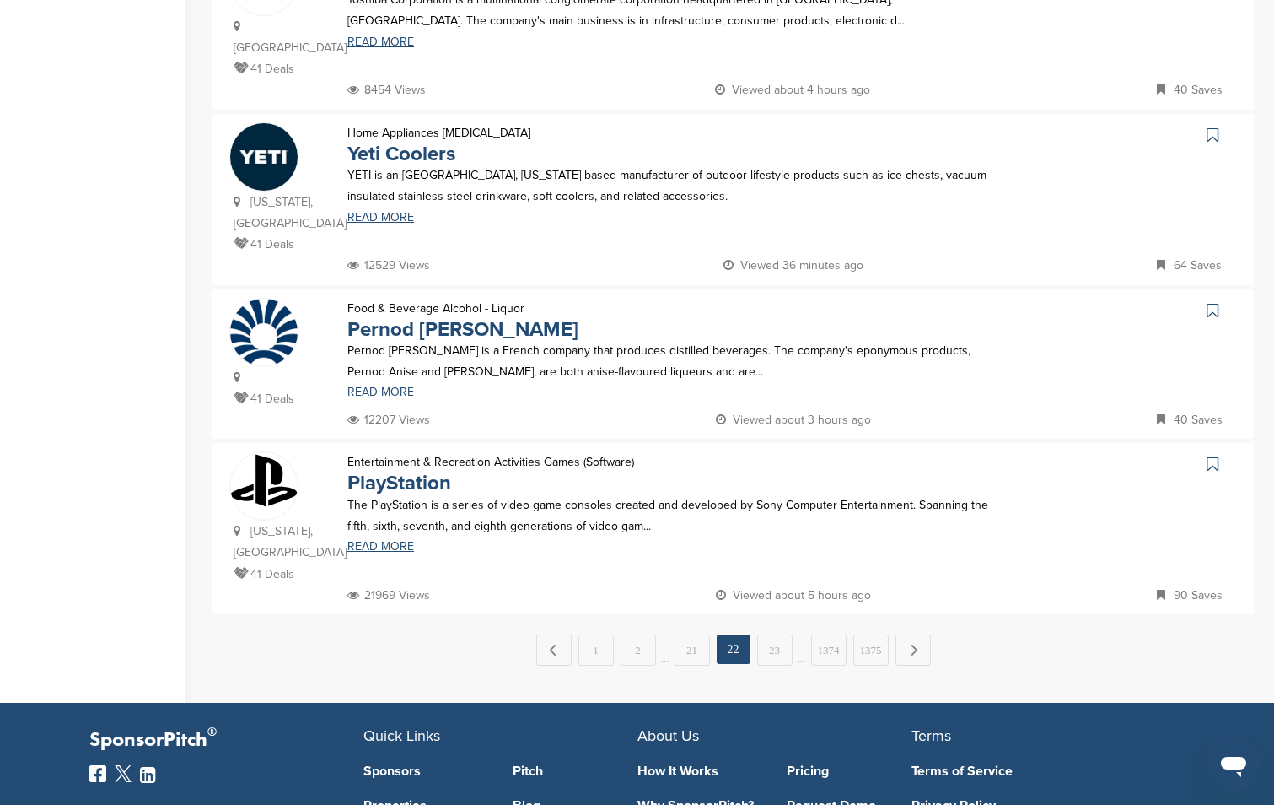
scroll to position [1494, 0]
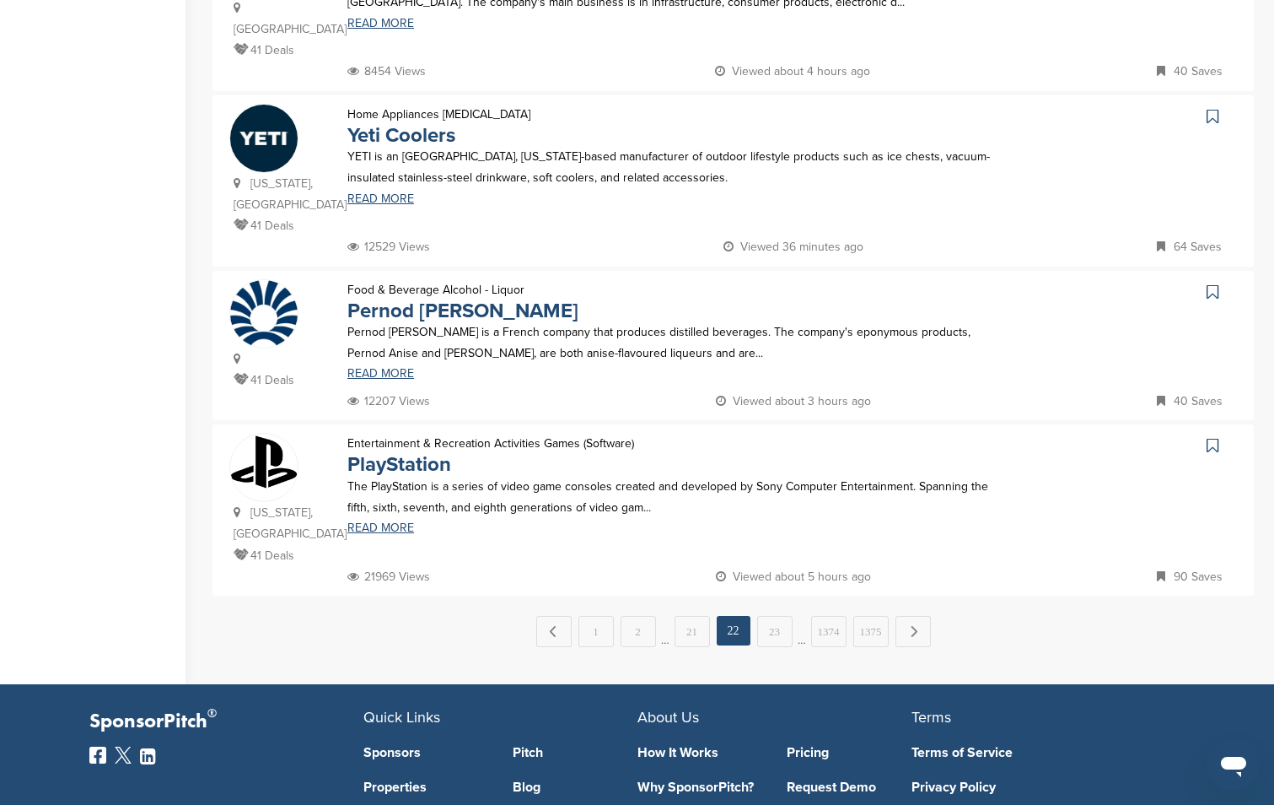
click at [1205, 433] on link at bounding box center [1215, 445] width 24 height 25
click at [783, 616] on link "23" at bounding box center [774, 631] width 35 height 31
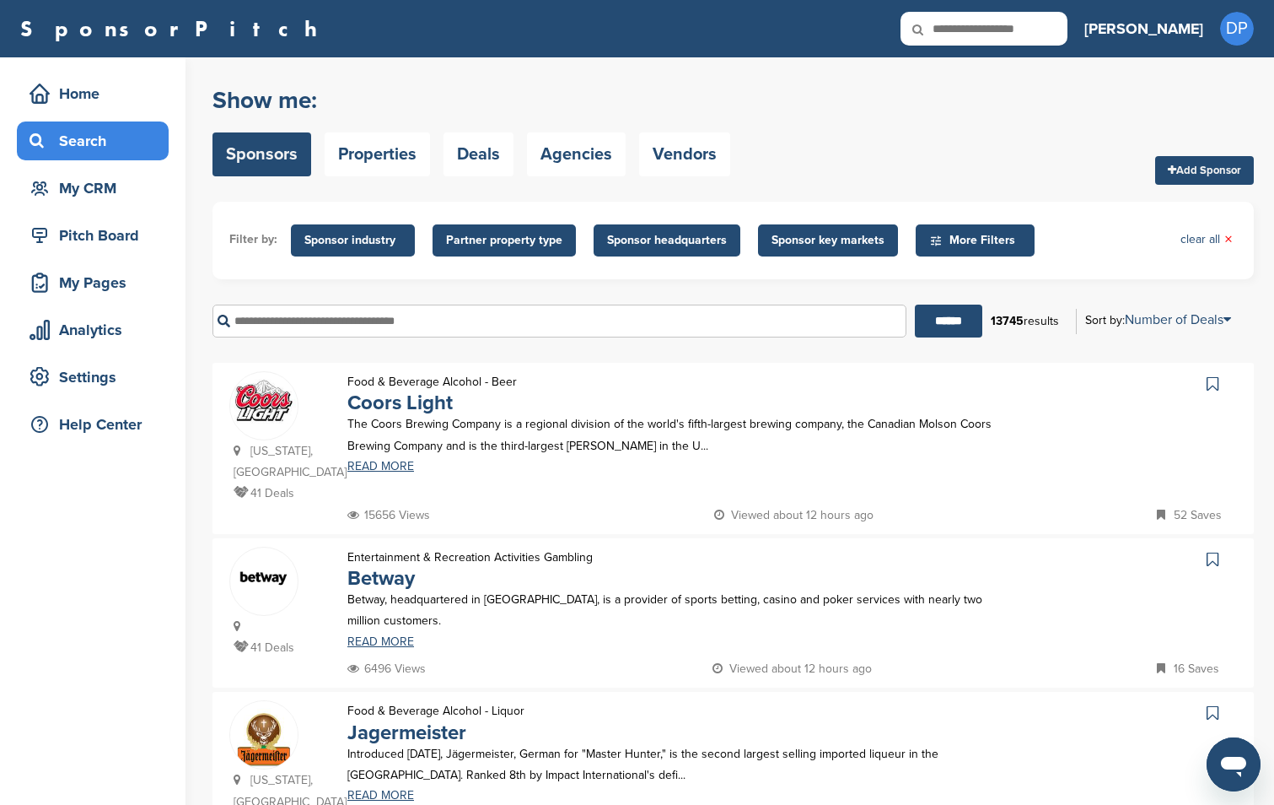
scroll to position [843, 0]
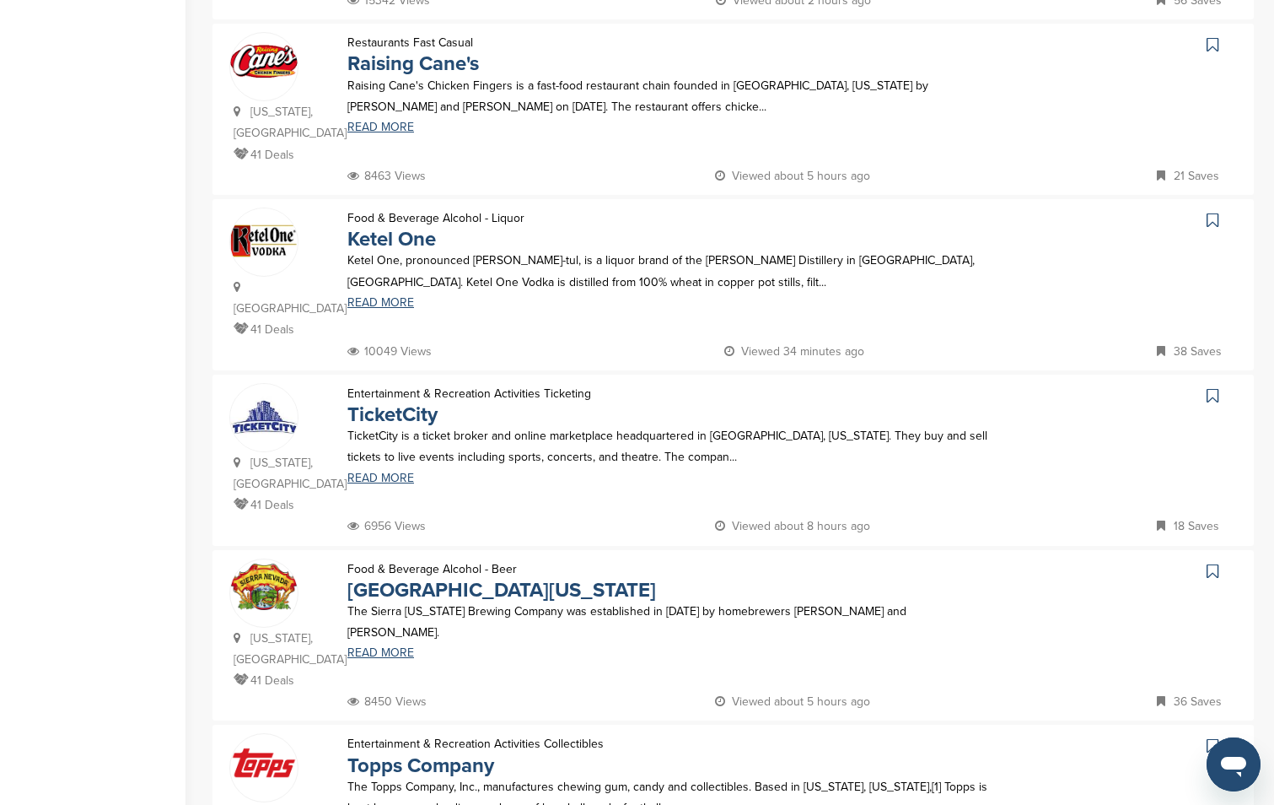
click at [1203, 383] on link at bounding box center [1215, 395] width 24 height 25
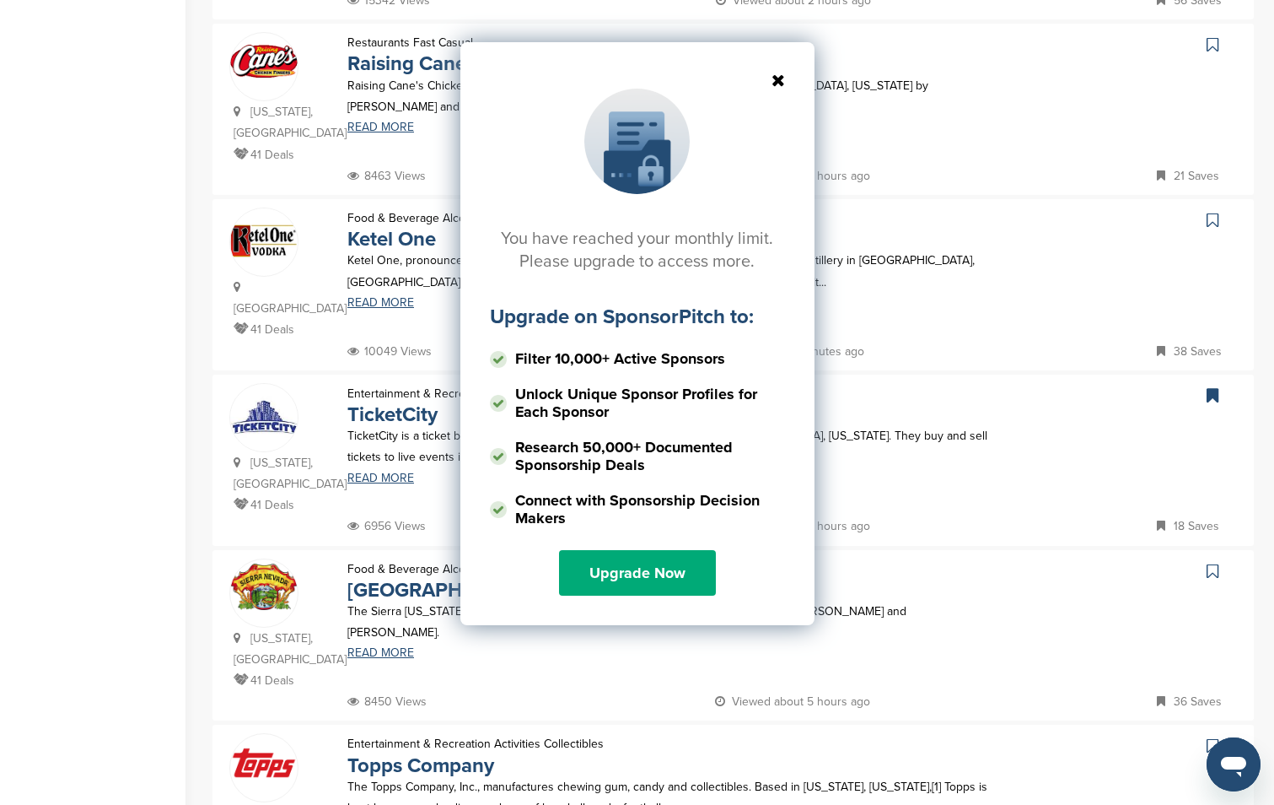
click at [782, 77] on icon at bounding box center [637, 80] width 295 height 17
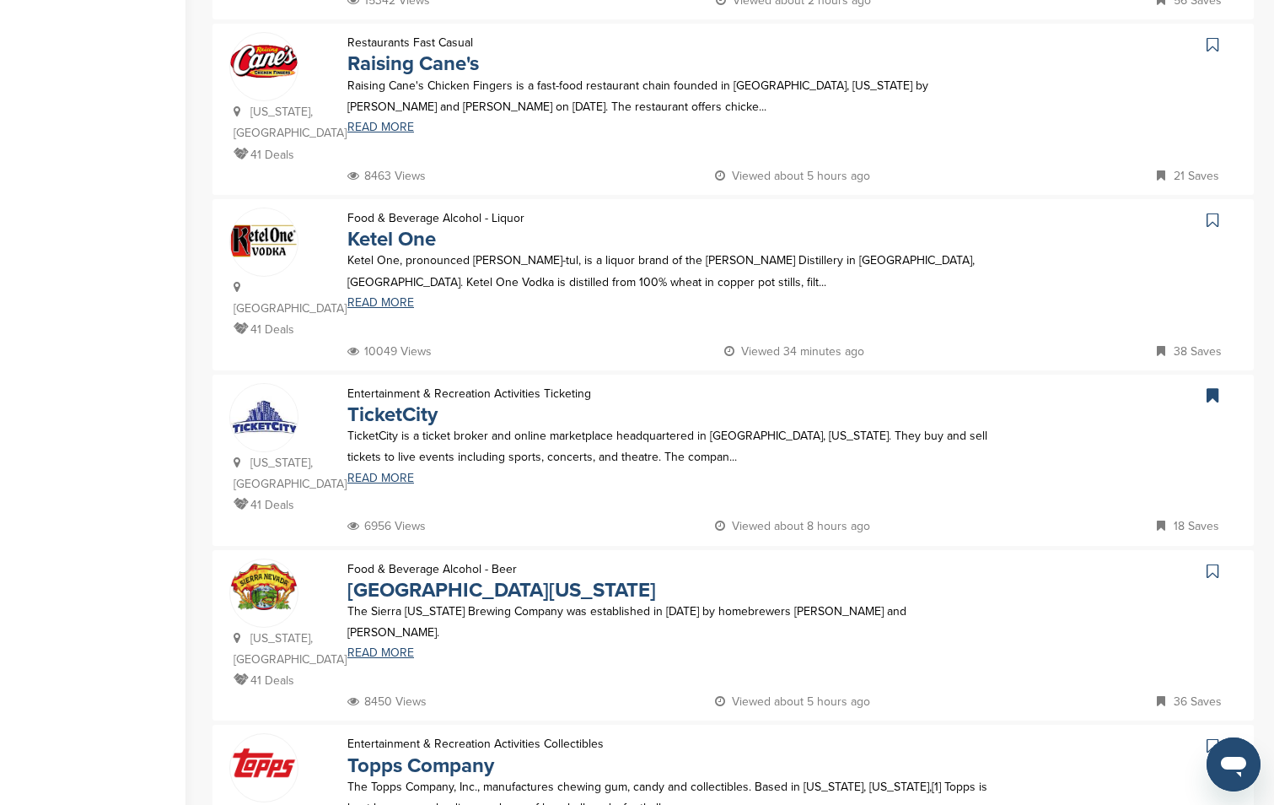
scroll to position [0, 0]
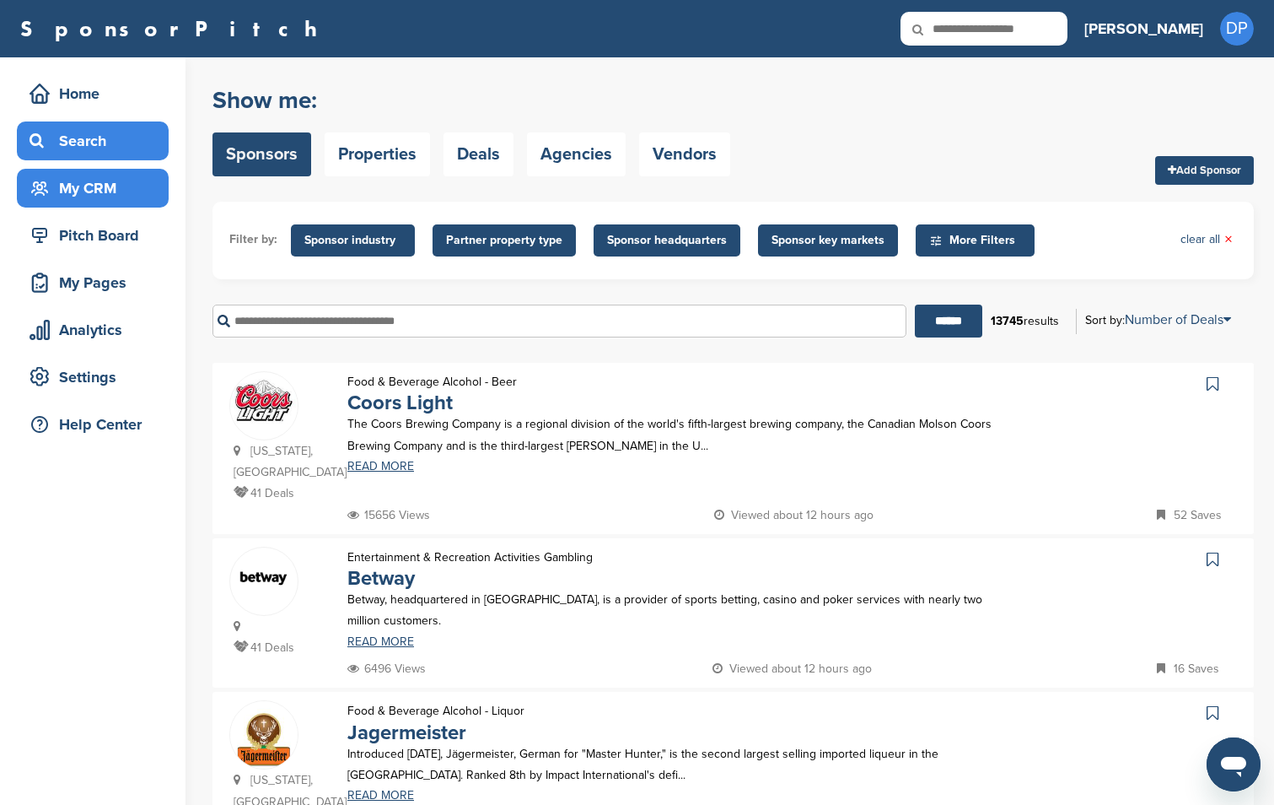
click at [87, 180] on div "My CRM" at bounding box center [96, 188] width 143 height 30
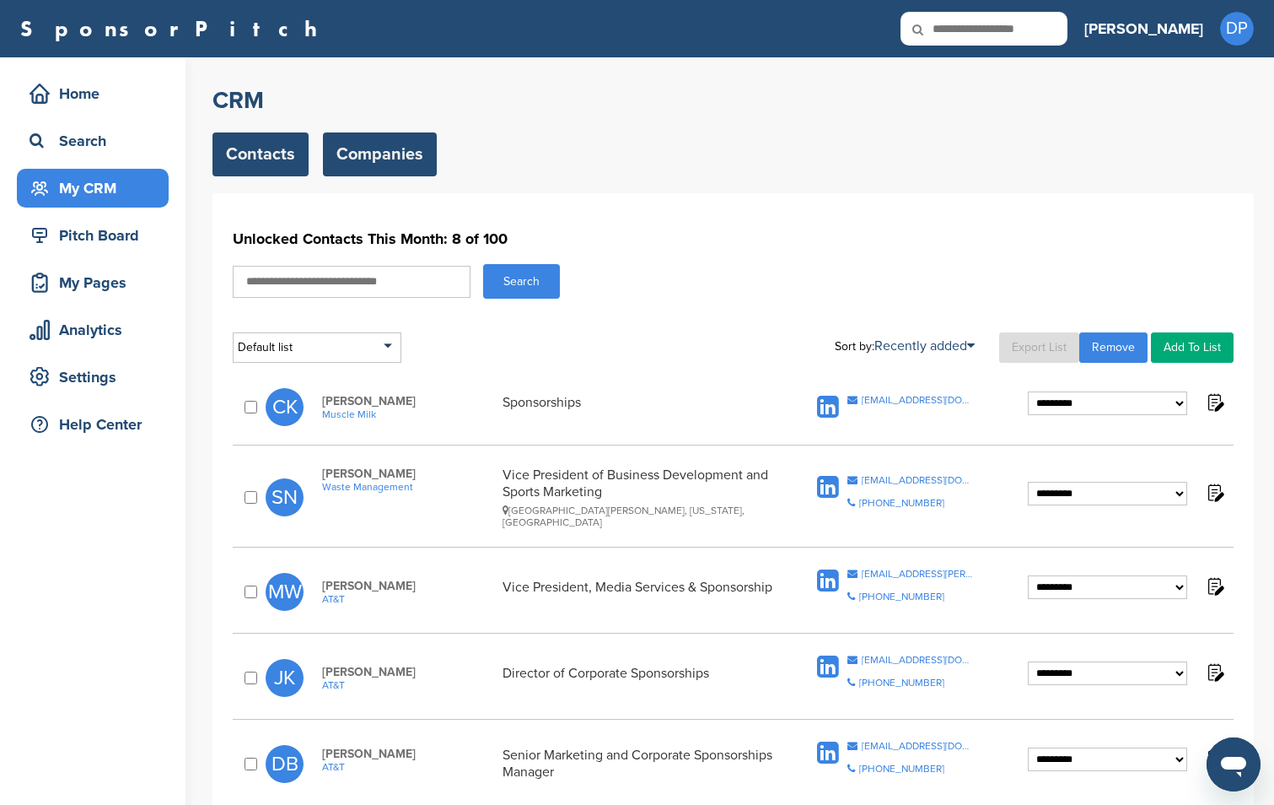
click at [352, 148] on link "Companies" at bounding box center [380, 154] width 114 height 44
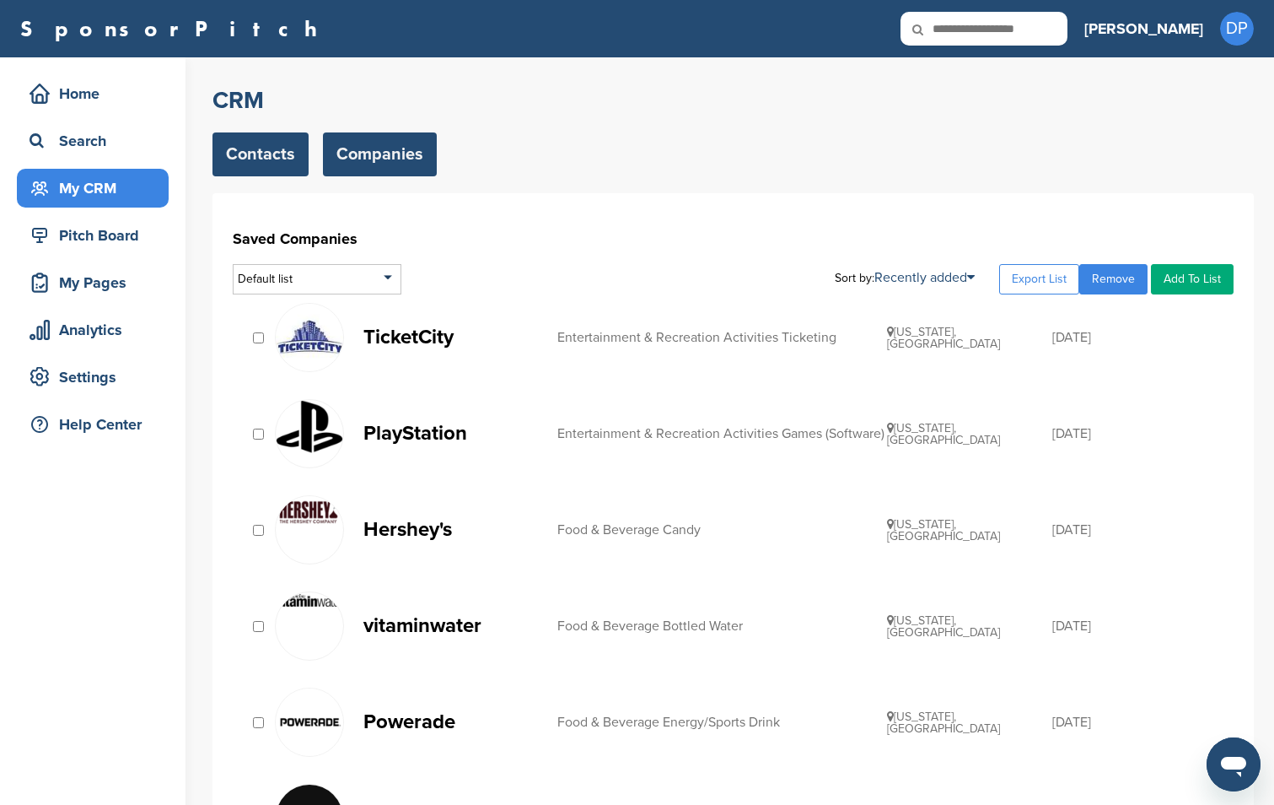
click at [271, 159] on link "Contacts" at bounding box center [261, 154] width 96 height 44
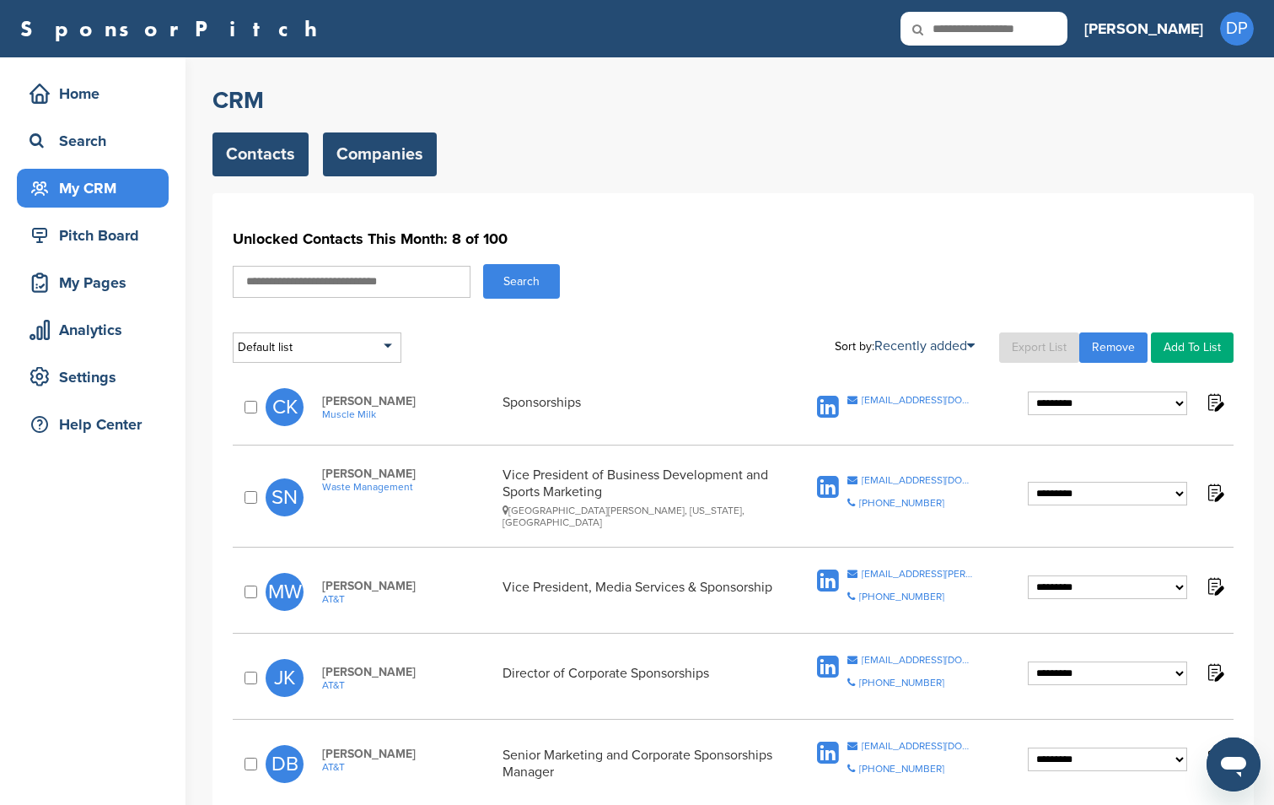
click at [406, 163] on link "Companies" at bounding box center [380, 154] width 114 height 44
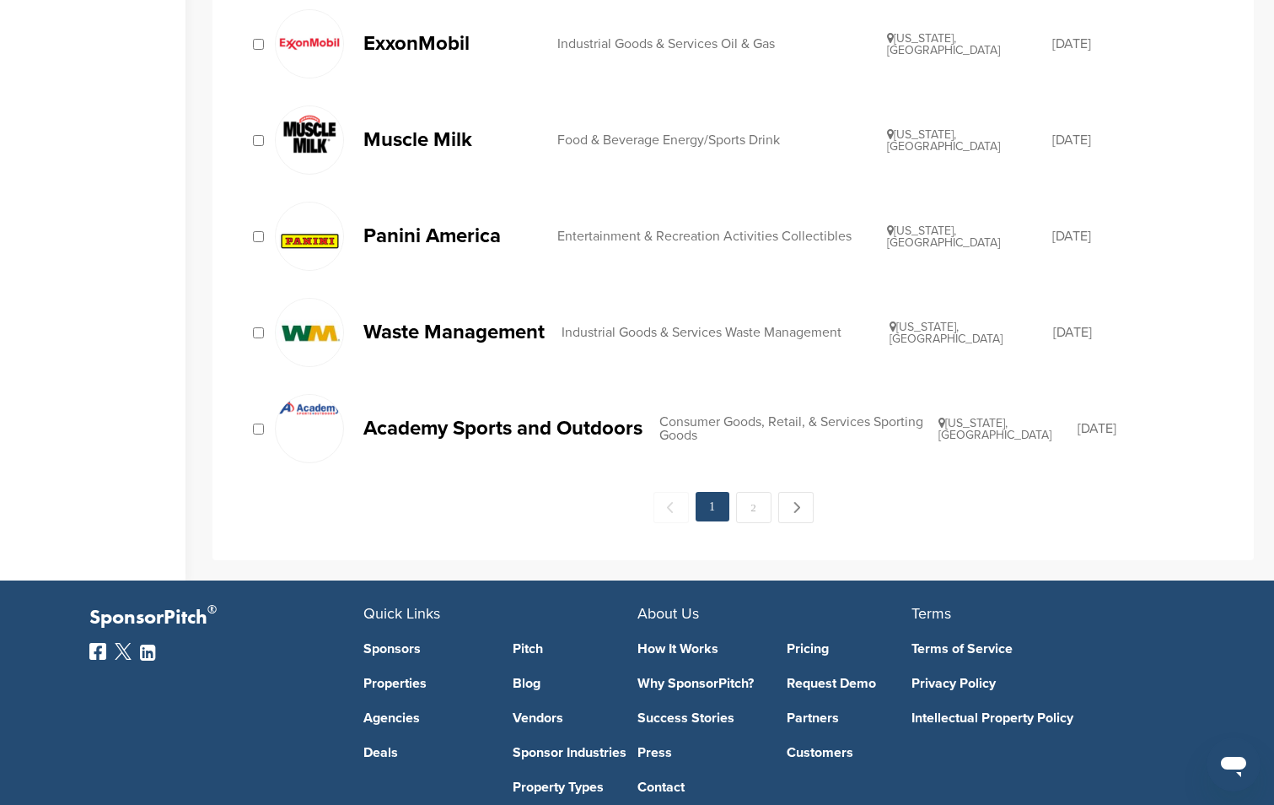
scroll to position [1899, 0]
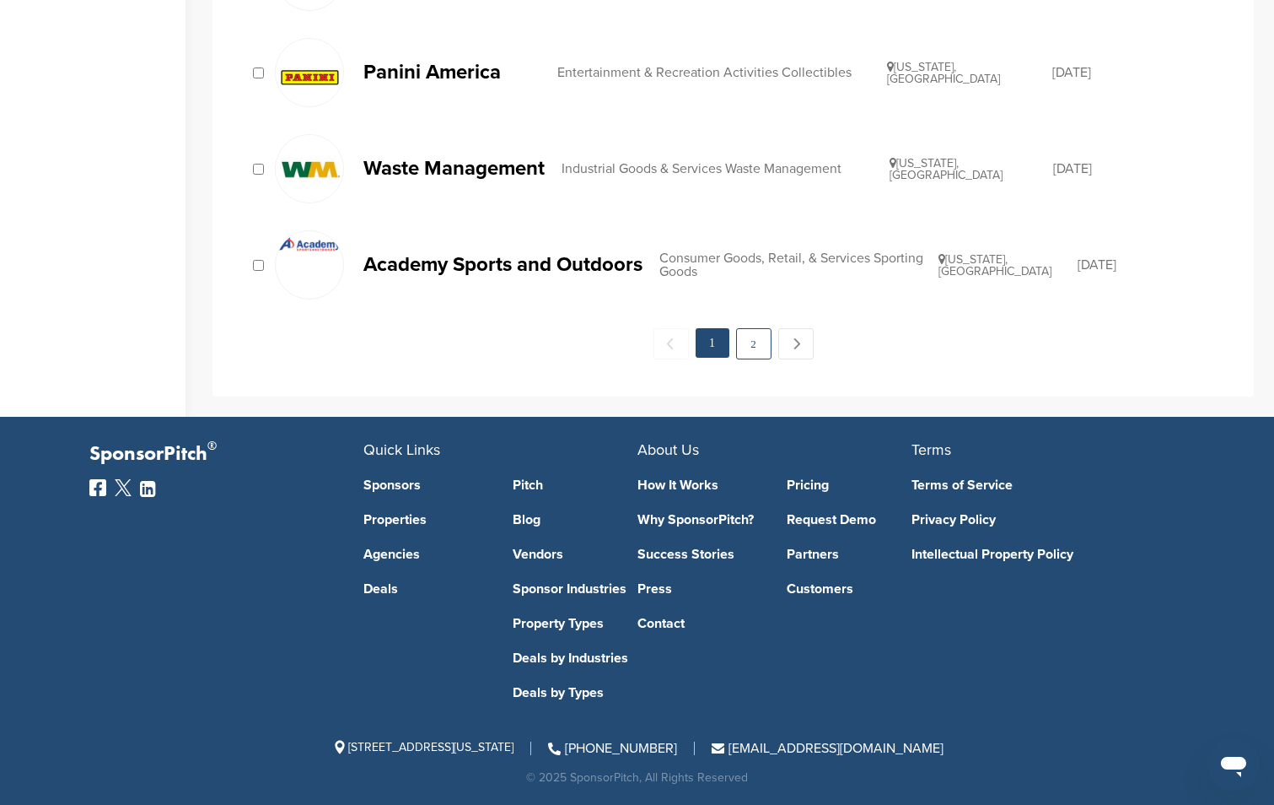
click at [742, 345] on link "2" at bounding box center [753, 343] width 35 height 31
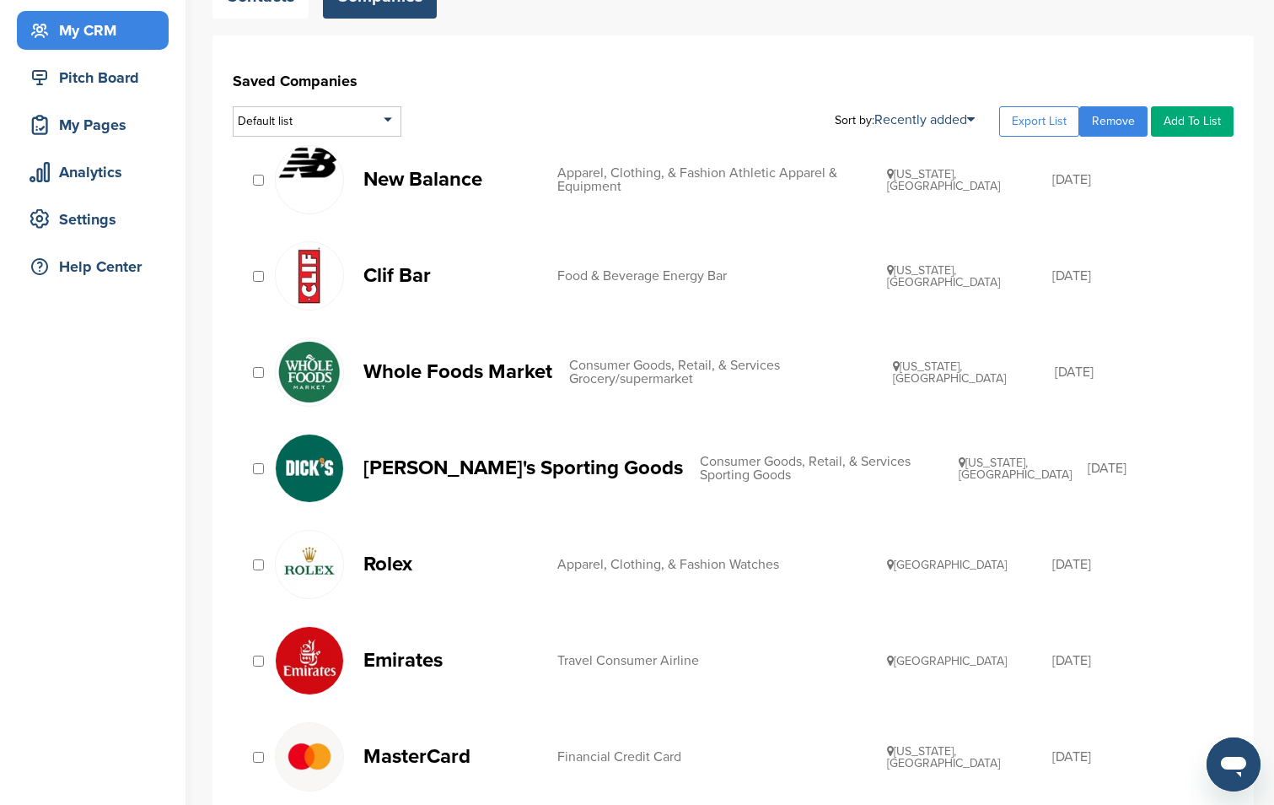
scroll to position [938, 0]
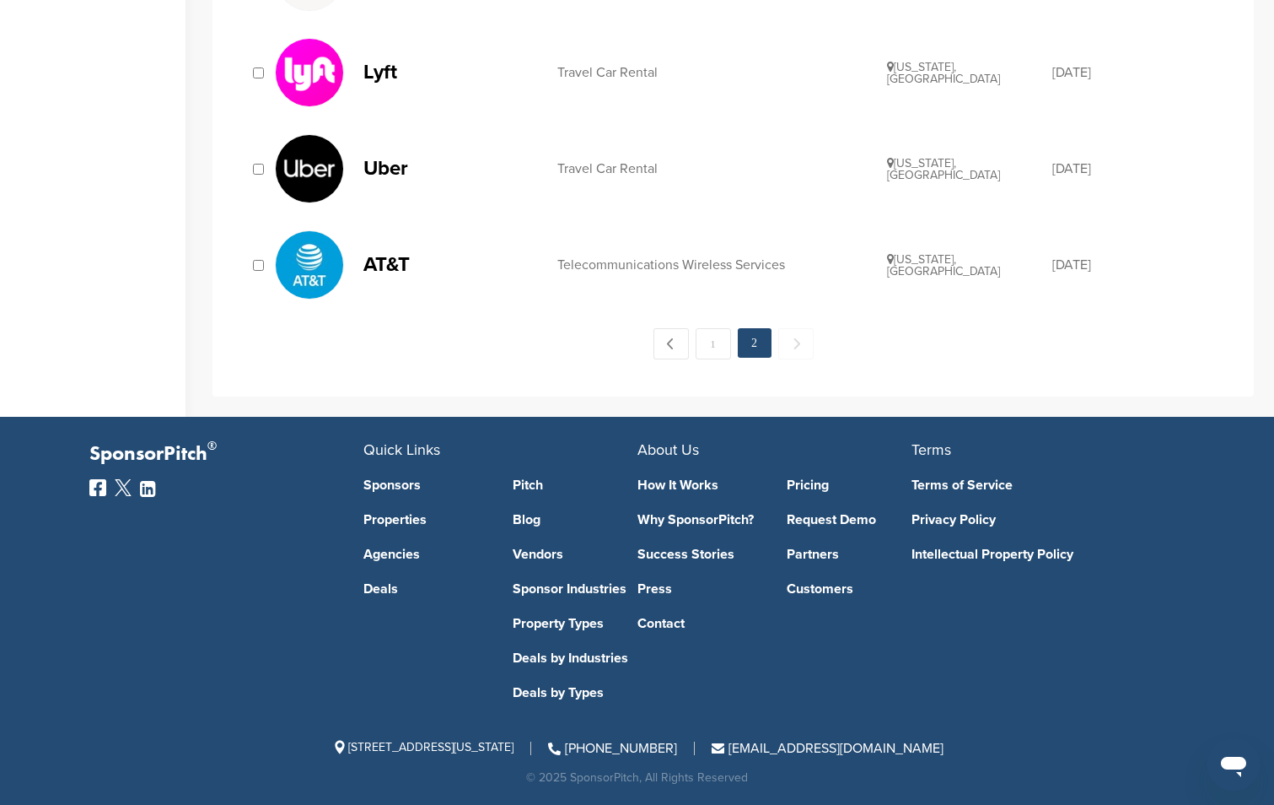
click at [655, 180] on link "Uber Travel Car Rental California, USA 11/06/2014" at bounding box center [746, 168] width 942 height 69
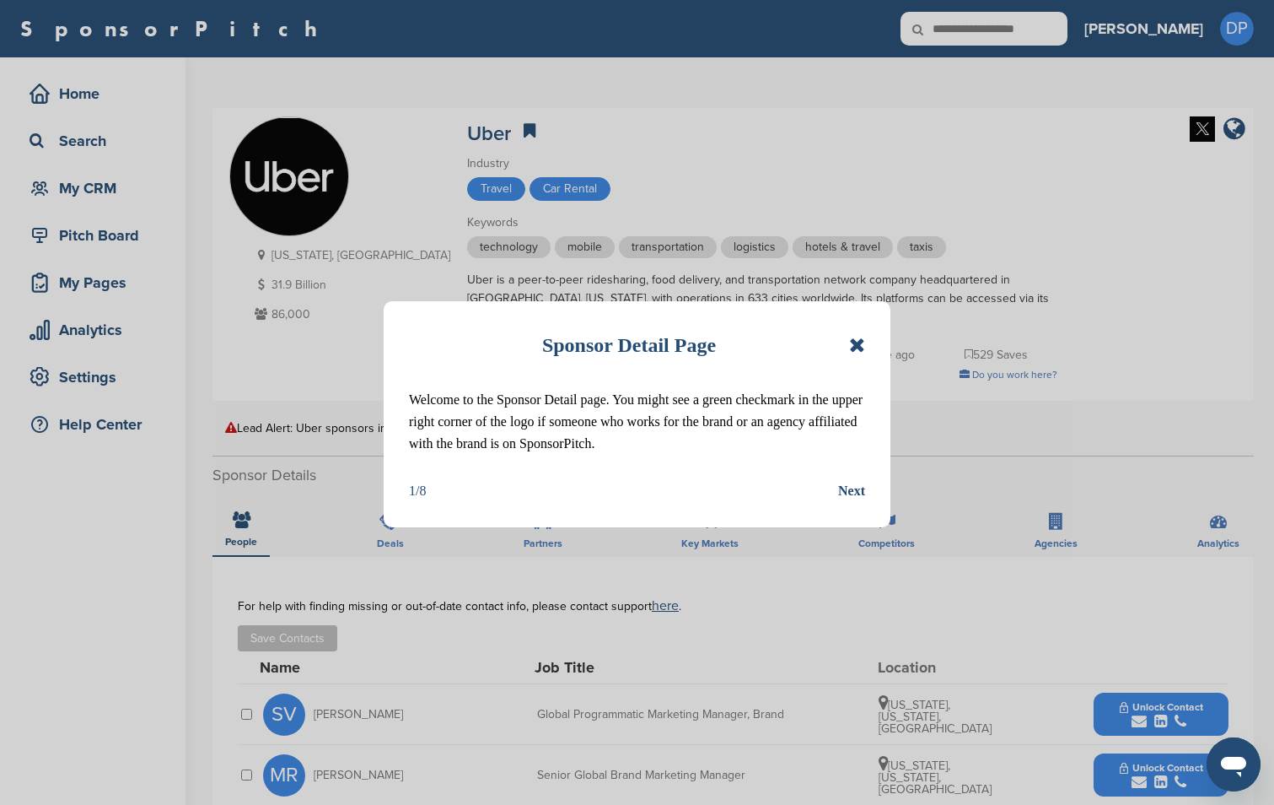
click at [848, 337] on div "Sponsor Detail Page" at bounding box center [637, 344] width 456 height 37
click at [858, 337] on icon at bounding box center [857, 345] width 16 height 20
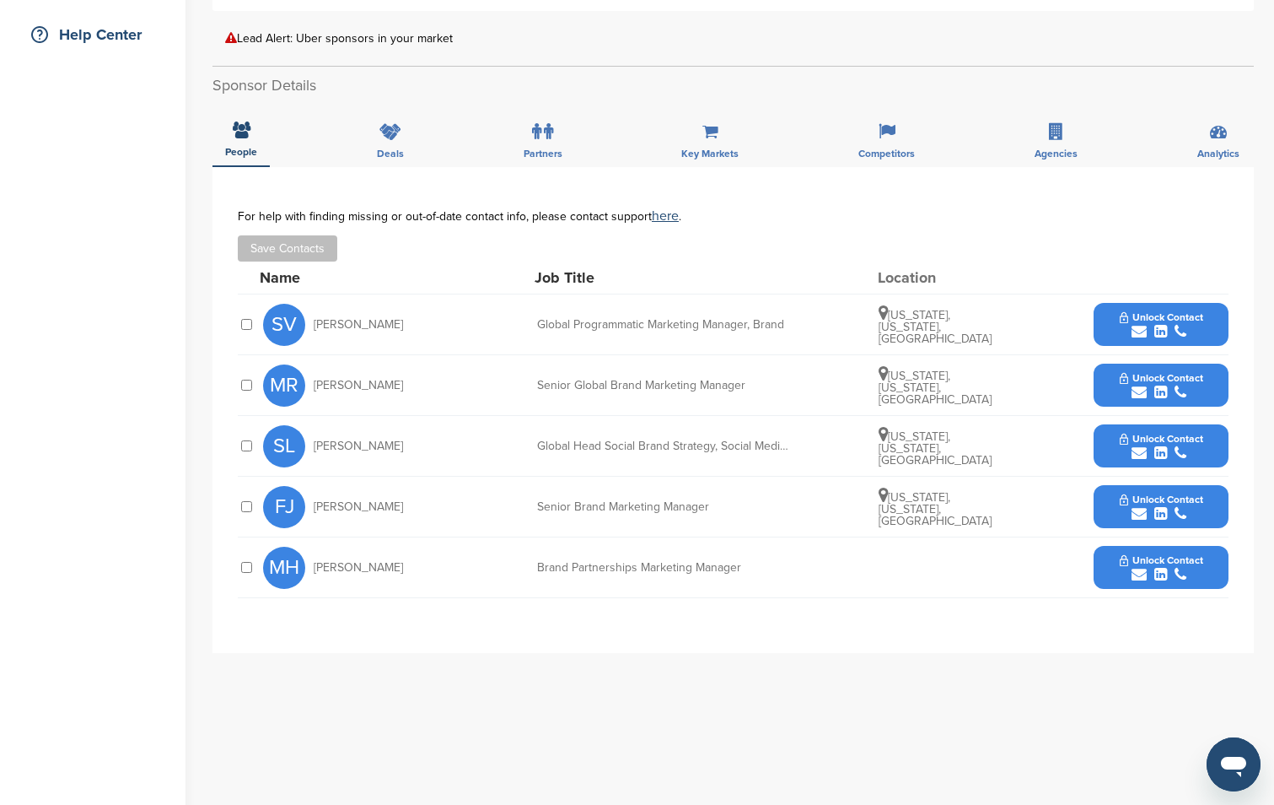
scroll to position [401, 0]
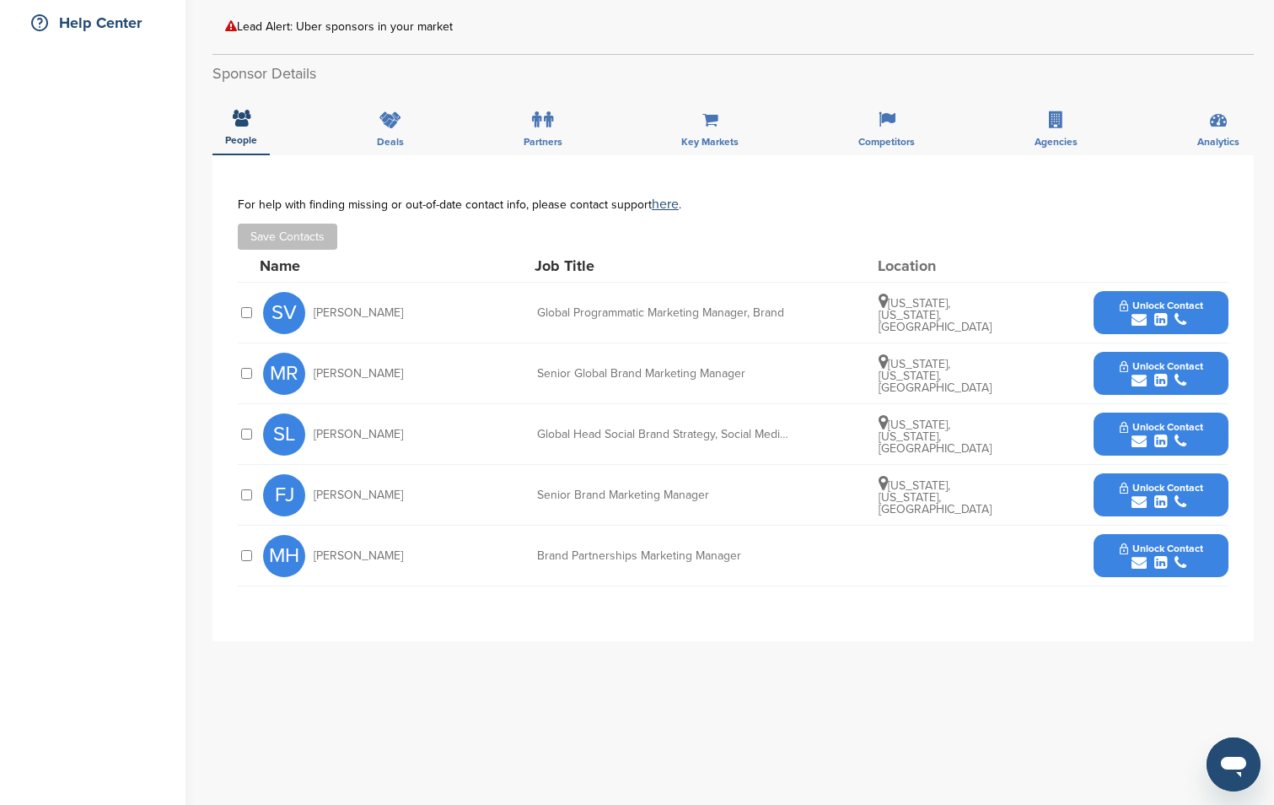
click at [1197, 563] on div "submit" at bounding box center [1161, 563] width 83 height 16
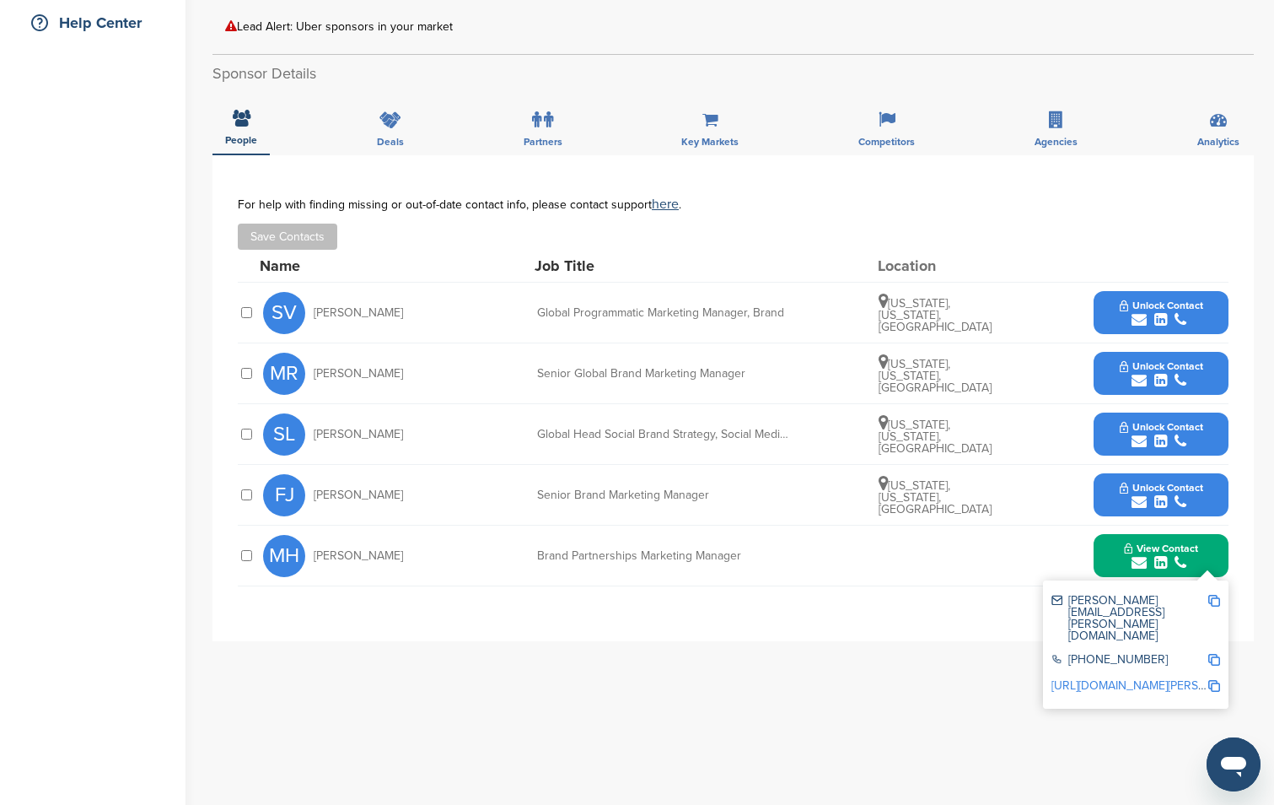
click at [1214, 605] on img at bounding box center [1214, 601] width 12 height 12
click at [1187, 494] on div "submit" at bounding box center [1161, 502] width 83 height 16
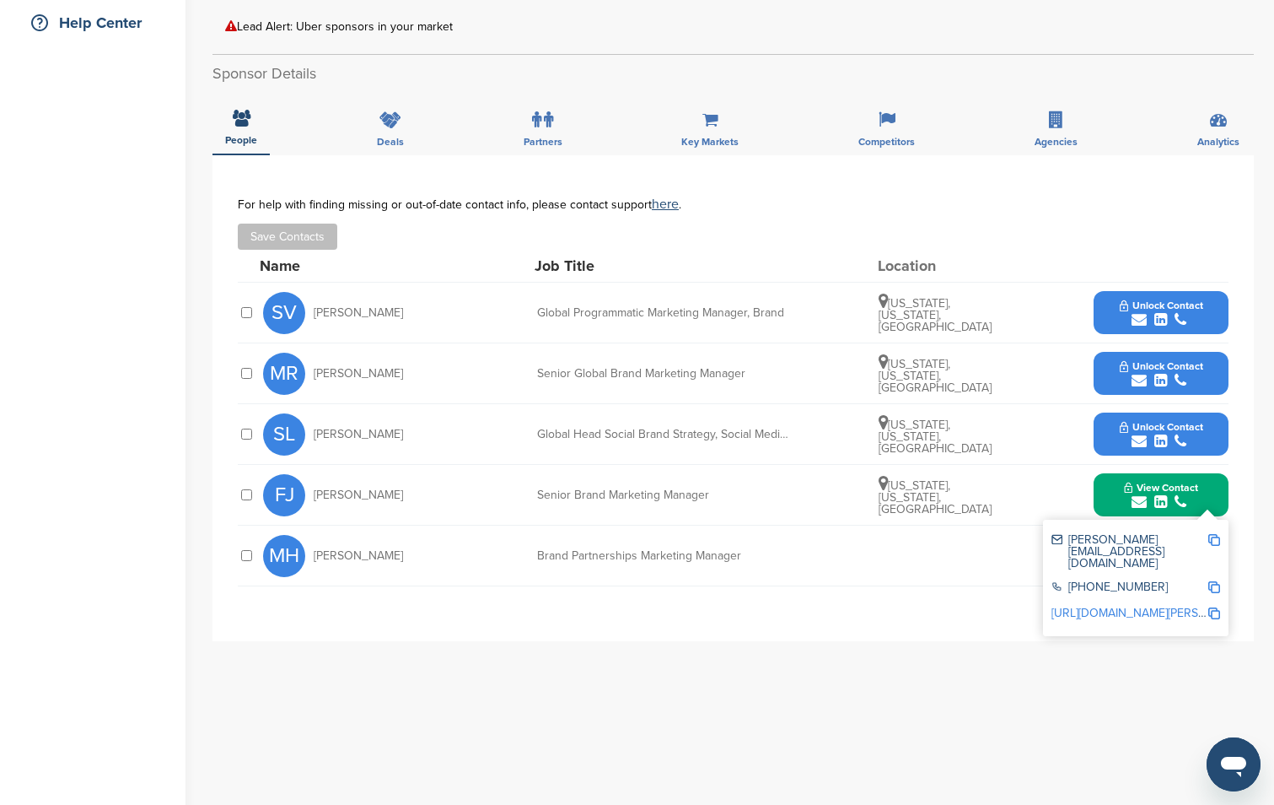
click at [1213, 537] on img at bounding box center [1214, 540] width 12 height 12
click at [1122, 314] on div "submit" at bounding box center [1161, 320] width 83 height 16
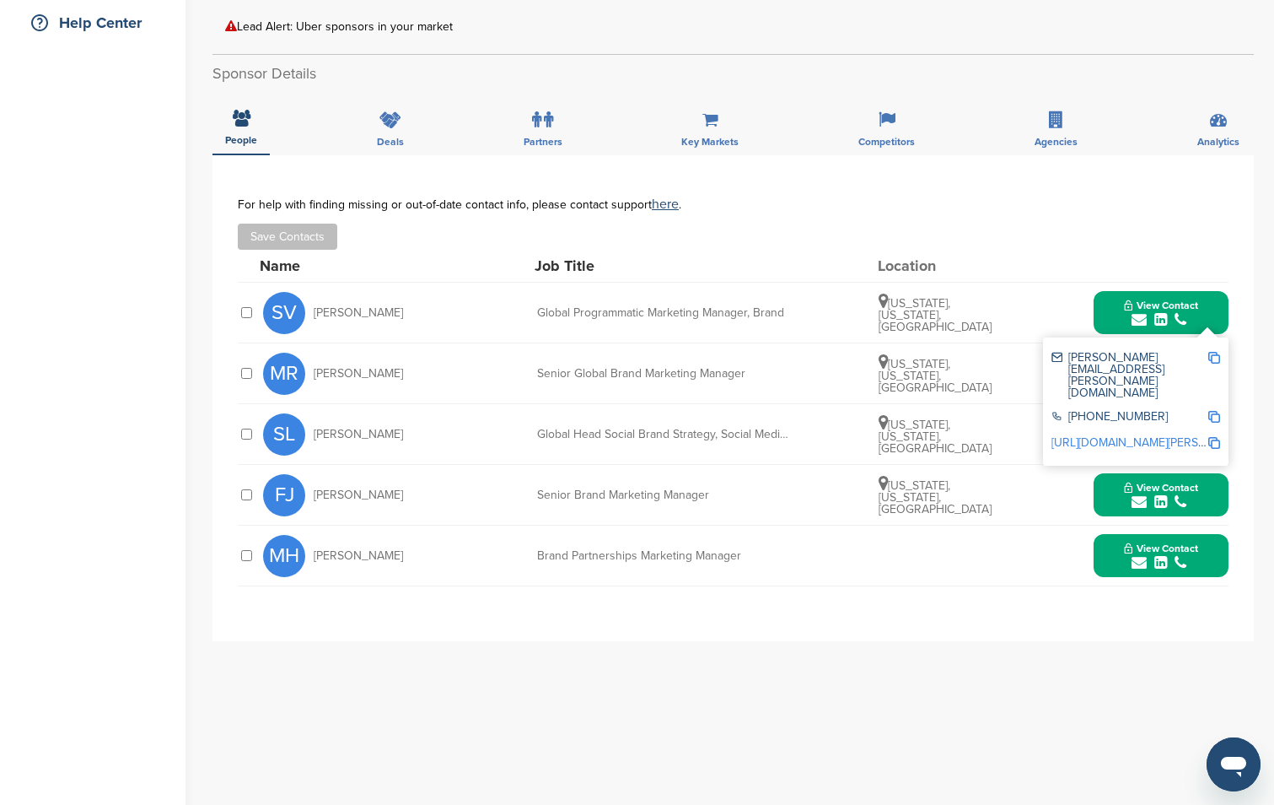
click at [1217, 360] on img at bounding box center [1214, 358] width 12 height 12
click at [988, 245] on div "Save Contacts" at bounding box center [733, 236] width 991 height 26
click at [1237, 358] on div "**********" at bounding box center [733, 398] width 1041 height 486
click at [1230, 334] on div "**********" at bounding box center [733, 398] width 1041 height 486
click at [1264, 410] on div "Sponsor Detail Page Welcome to the Sponsor Detail page. You might see a green c…" at bounding box center [744, 319] width 1062 height 1326
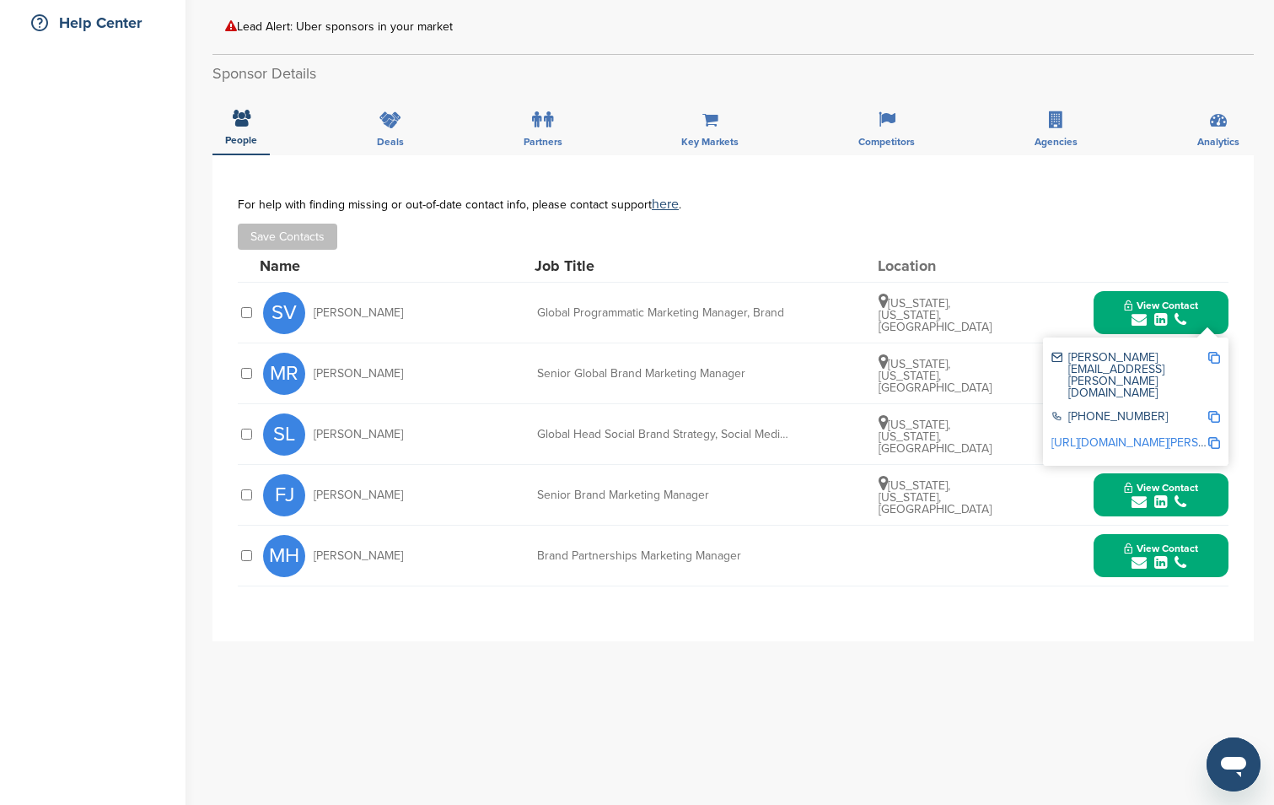
click at [1198, 665] on div "**********" at bounding box center [733, 492] width 1041 height 675
click at [1121, 357] on div "samantha.villanueva@uber.com" at bounding box center [1130, 375] width 156 height 47
click at [989, 318] on div "New York, New York, United States" at bounding box center [942, 313] width 126 height 40
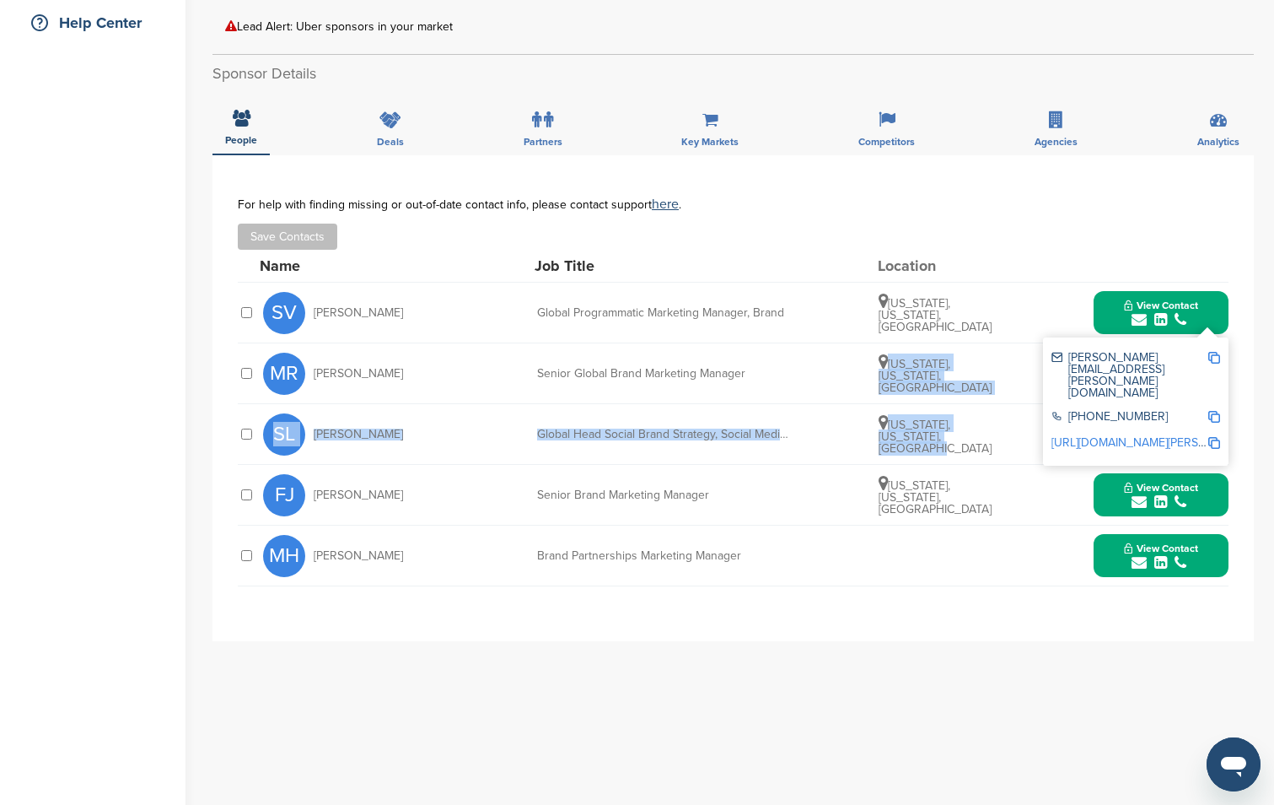
drag, startPoint x: 866, startPoint y: 371, endPoint x: 1025, endPoint y: 445, distance: 175.0
click at [1025, 445] on div "Name Job Title Location SV Samantha Villanueva Global Programmatic Marketing Ma…" at bounding box center [733, 418] width 991 height 336
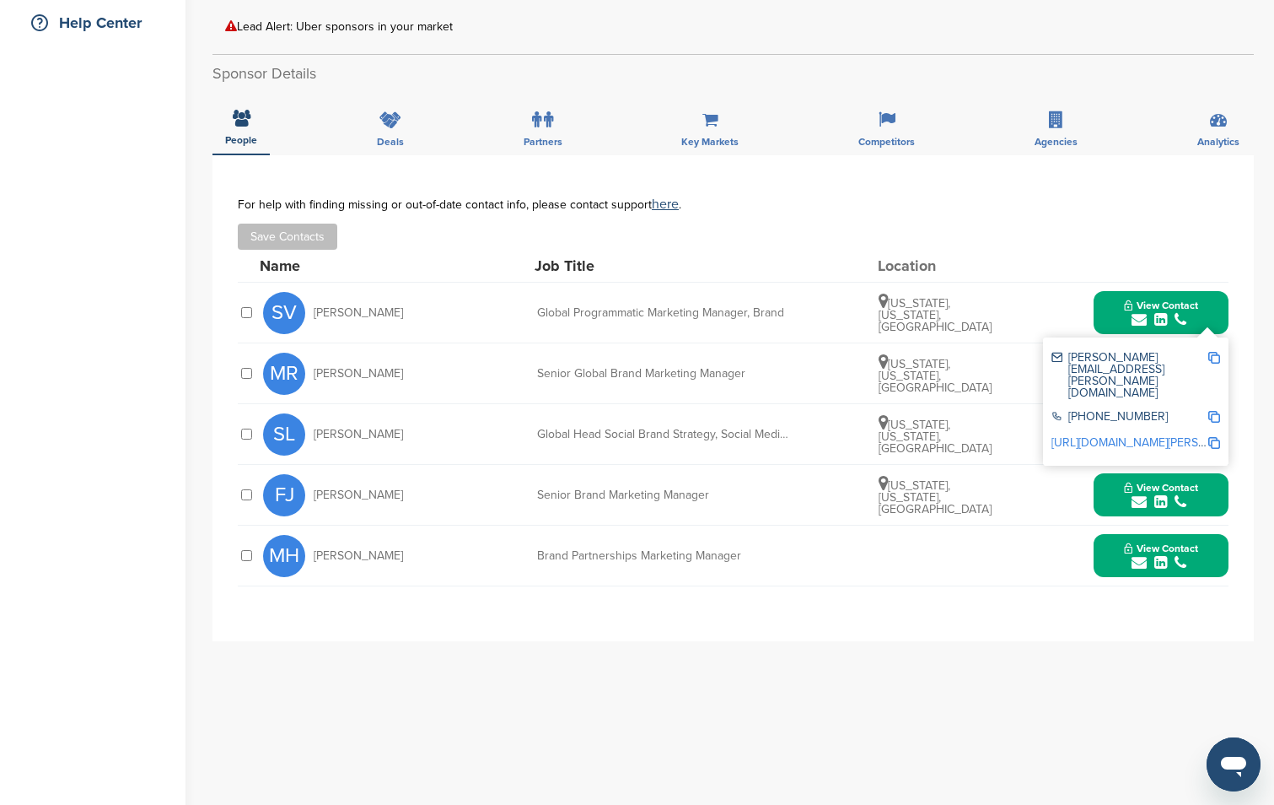
drag, startPoint x: 1025, startPoint y: 445, endPoint x: 1094, endPoint y: 279, distance: 179.9
click at [1094, 284] on div "SV Samantha Villanueva Global Programmatic Marketing Manager, Brand New York, N…" at bounding box center [746, 313] width 966 height 60
click at [1148, 314] on div "submit" at bounding box center [1161, 320] width 74 height 16
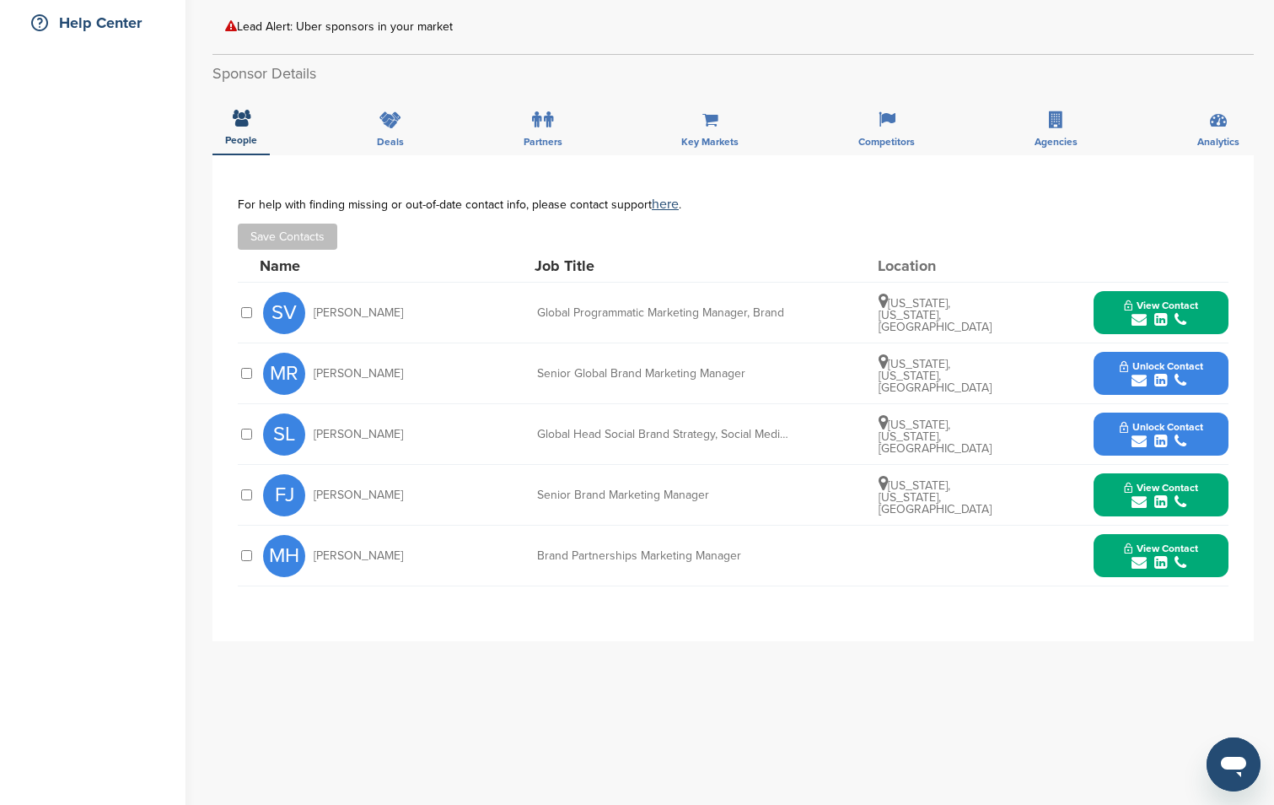
click at [1163, 369] on span "Unlock Contact" at bounding box center [1161, 366] width 83 height 12
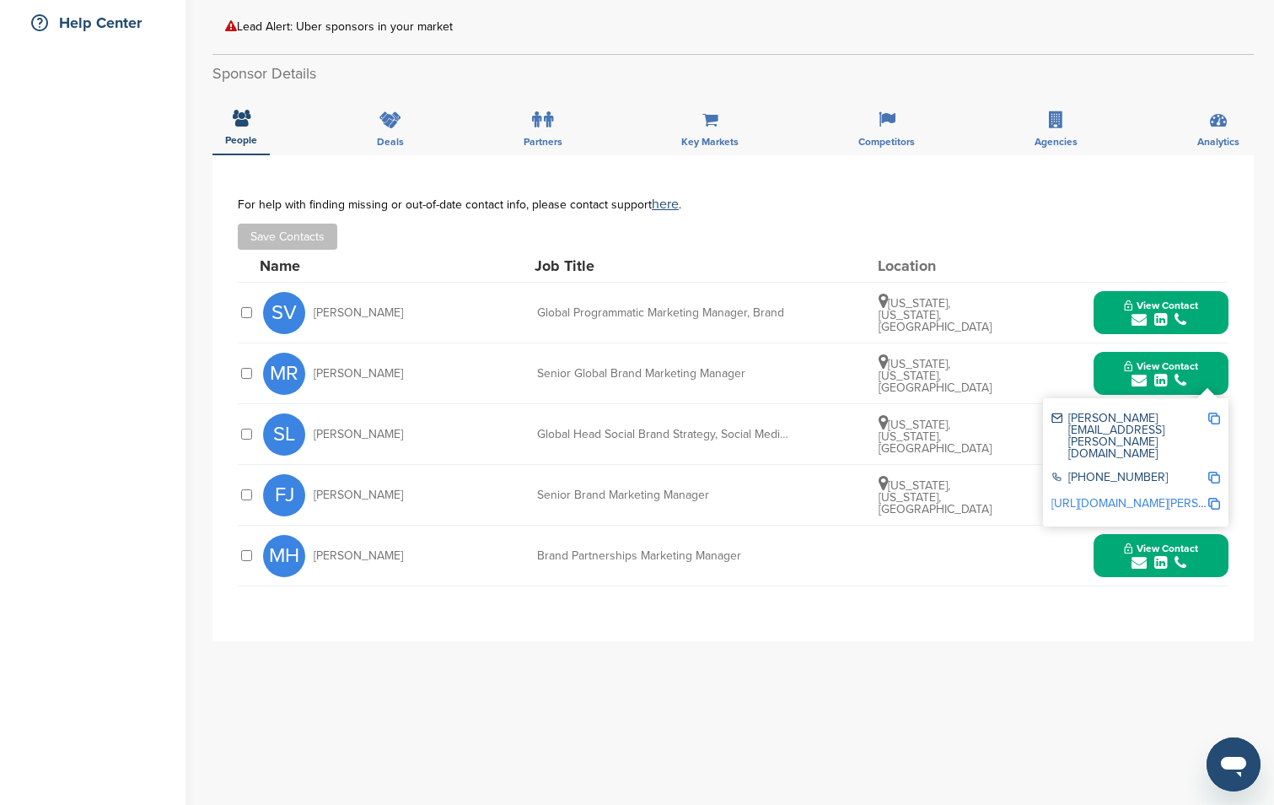
click at [1212, 420] on img at bounding box center [1214, 418] width 12 height 12
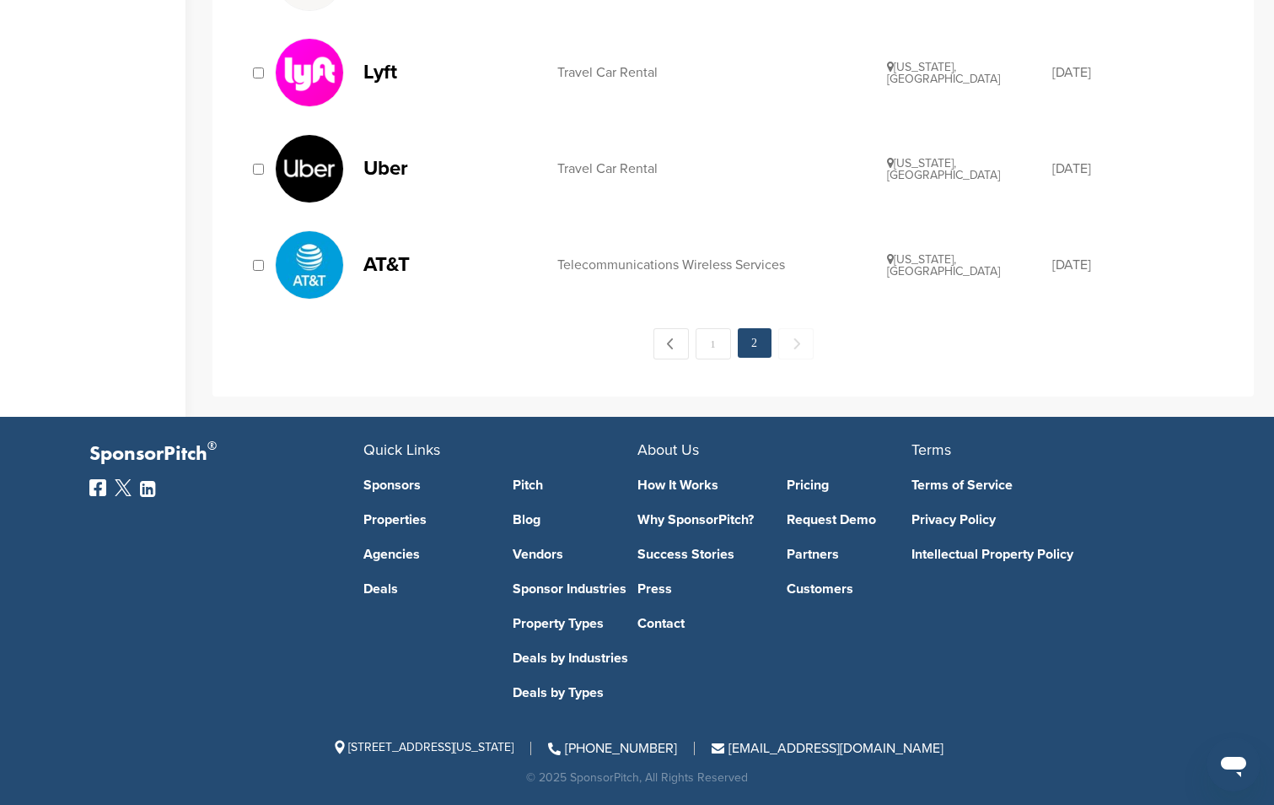
scroll to position [94, 0]
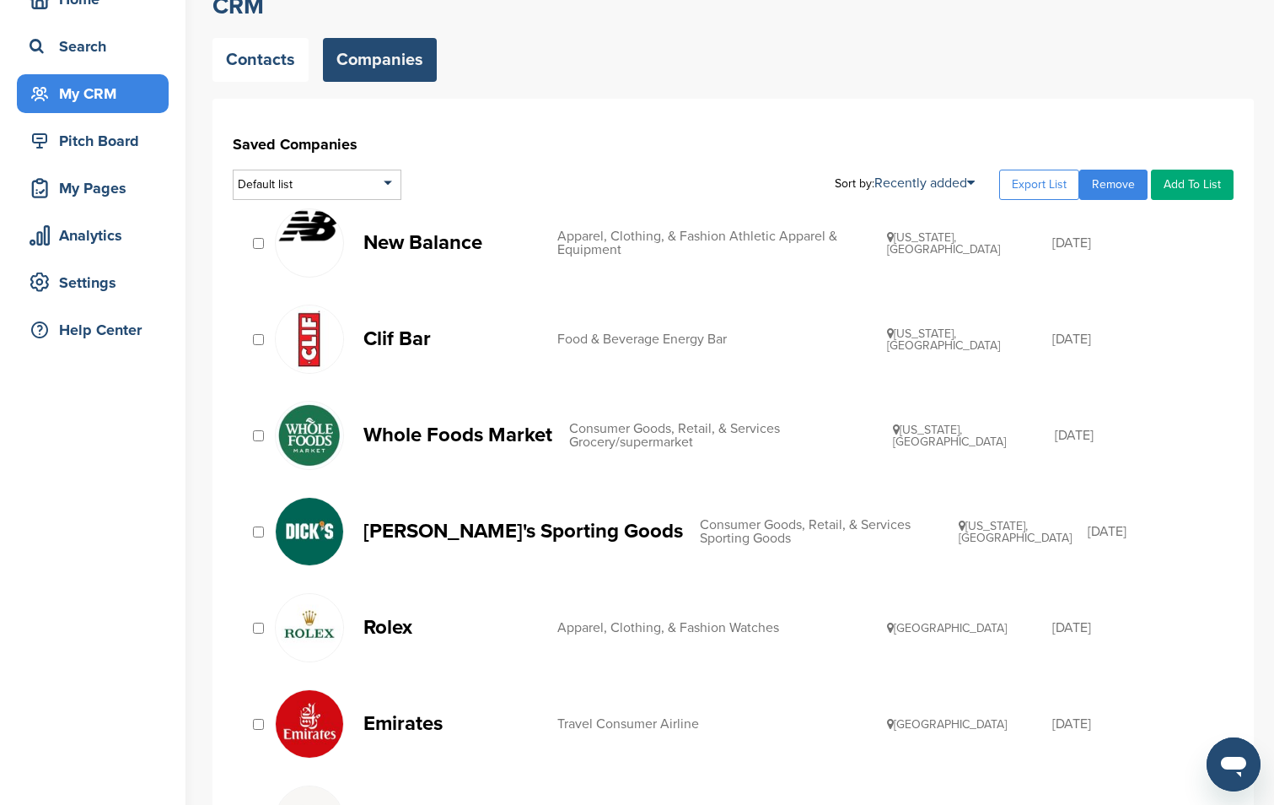
click at [500, 426] on p "Whole Foods Market" at bounding box center [457, 434] width 189 height 21
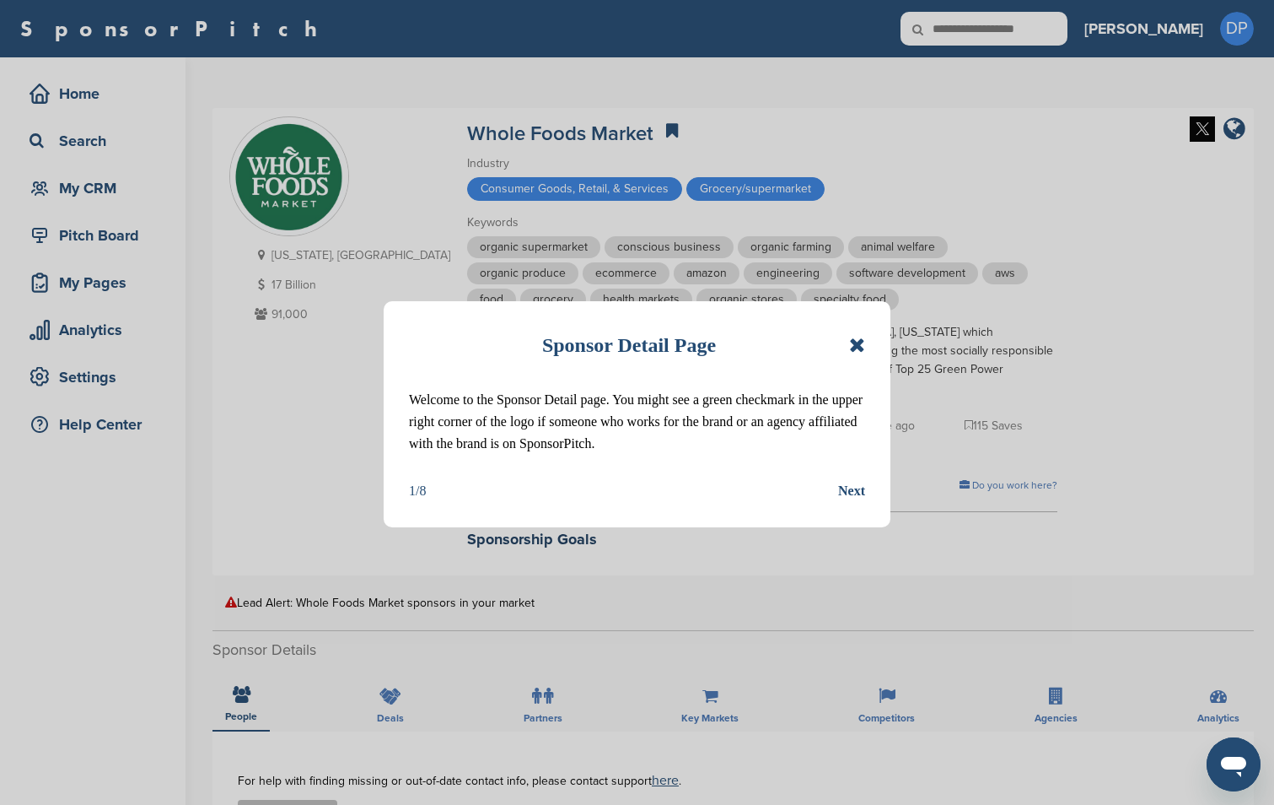
click at [856, 342] on icon at bounding box center [857, 345] width 16 height 20
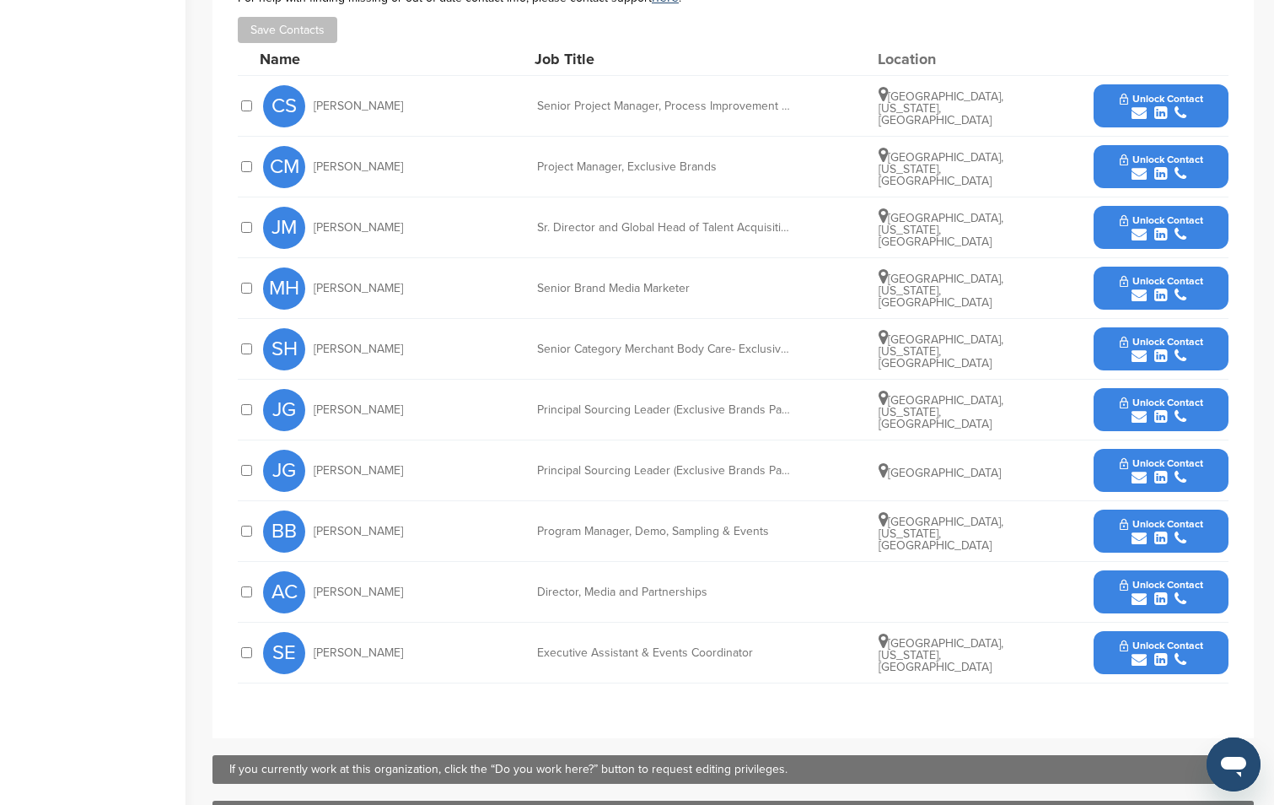
scroll to position [769, 0]
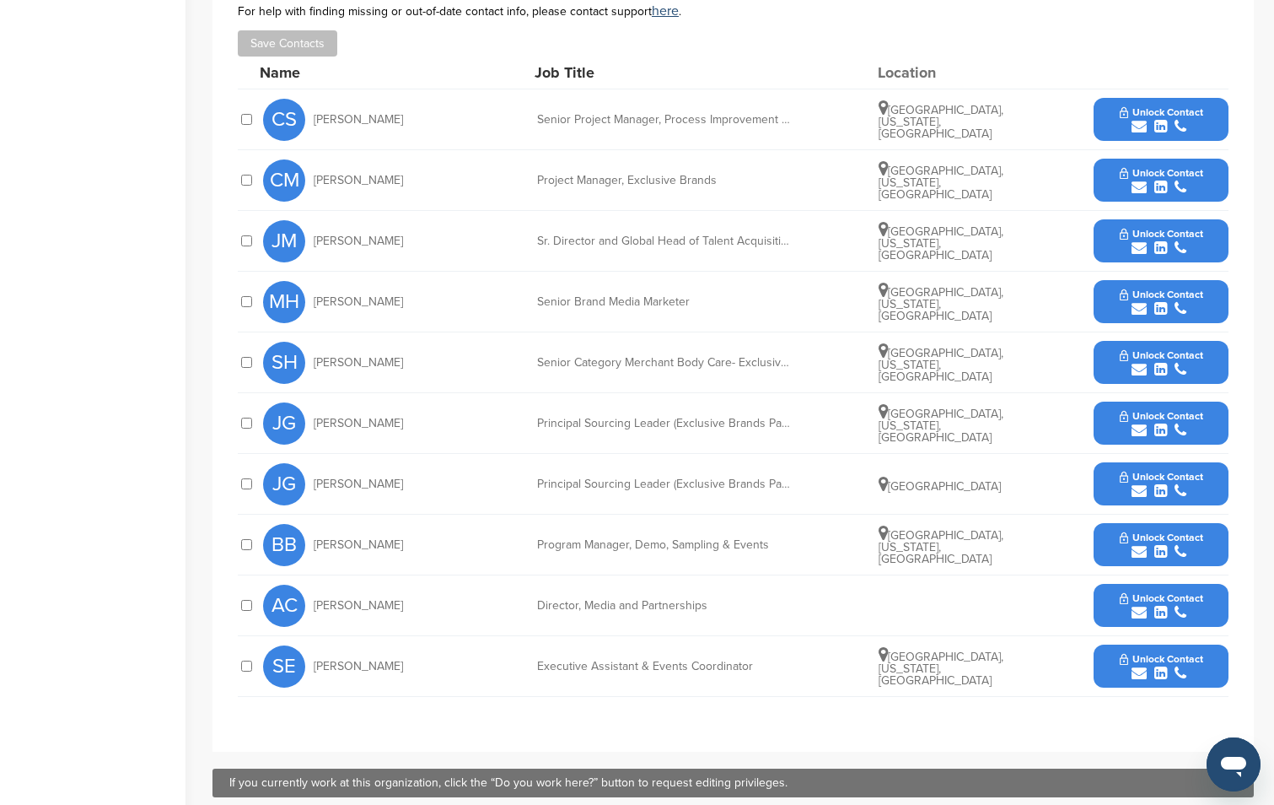
click at [1172, 580] on button "Unlock Contact" at bounding box center [1162, 605] width 124 height 51
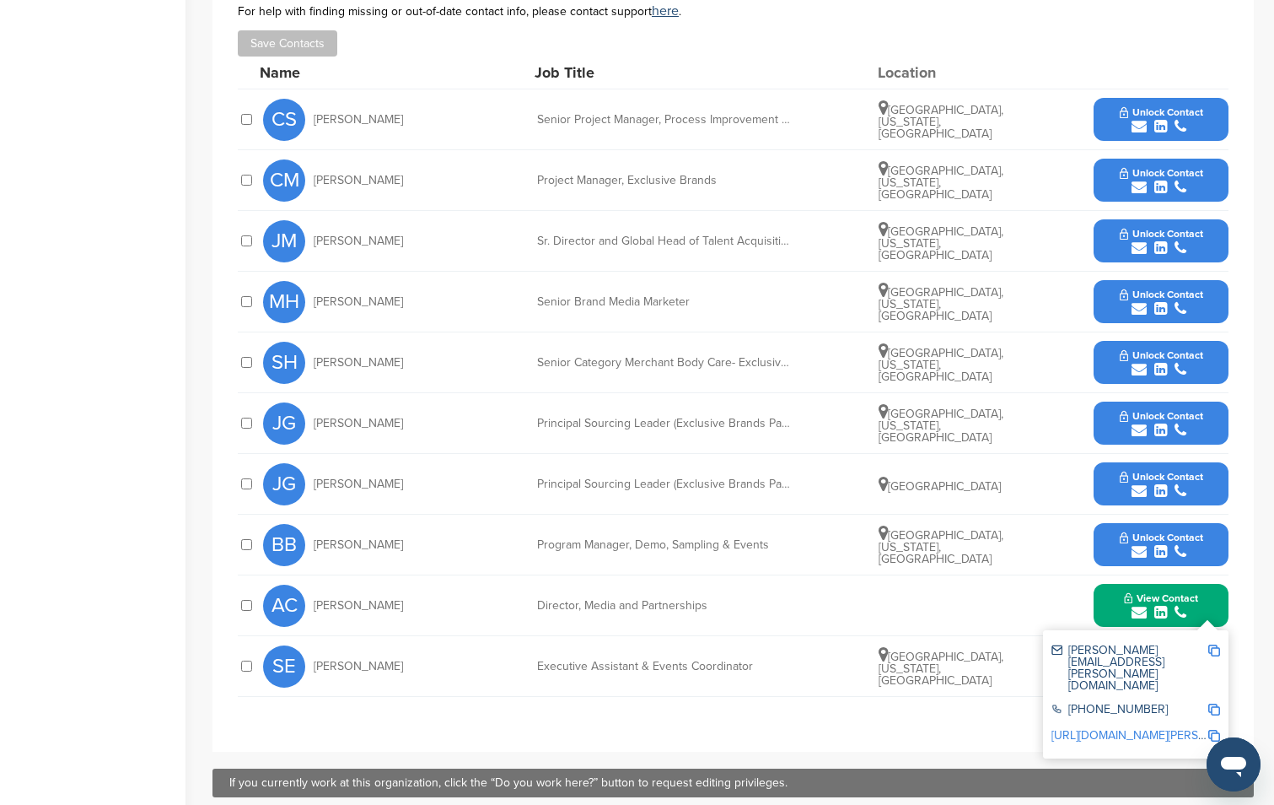
click at [1217, 644] on img at bounding box center [1214, 650] width 12 height 12
click at [1153, 288] on span "Unlock Contact" at bounding box center [1161, 294] width 83 height 12
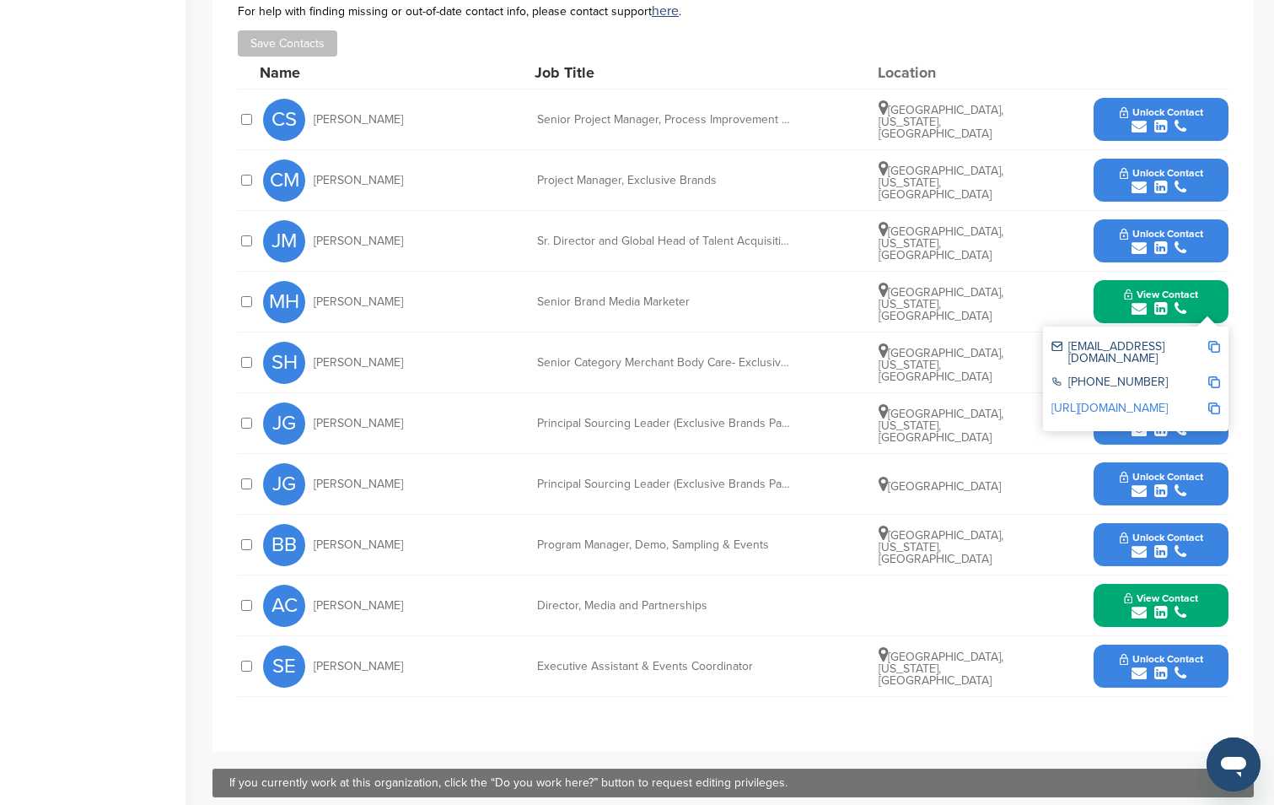
click at [1211, 341] on img at bounding box center [1214, 347] width 12 height 12
click at [1140, 216] on button "Unlock Contact" at bounding box center [1162, 241] width 124 height 51
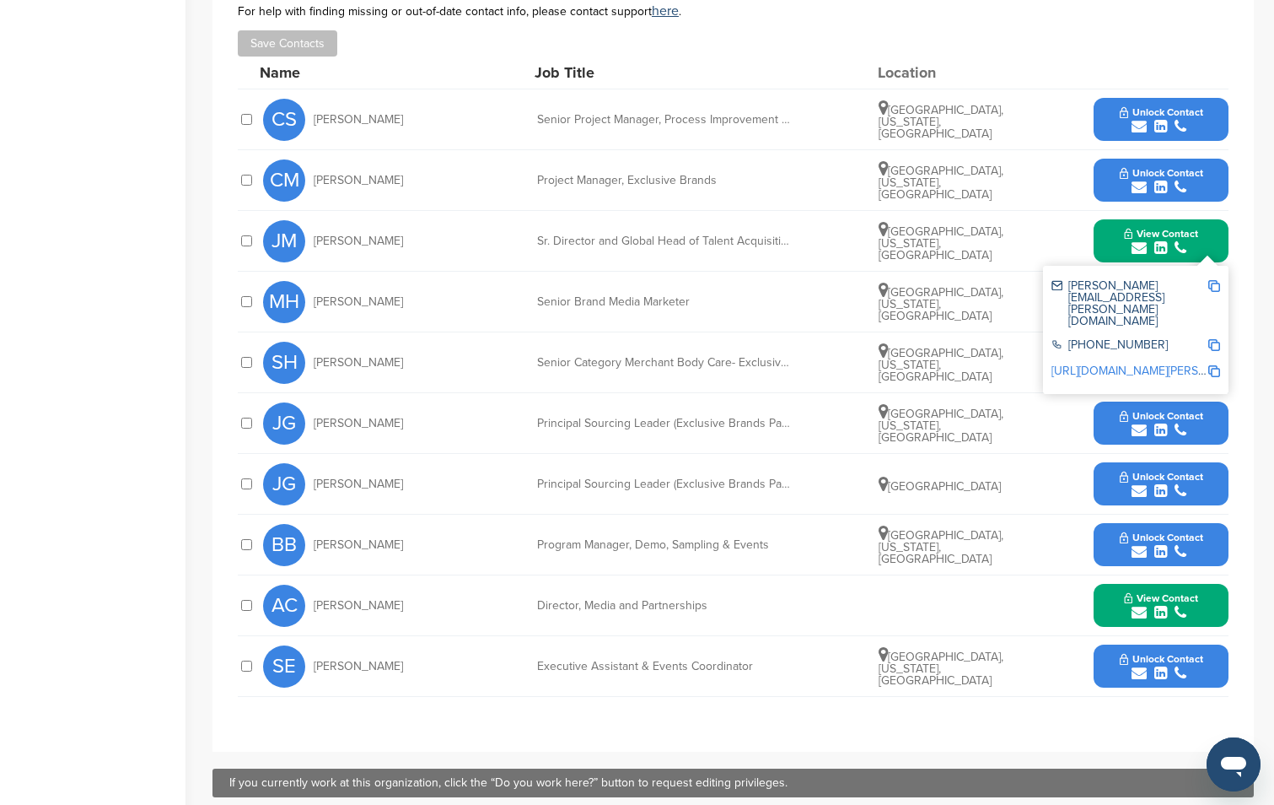
click at [1214, 280] on img at bounding box center [1214, 286] width 12 height 12
click at [1146, 155] on button "Unlock Contact" at bounding box center [1162, 180] width 124 height 51
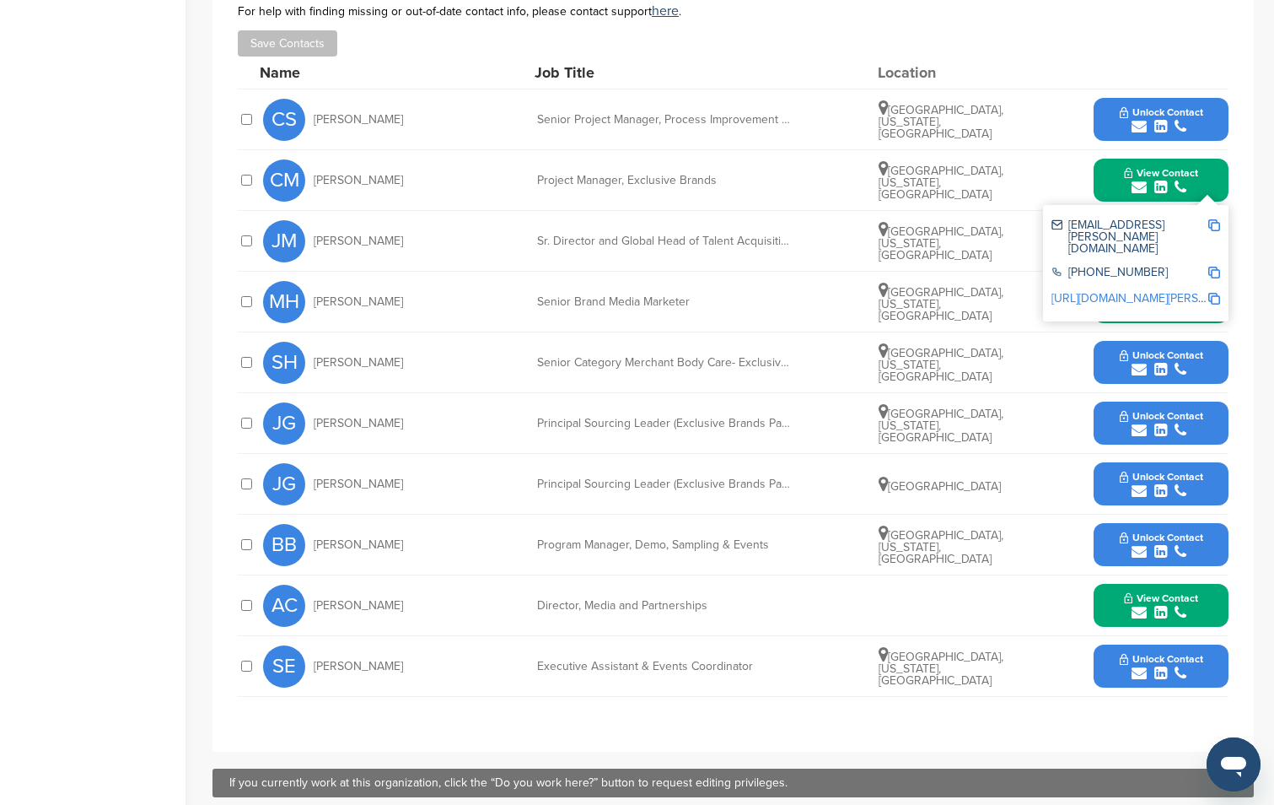
click at [1217, 219] on img at bounding box center [1214, 225] width 12 height 12
click at [1164, 119] on icon "submit" at bounding box center [1160, 126] width 13 height 15
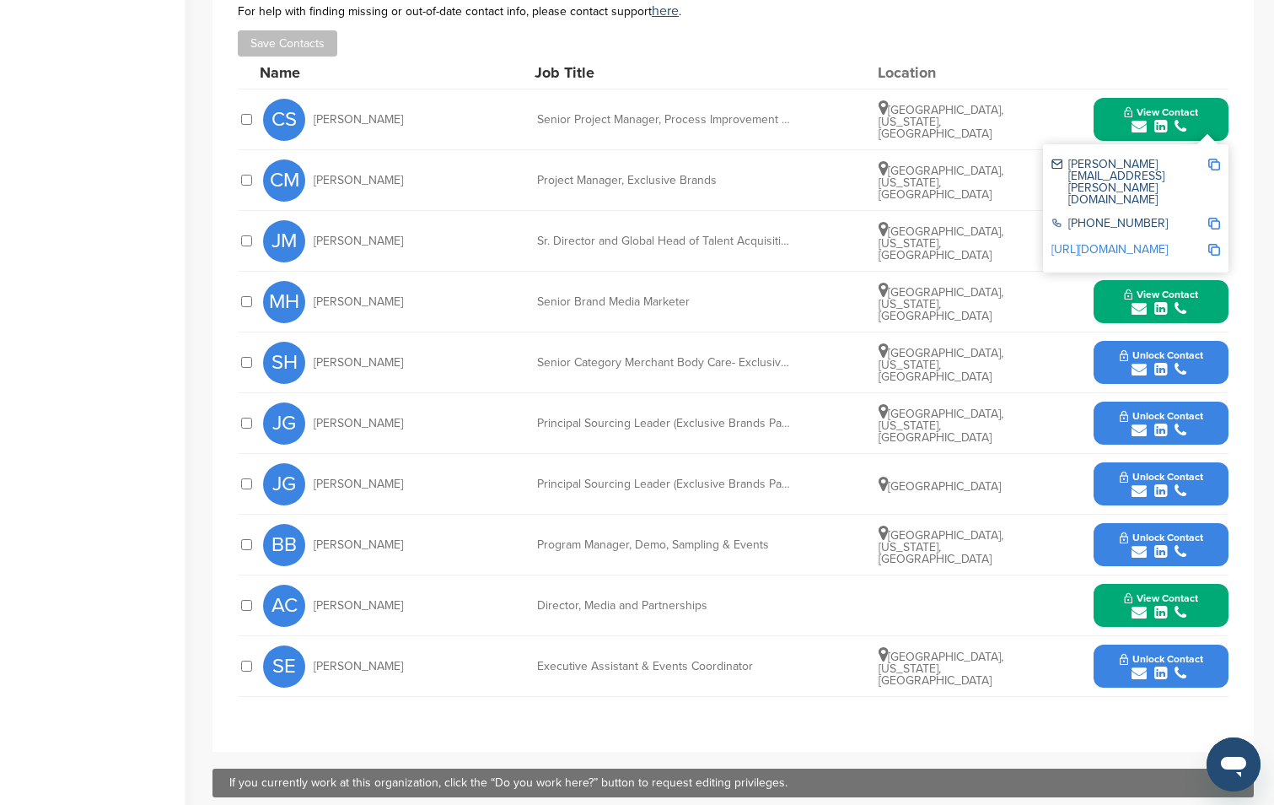
click at [1214, 159] on img at bounding box center [1214, 165] width 12 height 12
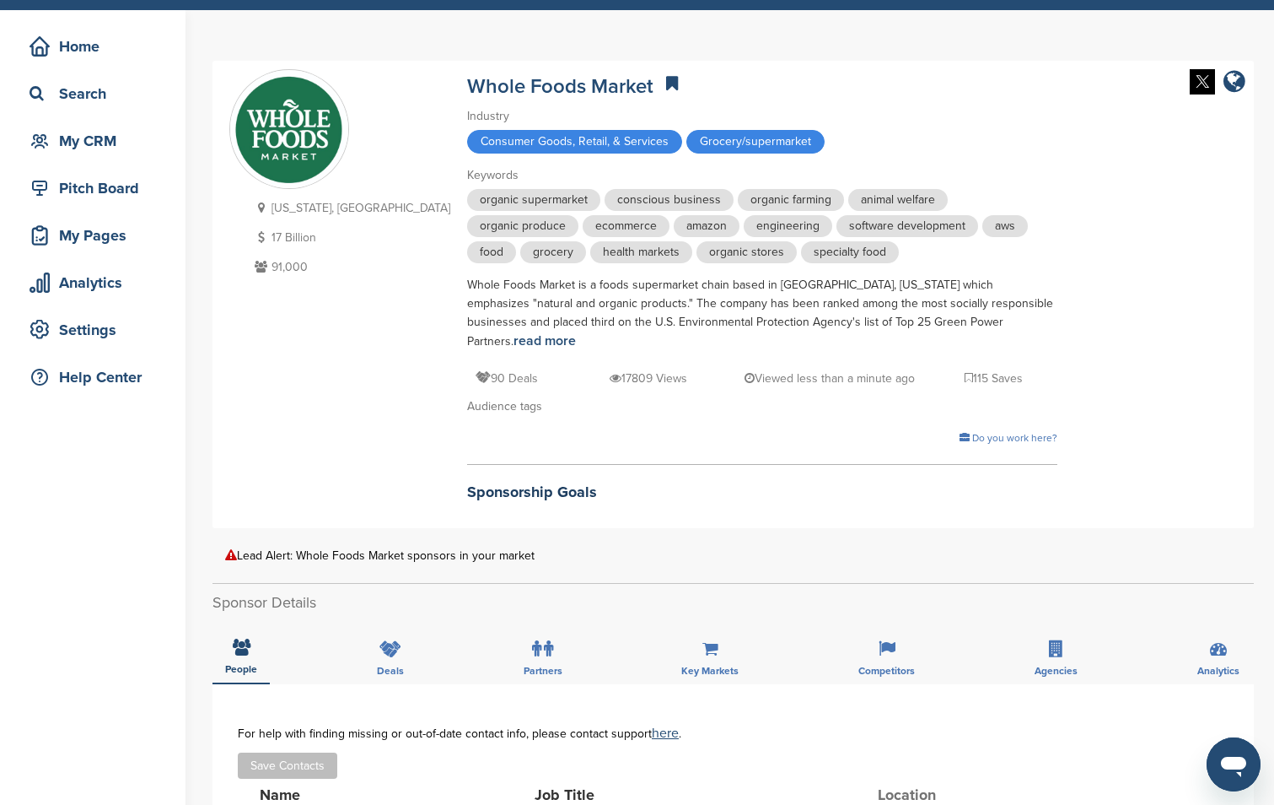
scroll to position [32, 0]
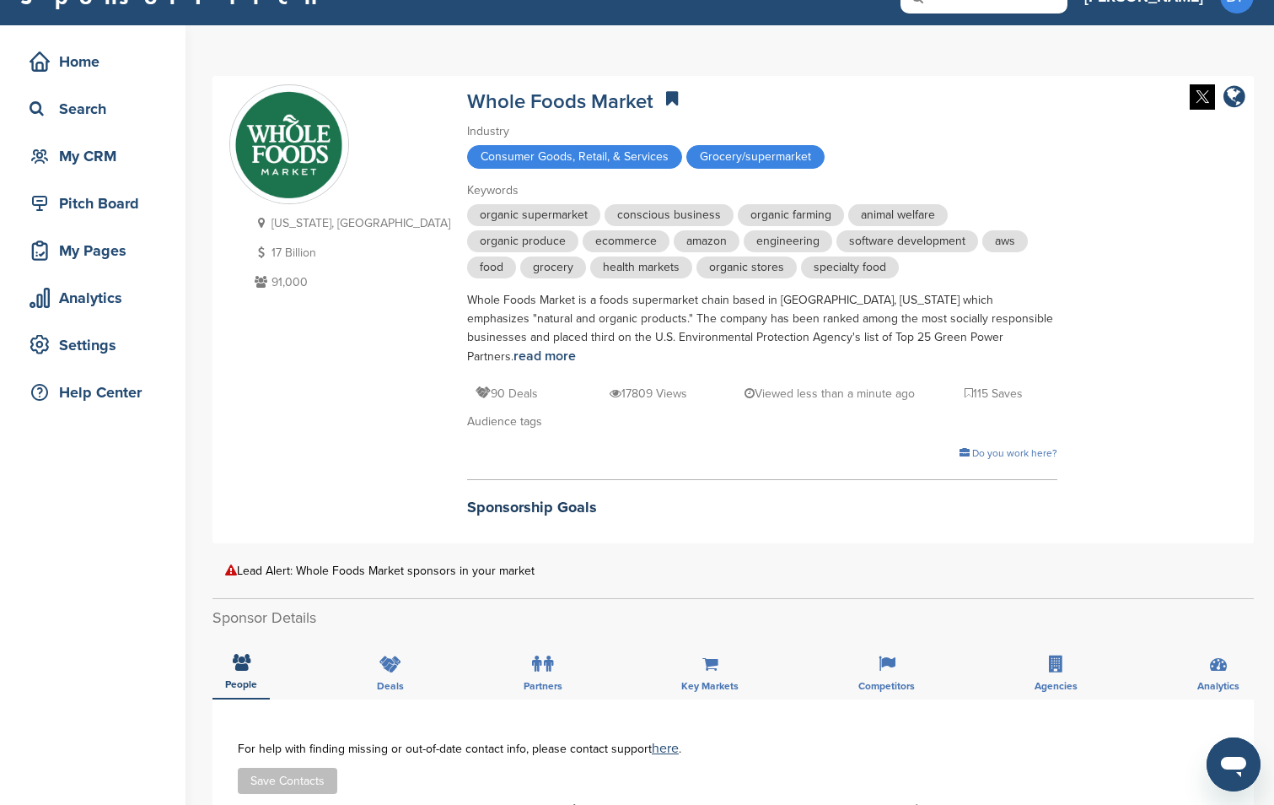
drag, startPoint x: 532, startPoint y: -11, endPoint x: 241, endPoint y: 420, distance: 519.9
click at [241, 420] on div "[US_STATE], [GEOGRAPHIC_DATA] 17 Billion 91,000" at bounding box center [339, 309] width 221 height 450
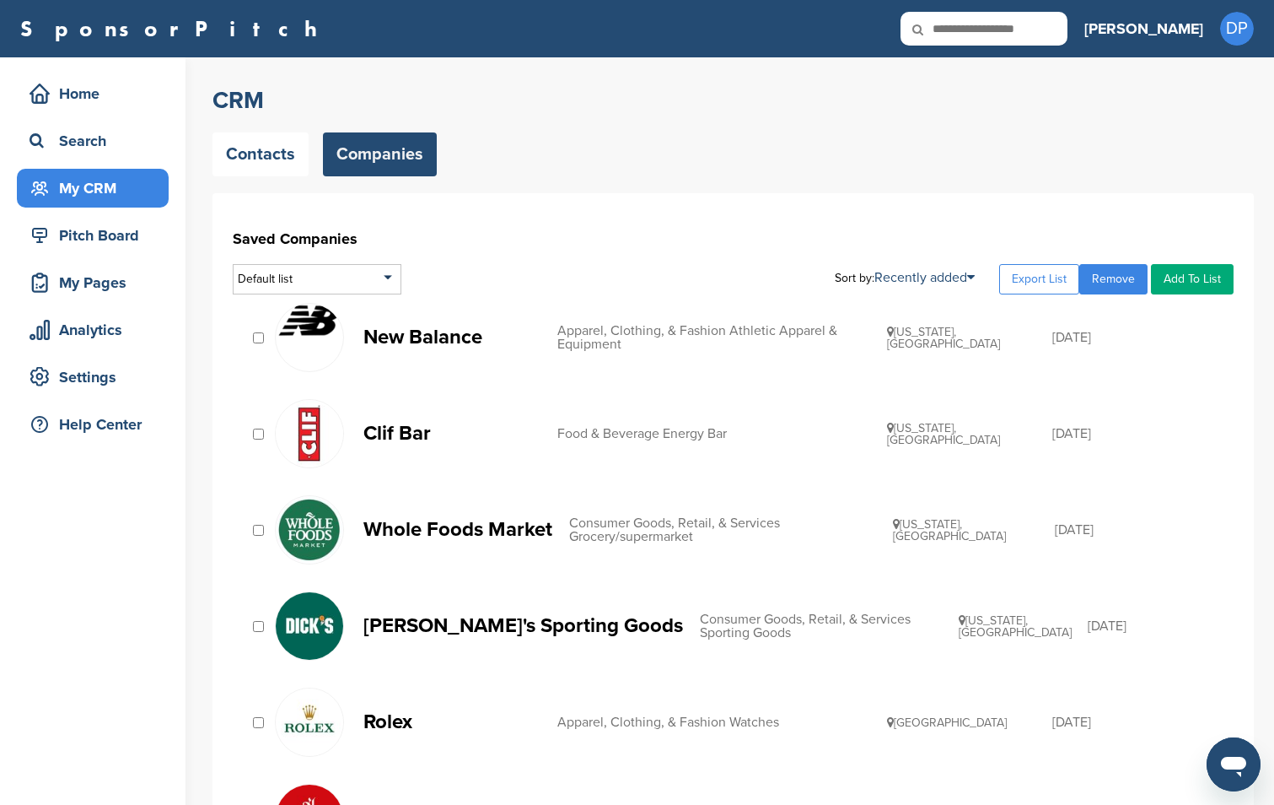
click at [83, 190] on div "My CRM" at bounding box center [96, 188] width 143 height 30
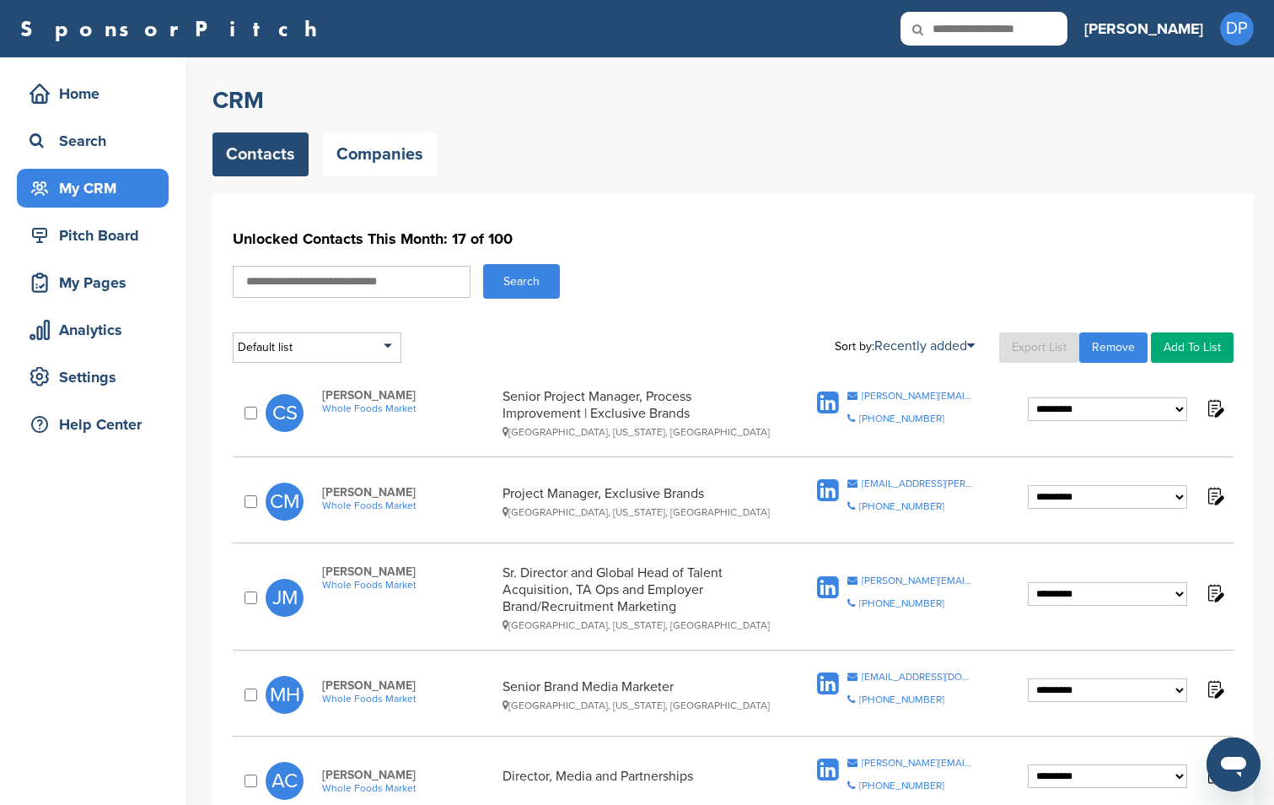
click at [101, 196] on div "My CRM" at bounding box center [96, 188] width 143 height 30
click at [114, 280] on div "My Pages" at bounding box center [96, 282] width 143 height 30
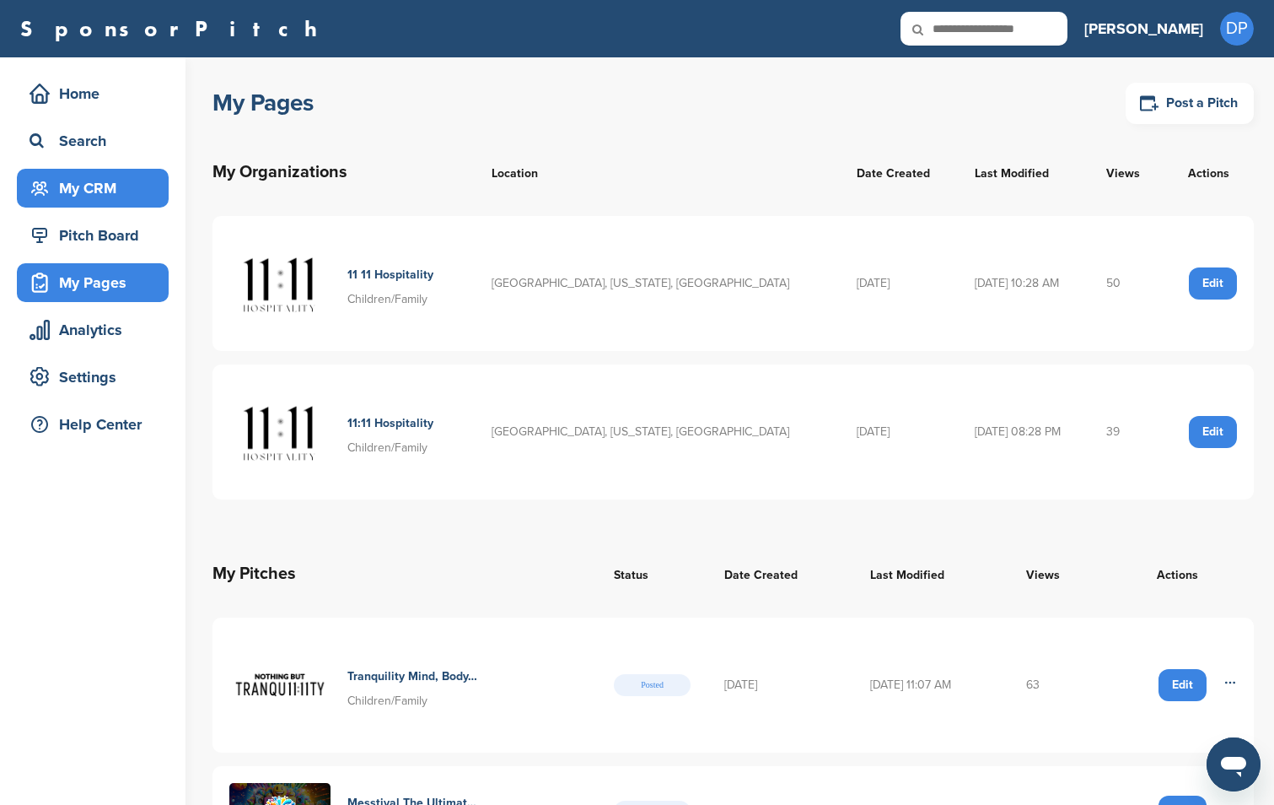
click at [114, 177] on div "My CRM" at bounding box center [96, 188] width 143 height 30
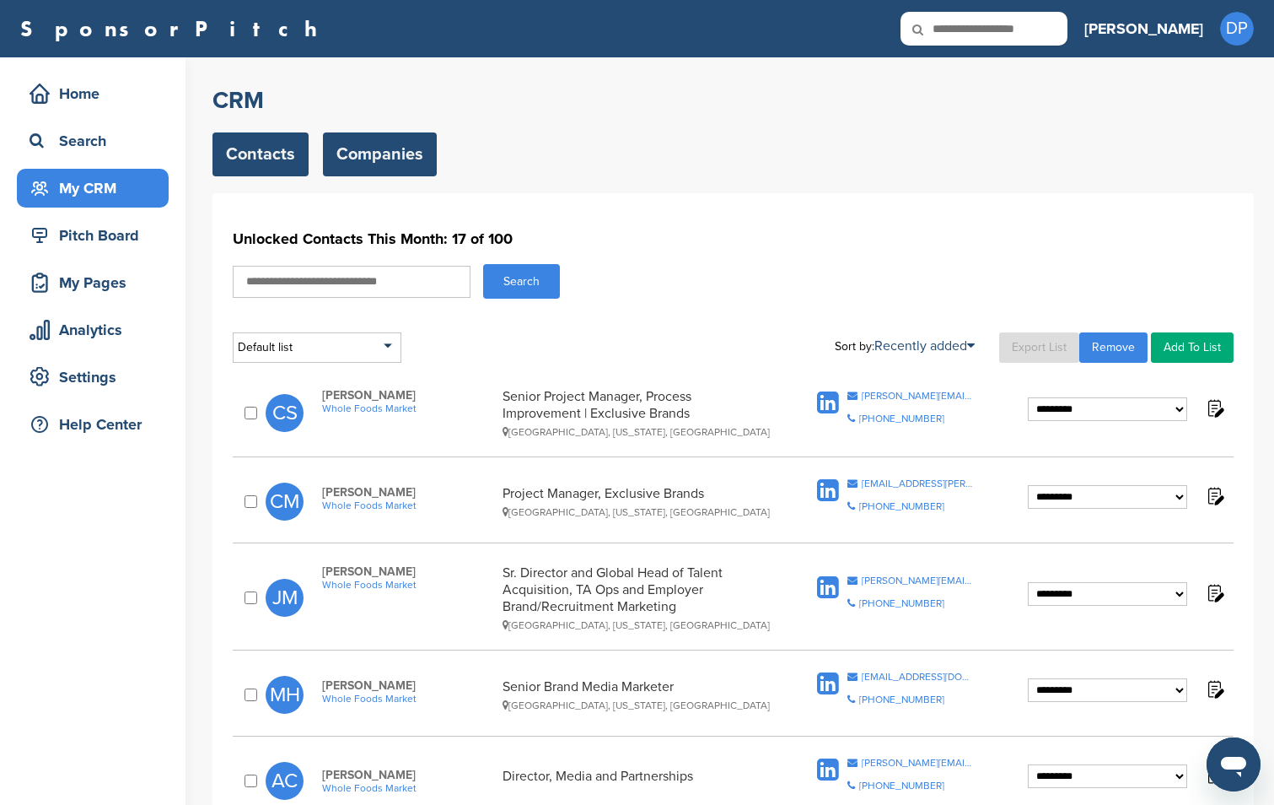
click at [353, 152] on link "Companies" at bounding box center [380, 154] width 114 height 44
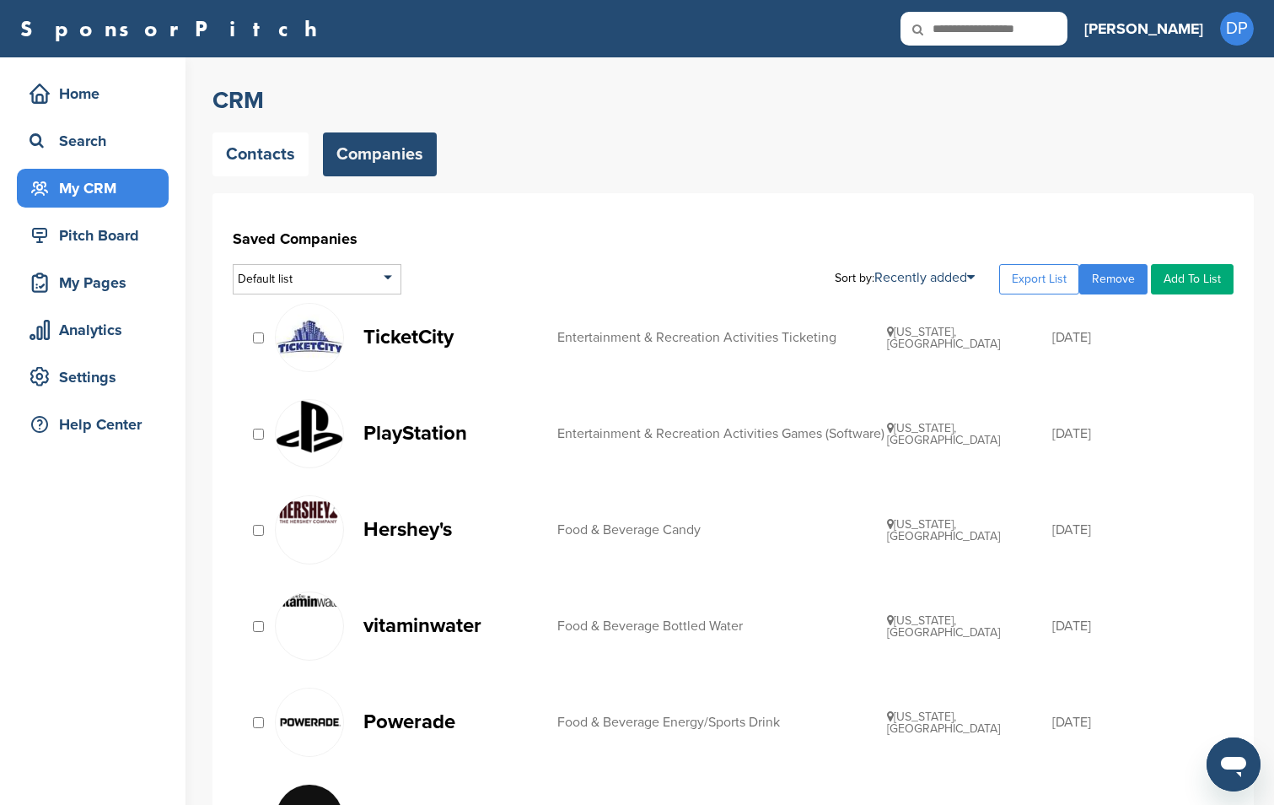
click at [421, 332] on p "TicketCity" at bounding box center [451, 336] width 177 height 21
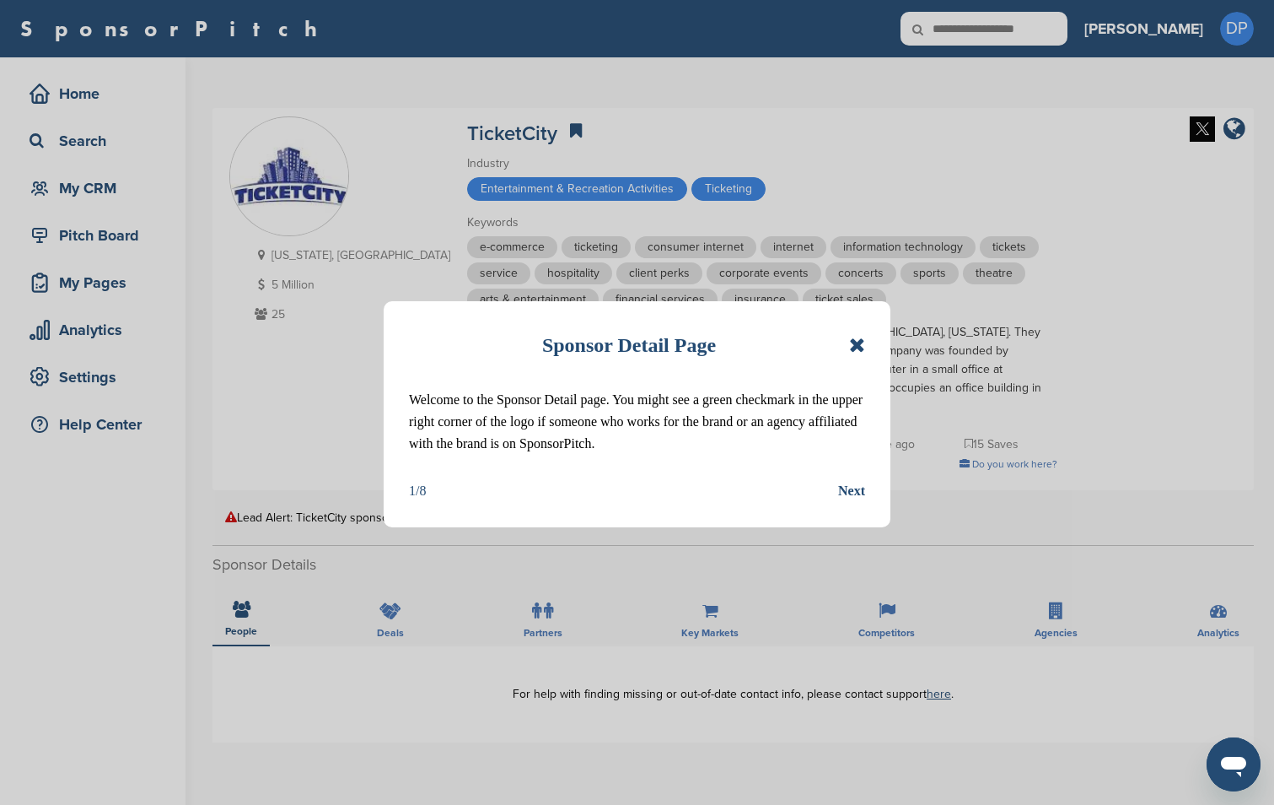
click at [852, 345] on icon at bounding box center [857, 345] width 16 height 20
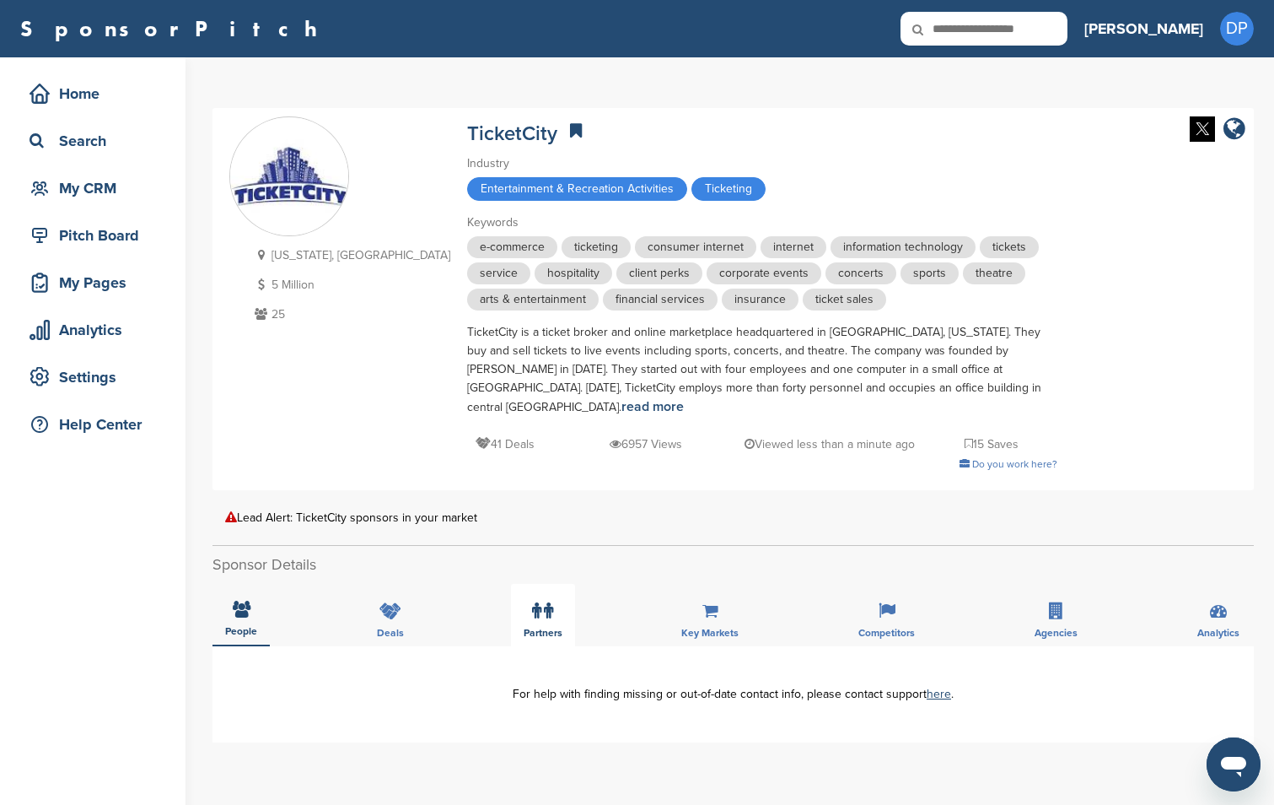
click at [543, 603] on label at bounding box center [542, 611] width 21 height 34
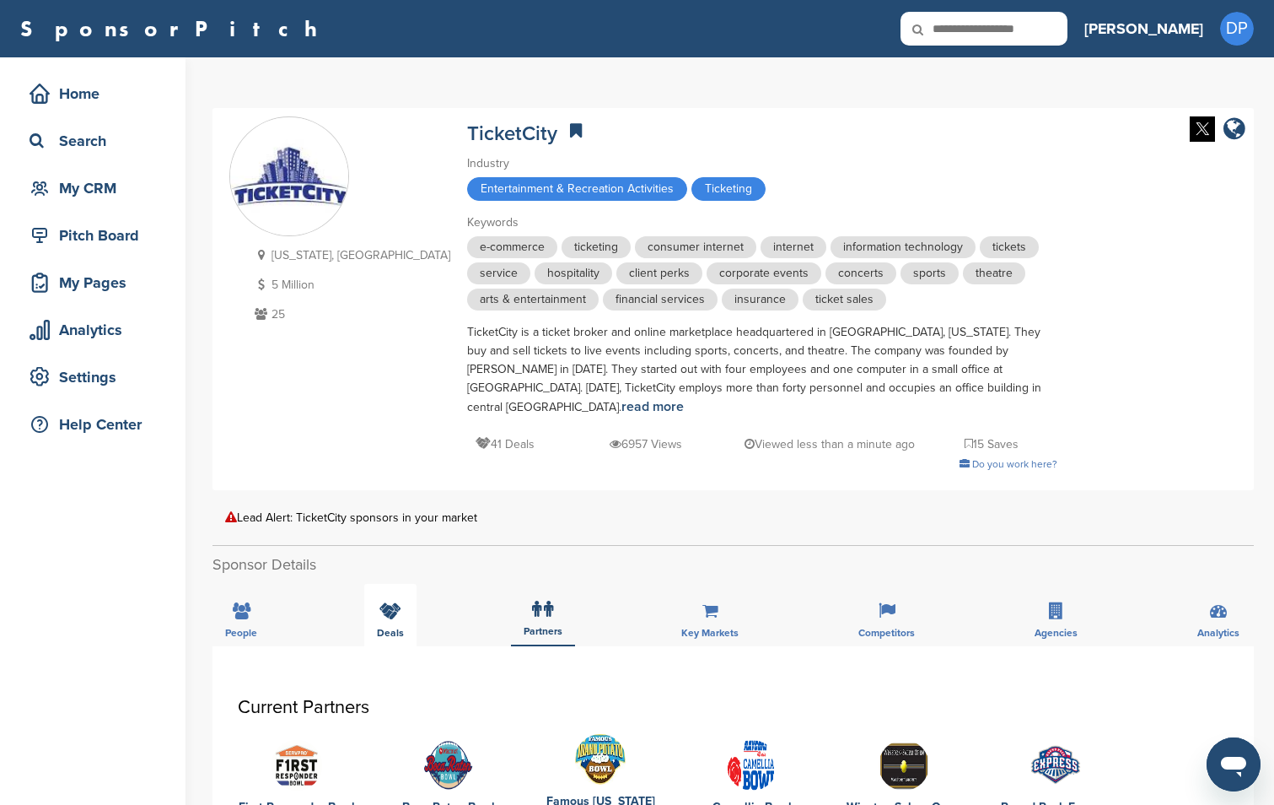
click at [404, 604] on div "Deals" at bounding box center [390, 615] width 52 height 62
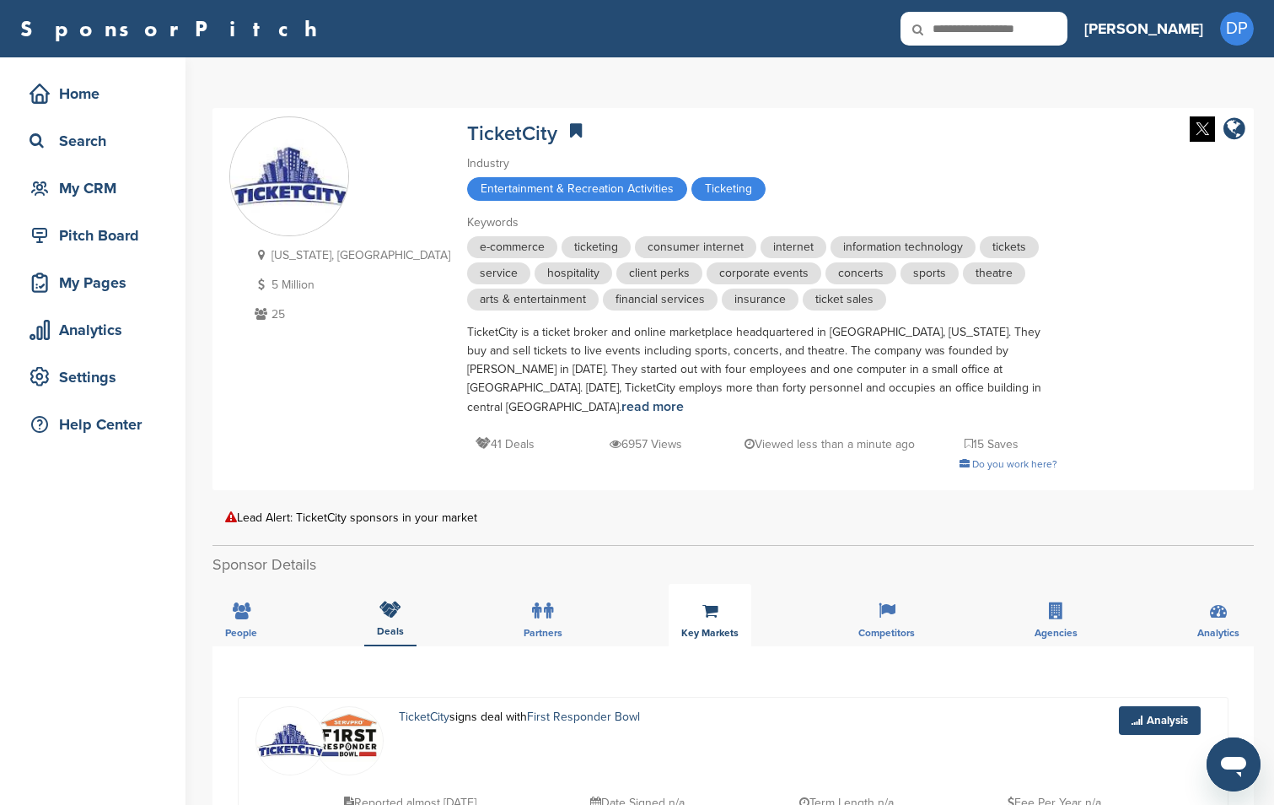
click at [703, 621] on div "Key Markets" at bounding box center [710, 615] width 83 height 62
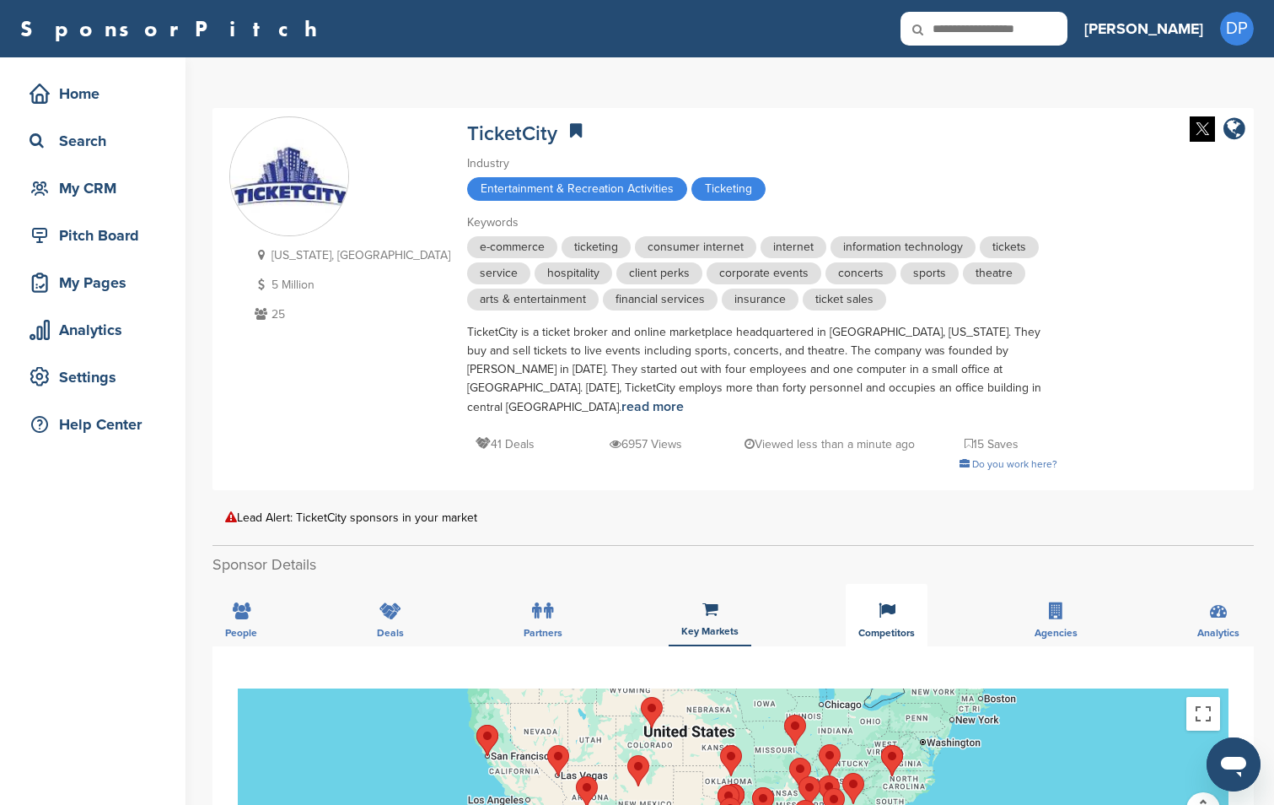
click at [891, 604] on div "Competitors" at bounding box center [887, 615] width 82 height 62
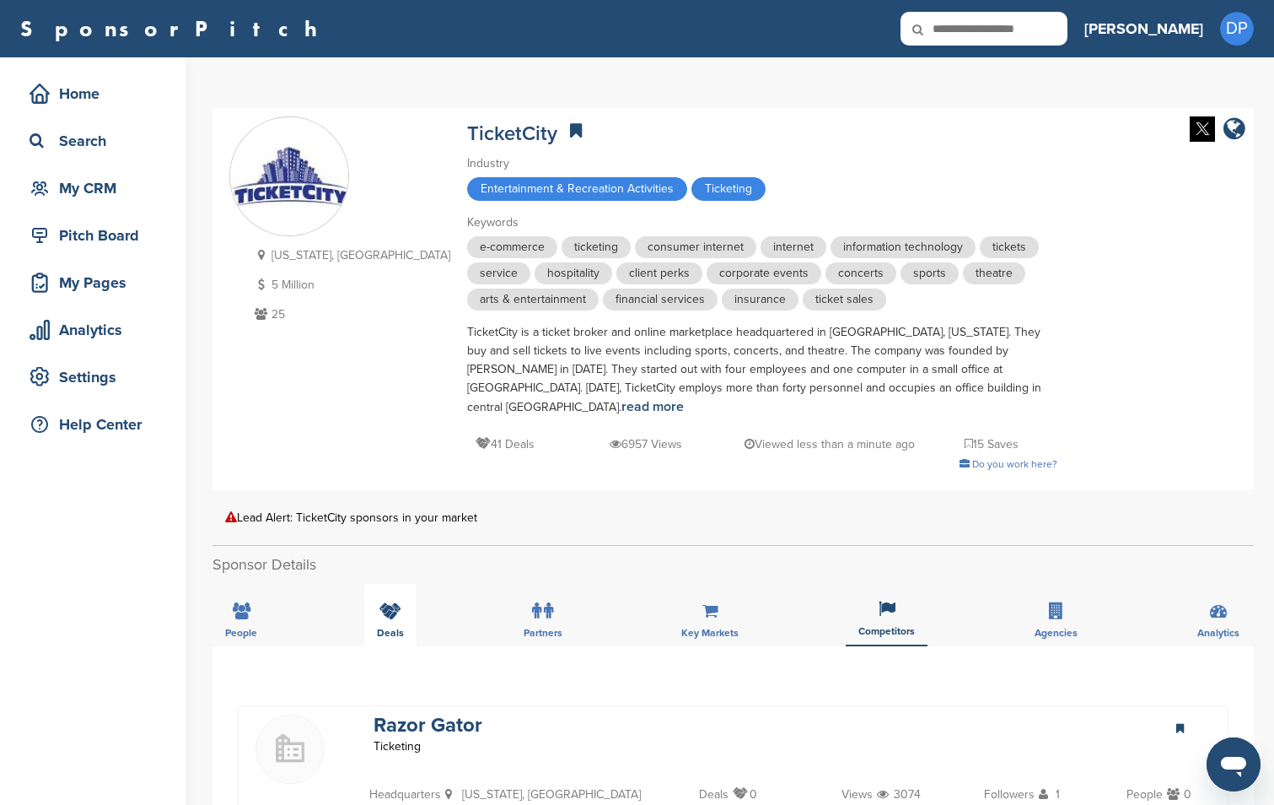
click at [407, 604] on div "Deals" at bounding box center [390, 615] width 52 height 62
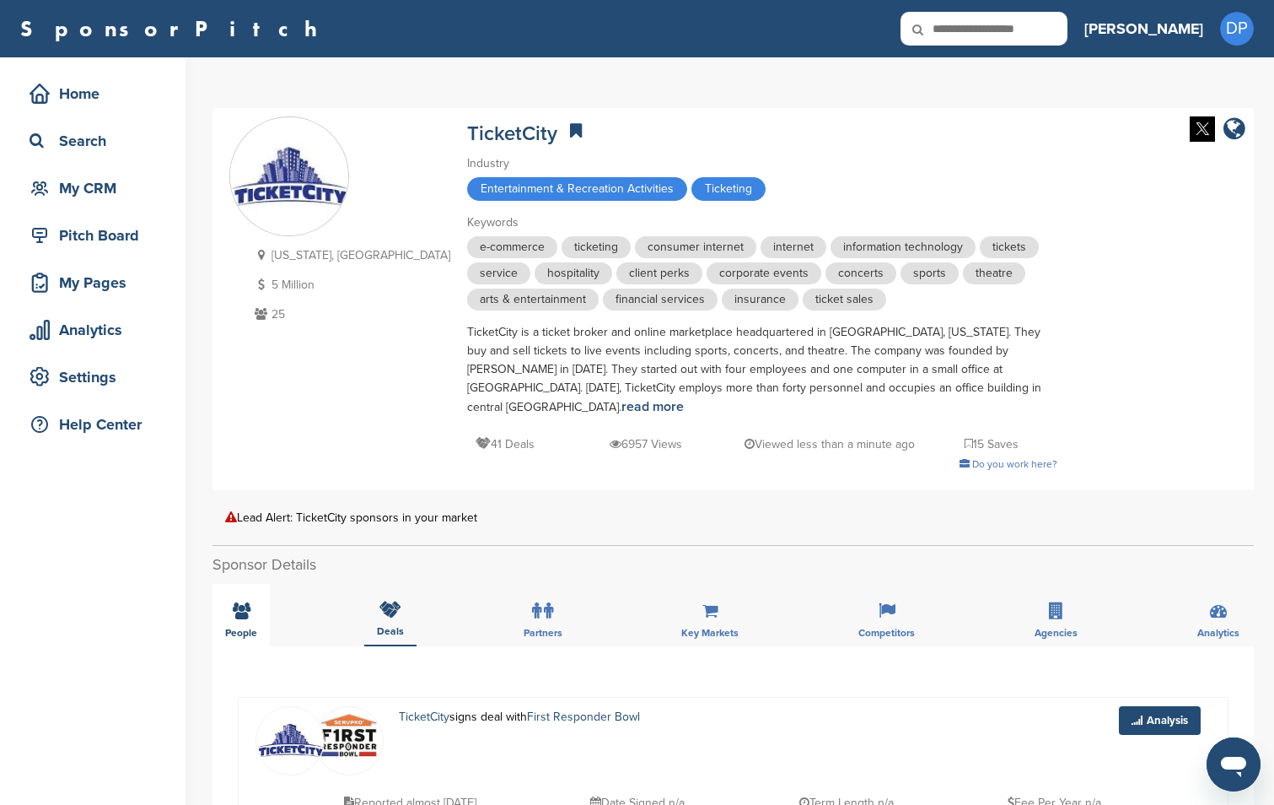
click at [269, 610] on div "People" at bounding box center [241, 615] width 57 height 62
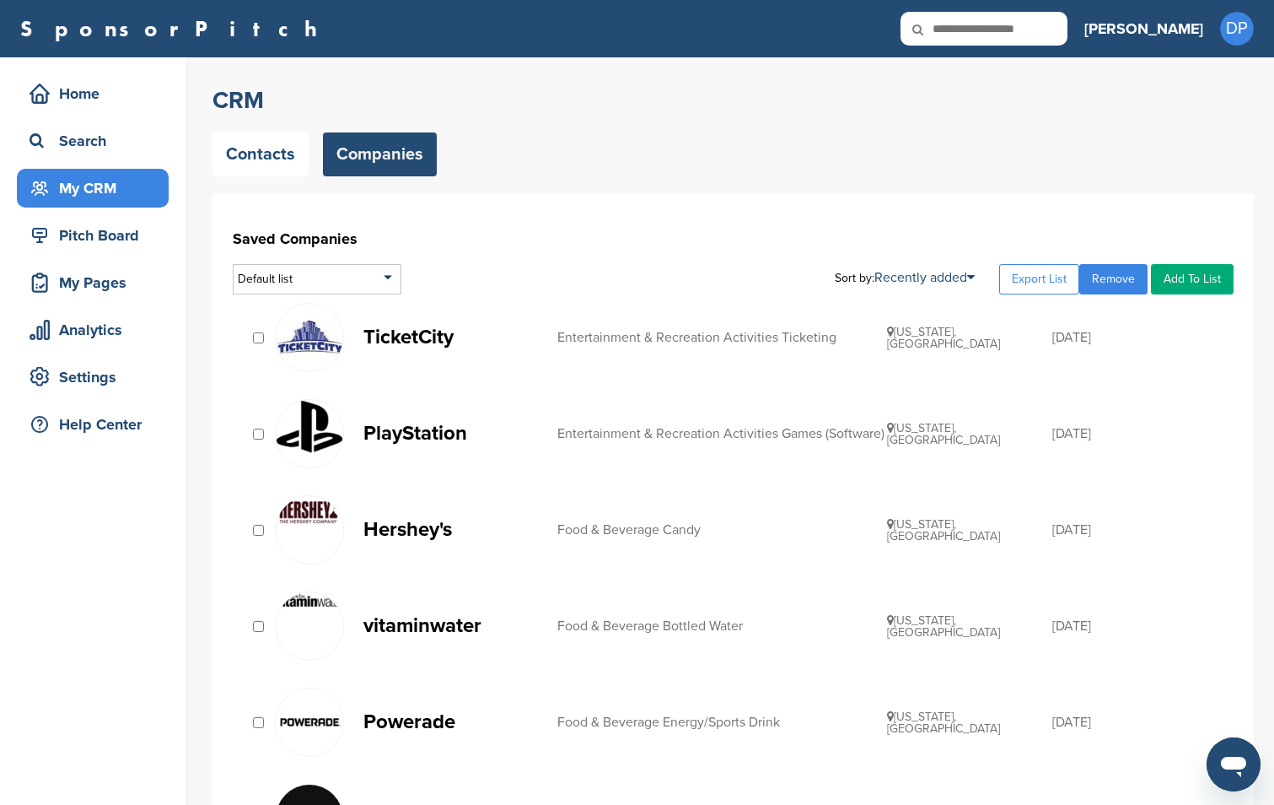
click at [435, 341] on p "TicketCity" at bounding box center [451, 336] width 177 height 21
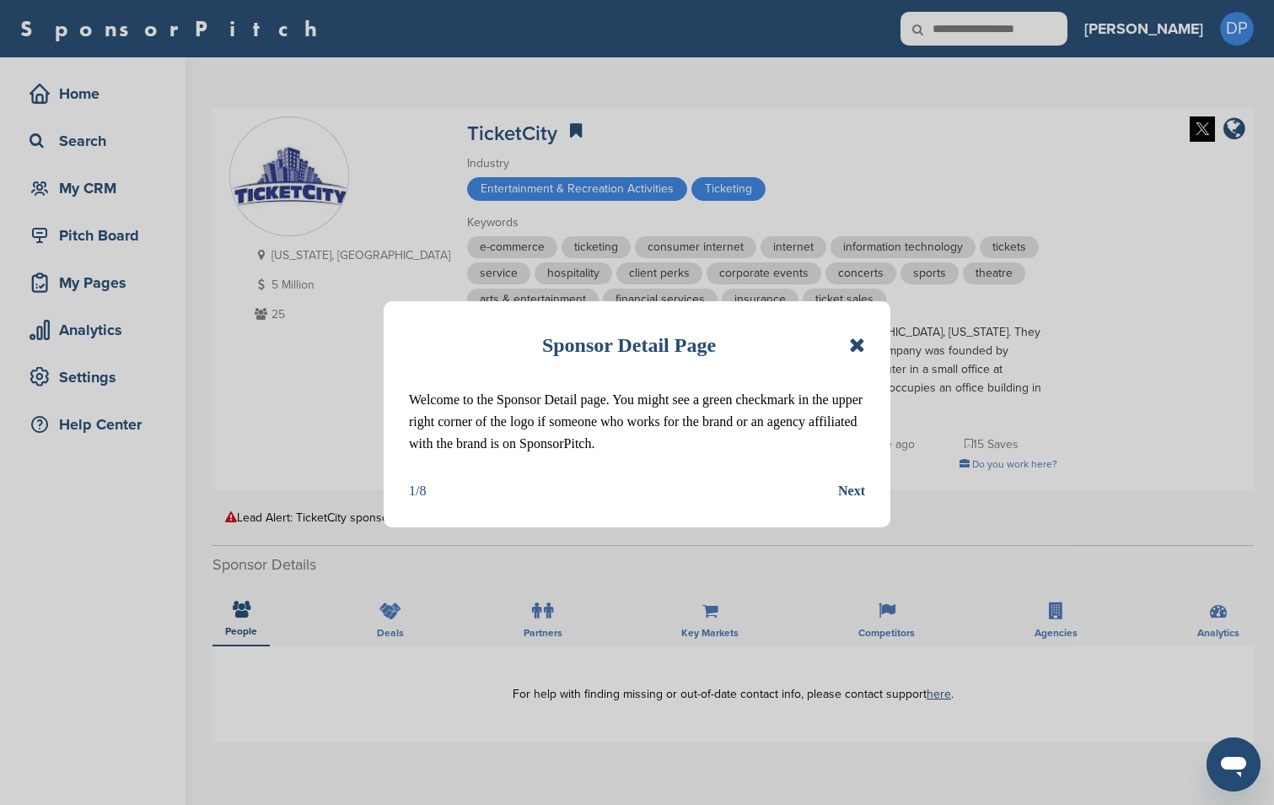
click at [848, 487] on div "Next" at bounding box center [851, 491] width 27 height 22
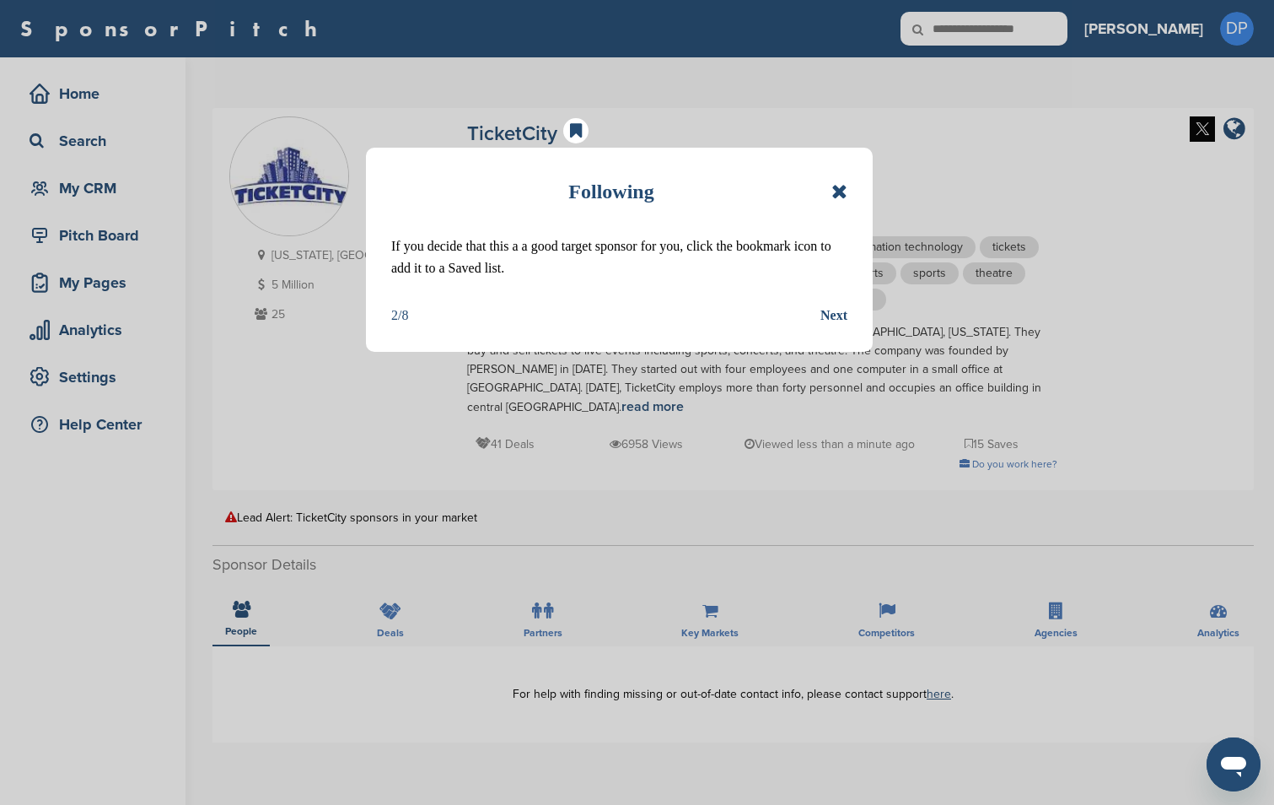
click at [835, 323] on div "Next" at bounding box center [834, 315] width 27 height 22
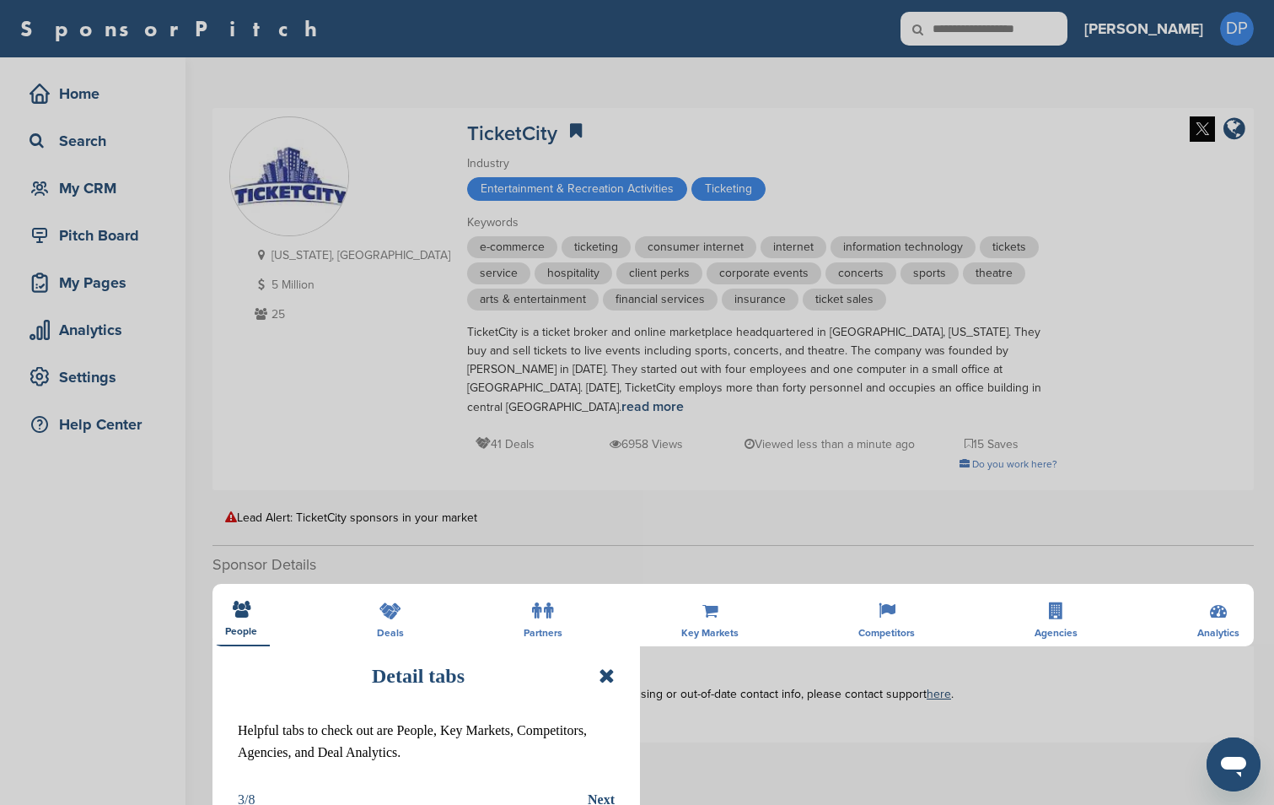
click at [604, 681] on icon at bounding box center [607, 675] width 16 height 20
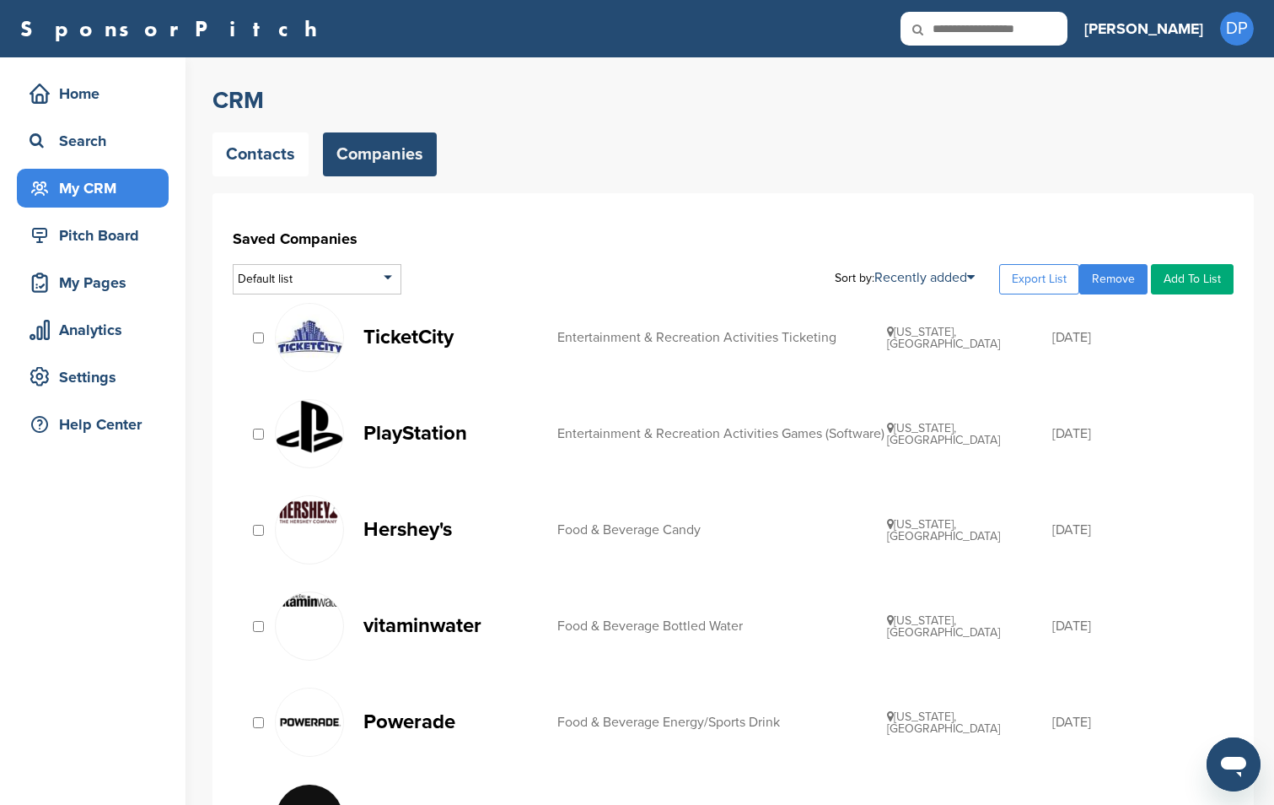
click at [442, 435] on p "PlayStation" at bounding box center [451, 432] width 177 height 21
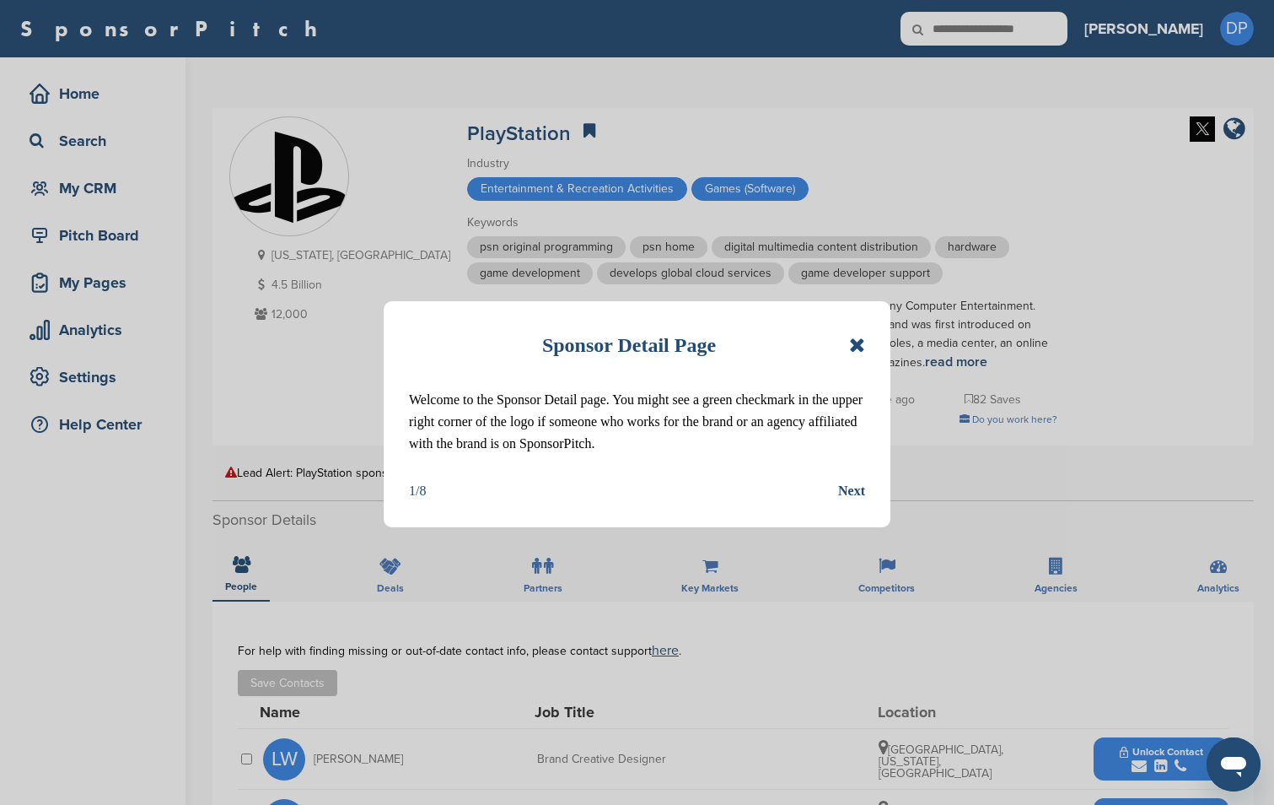
click at [856, 335] on icon at bounding box center [857, 345] width 16 height 20
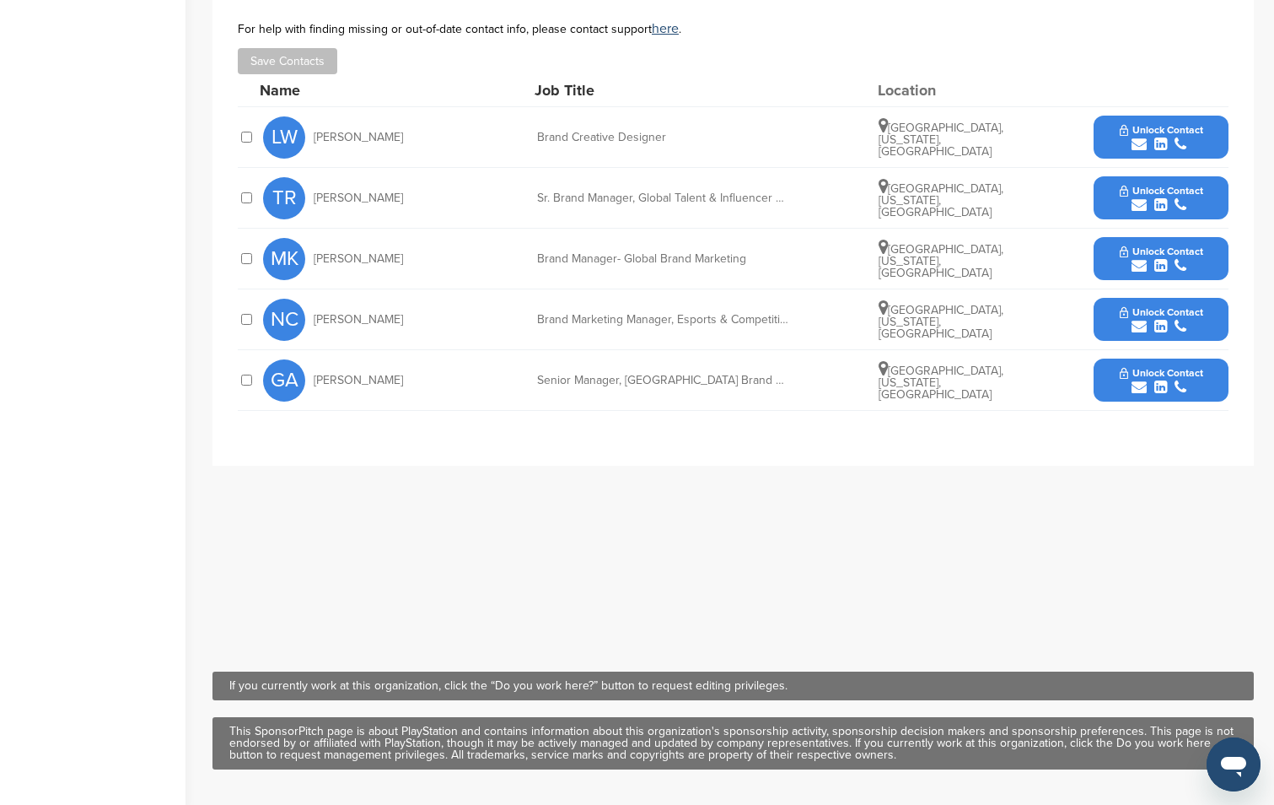
scroll to position [460, 0]
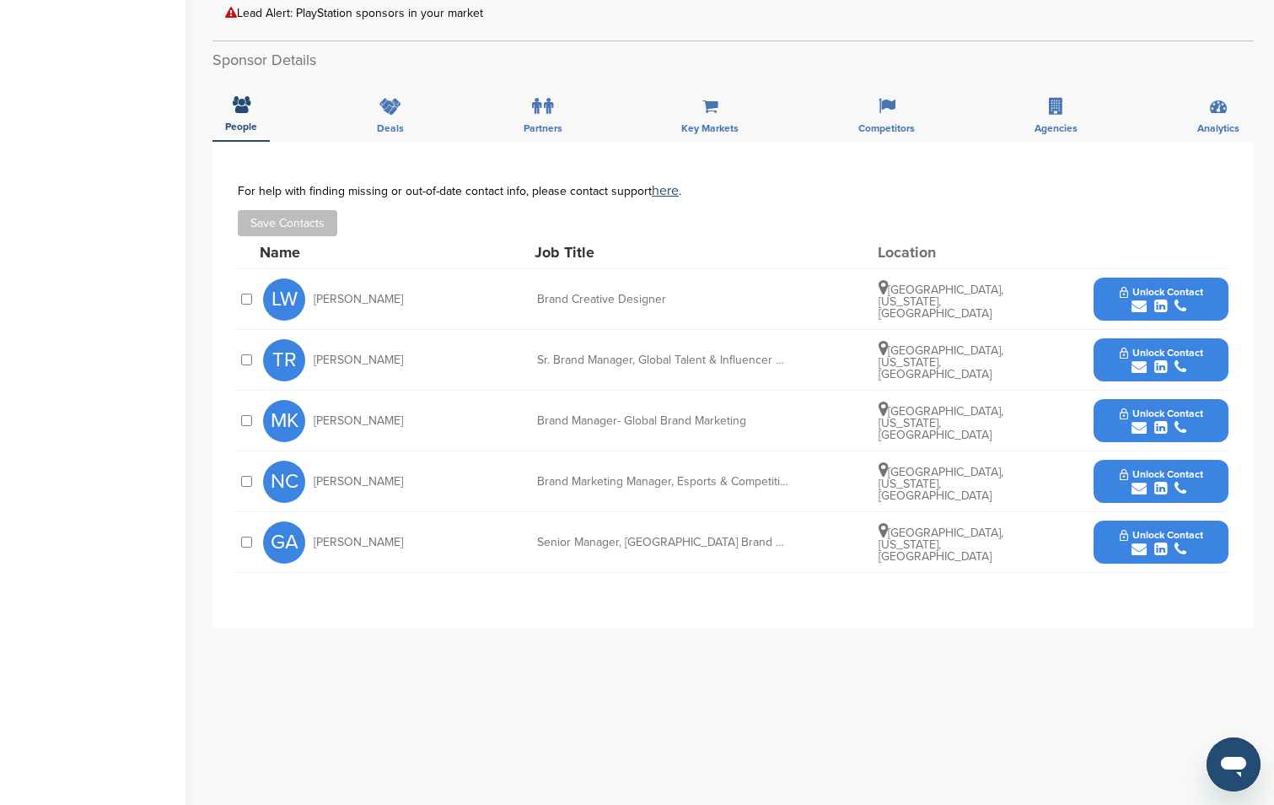
click at [1135, 304] on icon "submit" at bounding box center [1139, 306] width 15 height 15
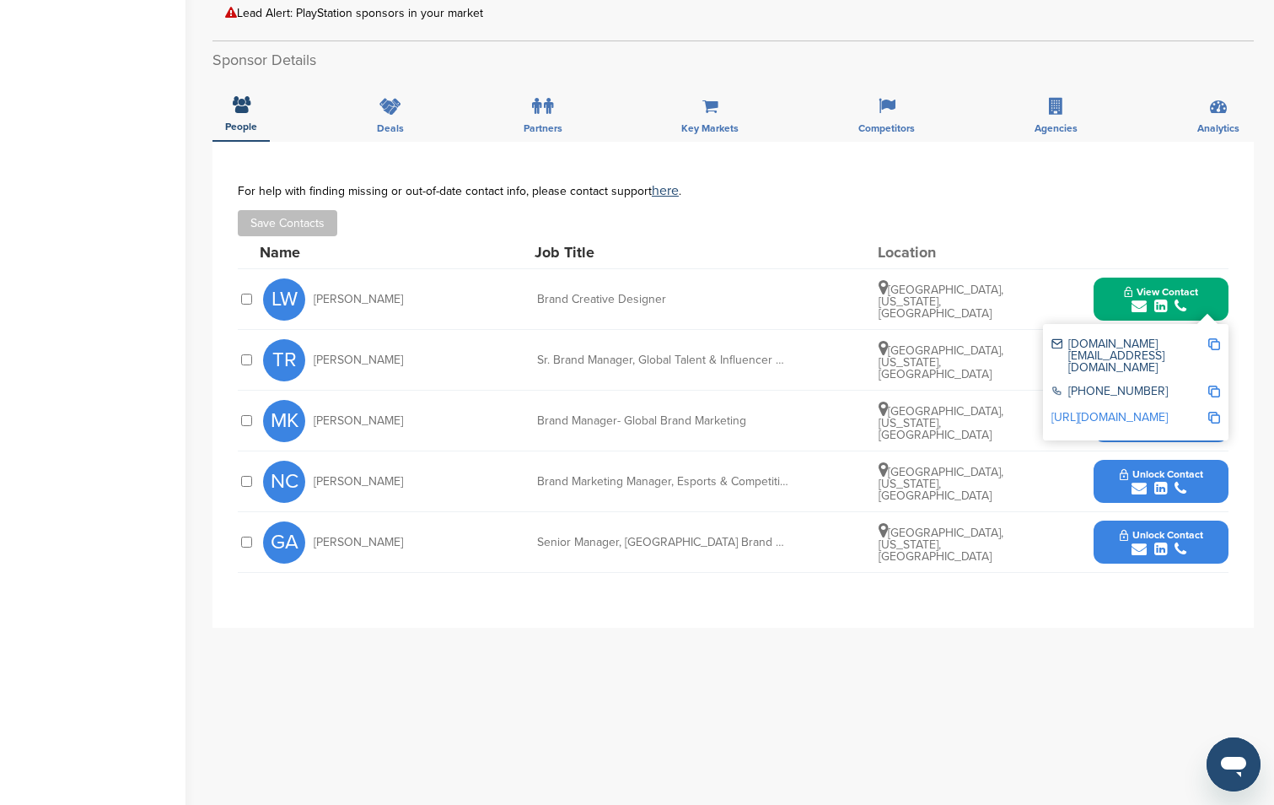
click at [1219, 339] on img at bounding box center [1214, 344] width 12 height 12
drag, startPoint x: 940, startPoint y: 196, endPoint x: 956, endPoint y: 207, distance: 19.0
click at [940, 196] on div "For help with finding missing or out-of-date contact info, please contact suppo…" at bounding box center [733, 190] width 991 height 13
click at [1251, 344] on div "**********" at bounding box center [733, 385] width 1041 height 486
click at [1203, 294] on button "View Contact" at bounding box center [1161, 299] width 115 height 51
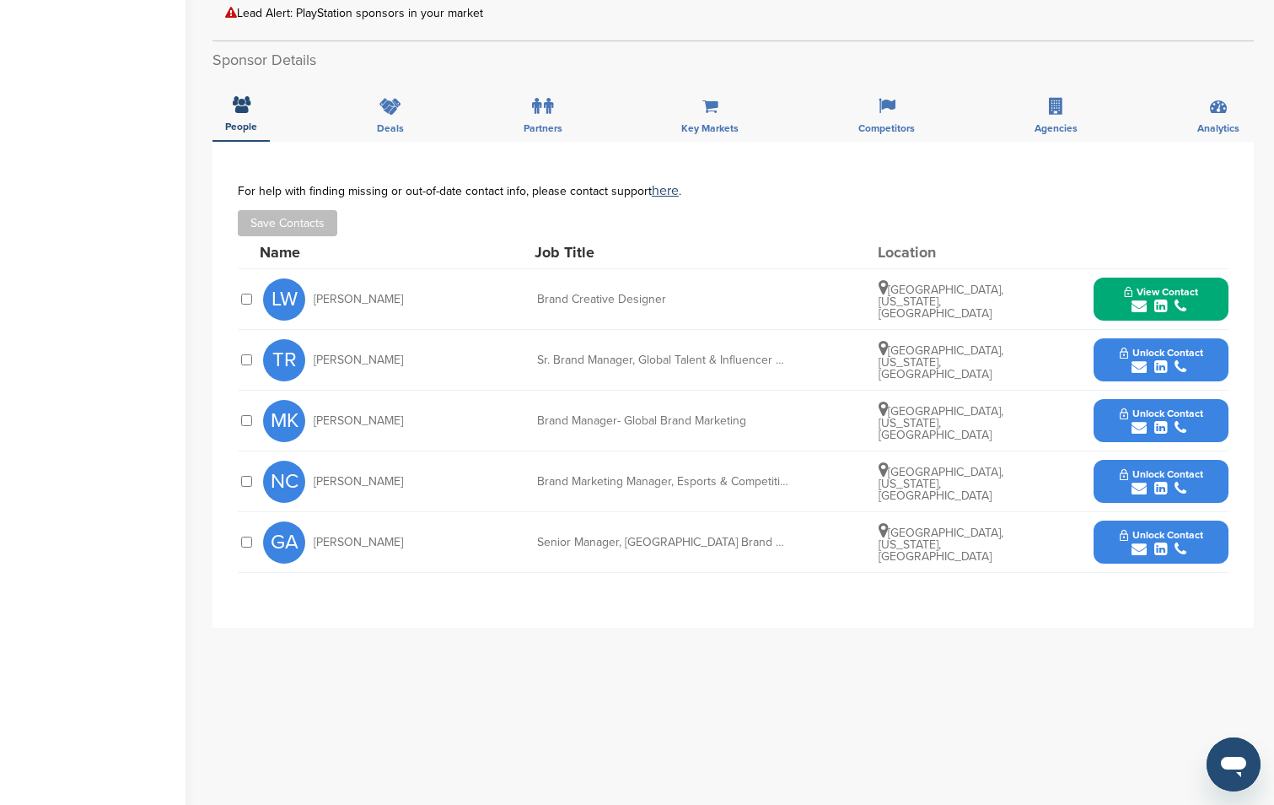
click at [1168, 405] on button "Unlock Contact" at bounding box center [1162, 421] width 124 height 51
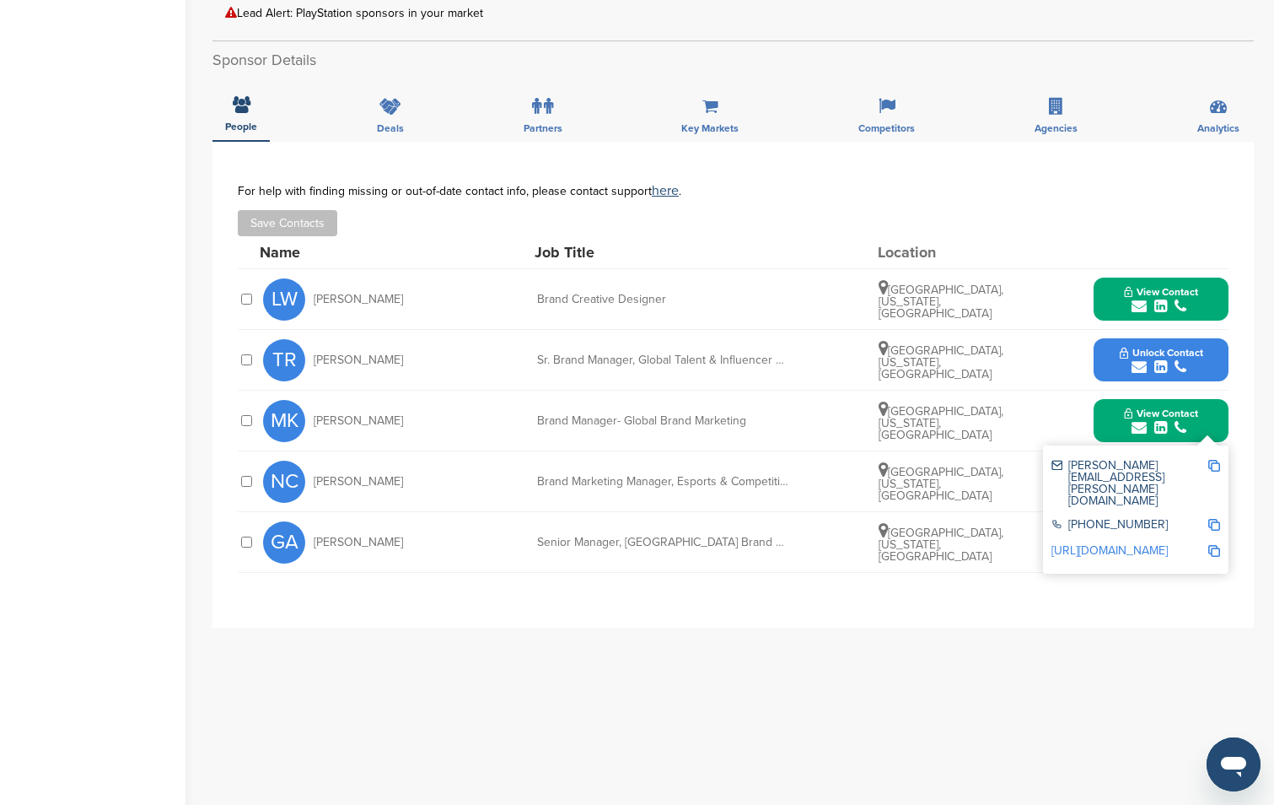
click at [1212, 461] on img at bounding box center [1214, 466] width 12 height 12
drag, startPoint x: 750, startPoint y: 260, endPoint x: 796, endPoint y: 279, distance: 50.3
click at [750, 260] on div "Job Title" at bounding box center [661, 252] width 253 height 15
click at [1265, 495] on div "Sponsor Detail Page Welcome to the Sponsor Detail page. You might see a green c…" at bounding box center [744, 283] width 1062 height 1370
click at [1219, 425] on div "View Contact melanie.kwan@playstation.com +1 800-345-7669 http://www.linkedin.c…" at bounding box center [1161, 420] width 135 height 43
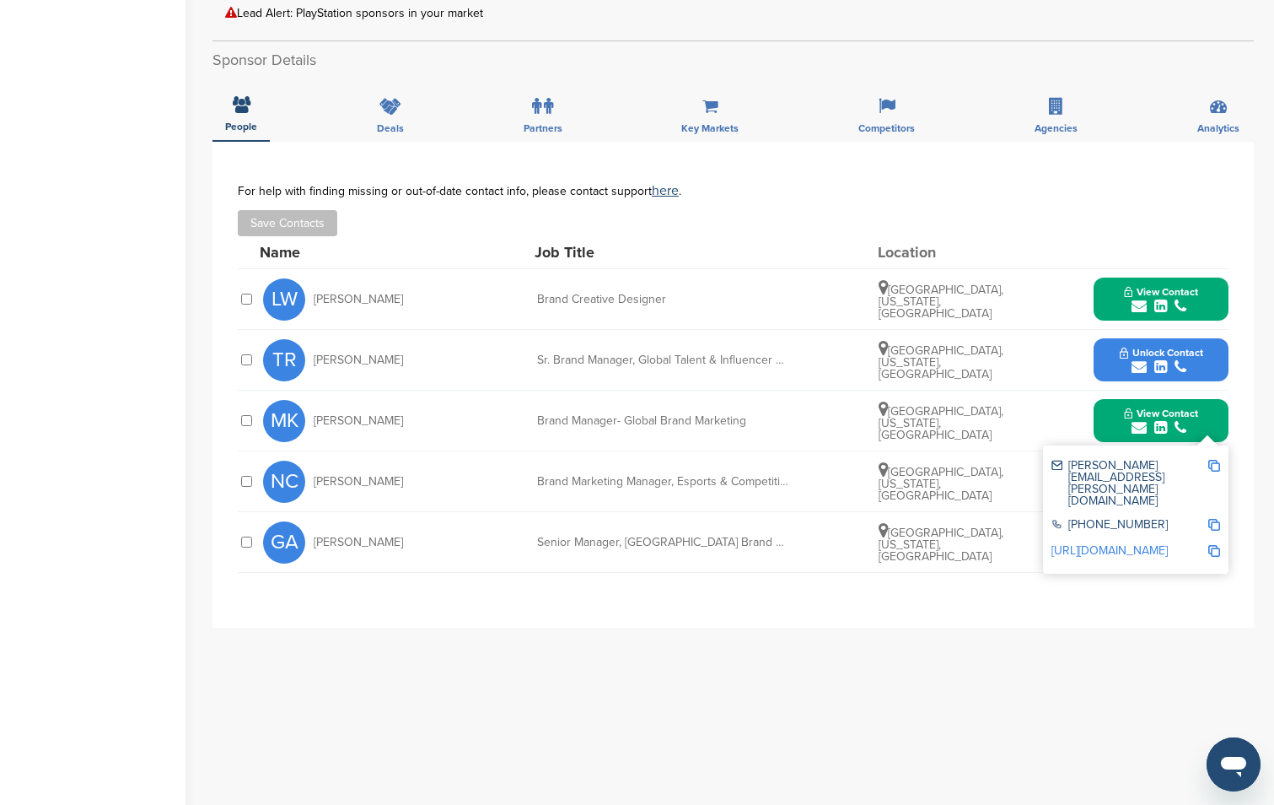
click at [1179, 442] on button "View Contact" at bounding box center [1161, 421] width 115 height 51
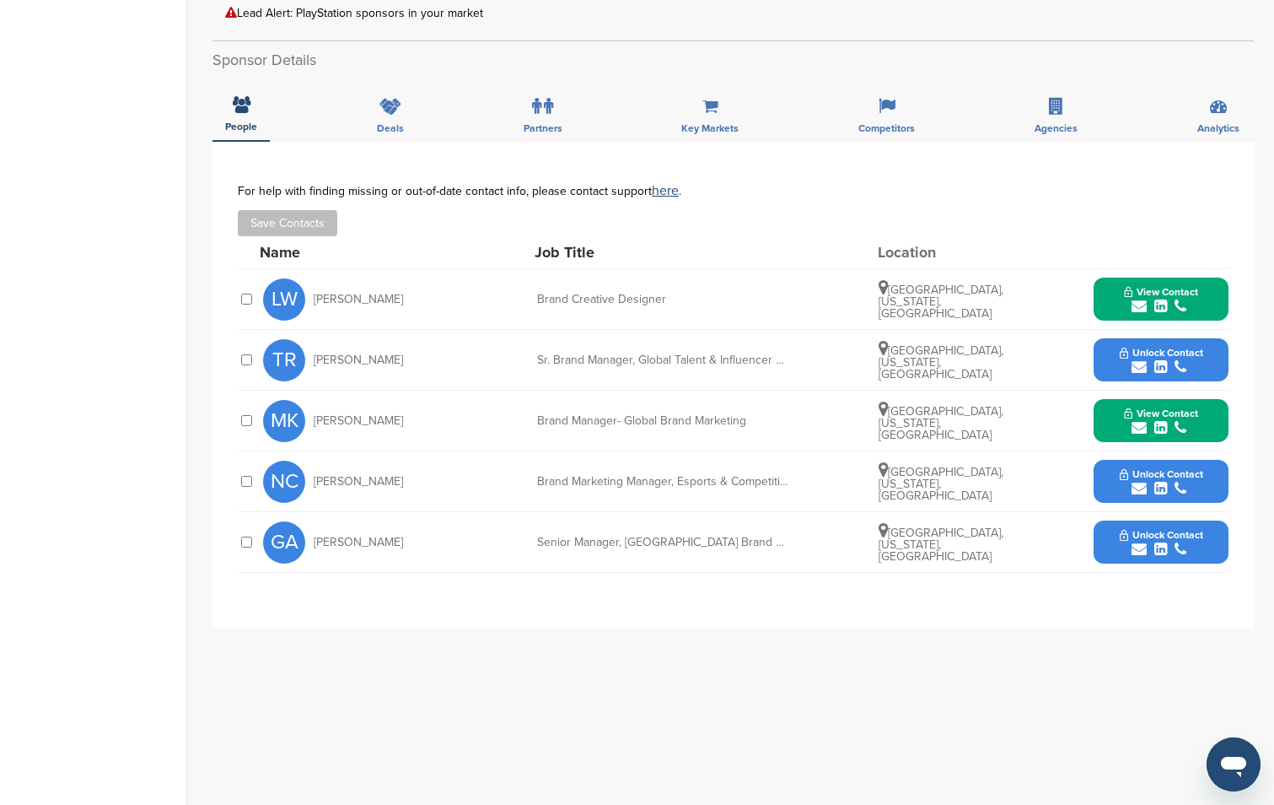
click at [1176, 484] on icon "submit" at bounding box center [1181, 488] width 12 height 15
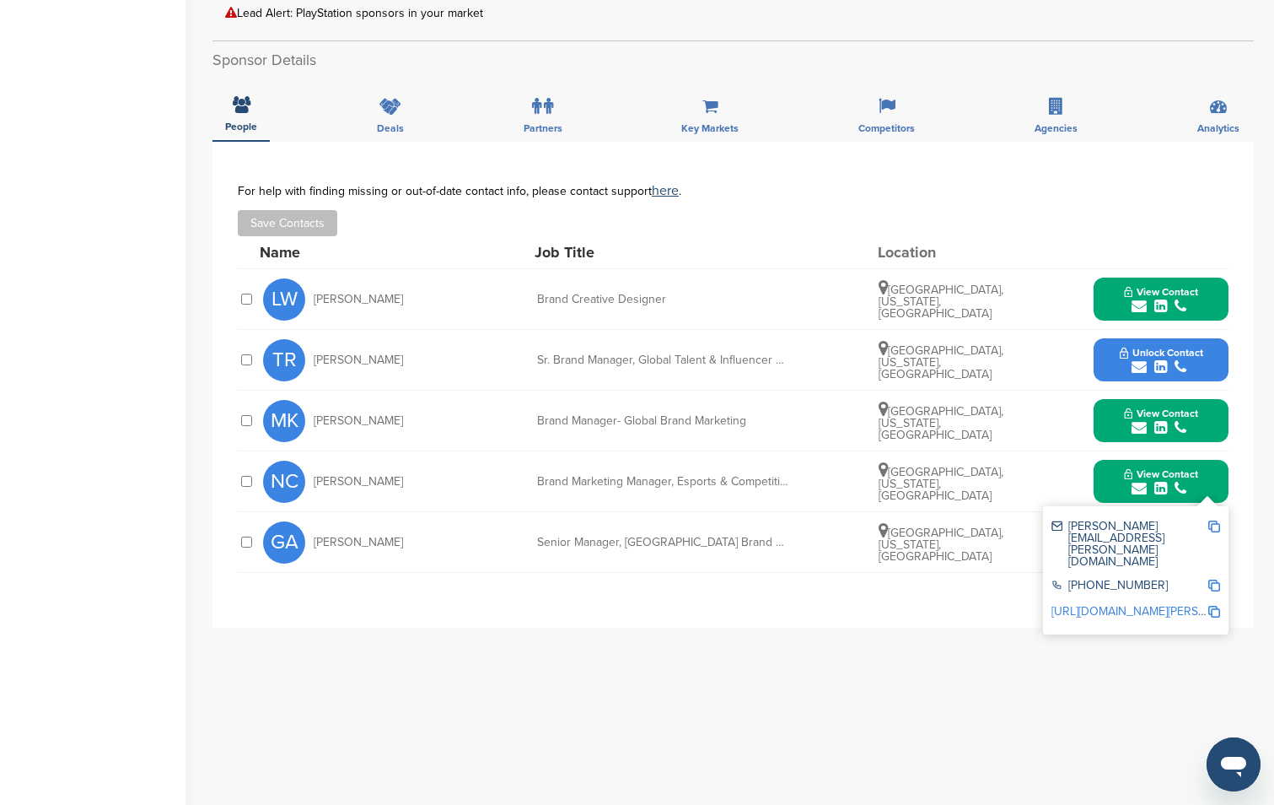
click at [1214, 525] on img at bounding box center [1214, 526] width 12 height 12
click at [1214, 524] on img at bounding box center [1214, 526] width 12 height 12
click at [1249, 491] on div "**********" at bounding box center [733, 385] width 1041 height 486
click at [798, 444] on div "MK Melanie Kwan Brand Manager- Global Brand Marketing San Francisco, California…" at bounding box center [746, 420] width 966 height 60
click at [783, 433] on div "MK Melanie Kwan Brand Manager- Global Brand Marketing San Francisco, California…" at bounding box center [746, 420] width 966 height 60
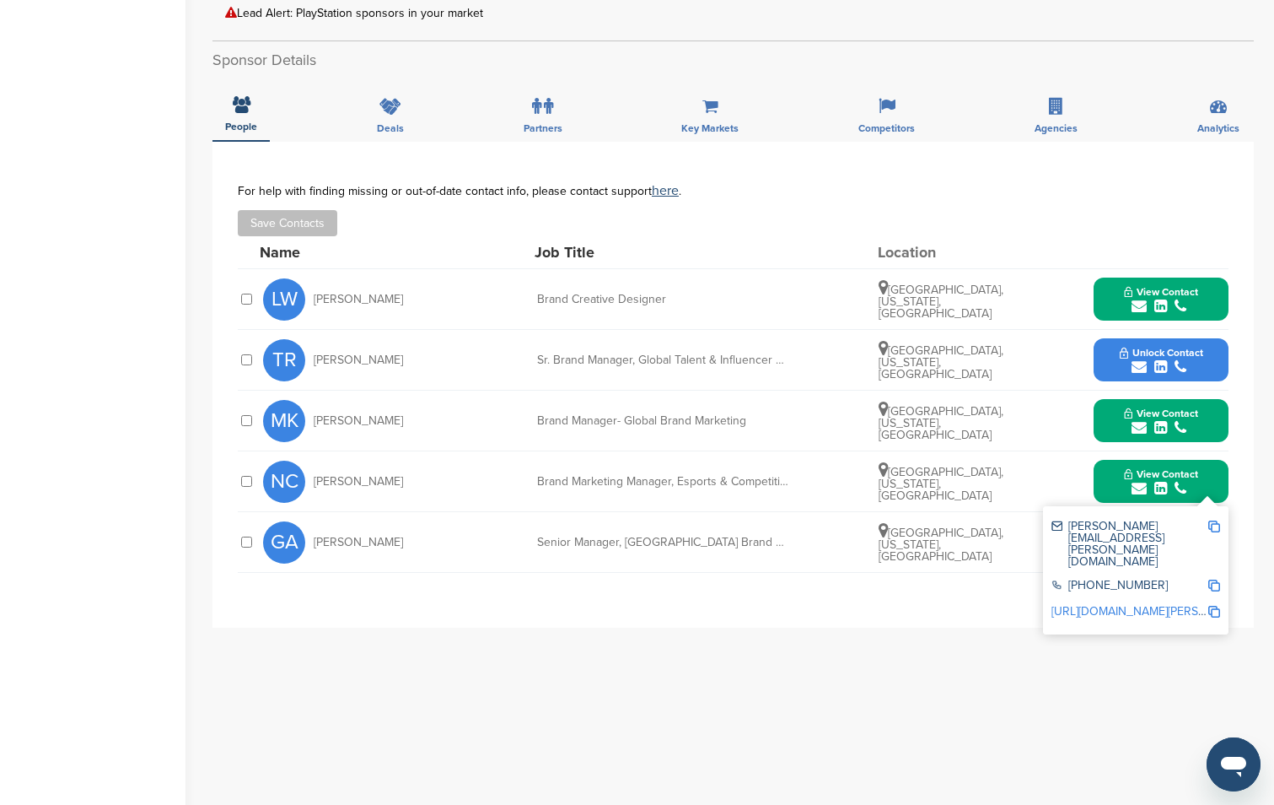
click at [609, 604] on div "**********" at bounding box center [733, 385] width 1041 height 486
click at [1248, 525] on div "**********" at bounding box center [733, 385] width 1041 height 486
click at [1200, 486] on button "View Contact" at bounding box center [1161, 481] width 115 height 51
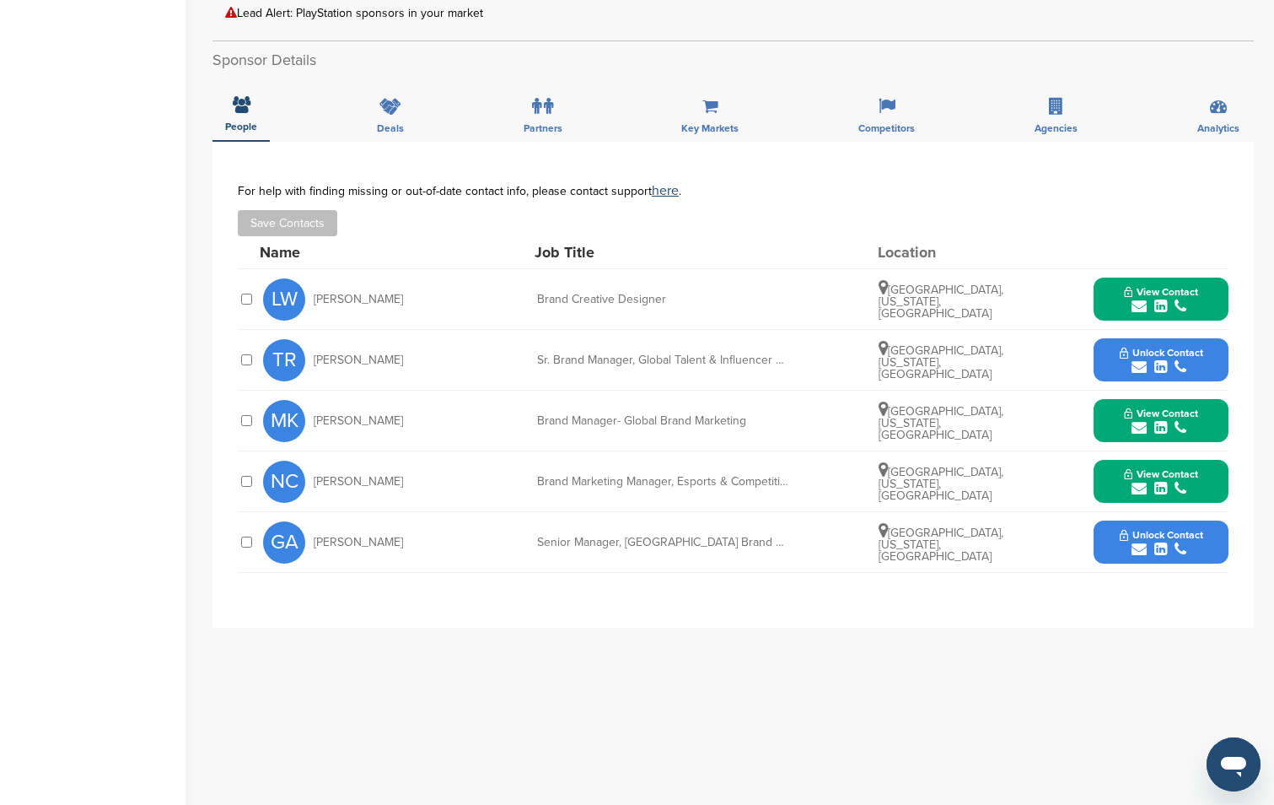
click at [1133, 343] on button "Unlock Contact" at bounding box center [1162, 360] width 124 height 51
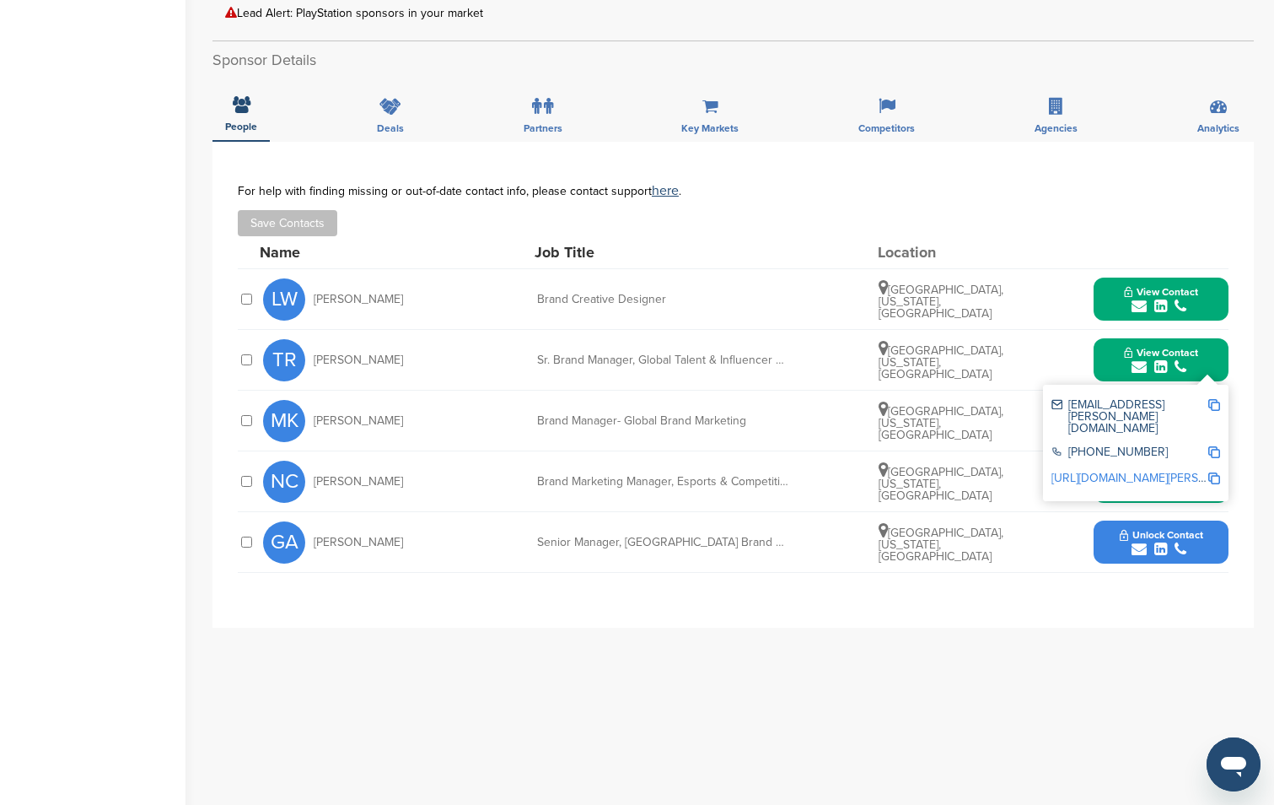
click at [1209, 402] on img at bounding box center [1214, 405] width 12 height 12
drag, startPoint x: 476, startPoint y: 167, endPoint x: 402, endPoint y: 181, distance: 74.8
click at [476, 167] on div "**********" at bounding box center [733, 385] width 1041 height 486
click at [1235, 385] on div "**********" at bounding box center [733, 385] width 1041 height 486
click at [1047, 622] on div "**********" at bounding box center [733, 385] width 1041 height 486
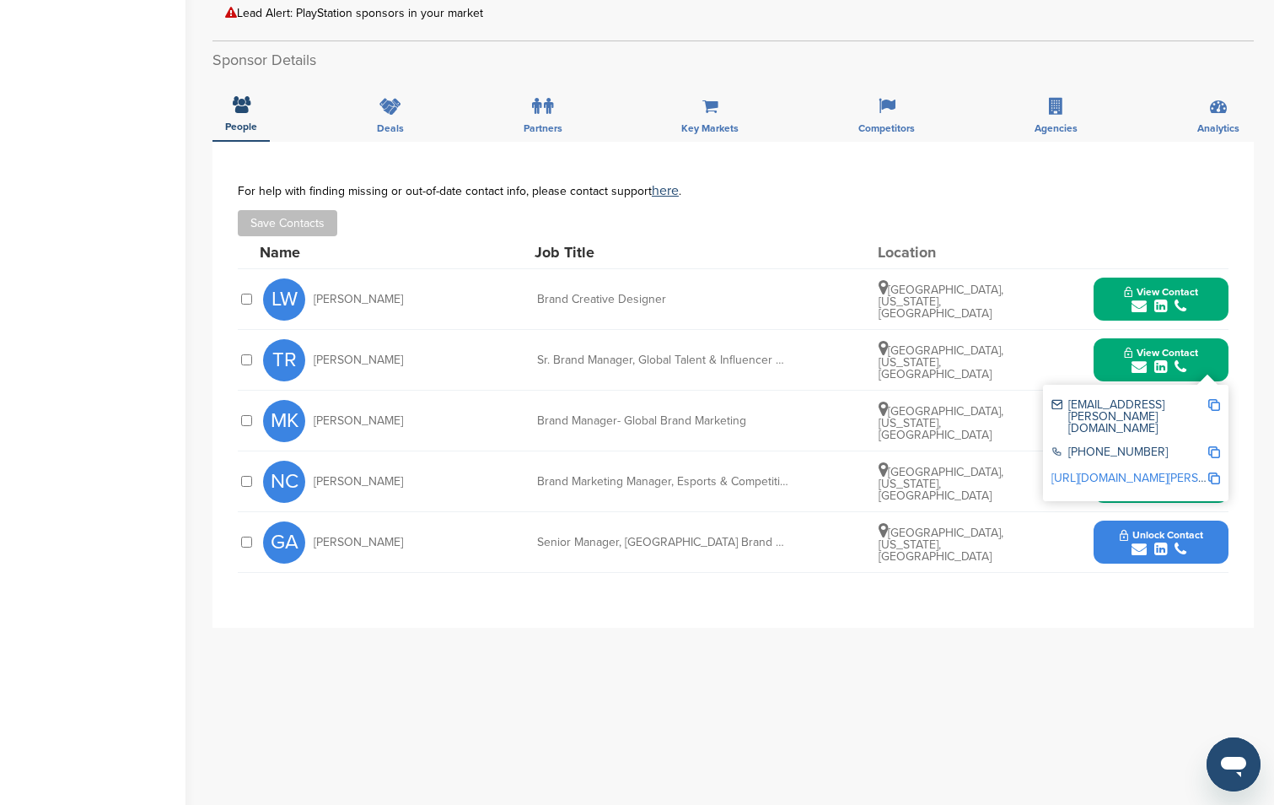
click at [1045, 621] on div "**********" at bounding box center [733, 385] width 1041 height 486
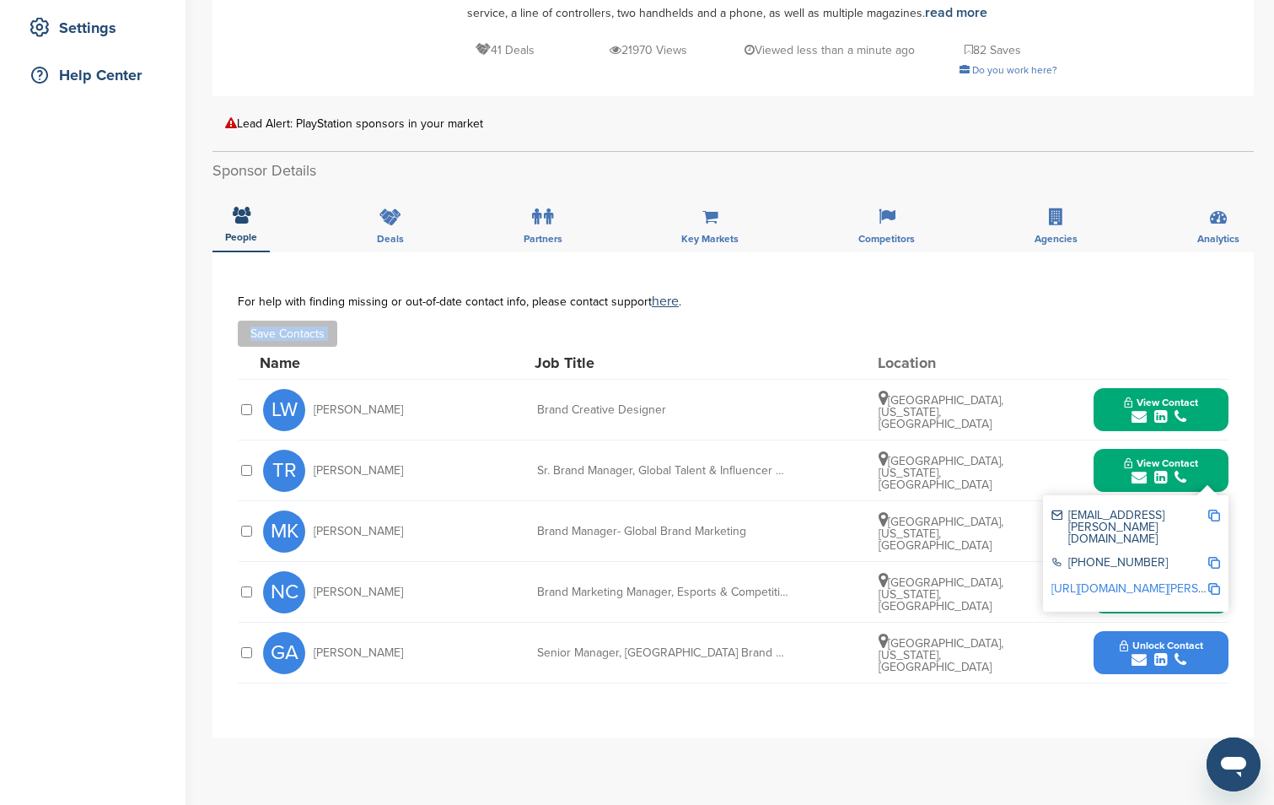
scroll to position [0, 0]
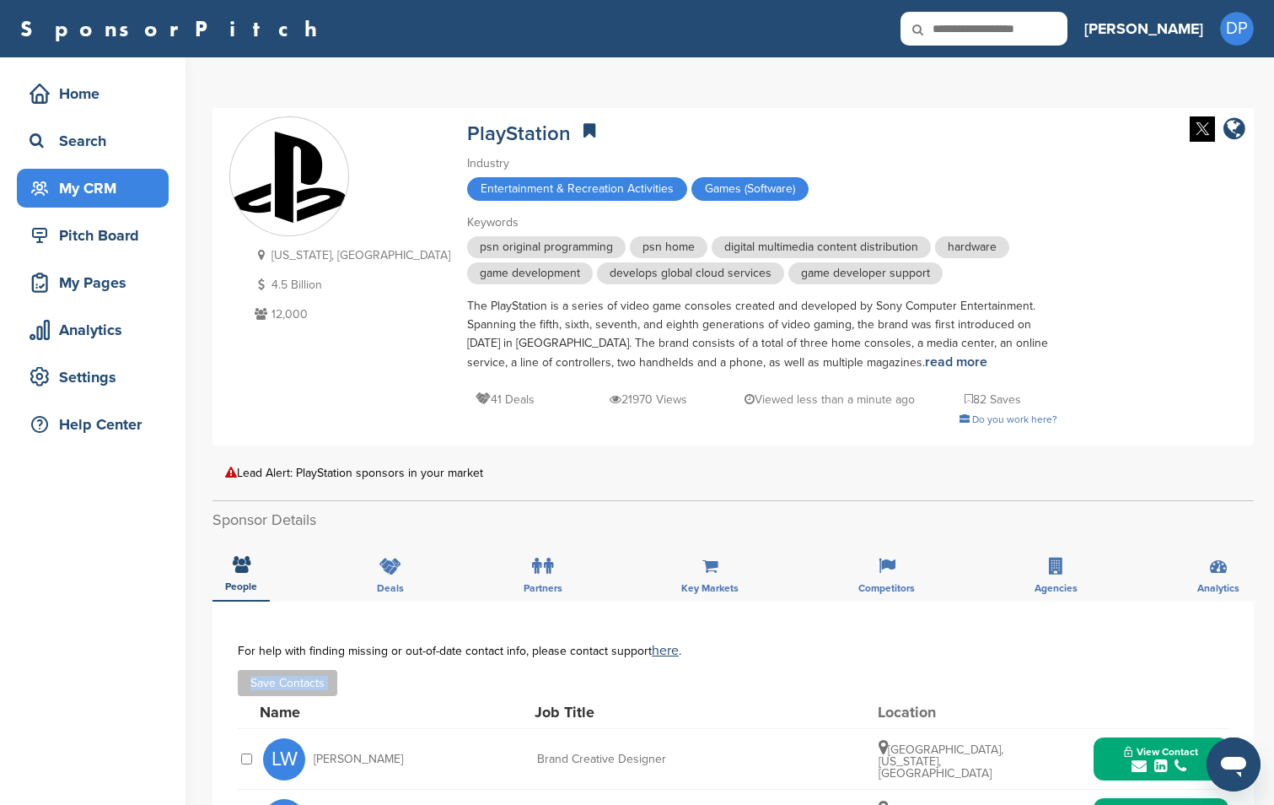
click at [105, 182] on div "My CRM" at bounding box center [96, 188] width 143 height 30
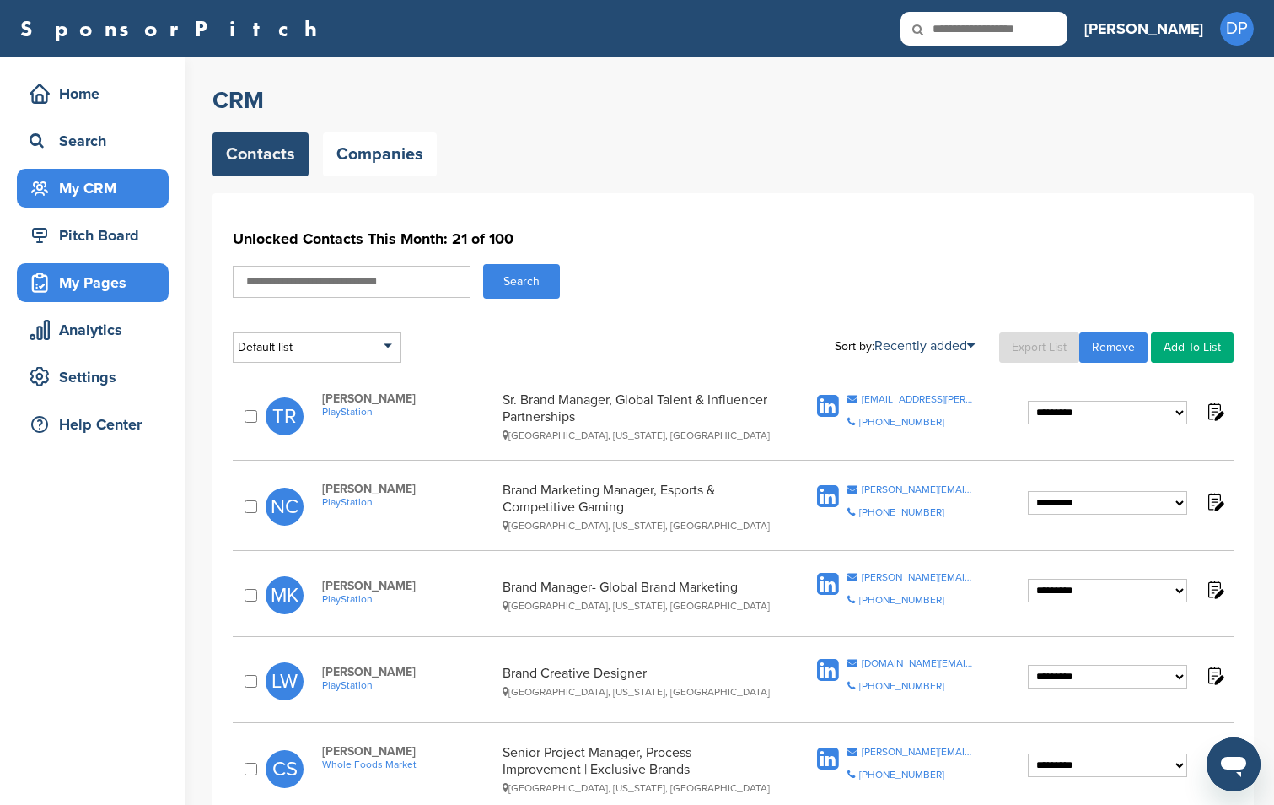
click at [94, 284] on div "My Pages" at bounding box center [96, 282] width 143 height 30
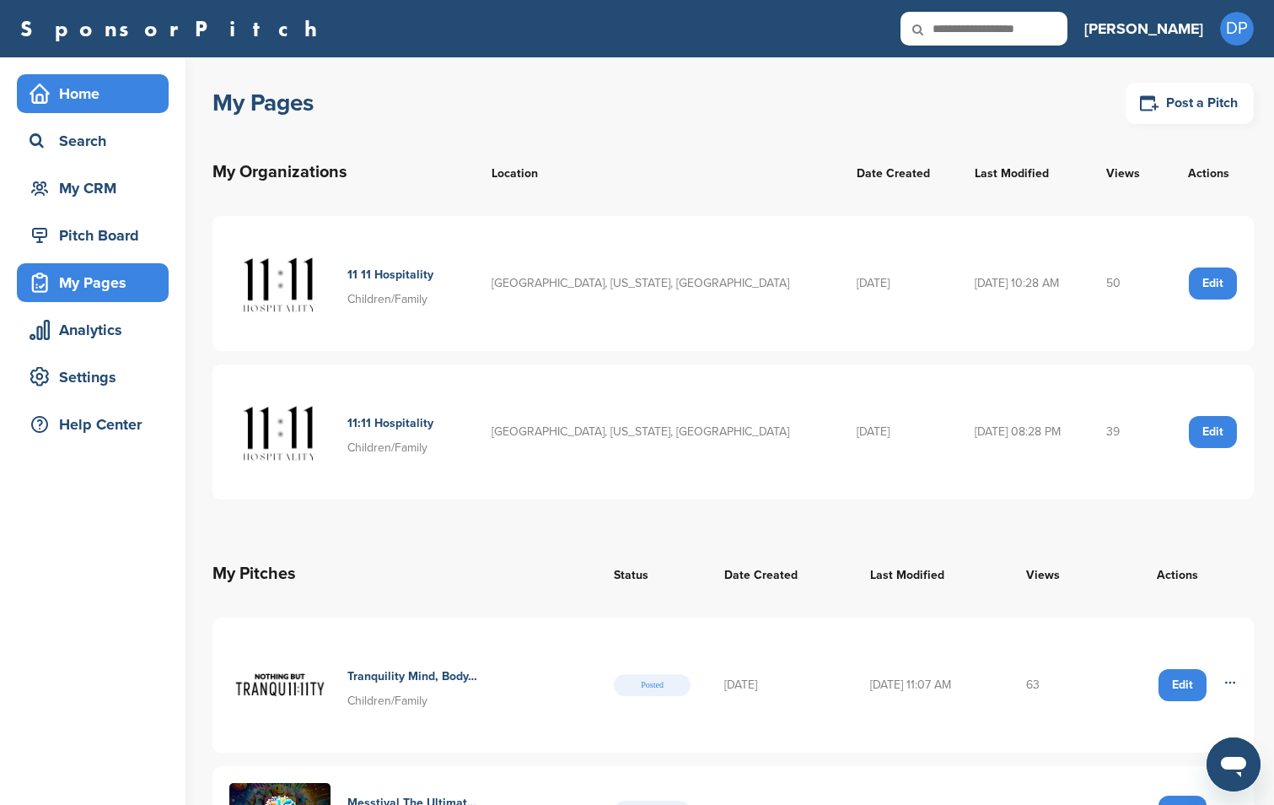
click at [107, 94] on div "Home" at bounding box center [96, 93] width 143 height 30
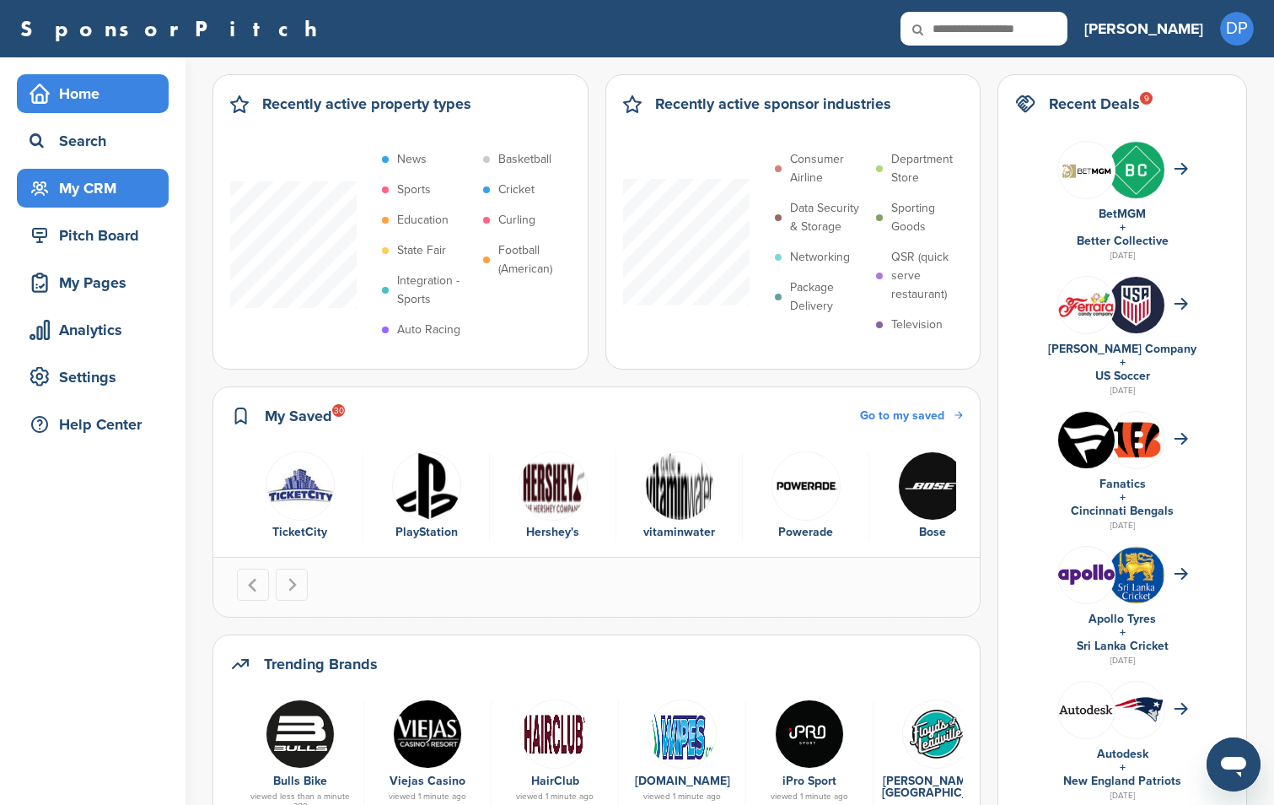
click at [67, 199] on div "My CRM" at bounding box center [96, 188] width 143 height 30
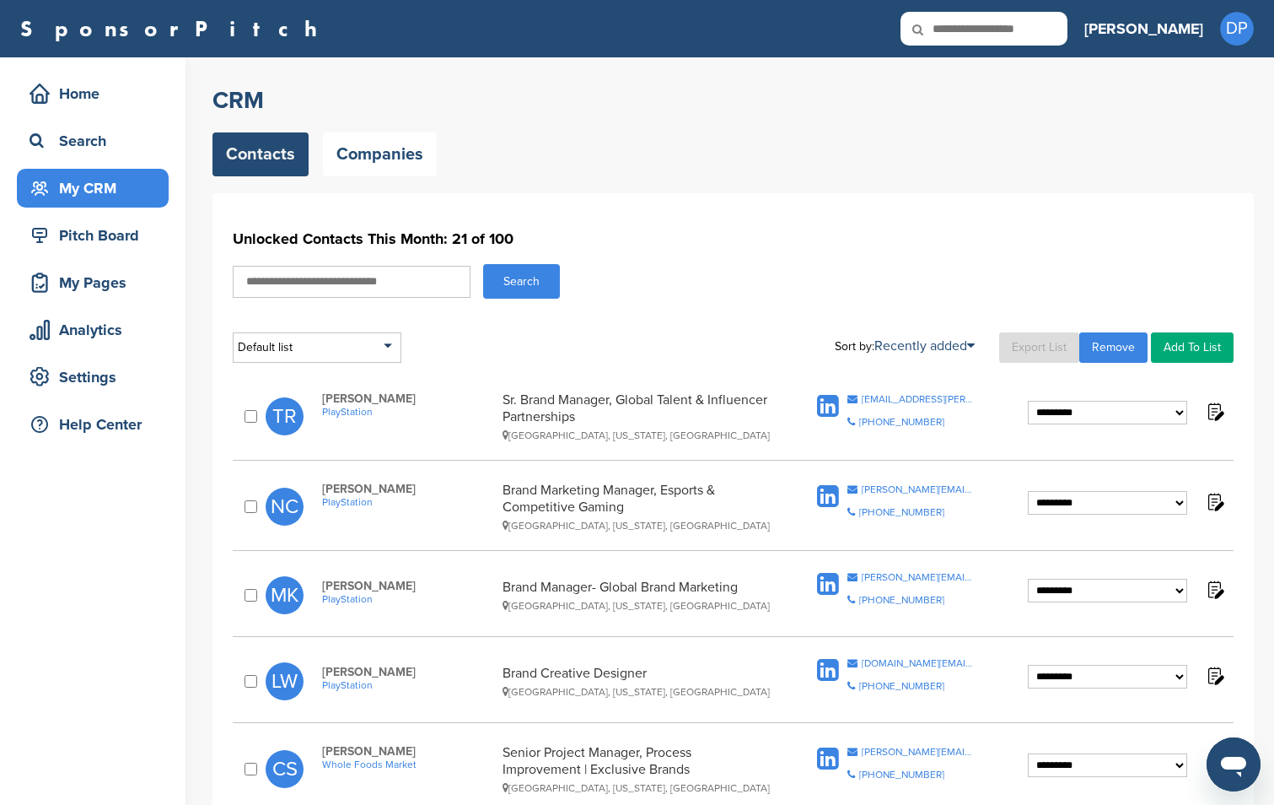
click at [609, 287] on div "Search" at bounding box center [733, 281] width 1001 height 35
click at [113, 192] on div "My CRM" at bounding box center [96, 188] width 143 height 30
click at [96, 268] on div "My Pages" at bounding box center [96, 282] width 143 height 30
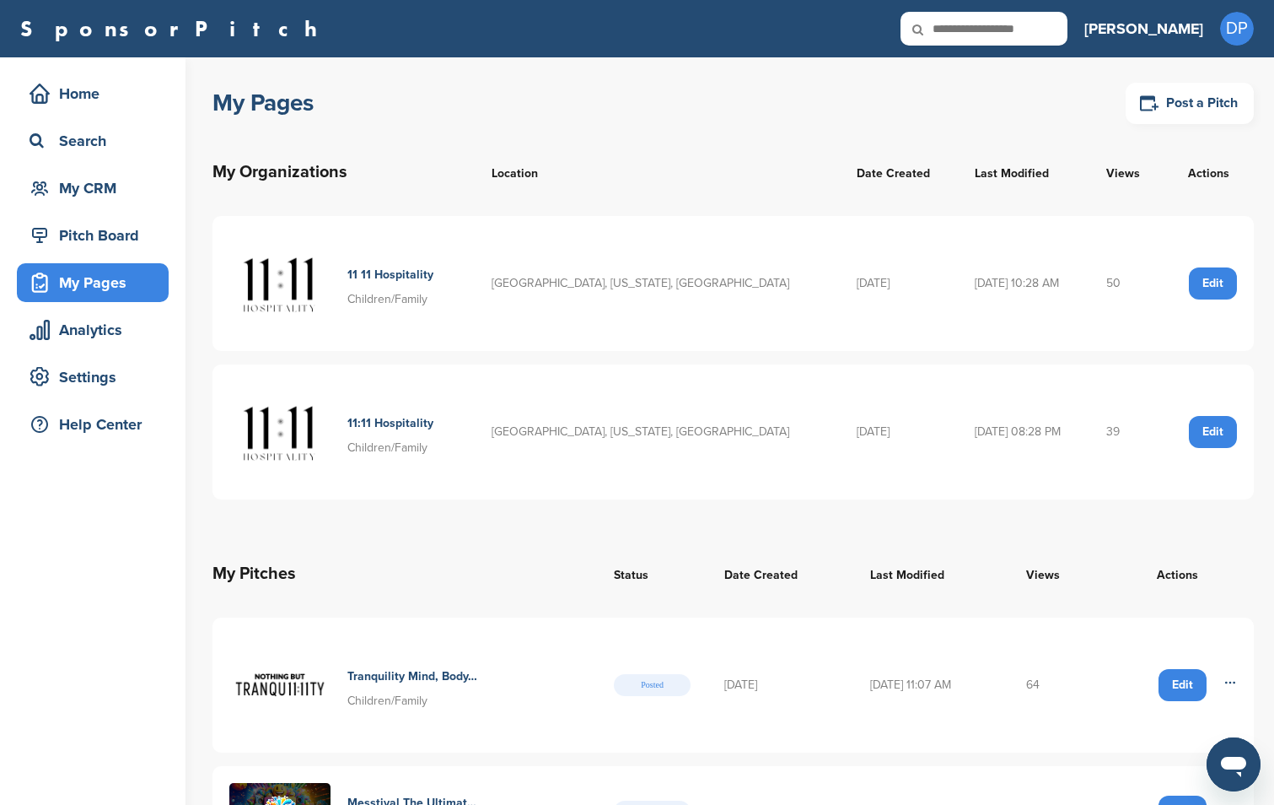
click at [134, 278] on div "My Pages" at bounding box center [96, 282] width 143 height 30
